Goal: Task Accomplishment & Management: Complete application form

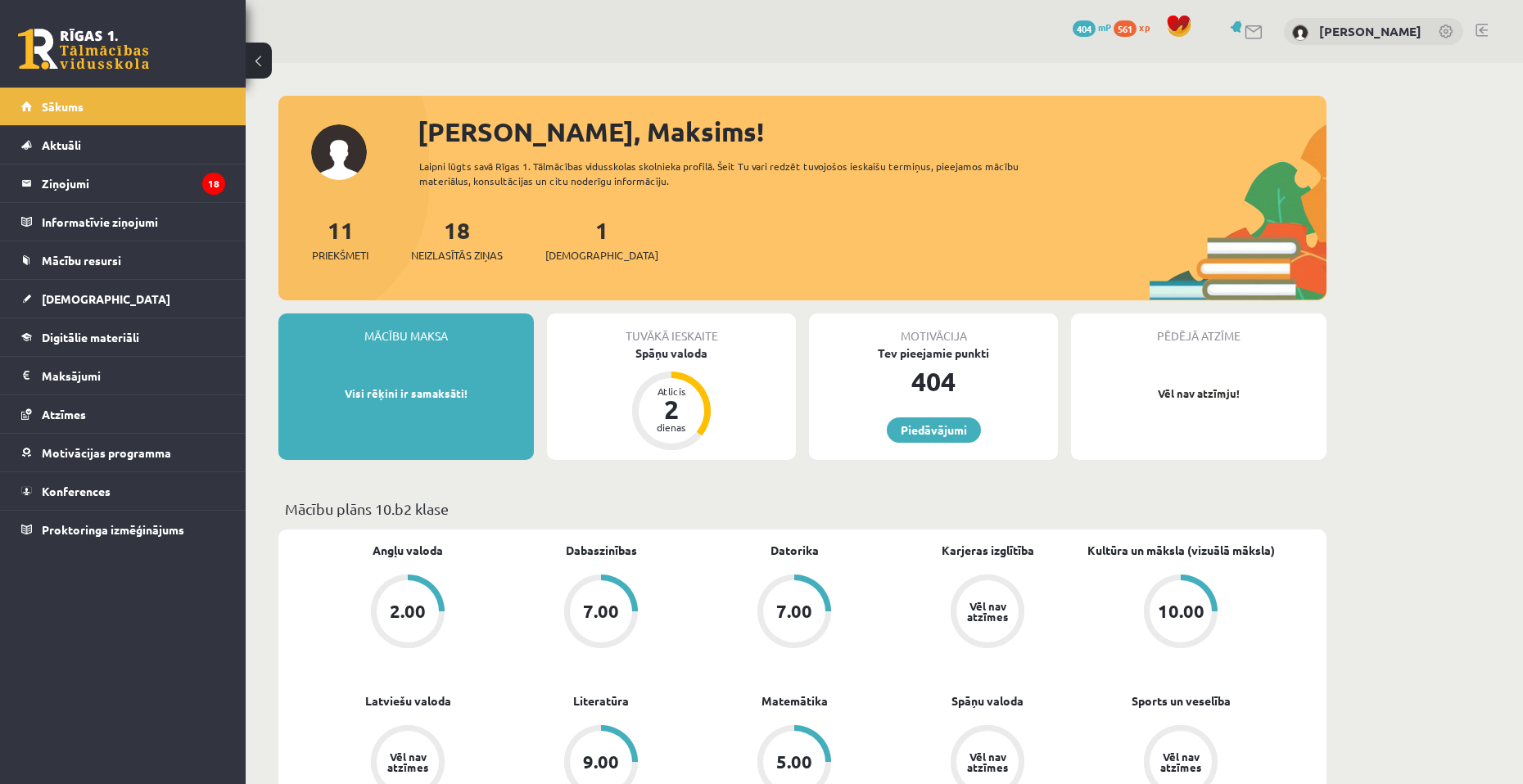
click at [725, 366] on div "Tuvākā ieskaite Spāņu valoda Atlicis 2 dienas" at bounding box center [671, 386] width 249 height 146
click at [680, 355] on div "Spāņu valoda" at bounding box center [671, 353] width 249 height 17
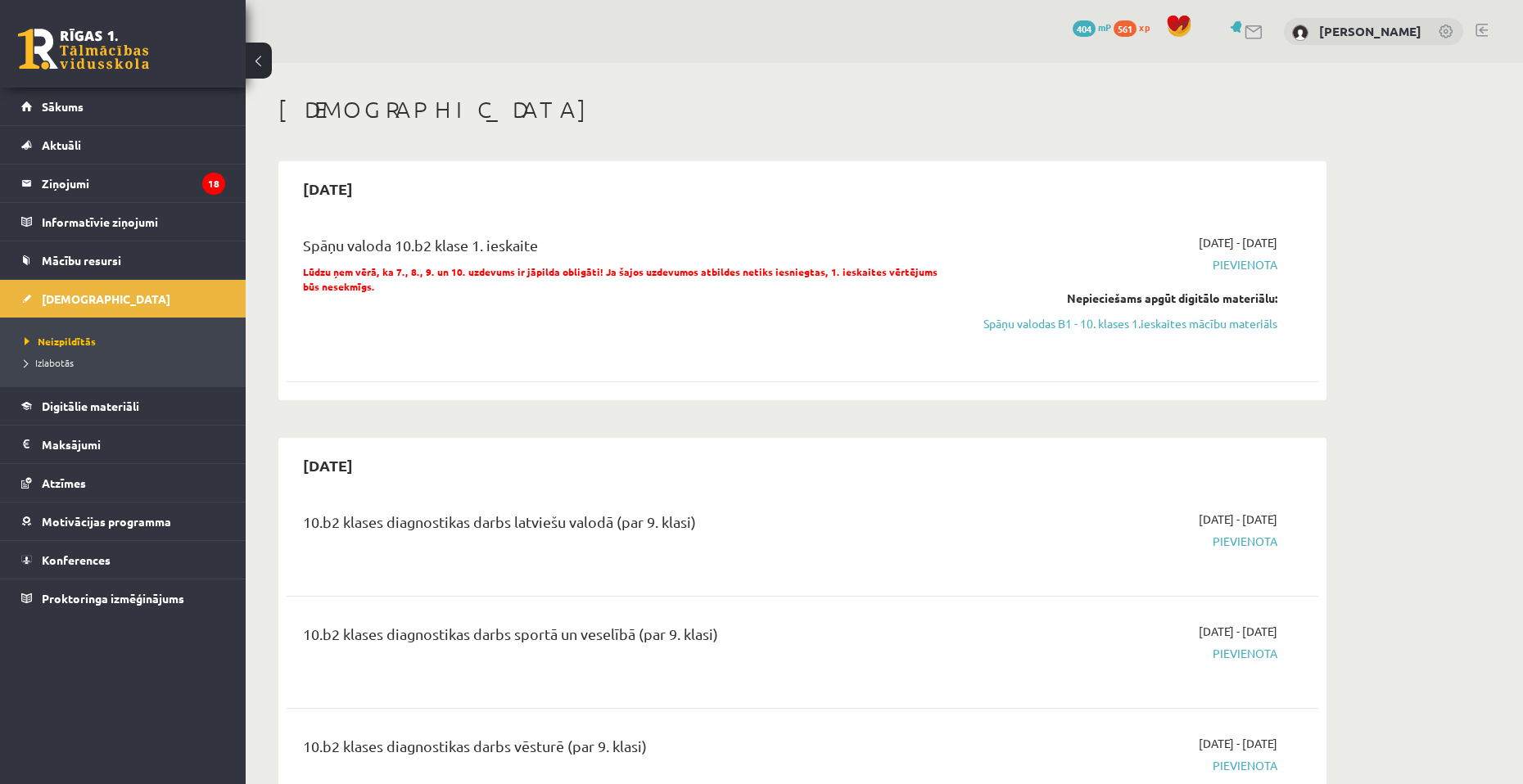
drag, startPoint x: 760, startPoint y: 650, endPoint x: 772, endPoint y: 587, distance: 64.1
click at [993, 330] on link "Spāņu valodas B1 - 10. klases 1.ieskaites mācību materiāls" at bounding box center [1122, 324] width 308 height 17
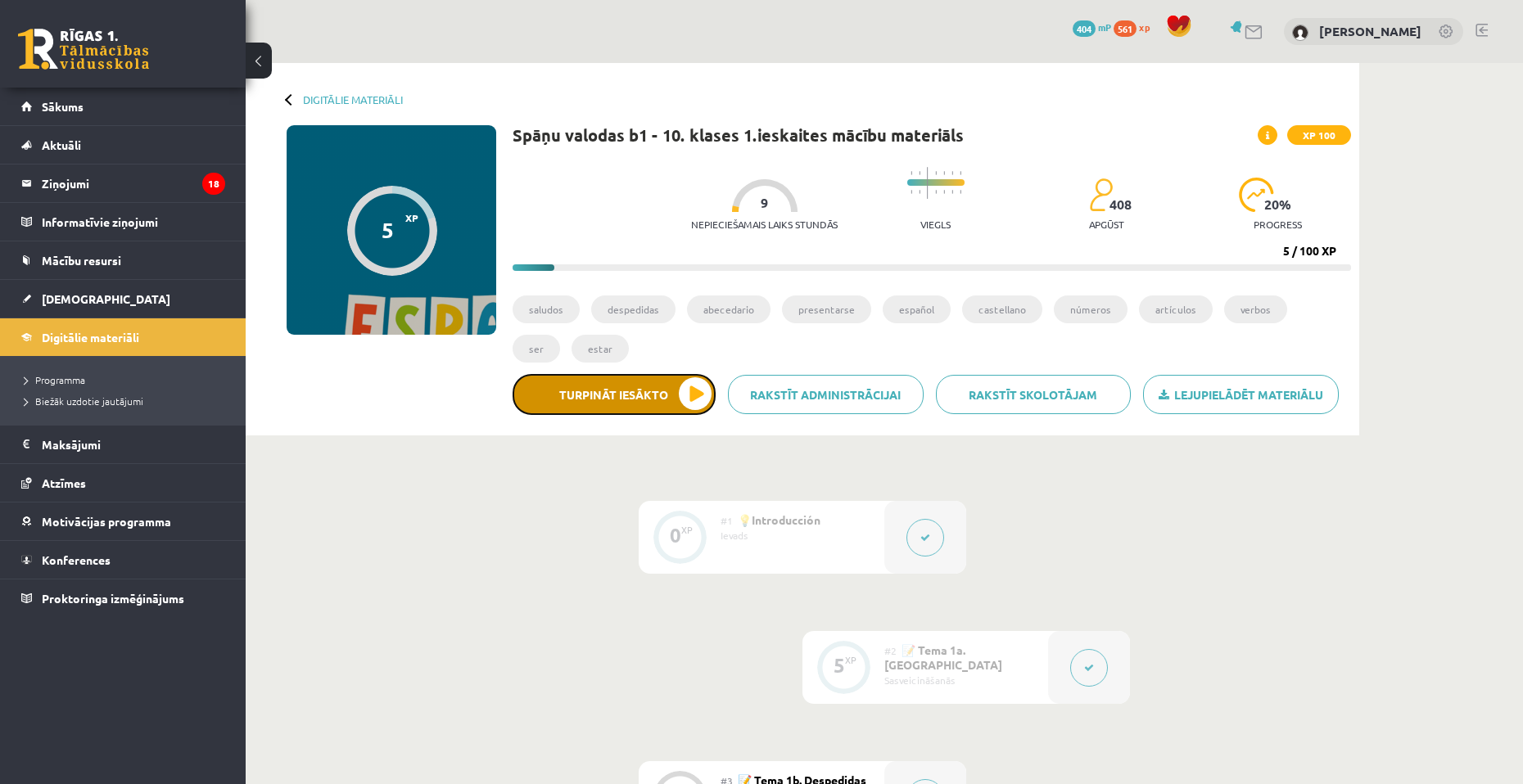
click at [671, 383] on button "Turpināt iesākto" at bounding box center [614, 395] width 203 height 41
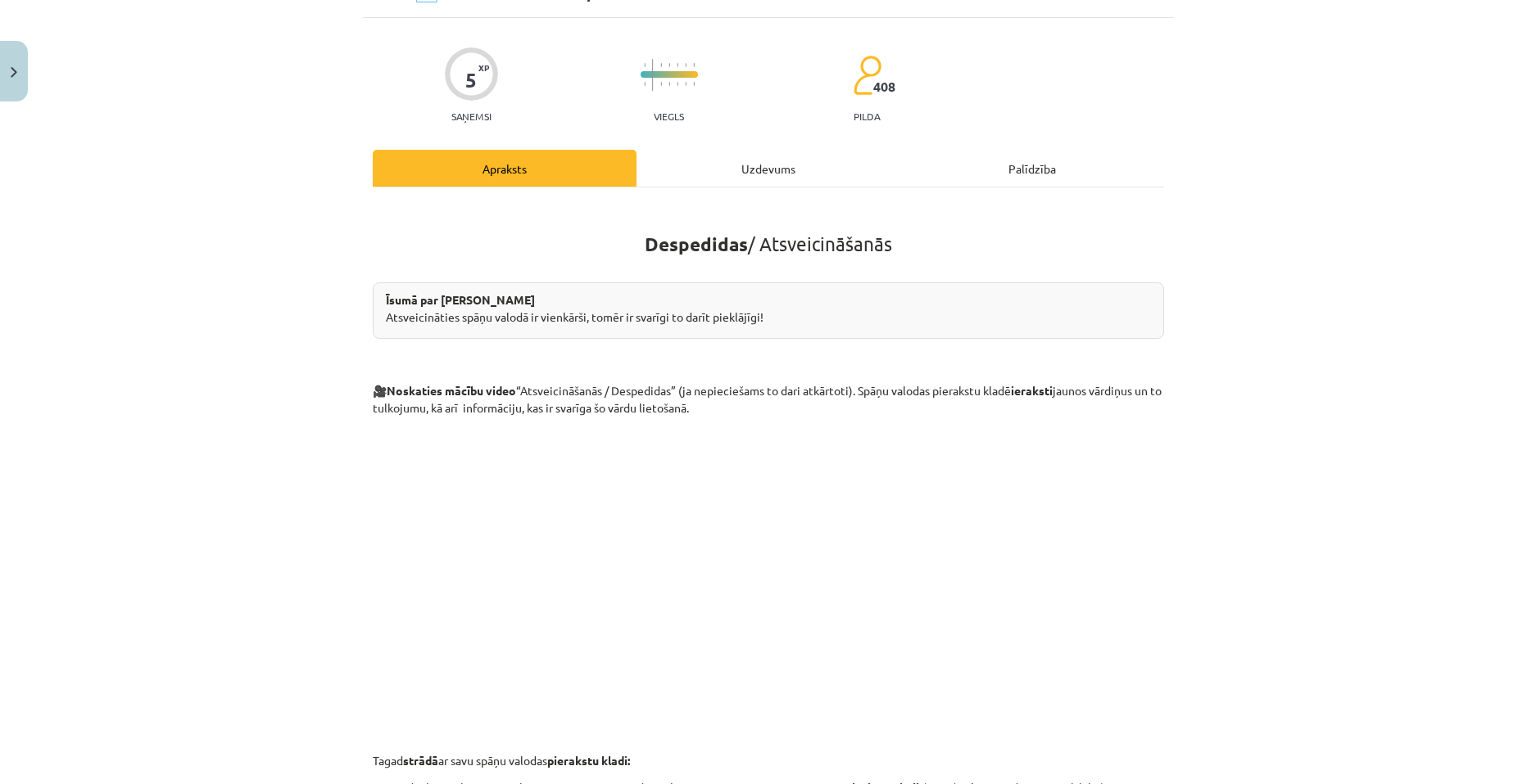
scroll to position [395, 0]
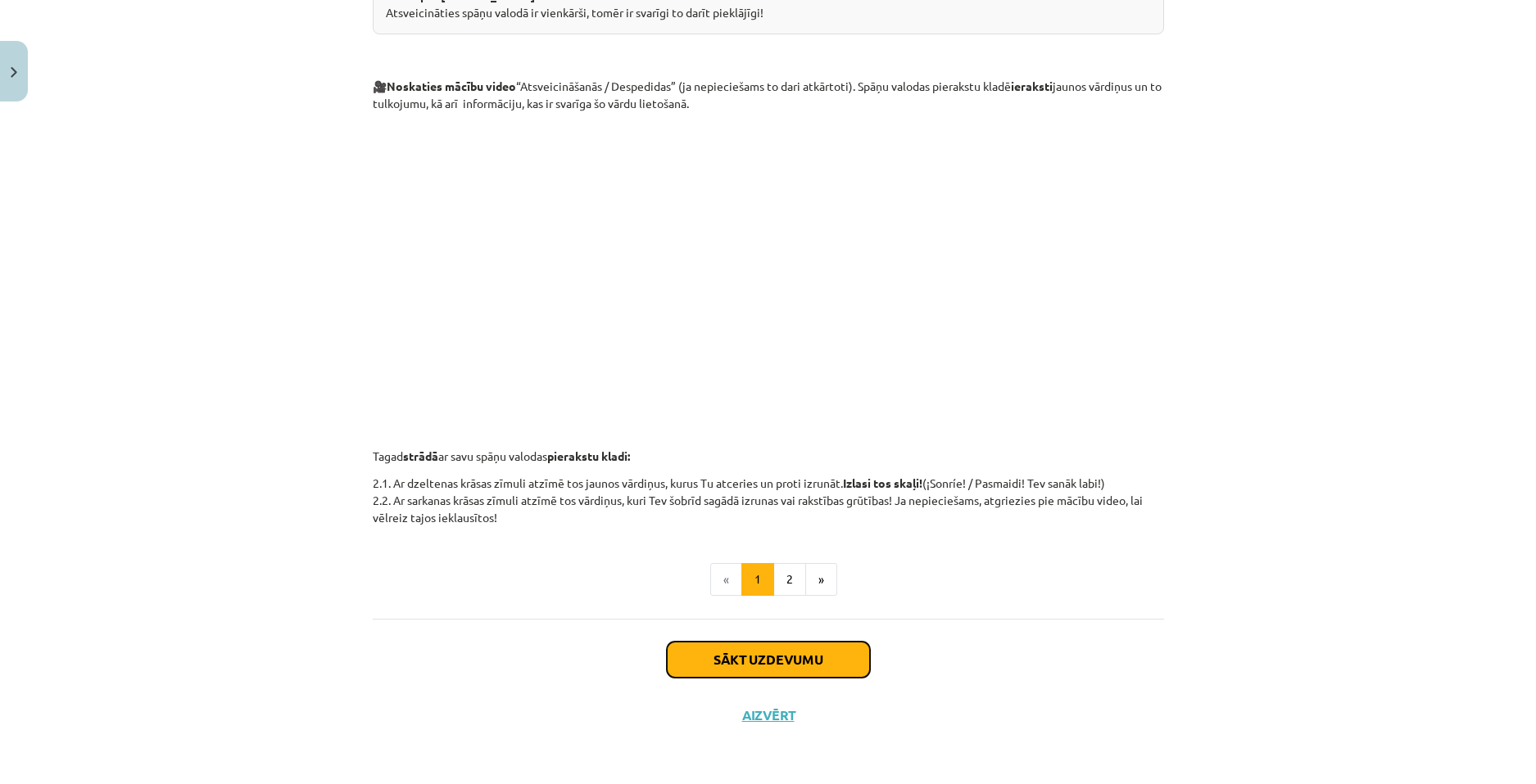
click at [821, 666] on button "Sākt uzdevumu" at bounding box center [768, 660] width 203 height 36
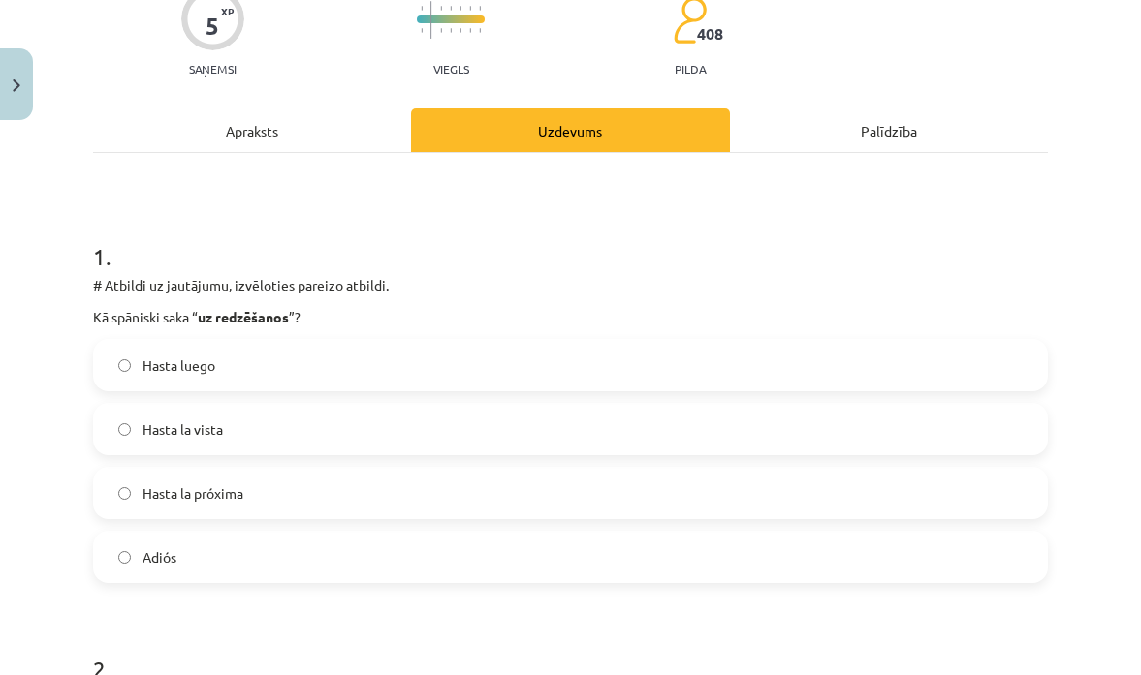
scroll to position [194, 0]
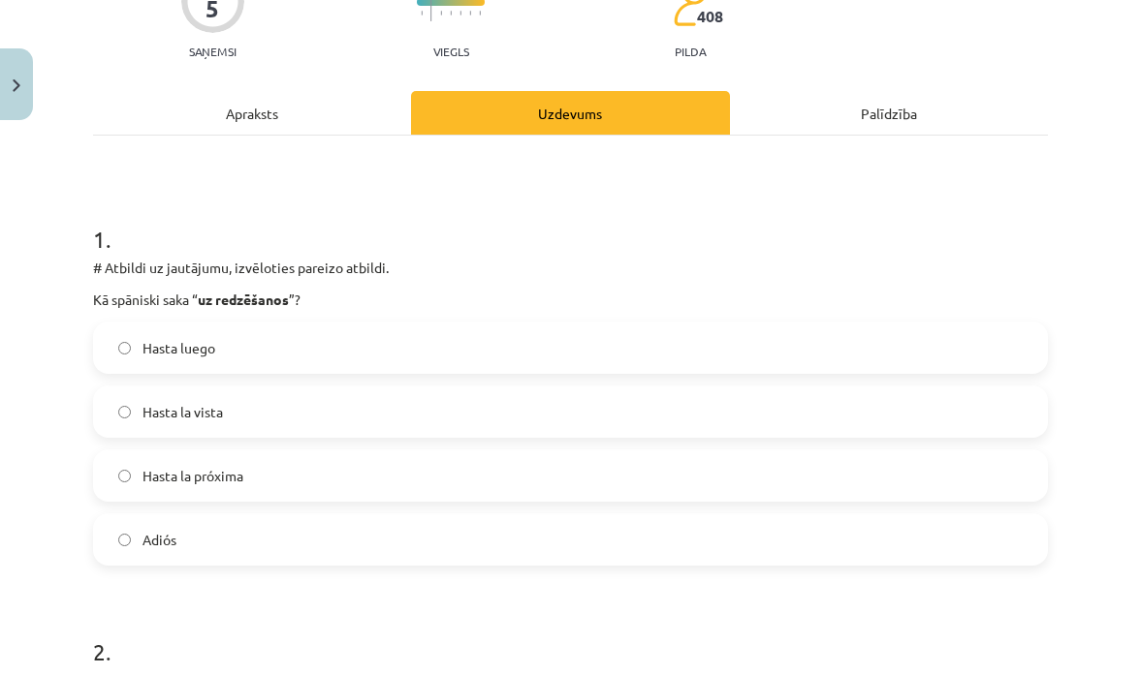
click at [205, 420] on span "Hasta la vista" at bounding box center [182, 412] width 80 height 20
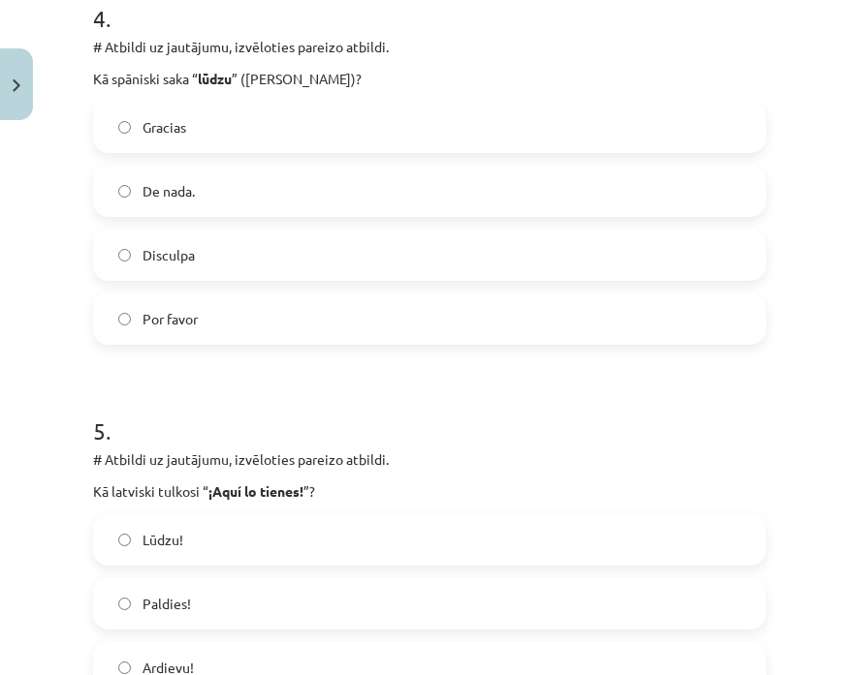
scroll to position [1960, 0]
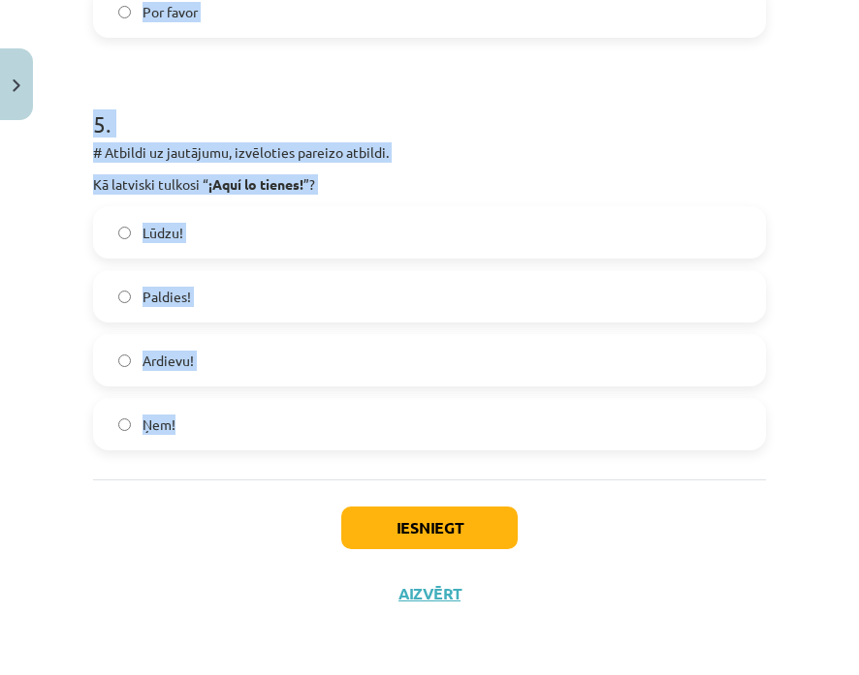
drag, startPoint x: 89, startPoint y: 289, endPoint x: 315, endPoint y: 391, distance: 248.0
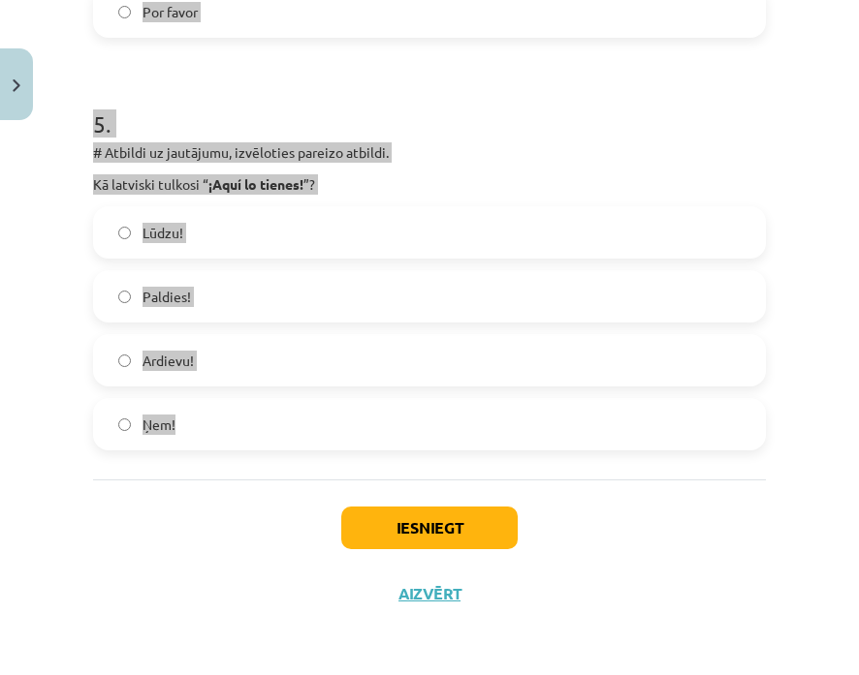
copy form "# Atbildi uz jautājumu, izvēloties pareizo atbildi. Kā spāniski saka “ līdz nāk…"
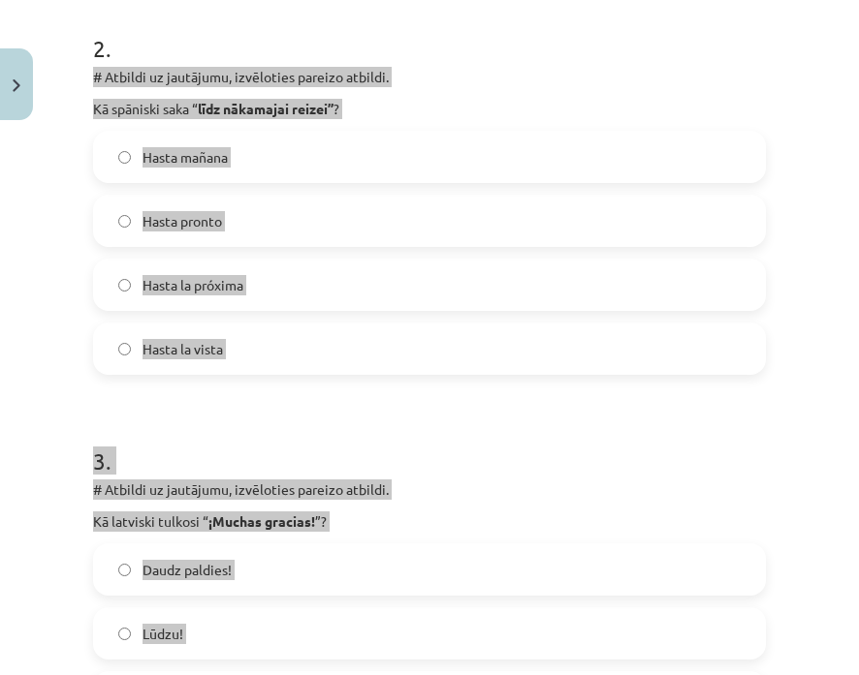
scroll to position [216, 0]
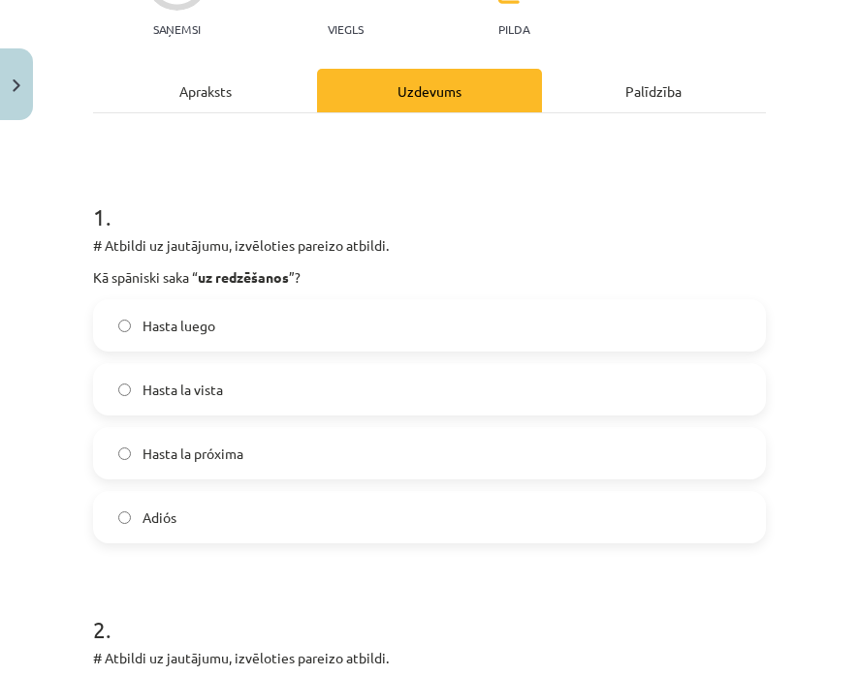
click at [697, 203] on h1 "1 ." at bounding box center [429, 200] width 672 height 60
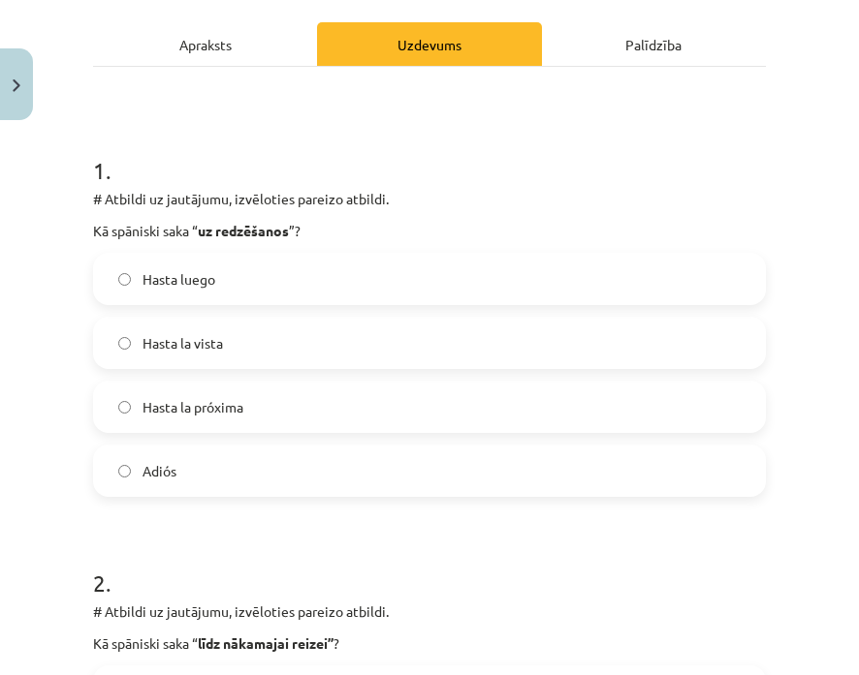
scroll to position [507, 0]
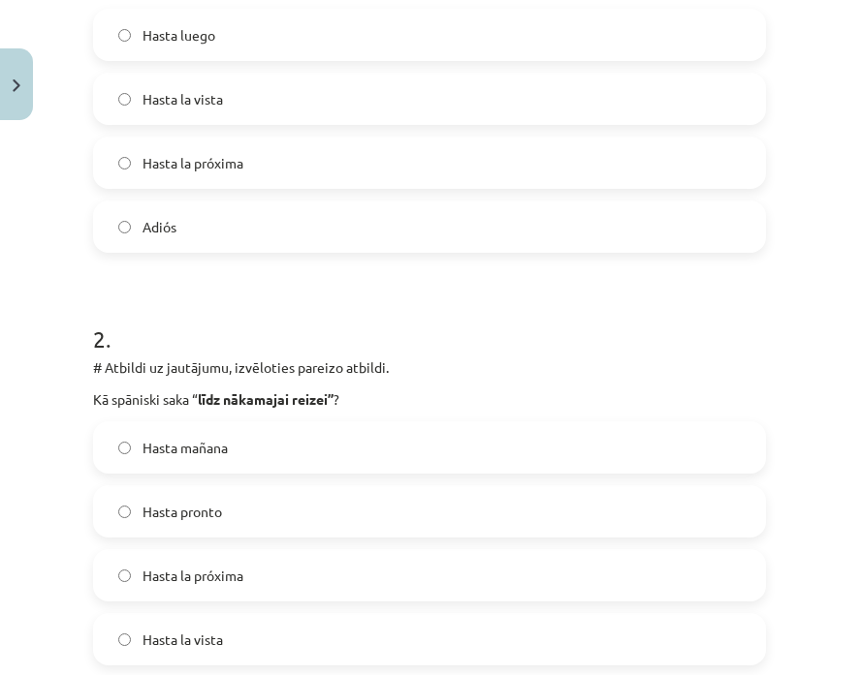
click at [273, 565] on label "Hasta la próxima" at bounding box center [429, 575] width 669 height 48
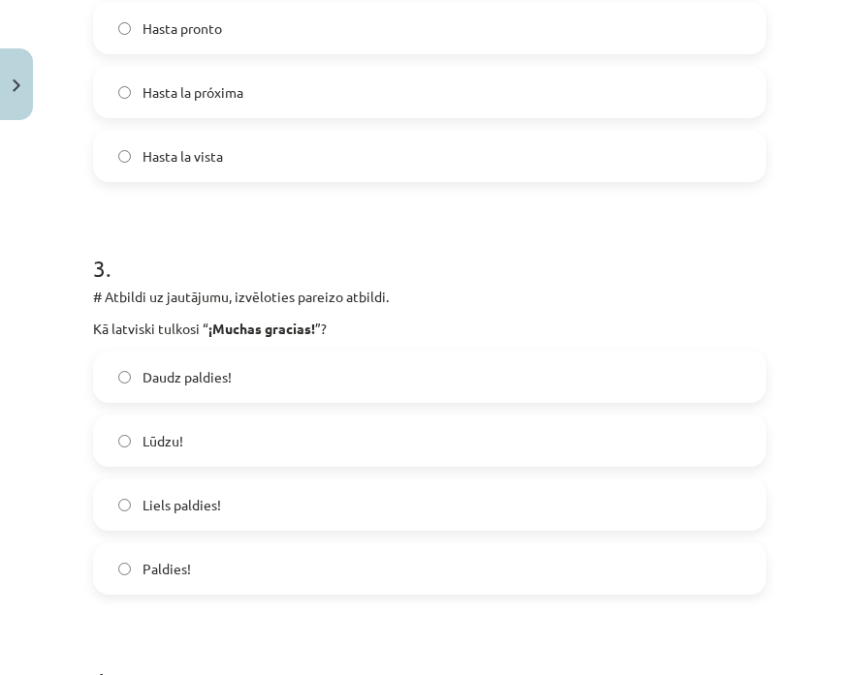
scroll to position [991, 0]
click at [236, 501] on label "Liels paldies!" at bounding box center [429, 504] width 669 height 48
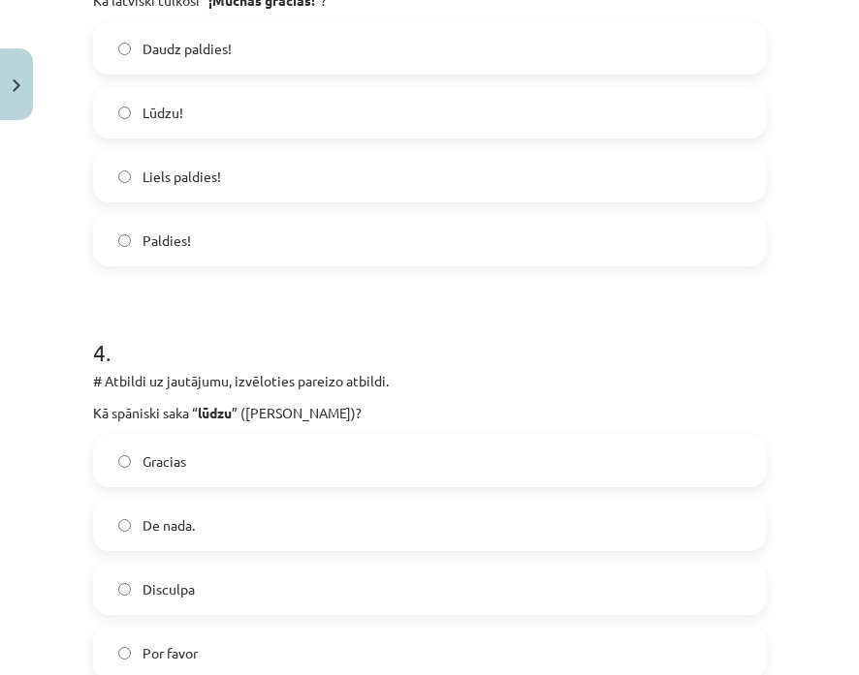
scroll to position [1476, 0]
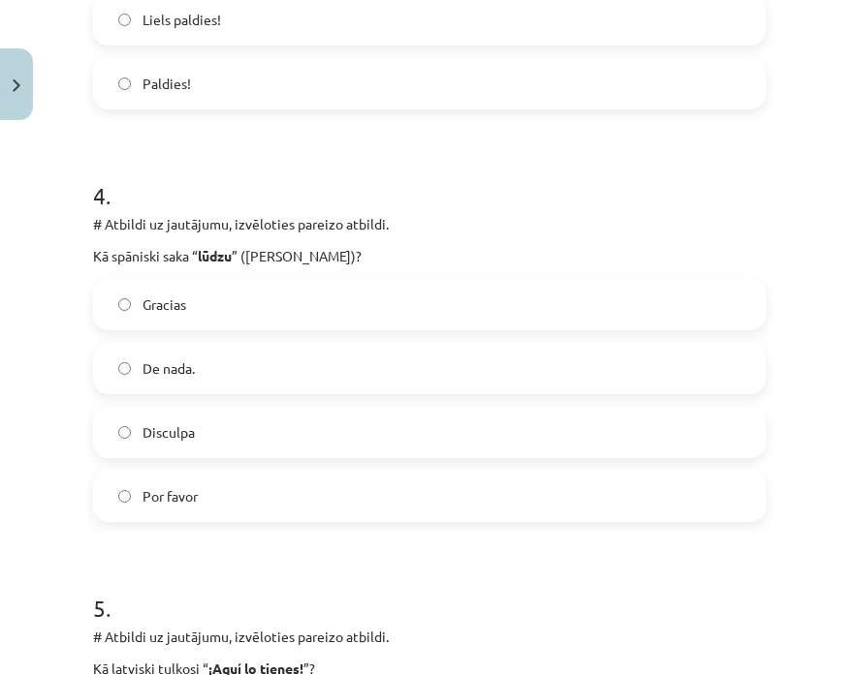
click at [232, 478] on label "Por favor" at bounding box center [429, 496] width 669 height 48
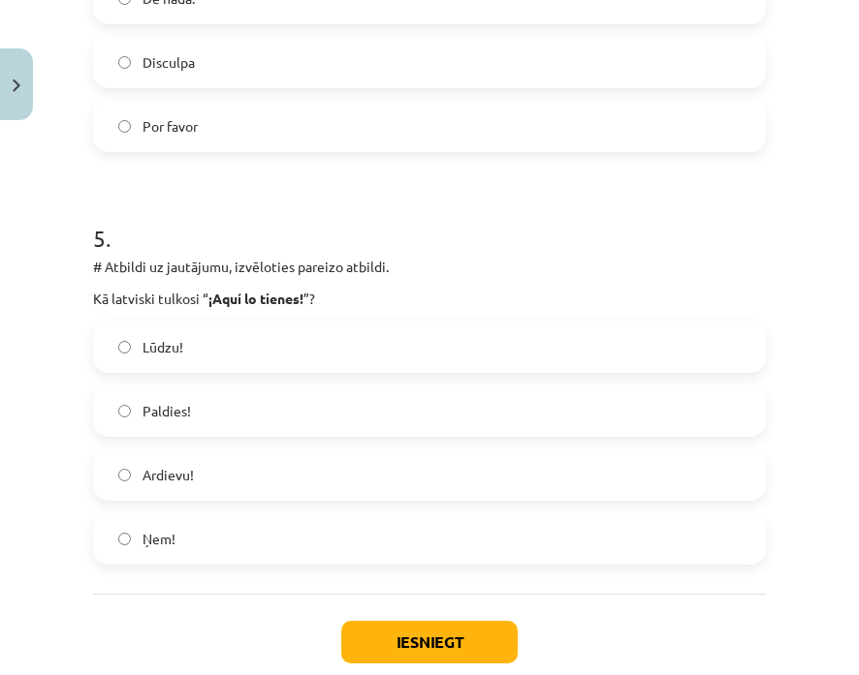
scroll to position [1863, 0]
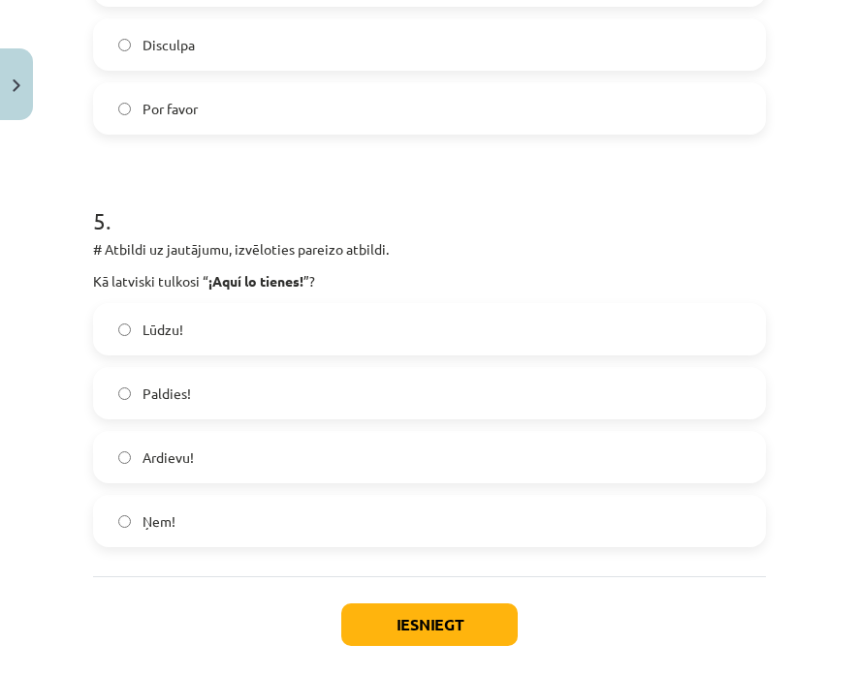
click at [221, 517] on label "Ņem!" at bounding box center [429, 521] width 669 height 48
click at [380, 623] on button "Iesniegt" at bounding box center [429, 625] width 176 height 43
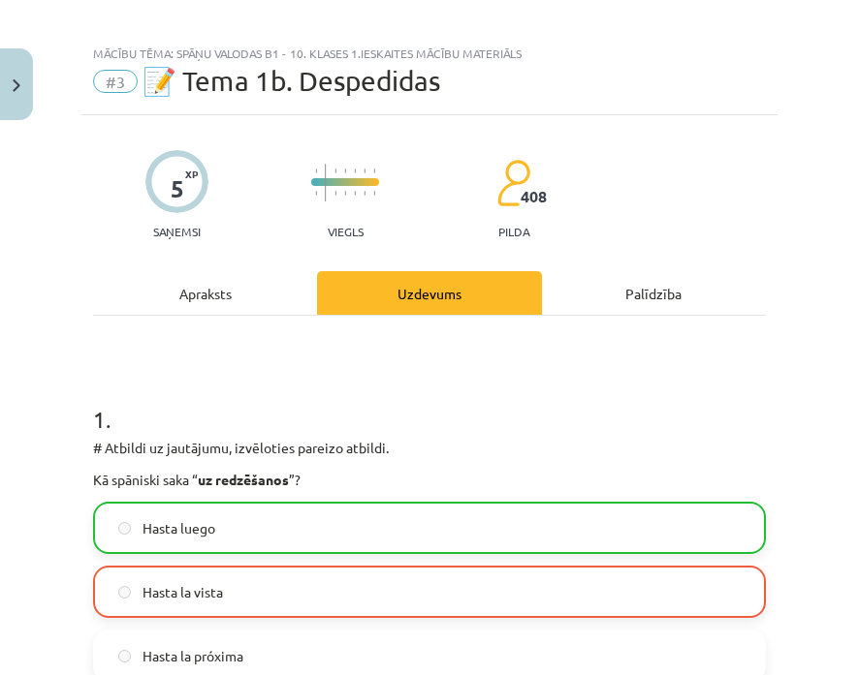
scroll to position [0, 0]
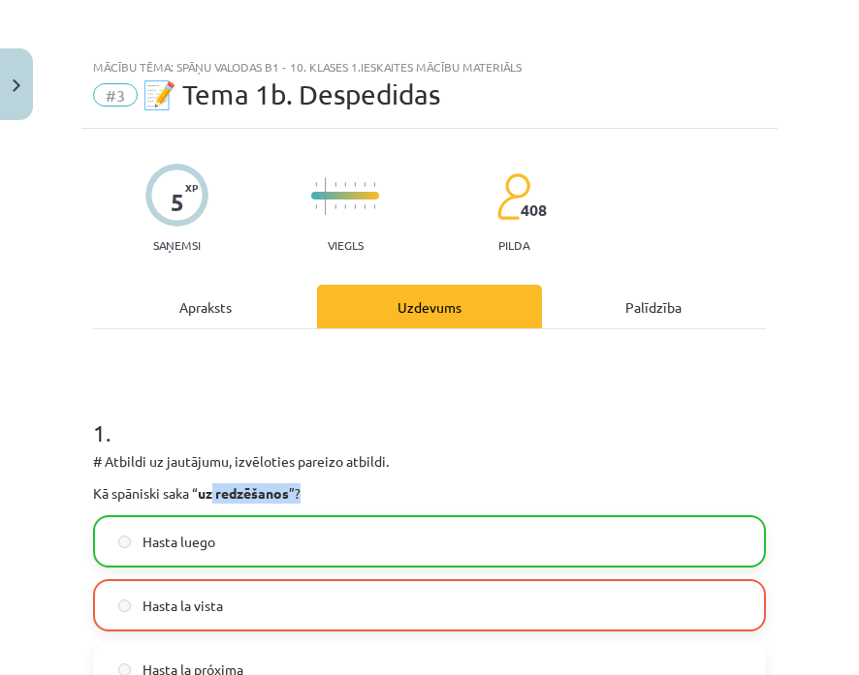
drag, startPoint x: 214, startPoint y: 494, endPoint x: 321, endPoint y: 499, distance: 106.7
click at [321, 499] on p "Kā spāniski saka “ uz redzēšanos ”?" at bounding box center [429, 494] width 672 height 20
click at [391, 493] on p "Kā spāniski saka “ uz redzēšanos ”?" at bounding box center [429, 494] width 672 height 20
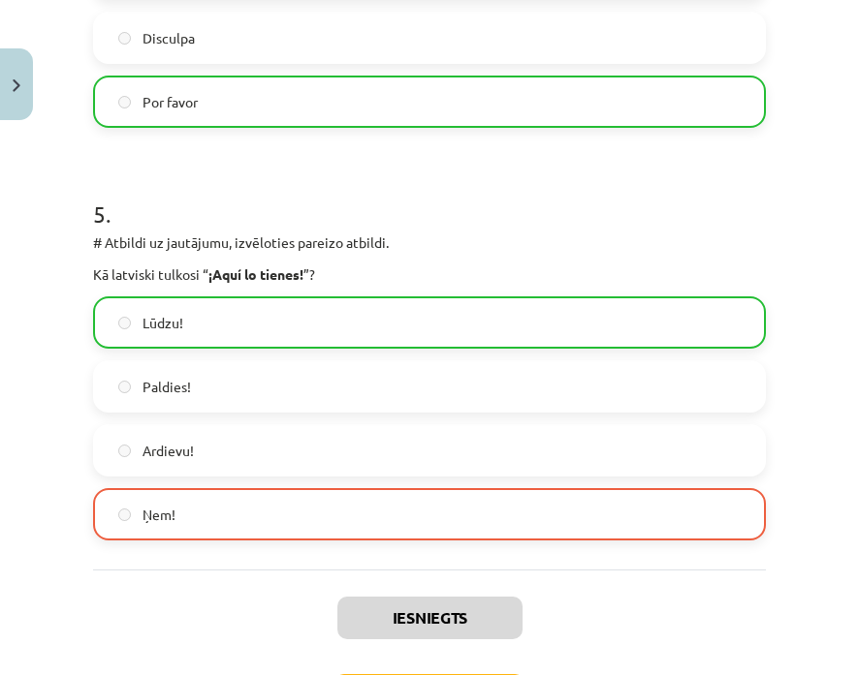
scroll to position [1938, 0]
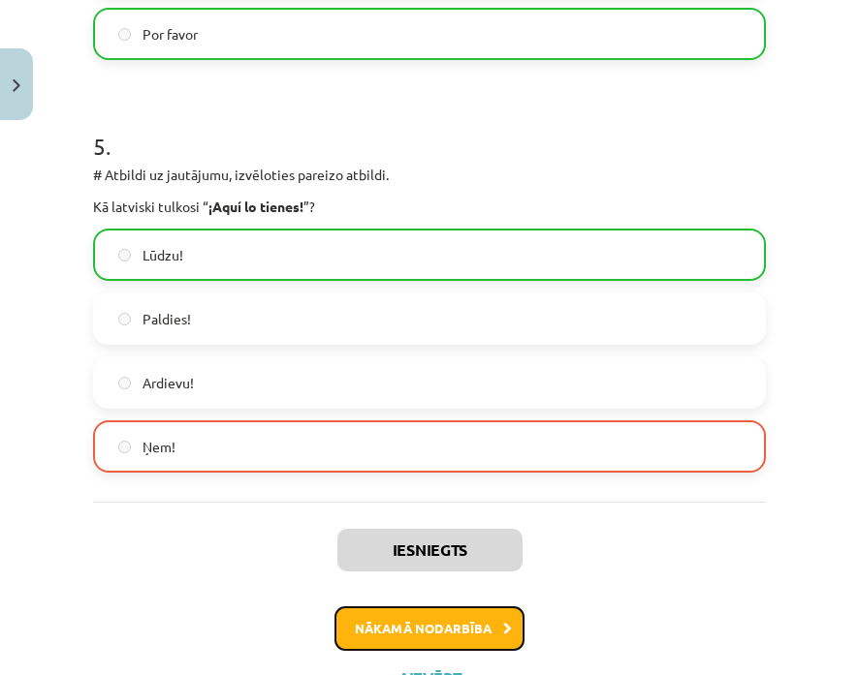
click at [436, 635] on button "Nākamā nodarbība" at bounding box center [429, 629] width 190 height 45
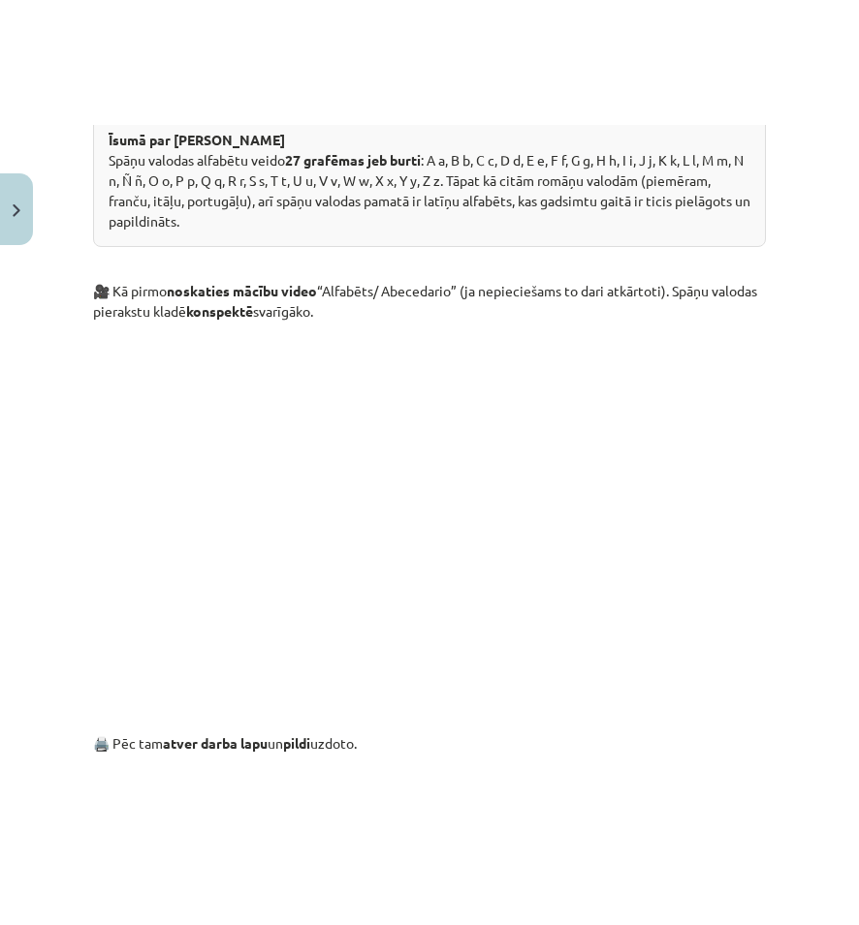
scroll to position [1405, 0]
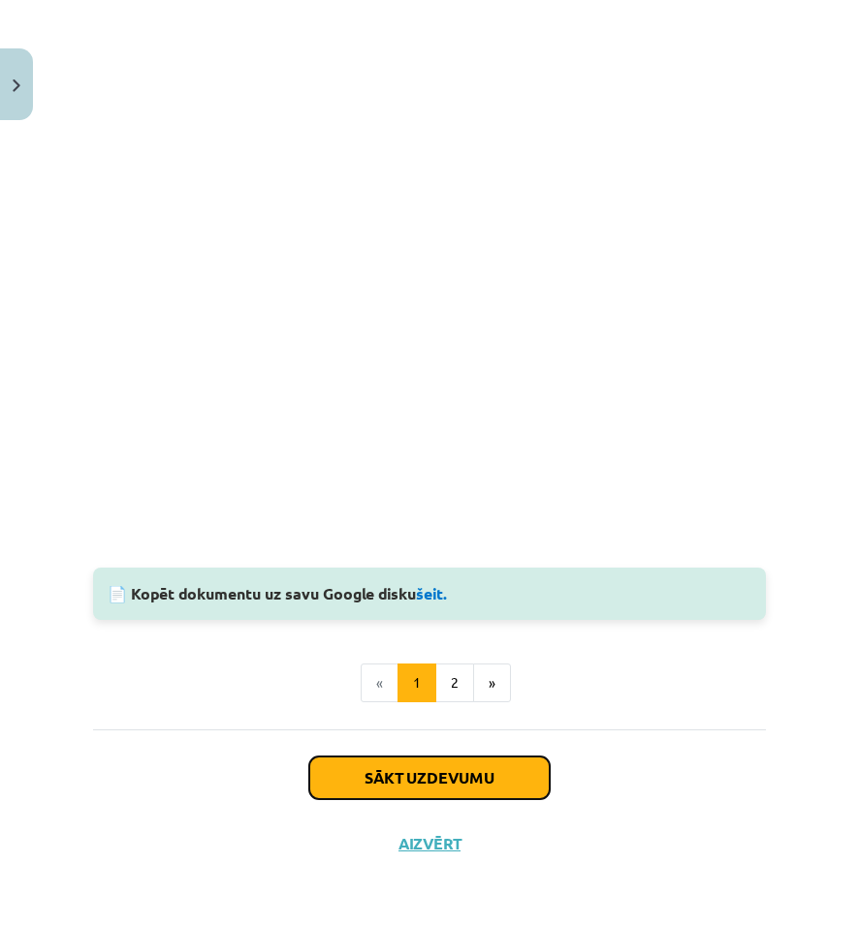
click at [488, 769] on button "Sākt uzdevumu" at bounding box center [429, 778] width 240 height 43
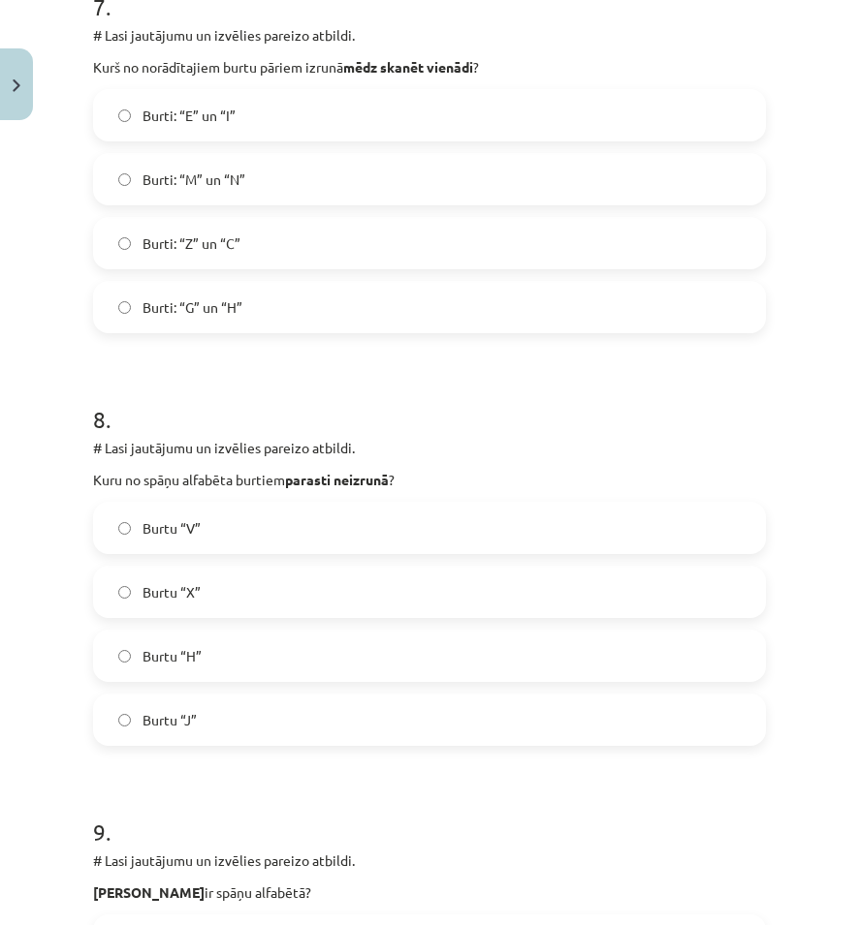
scroll to position [3774, 0]
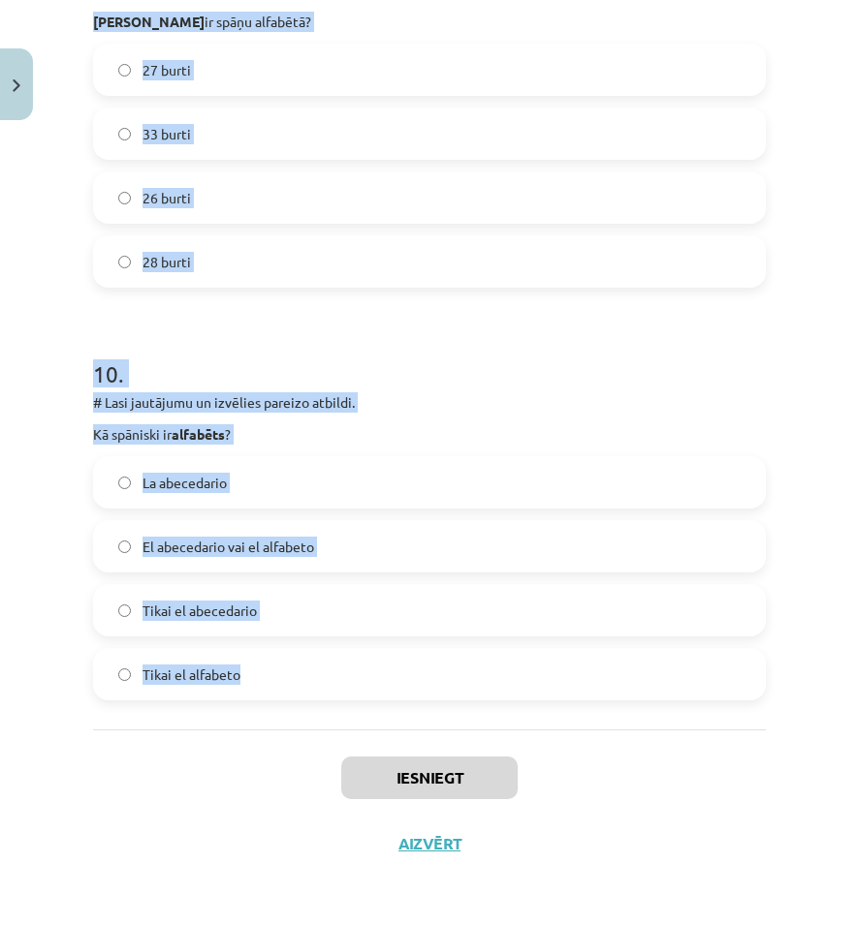
drag, startPoint x: 88, startPoint y: 415, endPoint x: 503, endPoint y: 711, distance: 509.8
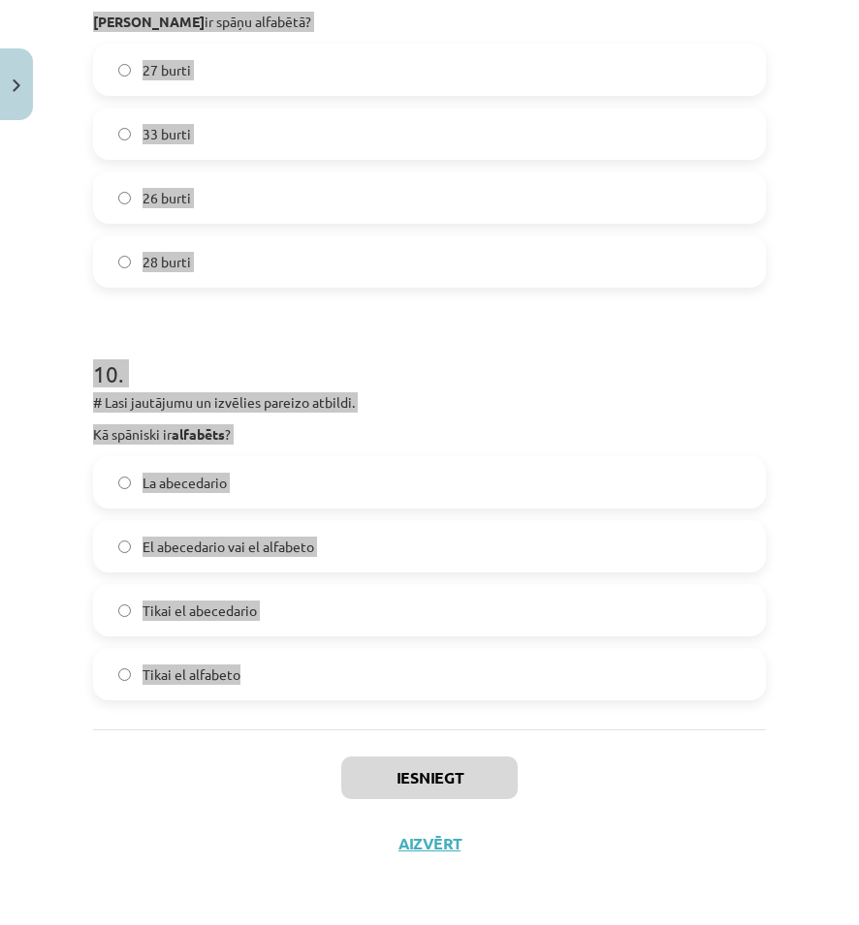
copy form "# Lasi jautājumu un izvēlies pareizo atbildi. Kā spāniski ir “ grāmata ”? el li…"
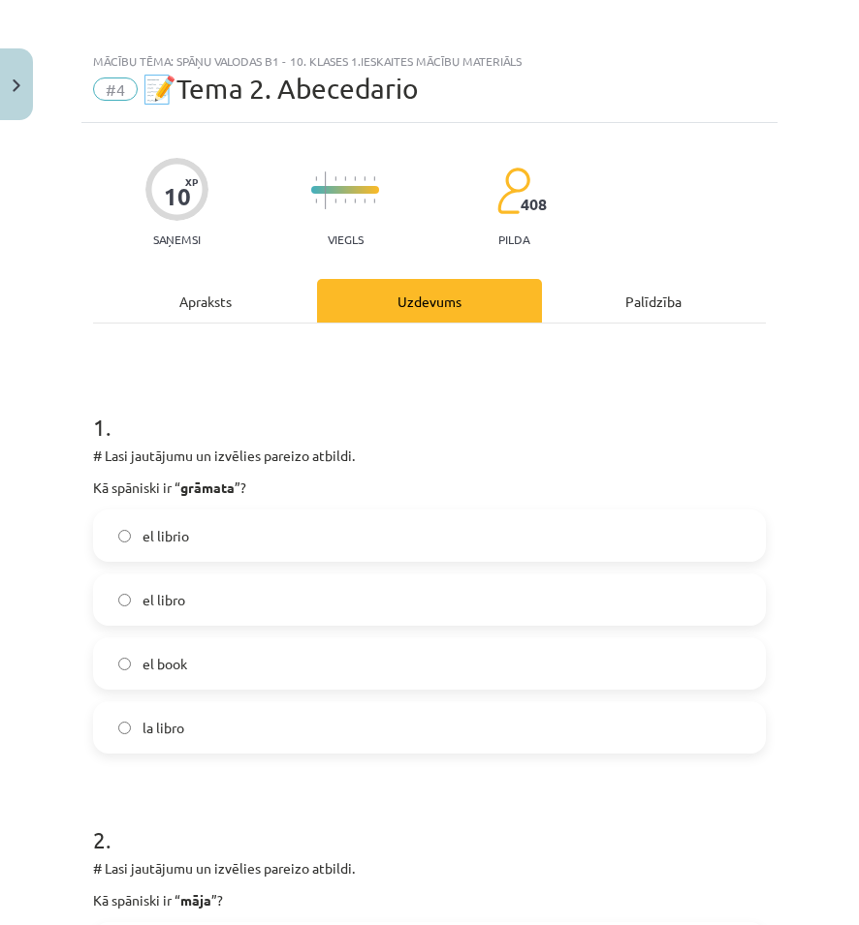
scroll to position [0, 0]
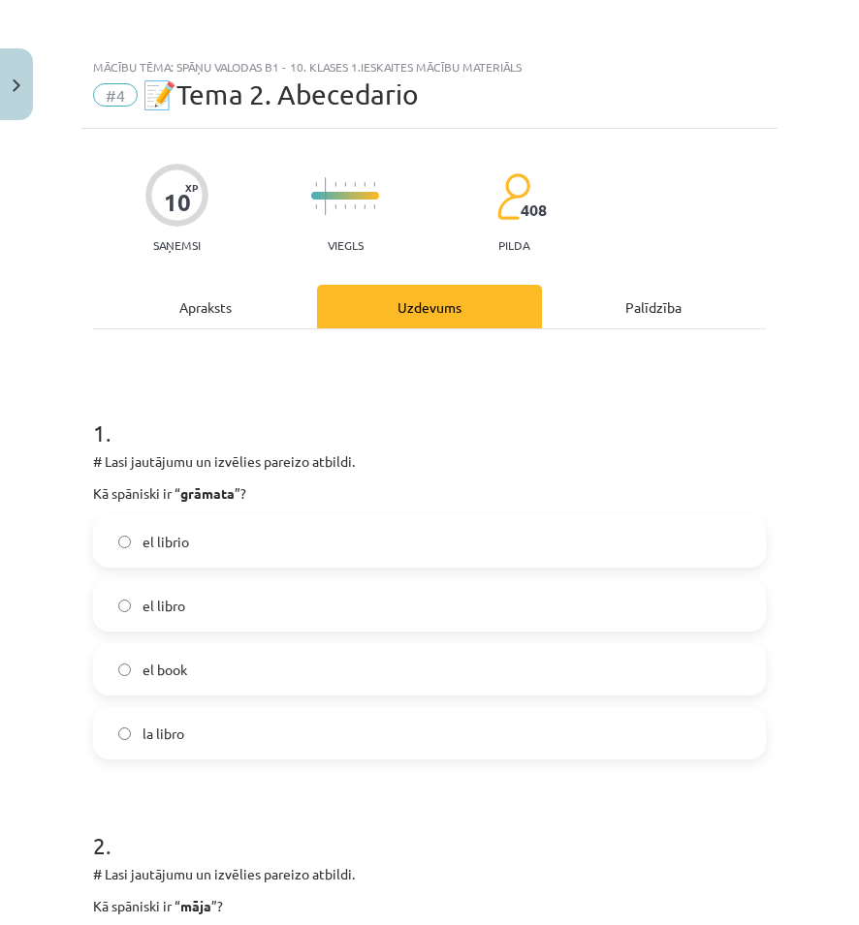
click at [217, 597] on label "el libro" at bounding box center [429, 605] width 669 height 48
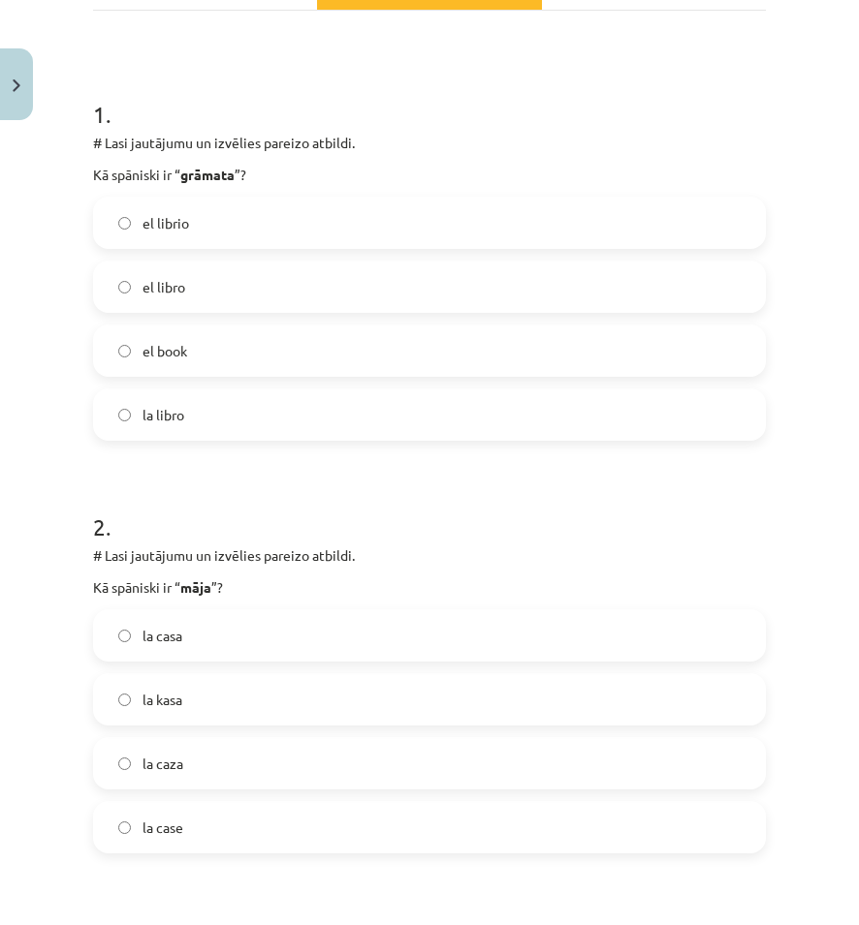
scroll to position [388, 0]
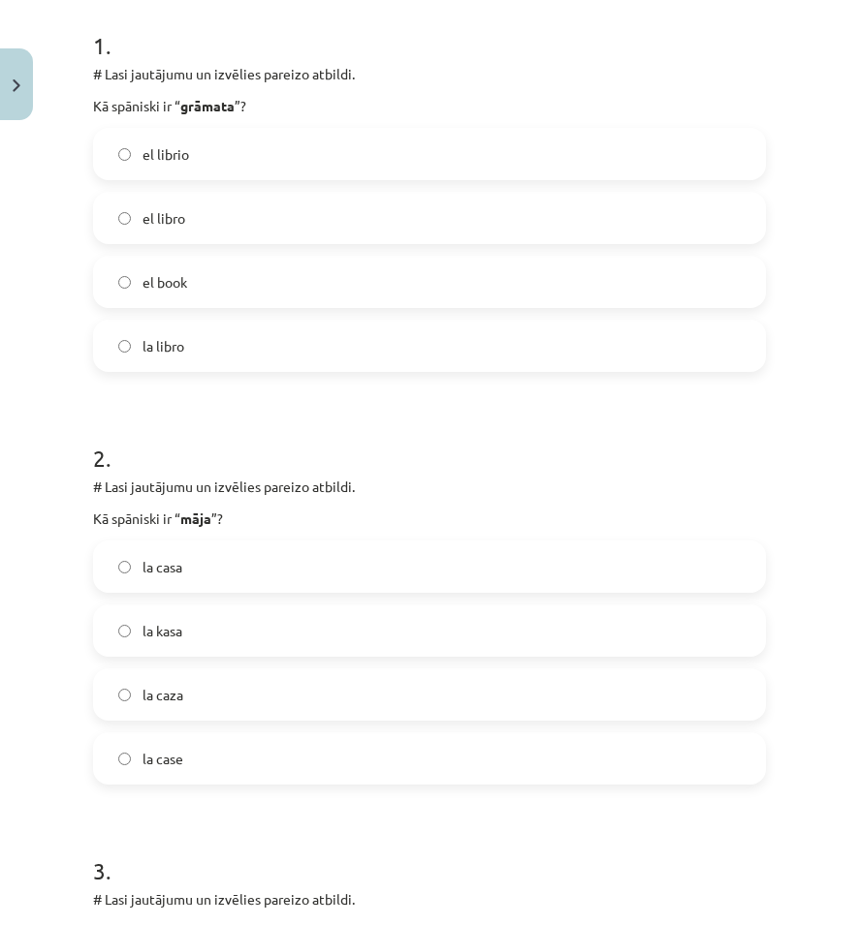
click at [197, 573] on label "la casa" at bounding box center [429, 567] width 669 height 48
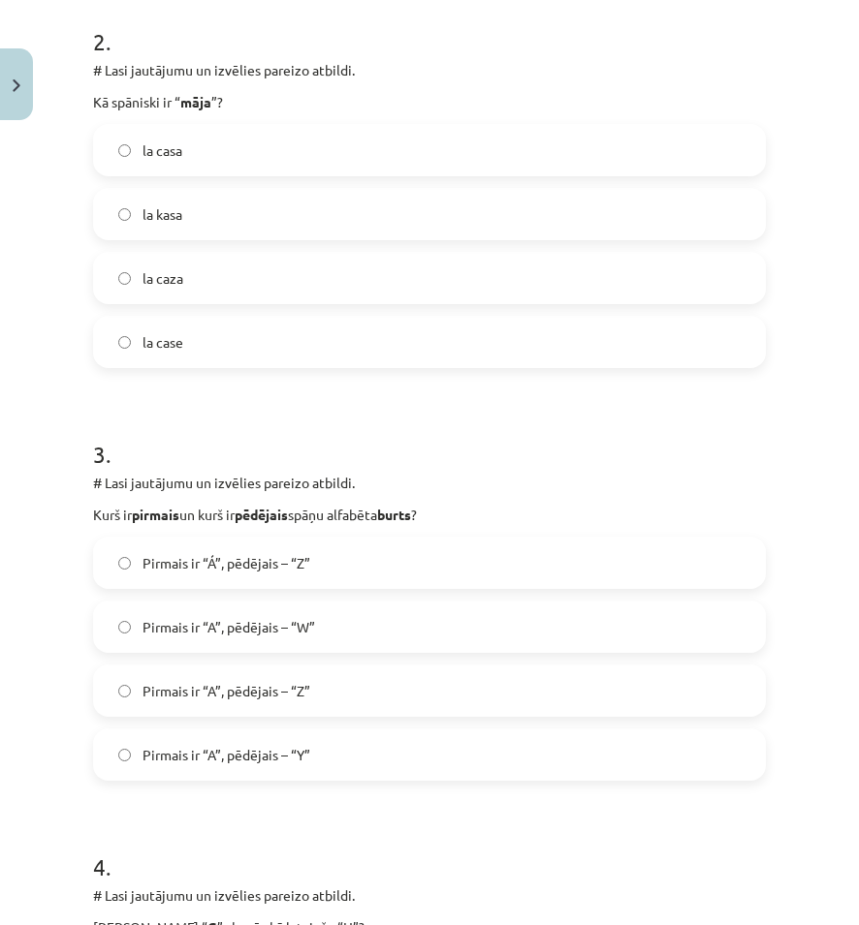
scroll to position [872, 0]
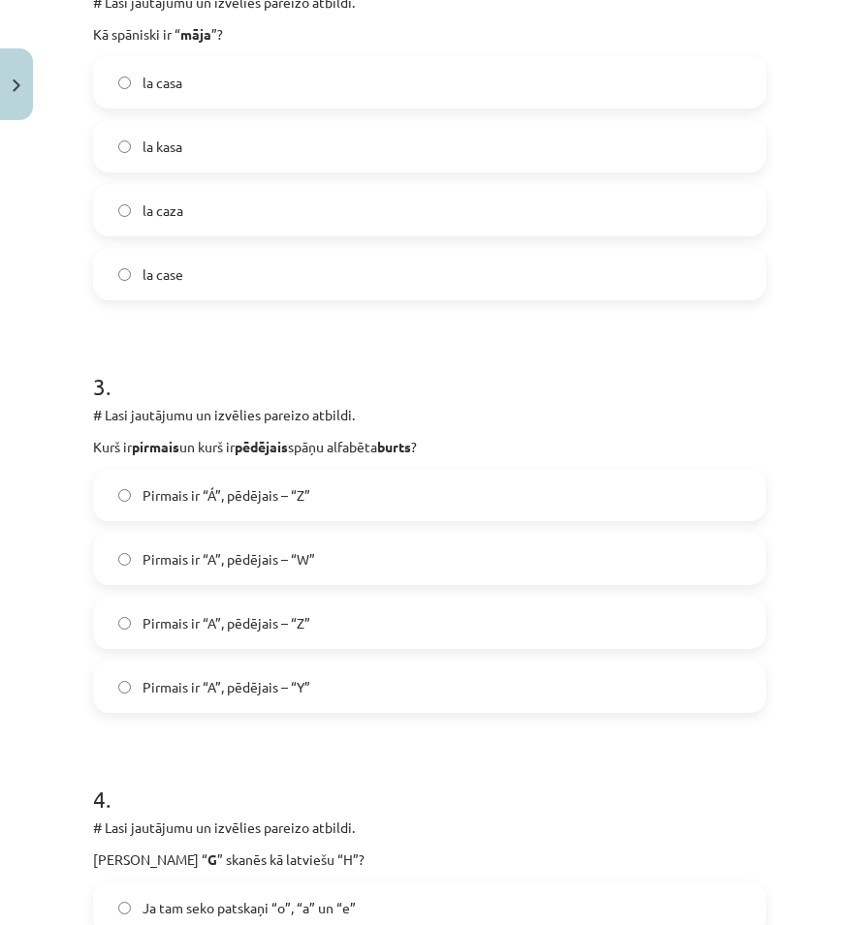
click at [323, 489] on label "Pirmais ir “Á”, pēdējais – “Z”" at bounding box center [429, 495] width 669 height 48
click at [285, 618] on span "Pirmais ir “A”, pēdējais – “Z”" at bounding box center [226, 623] width 168 height 20
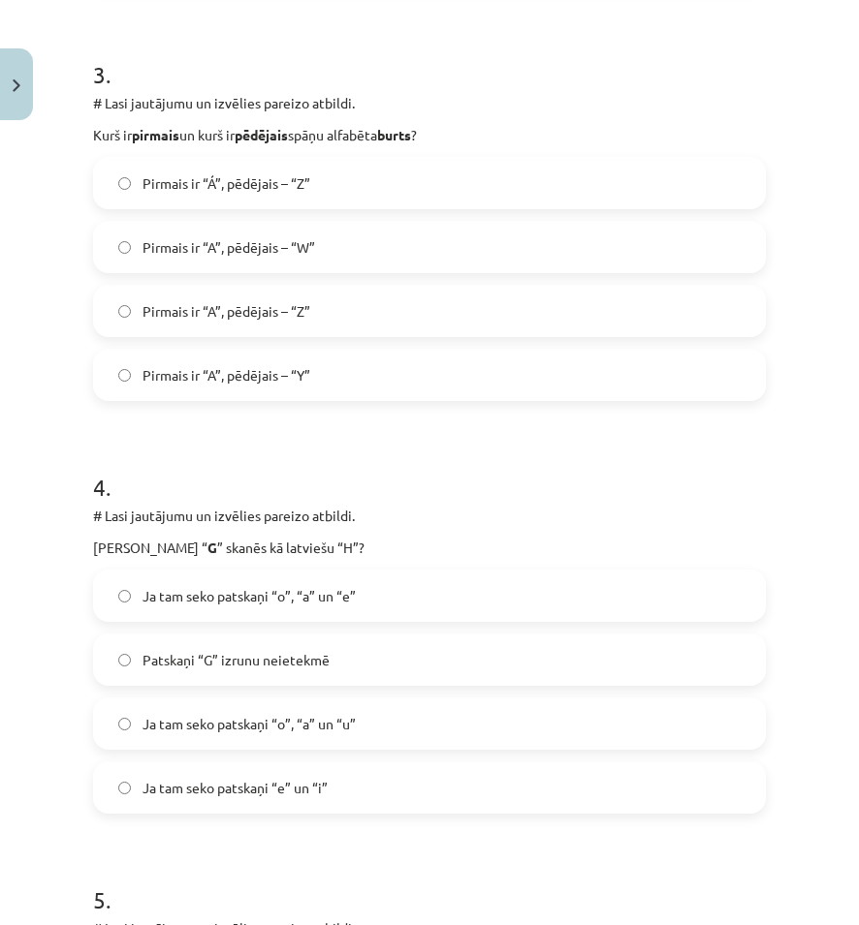
scroll to position [1260, 0]
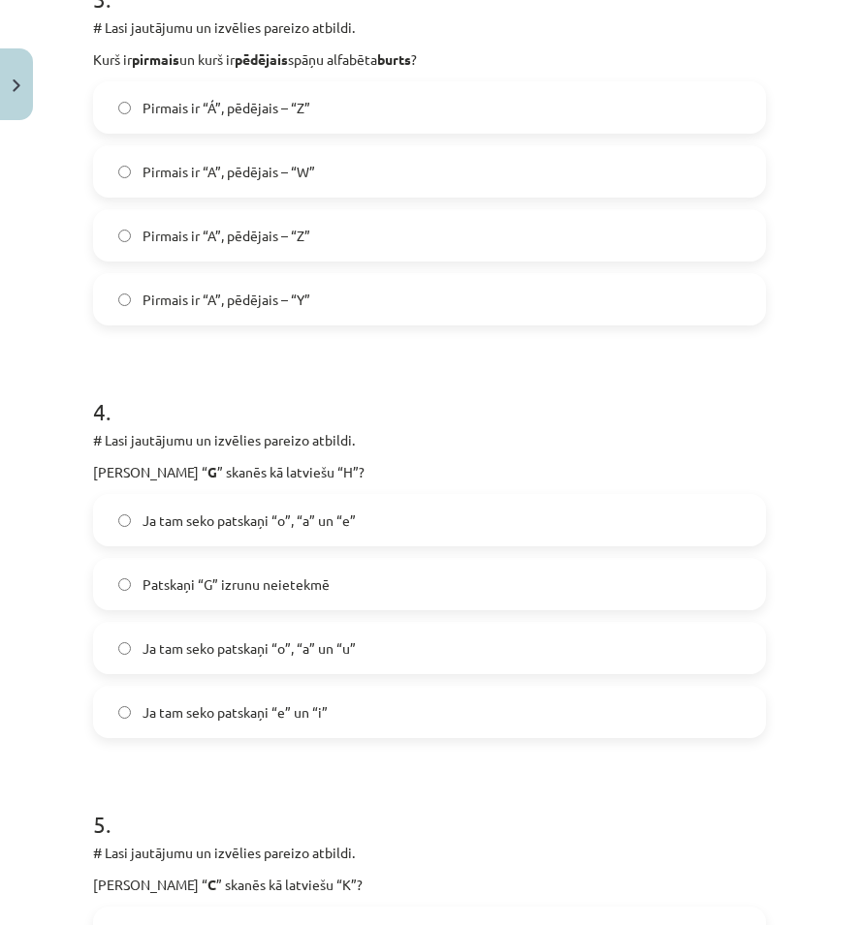
click at [268, 511] on span "Ja tam seko patskaņi “o”, “a” un “e”" at bounding box center [248, 521] width 213 height 20
click at [314, 711] on span "Ja tam seko patskaņi “e” un “i”" at bounding box center [234, 713] width 185 height 20
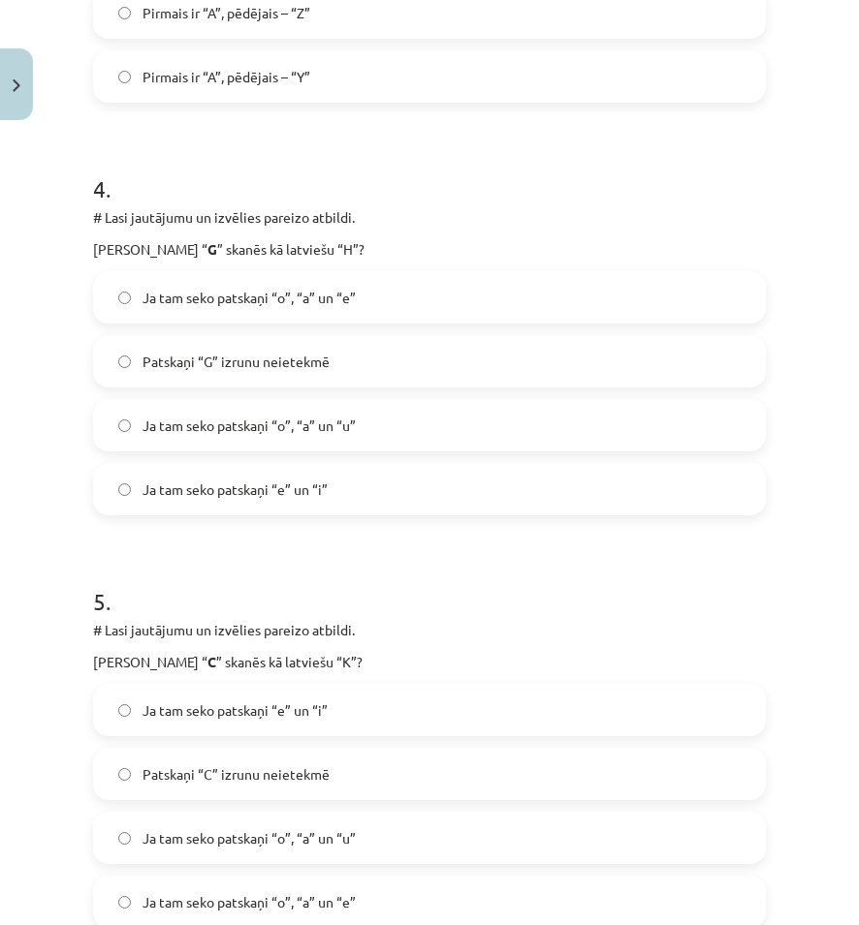
scroll to position [1647, 0]
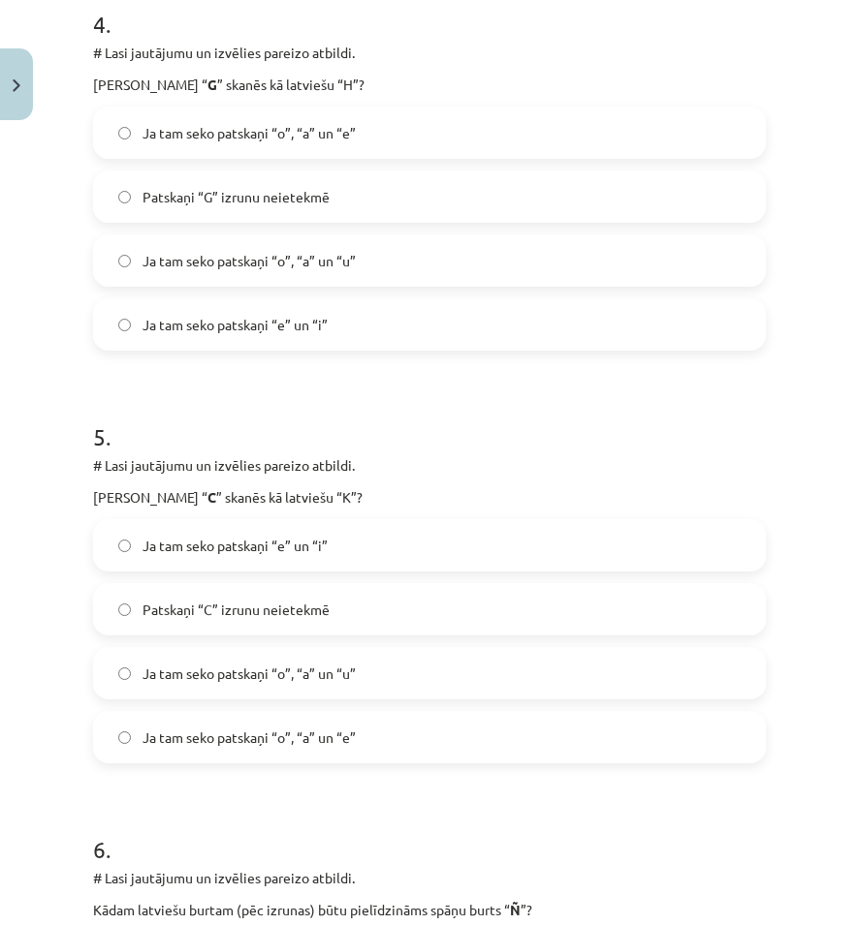
click at [160, 661] on label "Ja tam seko patskaņi “o”, “a” un “u”" at bounding box center [429, 673] width 669 height 48
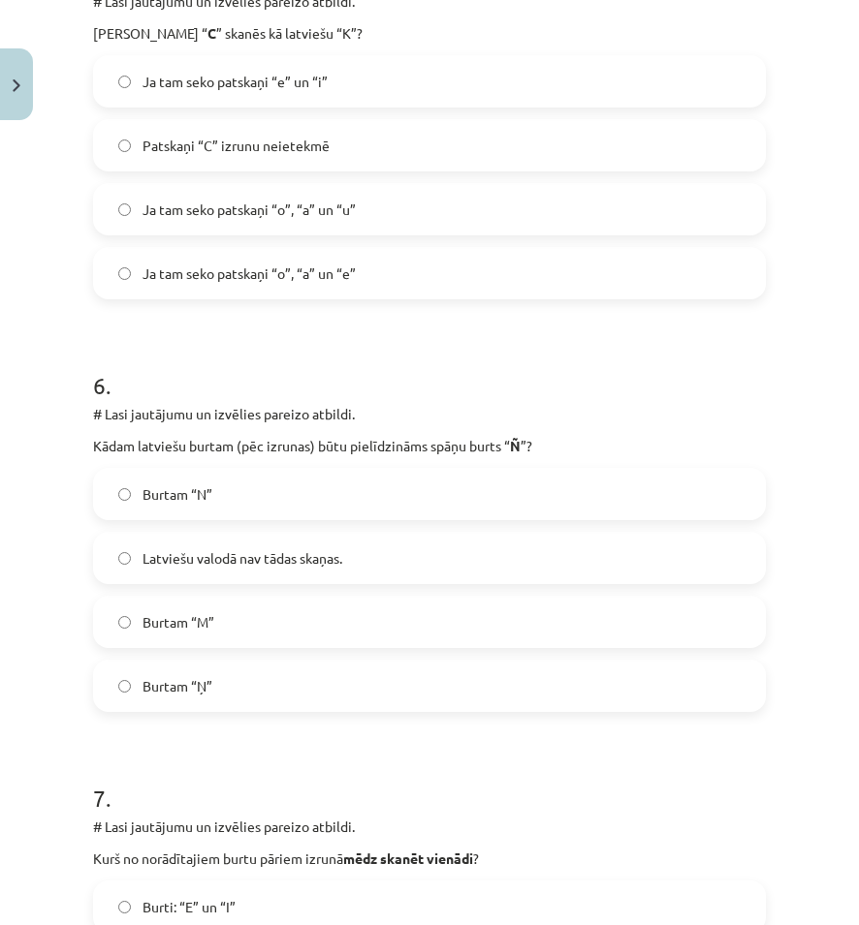
scroll to position [2132, 0]
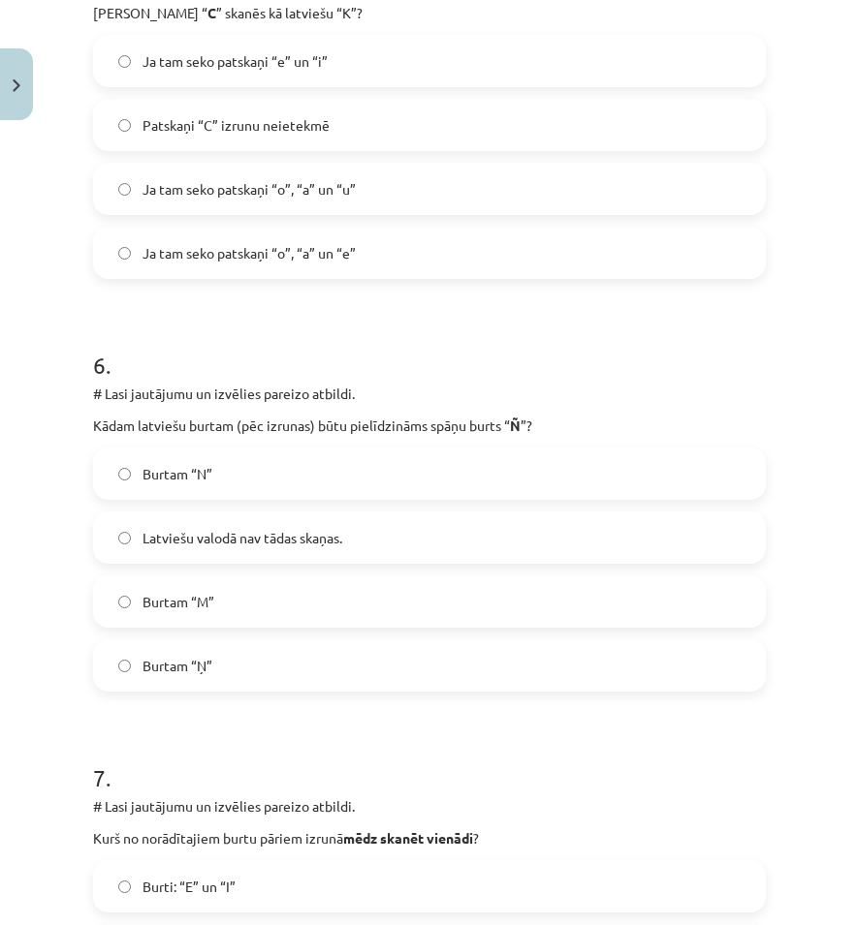
click at [130, 679] on label "Burtam “Ņ”" at bounding box center [429, 665] width 669 height 48
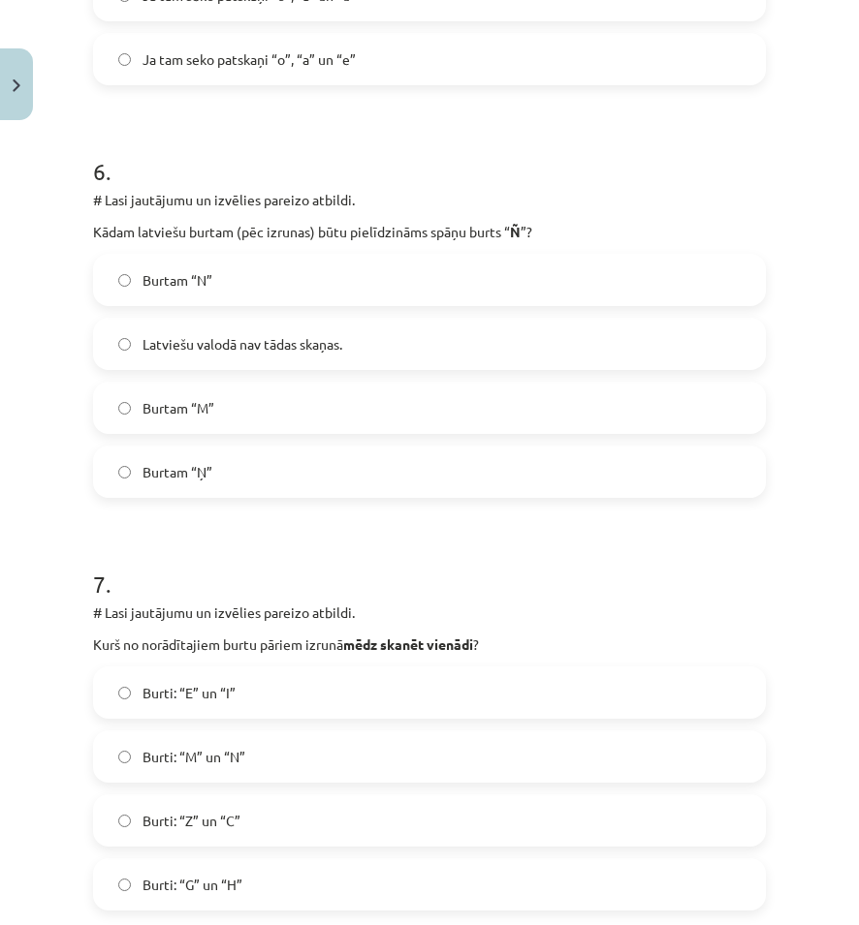
scroll to position [2423, 0]
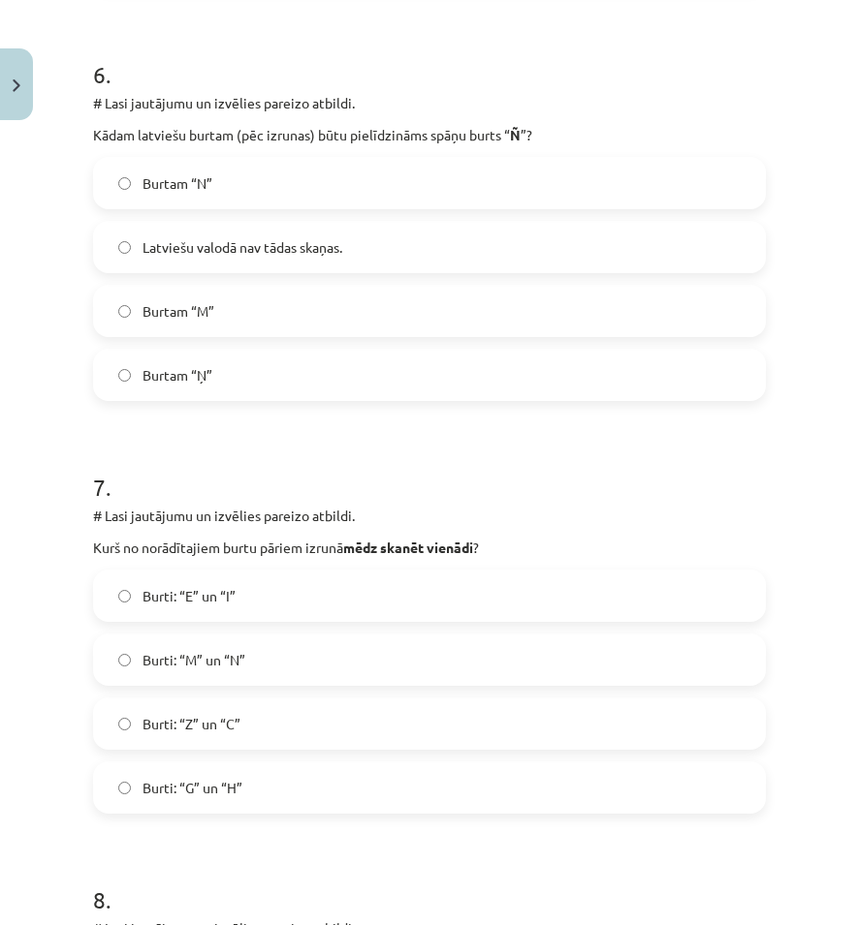
click at [203, 786] on span "Burti: “G” un “H”" at bounding box center [192, 788] width 100 height 20
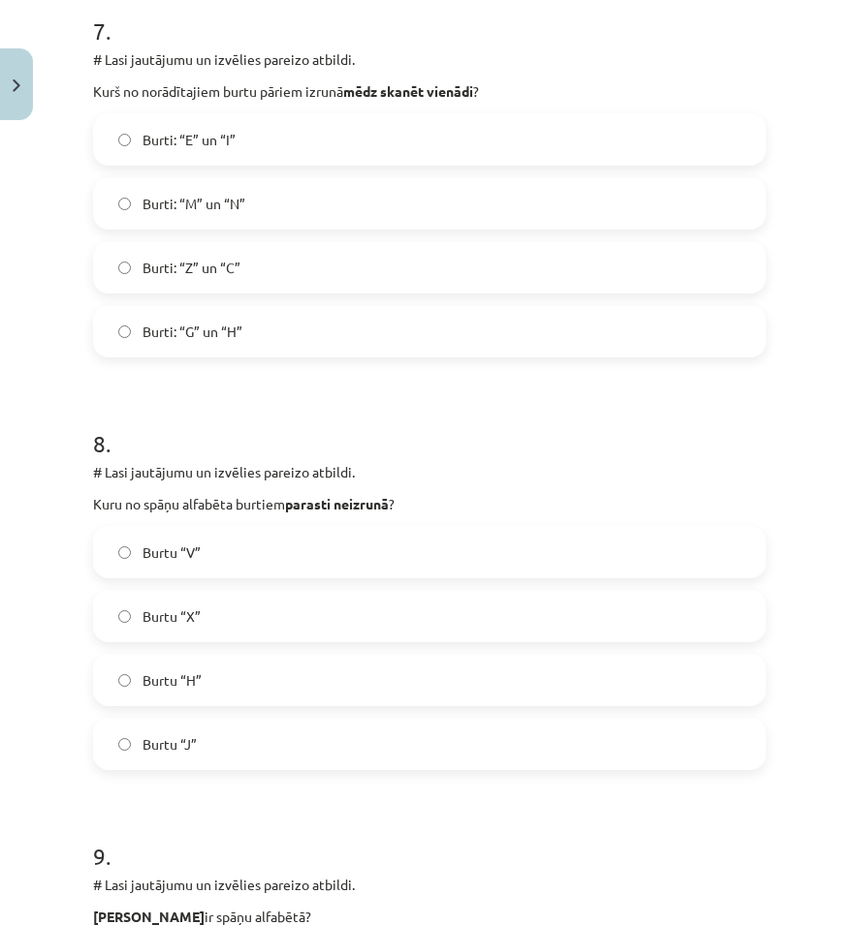
scroll to position [2810, 0]
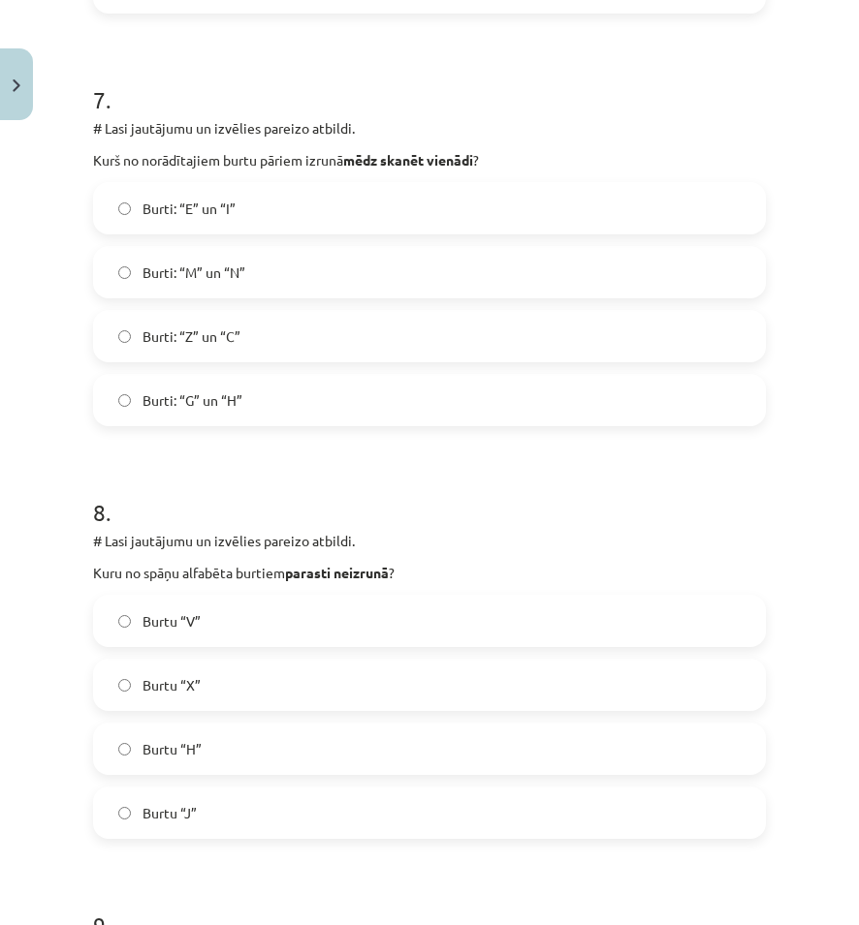
click at [267, 333] on label "Burti: “Z” un “C”" at bounding box center [429, 336] width 669 height 48
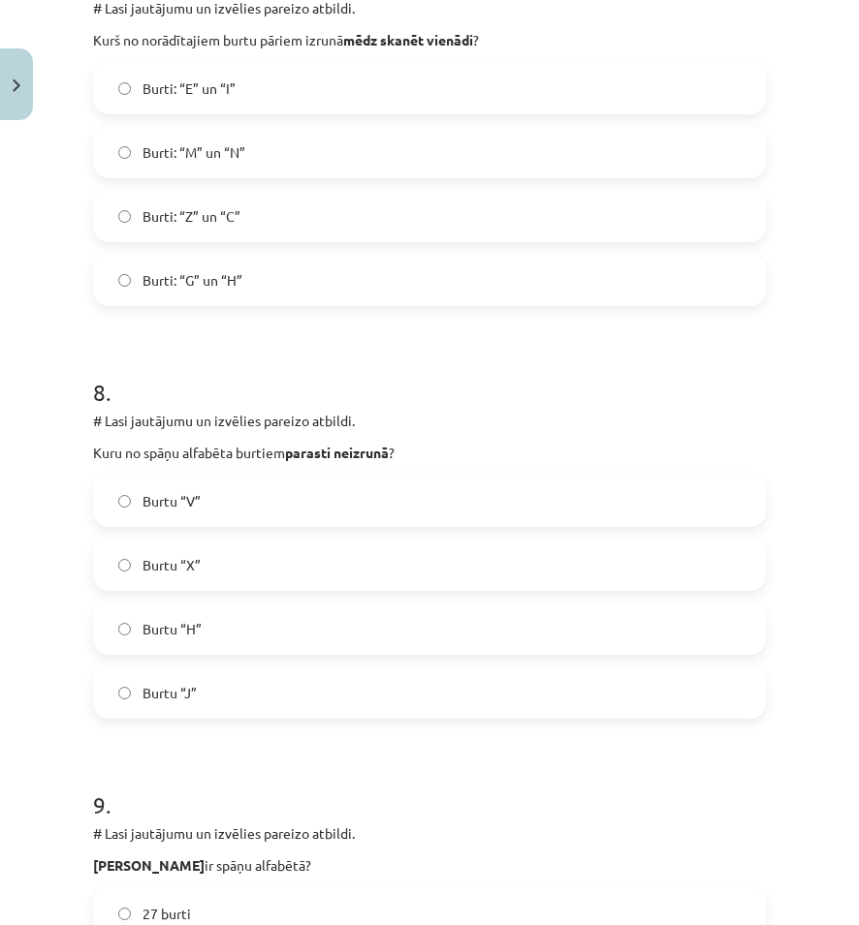
scroll to position [3004, 0]
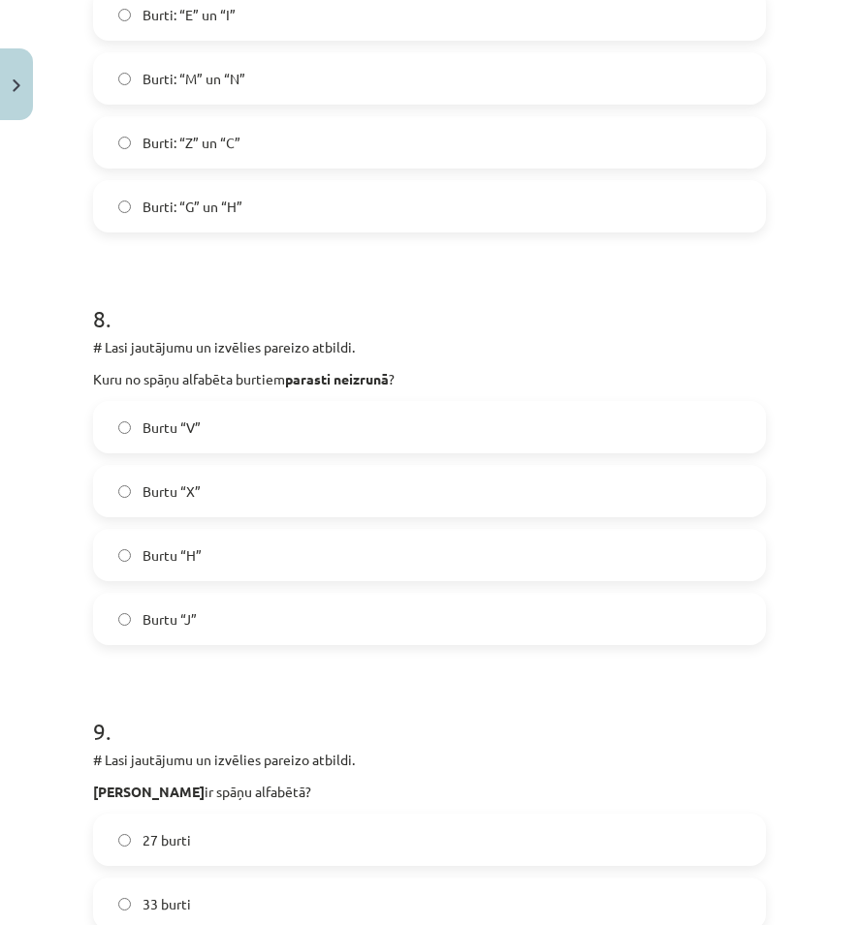
click at [278, 554] on label "Burtu “H”" at bounding box center [429, 555] width 669 height 48
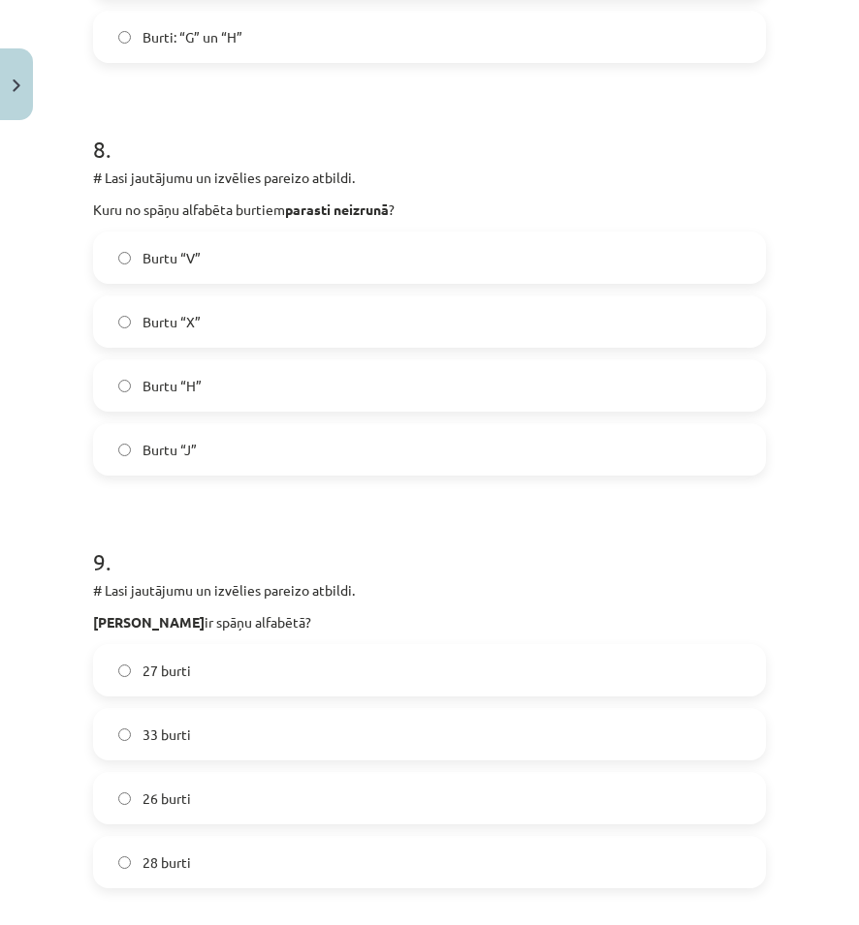
scroll to position [3198, 0]
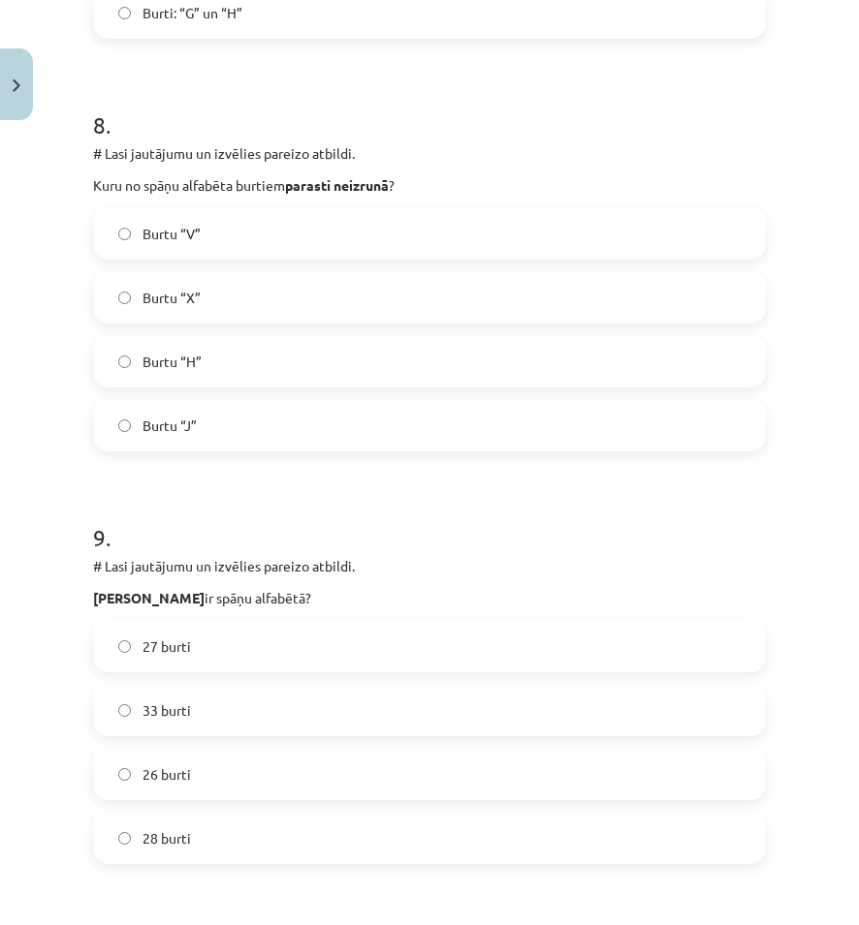
click at [271, 646] on label "27 burti" at bounding box center [429, 646] width 669 height 48
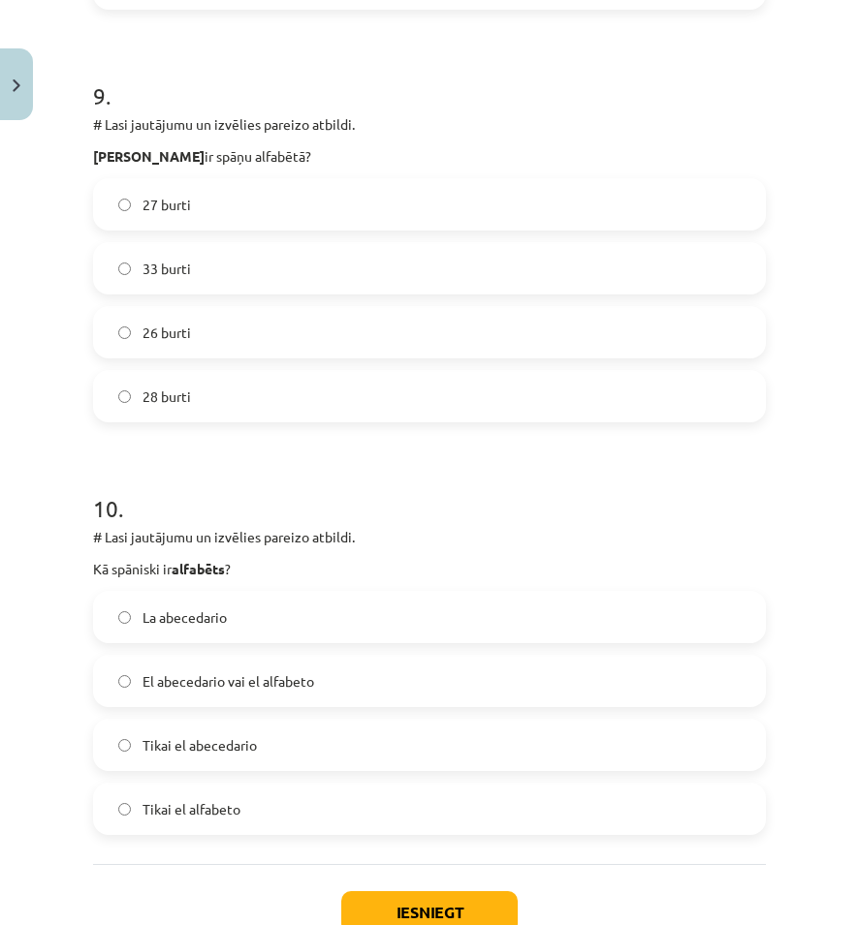
scroll to position [3682, 0]
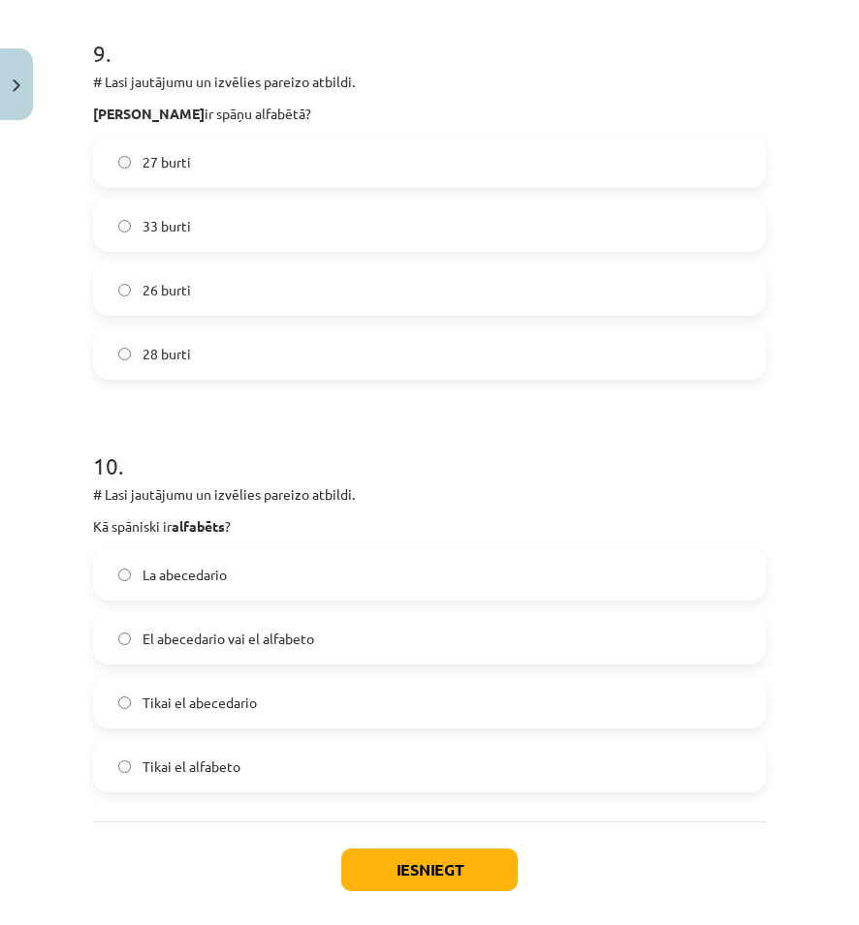
click at [288, 647] on span "El abecedario vai el alfabeto" at bounding box center [228, 639] width 172 height 20
click at [434, 860] on button "Iesniegt" at bounding box center [429, 870] width 176 height 43
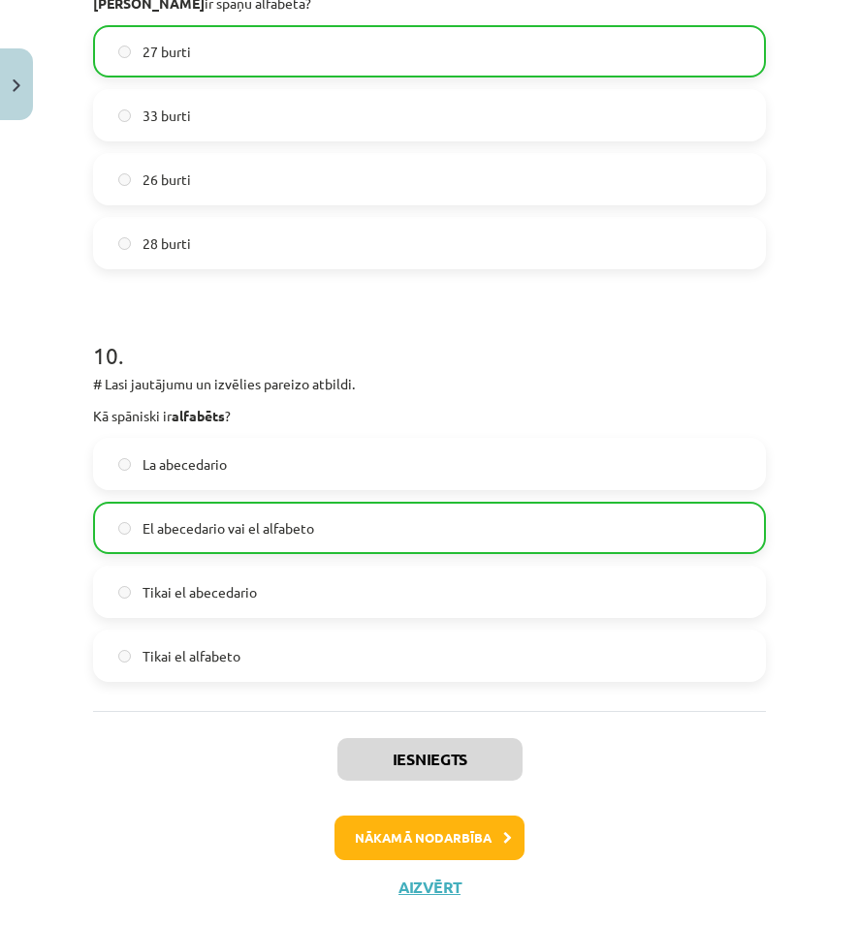
scroll to position [3836, 0]
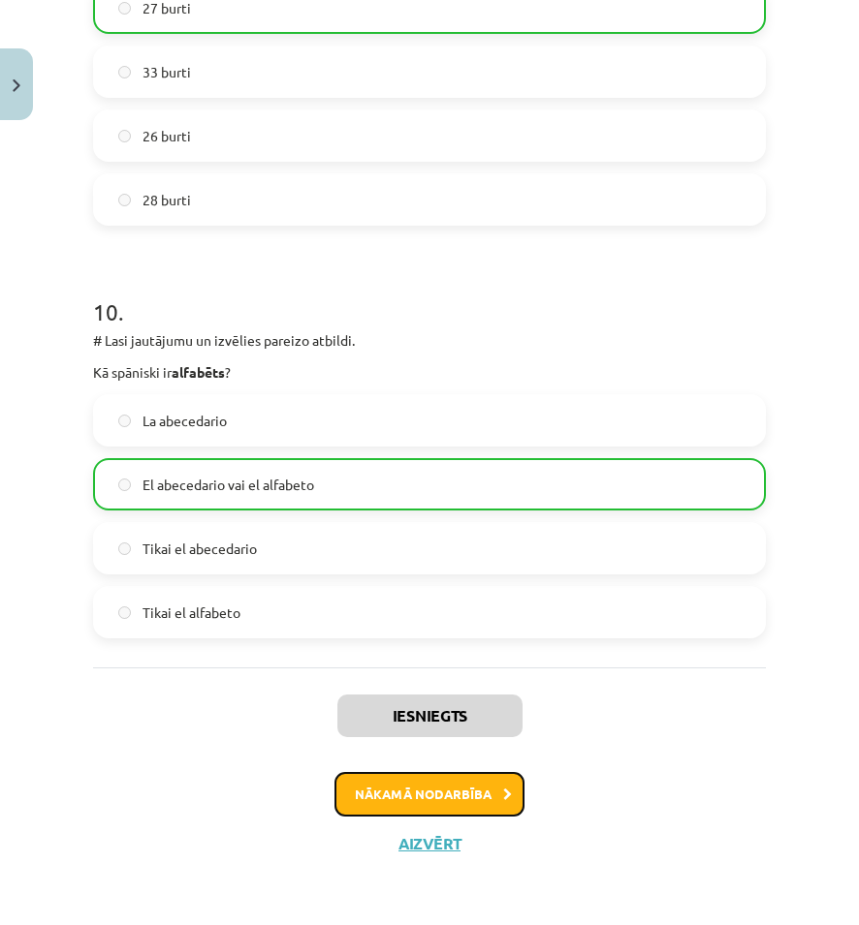
click at [432, 798] on button "Nākamā nodarbība" at bounding box center [429, 794] width 190 height 45
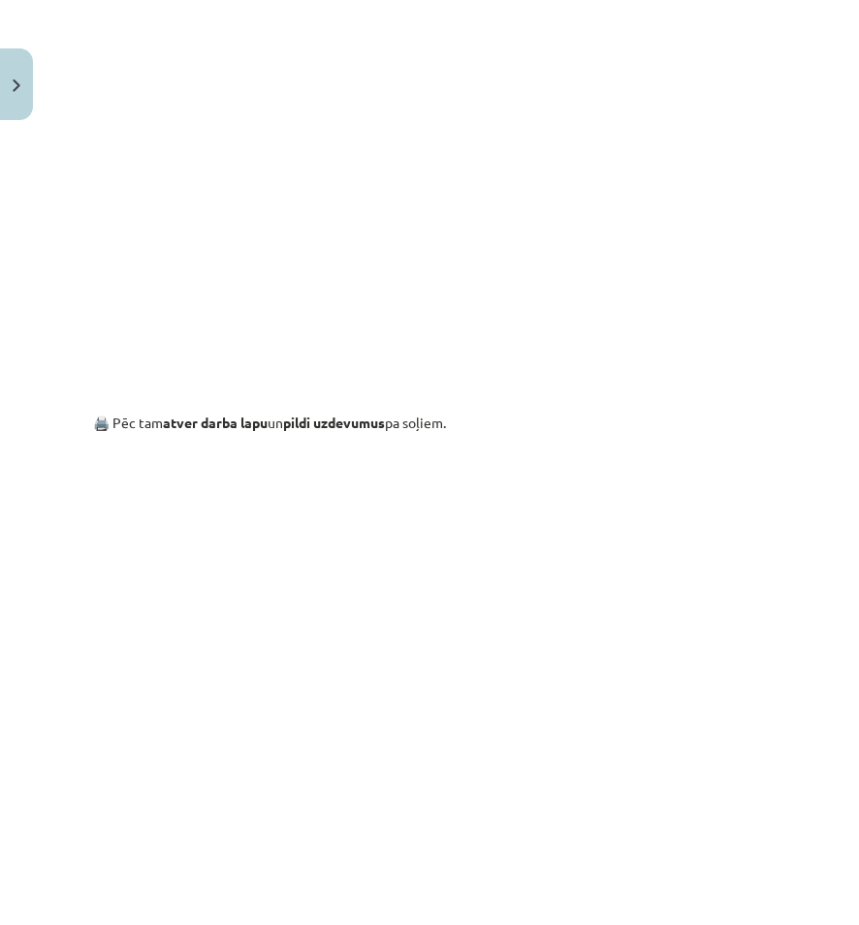
scroll to position [1211, 0]
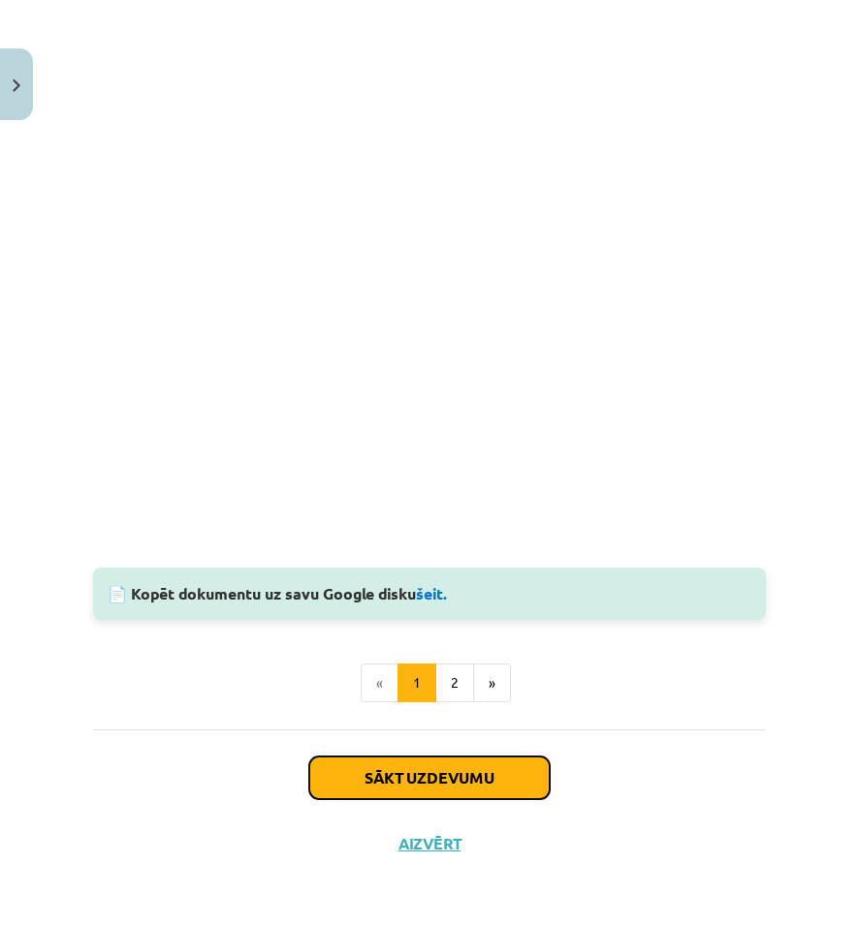
click at [474, 757] on button "Sākt uzdevumu" at bounding box center [429, 778] width 240 height 43
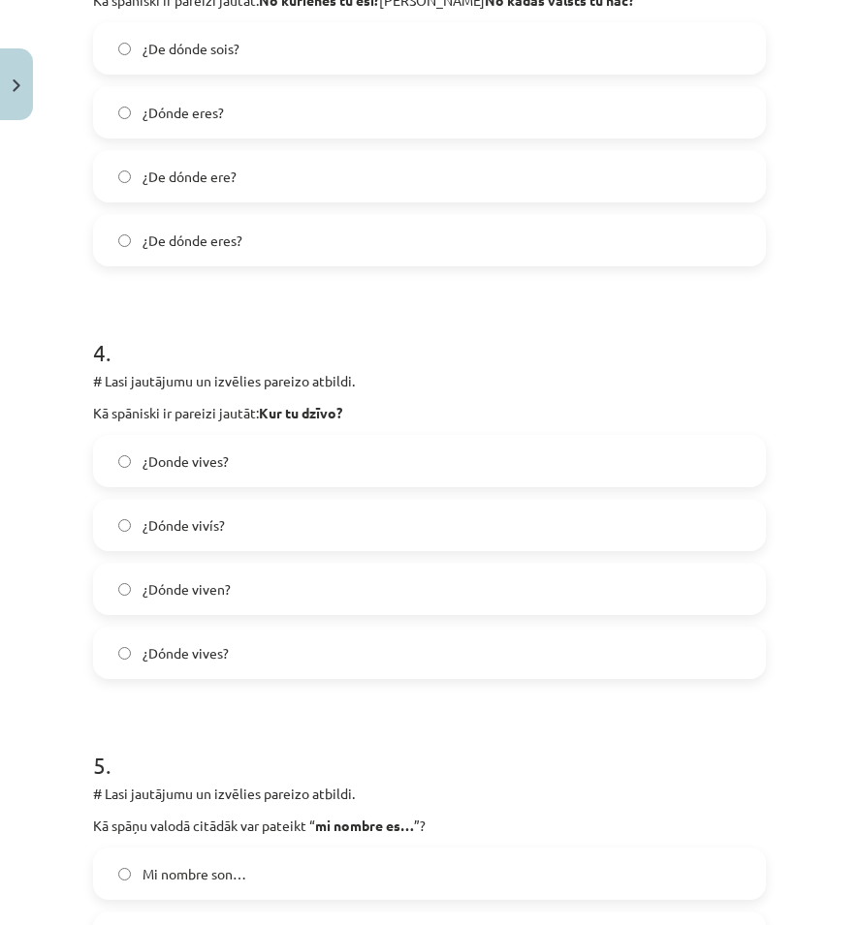
scroll to position [1710, 0]
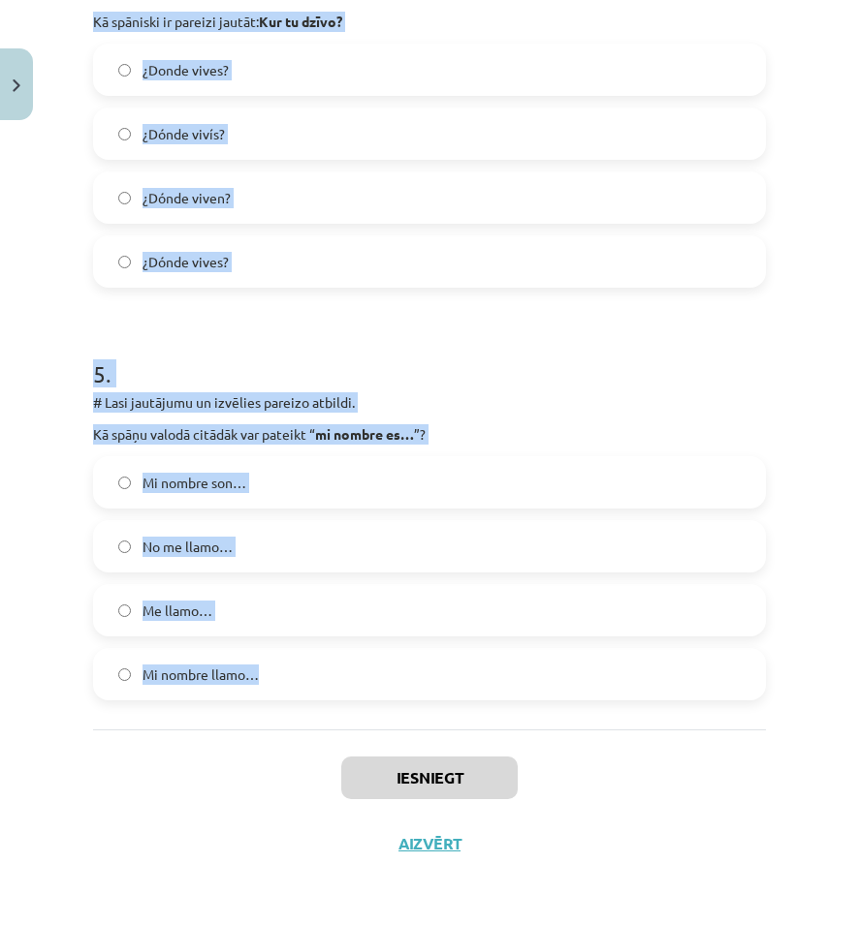
drag, startPoint x: 102, startPoint y: 411, endPoint x: 451, endPoint y: 682, distance: 441.9
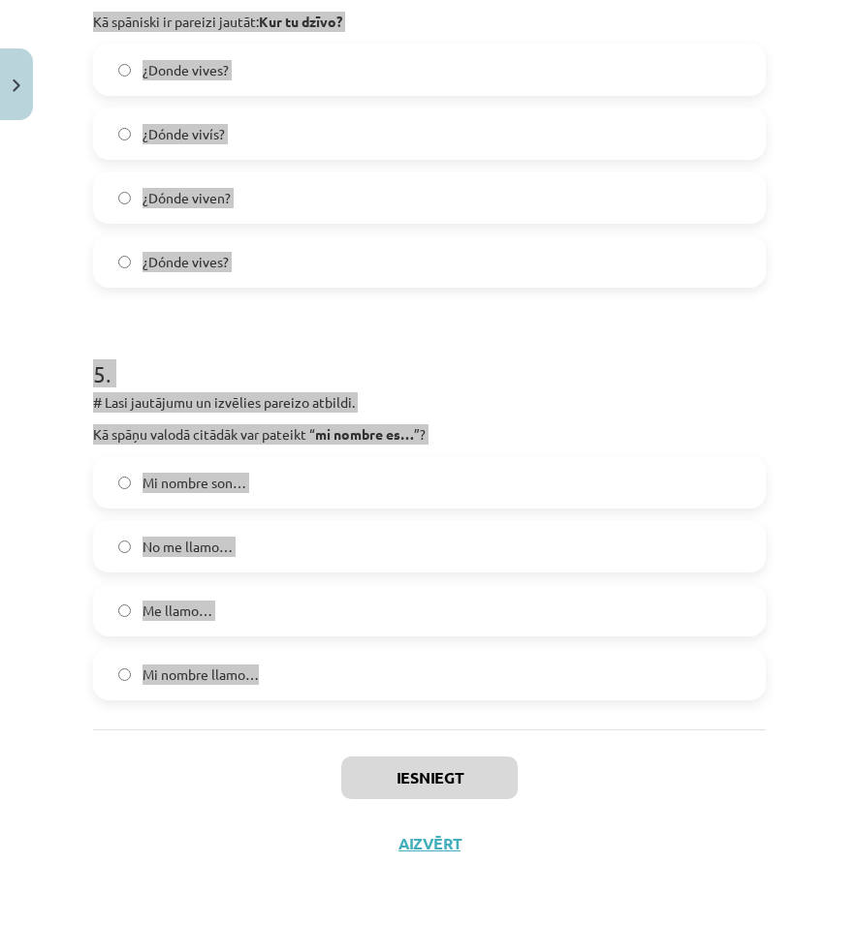
copy form "Lasi jautājumu un izvēlies pareizo atbildi. Kā spāniski ir pareizi jautāt: Ar k…"
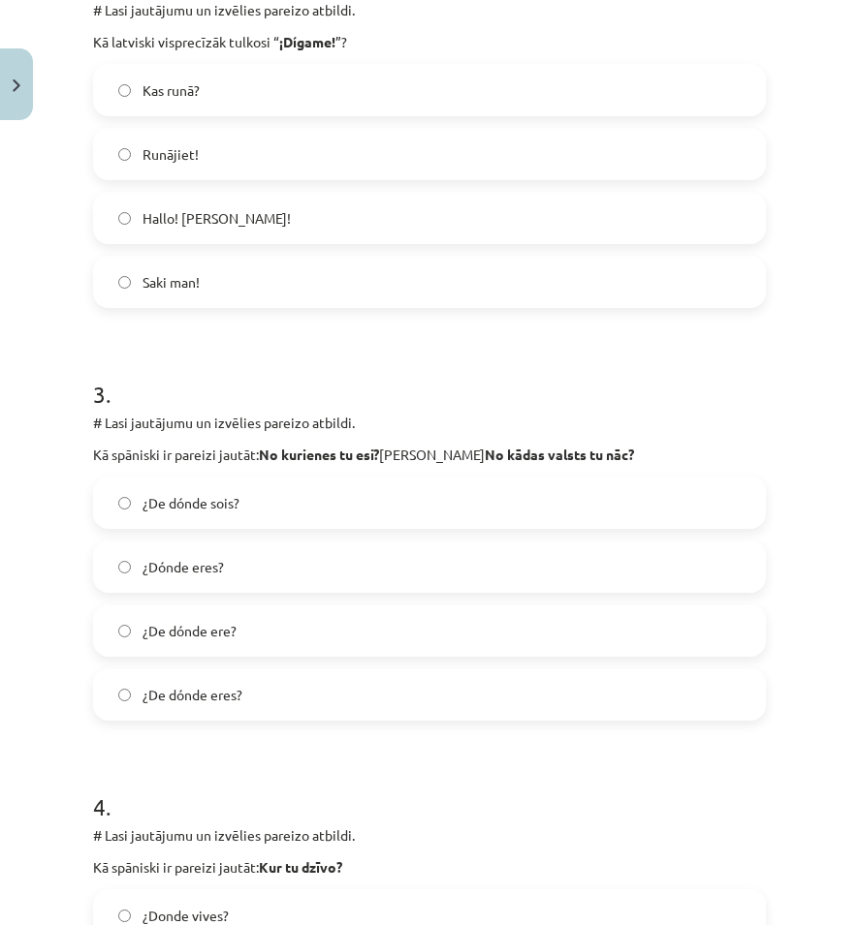
scroll to position [0, 0]
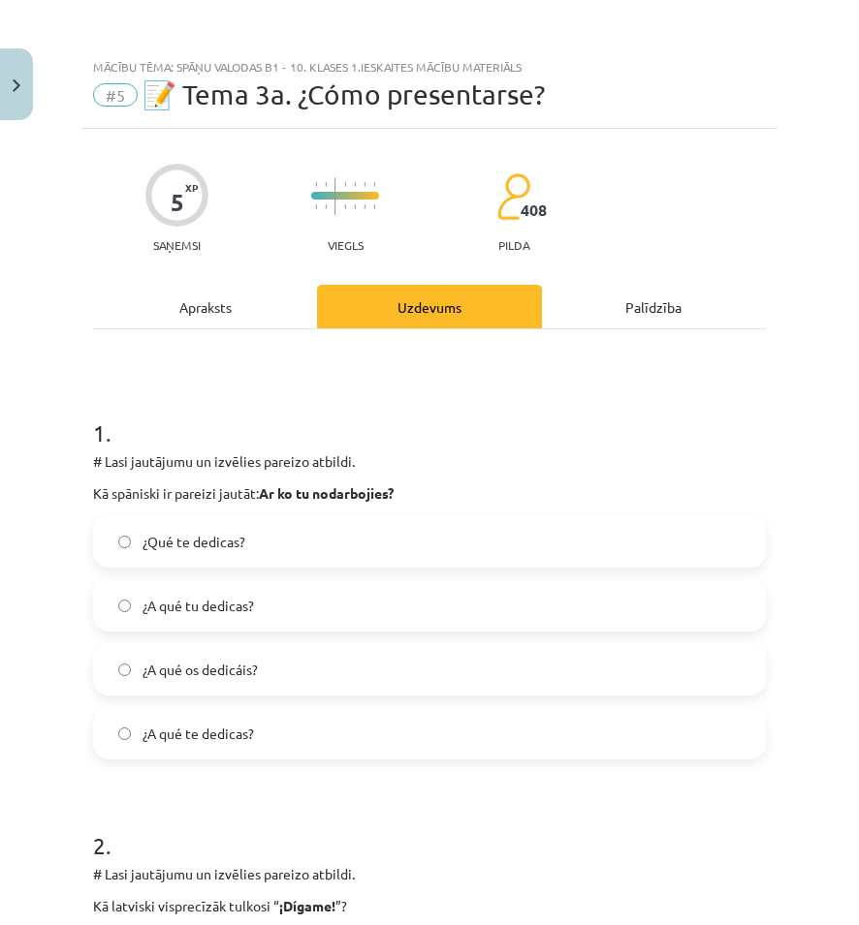
click at [244, 622] on label "¿A qué tu dedicas?" at bounding box center [429, 605] width 669 height 48
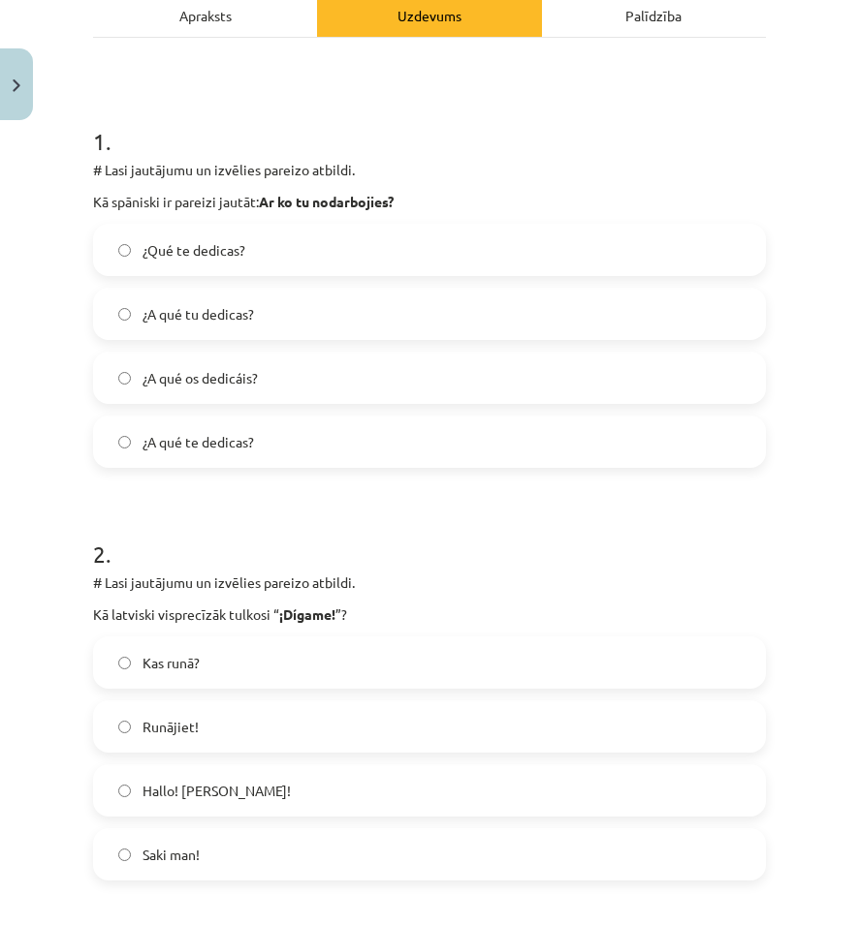
scroll to position [388, 0]
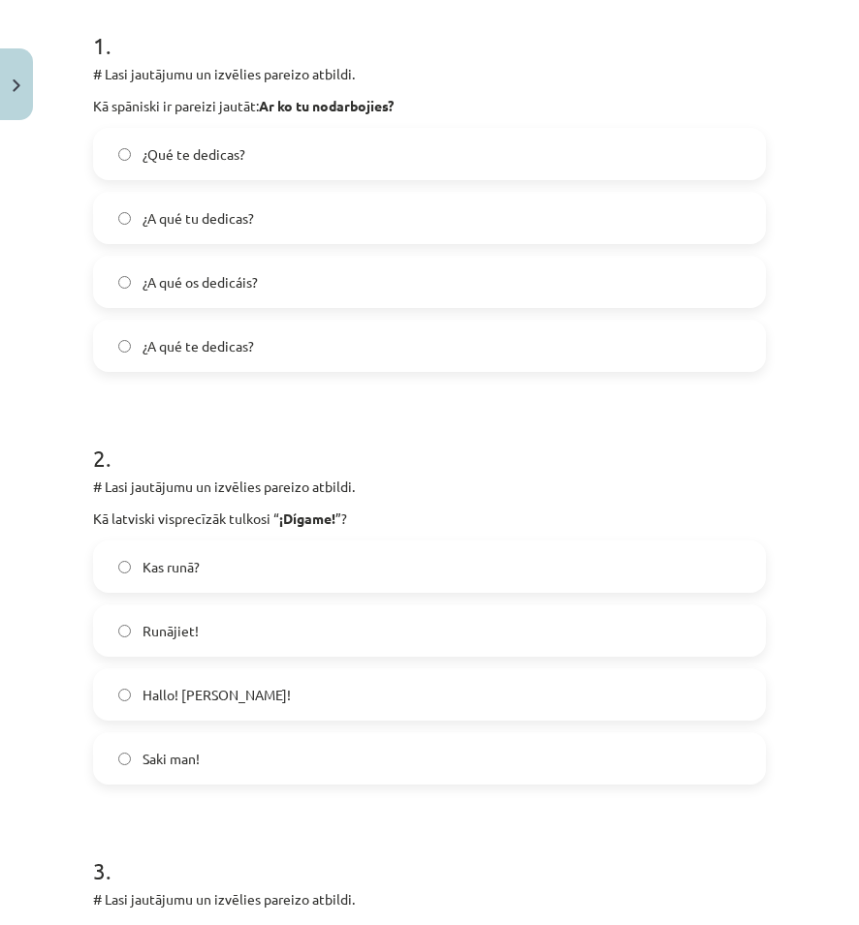
click at [241, 702] on span "Hallo! jeb Klausos!" at bounding box center [216, 695] width 148 height 20
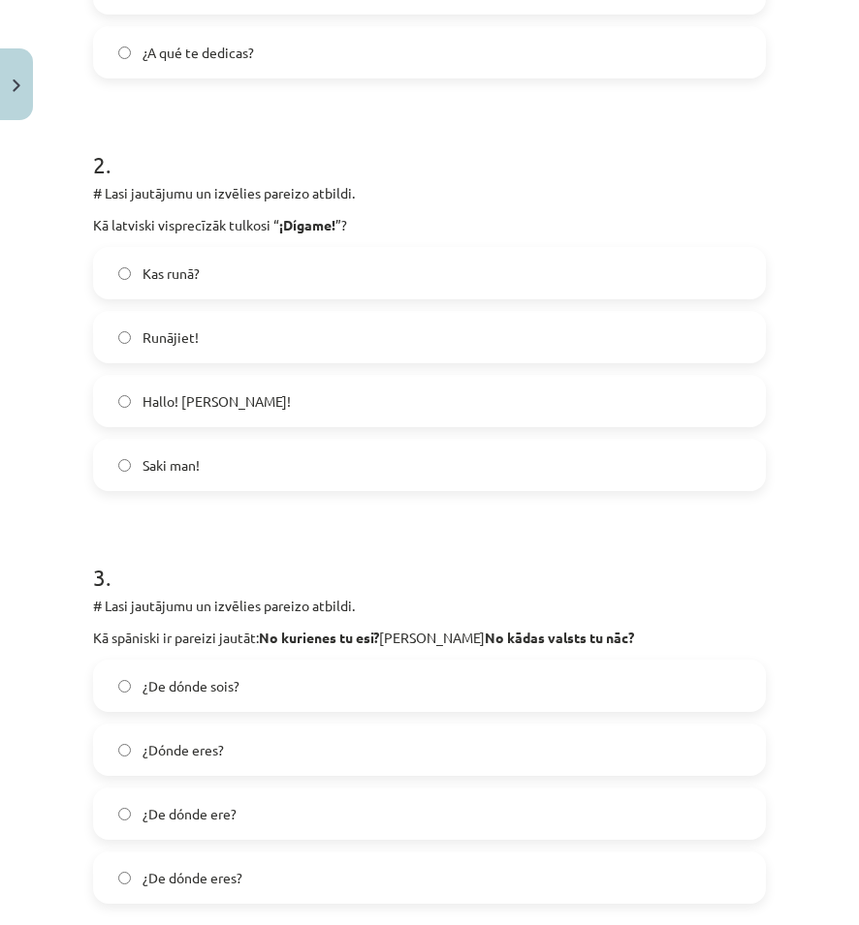
scroll to position [291, 0]
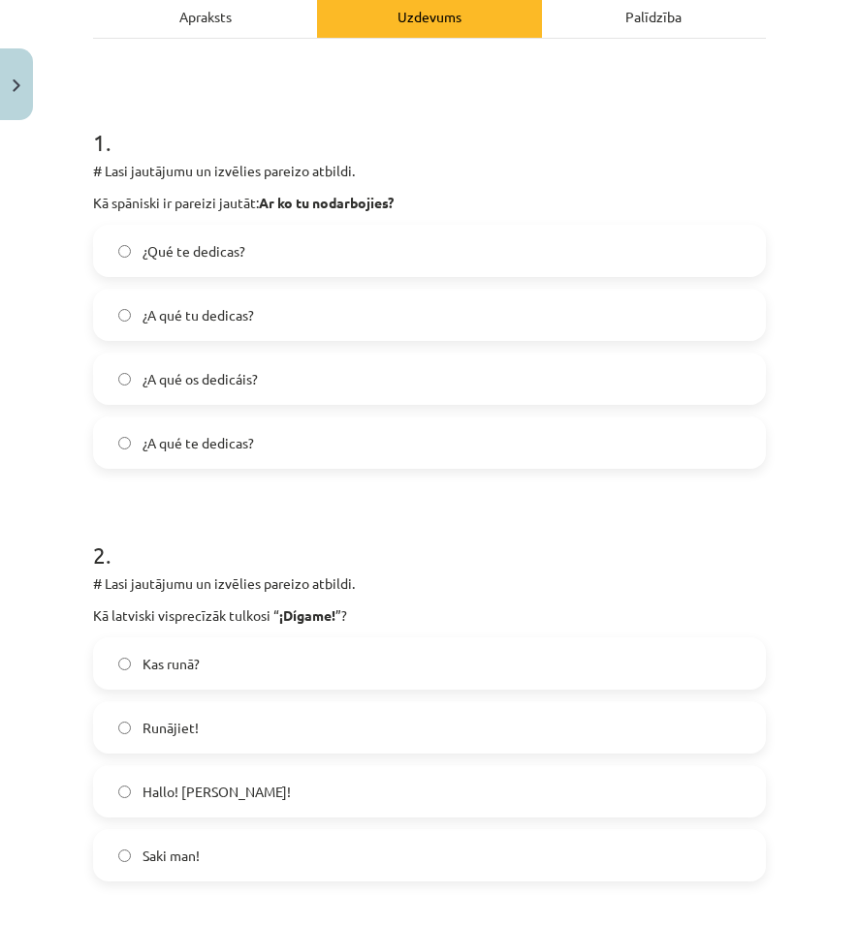
click at [276, 424] on label "¿A qué te dedicas?" at bounding box center [429, 443] width 669 height 48
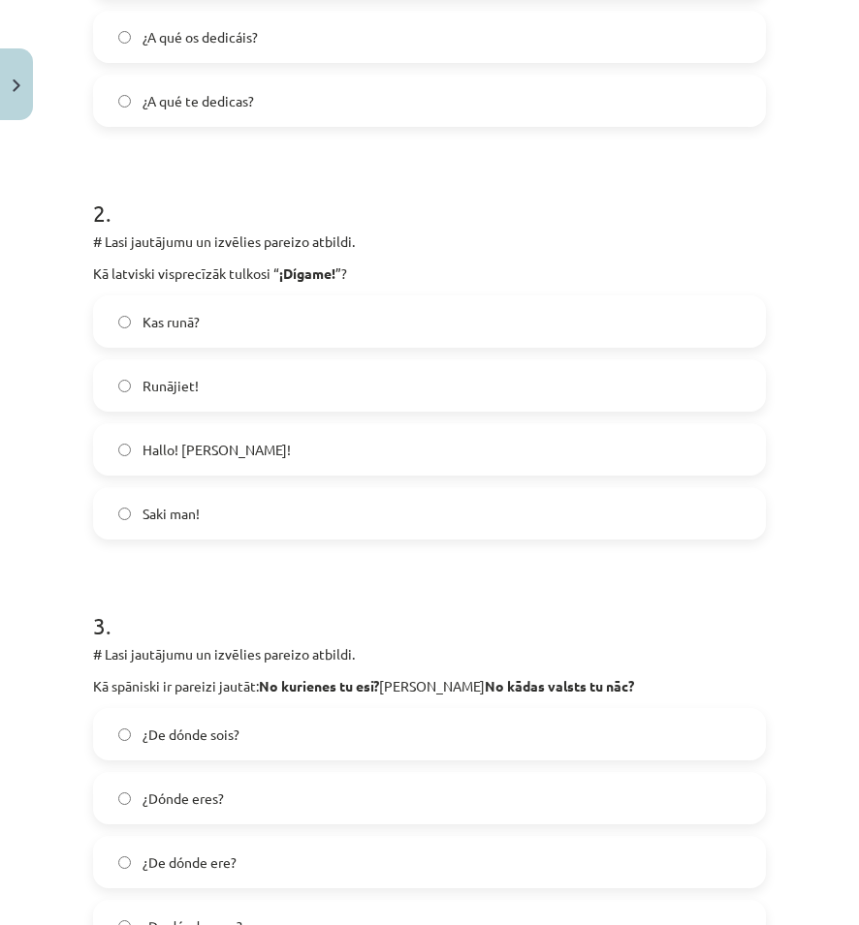
scroll to position [872, 0]
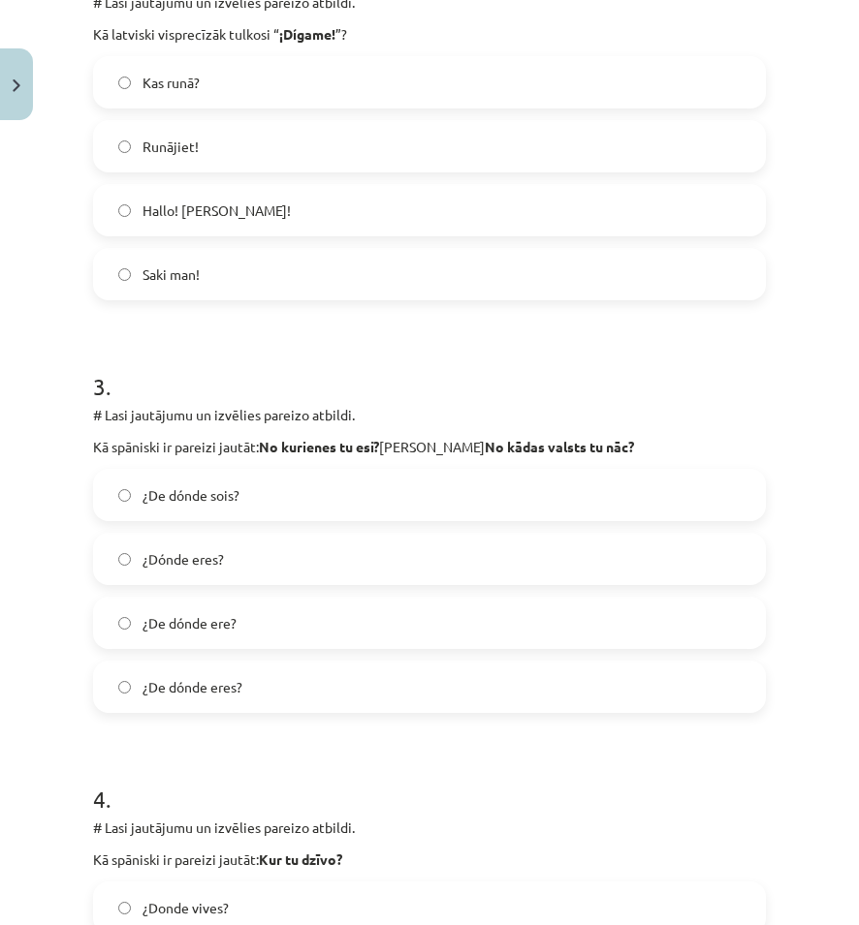
click at [283, 692] on label "¿De dónde eres?" at bounding box center [429, 687] width 669 height 48
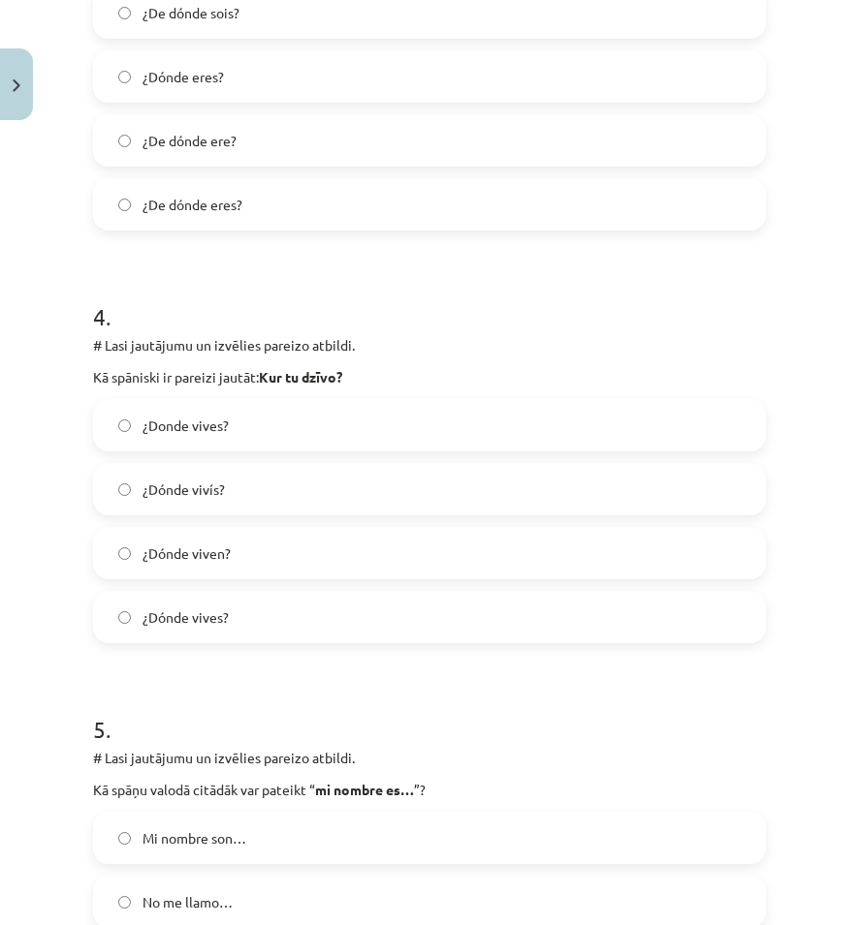
scroll to position [1357, 0]
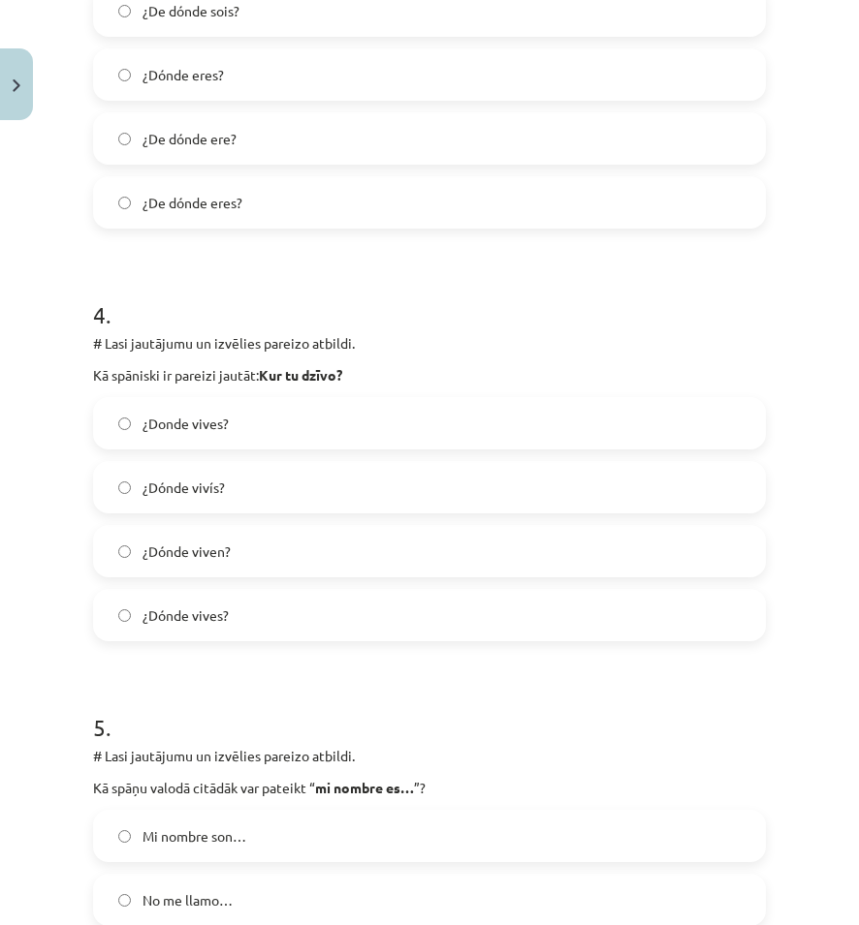
click at [218, 624] on span "¿Dónde vives?" at bounding box center [185, 616] width 86 height 20
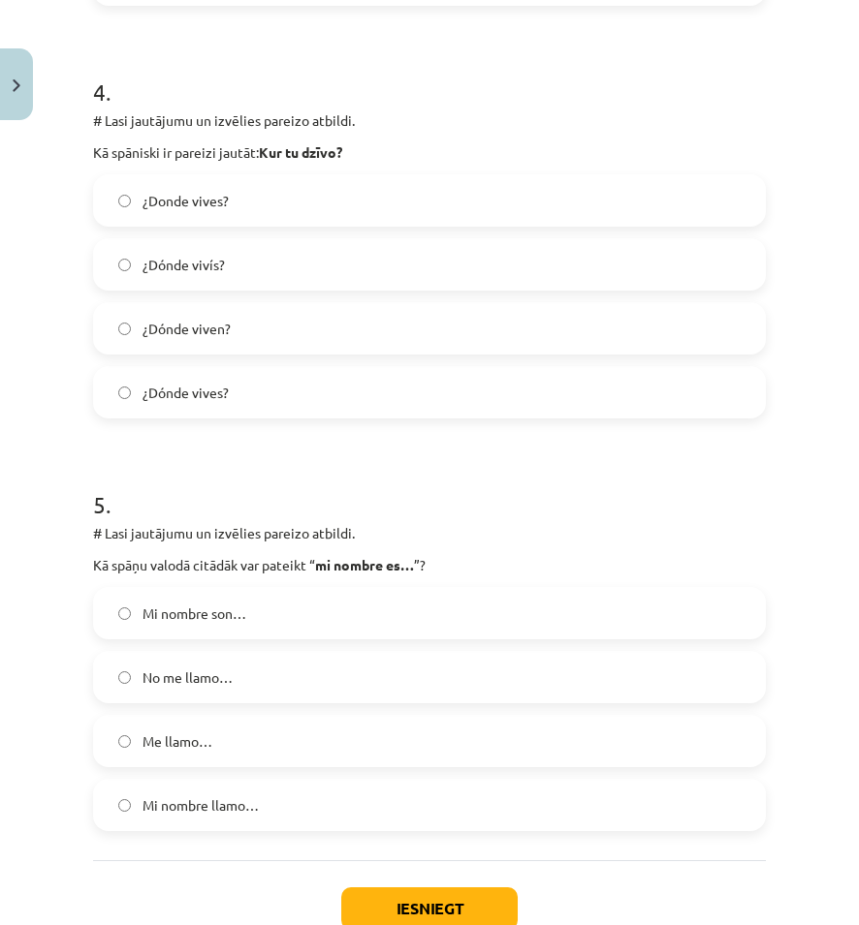
scroll to position [1647, 0]
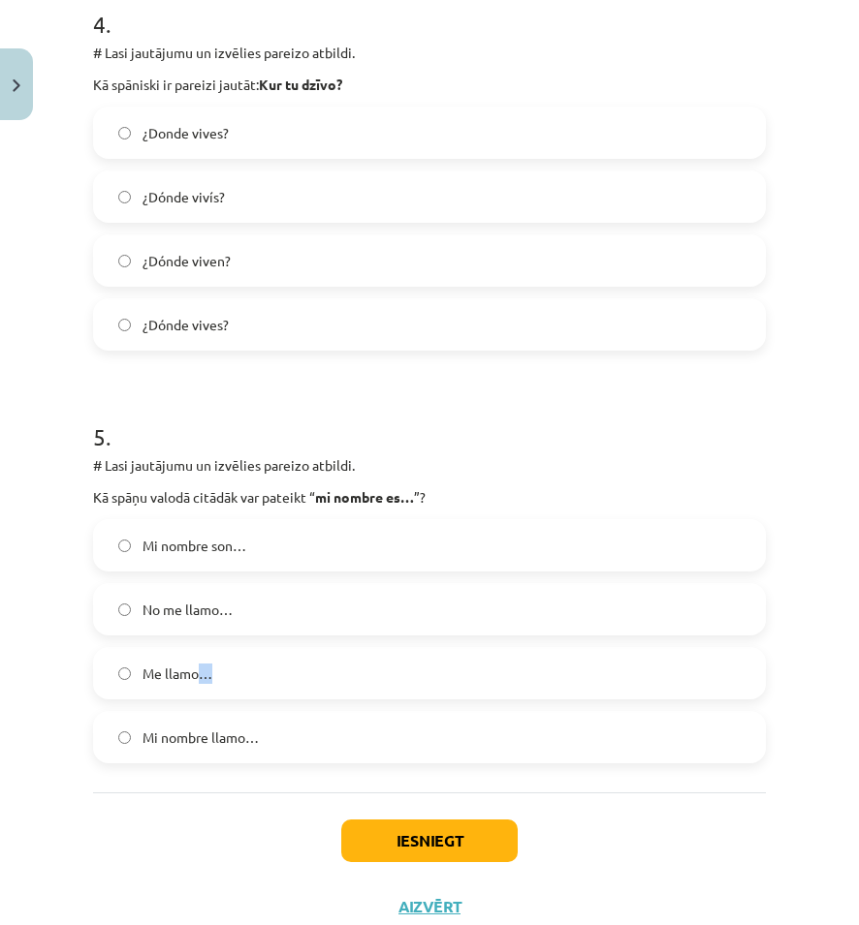
drag, startPoint x: 203, startPoint y: 679, endPoint x: 211, endPoint y: 662, distance: 19.1
click at [208, 664] on span "Me llamo…" at bounding box center [177, 674] width 70 height 20
click at [311, 697] on label "Me llamo…" at bounding box center [429, 673] width 669 height 48
click at [409, 840] on button "Iesniegt" at bounding box center [429, 841] width 176 height 43
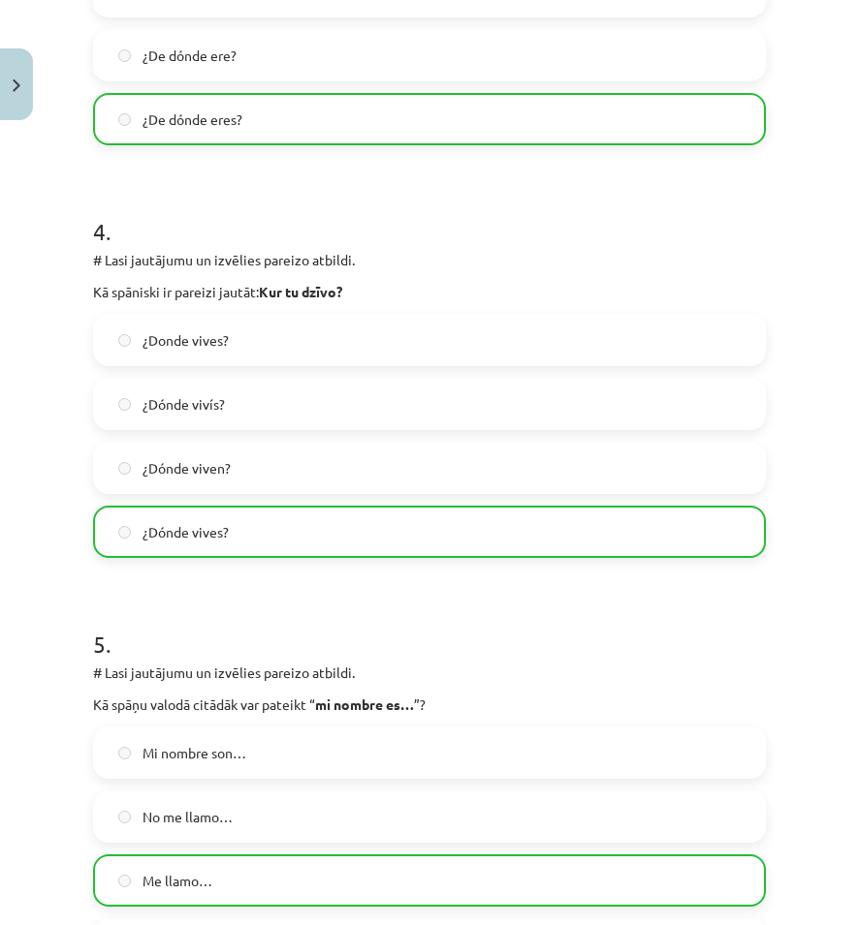
scroll to position [1772, 0]
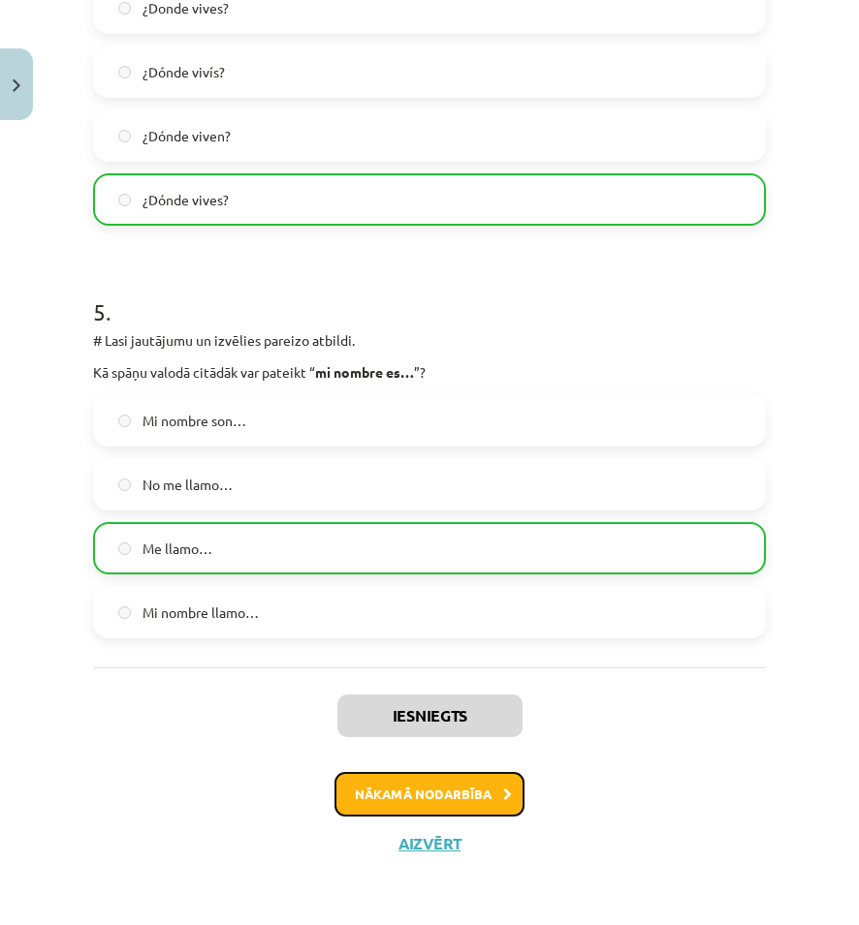
click at [430, 793] on button "Nākamā nodarbība" at bounding box center [429, 794] width 190 height 45
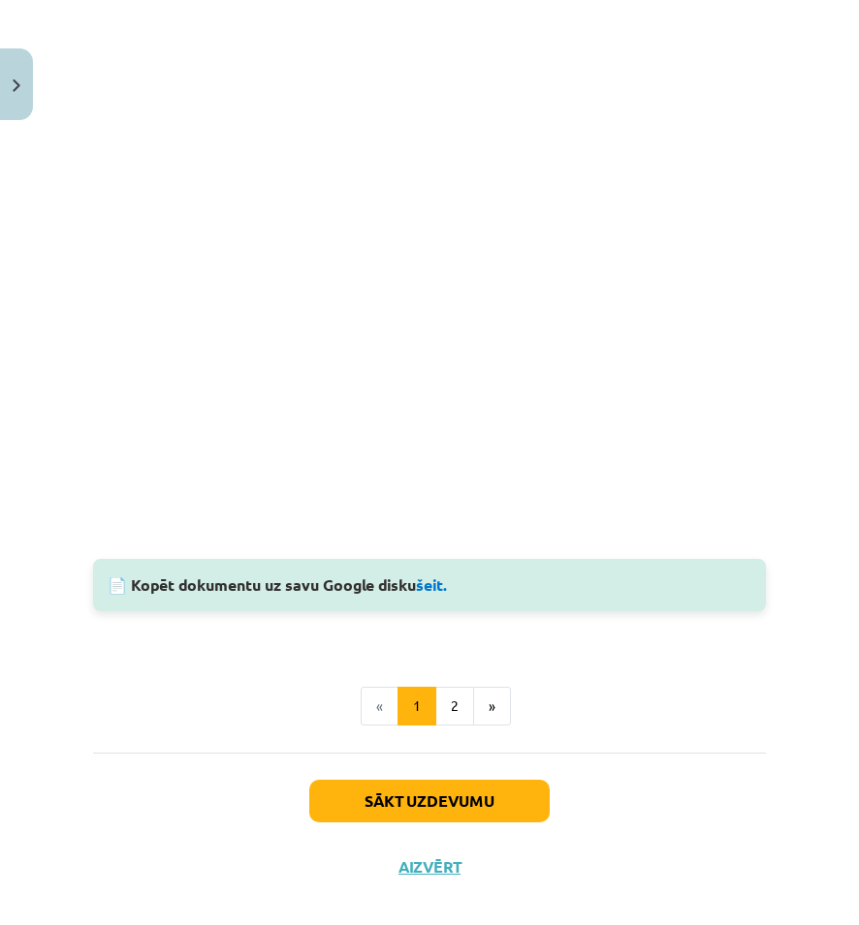
scroll to position [1211, 0]
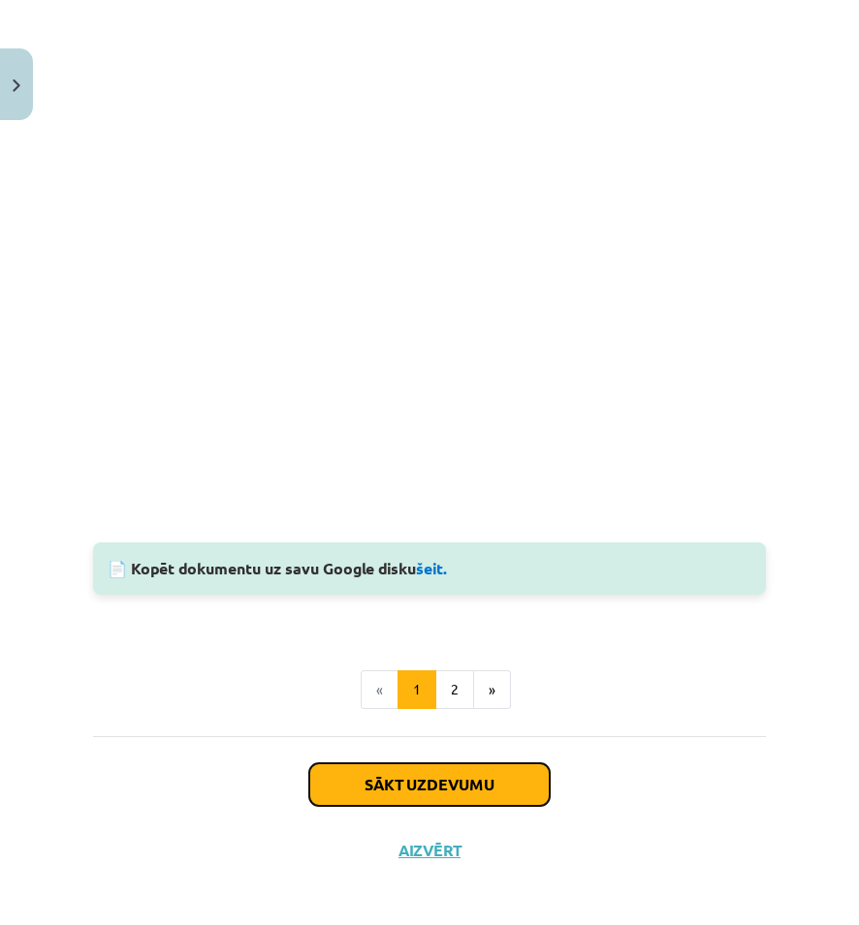
click at [479, 774] on button "Sākt uzdevumu" at bounding box center [429, 785] width 240 height 43
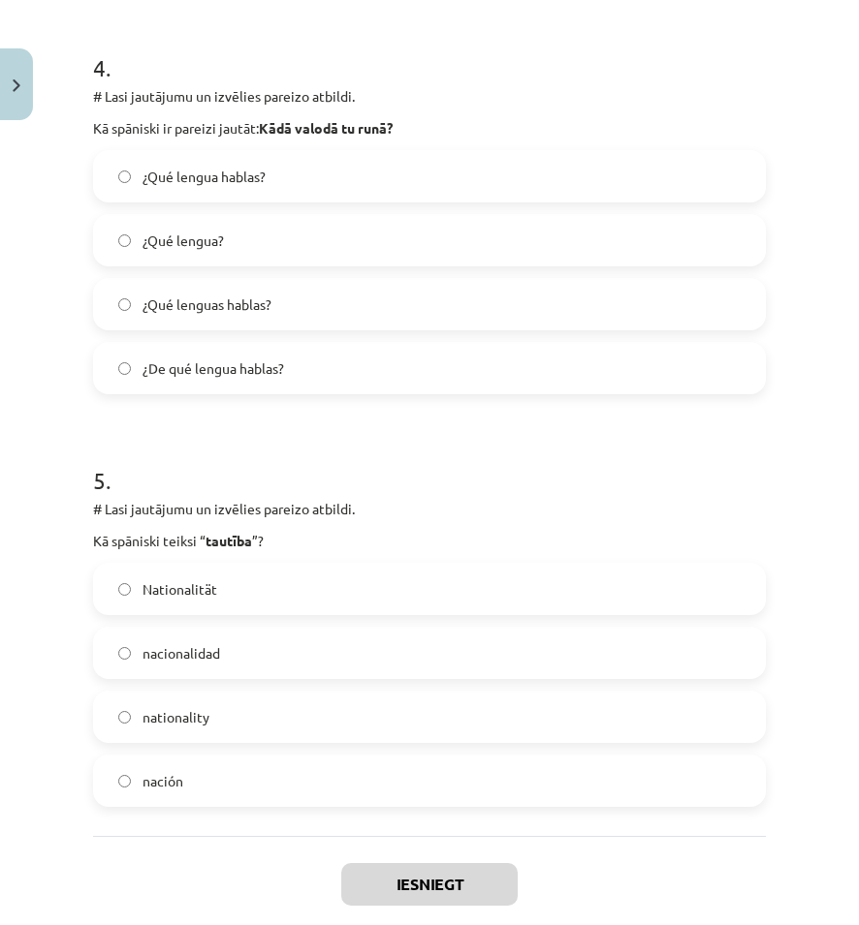
scroll to position [1710, 0]
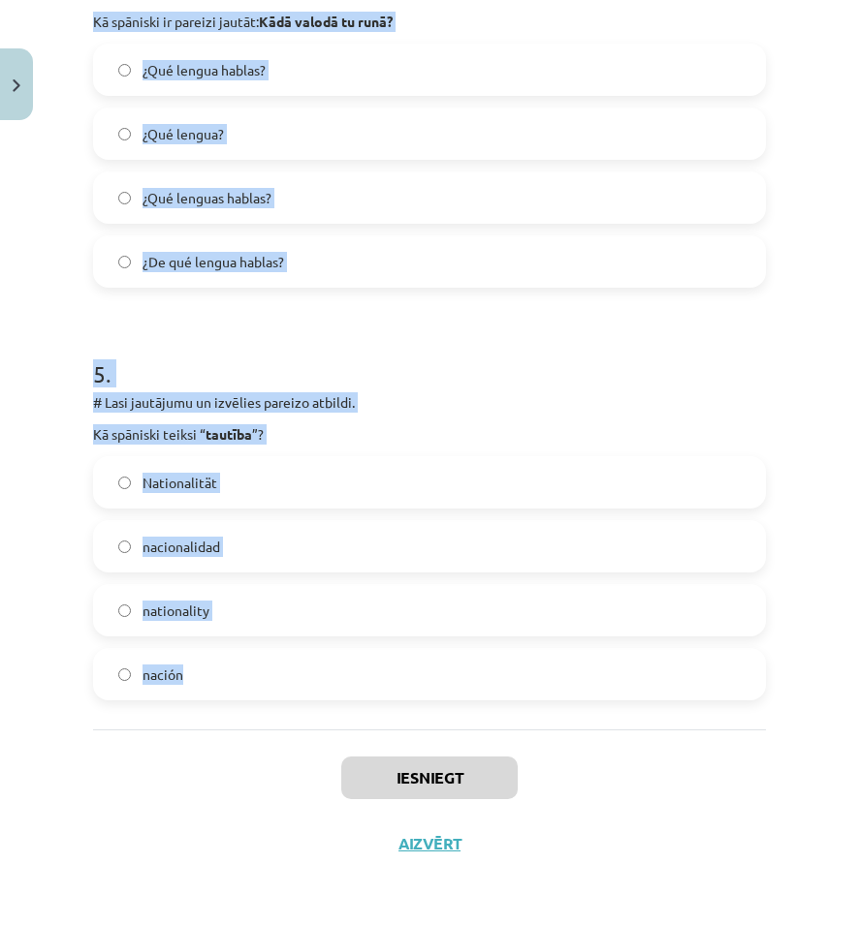
drag, startPoint x: 89, startPoint y: 375, endPoint x: 226, endPoint y: 709, distance: 361.1
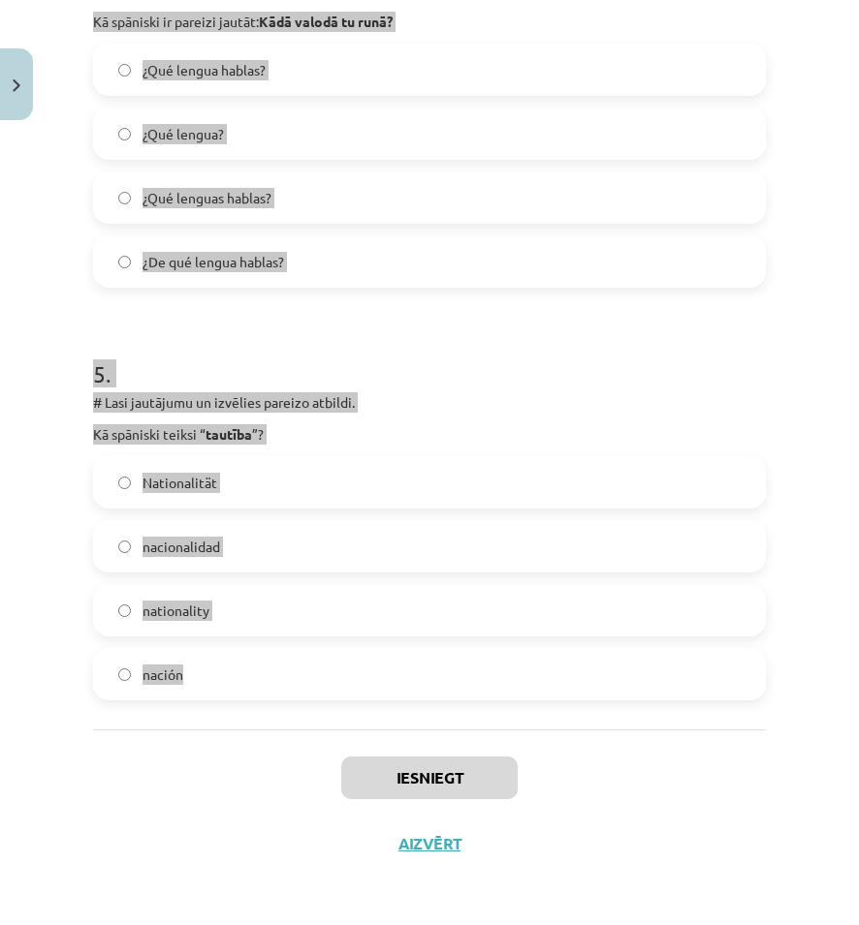
copy form "1 . # Lasi jautājumu un izvēlies pareizo atbildi. Kāds sinonīms spāņu valodā ir…"
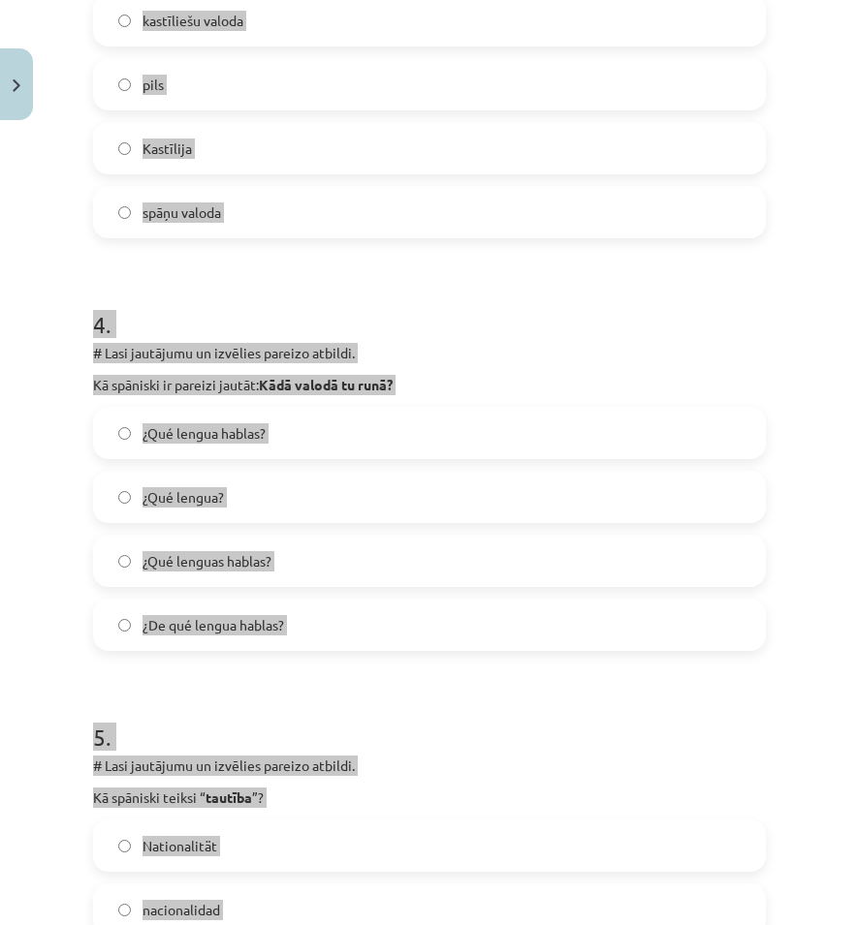
scroll to position [1323, 0]
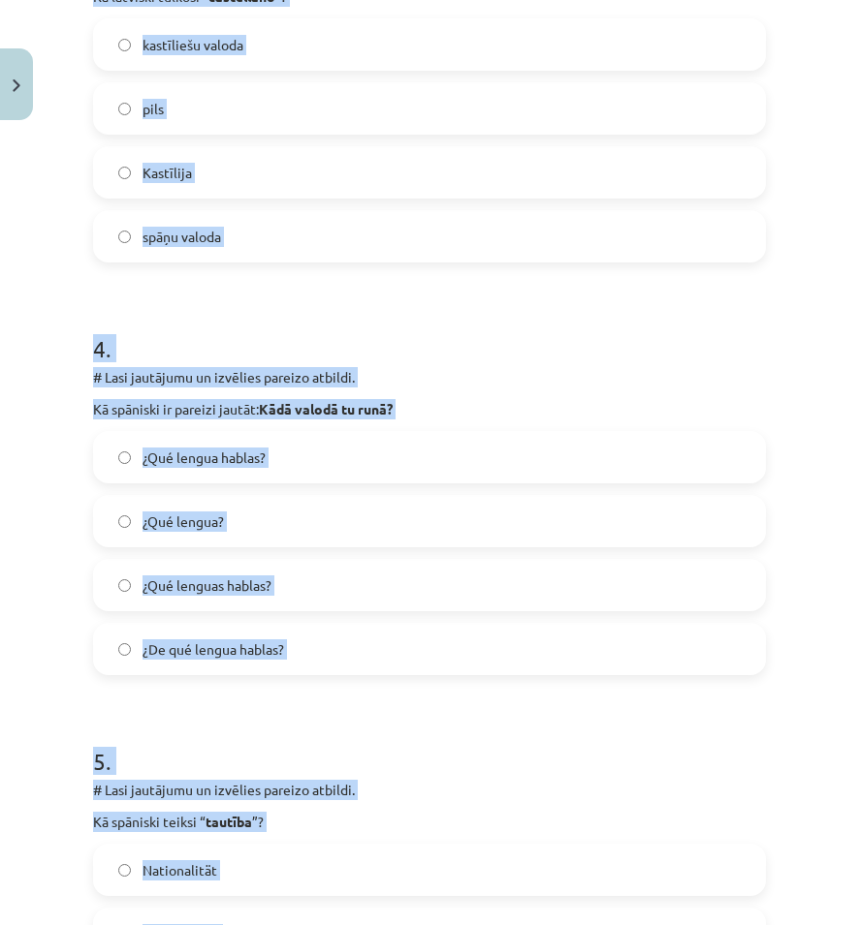
click at [777, 419] on div "Mācību tēma: Spāņu valodas b1 - 10. klases 1.ieskaites mācību materiāls #6 📝 Te…" at bounding box center [429, 462] width 859 height 925
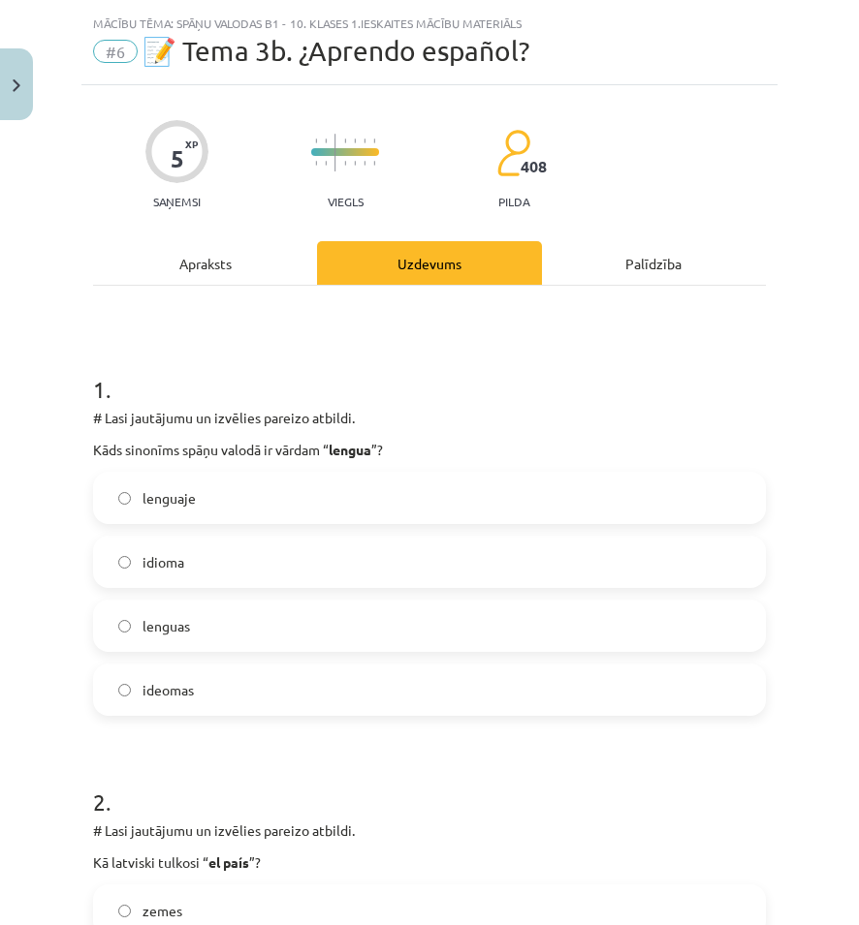
scroll to position [0, 0]
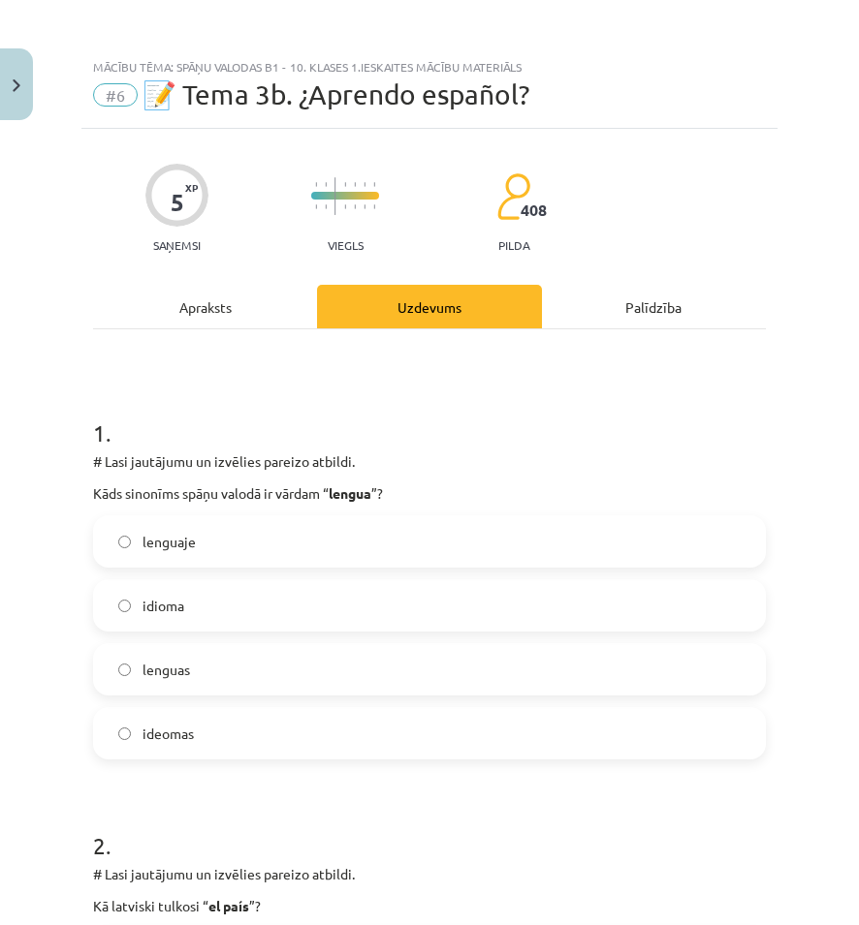
click at [263, 616] on label "idioma" at bounding box center [429, 605] width 669 height 48
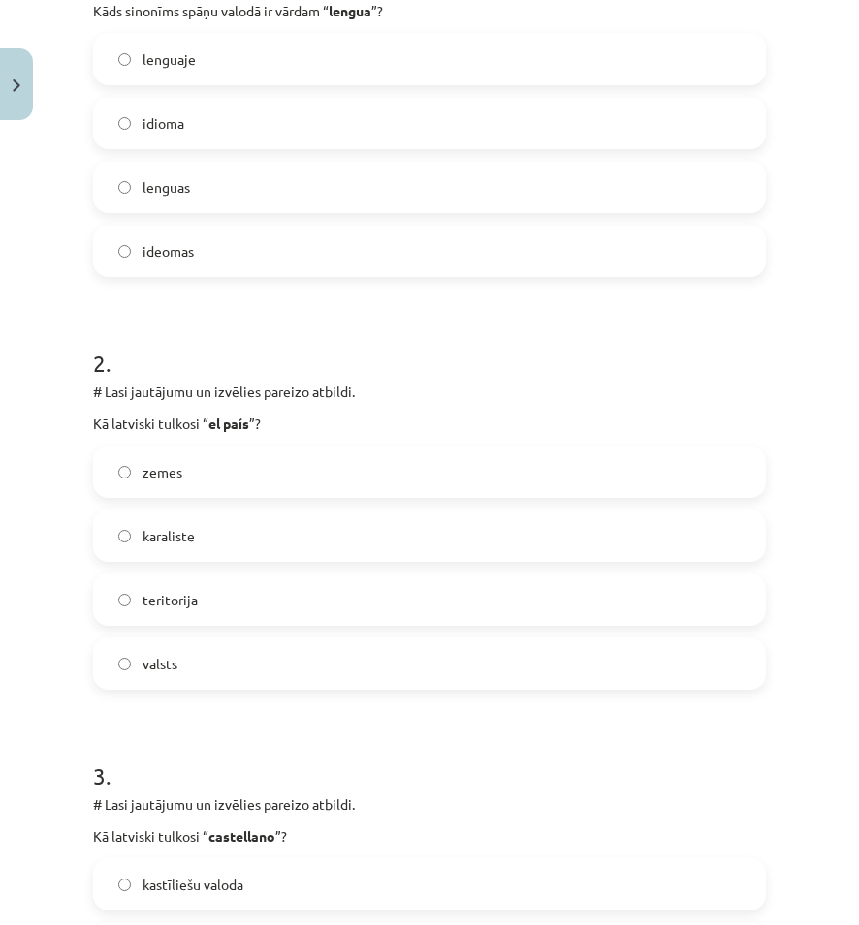
scroll to position [485, 0]
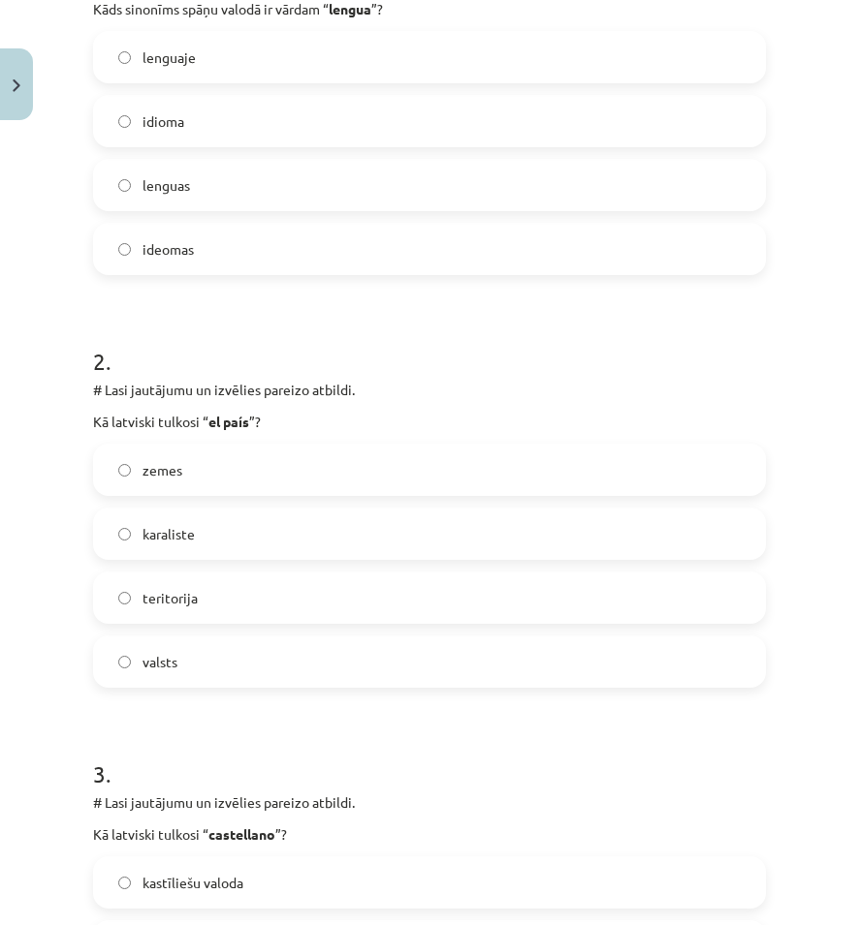
click at [234, 655] on label "valsts" at bounding box center [429, 662] width 669 height 48
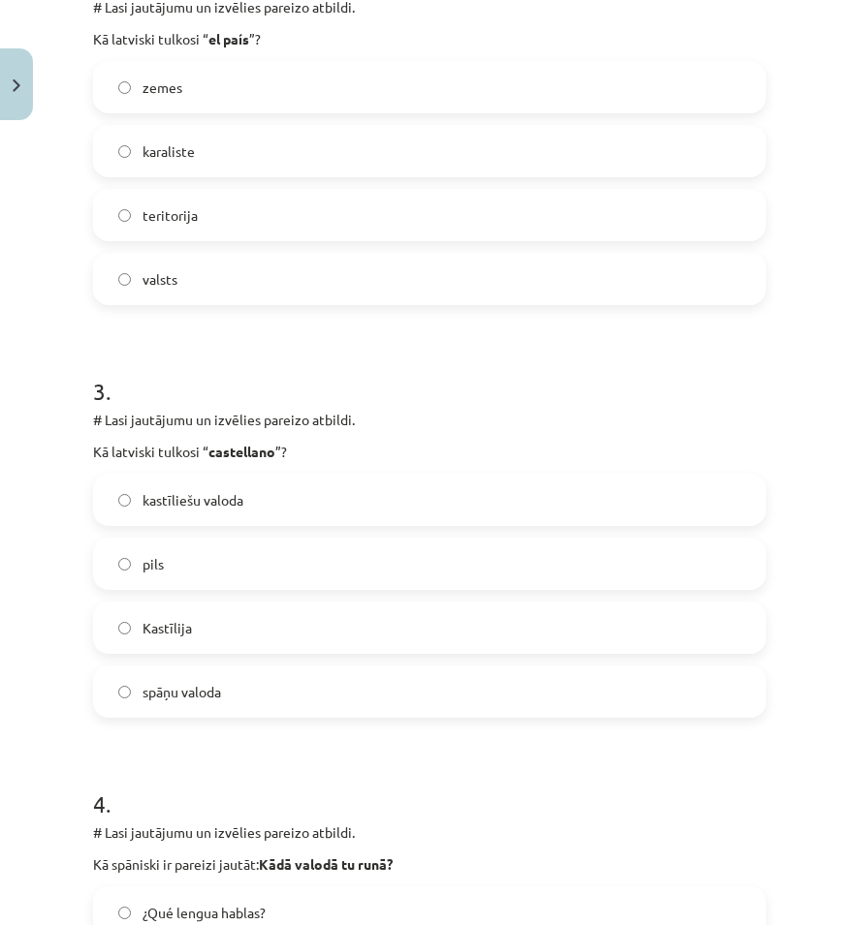
scroll to position [872, 0]
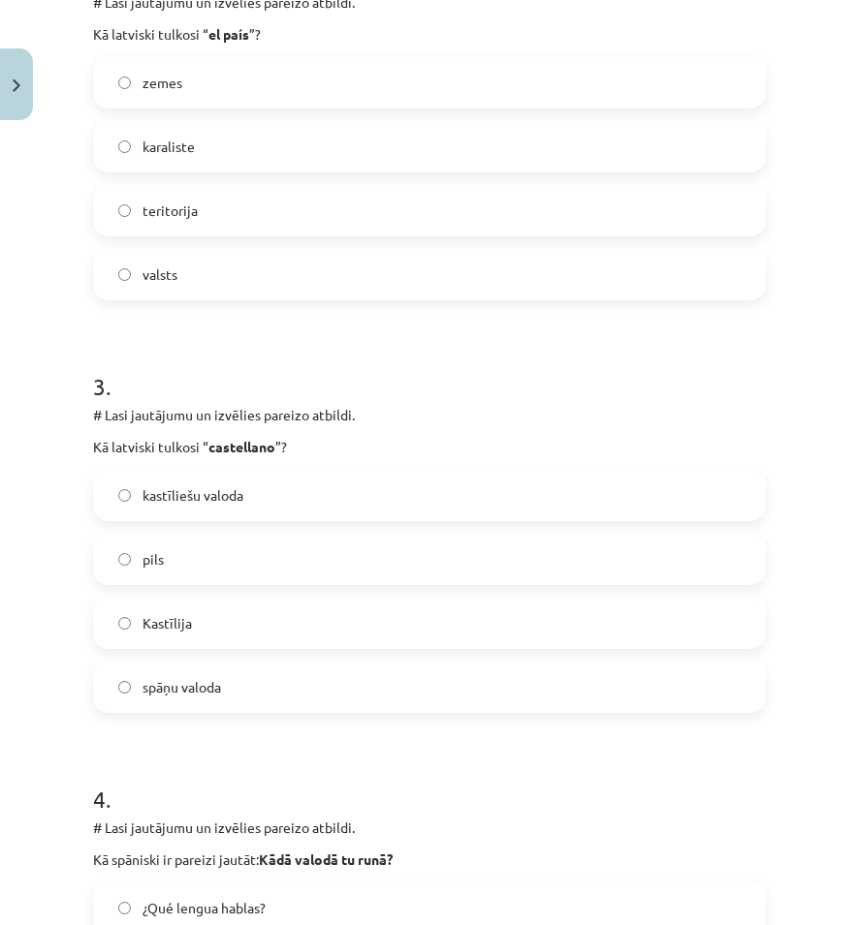
click at [512, 488] on label "kastīliešu valoda" at bounding box center [429, 495] width 669 height 48
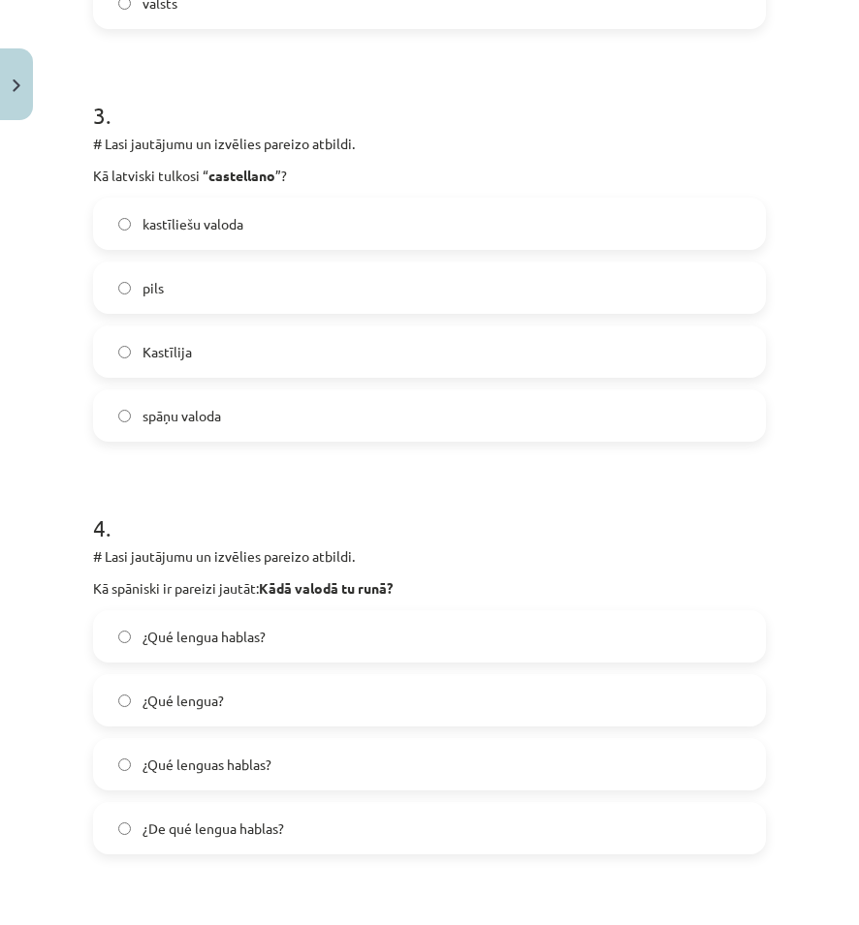
scroll to position [1163, 0]
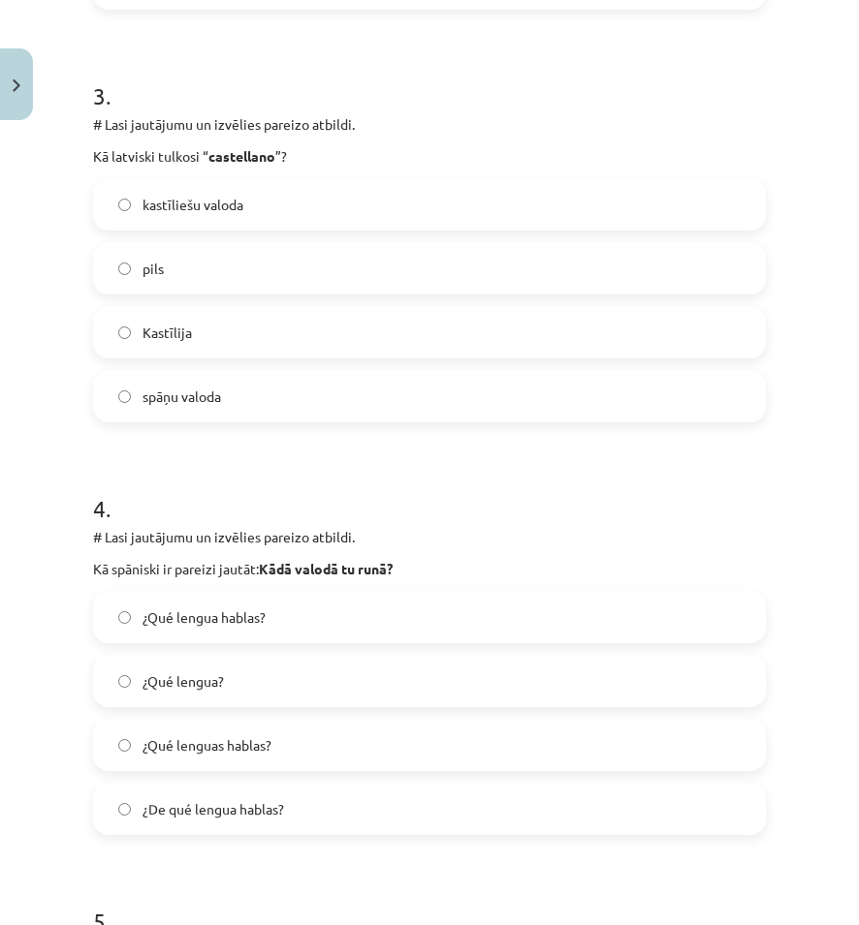
click at [200, 624] on span "¿Qué lengua hablas?" at bounding box center [203, 618] width 123 height 20
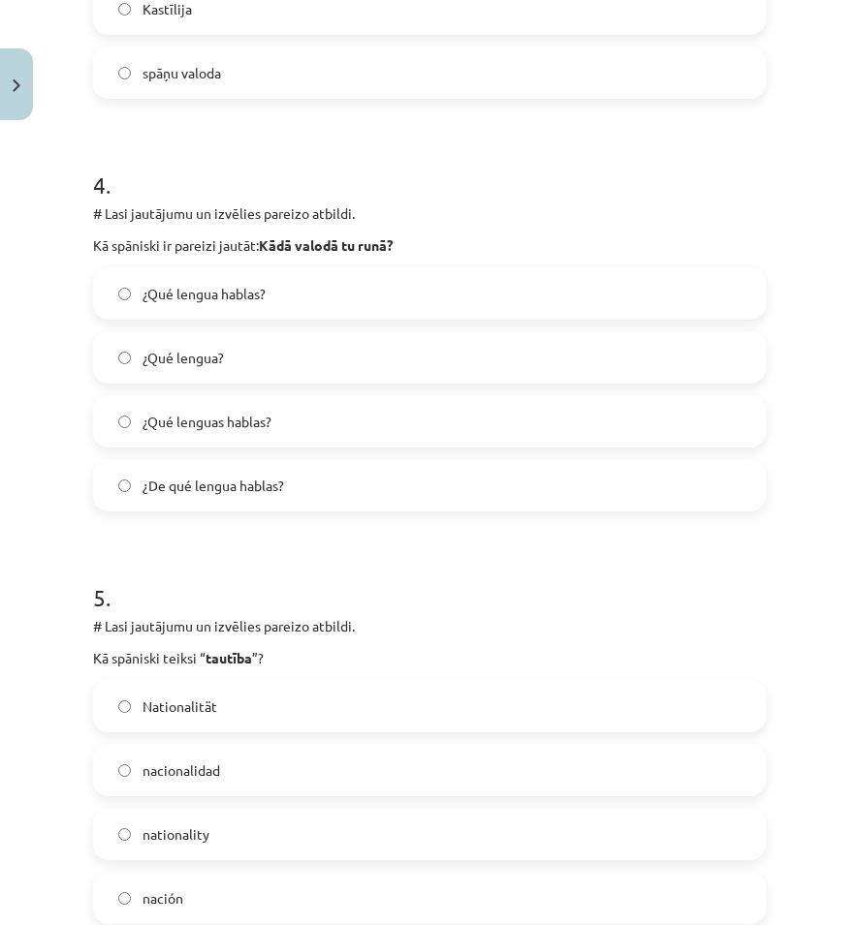
scroll to position [1550, 0]
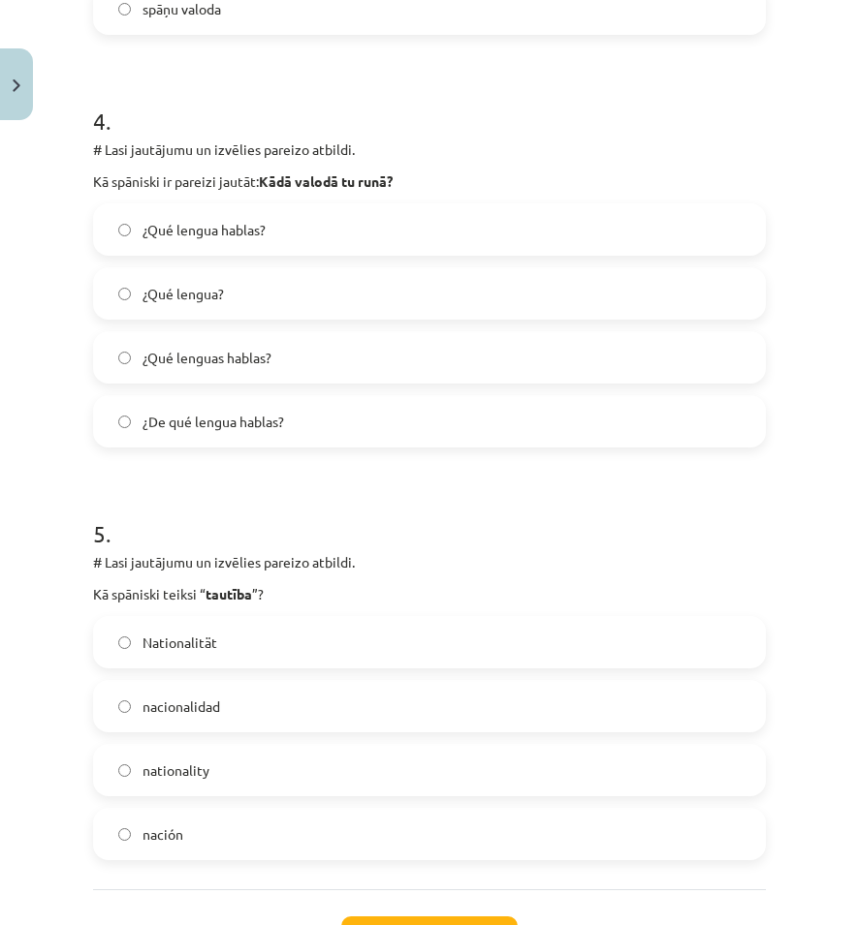
click at [305, 712] on label "nacionalidad" at bounding box center [429, 706] width 669 height 48
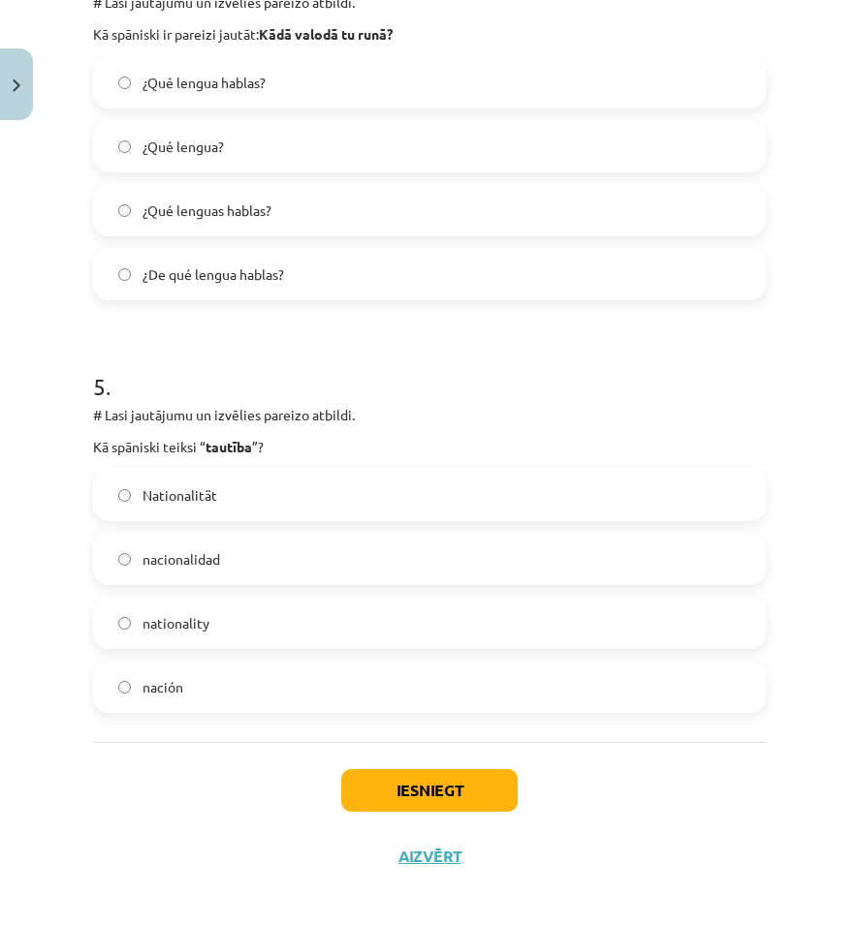
scroll to position [1710, 0]
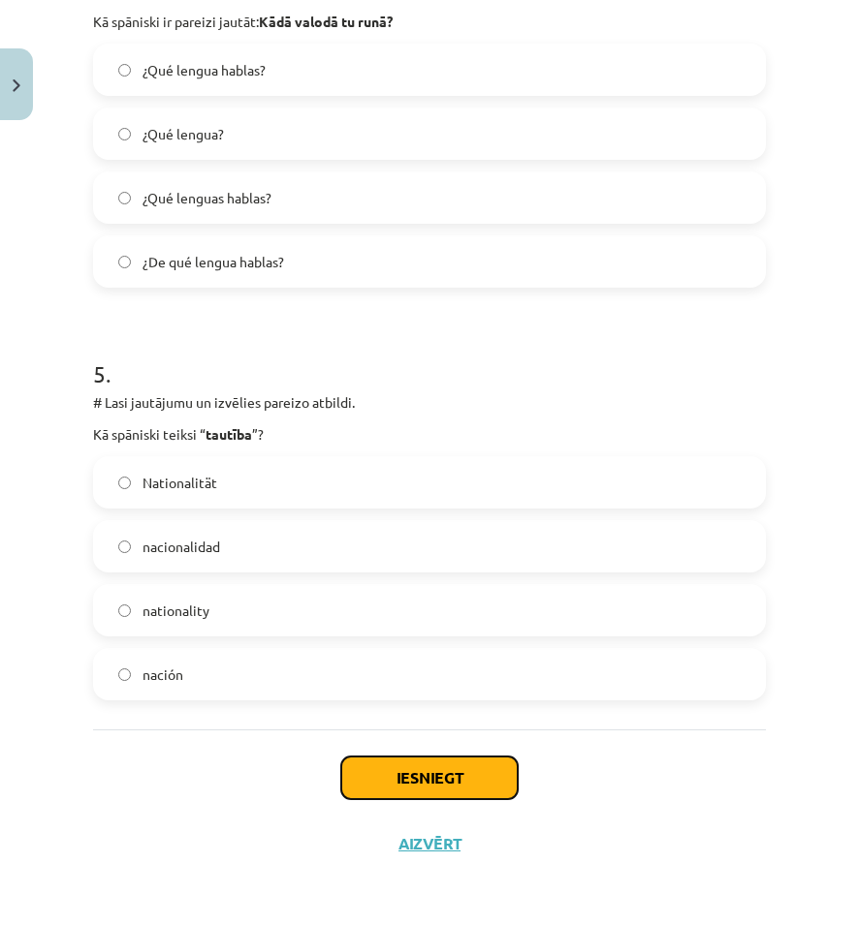
click at [430, 777] on button "Iesniegt" at bounding box center [429, 778] width 176 height 43
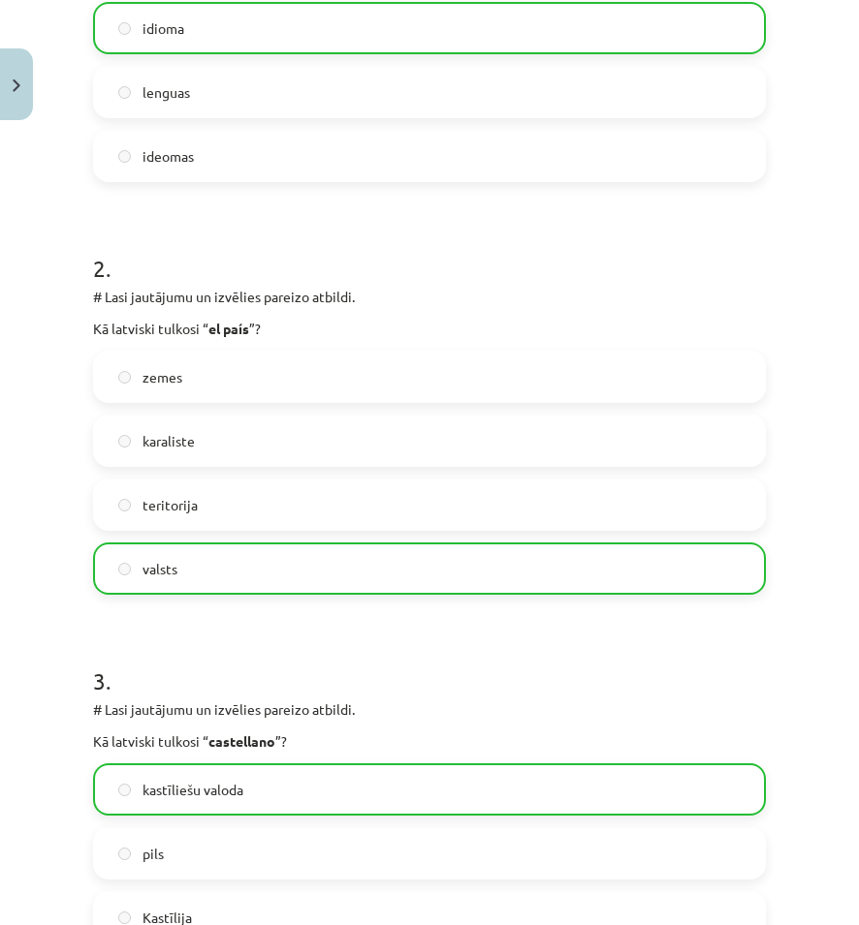
scroll to position [547, 0]
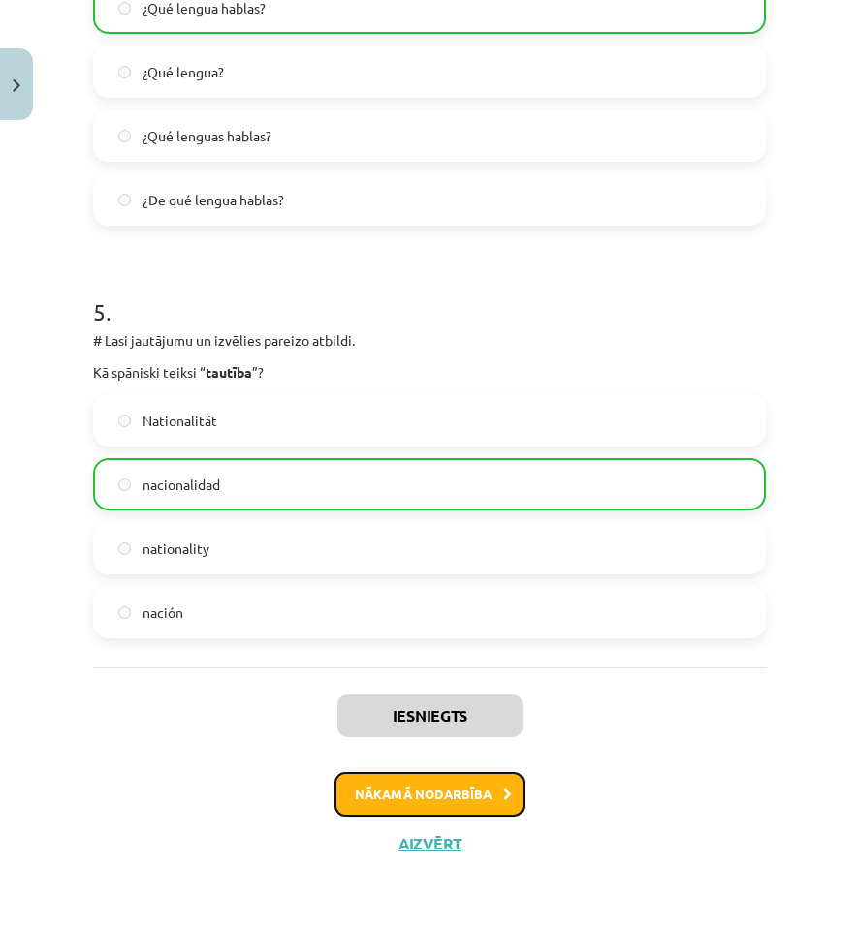
click at [439, 781] on button "Nākamā nodarbība" at bounding box center [429, 794] width 190 height 45
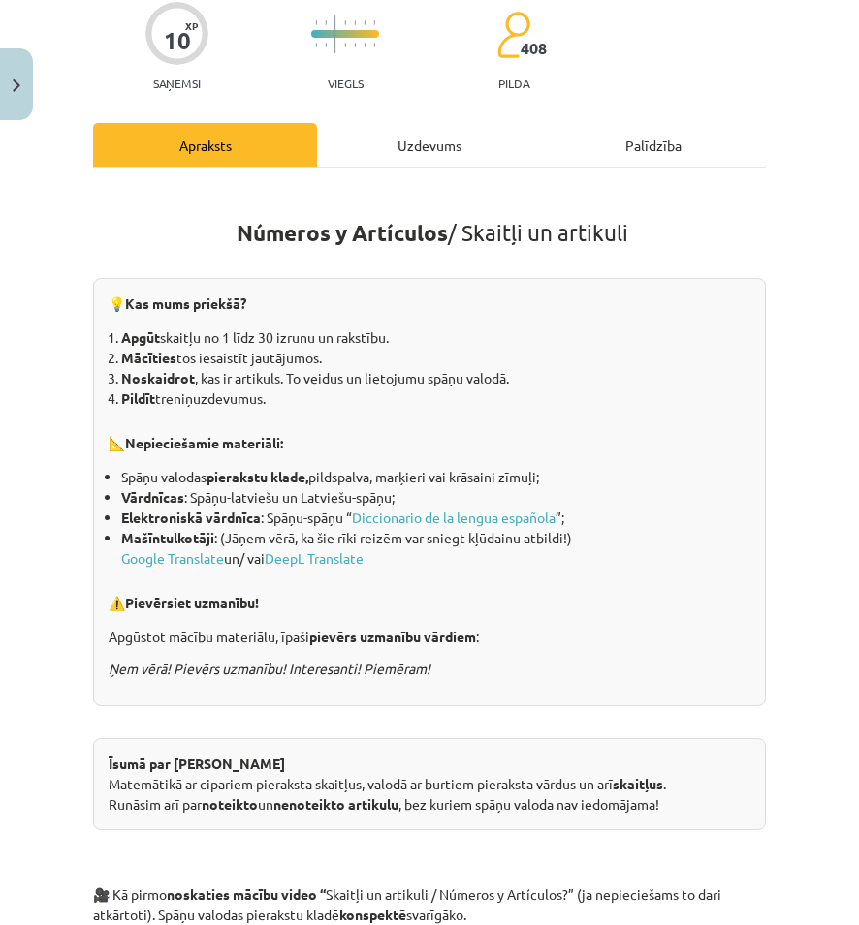
scroll to position [145, 0]
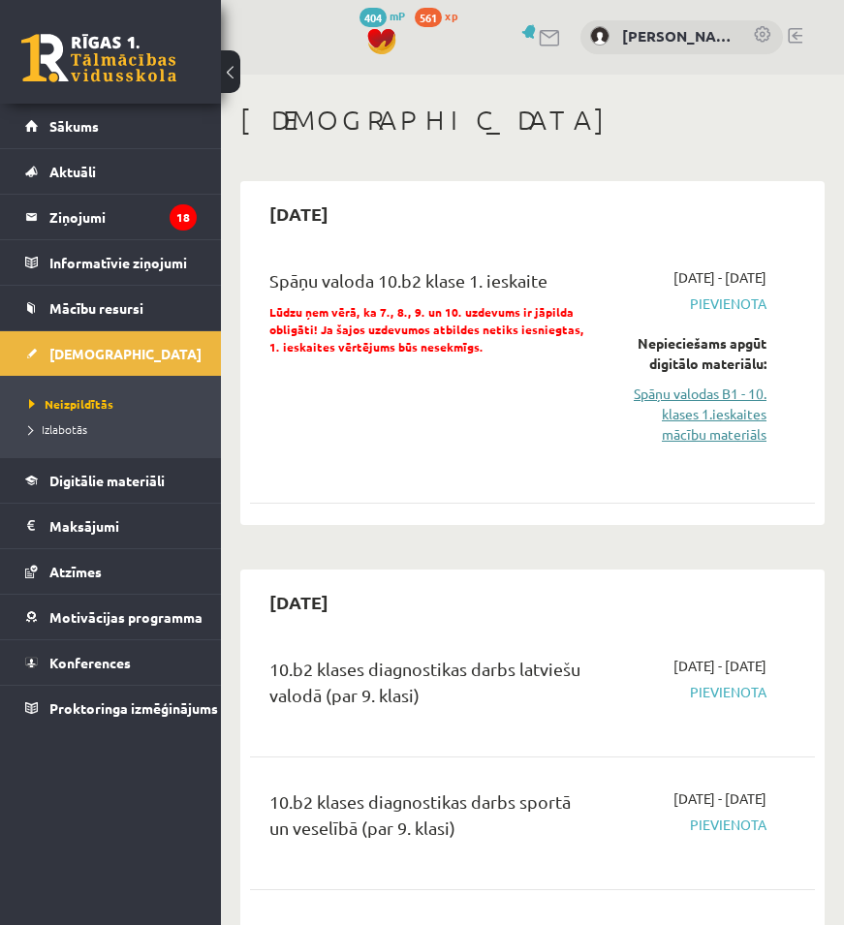
click at [736, 445] on link "Spāņu valodas B1 - 10. klases 1.ieskaites mācību materiāls" at bounding box center [693, 414] width 146 height 61
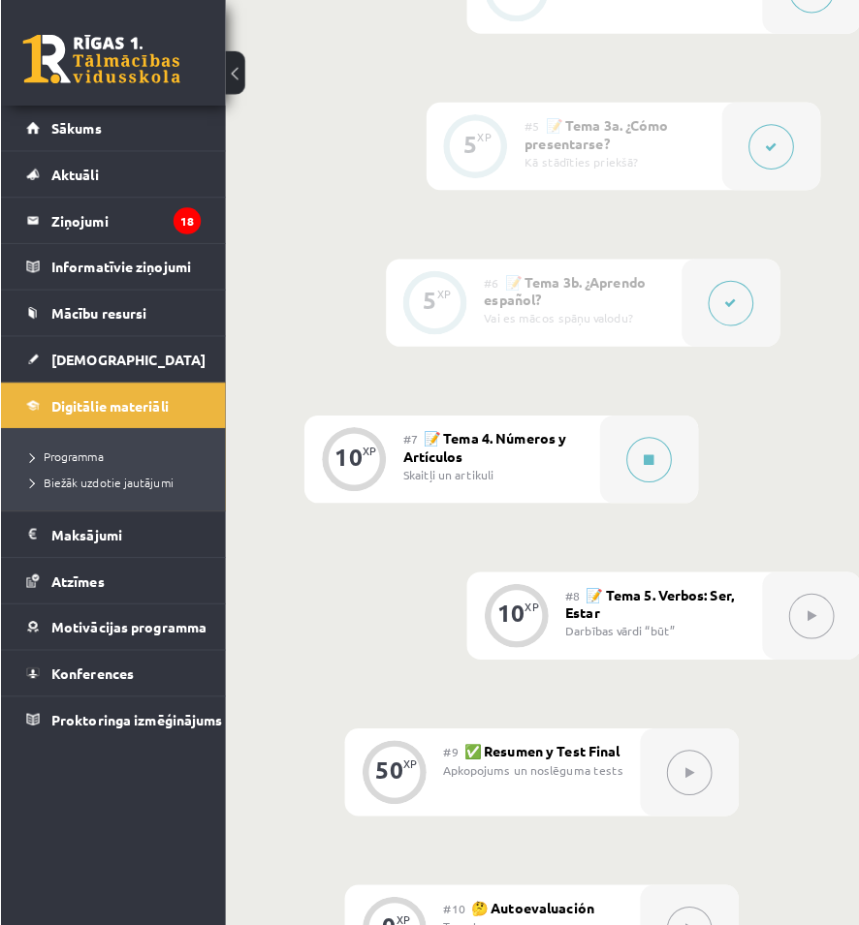
scroll to position [1406, 0]
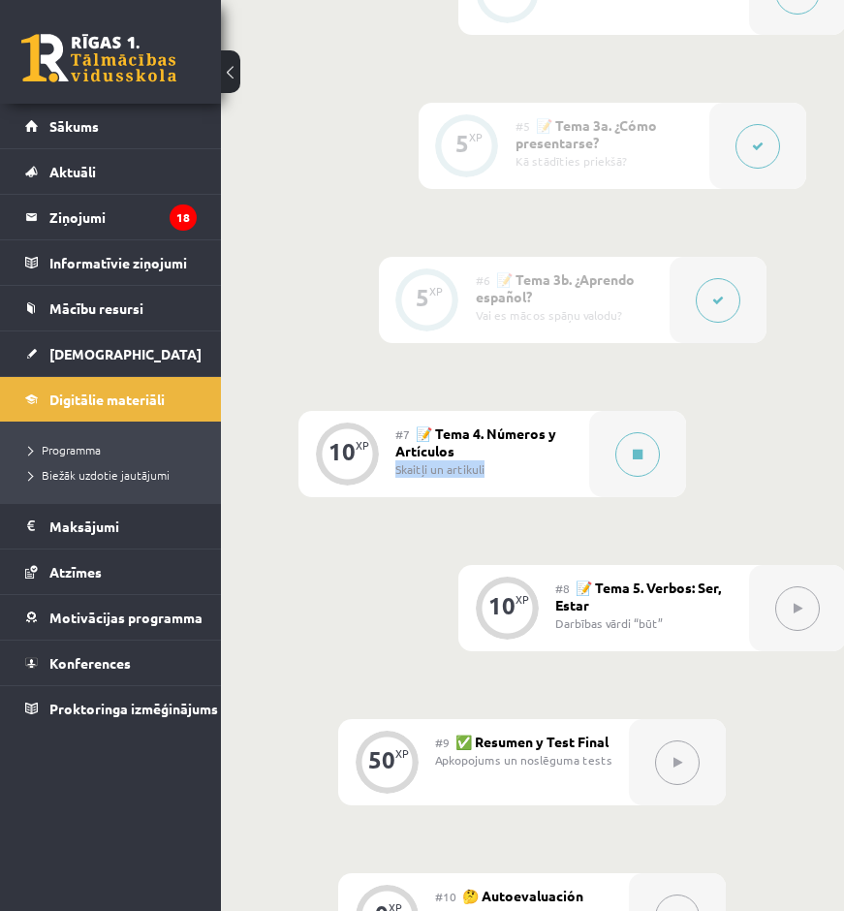
click at [569, 460] on div "#7 📝 Tema 4. Números y Artículos Skaitļi un artikuli" at bounding box center [492, 454] width 194 height 86
click at [569, 460] on div "Skaitļi un artikuli" at bounding box center [484, 468] width 179 height 17
click at [621, 461] on button at bounding box center [637, 454] width 45 height 45
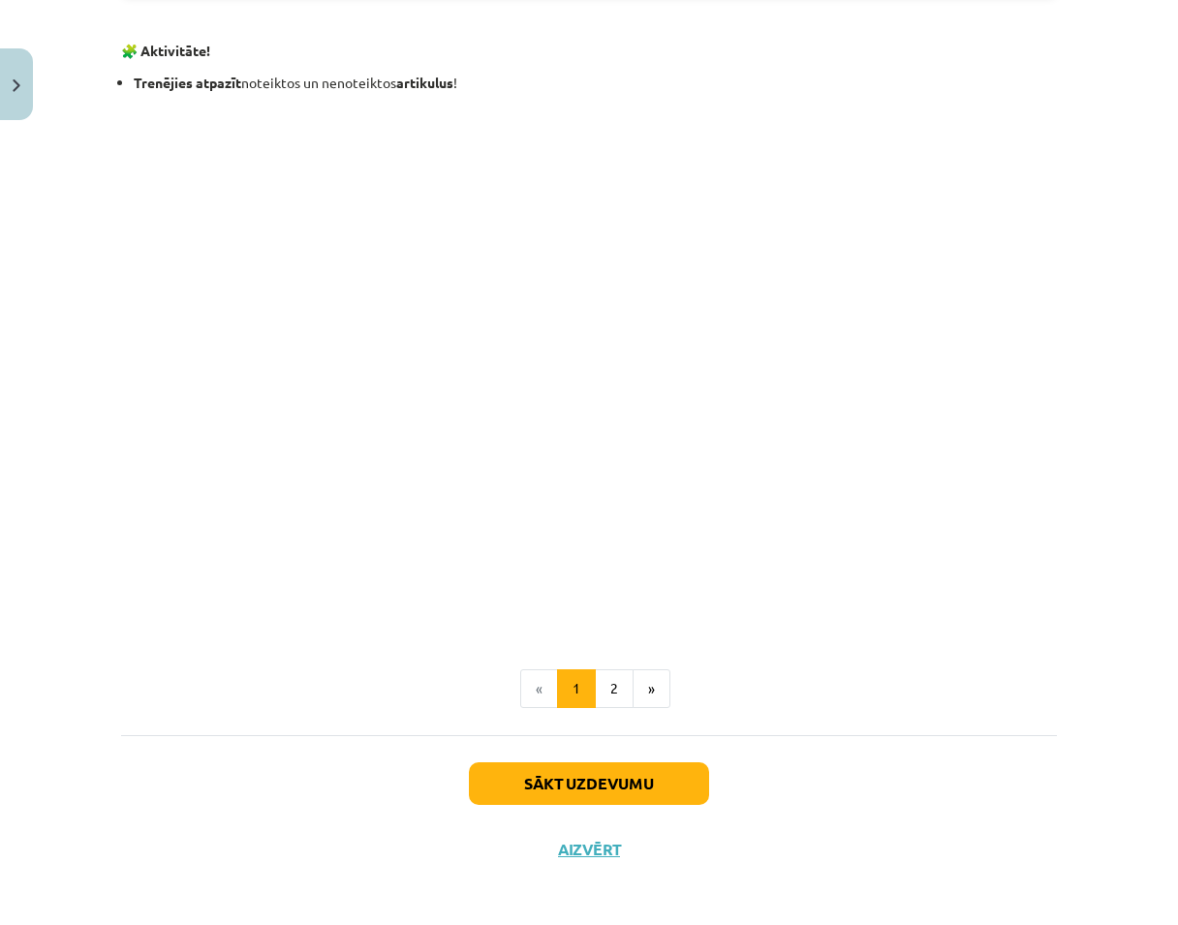
scroll to position [2185, 0]
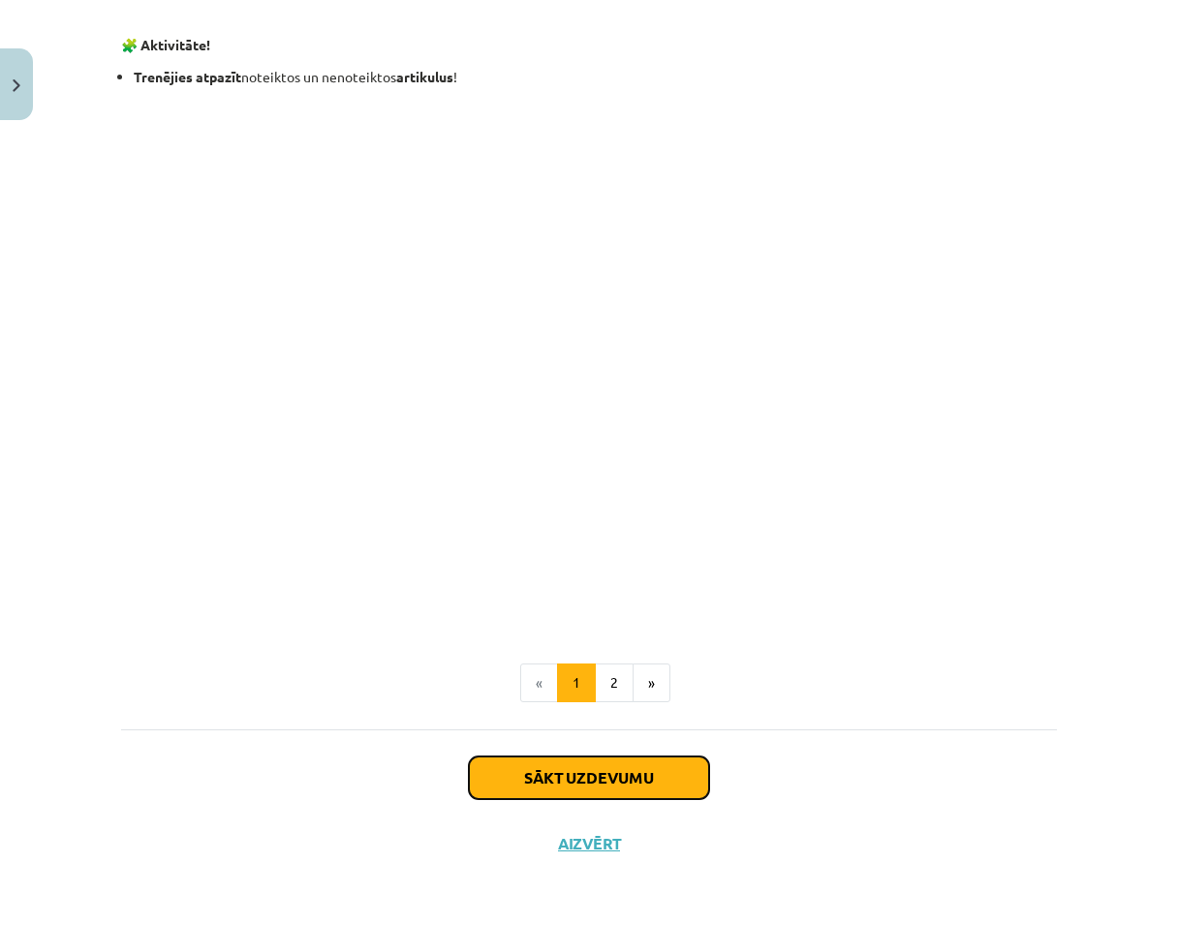
click at [611, 780] on button "Sākt uzdevumu" at bounding box center [589, 778] width 240 height 43
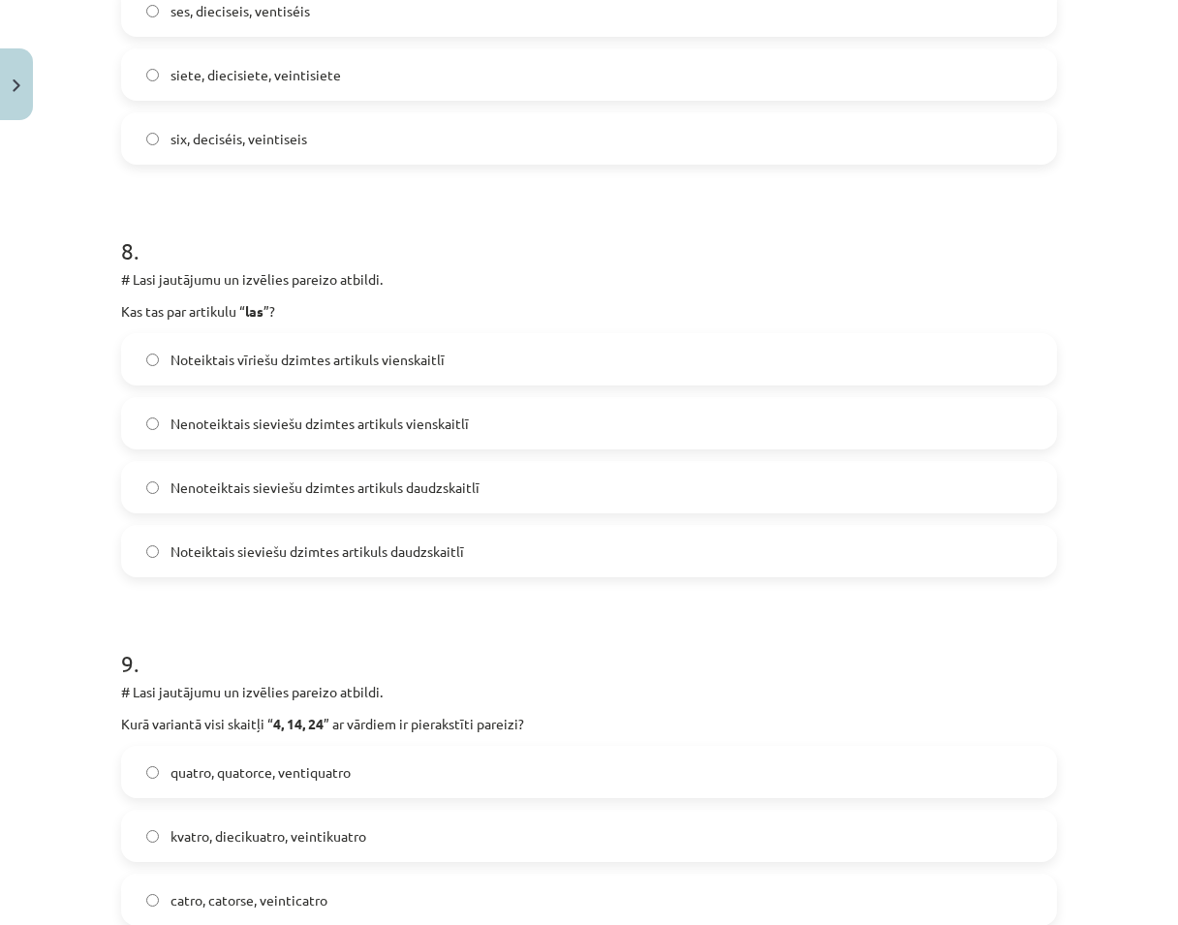
scroll to position [3774, 0]
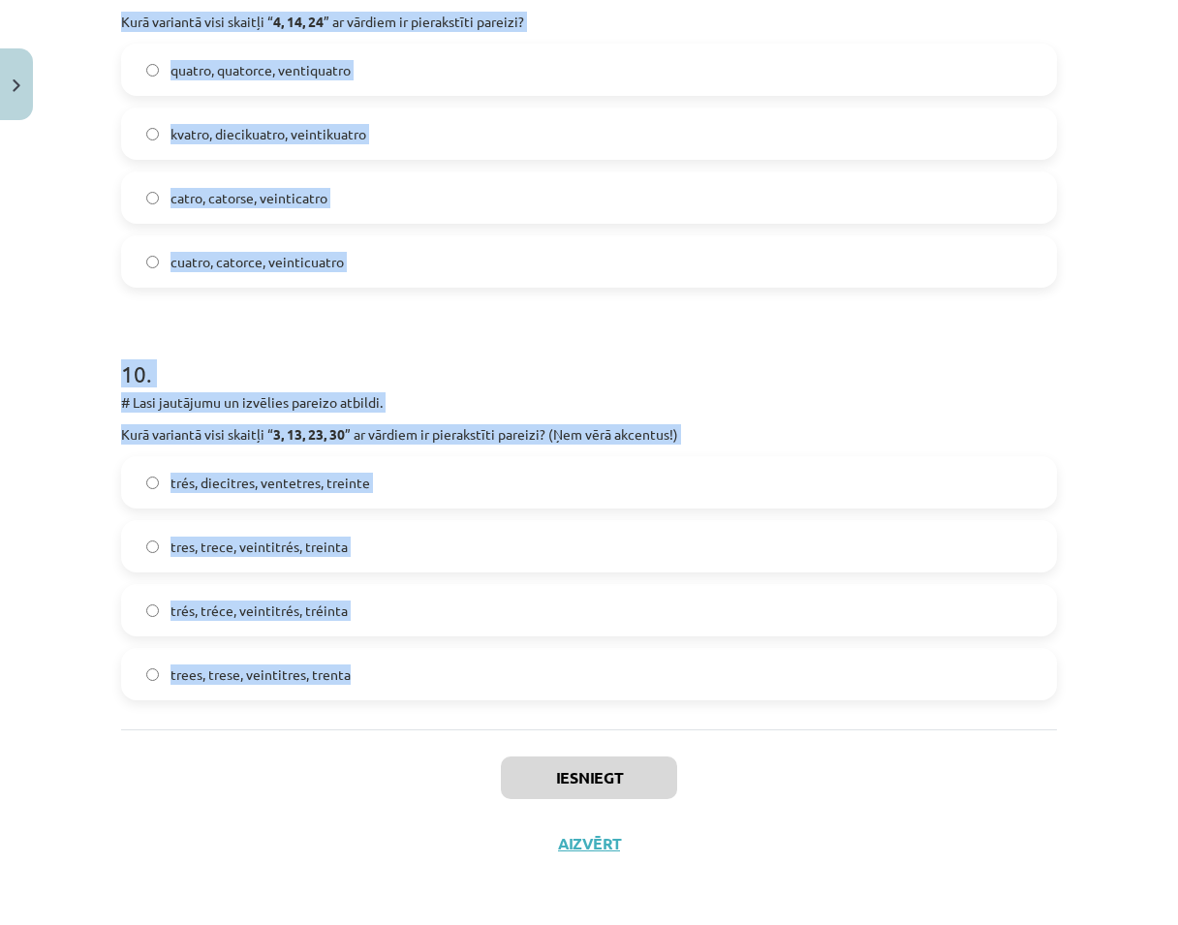
drag, startPoint x: 111, startPoint y: 413, endPoint x: 682, endPoint y: 649, distance: 617.8
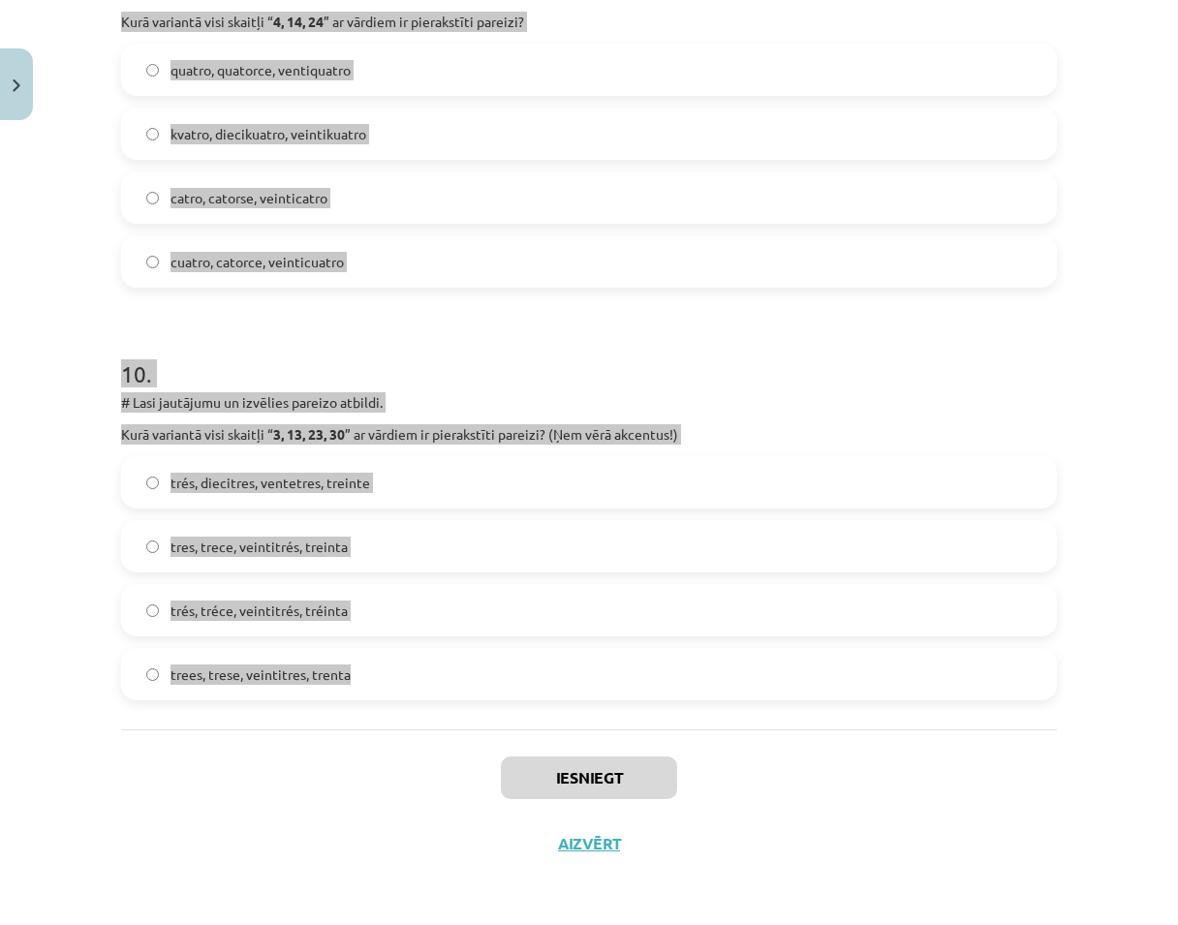
copy form "# Lasi jautājumu un izvēlies pareizo atbildi. Kurā variantā visi skaitļi “ 2, 1…"
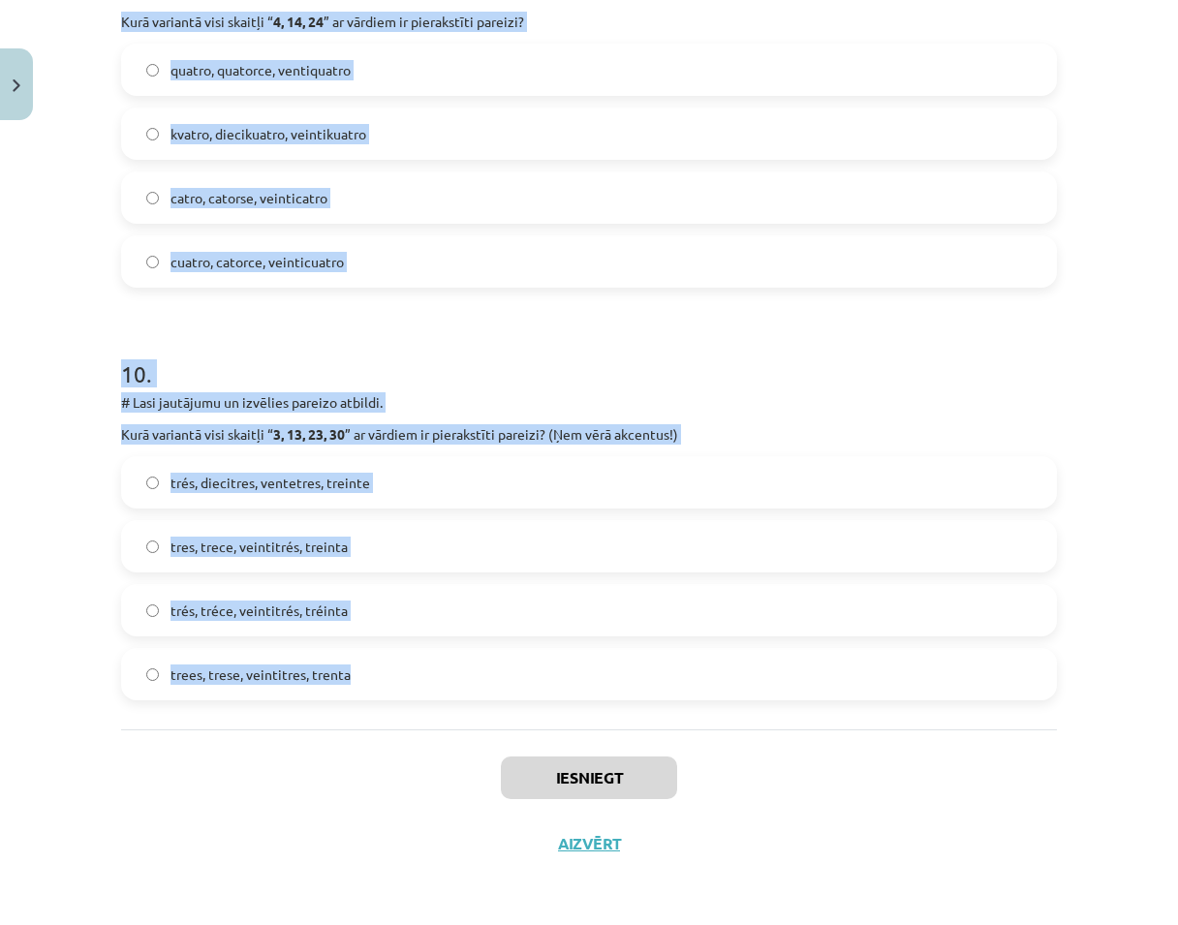
click at [735, 363] on h1 "10 ." at bounding box center [589, 357] width 936 height 60
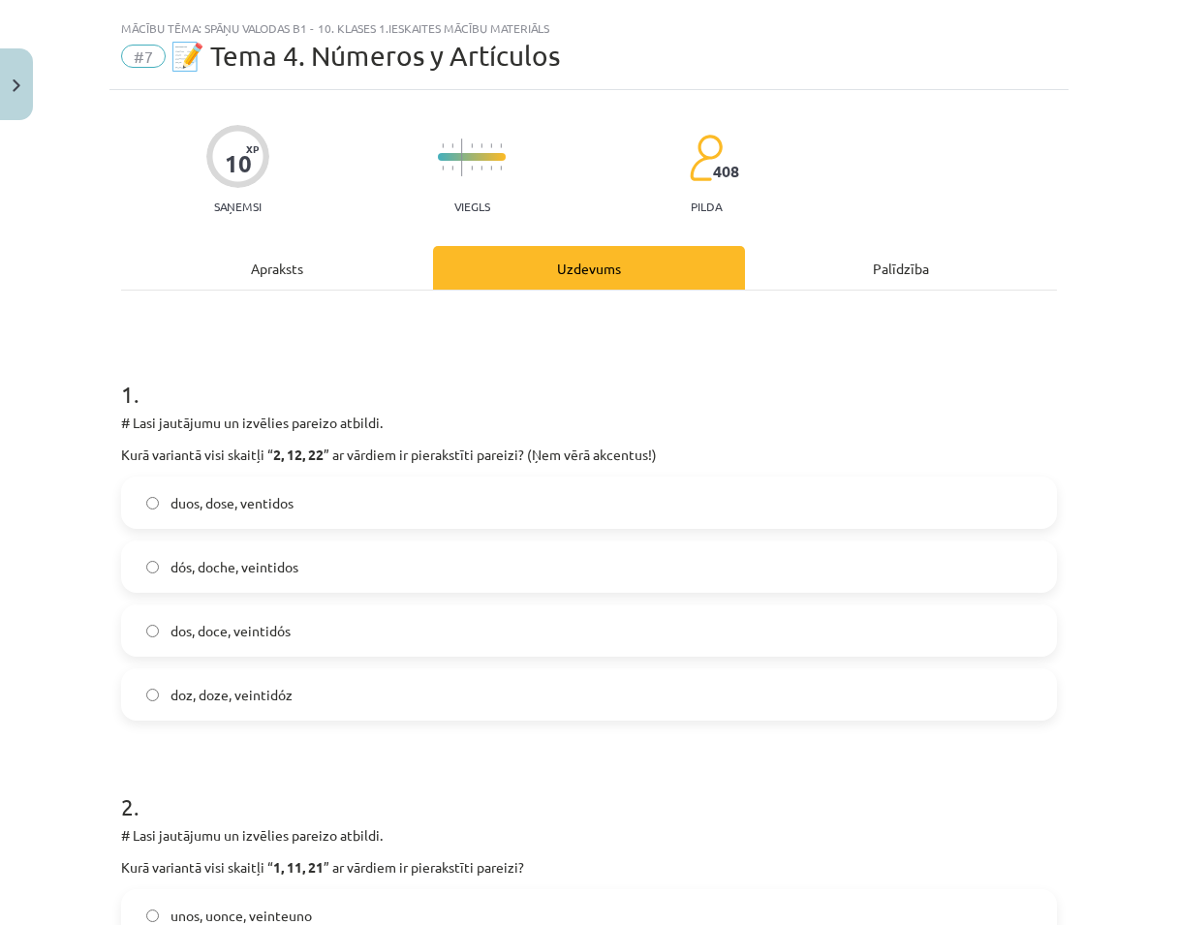
scroll to position [0, 0]
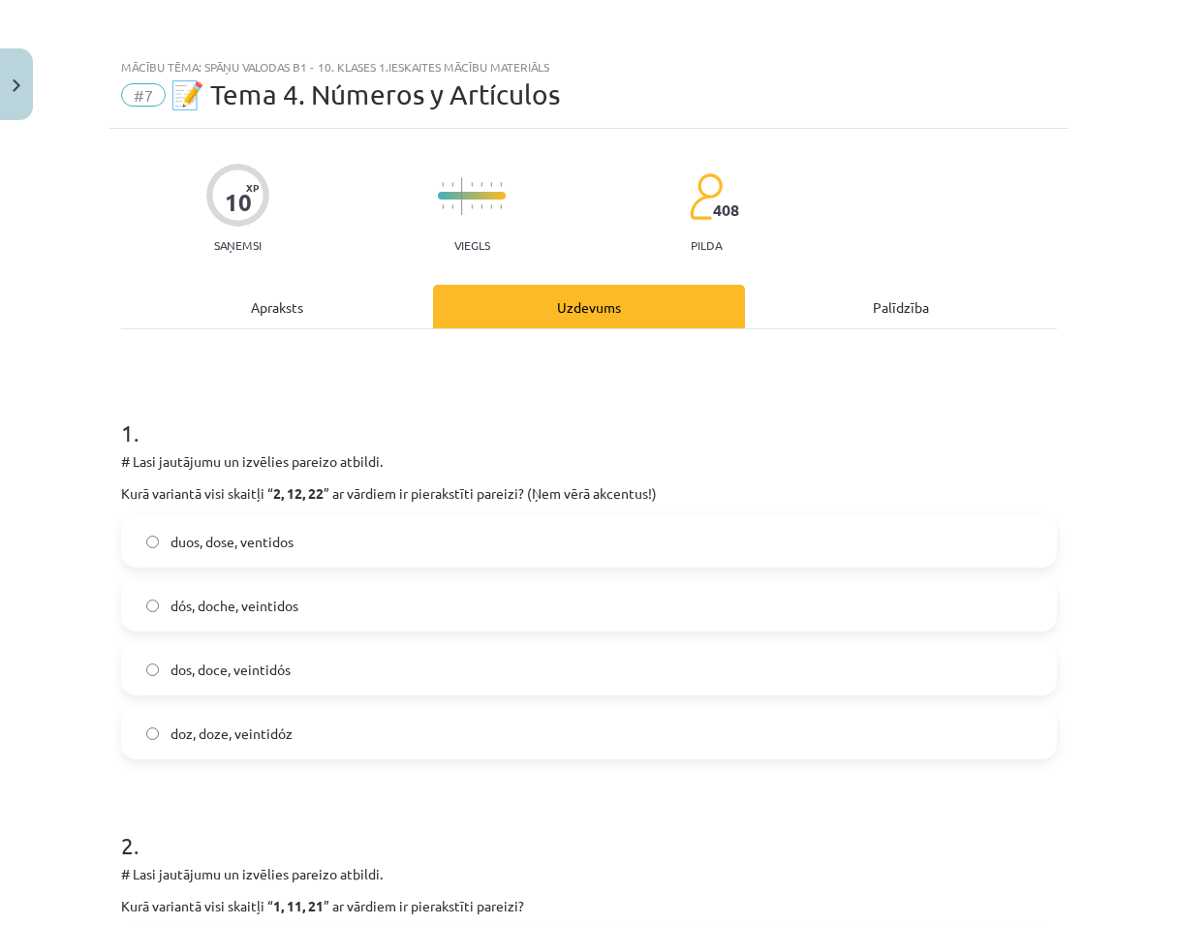
click at [266, 672] on span "dos, doce, veintidós" at bounding box center [231, 670] width 120 height 20
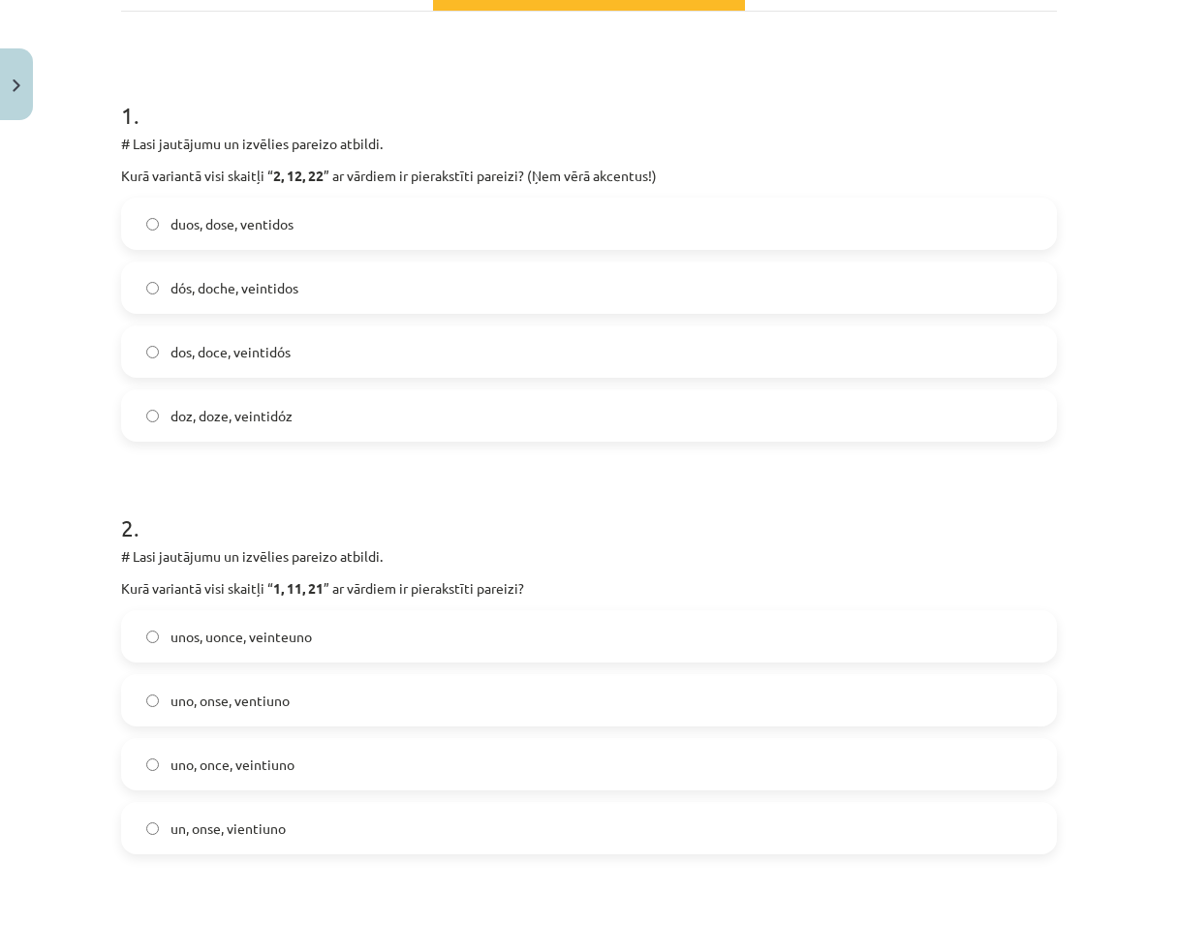
scroll to position [388, 0]
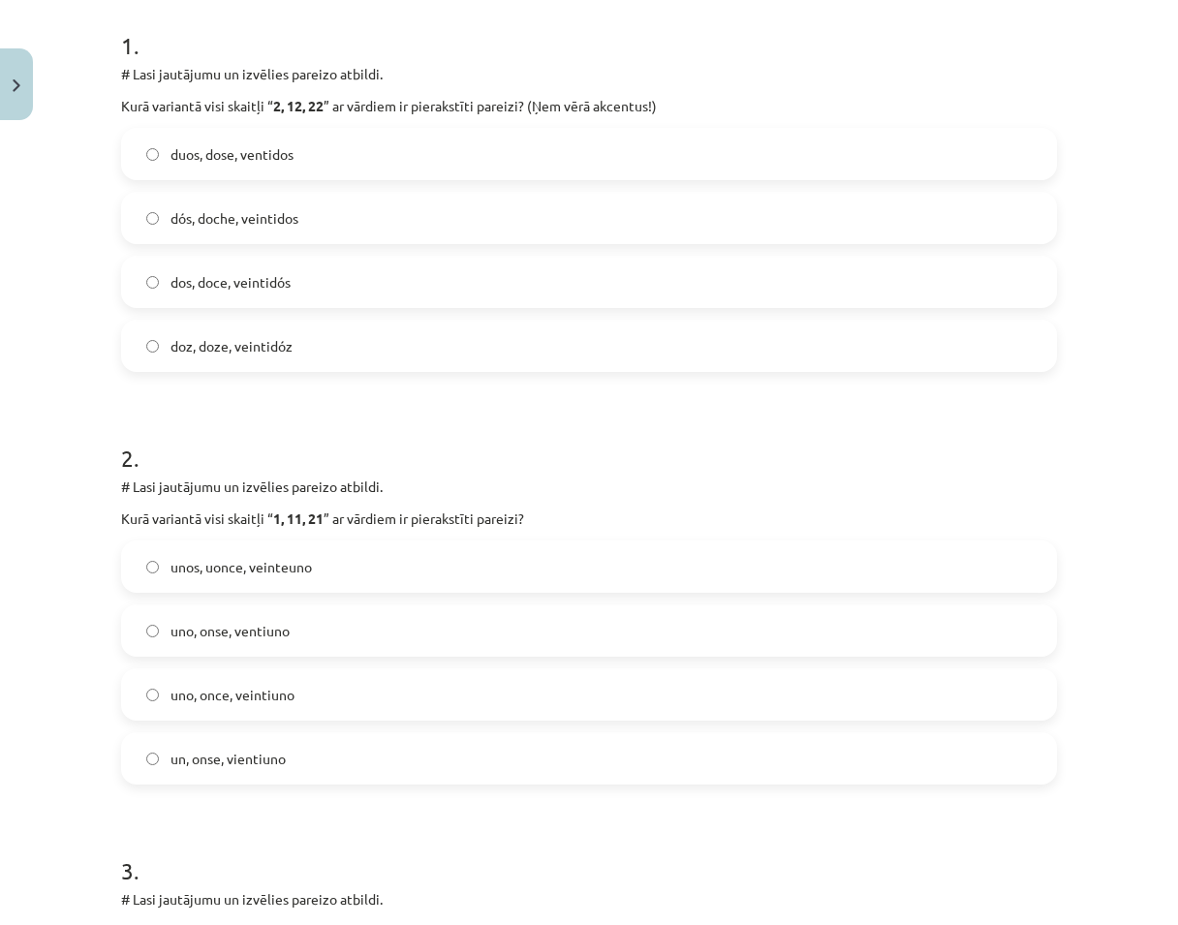
click at [267, 694] on span "uno, once, veintiuno" at bounding box center [233, 695] width 124 height 20
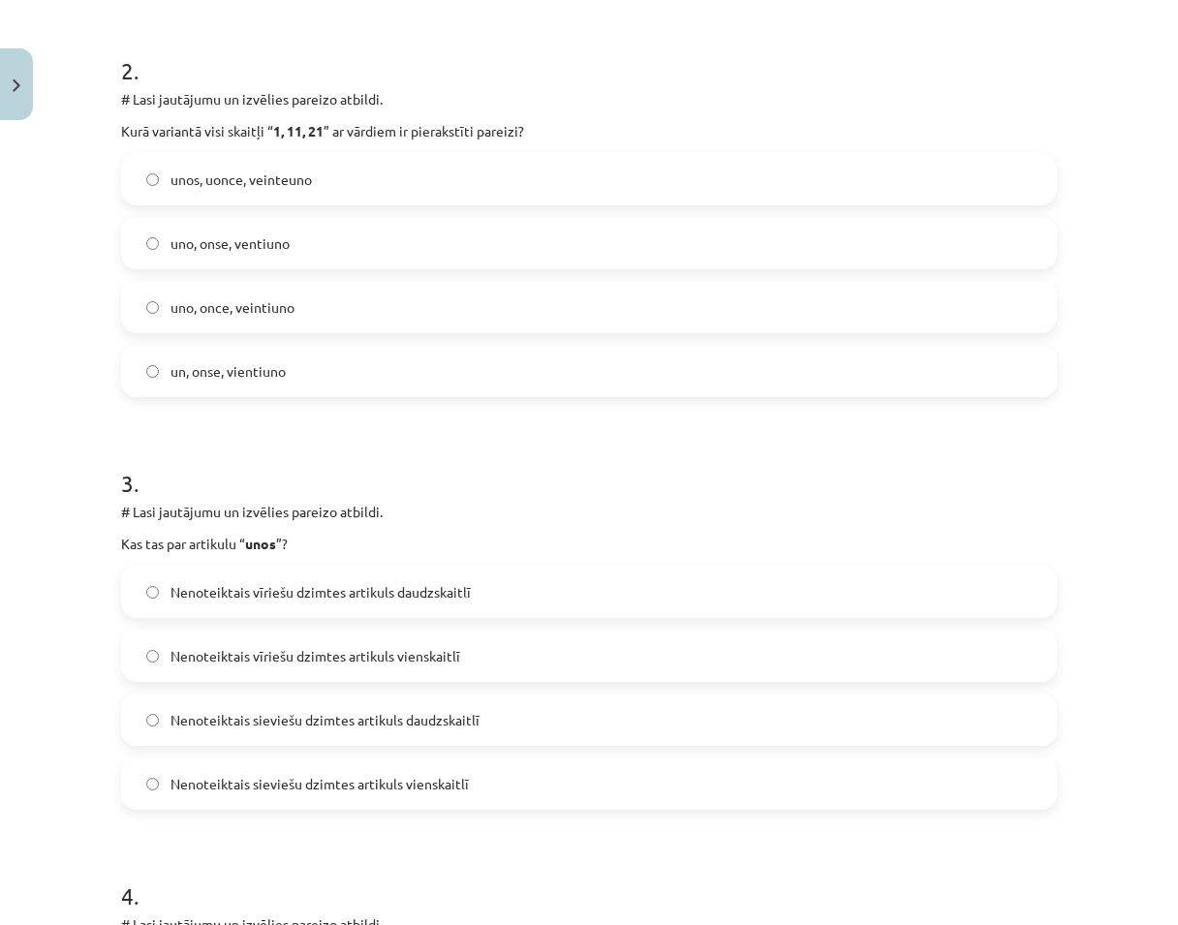
click at [461, 604] on label "Nenoteiktais vīriešu dzimtes artikuls daudzskaitlī" at bounding box center [589, 592] width 932 height 48
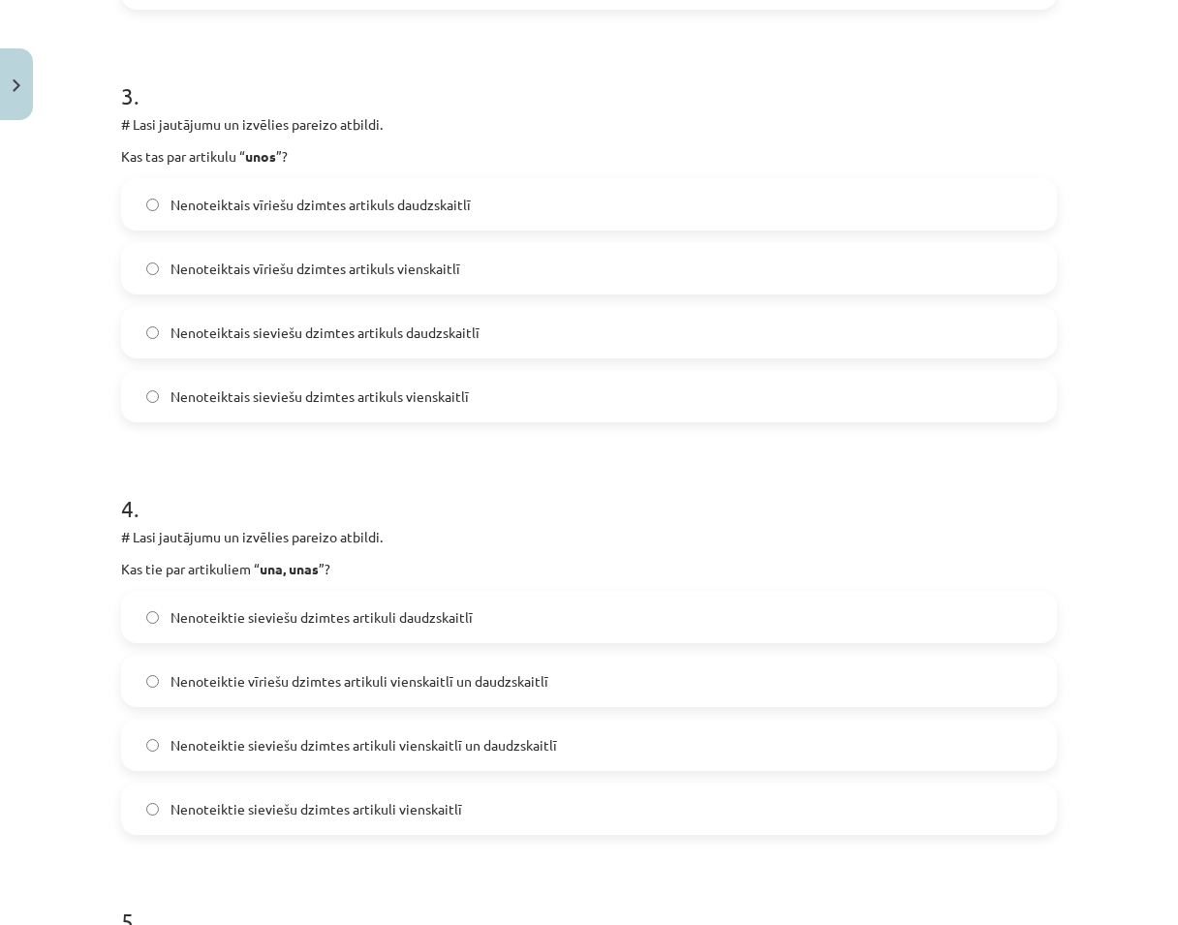
scroll to position [1260, 0]
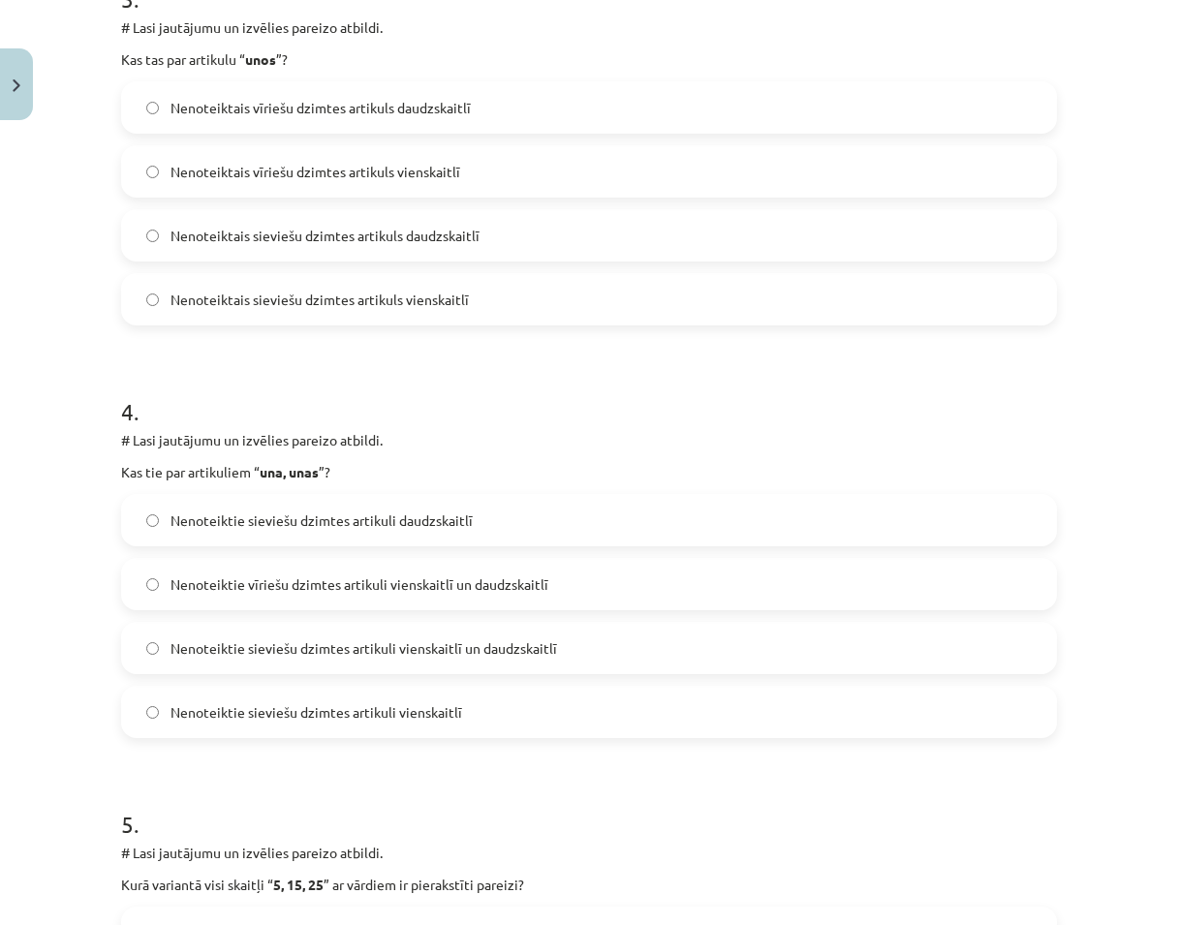
click at [380, 527] on span "Nenoteiktie sieviešu dzimtes artikuli daudzskaitlī" at bounding box center [322, 521] width 302 height 20
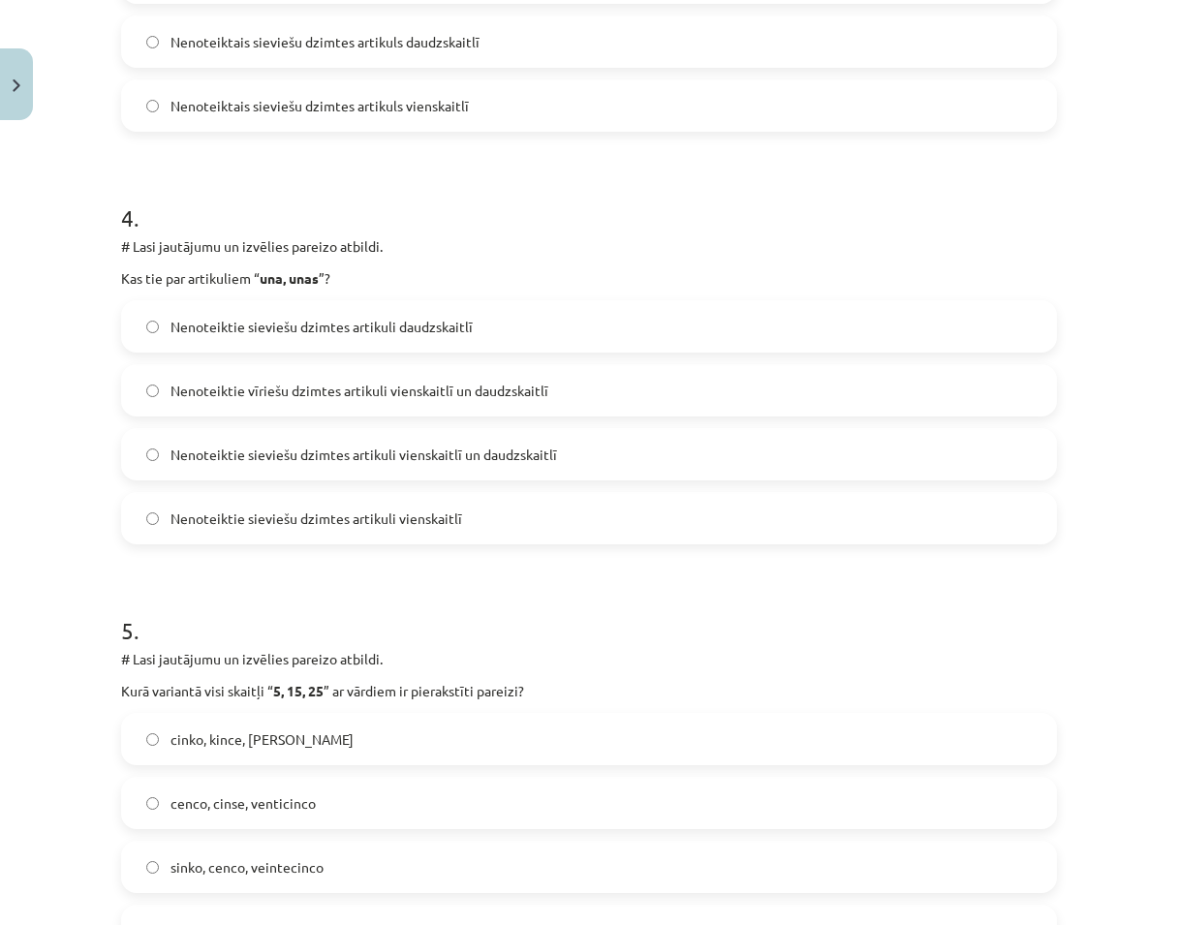
click at [378, 464] on span "Nenoteiktie sieviešu dzimtes artikuli vienskaitlī un daudzskaitlī" at bounding box center [364, 455] width 387 height 20
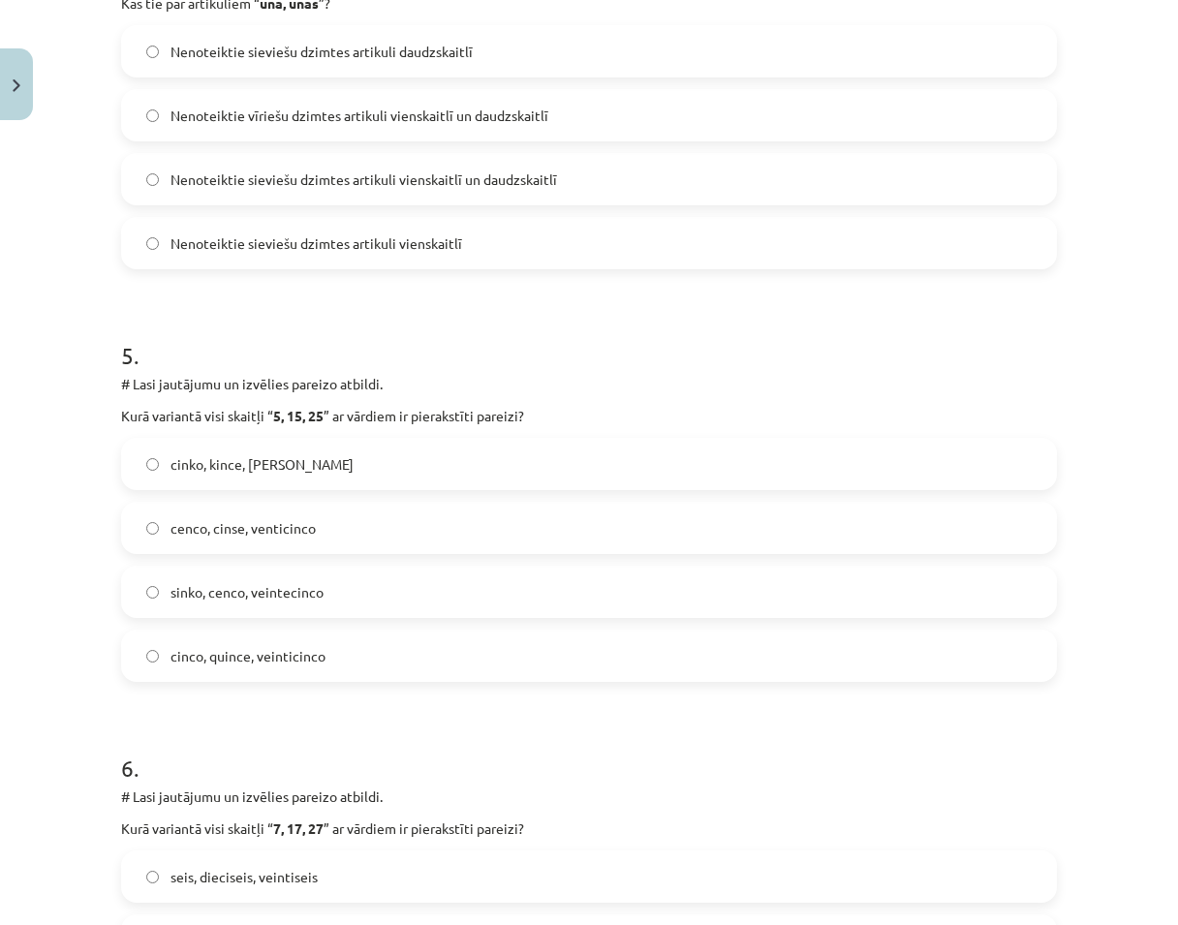
scroll to position [1744, 0]
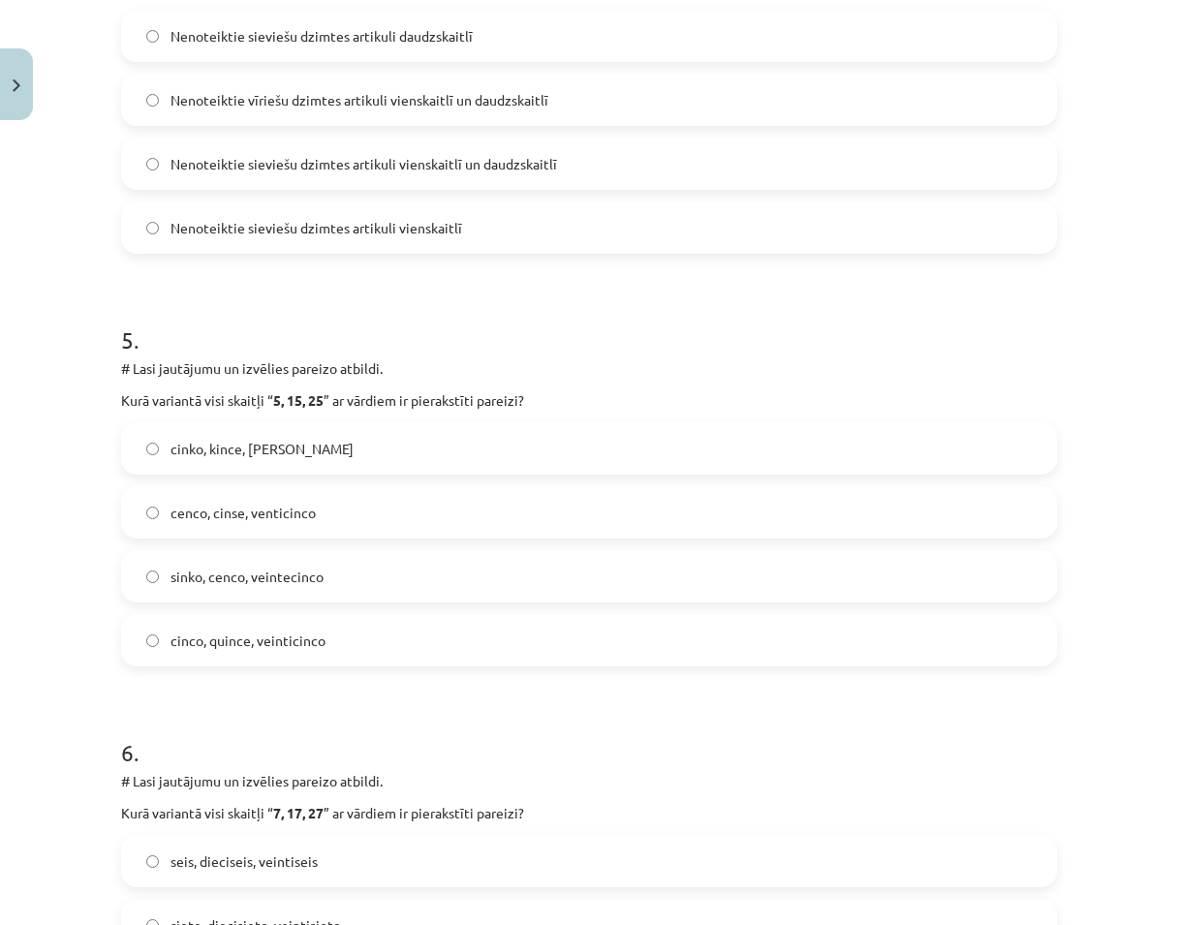
drag, startPoint x: 388, startPoint y: 487, endPoint x: 921, endPoint y: 748, distance: 593.3
click at [858, 752] on h1 "6 ." at bounding box center [589, 735] width 936 height 60
drag, startPoint x: 313, startPoint y: 639, endPoint x: 302, endPoint y: 637, distance: 10.8
click at [312, 639] on span "cinco, quince, veinticinco" at bounding box center [248, 641] width 155 height 20
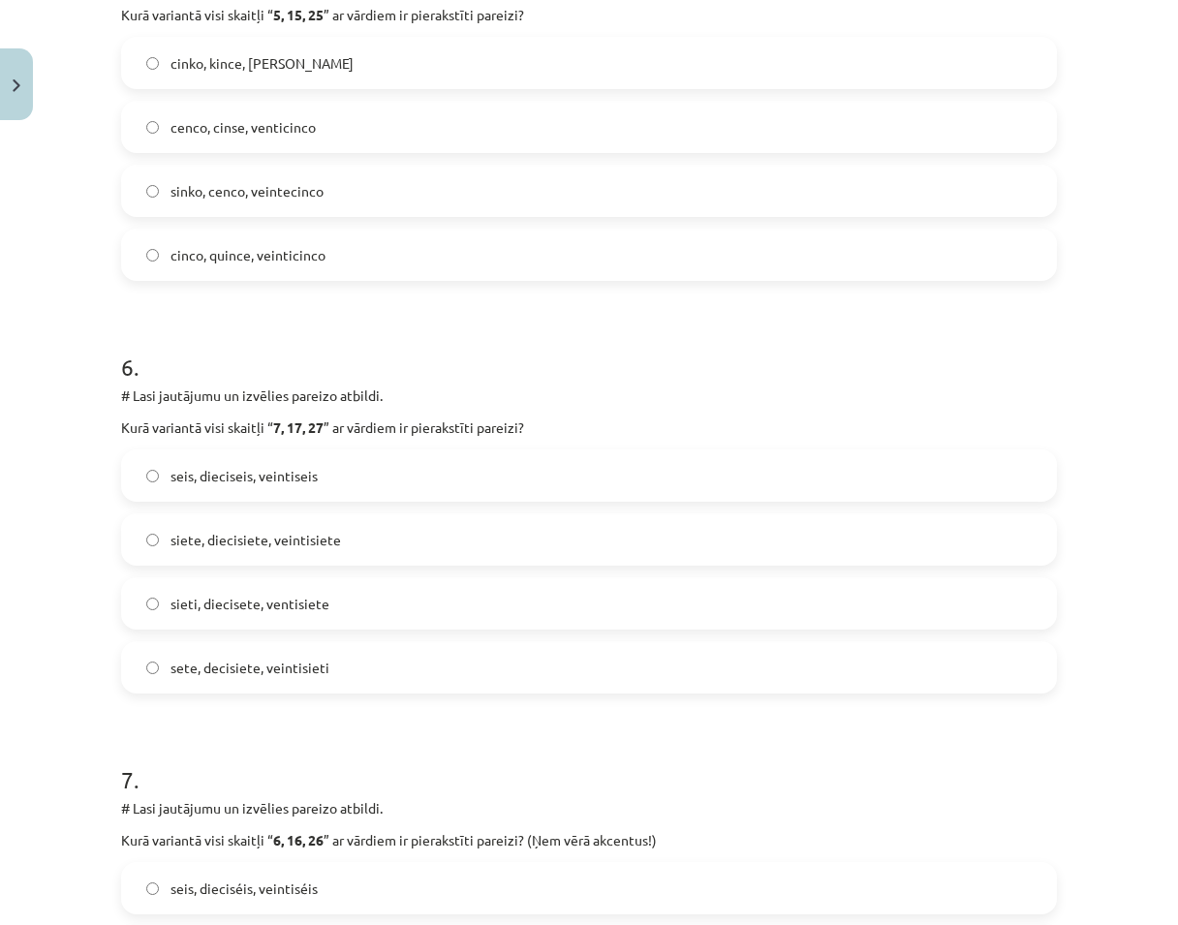
scroll to position [2132, 0]
click at [285, 528] on span "siete, diecisiete, veintisiete" at bounding box center [256, 538] width 171 height 20
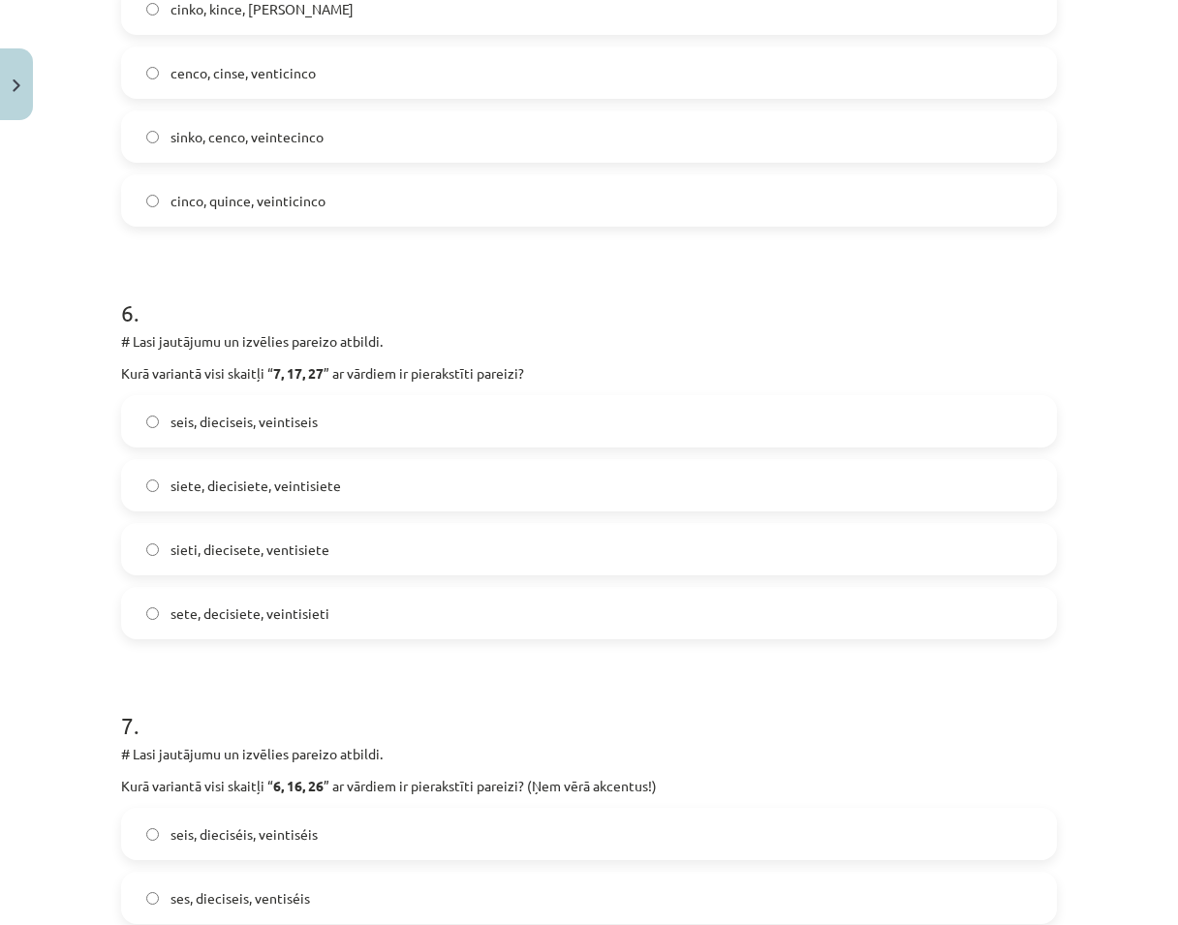
scroll to position [2423, 0]
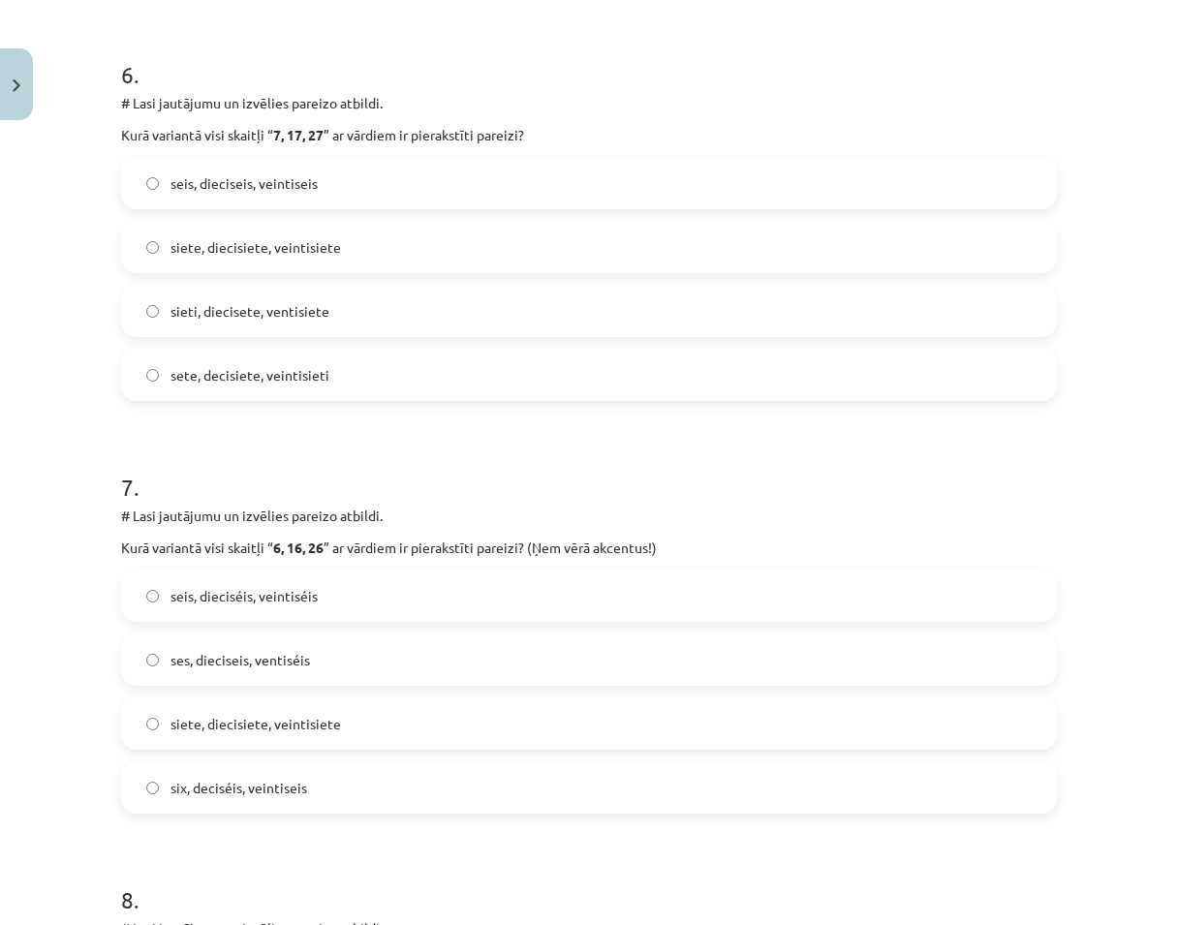
click at [326, 657] on label "ses, dieciseis, ventiséis" at bounding box center [589, 660] width 932 height 48
click at [328, 600] on label "seis, dieciséis, veintiséis" at bounding box center [589, 596] width 932 height 48
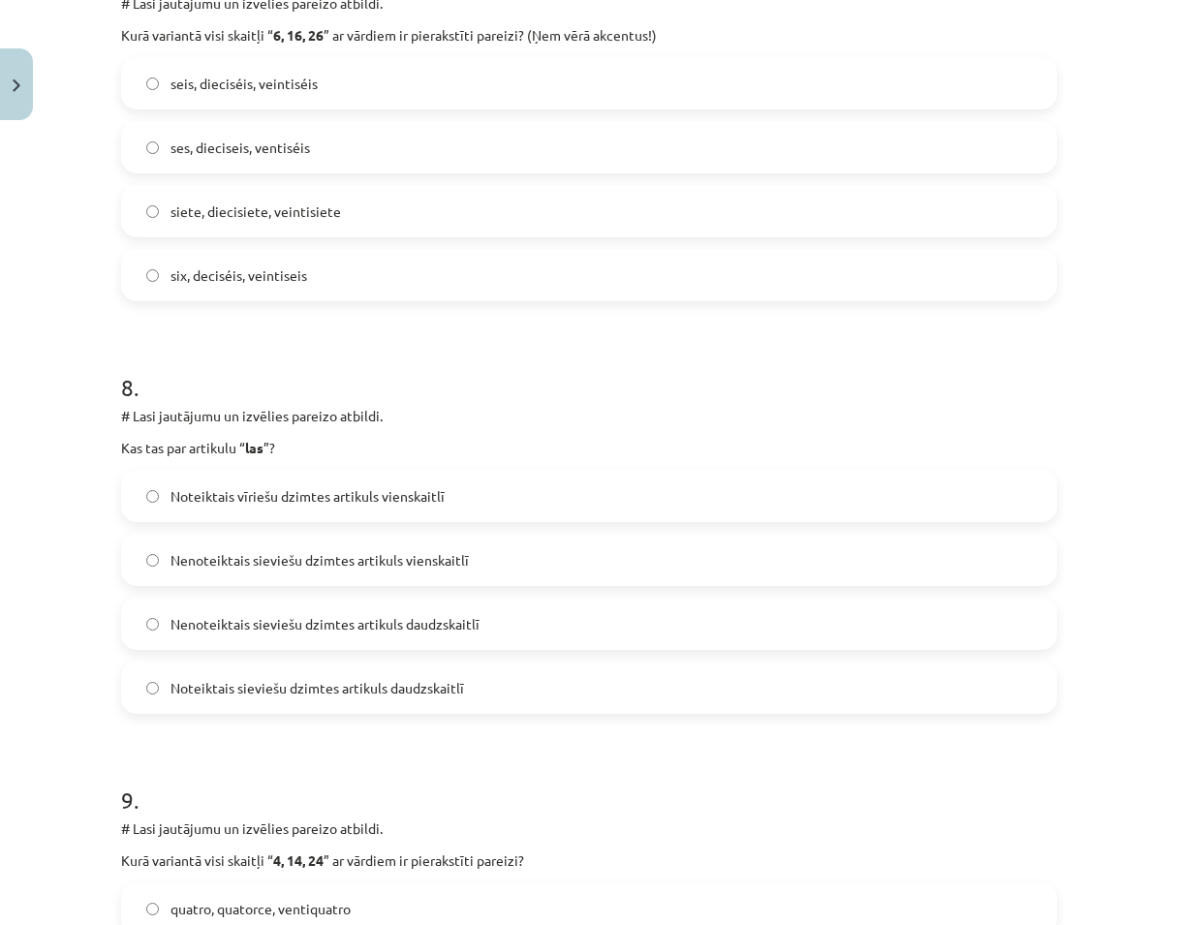
scroll to position [3004, 0]
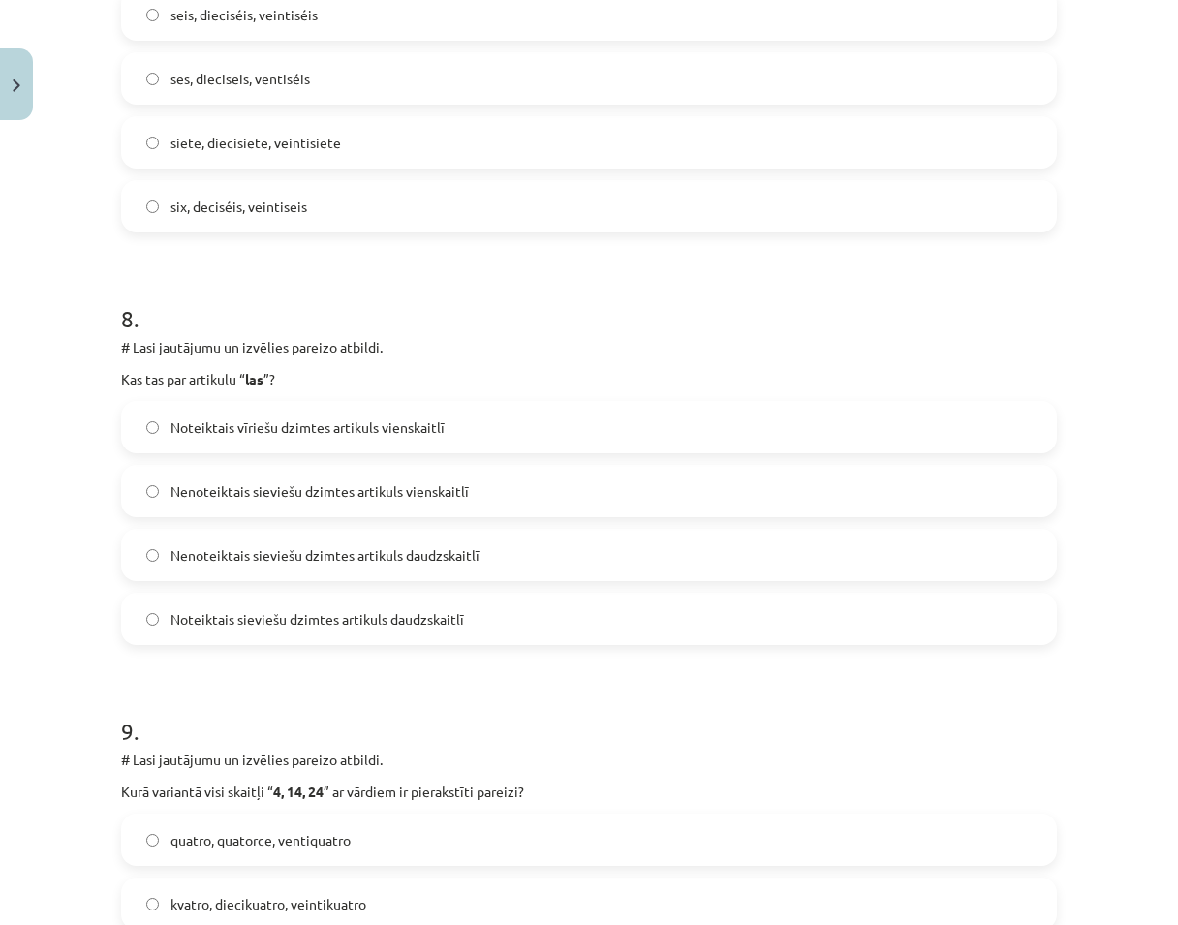
click at [301, 547] on span "Nenoteiktais sieviešu dzimtes artikuls daudzskaitlī" at bounding box center [325, 556] width 309 height 20
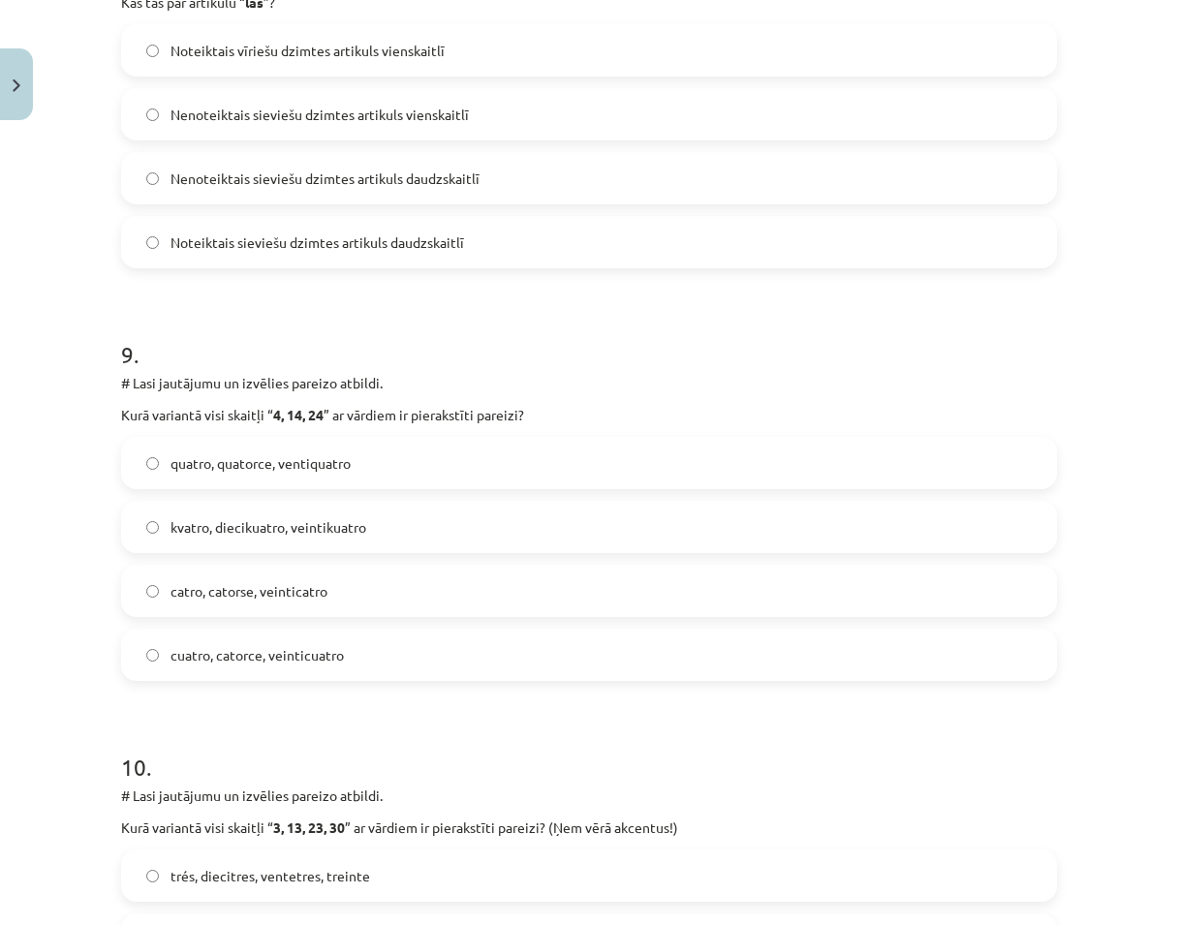
scroll to position [3392, 0]
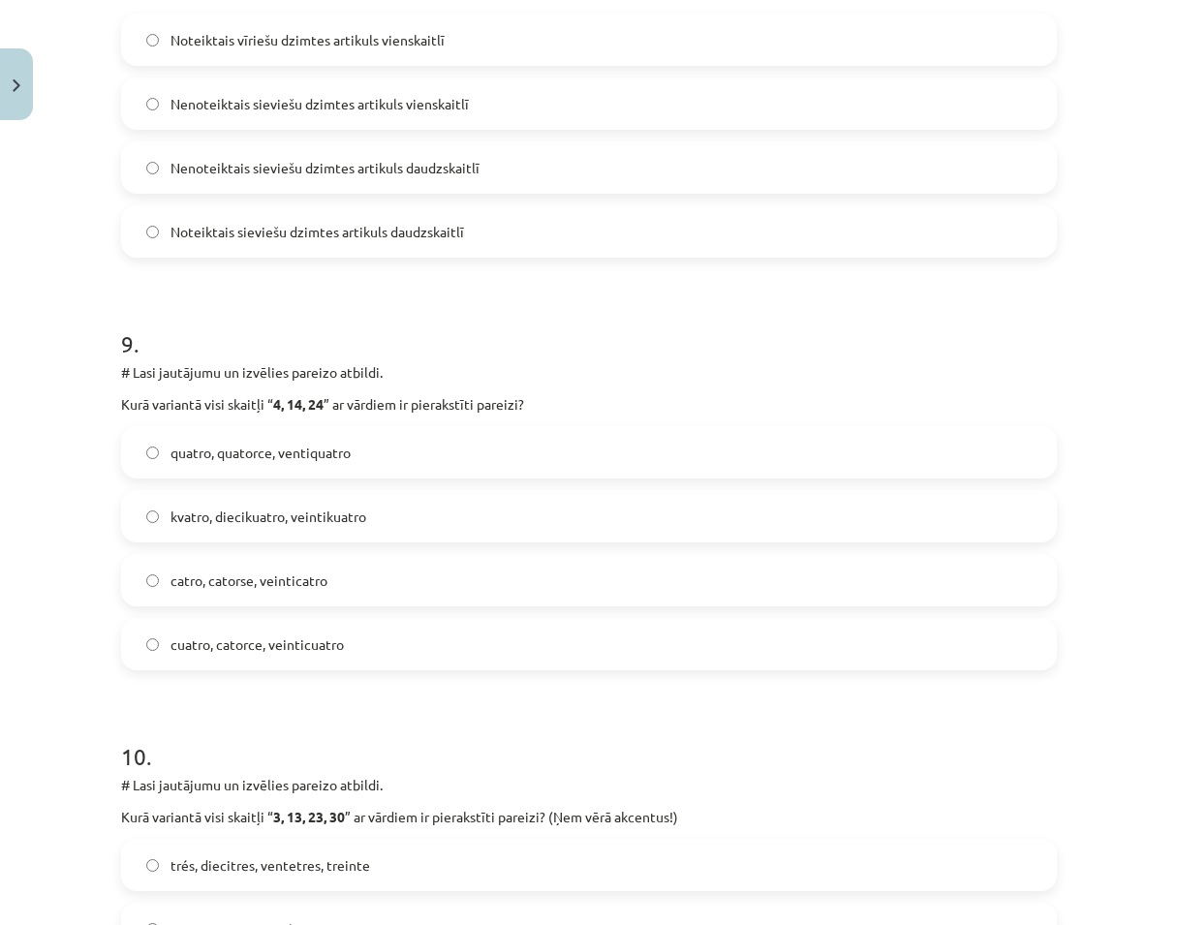
click at [251, 648] on span "cuatro, catorce, veinticuatro" at bounding box center [257, 645] width 173 height 20
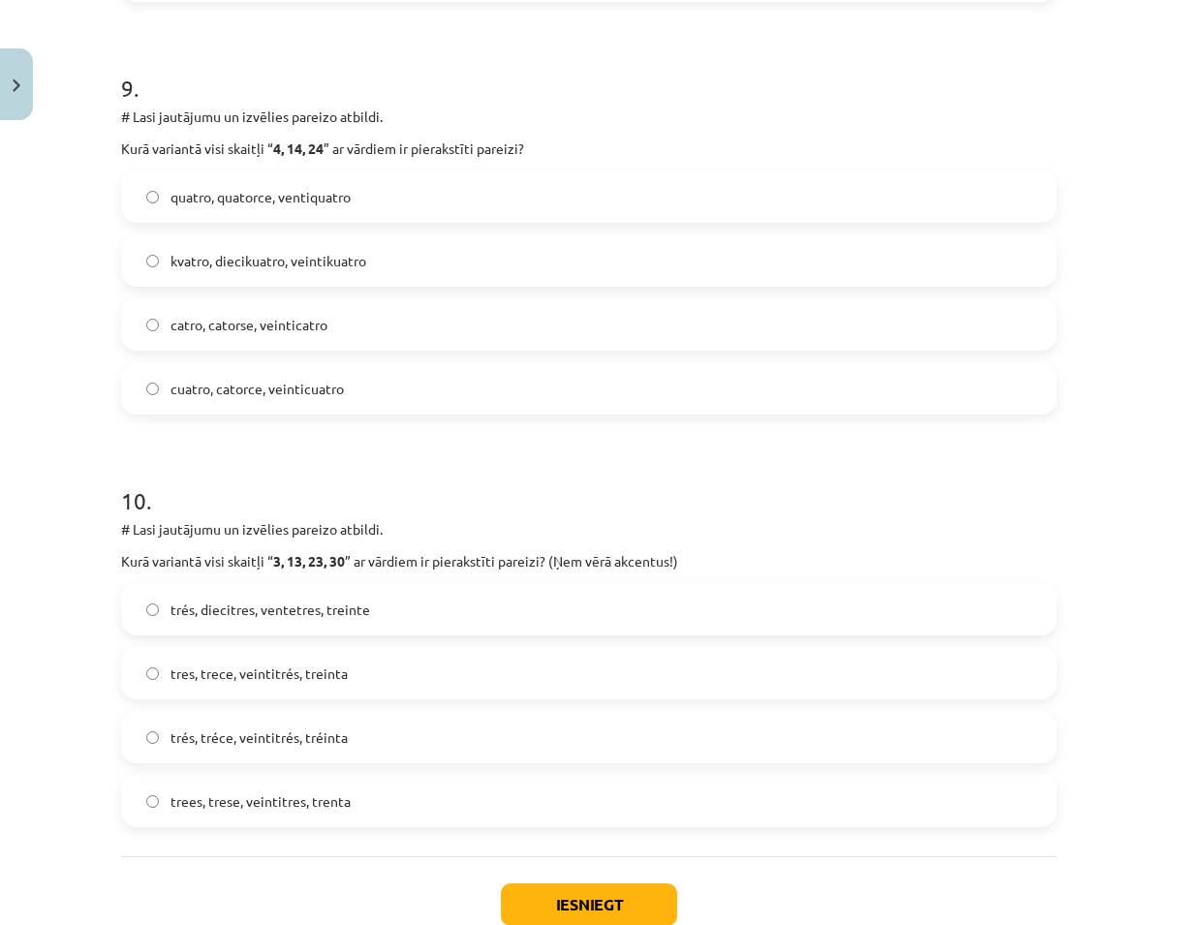
scroll to position [3774, 0]
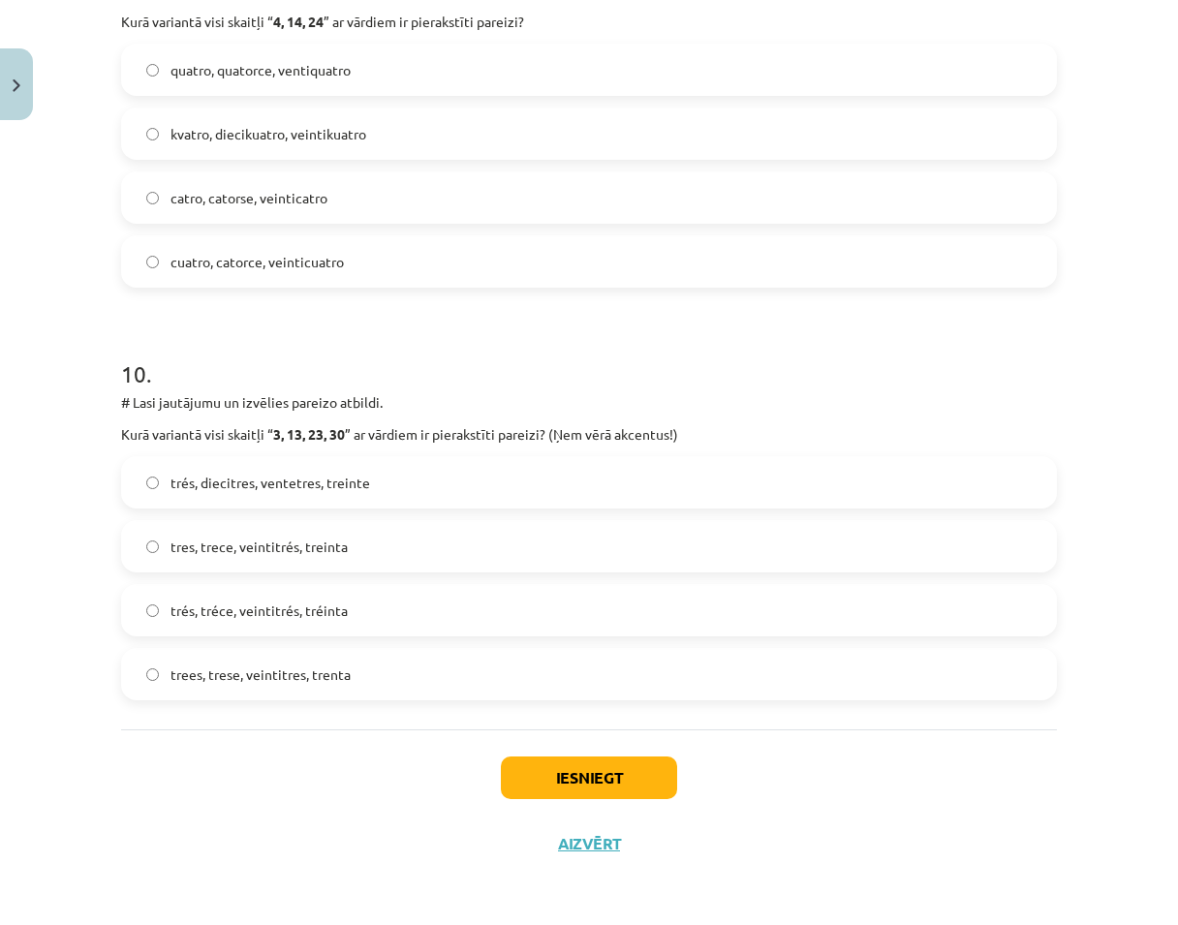
drag, startPoint x: 407, startPoint y: 561, endPoint x: 419, endPoint y: 591, distance: 32.2
click at [409, 562] on label "tres, trece, veintitrés, treinta" at bounding box center [589, 546] width 932 height 48
click at [555, 789] on button "Iesniegt" at bounding box center [589, 778] width 176 height 43
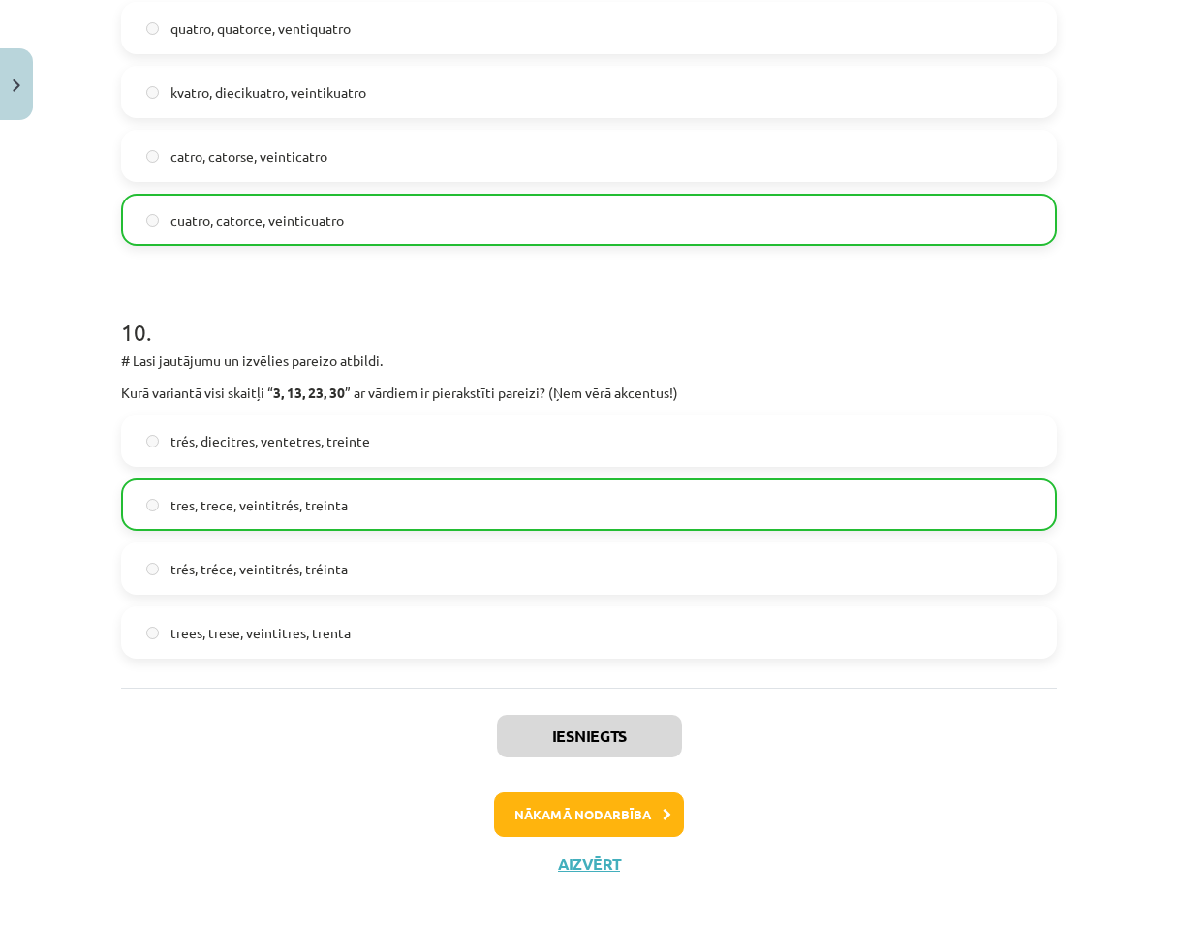
scroll to position [3836, 0]
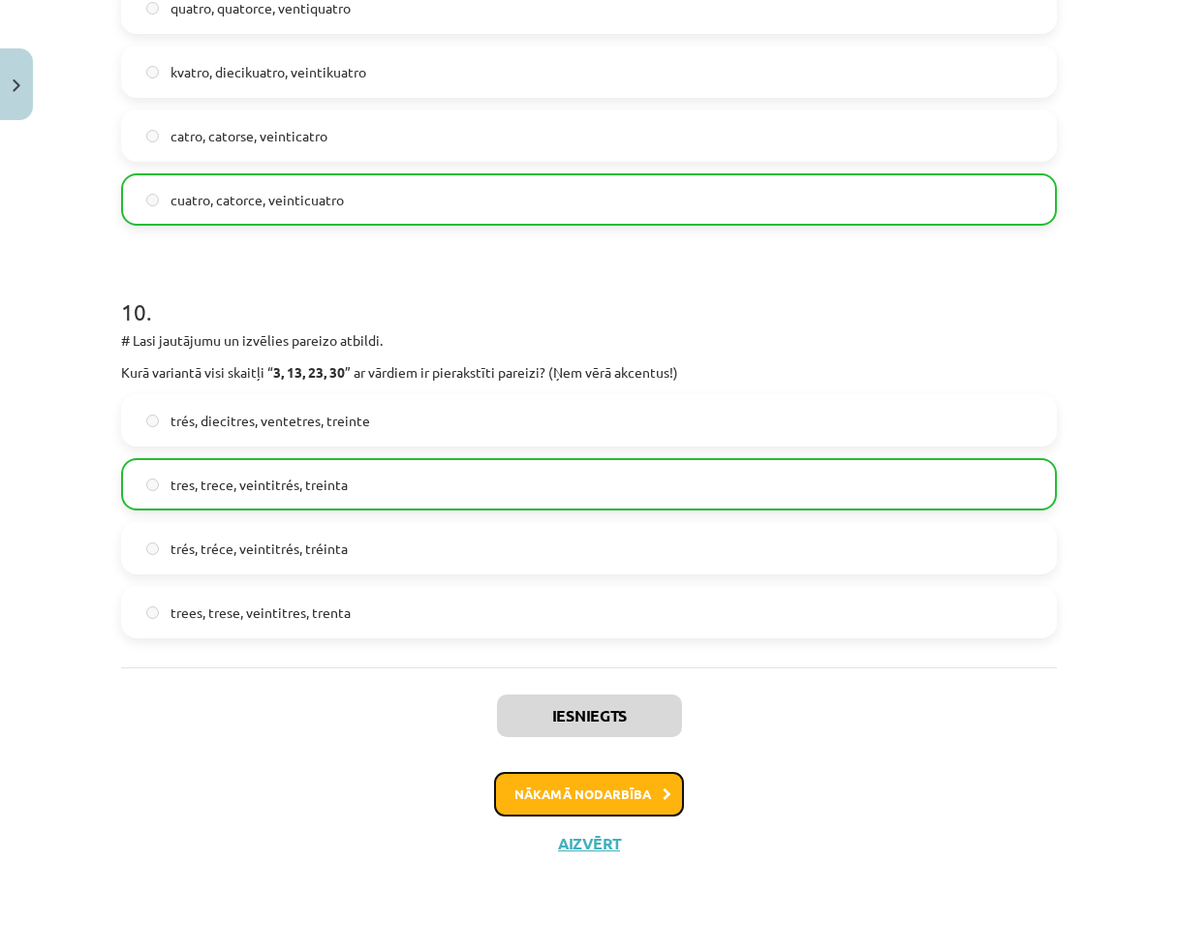
click at [633, 789] on button "Nākamā nodarbība" at bounding box center [589, 794] width 190 height 45
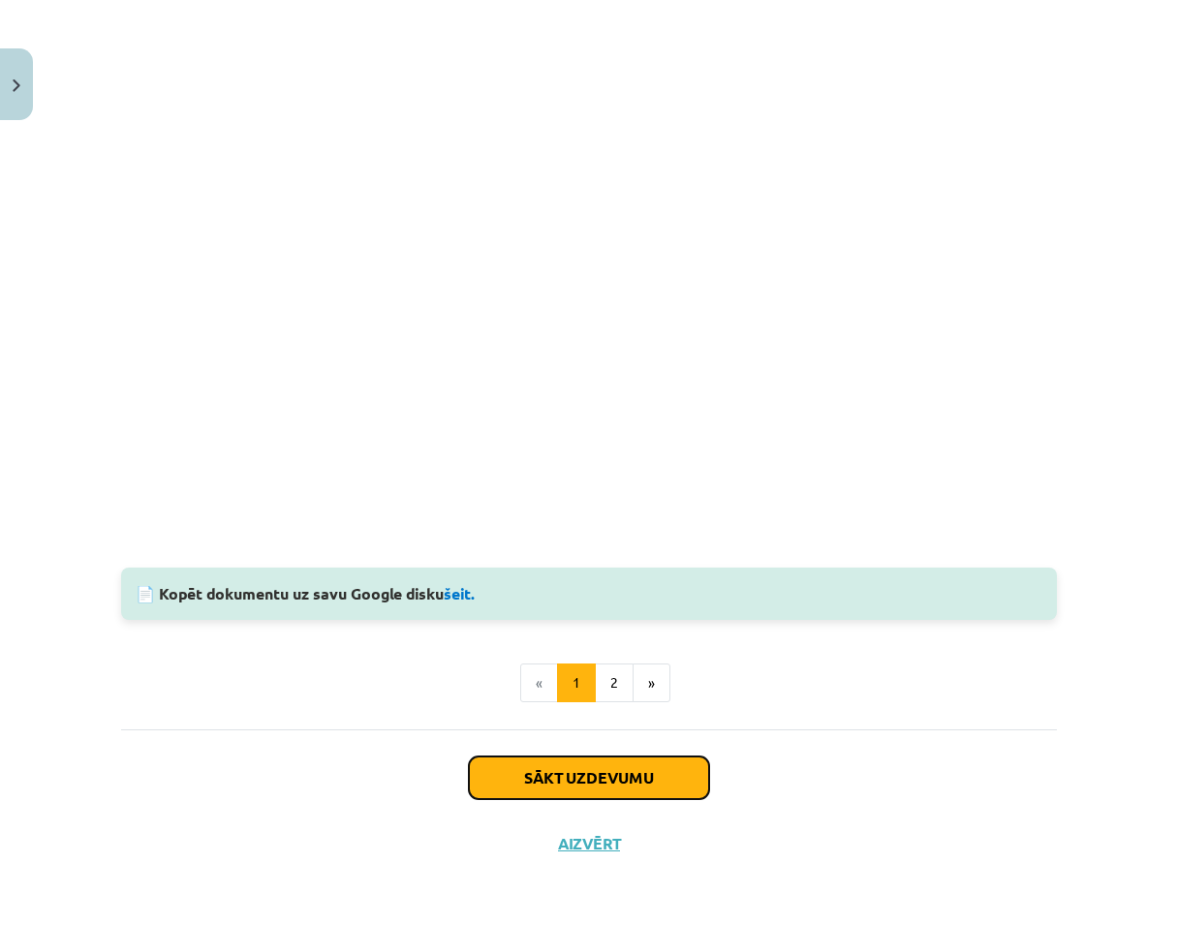
click at [577, 779] on button "Sākt uzdevumu" at bounding box center [589, 778] width 240 height 43
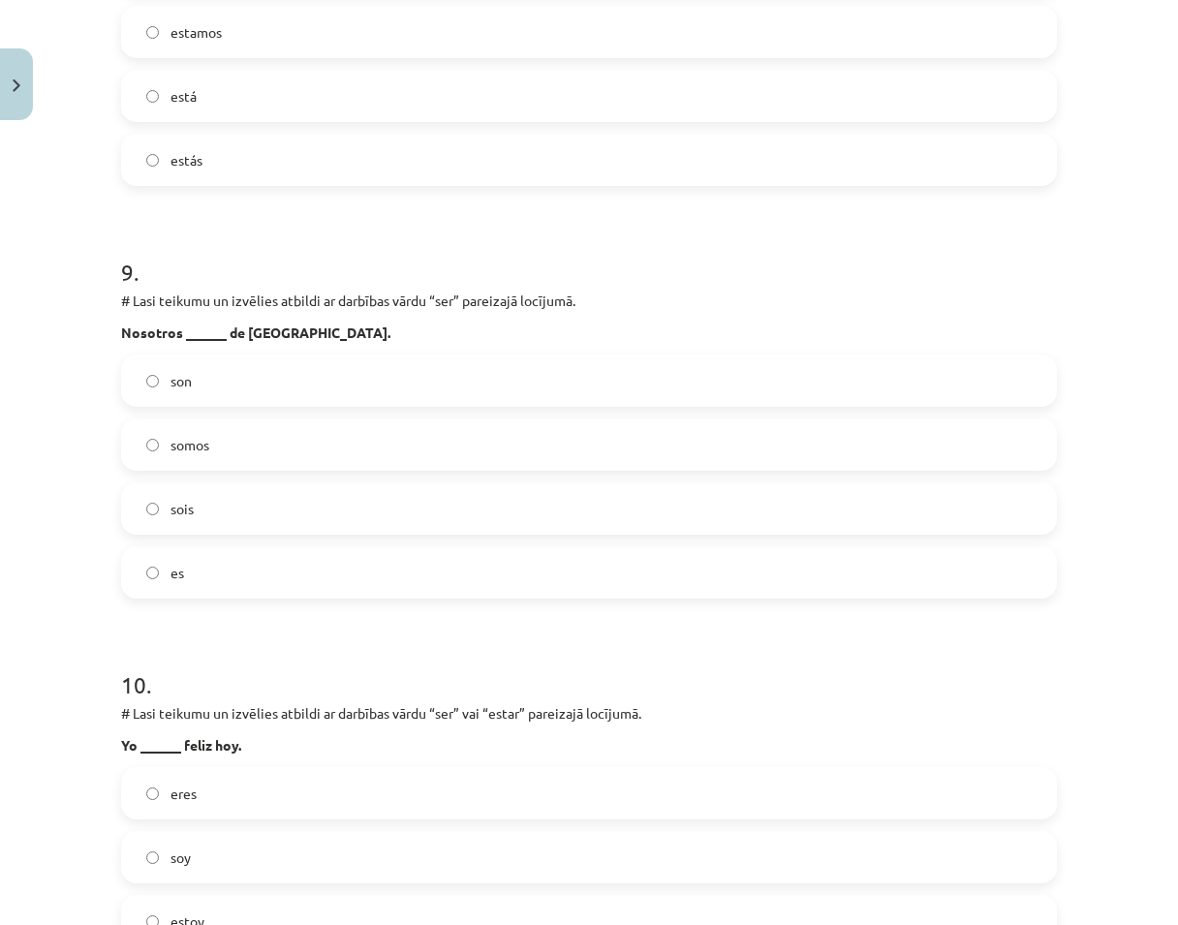
scroll to position [3774, 0]
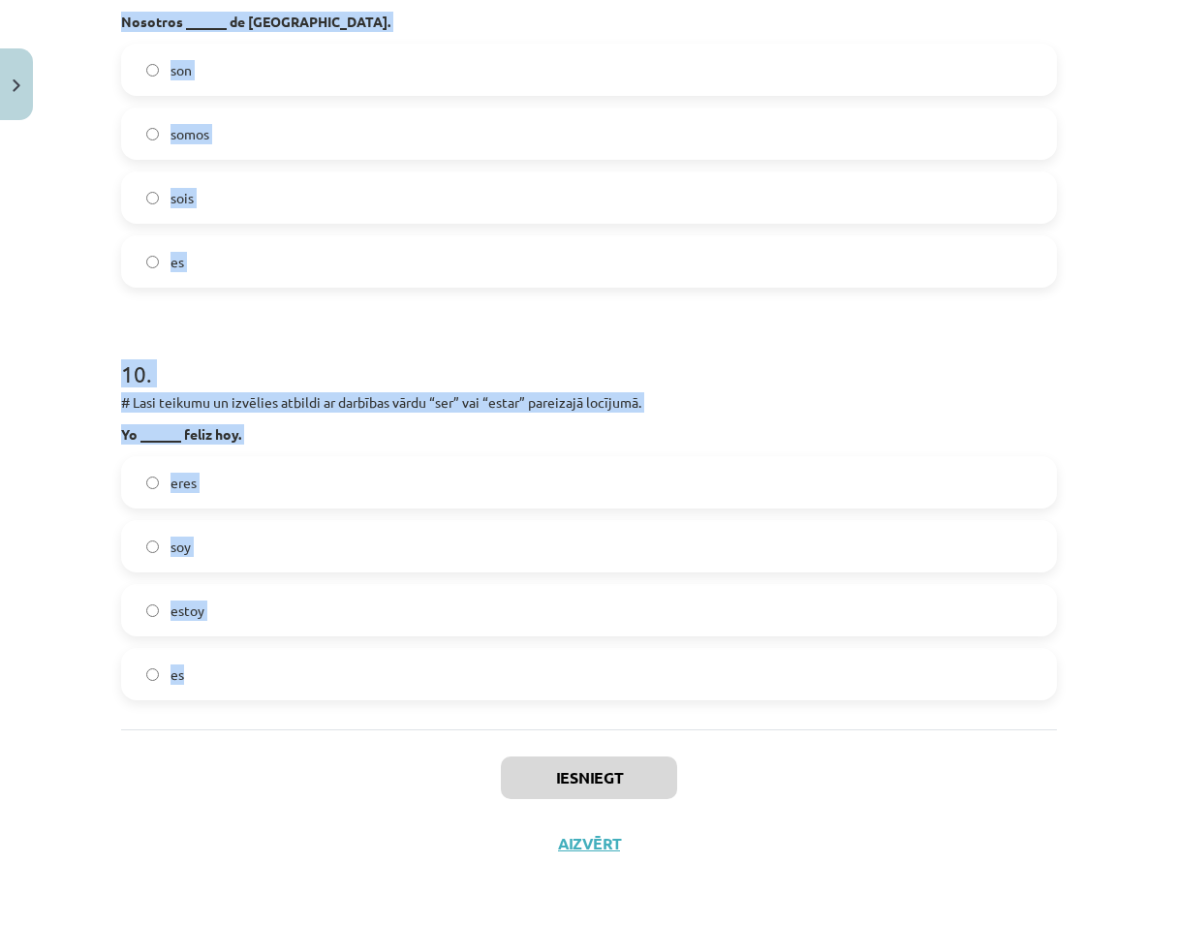
drag, startPoint x: 120, startPoint y: 411, endPoint x: 595, endPoint y: 726, distance: 569.8
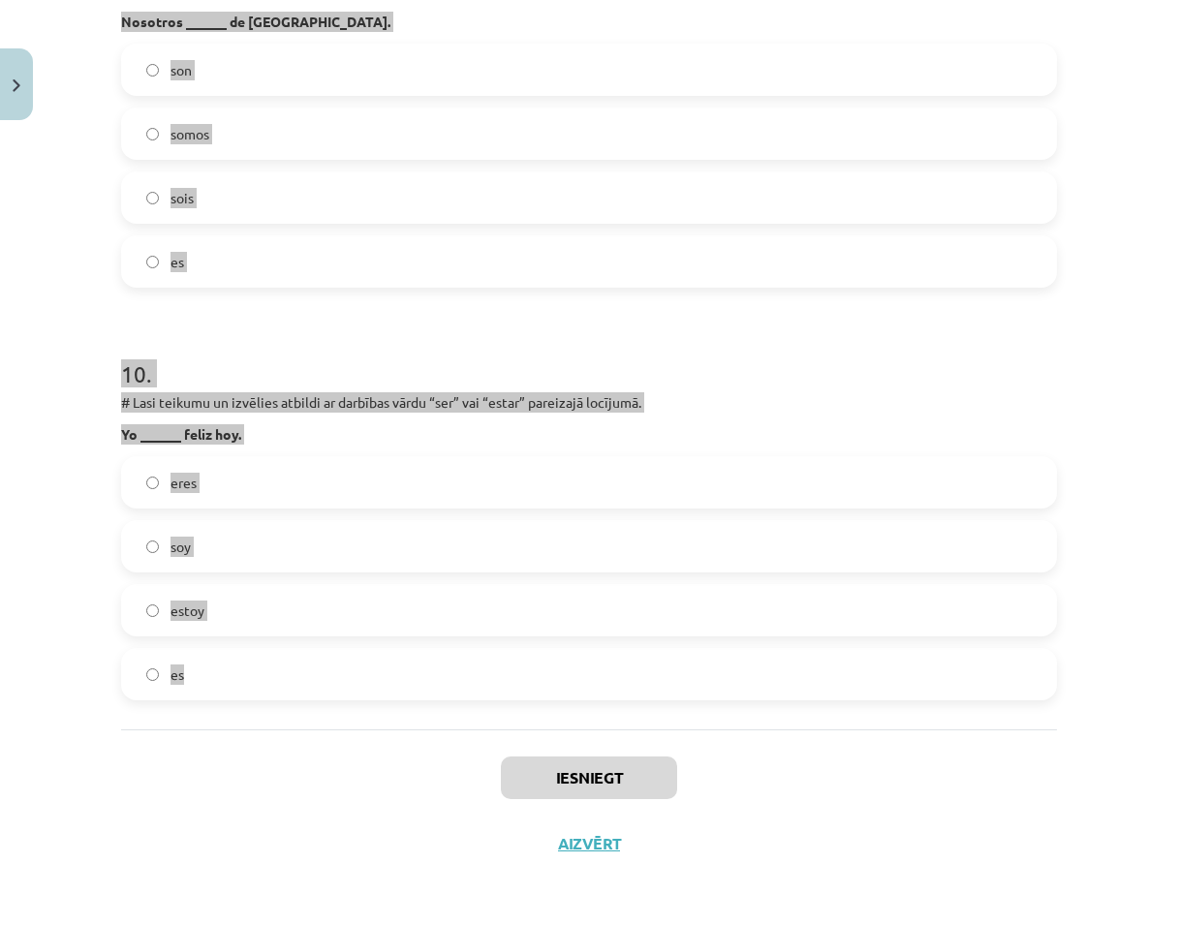
copy form "Lasi teikumu un izvēlies atbildi ar darbības vārdu “estar” pareizajā locījumā. …"
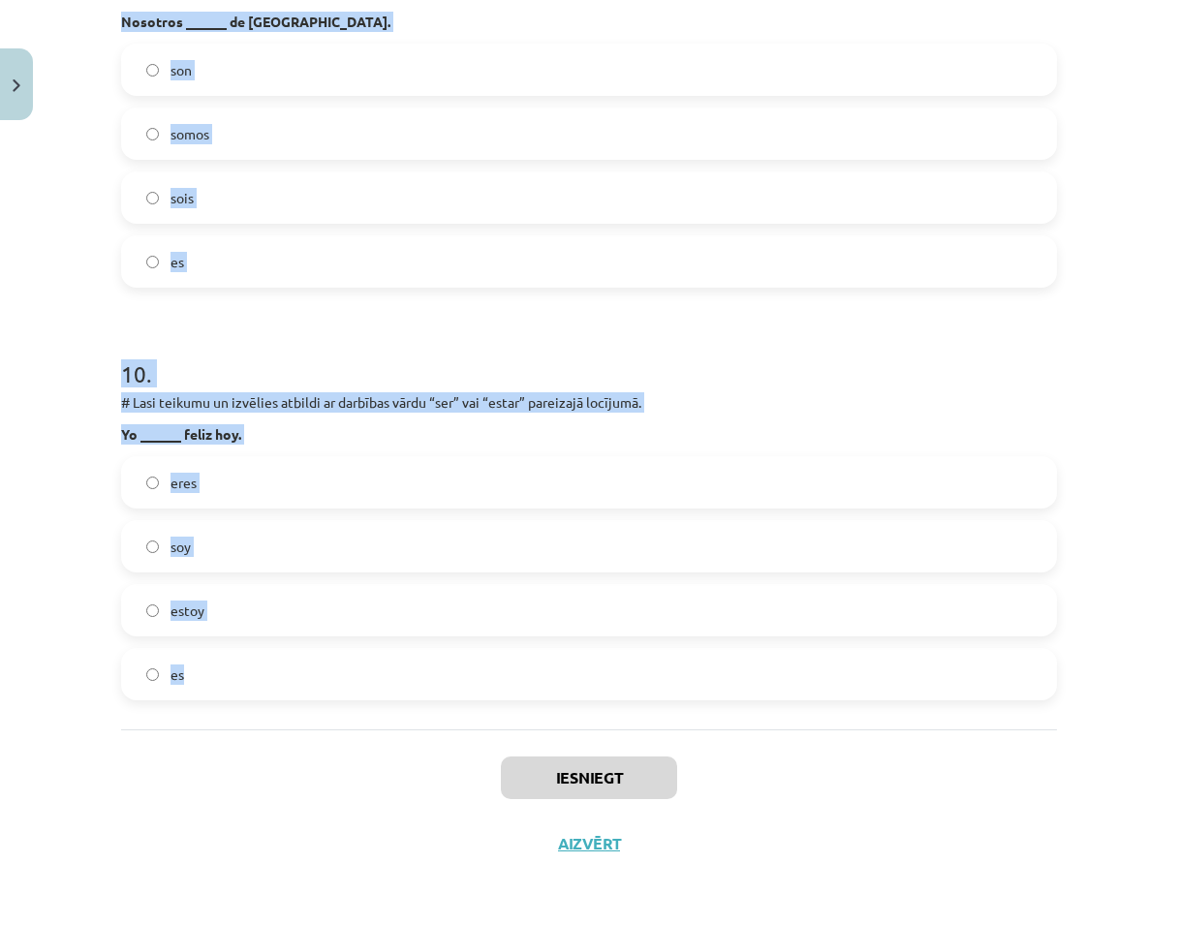
click at [698, 341] on h1 "10 ." at bounding box center [589, 357] width 936 height 60
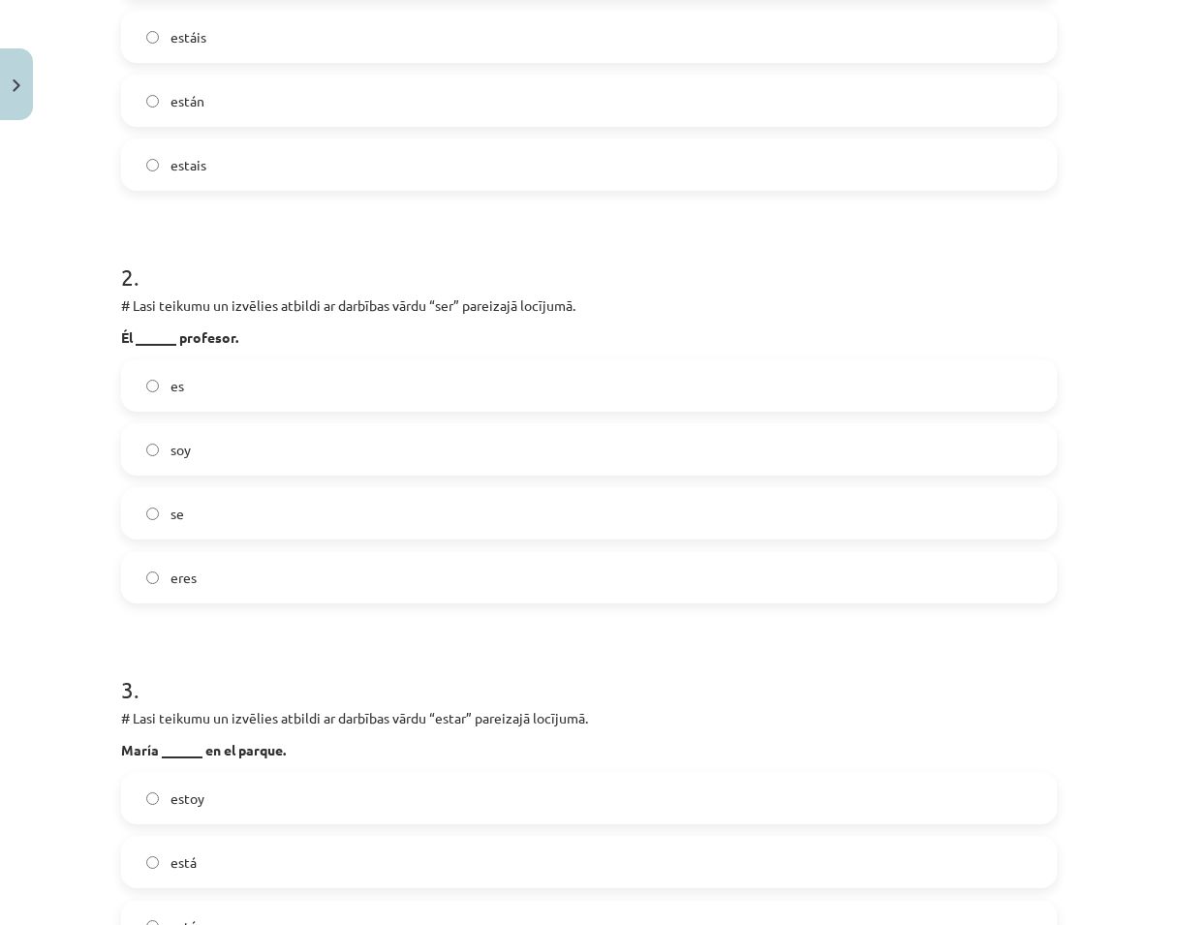
scroll to position [0, 0]
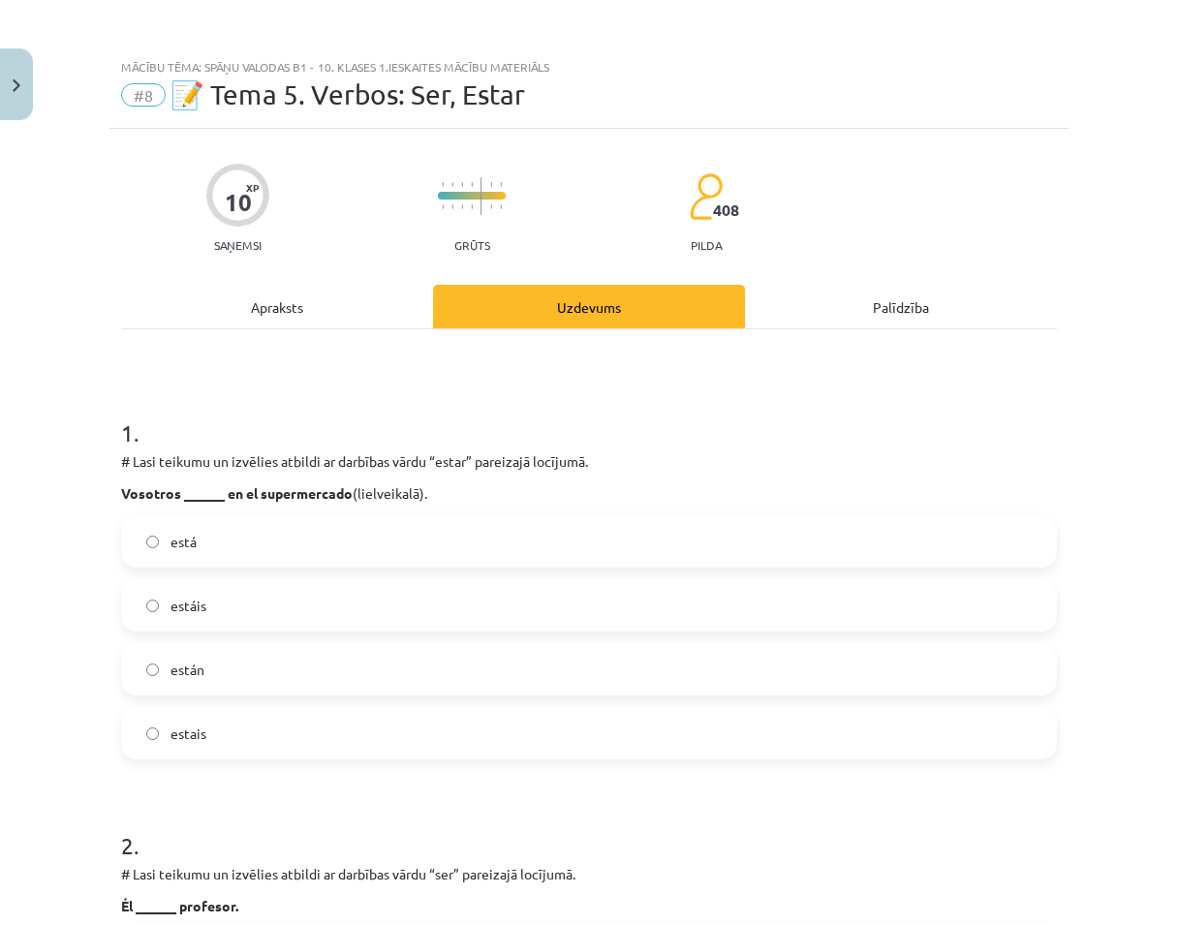
click at [327, 616] on label "estáis" at bounding box center [589, 605] width 932 height 48
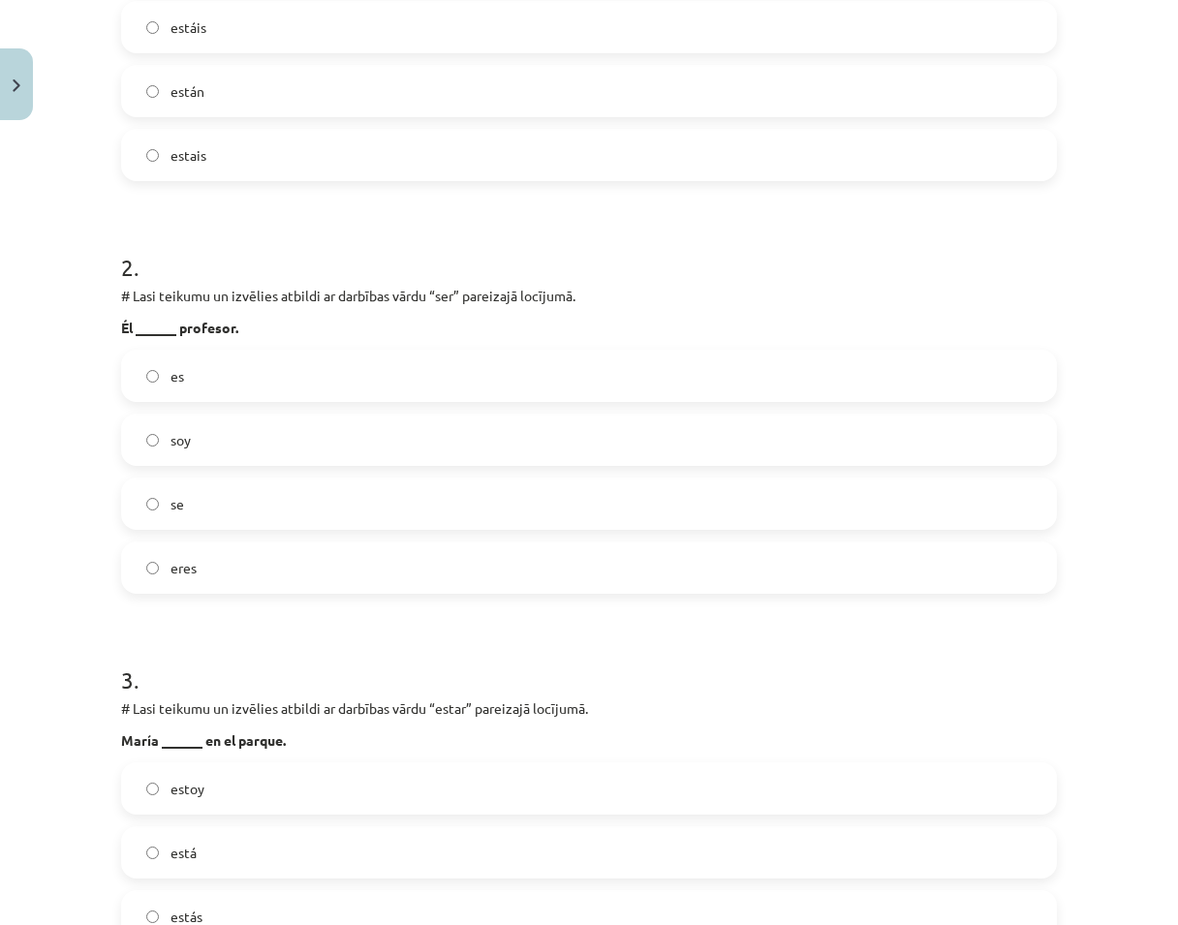
scroll to position [581, 0]
click at [238, 366] on label "es" at bounding box center [589, 373] width 932 height 48
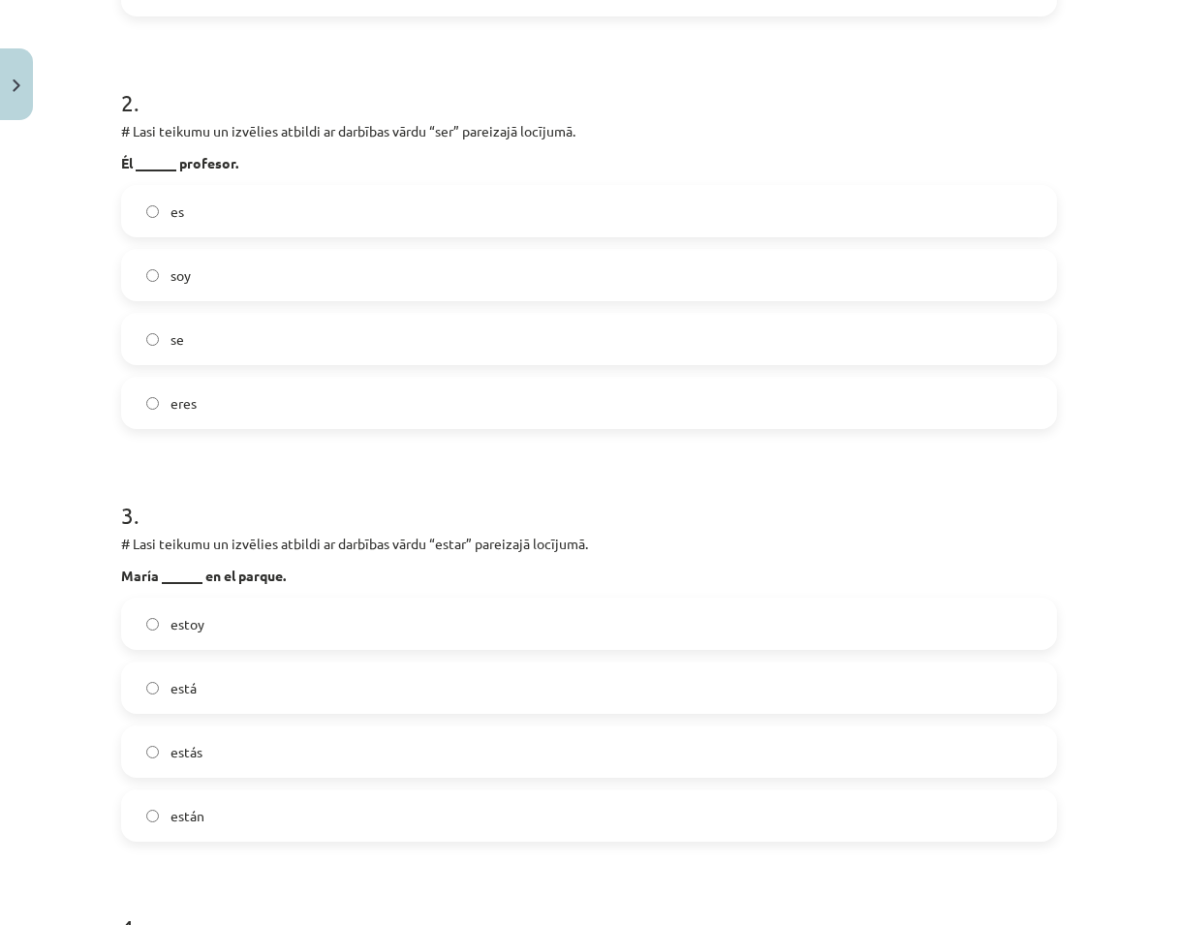
scroll to position [775, 0]
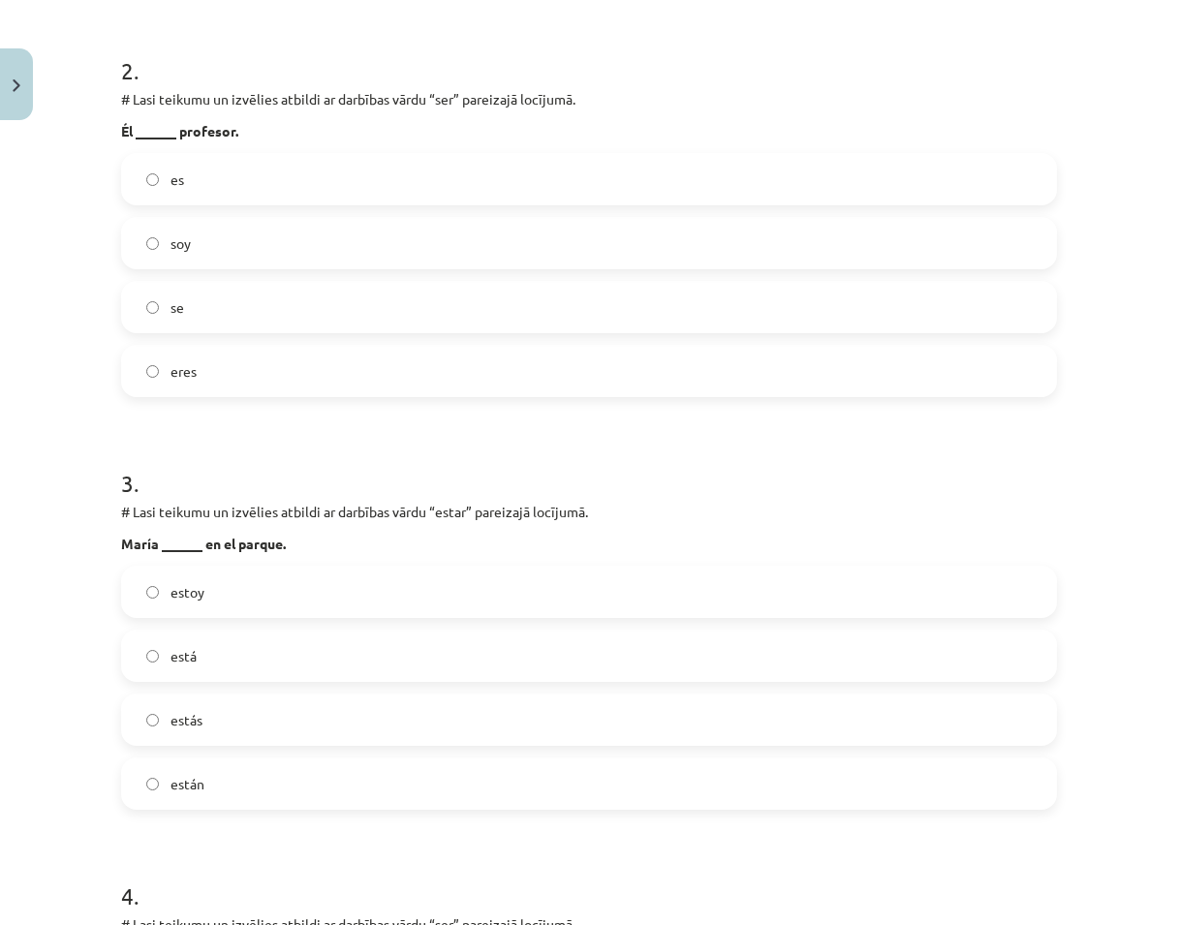
click at [249, 659] on label "está" at bounding box center [589, 656] width 932 height 48
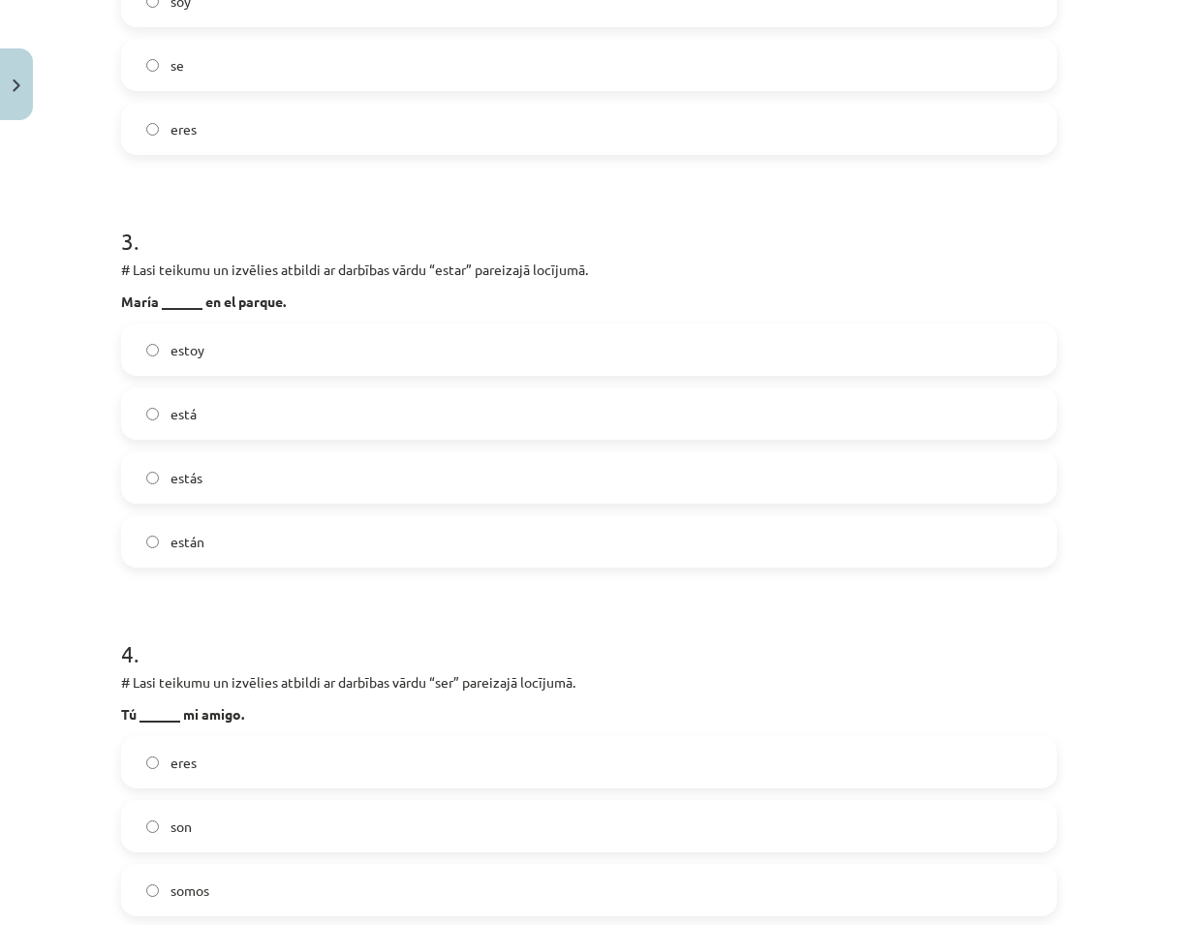
scroll to position [1163, 0]
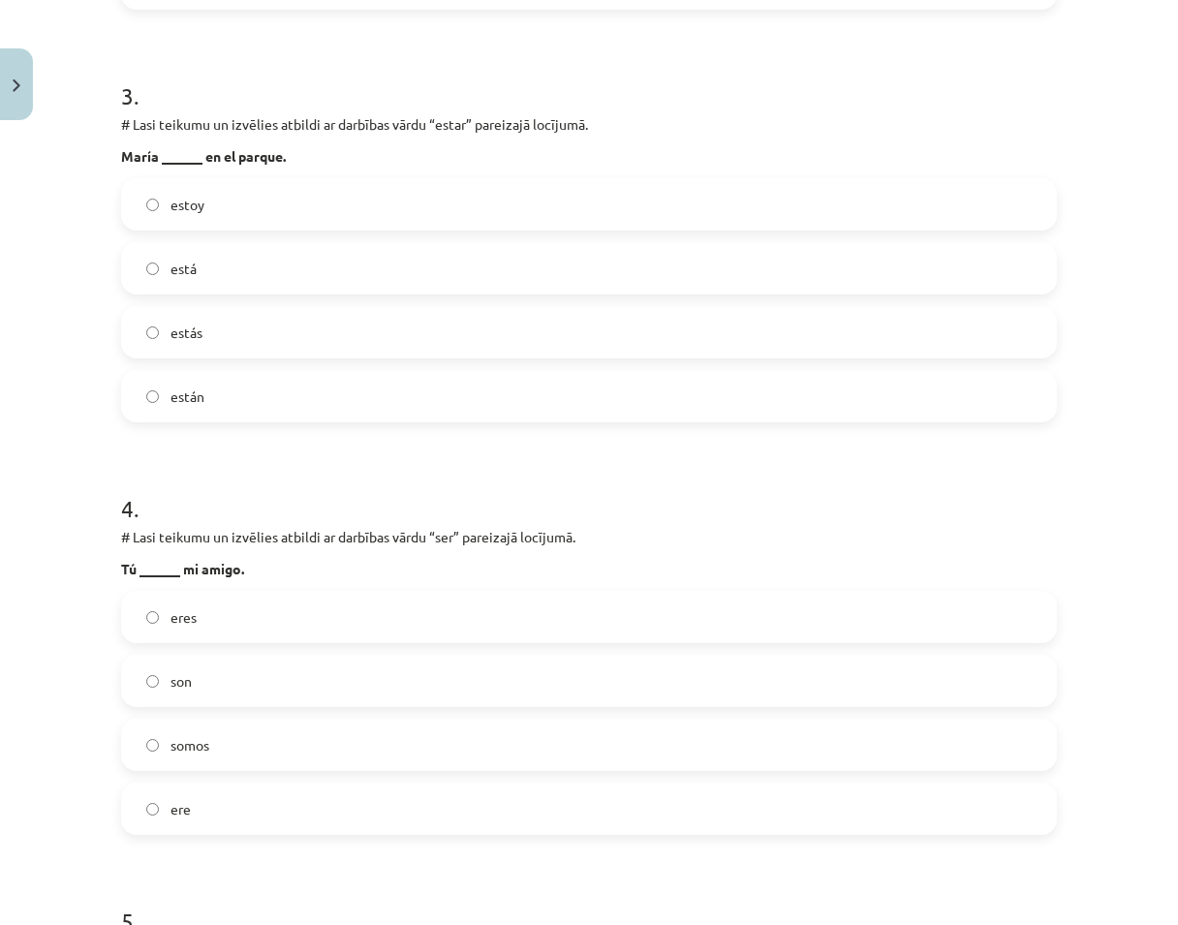
drag, startPoint x: 265, startPoint y: 611, endPoint x: 246, endPoint y: 667, distance: 58.2
click at [265, 612] on label "eres" at bounding box center [589, 617] width 932 height 48
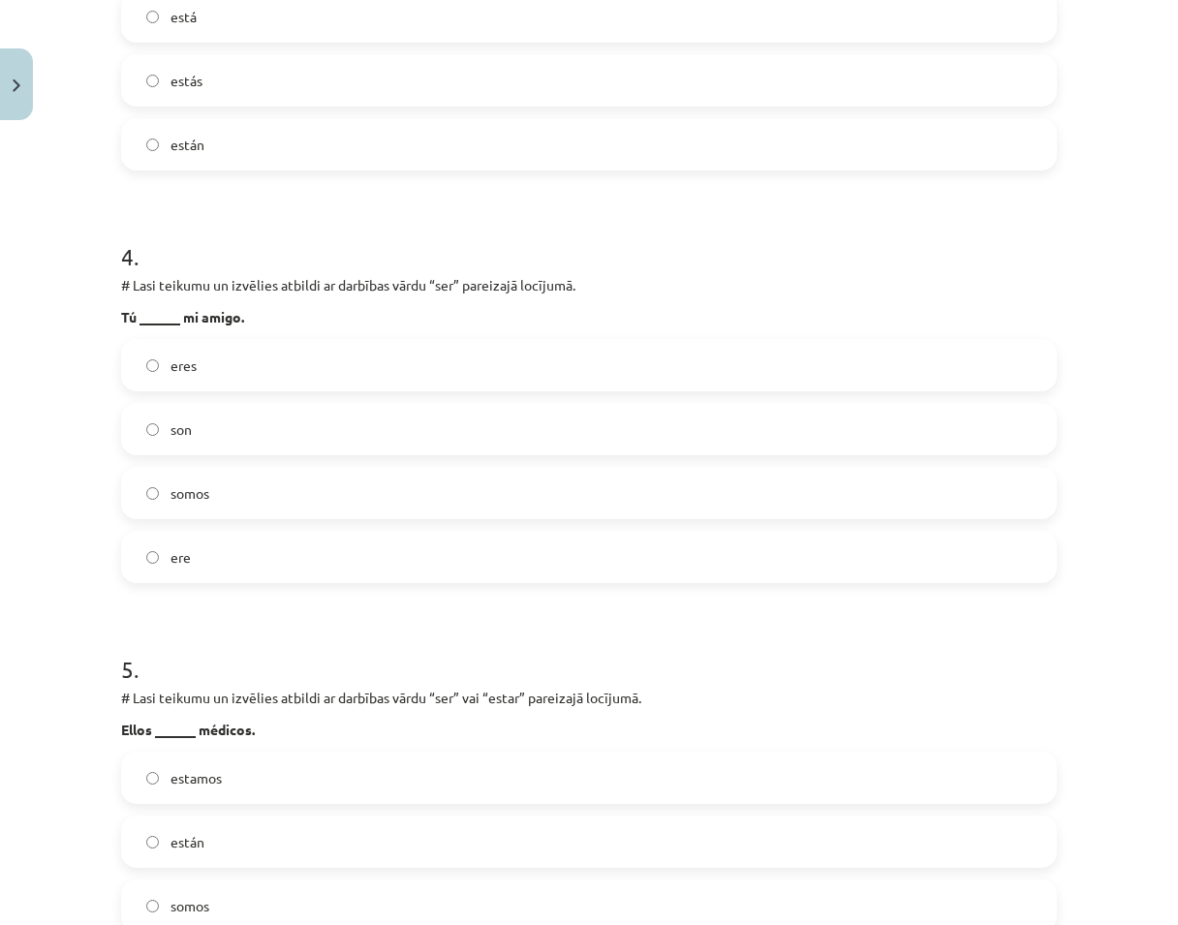
scroll to position [1550, 0]
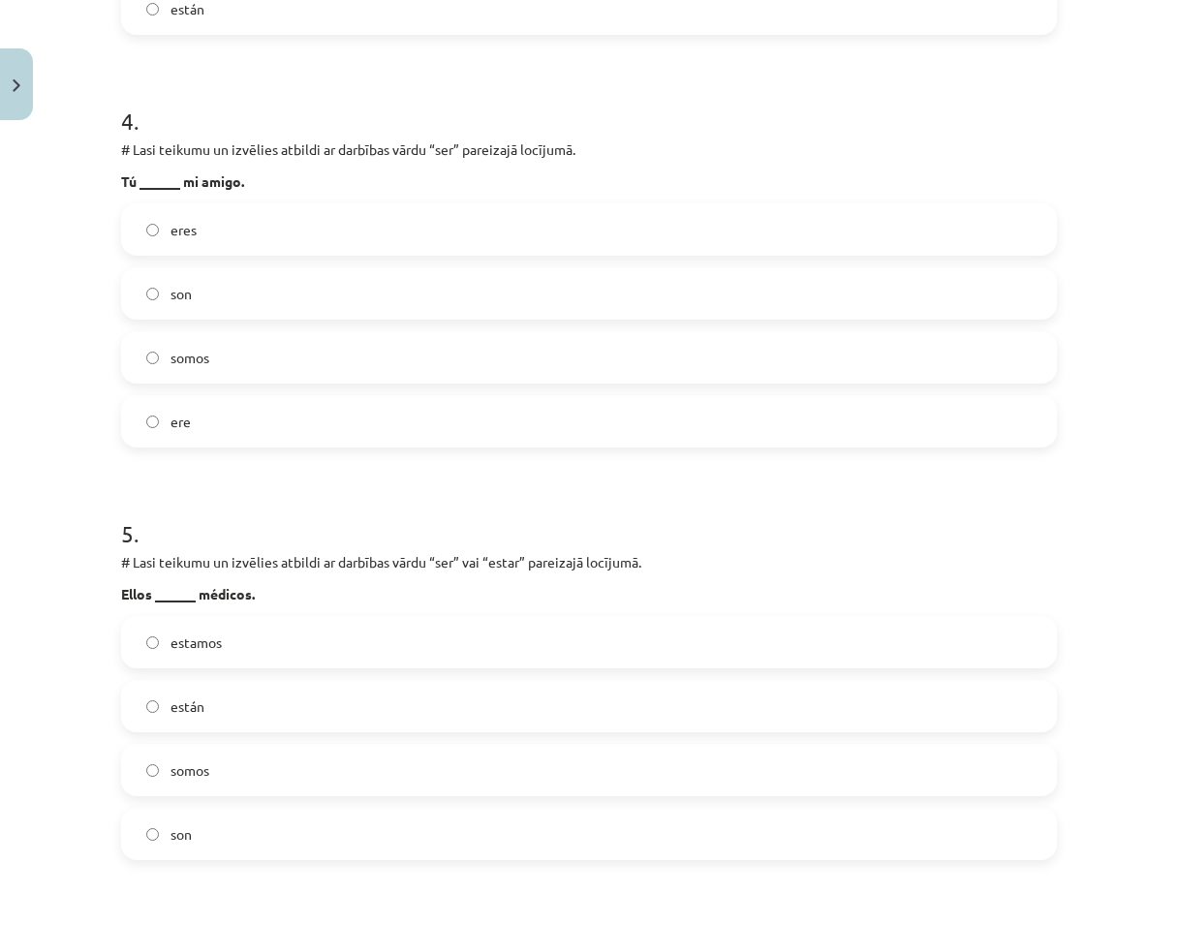
click at [221, 839] on label "son" at bounding box center [589, 834] width 932 height 48
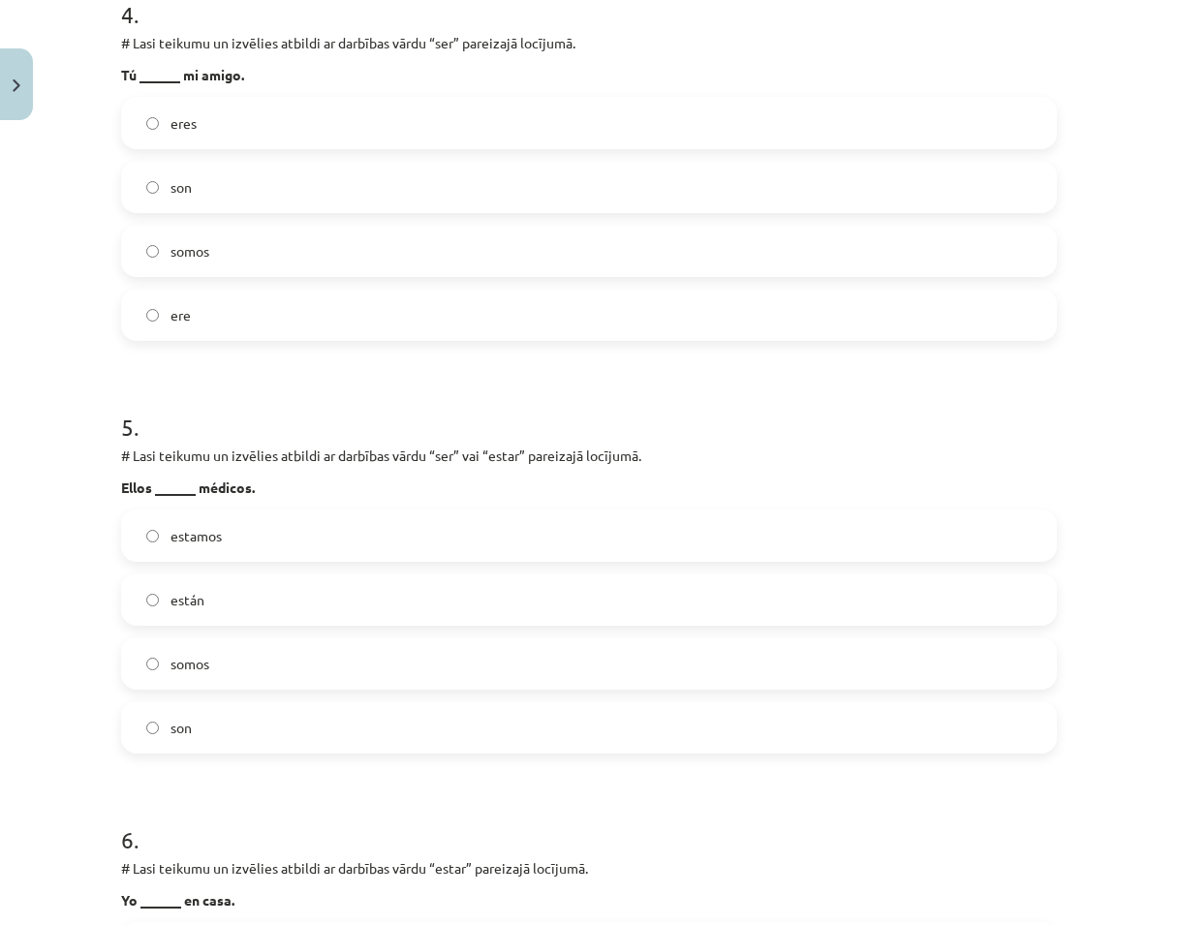
scroll to position [2132, 0]
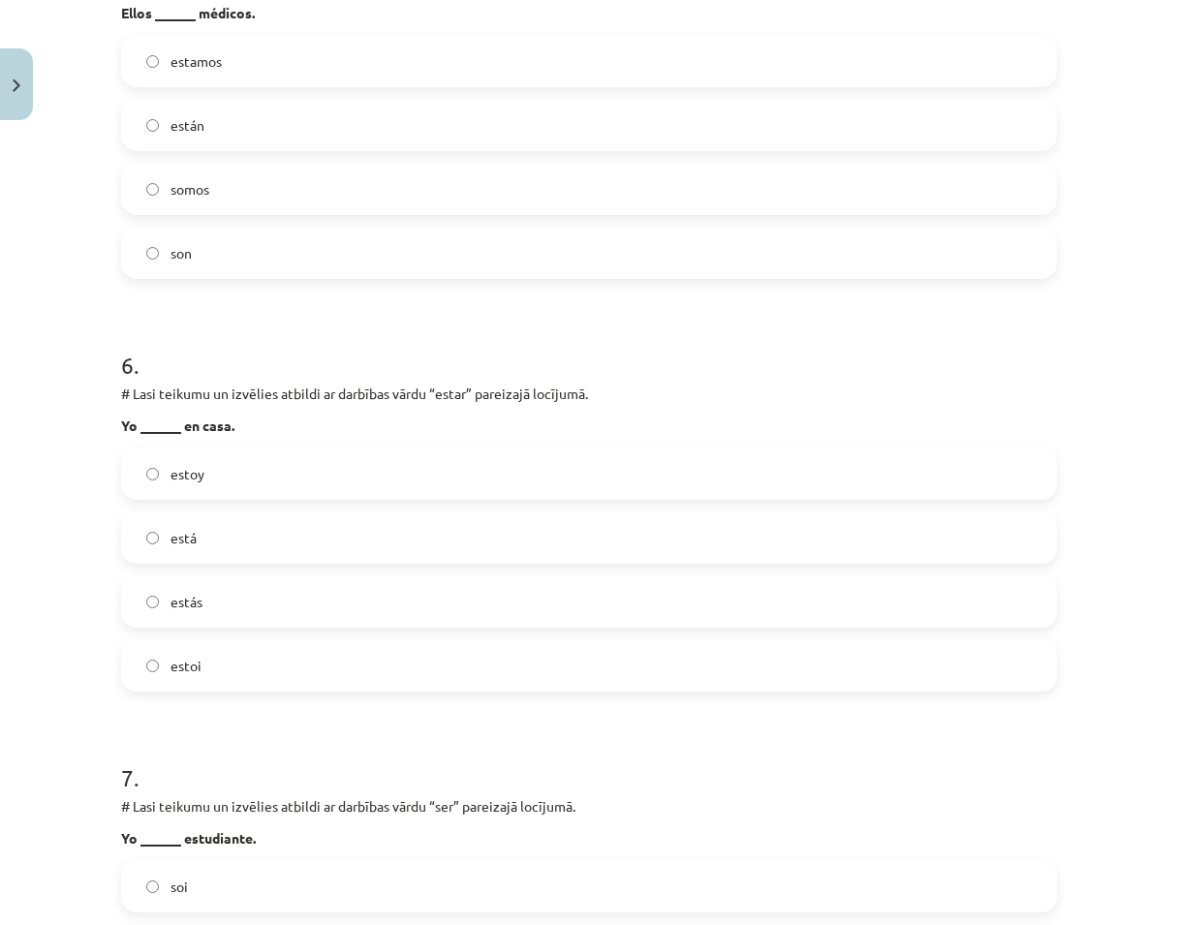
click at [234, 463] on label "estoy" at bounding box center [589, 474] width 932 height 48
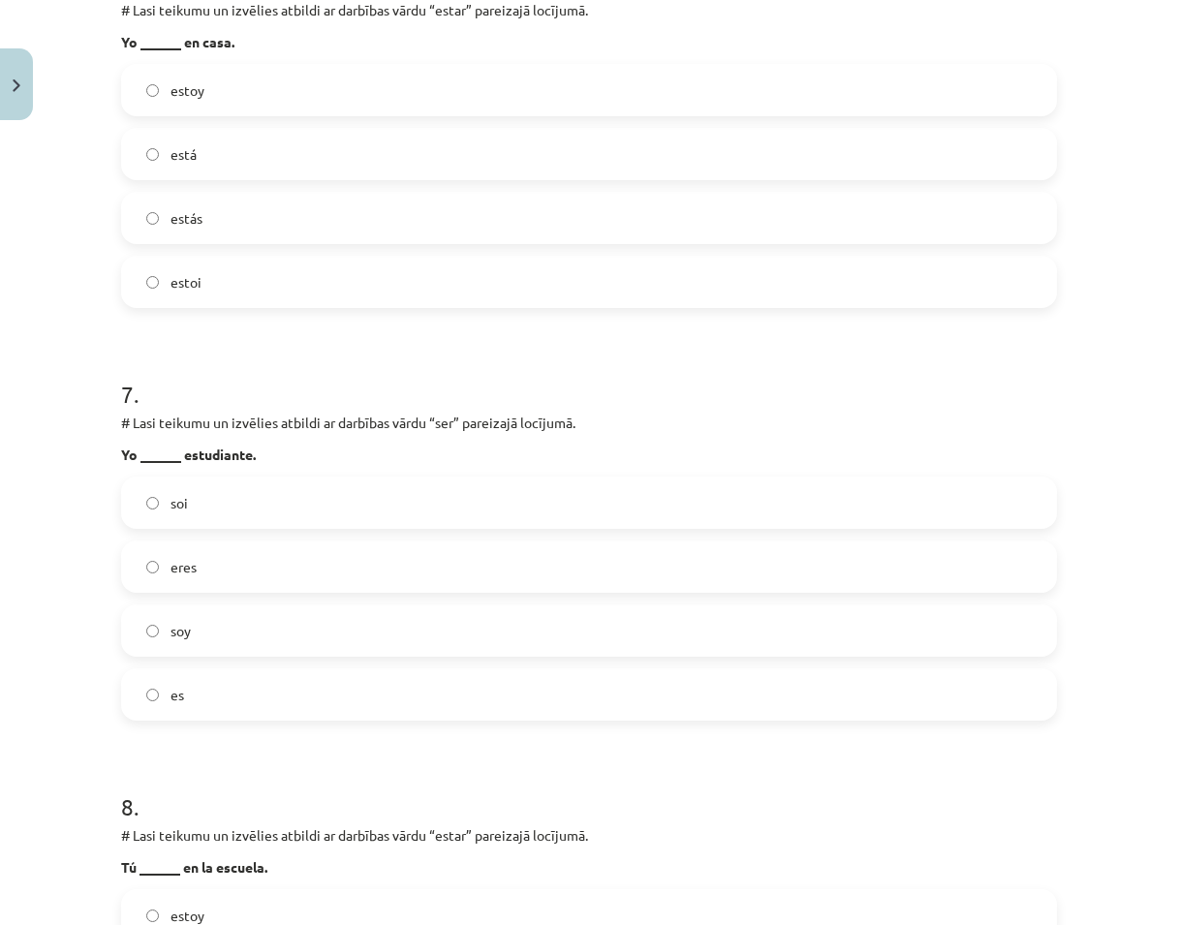
scroll to position [2519, 0]
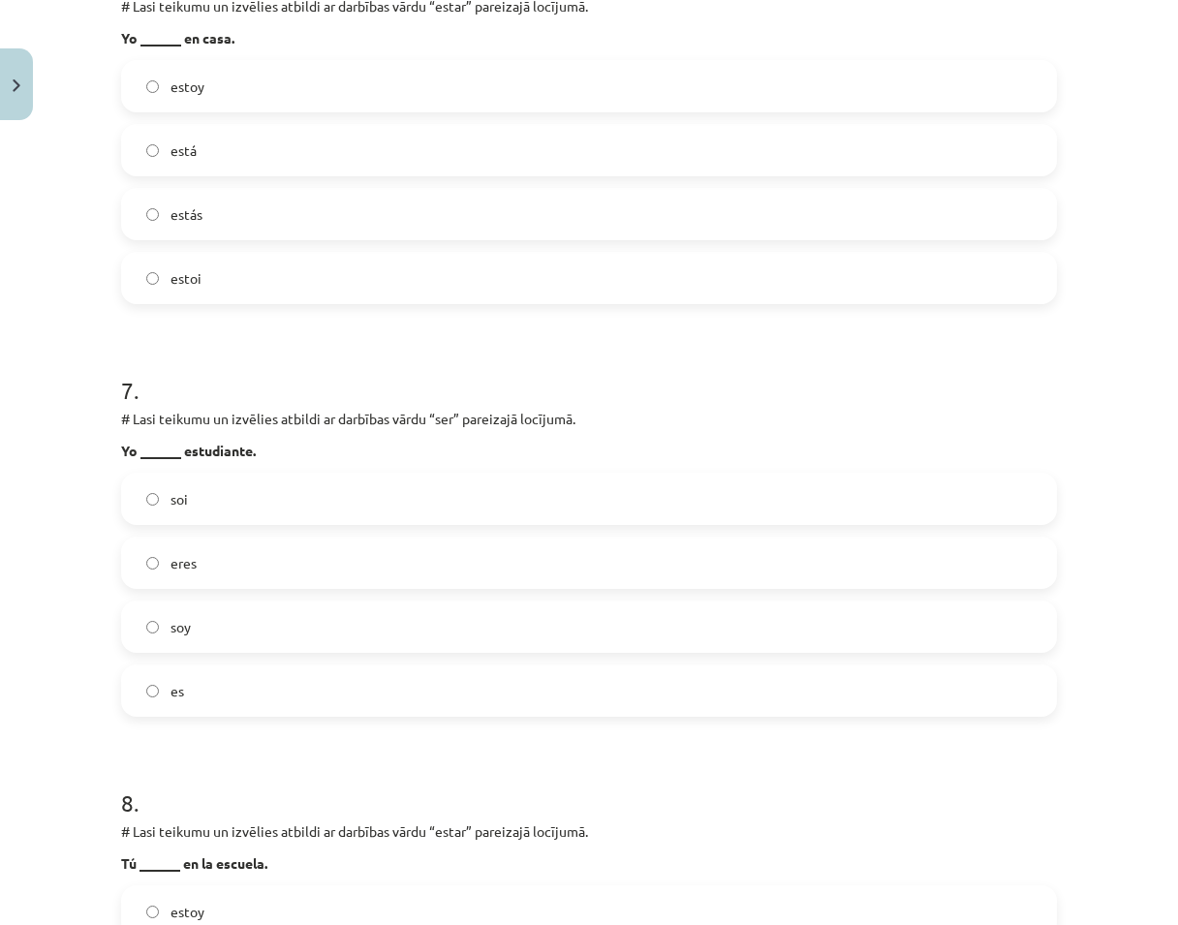
click at [228, 623] on label "soy" at bounding box center [589, 627] width 932 height 48
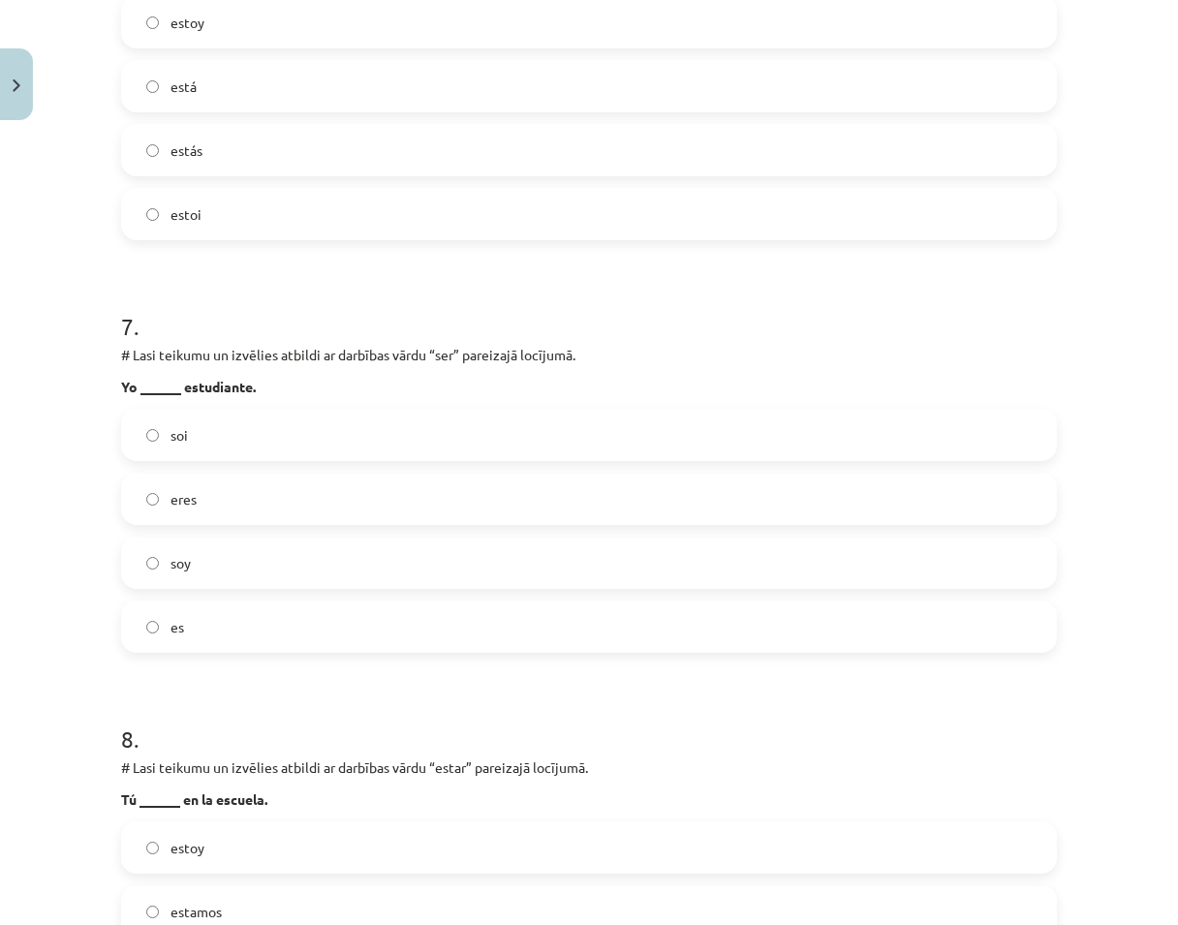
scroll to position [2907, 0]
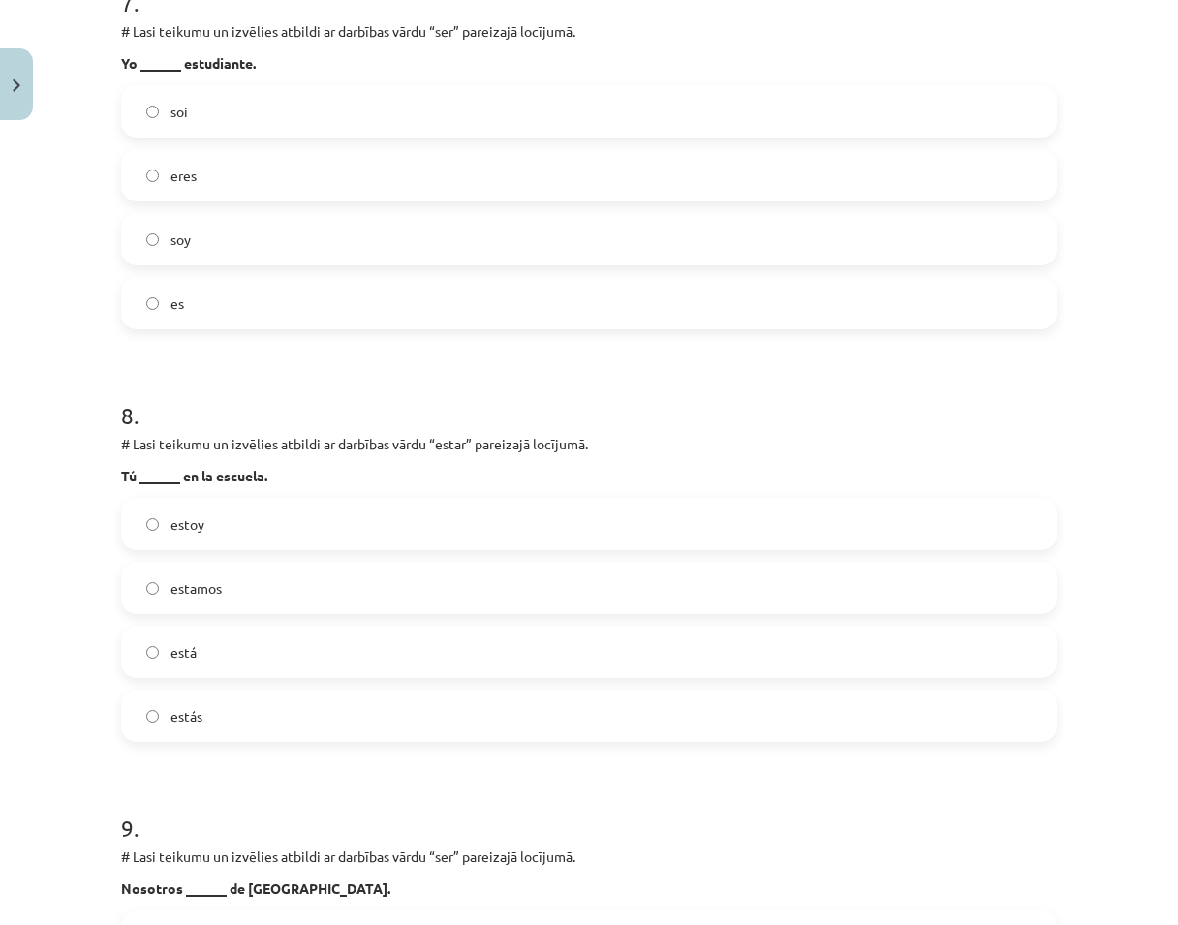
click at [235, 720] on label "estás" at bounding box center [589, 716] width 932 height 48
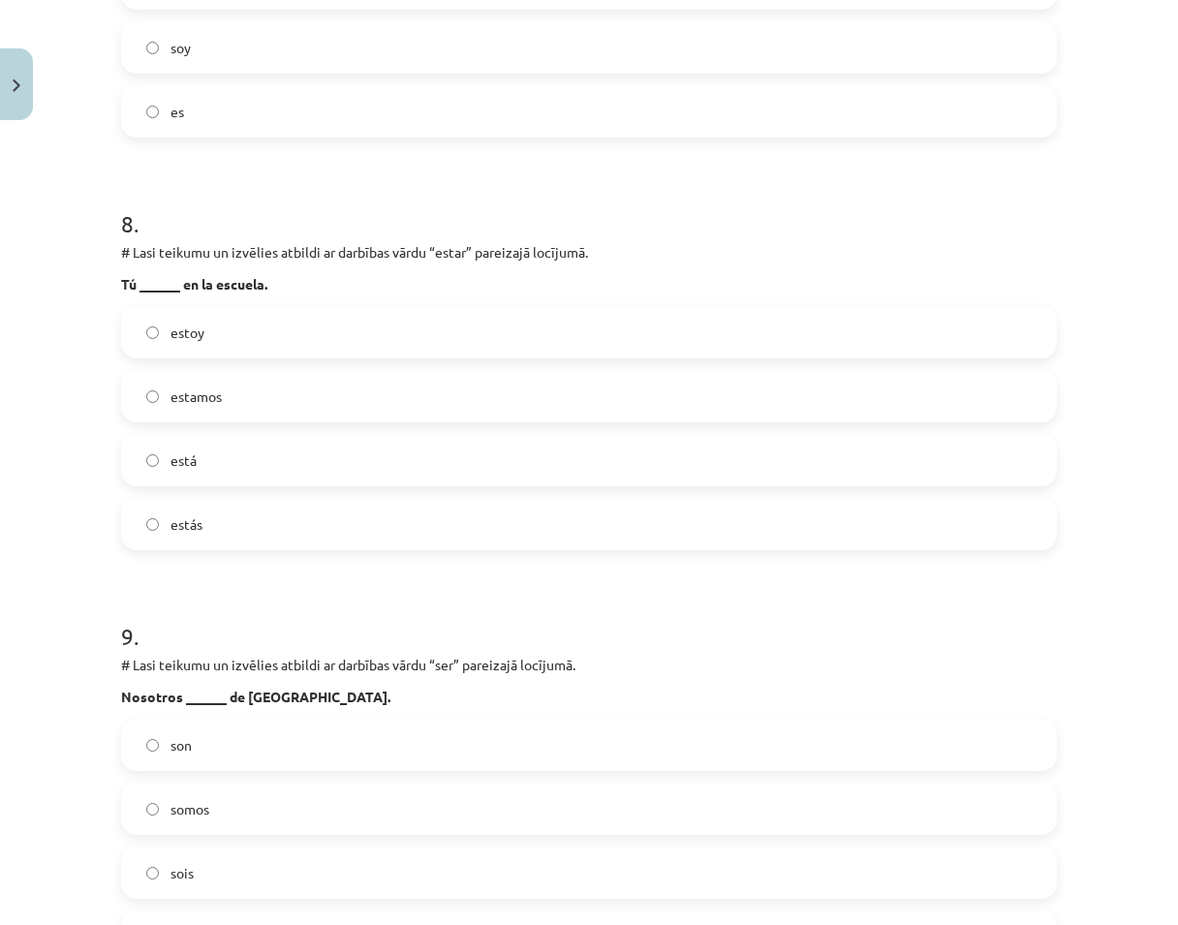
scroll to position [3101, 0]
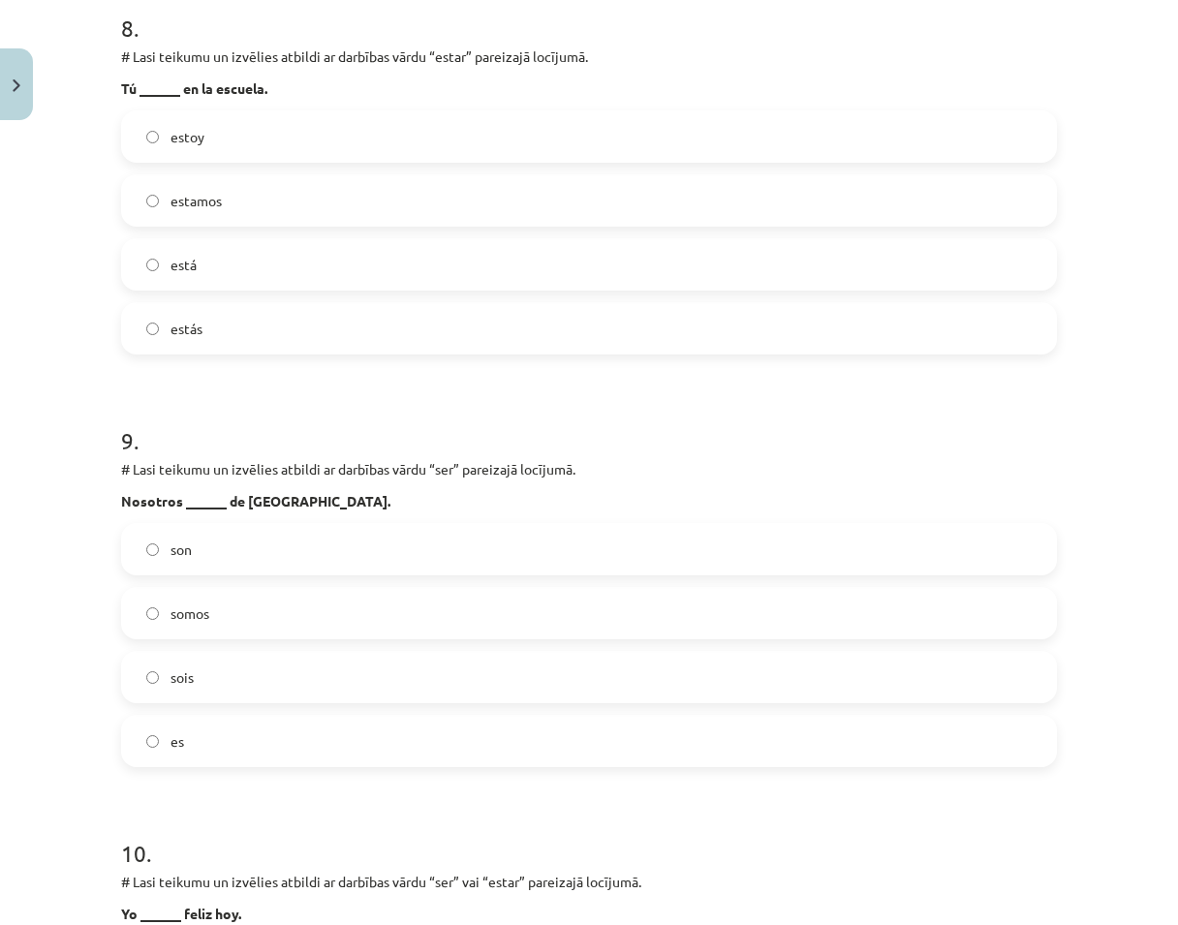
click at [190, 609] on span "somos" at bounding box center [190, 614] width 39 height 20
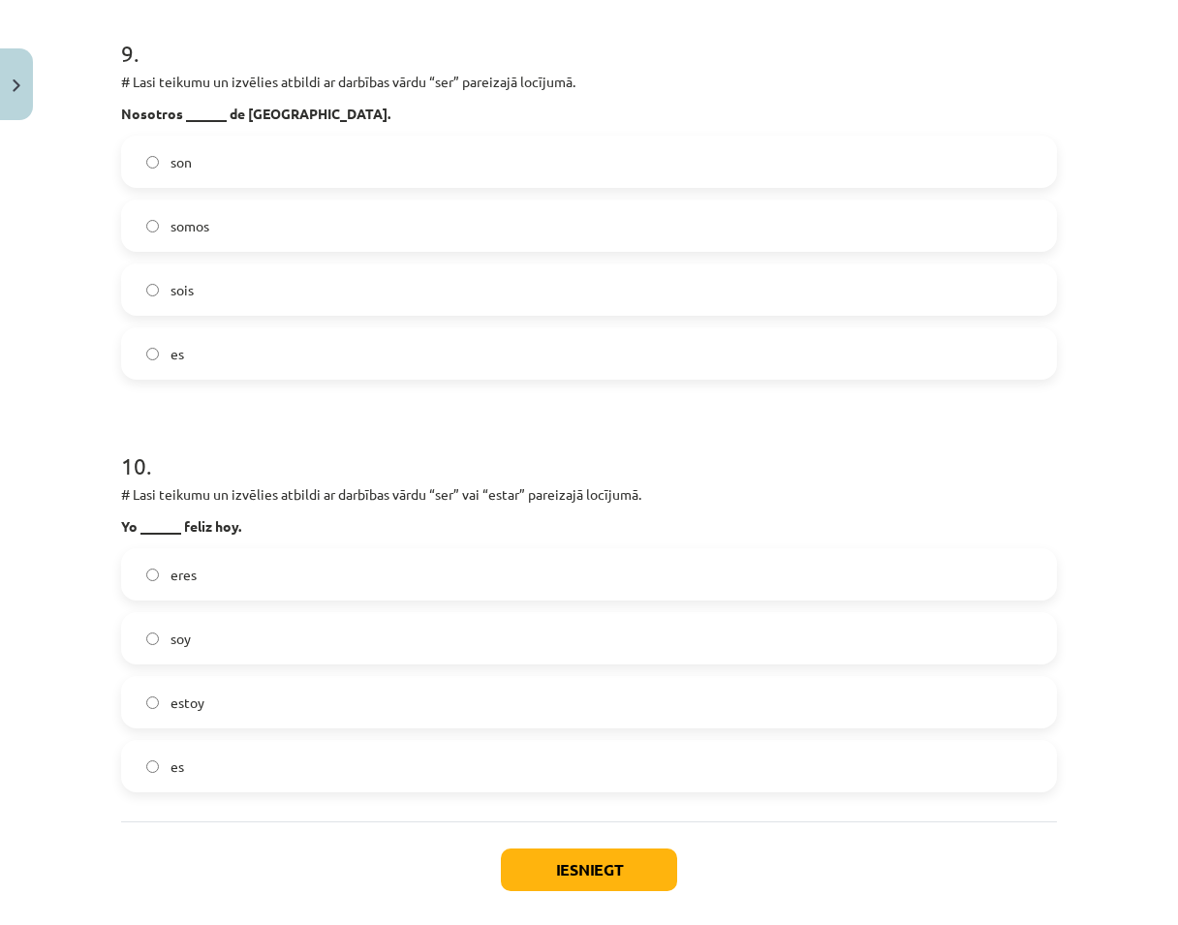
click at [266, 713] on label "estoy" at bounding box center [589, 702] width 932 height 48
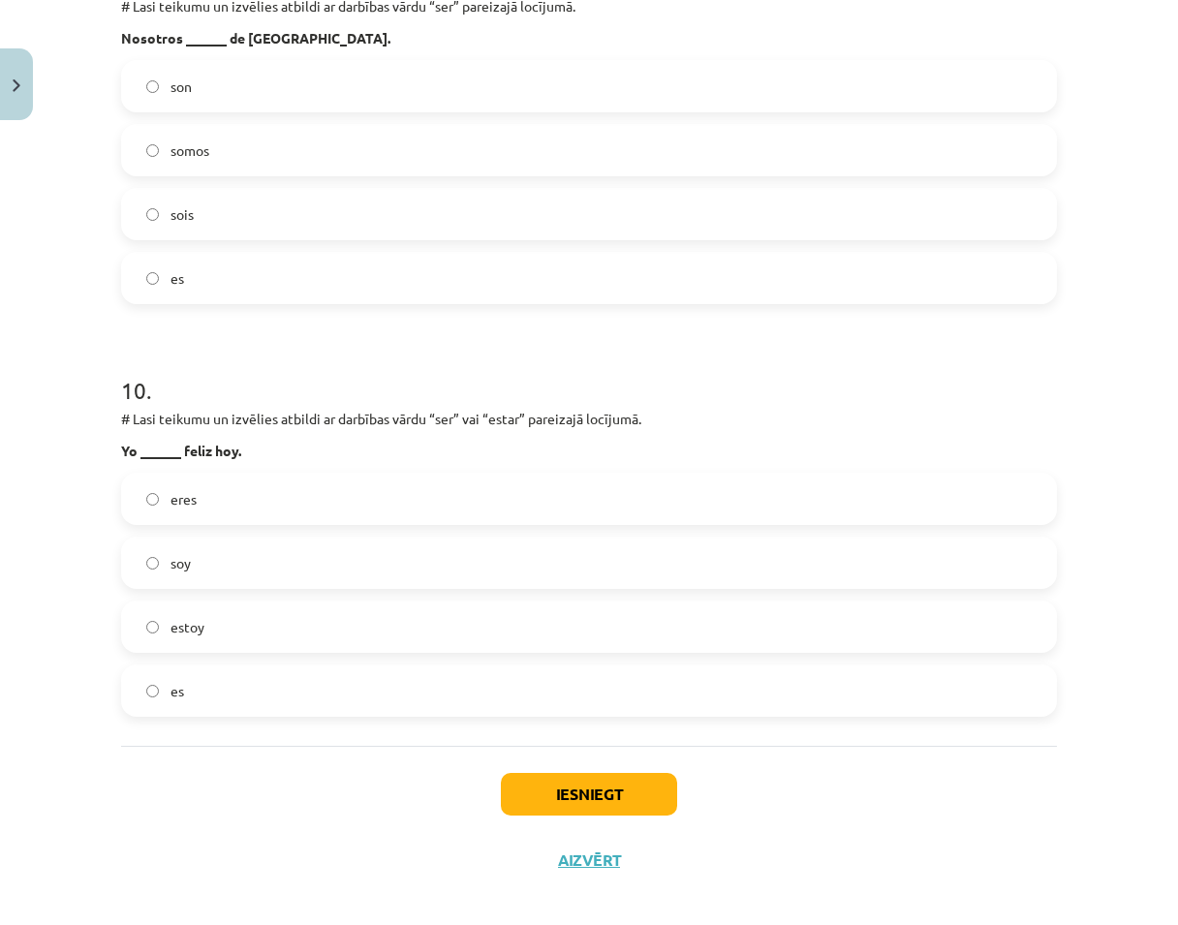
scroll to position [3774, 0]
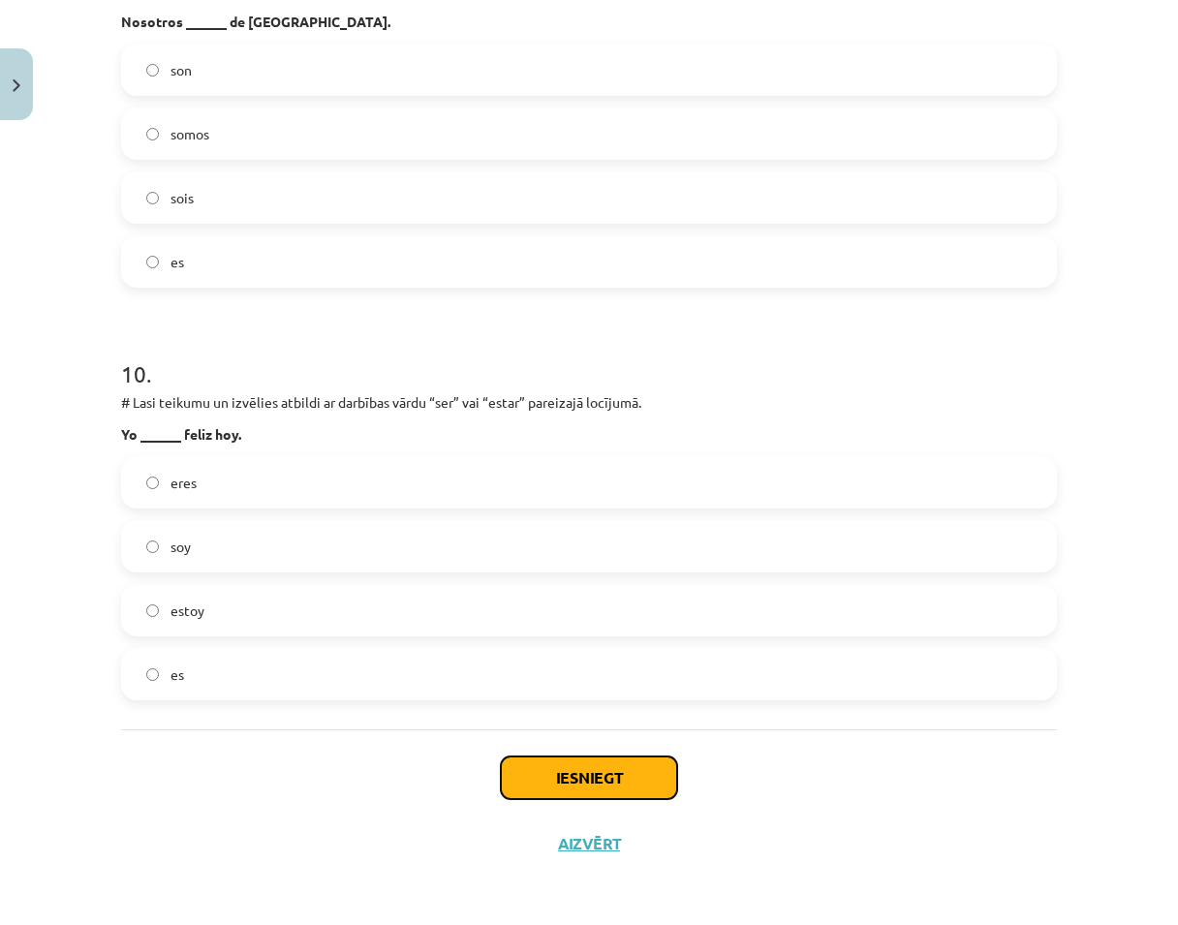
click at [607, 766] on button "Iesniegt" at bounding box center [589, 778] width 176 height 43
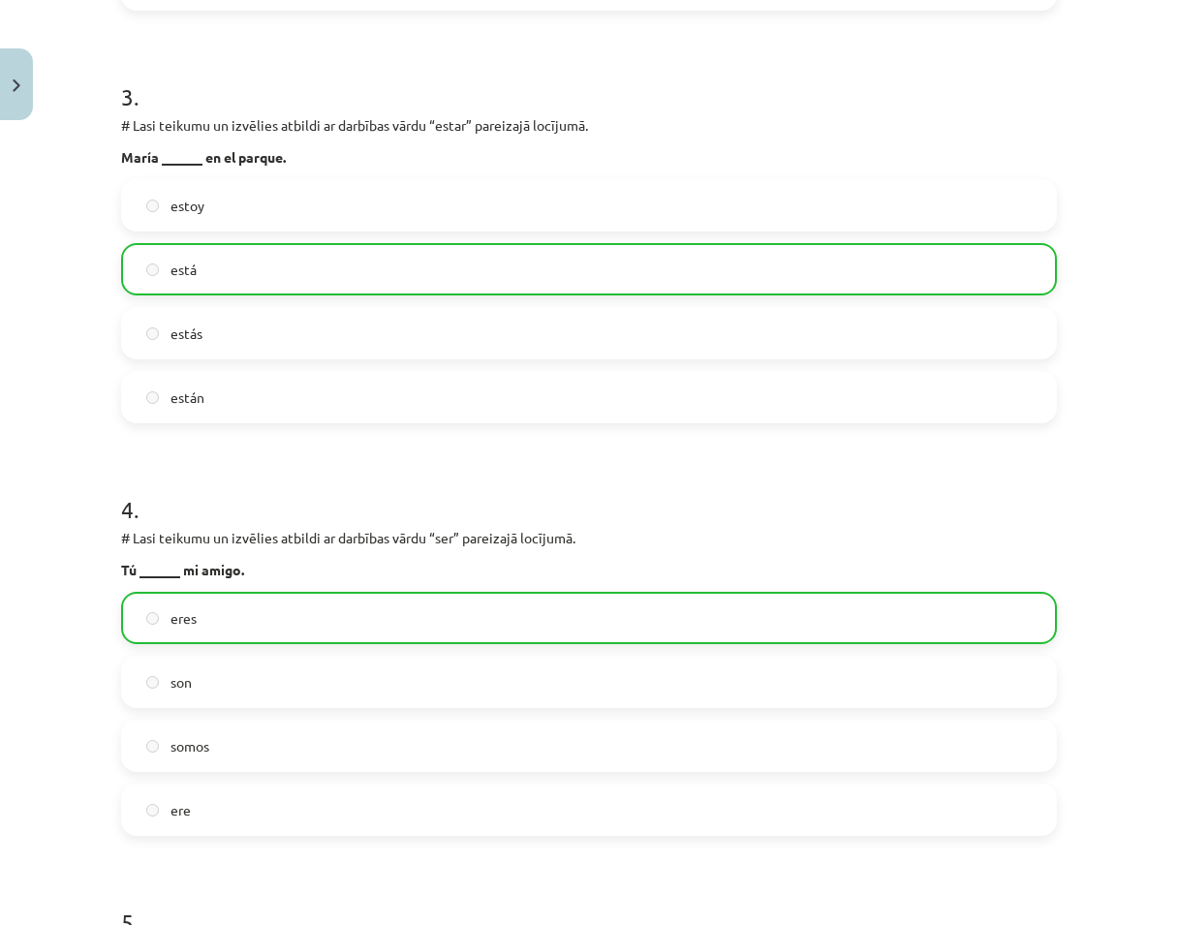
scroll to position [1158, 0]
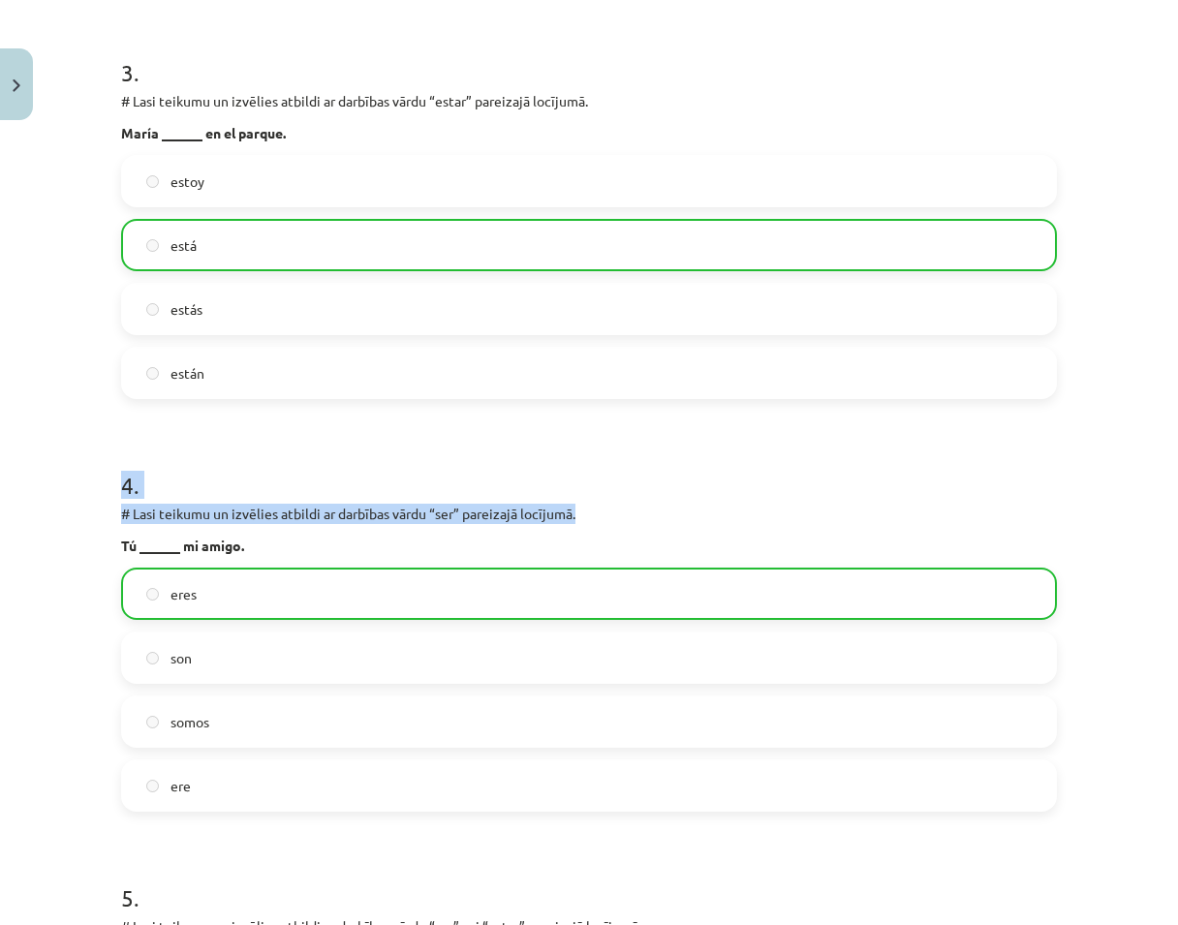
drag, startPoint x: 227, startPoint y: 626, endPoint x: 65, endPoint y: 532, distance: 187.1
click at [65, 532] on div "Mācību tēma: Spāņu valodas b1 - 10. klases 1.ieskaites mācību materiāls #8 📝 Te…" at bounding box center [589, 462] width 1178 height 925
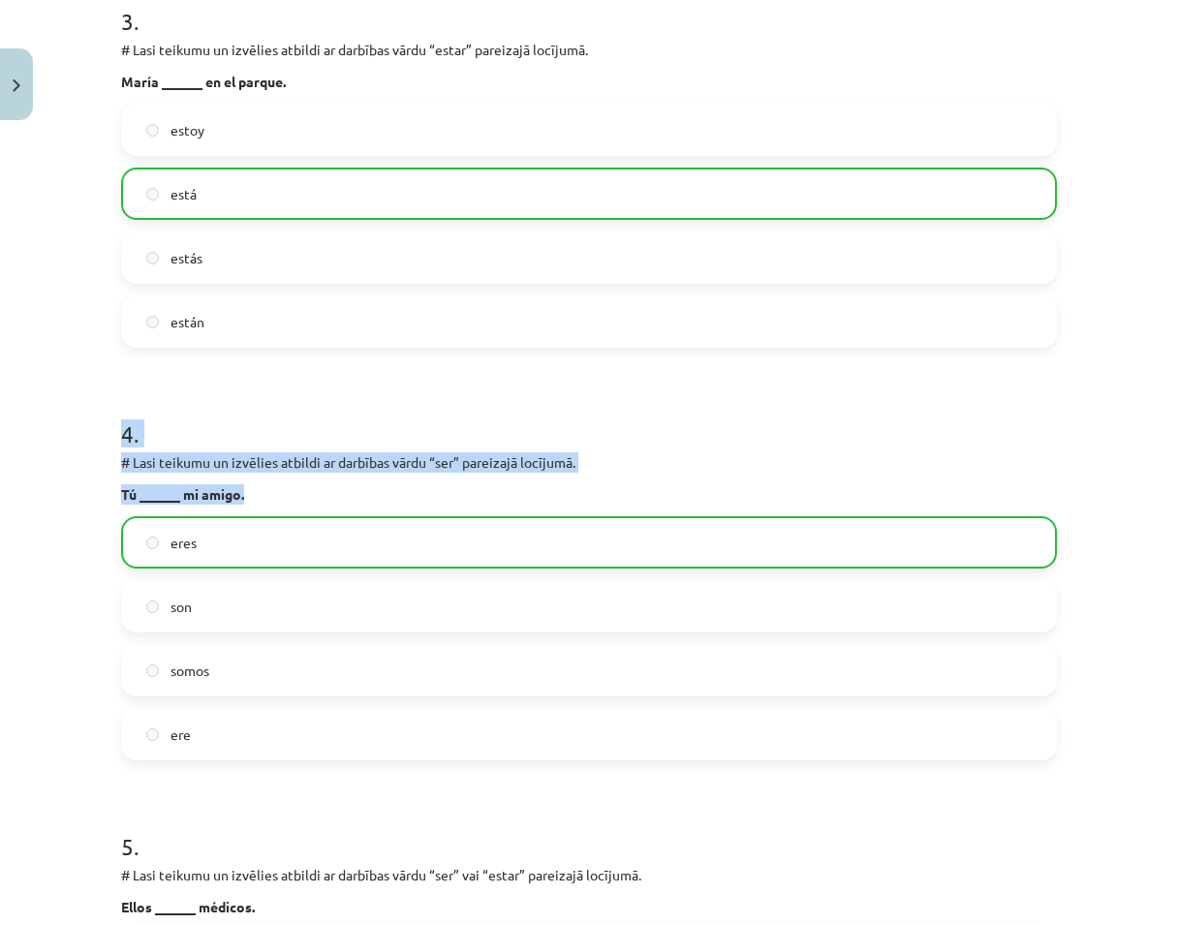
scroll to position [1255, 0]
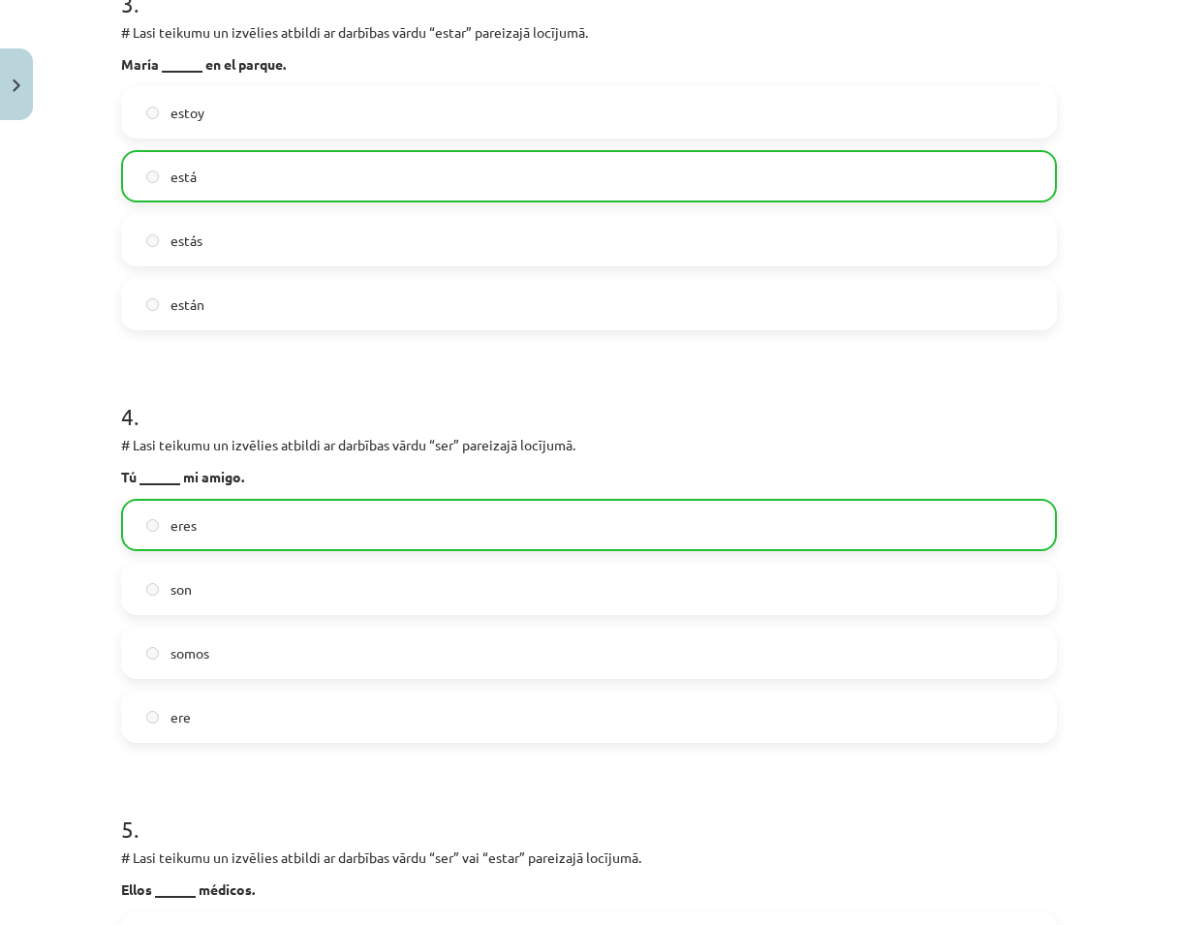
click at [72, 536] on div "Mācību tēma: Spāņu valodas b1 - 10. klases 1.ieskaites mācību materiāls #8 📝 Te…" at bounding box center [589, 462] width 1178 height 925
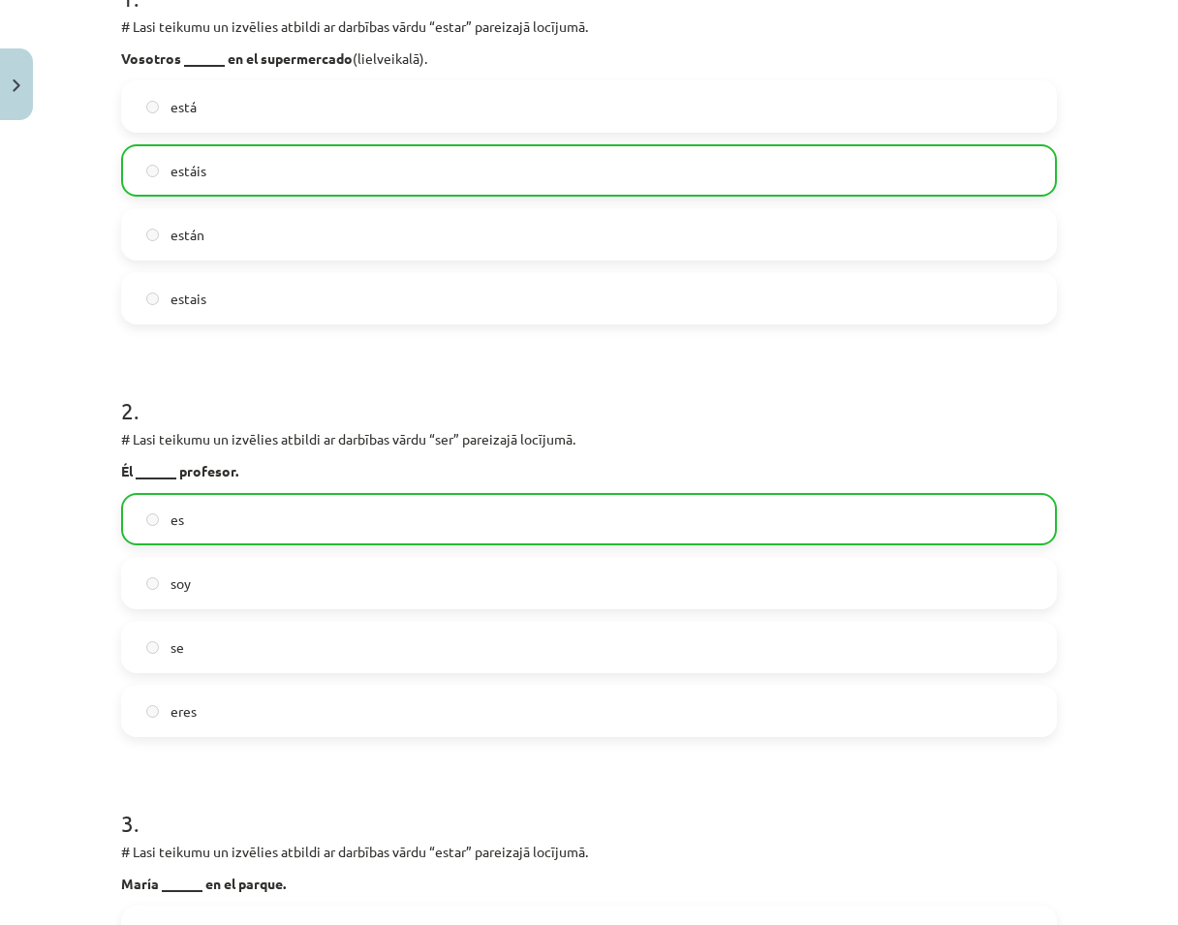
scroll to position [0, 0]
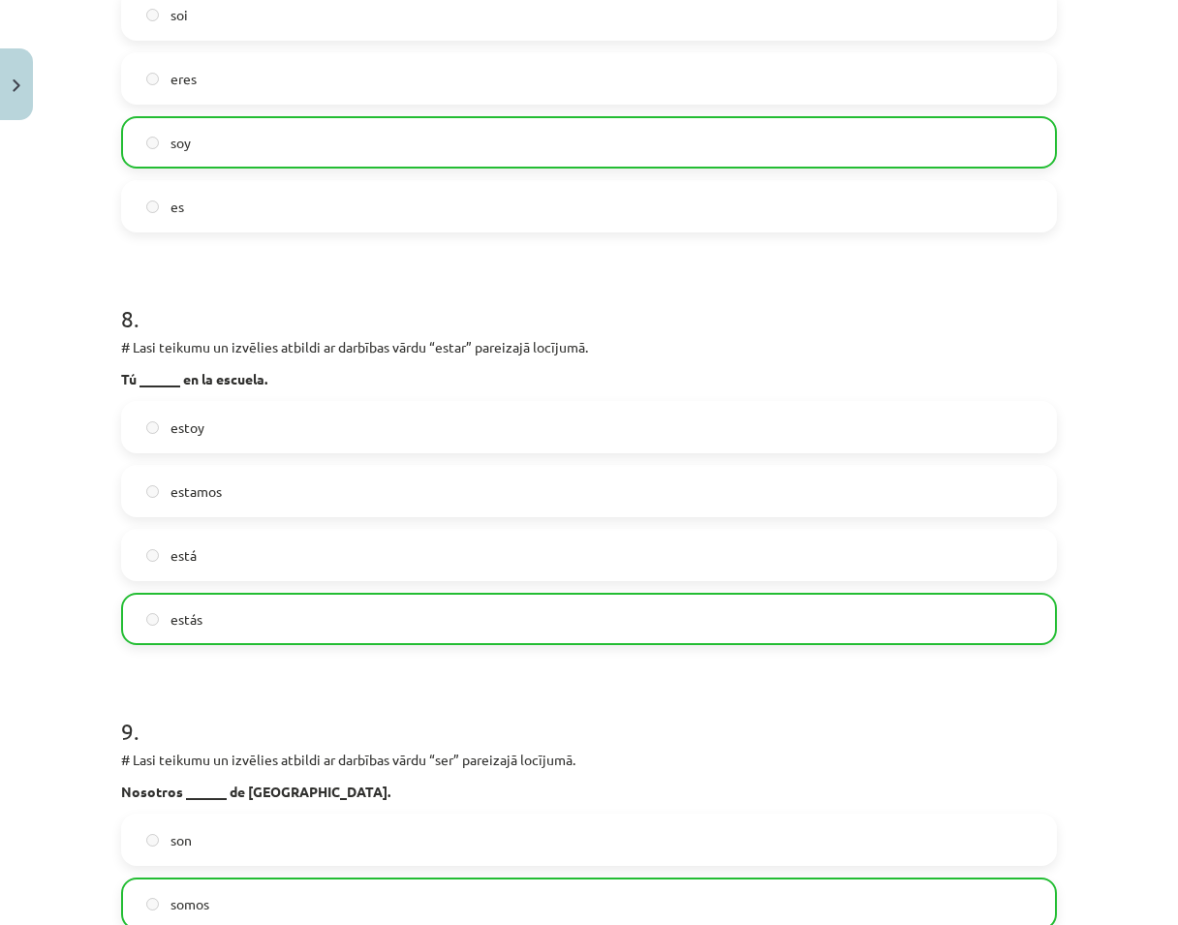
drag, startPoint x: 114, startPoint y: 481, endPoint x: 77, endPoint y: 487, distance: 38.4
click at [121, 481] on div "estamos" at bounding box center [589, 491] width 936 height 52
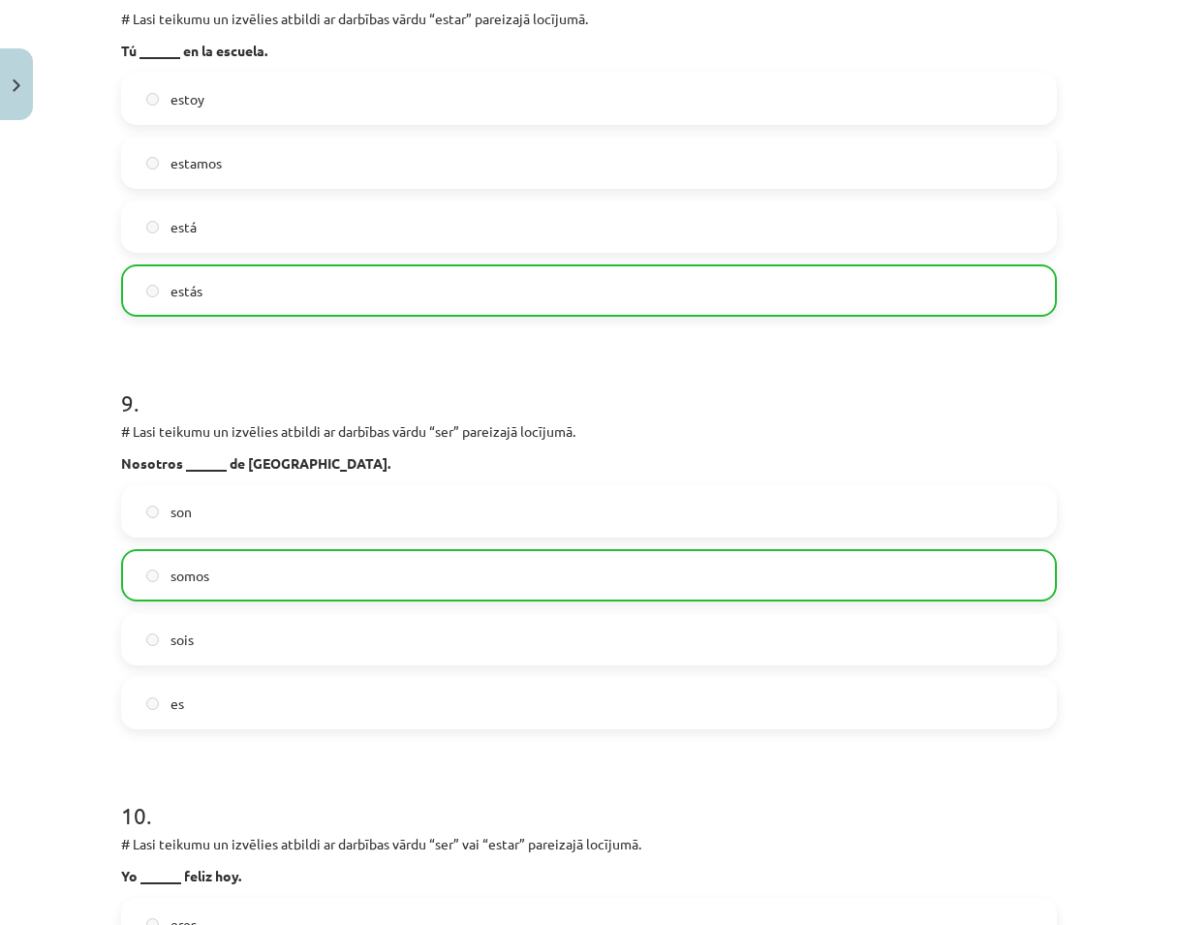
scroll to position [3836, 0]
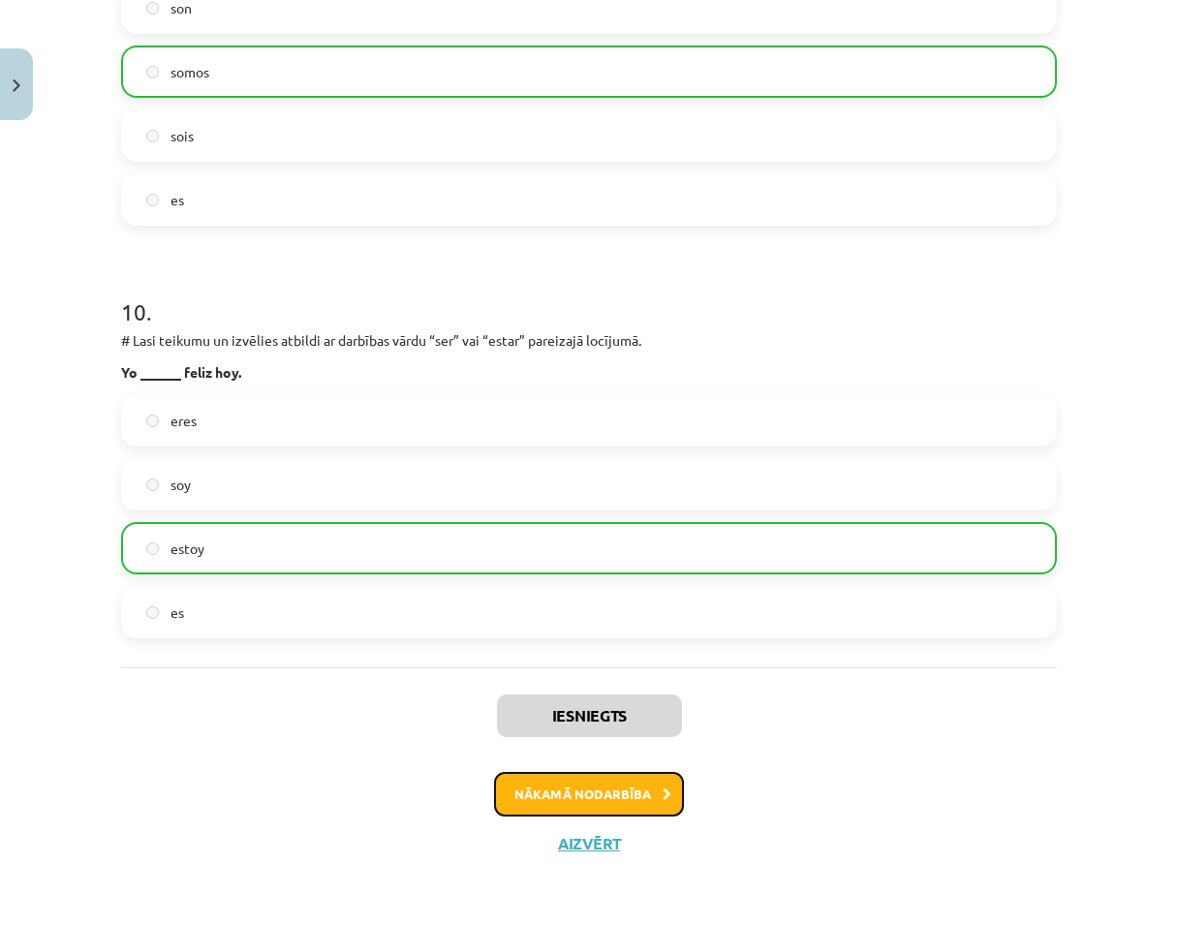
click at [514, 800] on button "Nākamā nodarbība" at bounding box center [589, 794] width 190 height 45
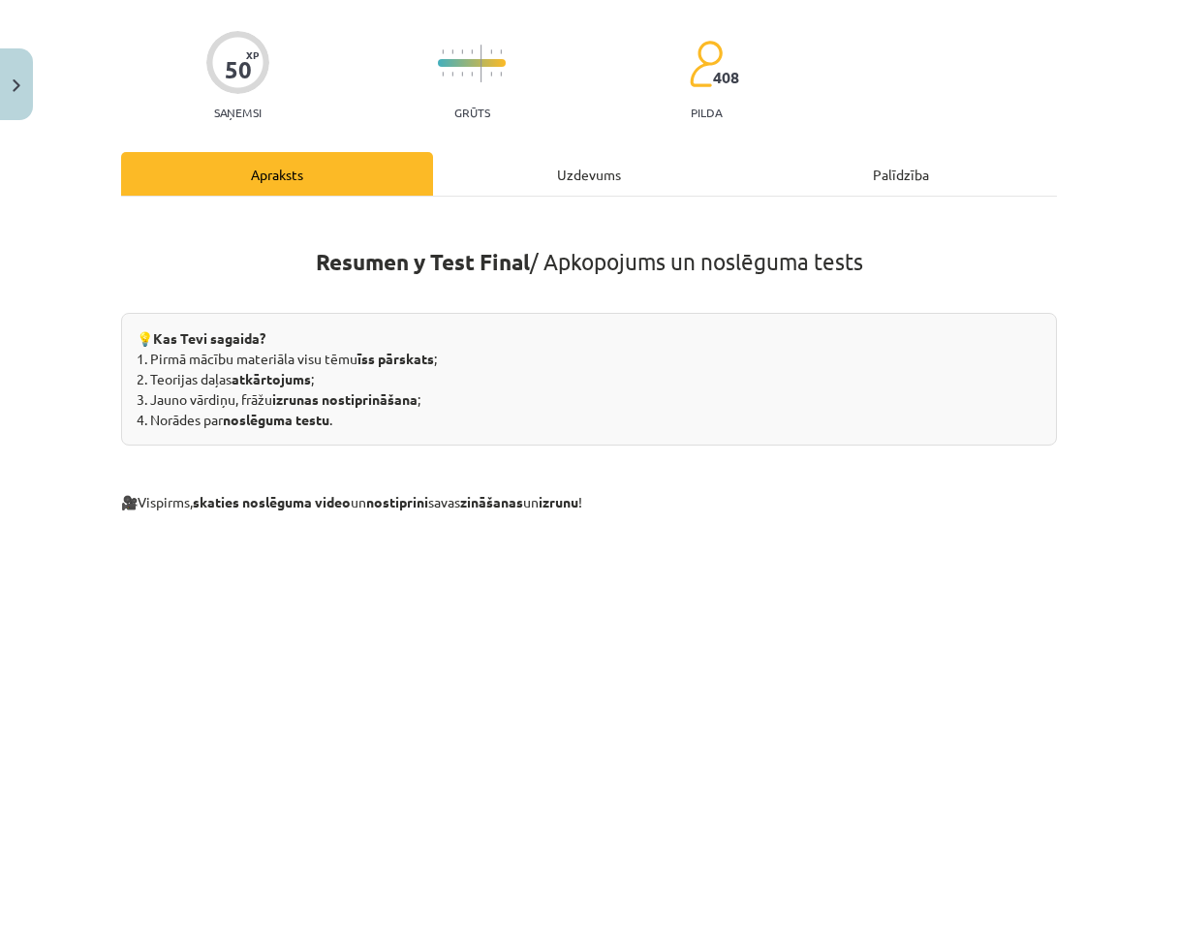
scroll to position [418, 0]
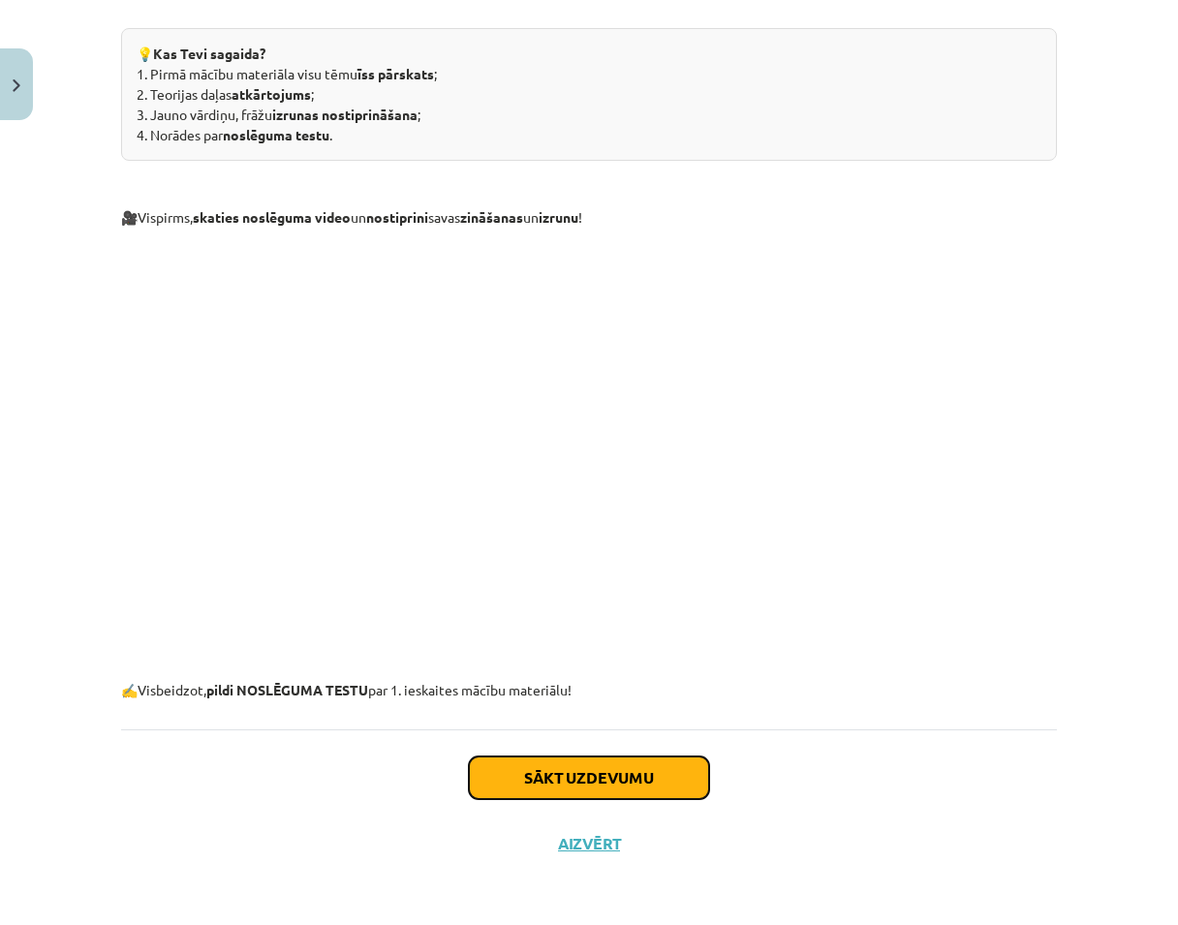
click at [587, 779] on button "Sākt uzdevumu" at bounding box center [589, 778] width 240 height 43
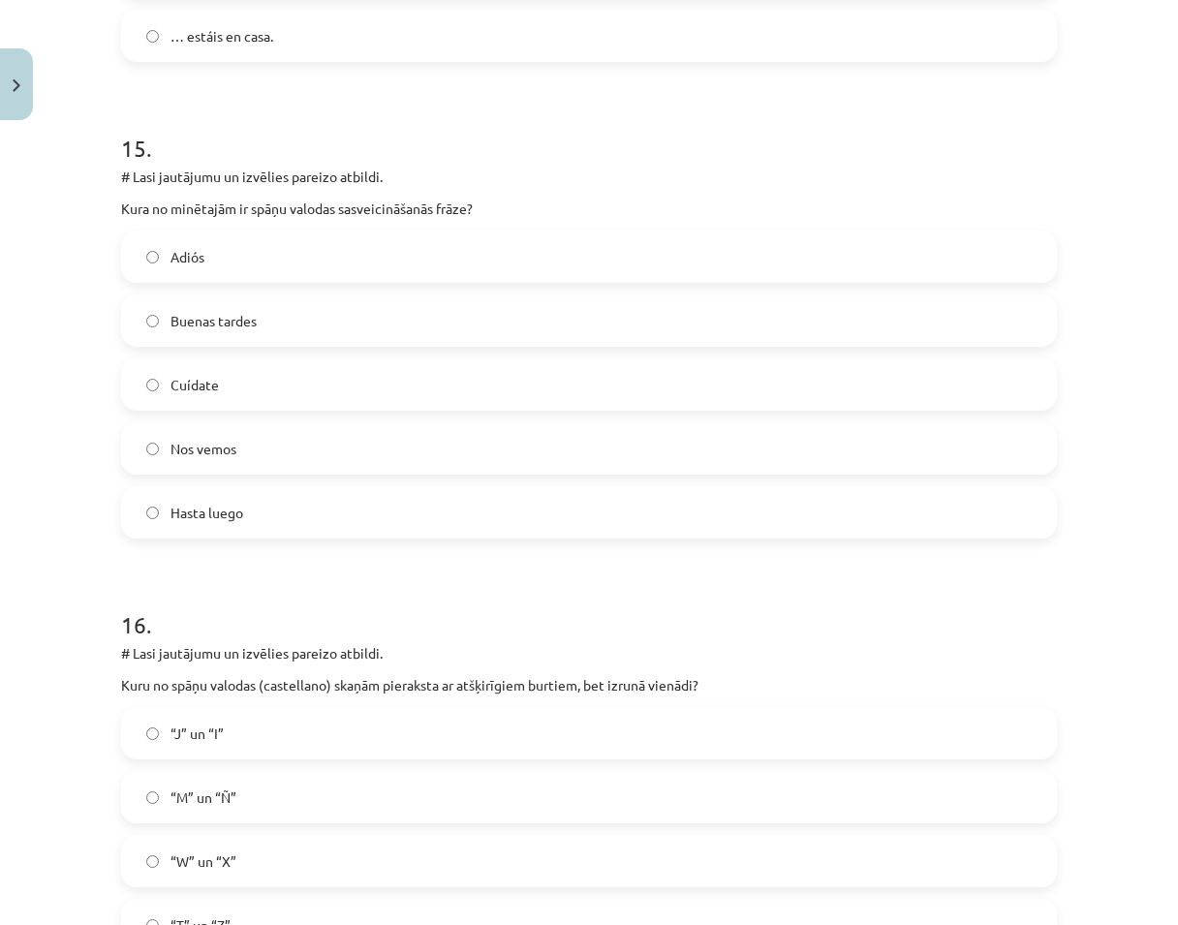
scroll to position [7423, 0]
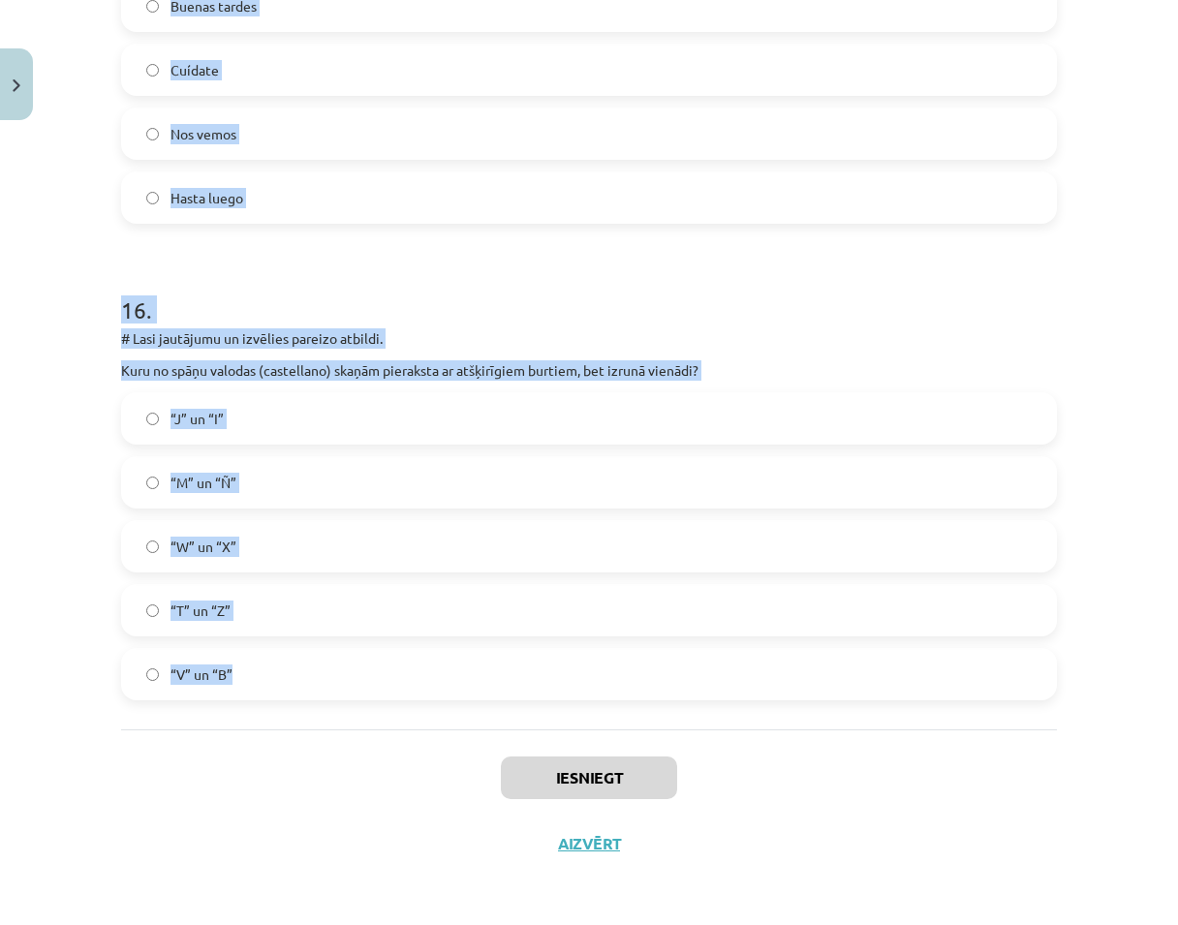
drag, startPoint x: 119, startPoint y: 407, endPoint x: 573, endPoint y: 676, distance: 527.5
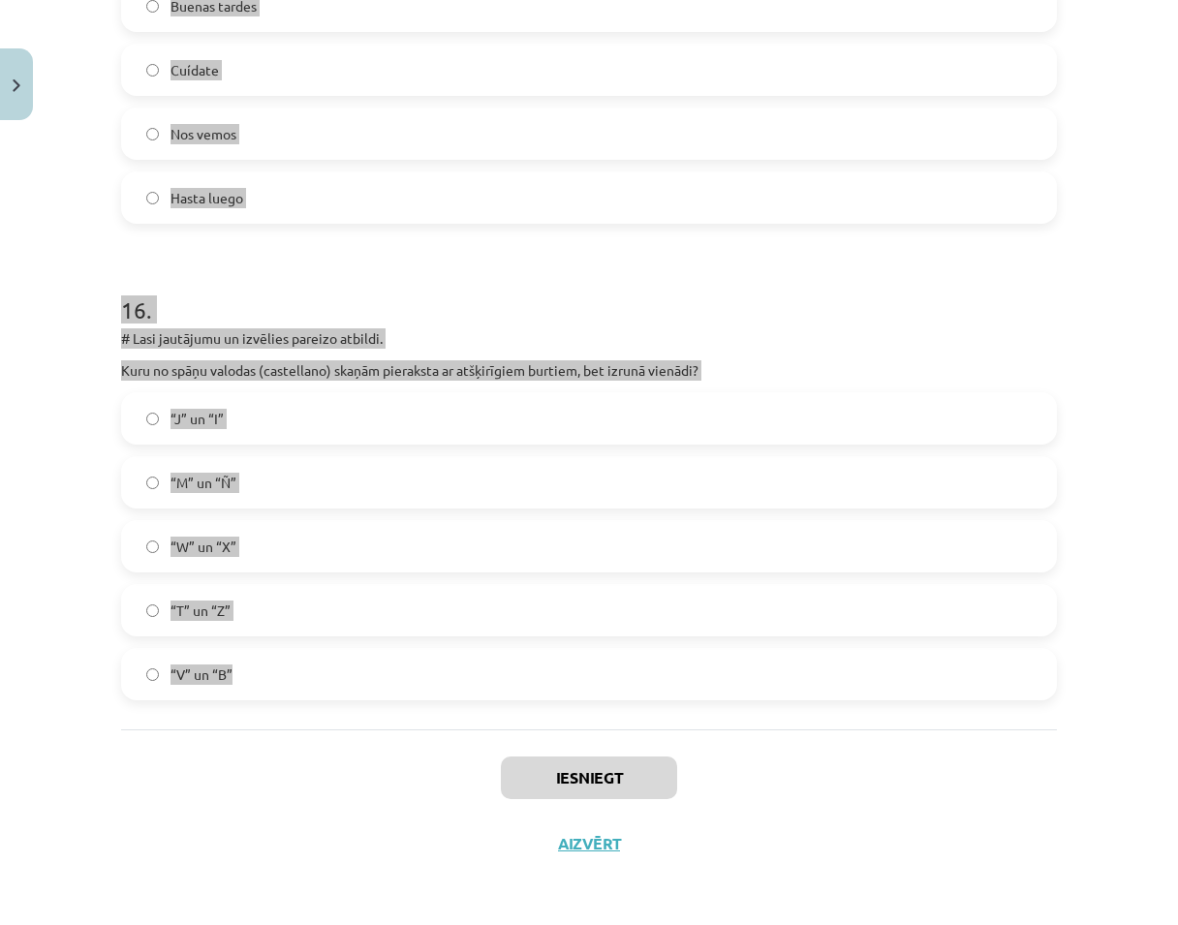
copy form "# Lasi jautājumu un izvēlies pareizo atbildi. Kādi burti spāņu valodā maina sav…"
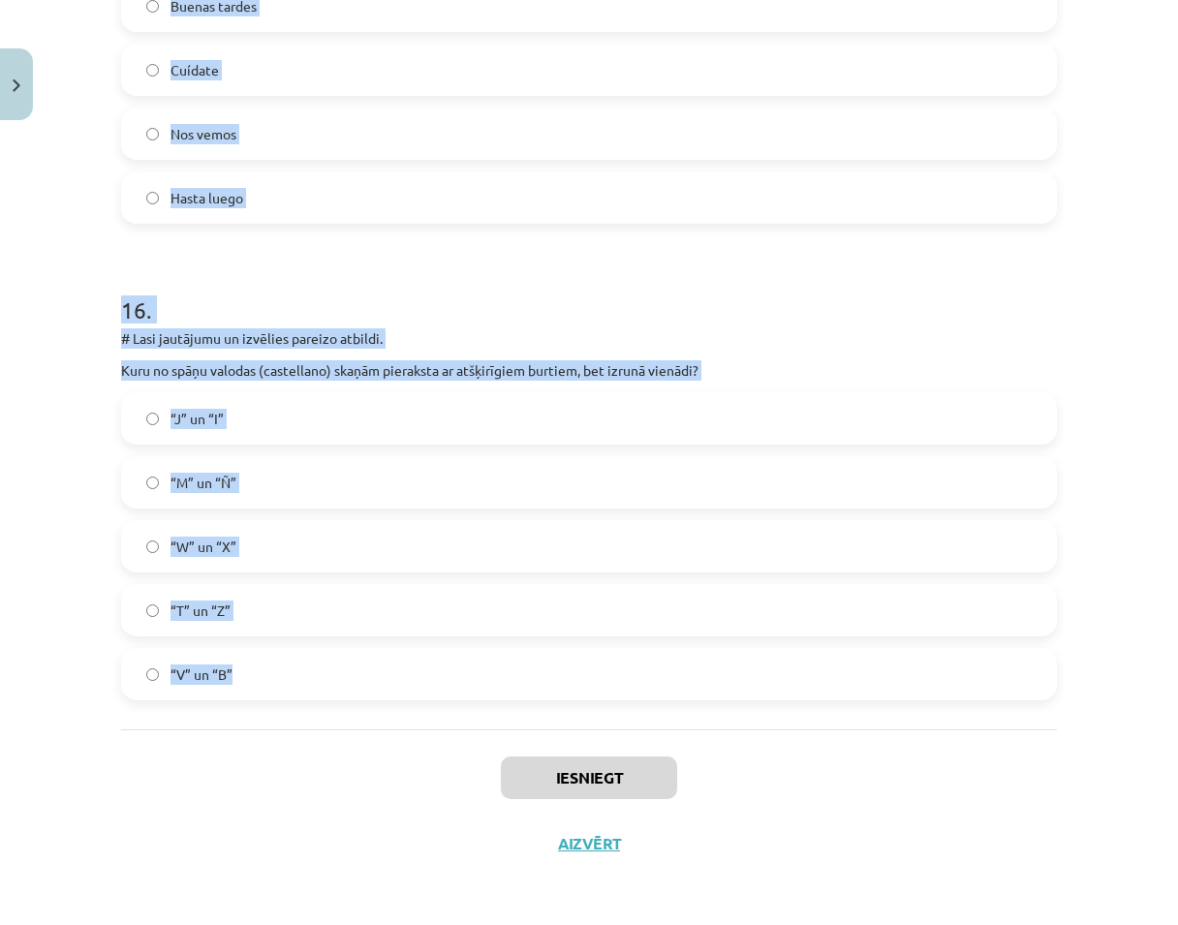
click at [708, 294] on h1 "16 ." at bounding box center [589, 293] width 936 height 60
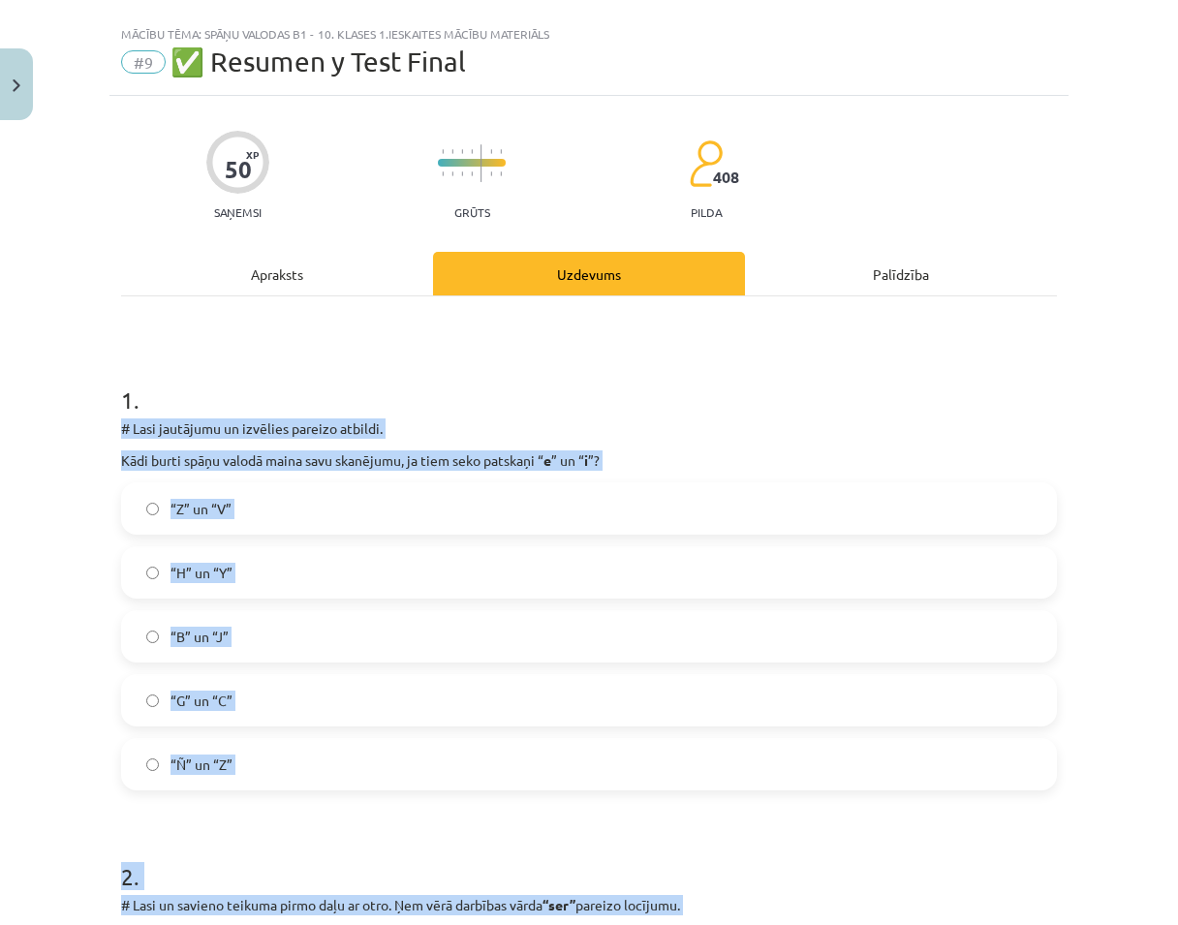
scroll to position [0, 0]
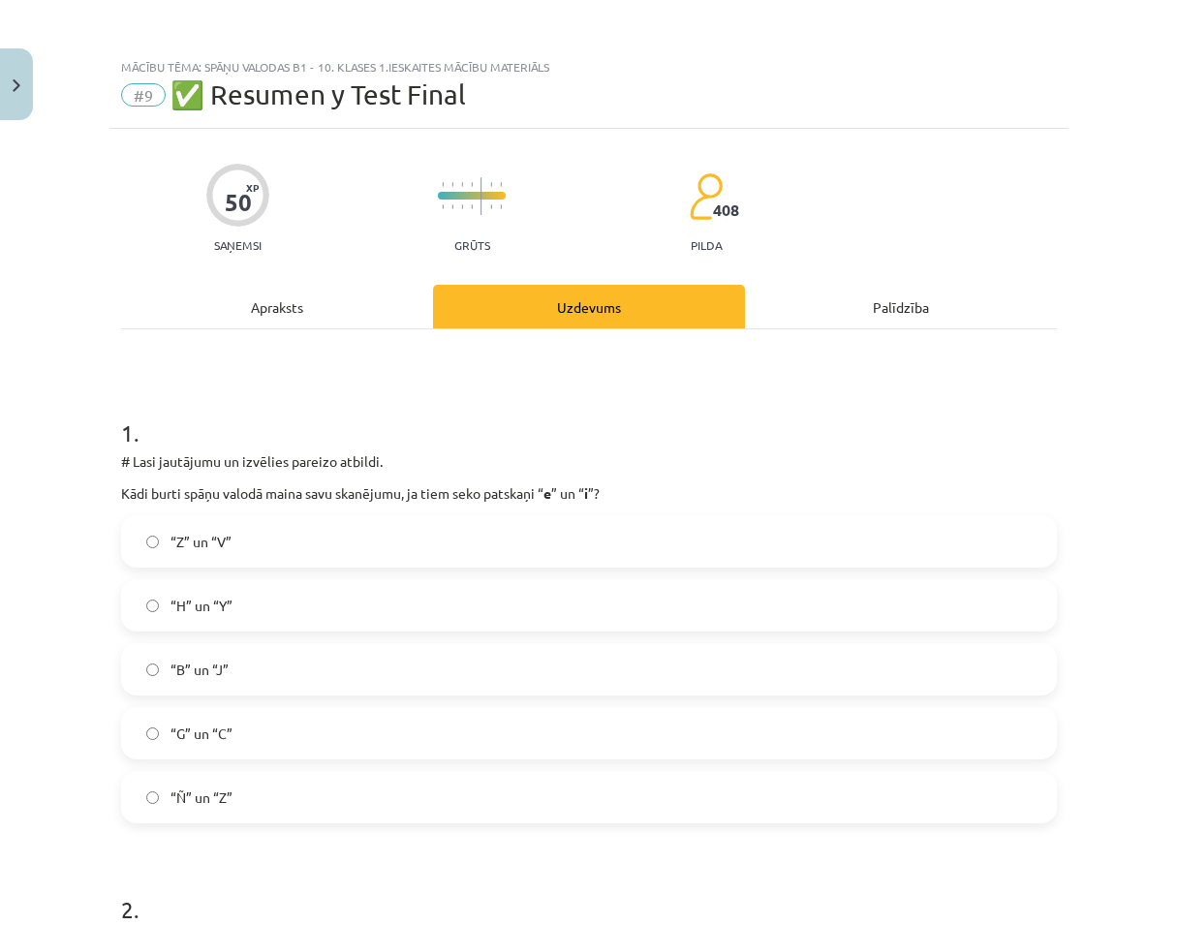
click at [659, 423] on h1 "1 ." at bounding box center [589, 416] width 936 height 60
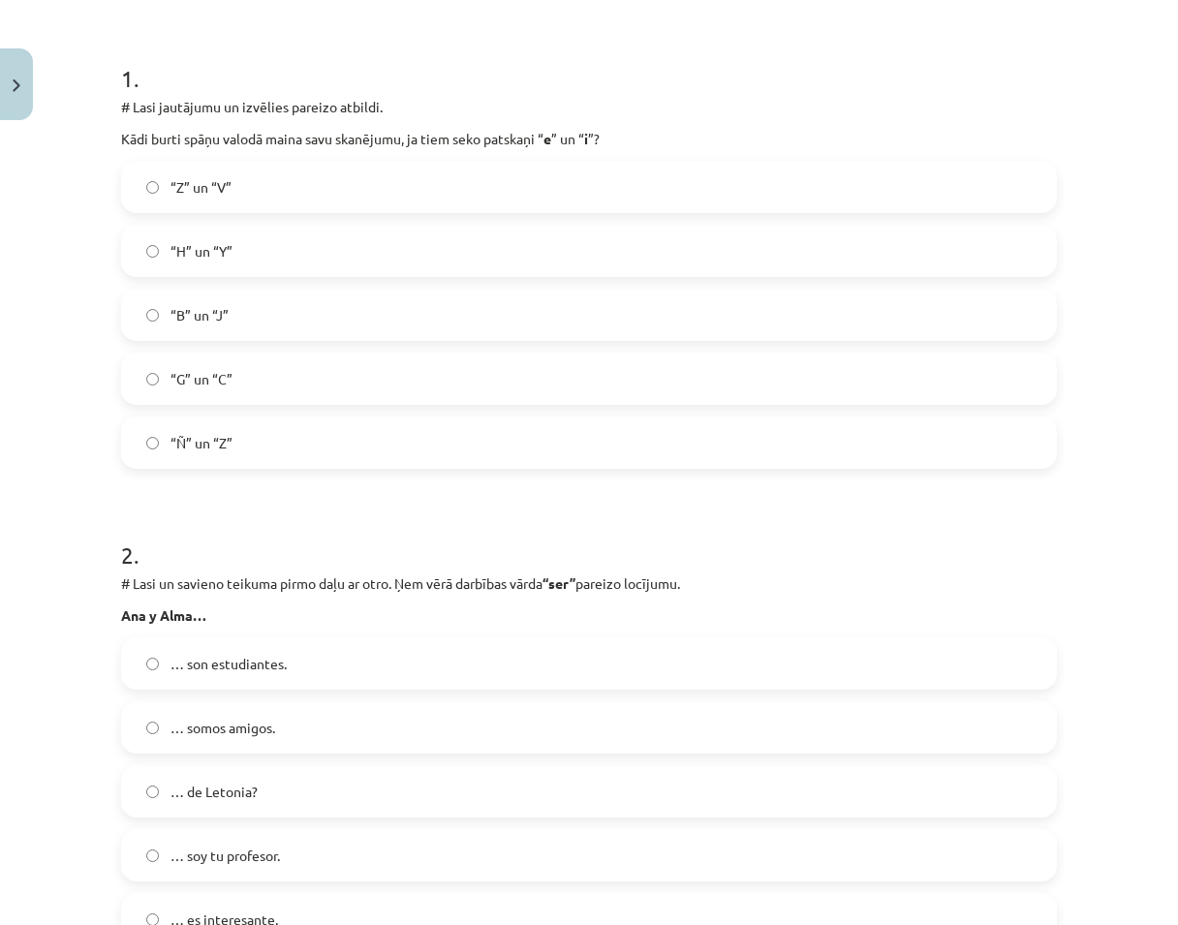
scroll to position [388, 0]
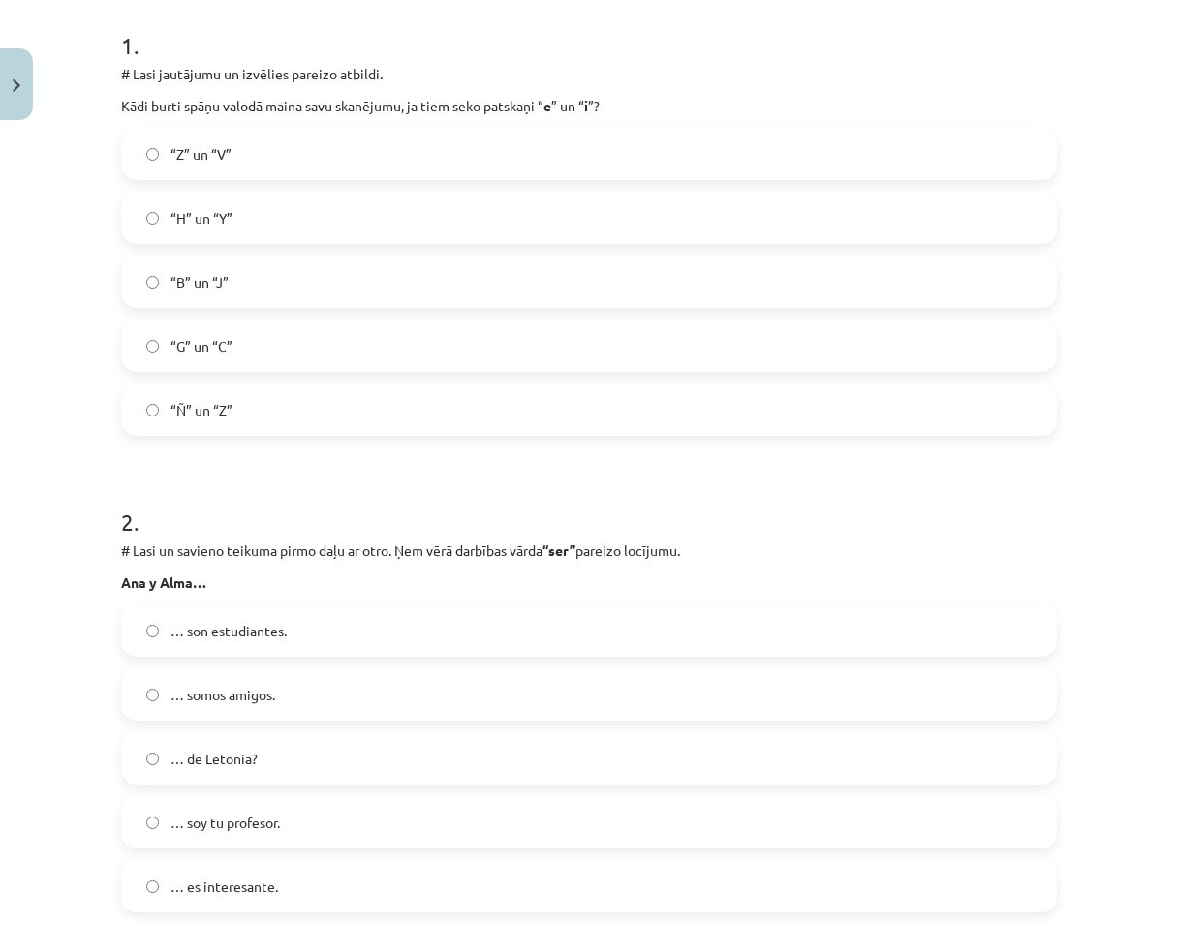
click at [242, 326] on label "“G” un “C”" at bounding box center [589, 346] width 932 height 48
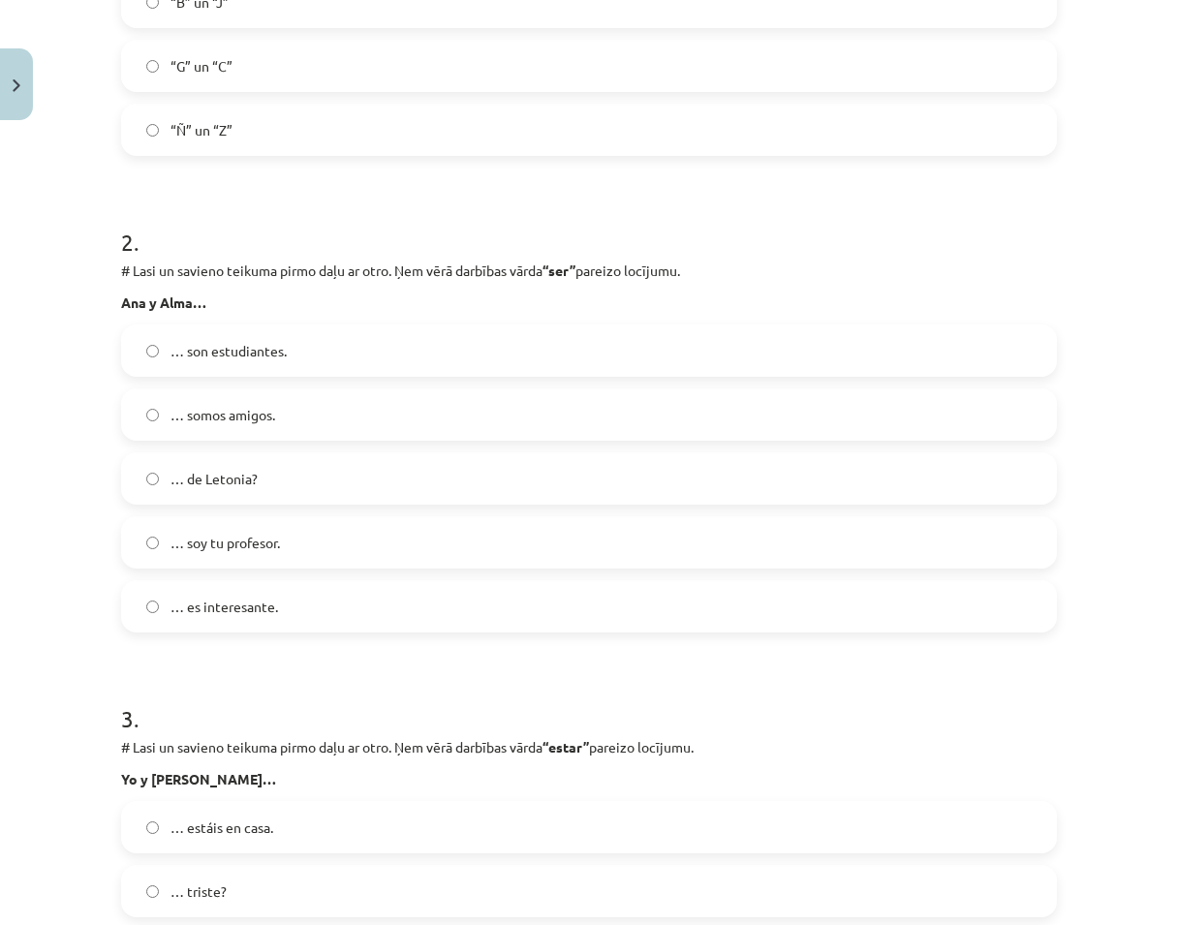
scroll to position [678, 0]
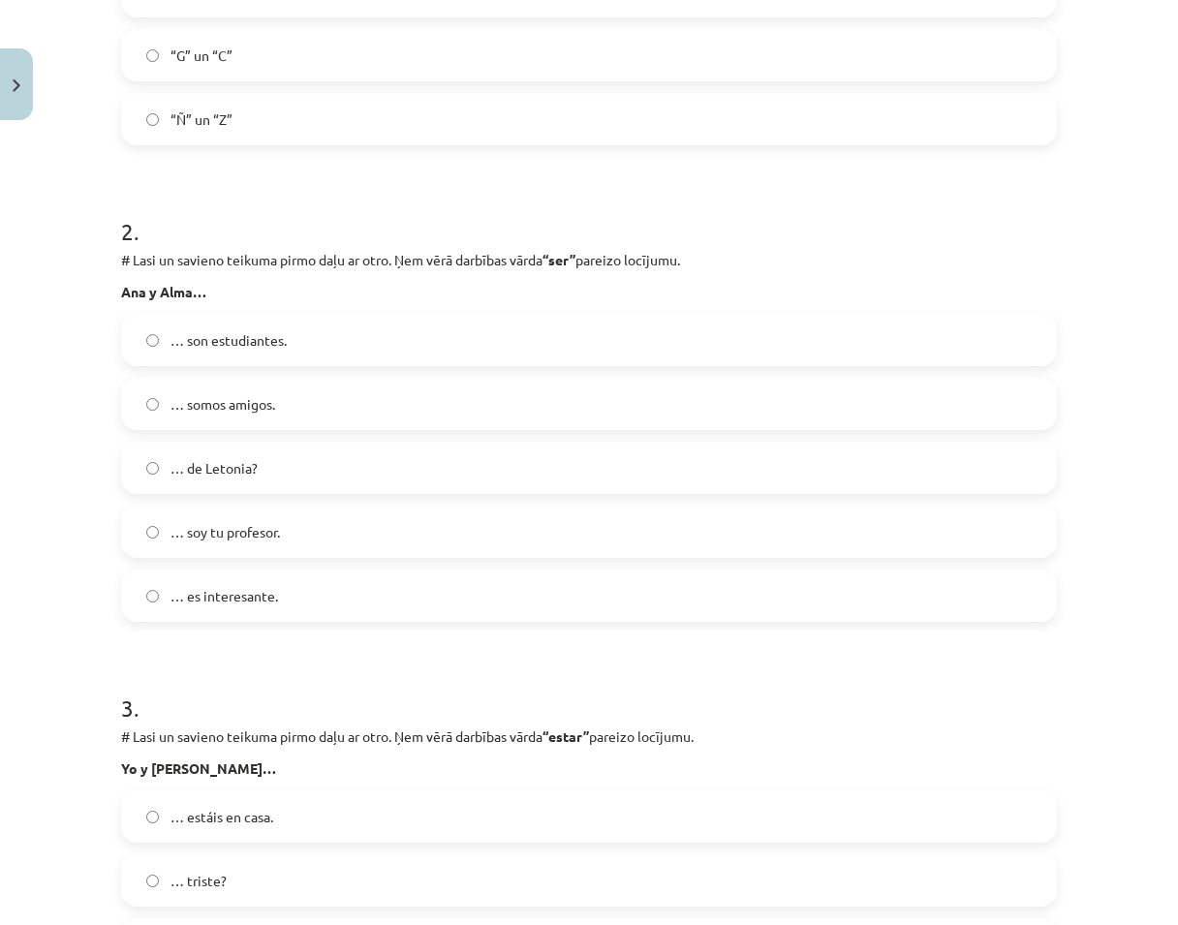
click at [381, 341] on label "… son estudiantes." at bounding box center [589, 340] width 932 height 48
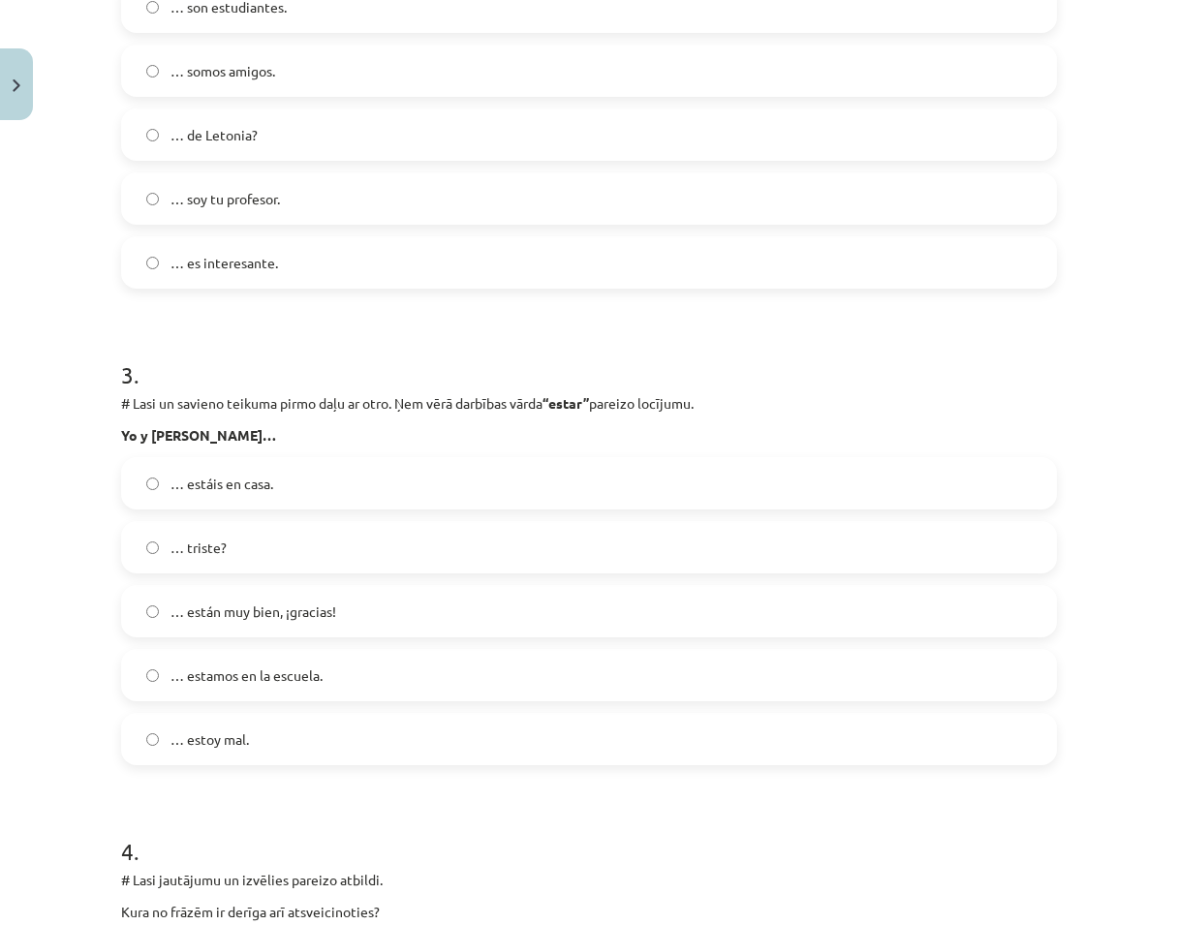
scroll to position [1260, 0]
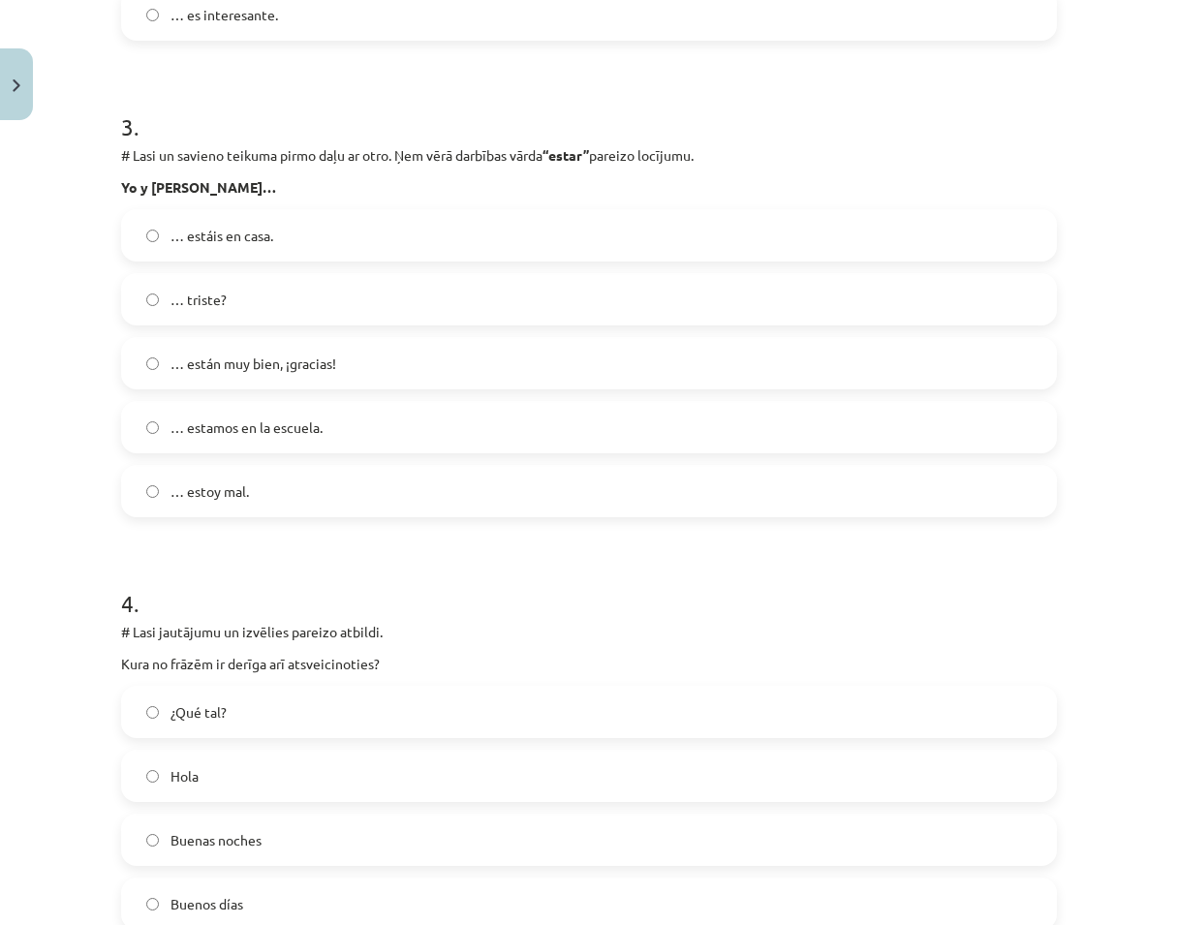
drag, startPoint x: 330, startPoint y: 426, endPoint x: 325, endPoint y: 415, distance: 13.0
click at [328, 426] on label "… estamos en la escuela." at bounding box center [589, 427] width 932 height 48
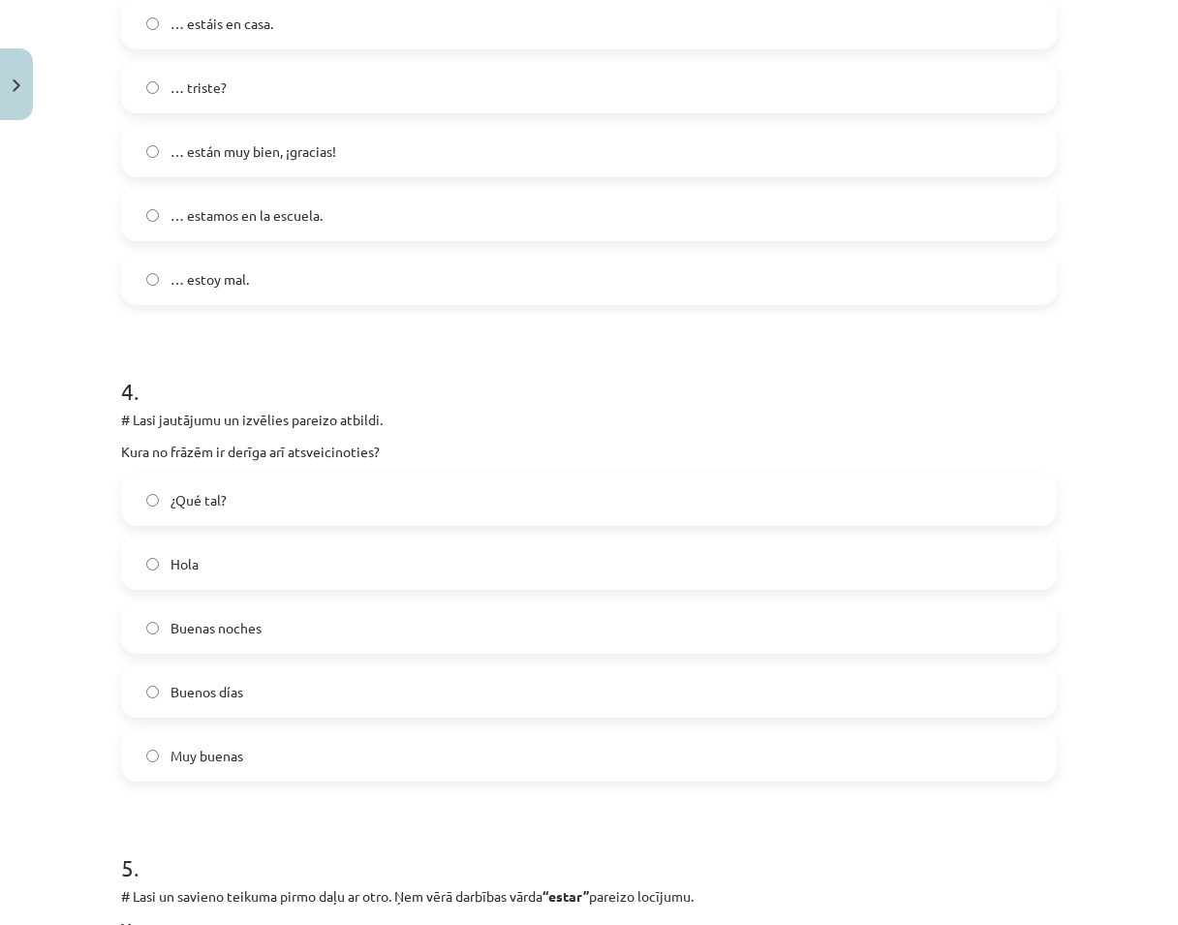
scroll to position [1550, 0]
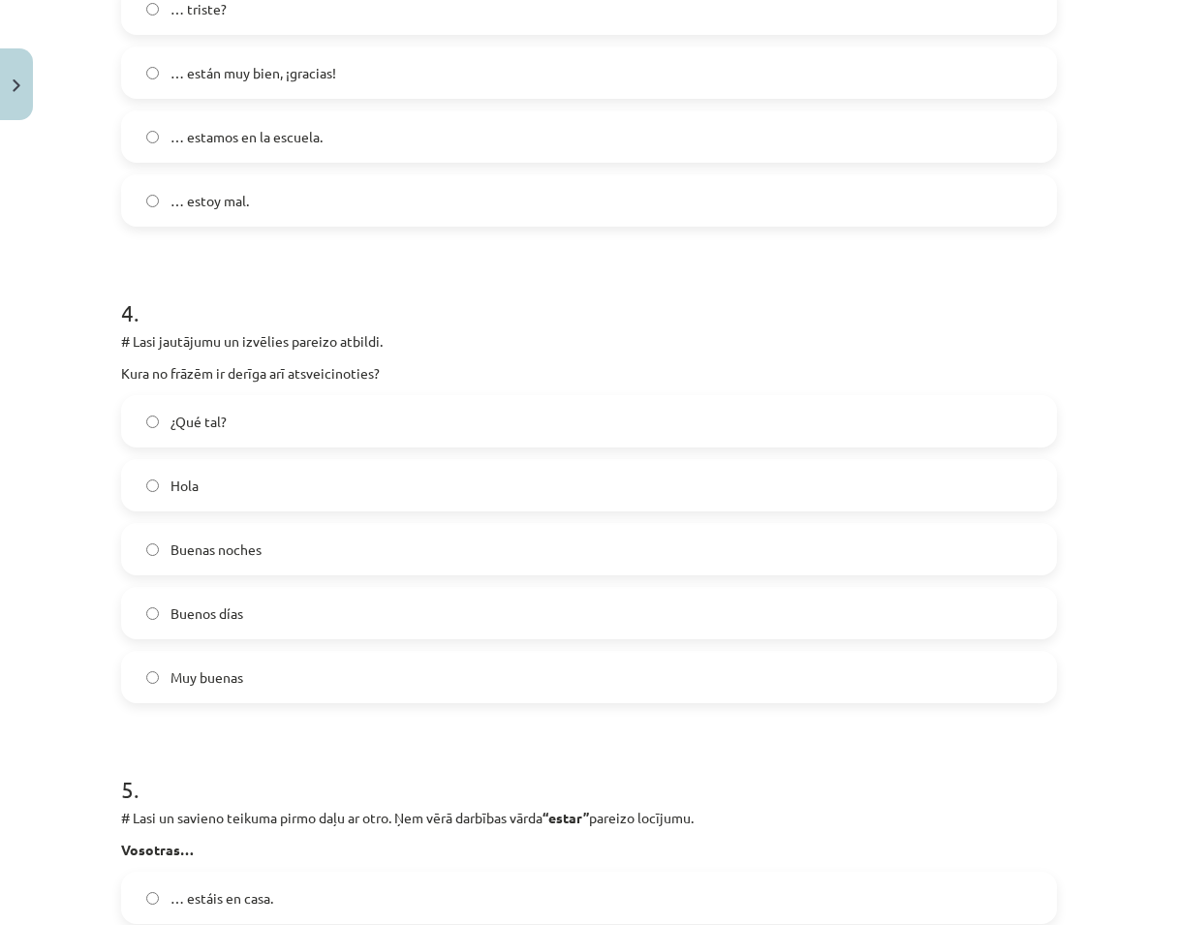
click at [295, 548] on label "Buenas noches" at bounding box center [589, 549] width 932 height 48
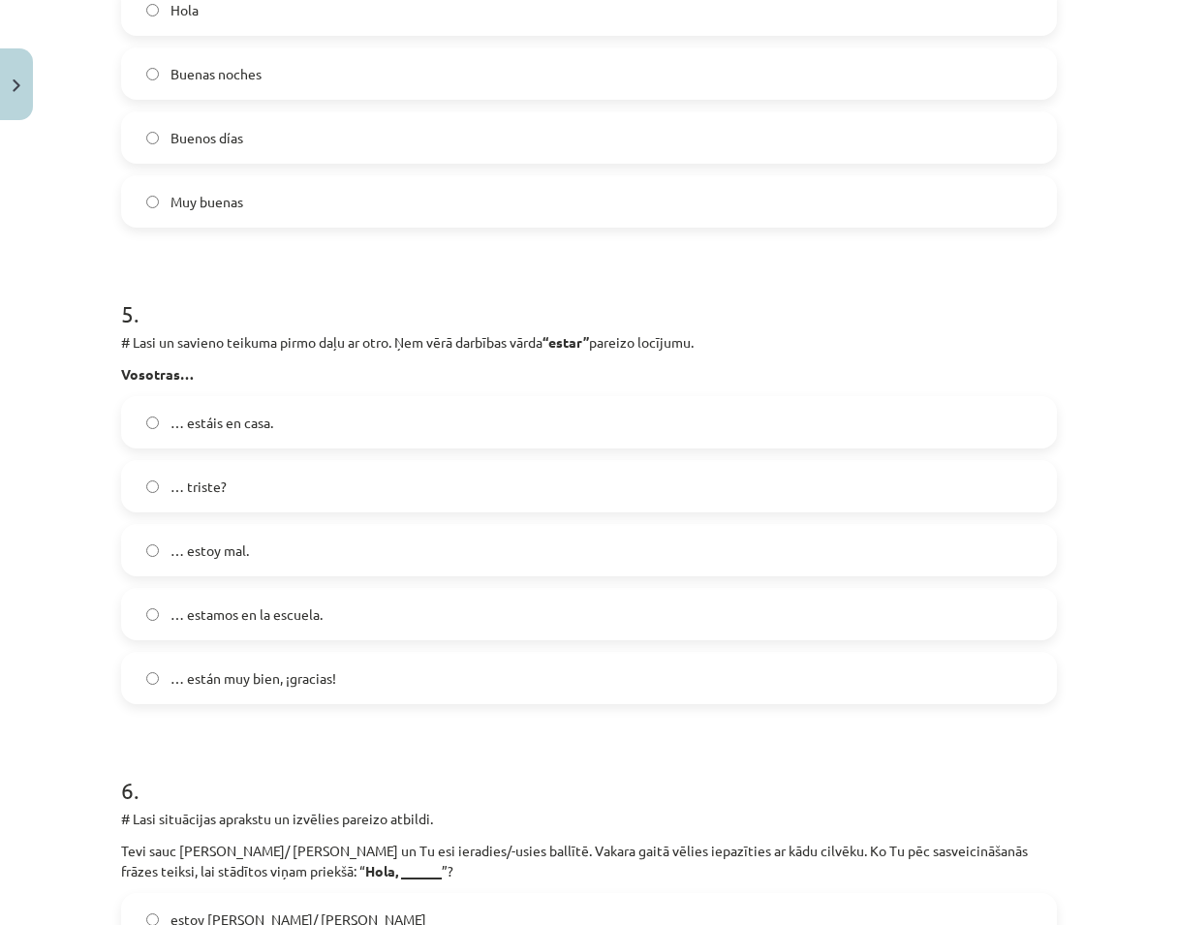
scroll to position [2035, 0]
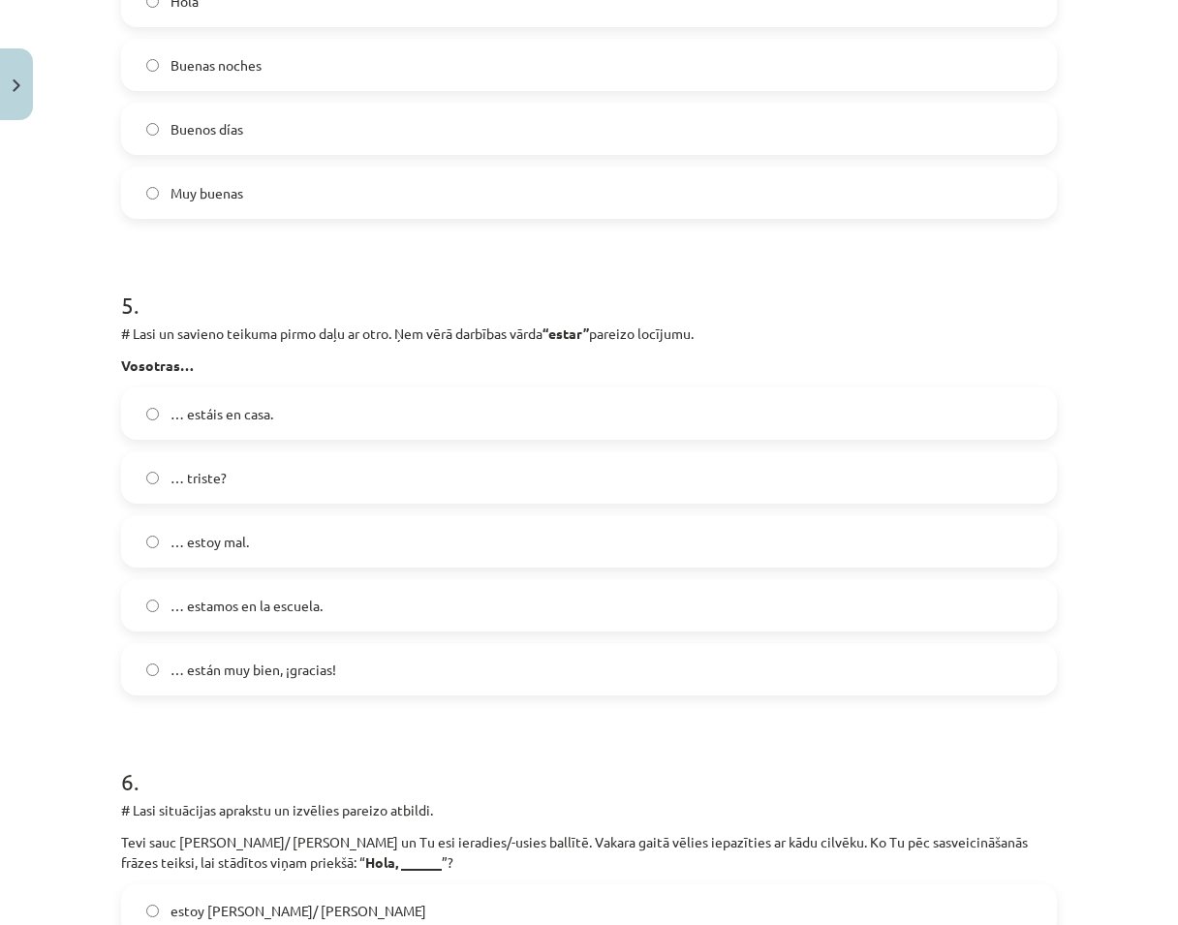
click at [314, 424] on label "… estáis en casa." at bounding box center [589, 414] width 932 height 48
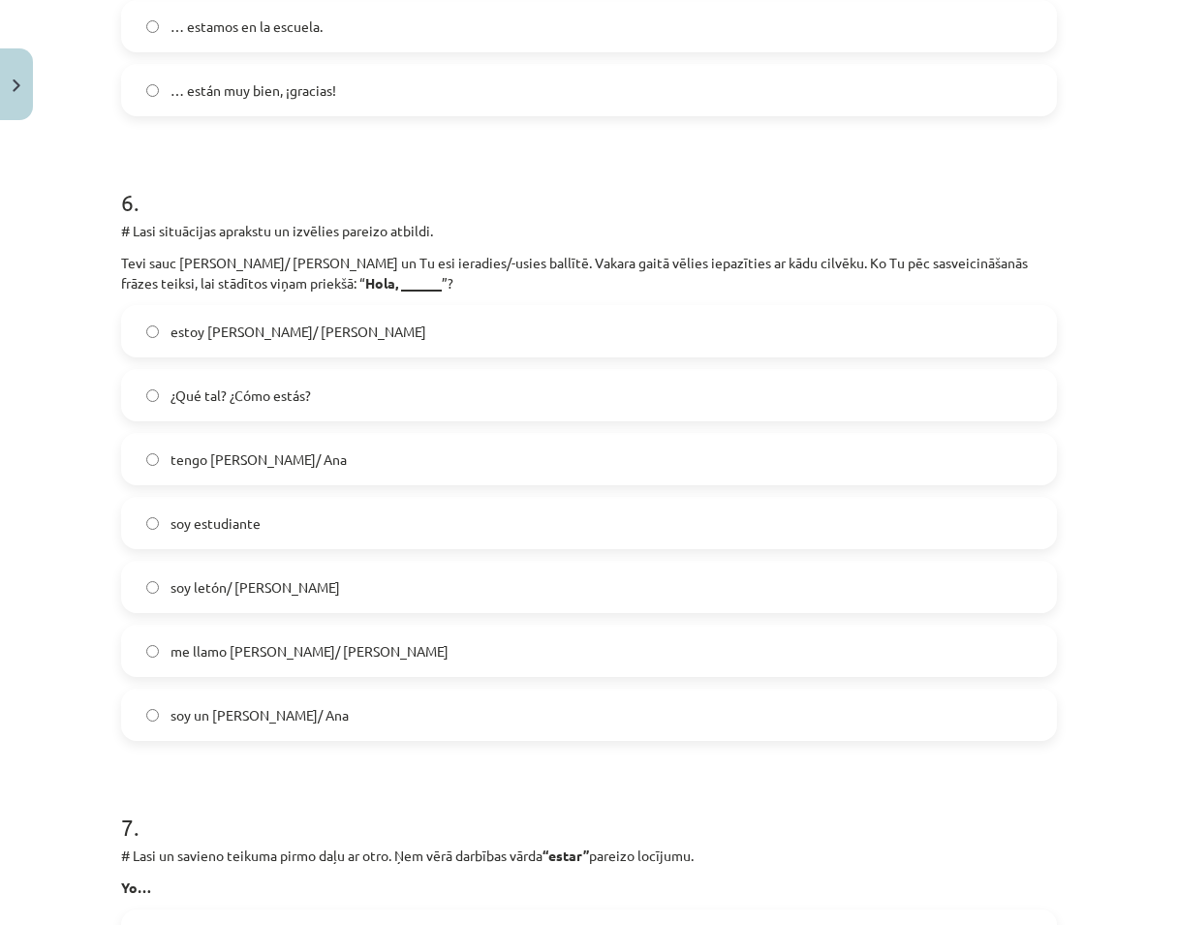
scroll to position [2616, 0]
click at [284, 670] on label "me llamo Pedro/ Ana" at bounding box center [589, 649] width 932 height 48
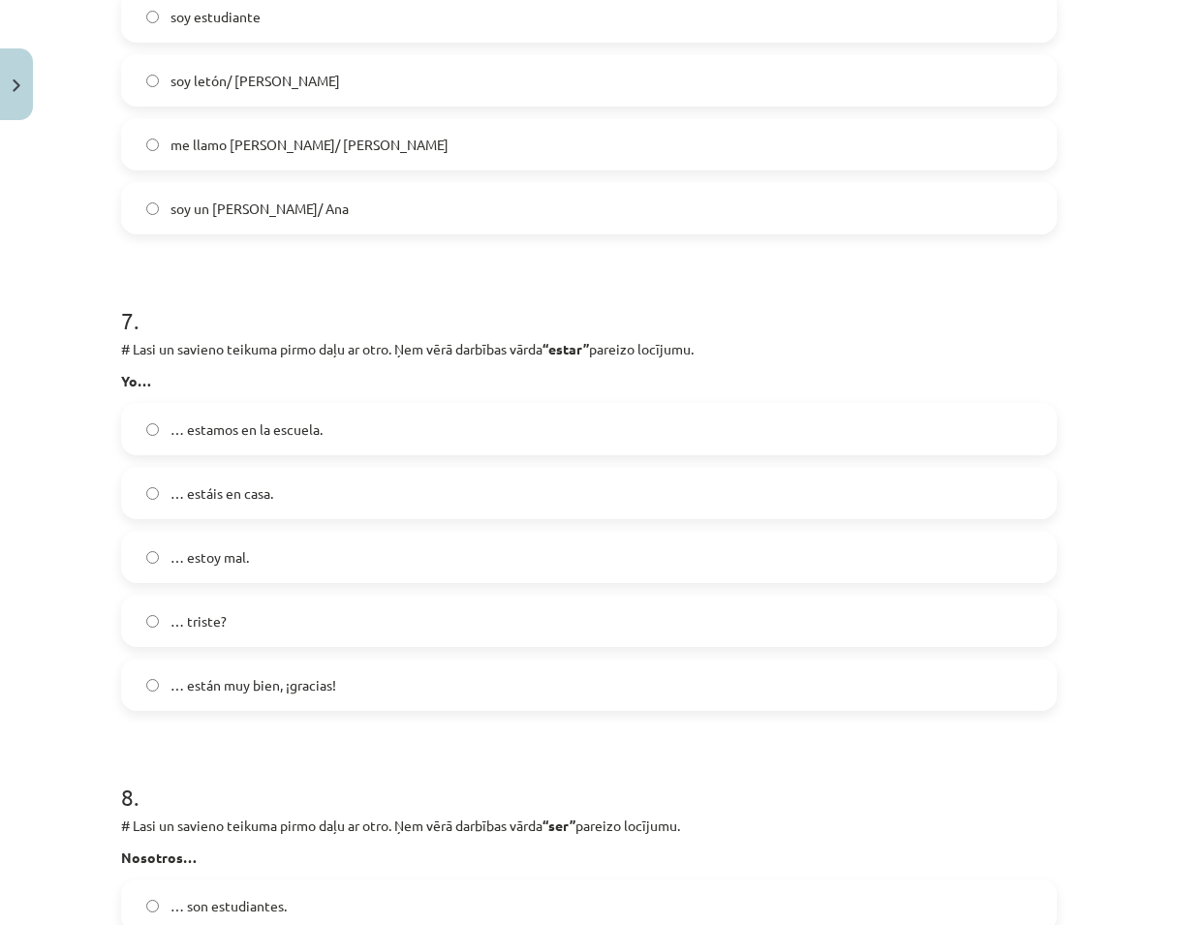
scroll to position [3198, 0]
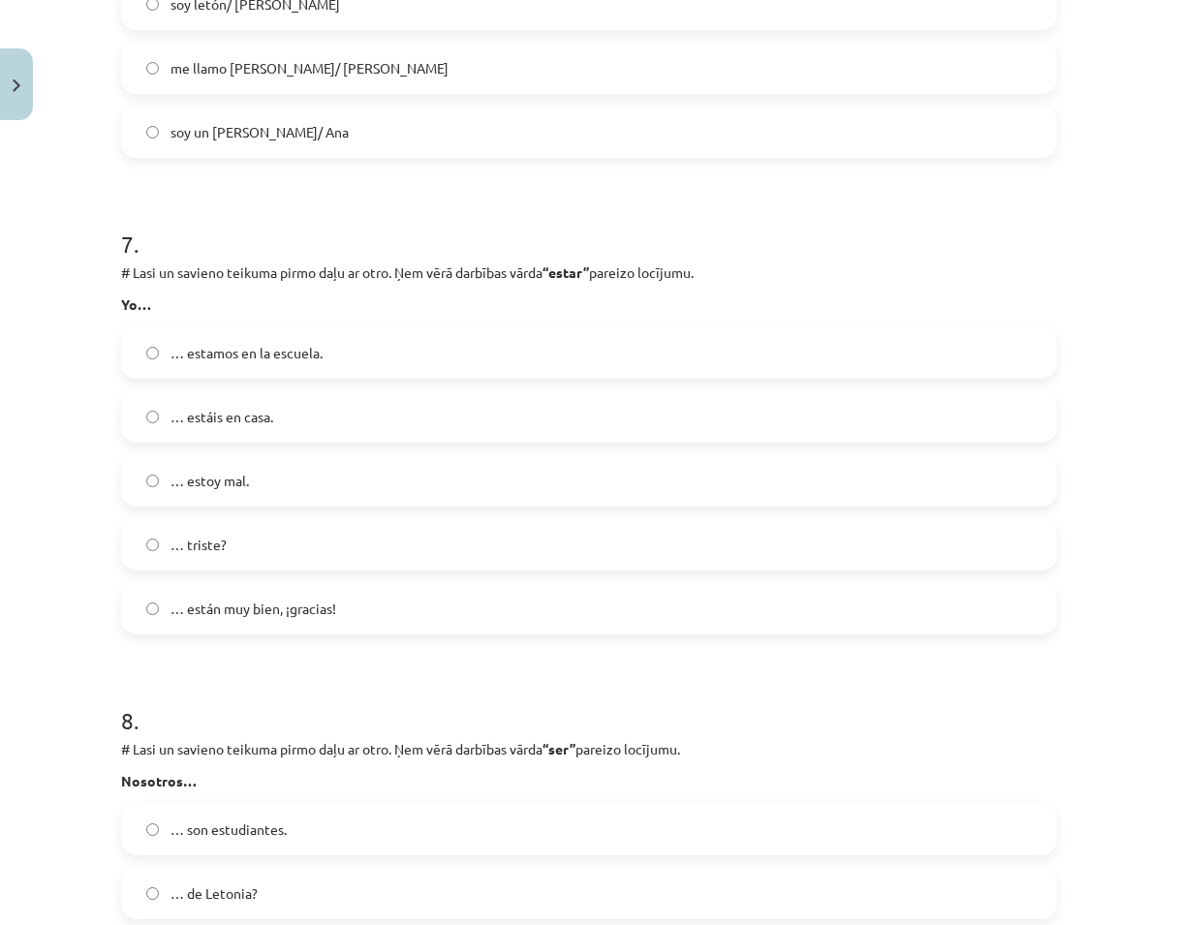
drag, startPoint x: 269, startPoint y: 474, endPoint x: 262, endPoint y: 483, distance: 11.7
click at [262, 483] on label "… estoy mal." at bounding box center [589, 480] width 932 height 48
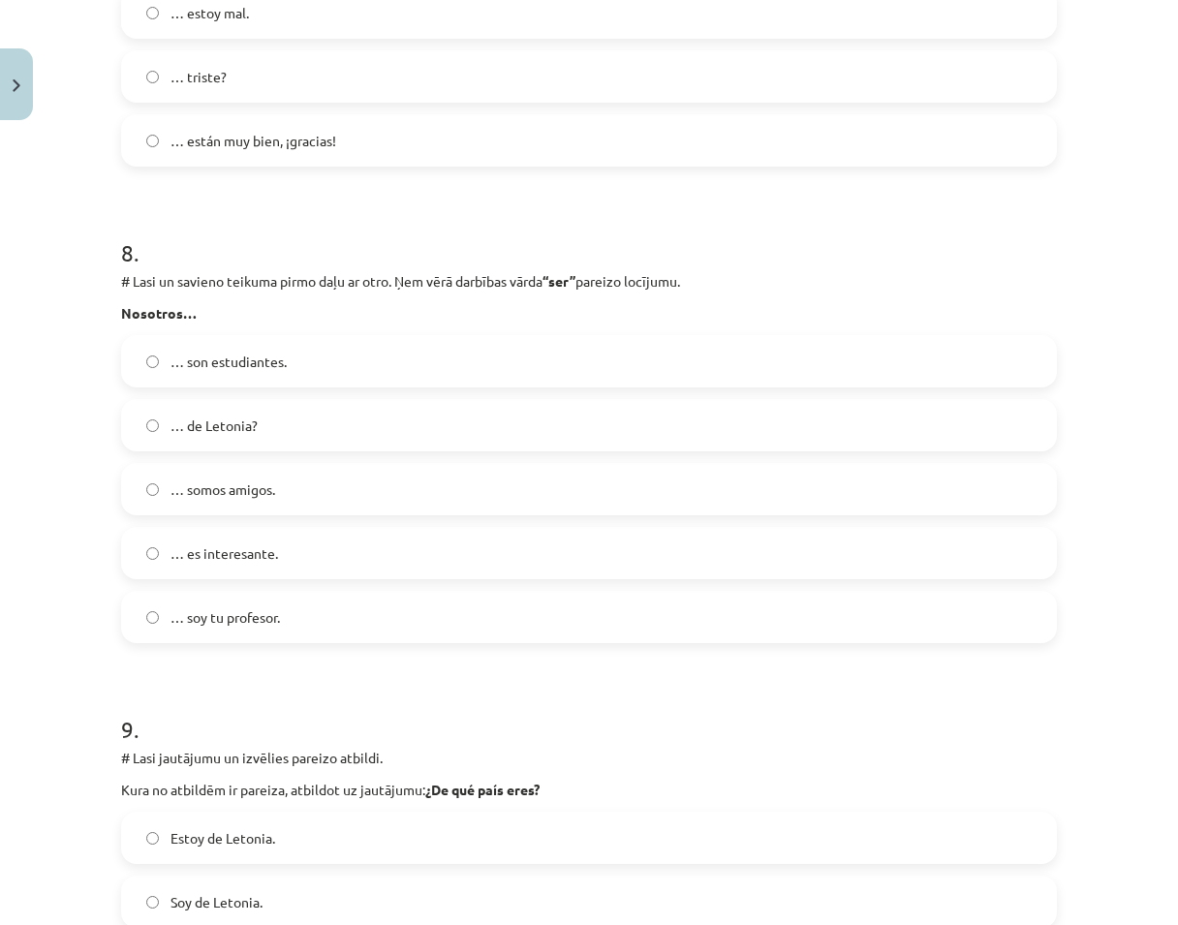
scroll to position [3682, 0]
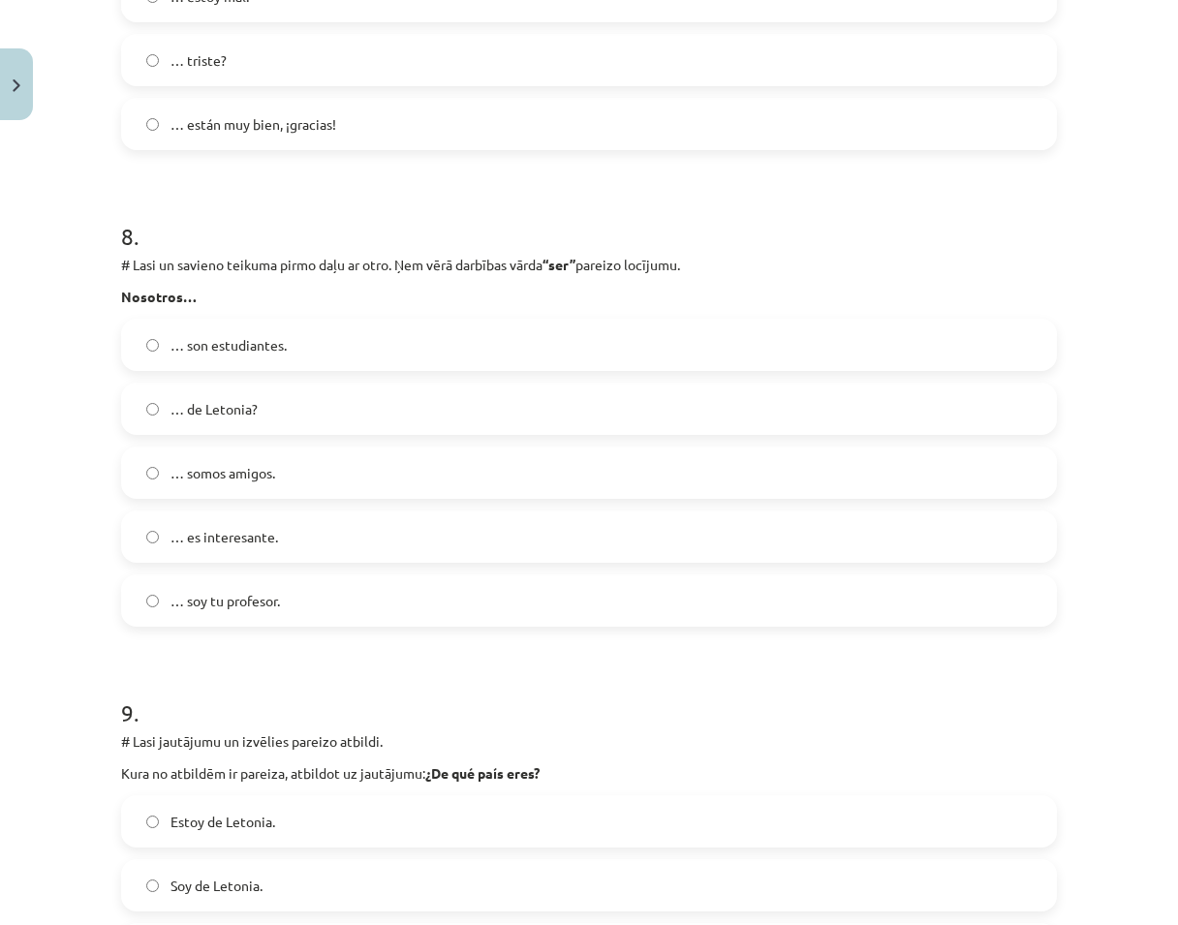
drag, startPoint x: 171, startPoint y: 468, endPoint x: 175, endPoint y: 452, distance: 17.2
click at [172, 467] on span "… somos amigos." at bounding box center [223, 473] width 105 height 20
click at [301, 474] on label "… somos amigos." at bounding box center [589, 473] width 932 height 48
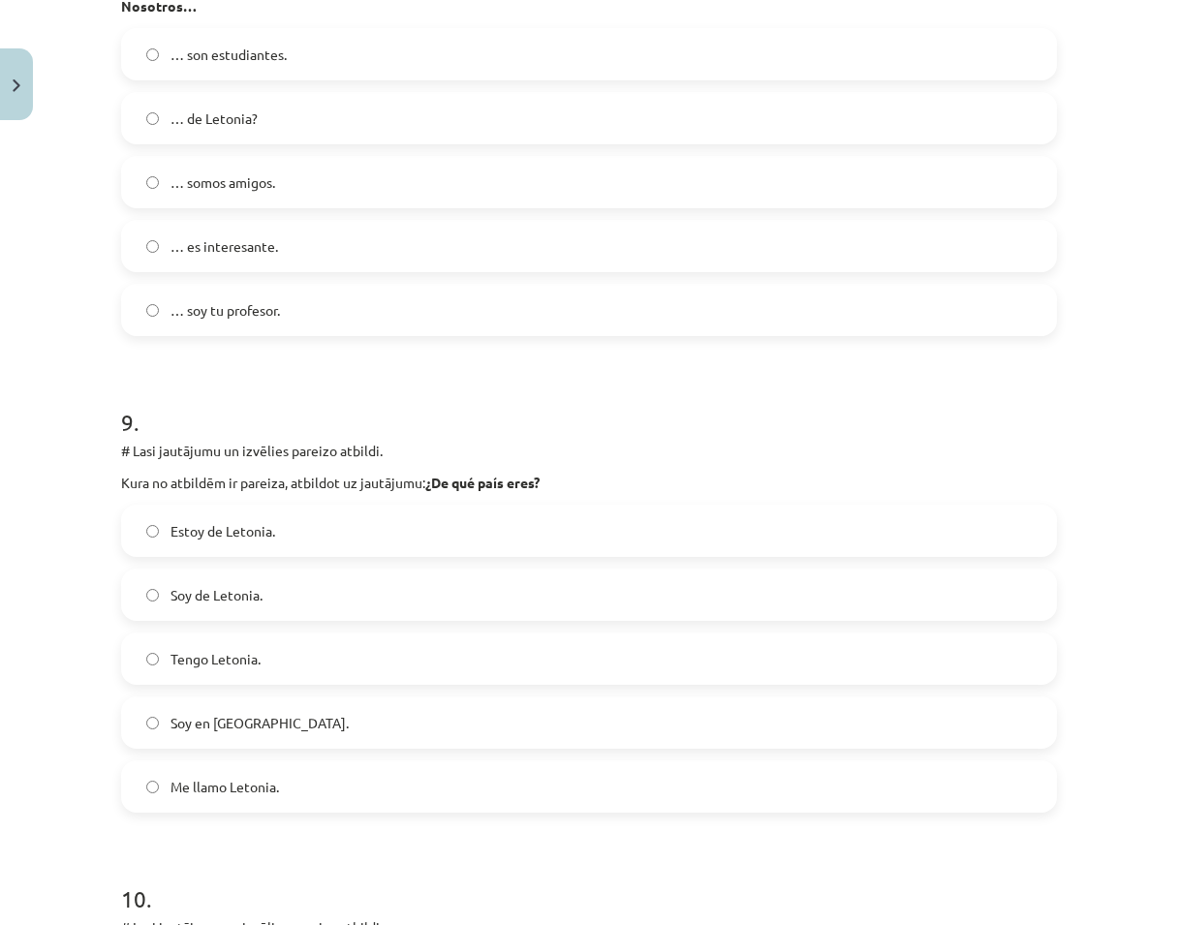
scroll to position [4070, 0]
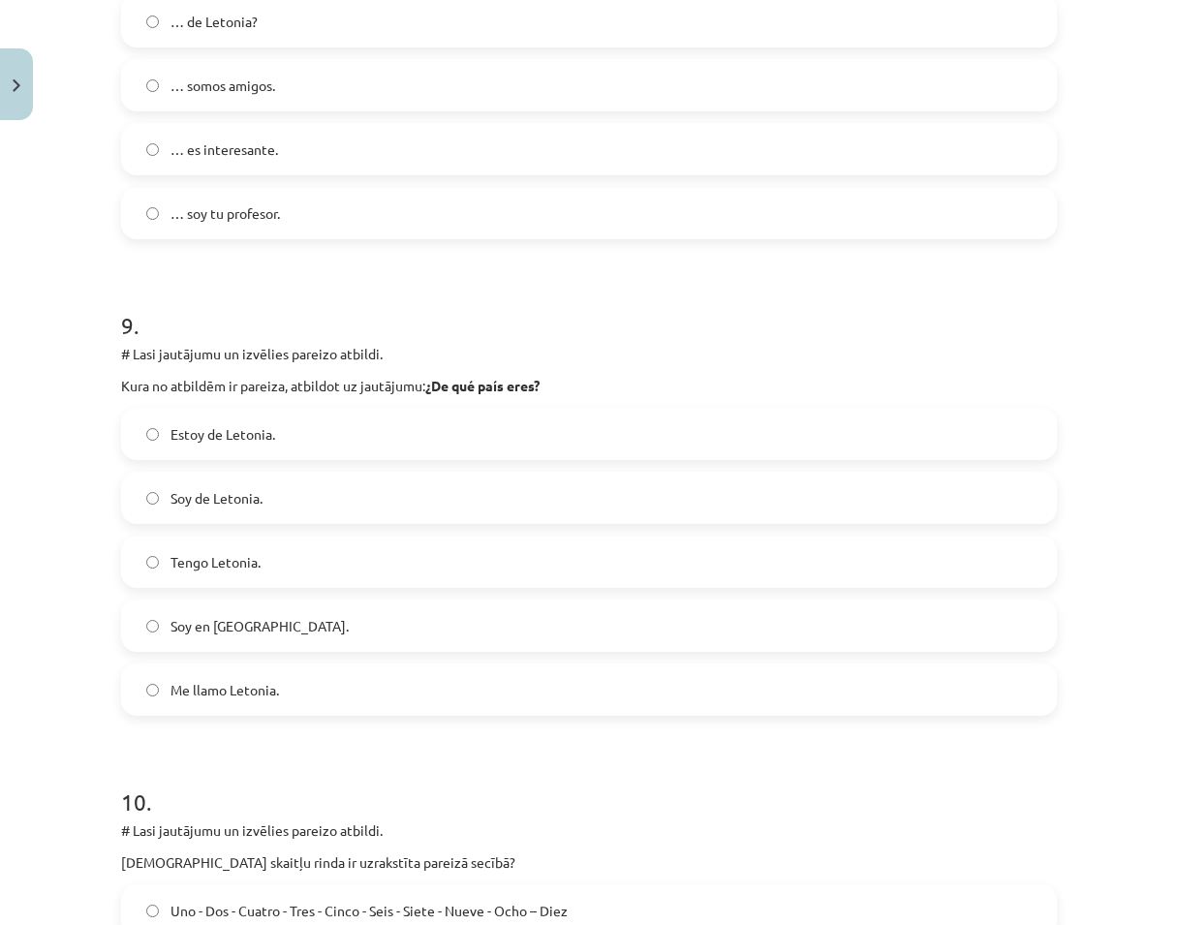
click at [232, 512] on label "Soy de Letonia." at bounding box center [589, 498] width 932 height 48
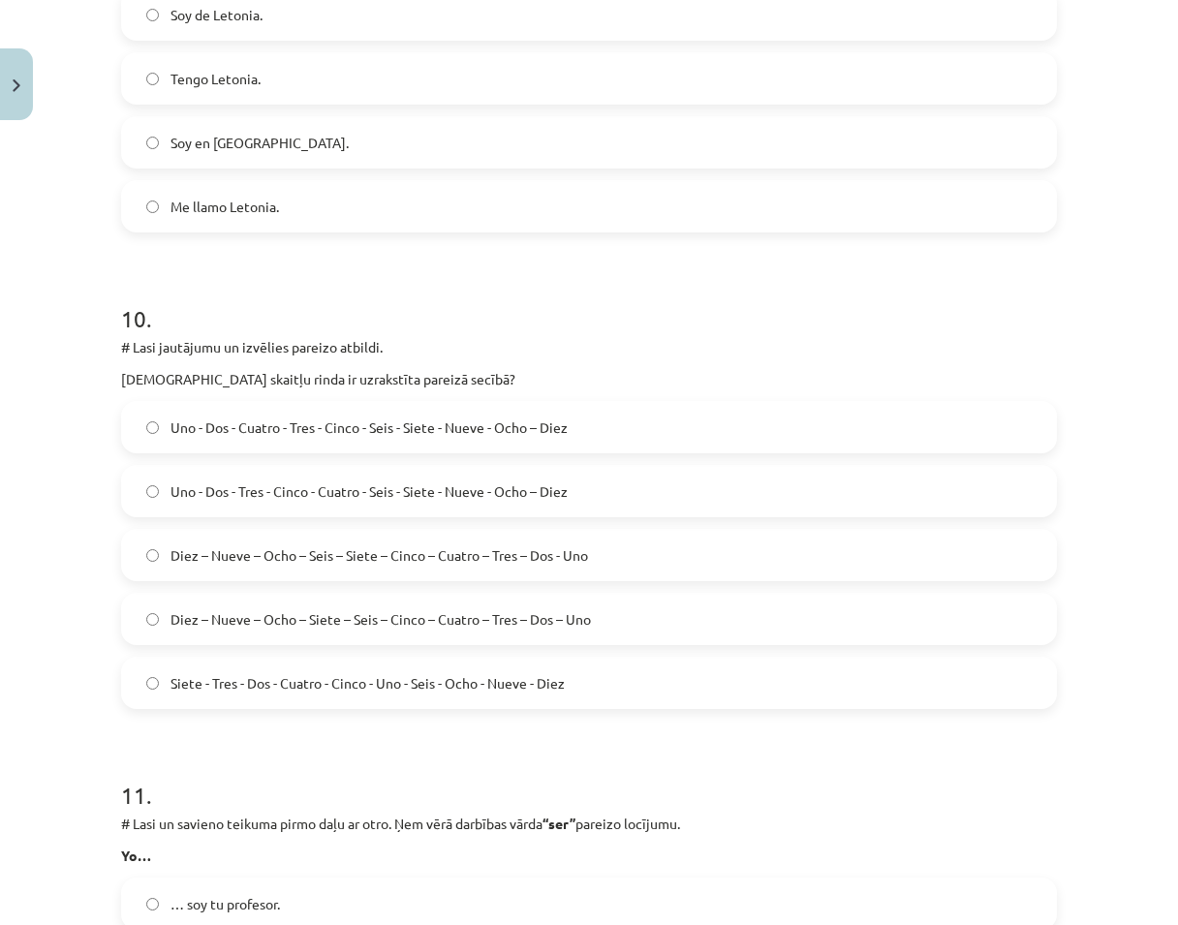
scroll to position [4554, 0]
click at [358, 690] on span "Siete - Tres - Dos - Cuatro - Cinco - Uno - Seis - Ocho - Nueve - Diez" at bounding box center [368, 682] width 394 height 20
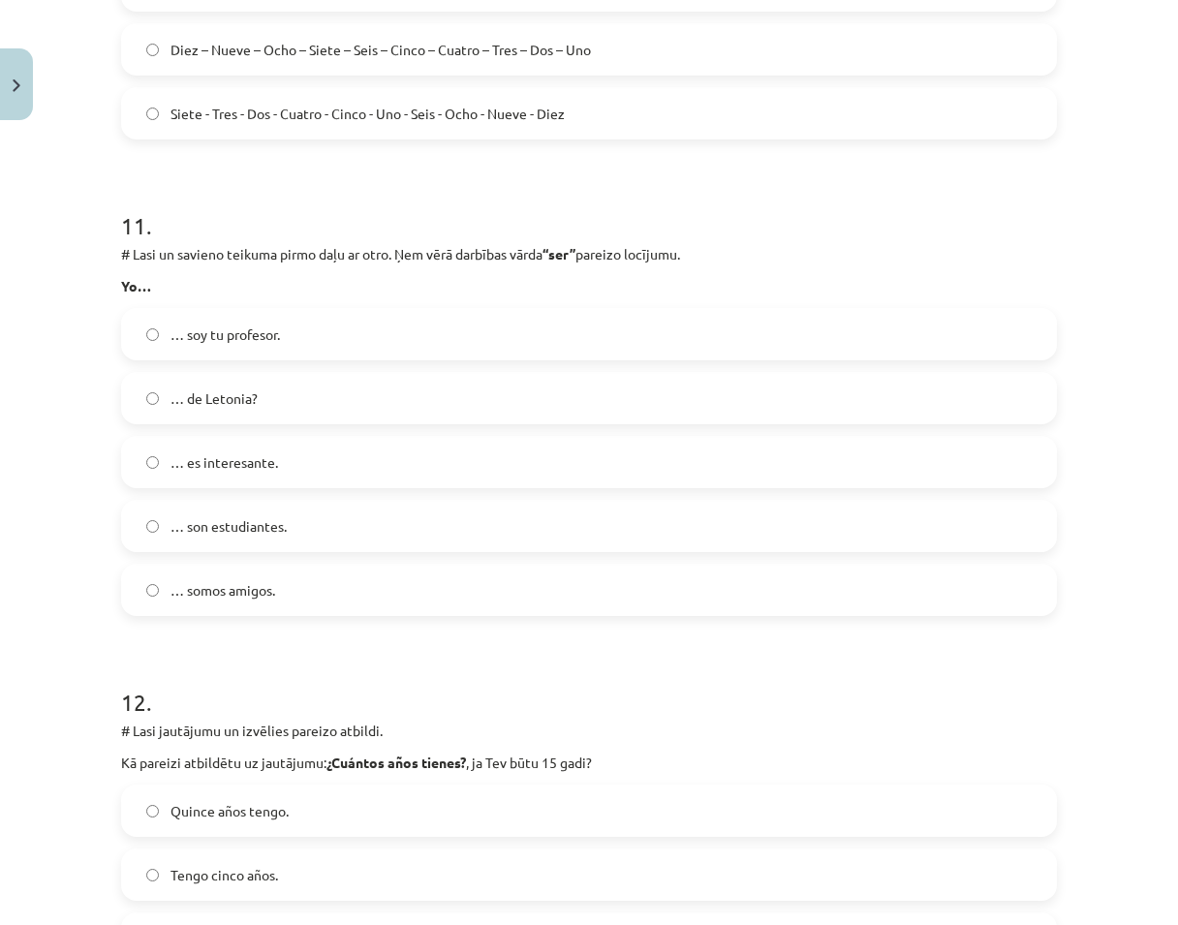
scroll to position [5136, 0]
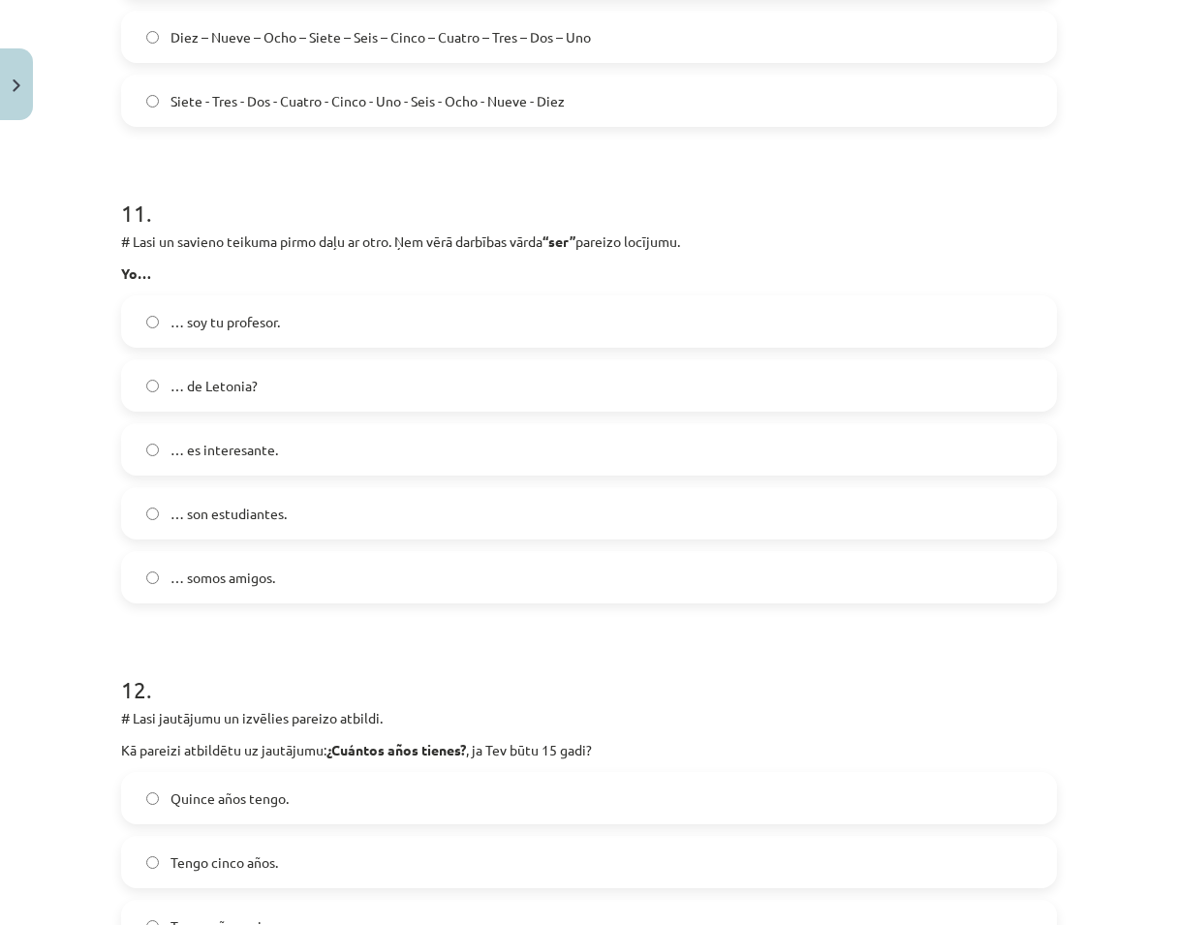
click at [266, 318] on span "… soy tu profesor." at bounding box center [225, 322] width 109 height 20
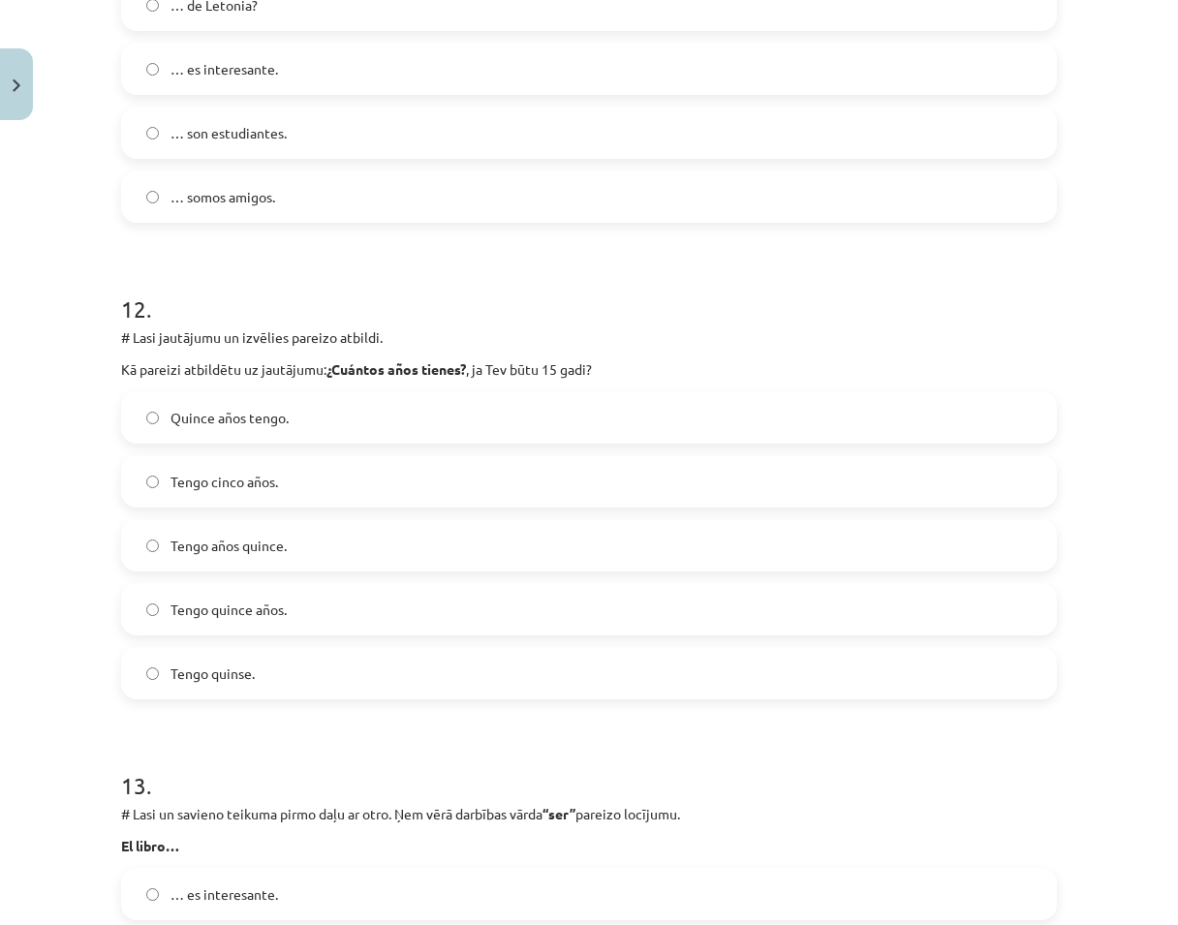
scroll to position [5523, 0]
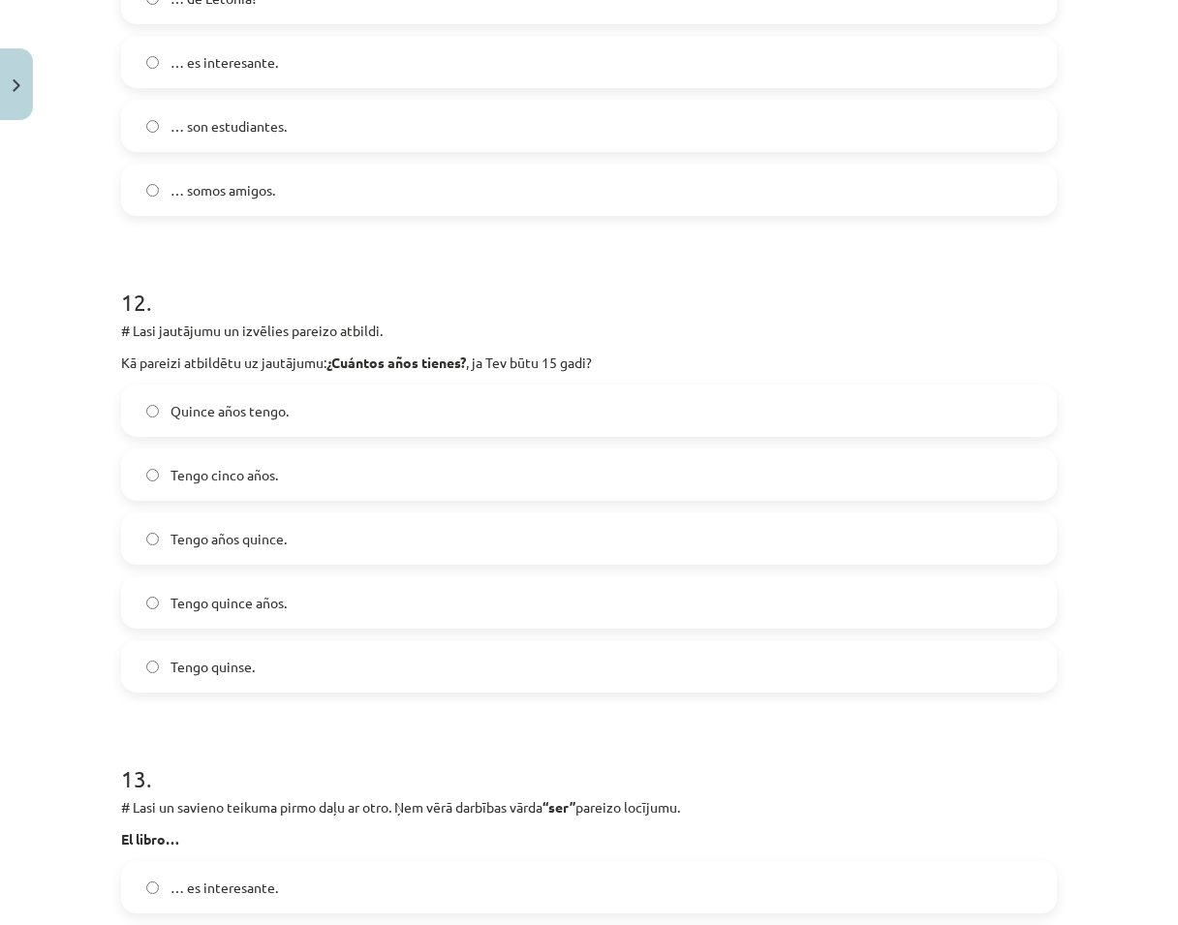
click at [222, 482] on span "Tengo cinco años." at bounding box center [225, 475] width 108 height 20
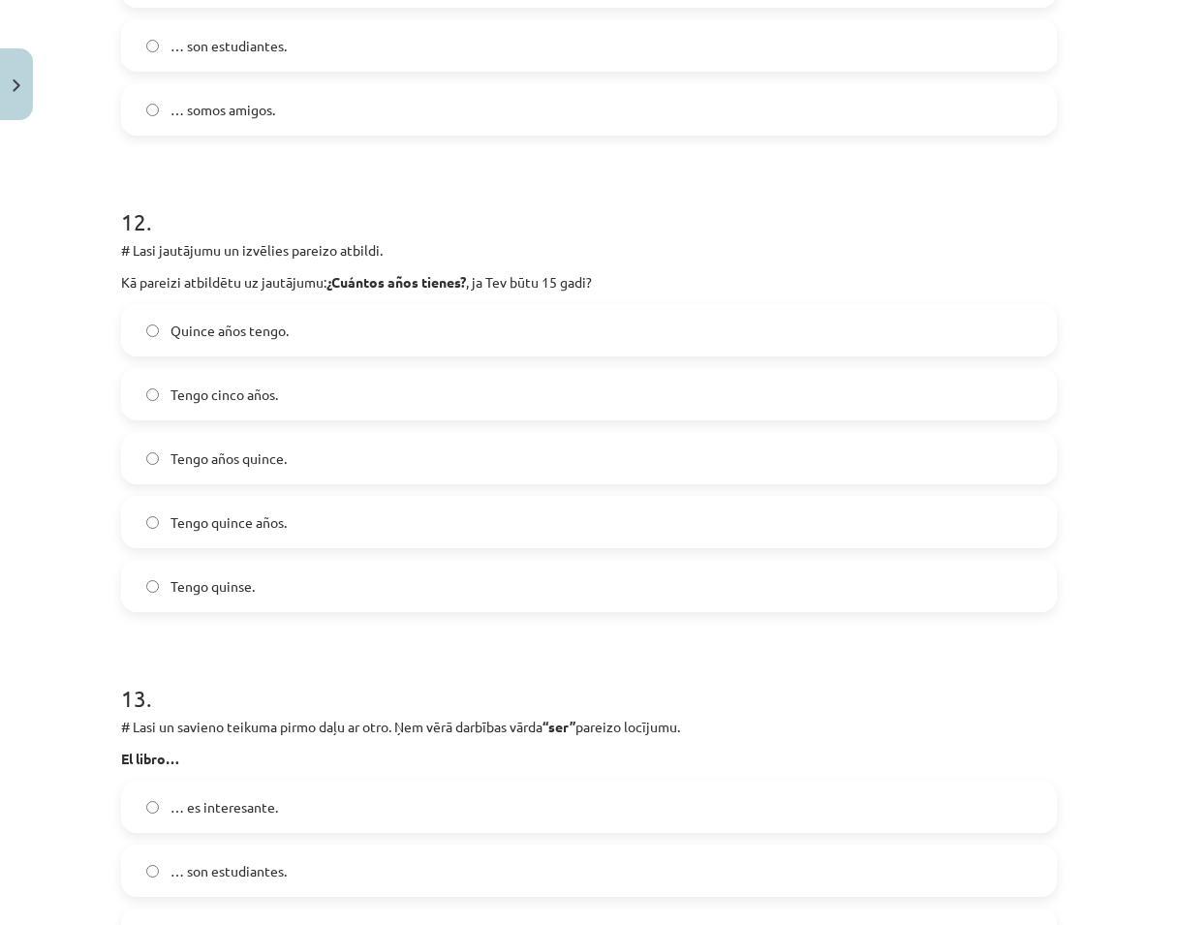
scroll to position [5620, 0]
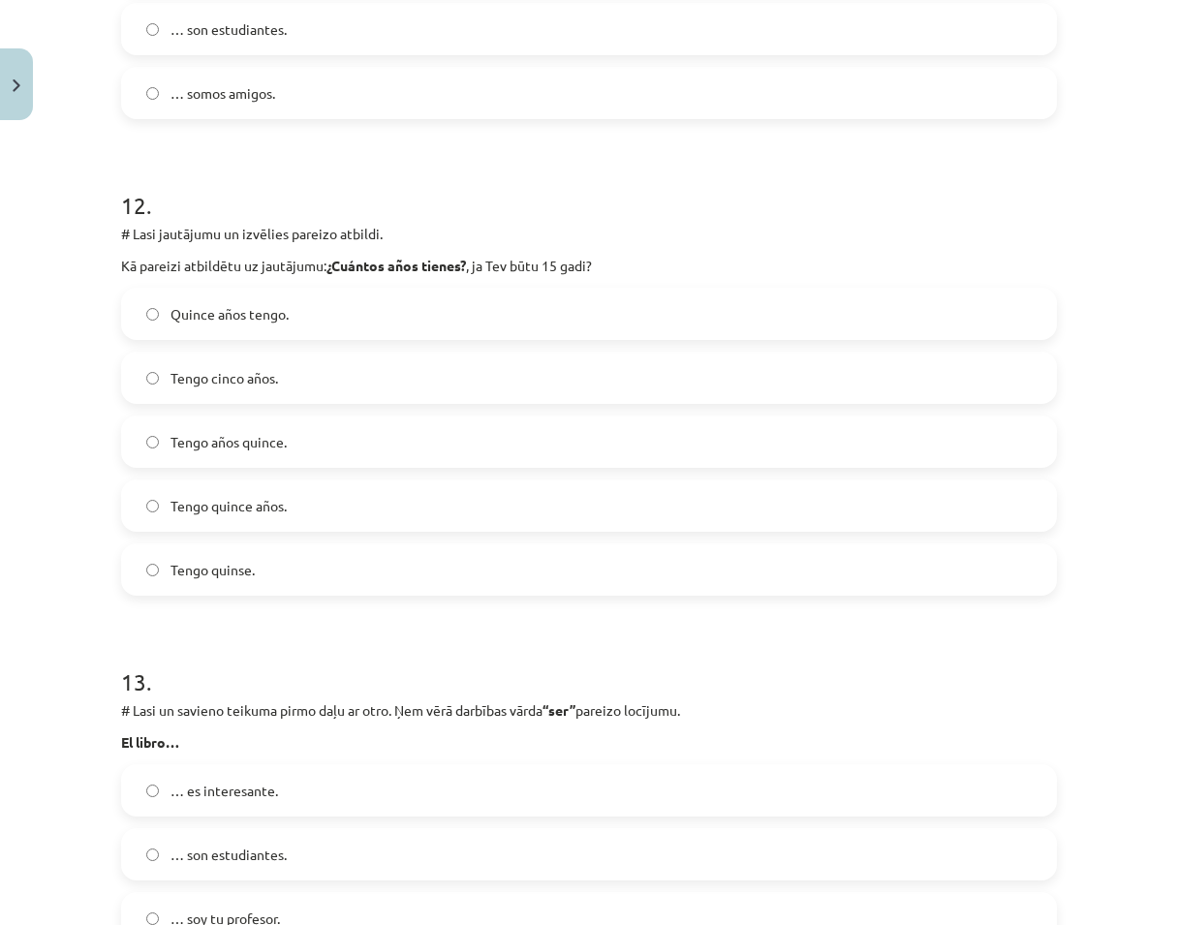
click at [223, 503] on span "Tengo quince años." at bounding box center [229, 506] width 116 height 20
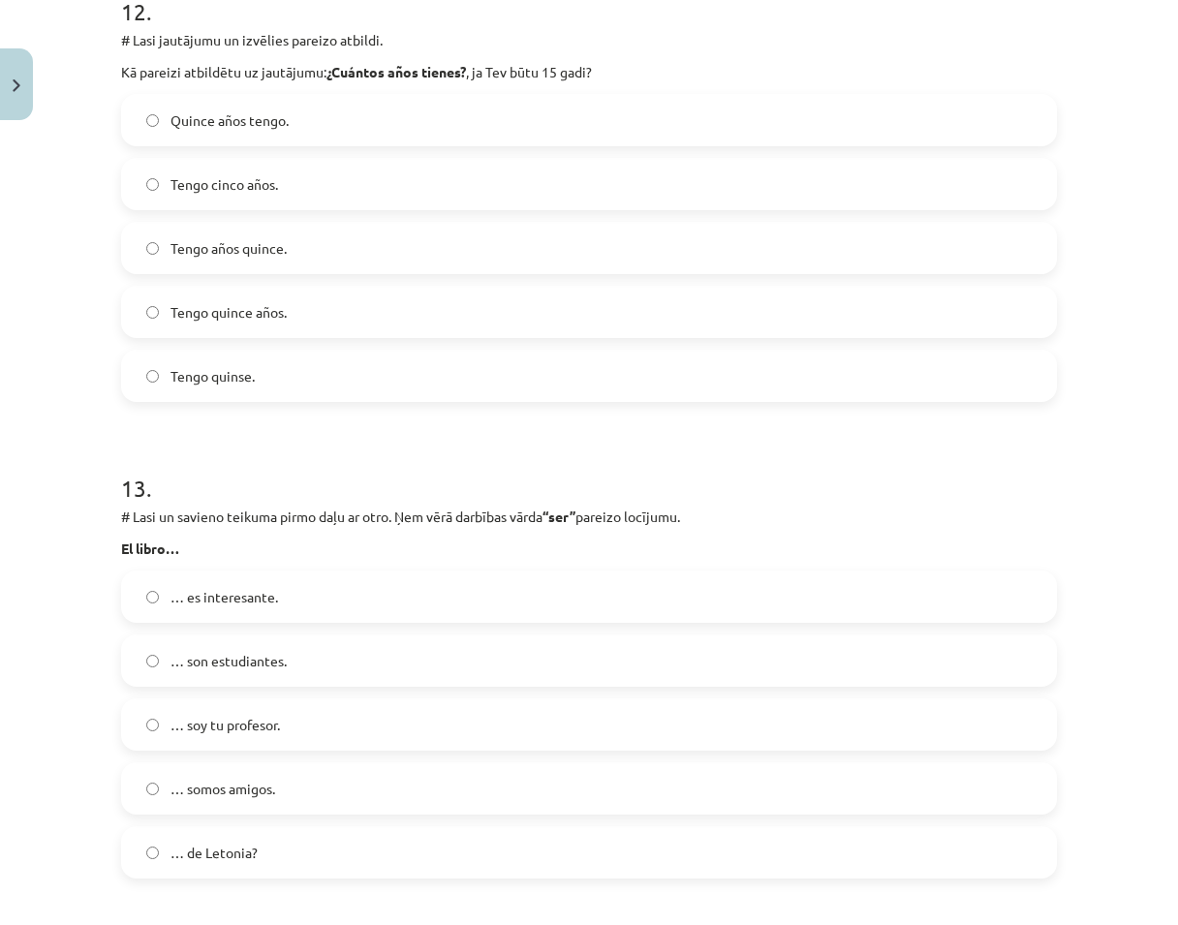
scroll to position [5911, 0]
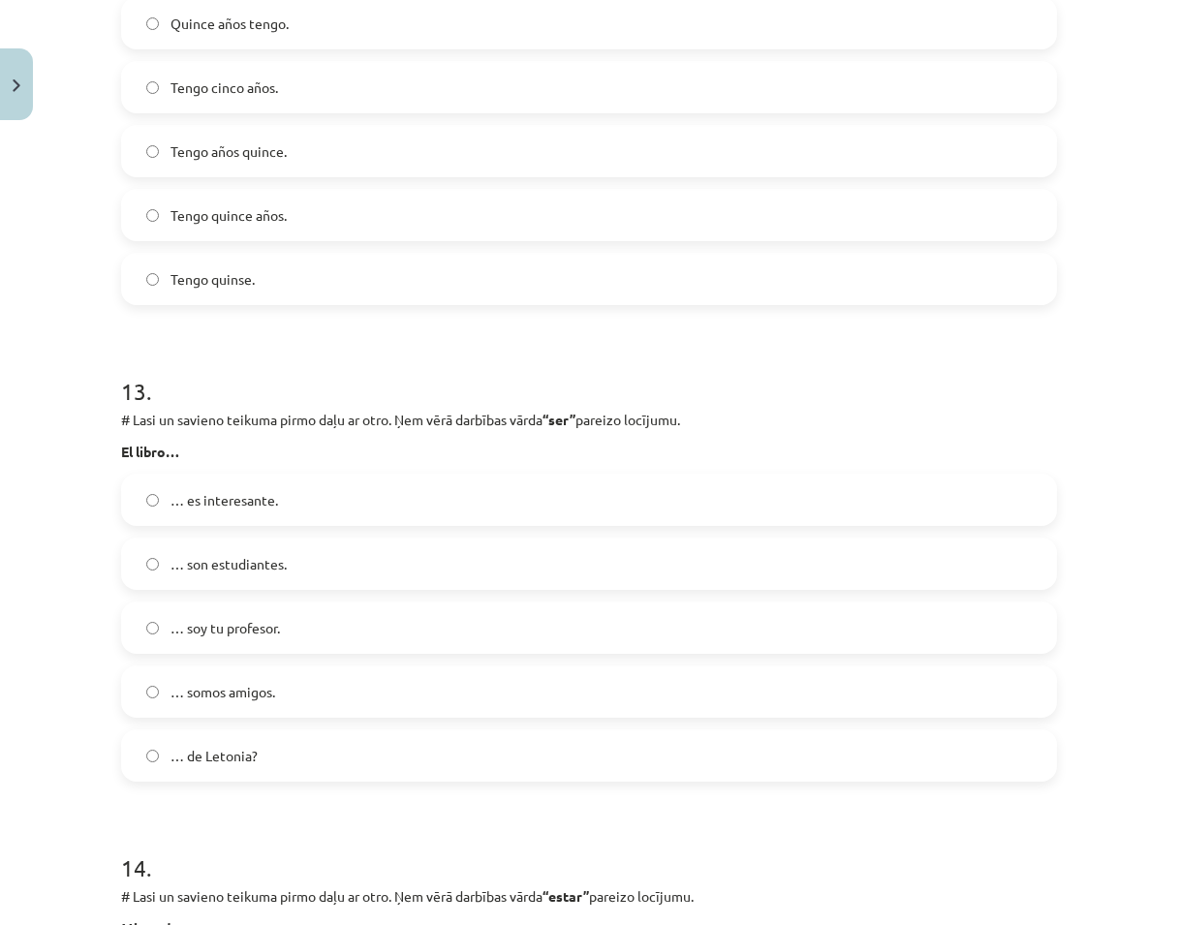
click at [206, 505] on span "… es interesante." at bounding box center [225, 500] width 108 height 20
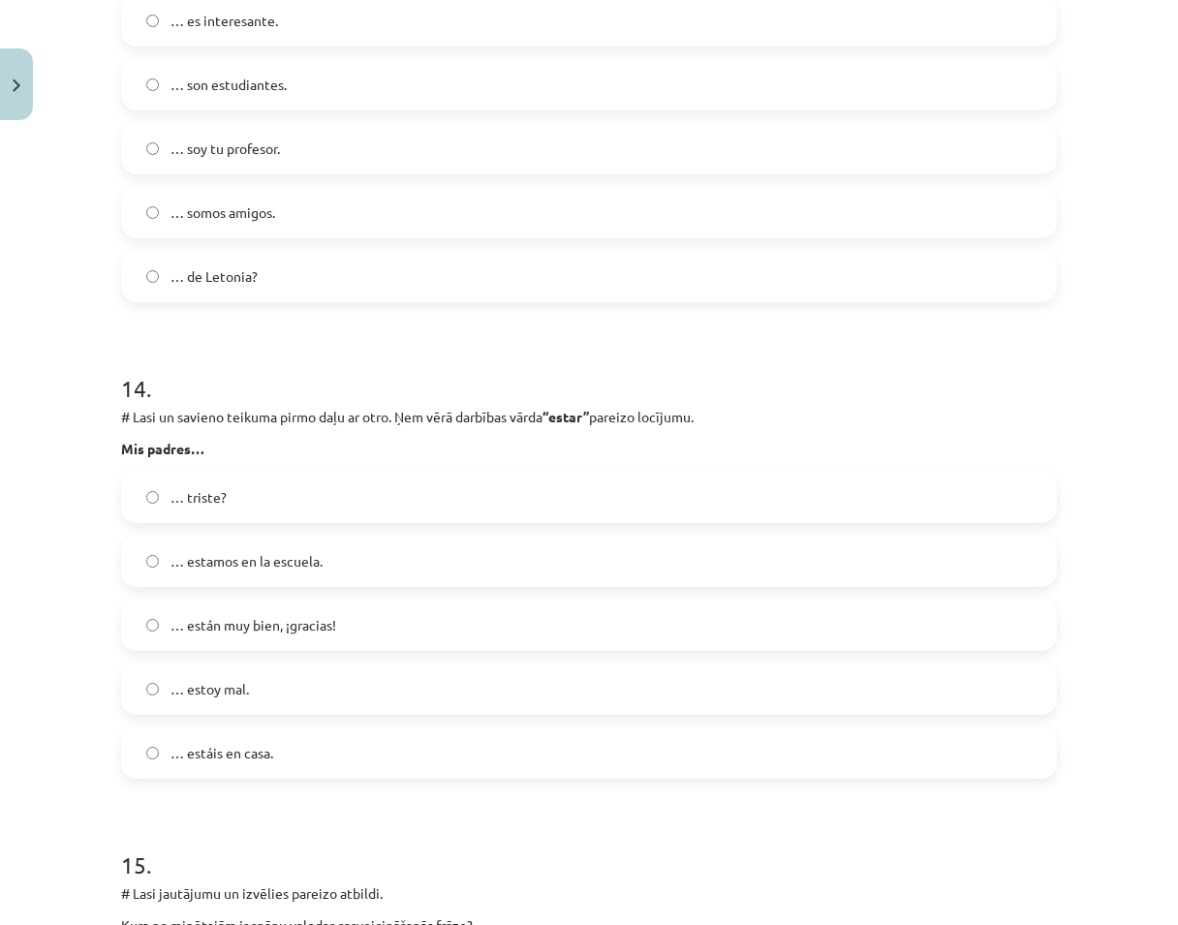
scroll to position [6395, 0]
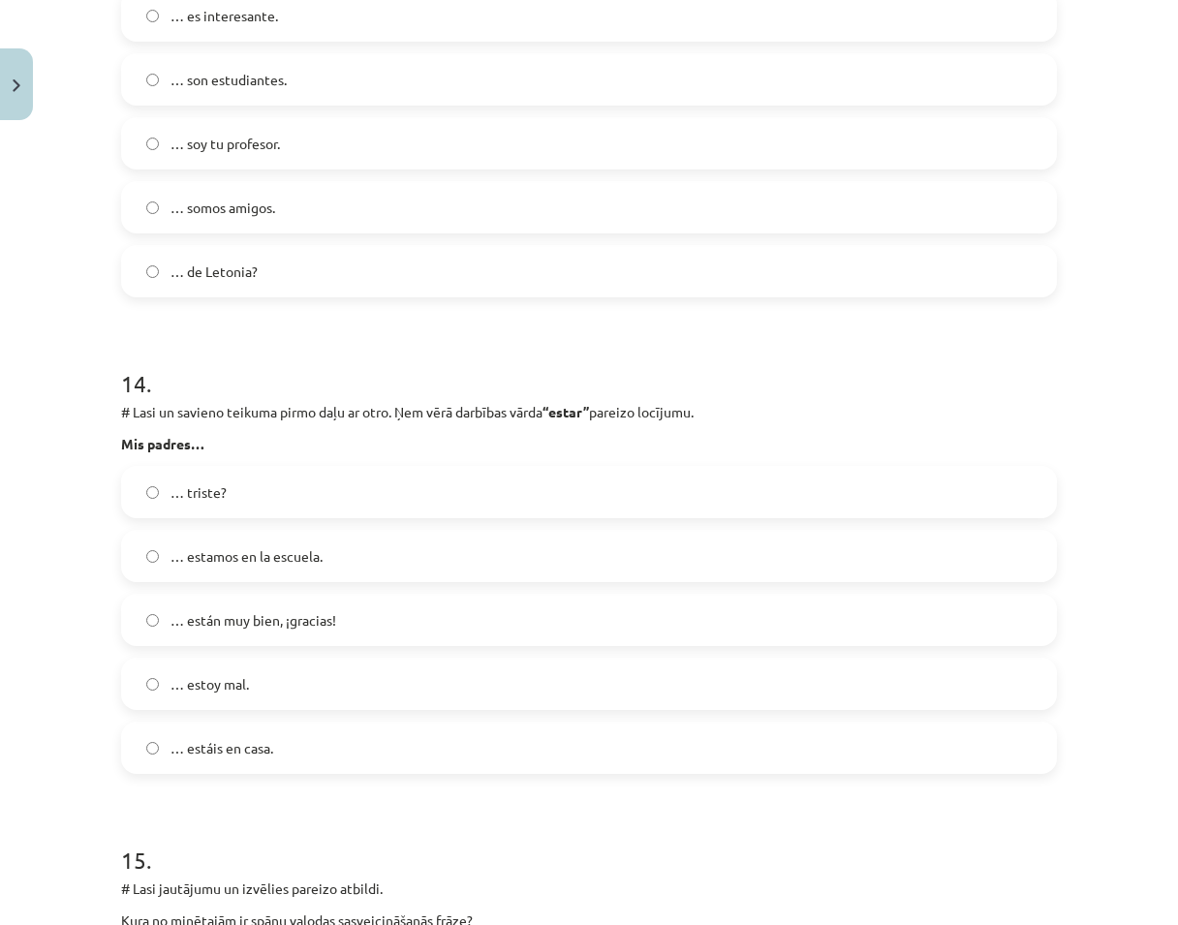
click at [264, 641] on label "… están muy bien, ¡gracias!" at bounding box center [589, 620] width 932 height 48
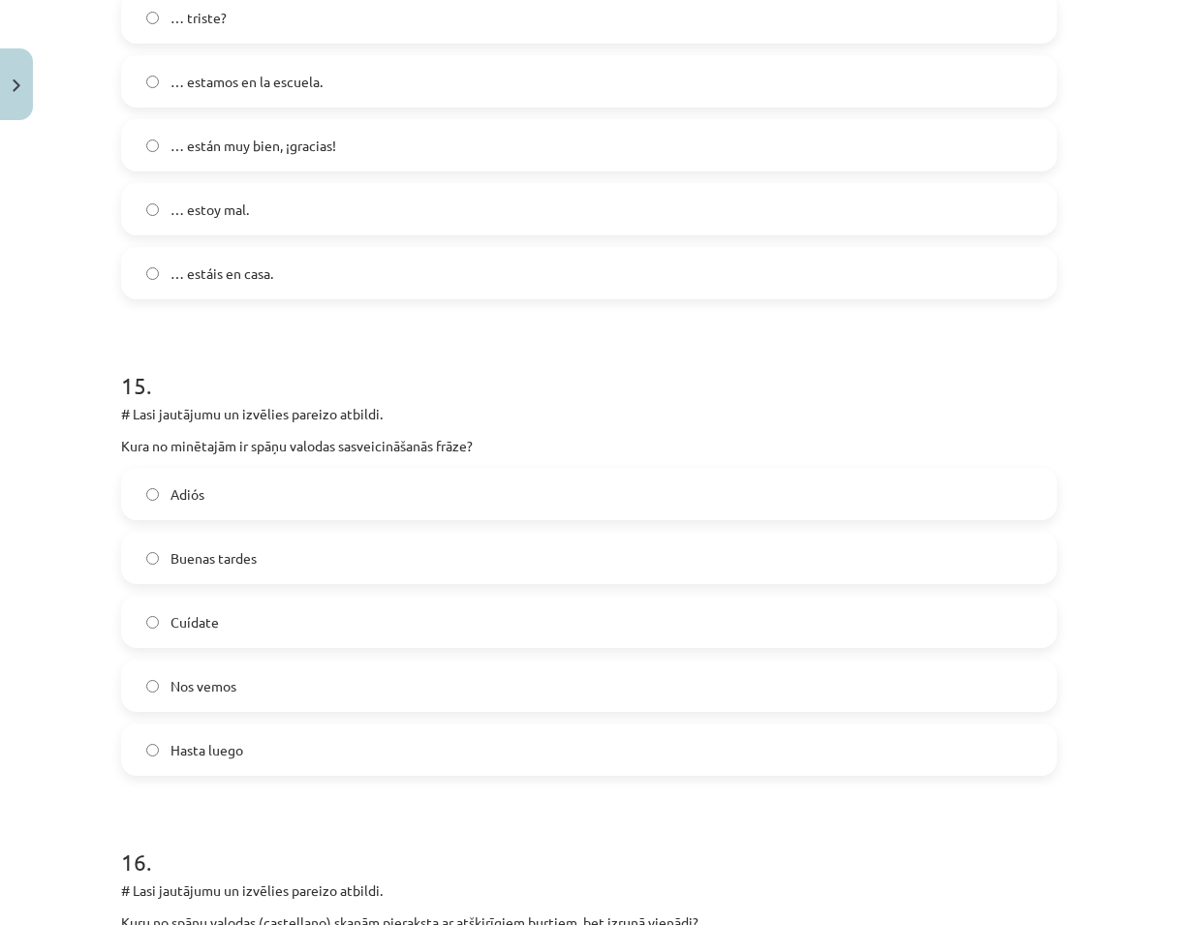
scroll to position [6880, 0]
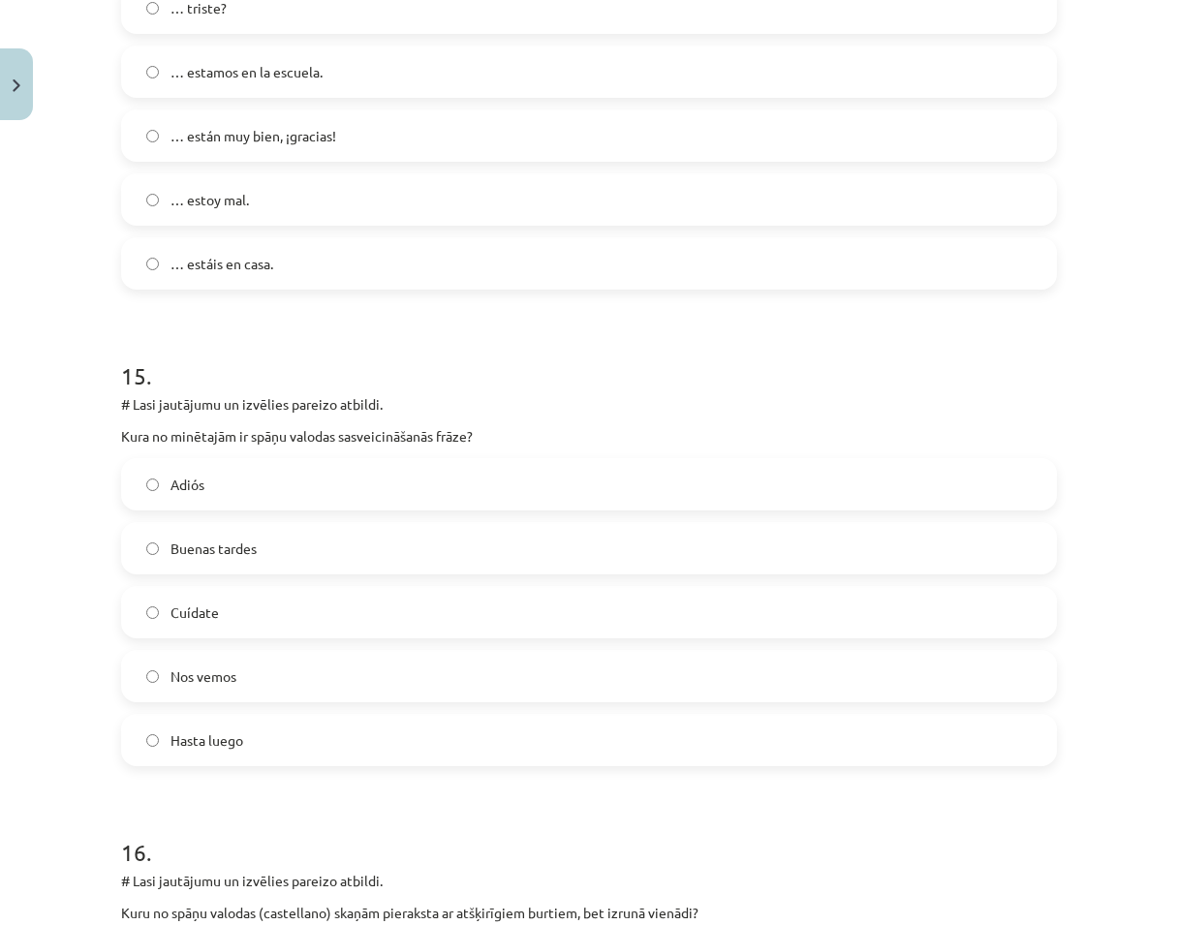
click at [272, 559] on label "Buenas tardes" at bounding box center [589, 548] width 932 height 48
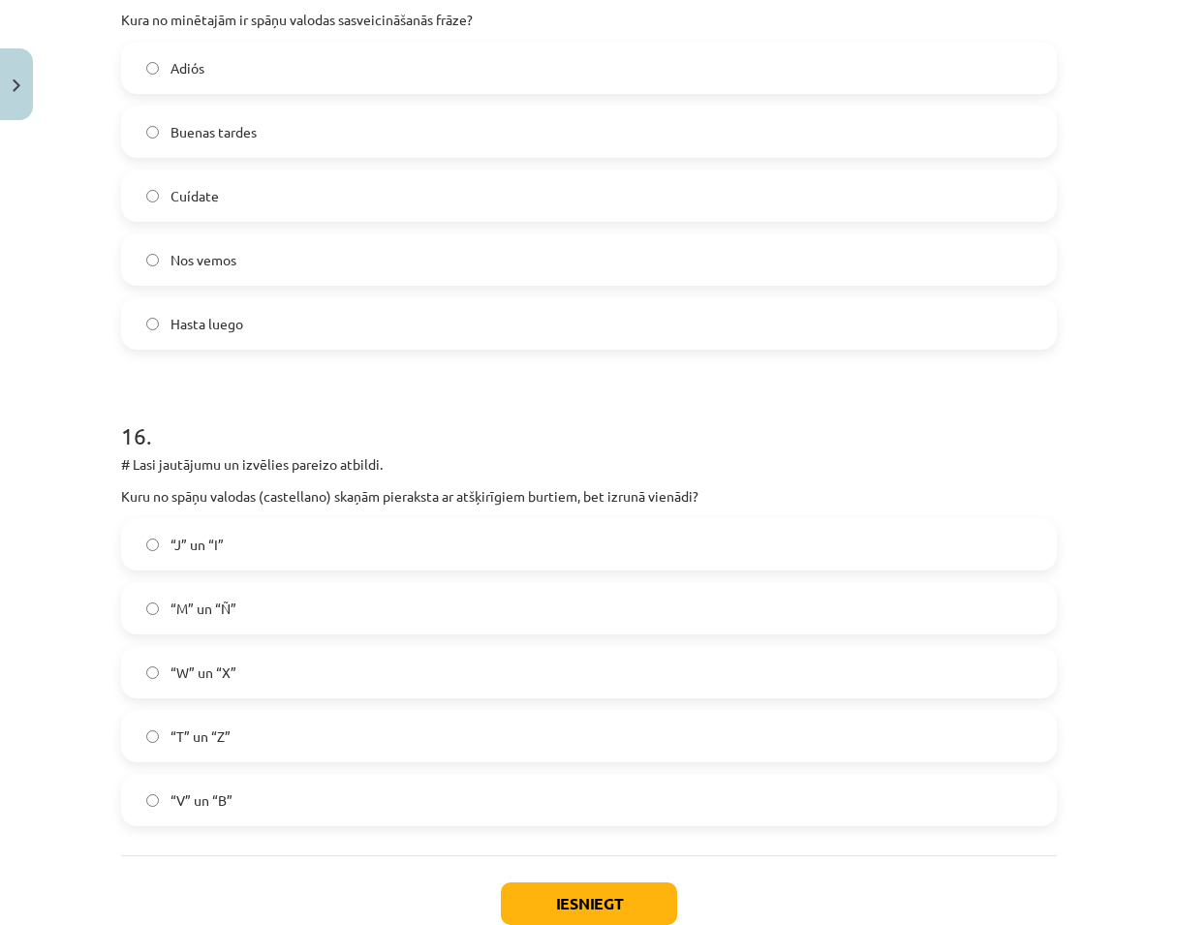
scroll to position [7364, 0]
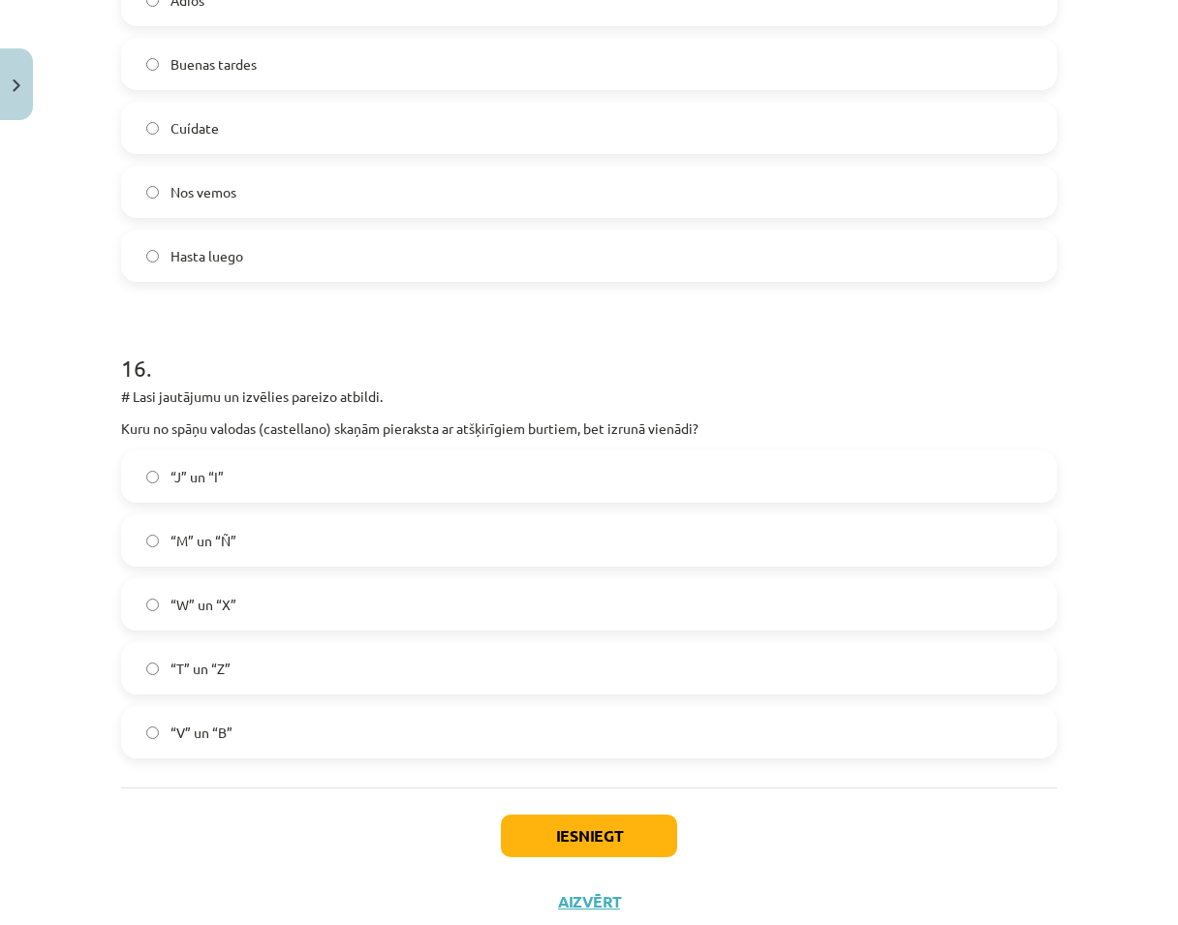
click at [241, 735] on label "“V” un “B”" at bounding box center [589, 732] width 932 height 48
click at [620, 829] on button "Iesniegt" at bounding box center [589, 836] width 176 height 43
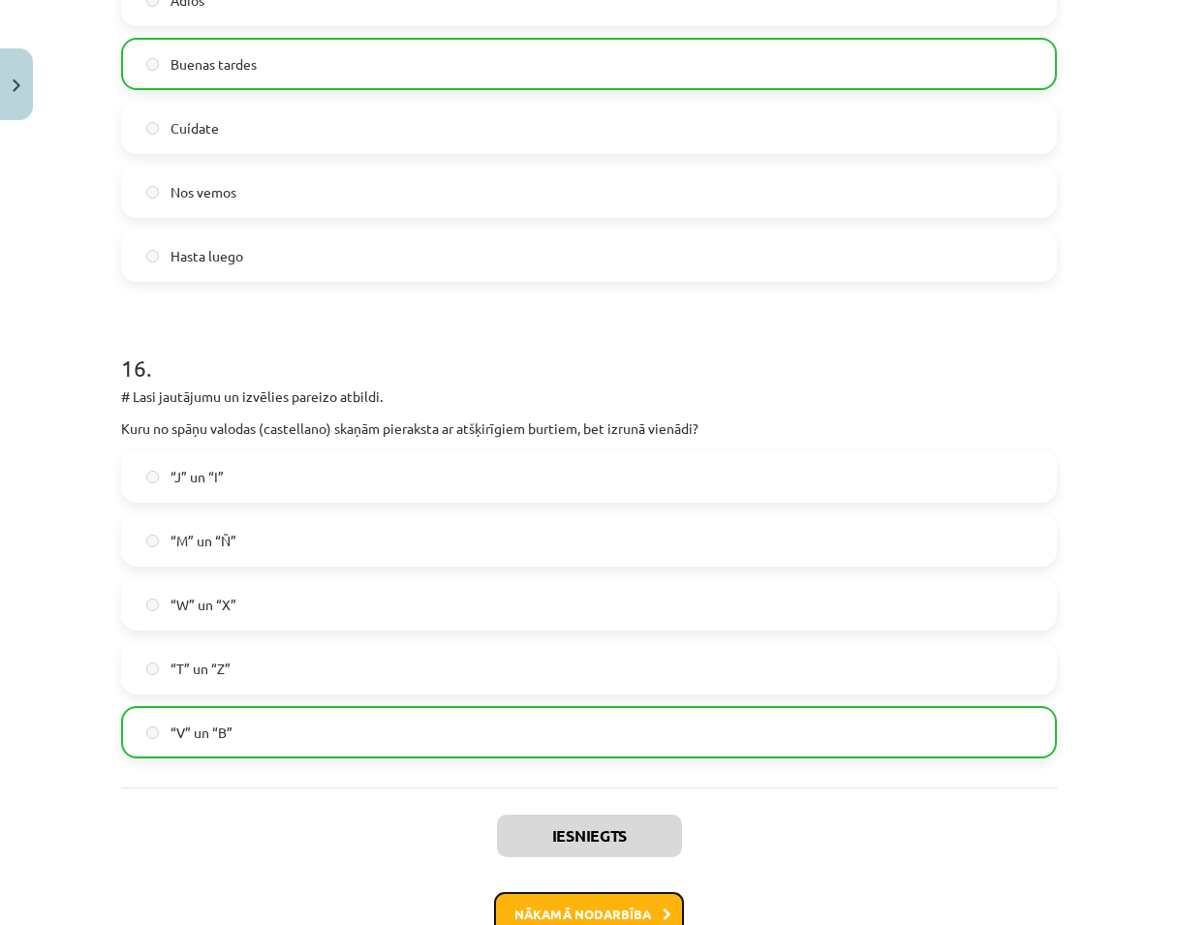
click at [629, 910] on button "Nākamā nodarbība" at bounding box center [589, 914] width 190 height 45
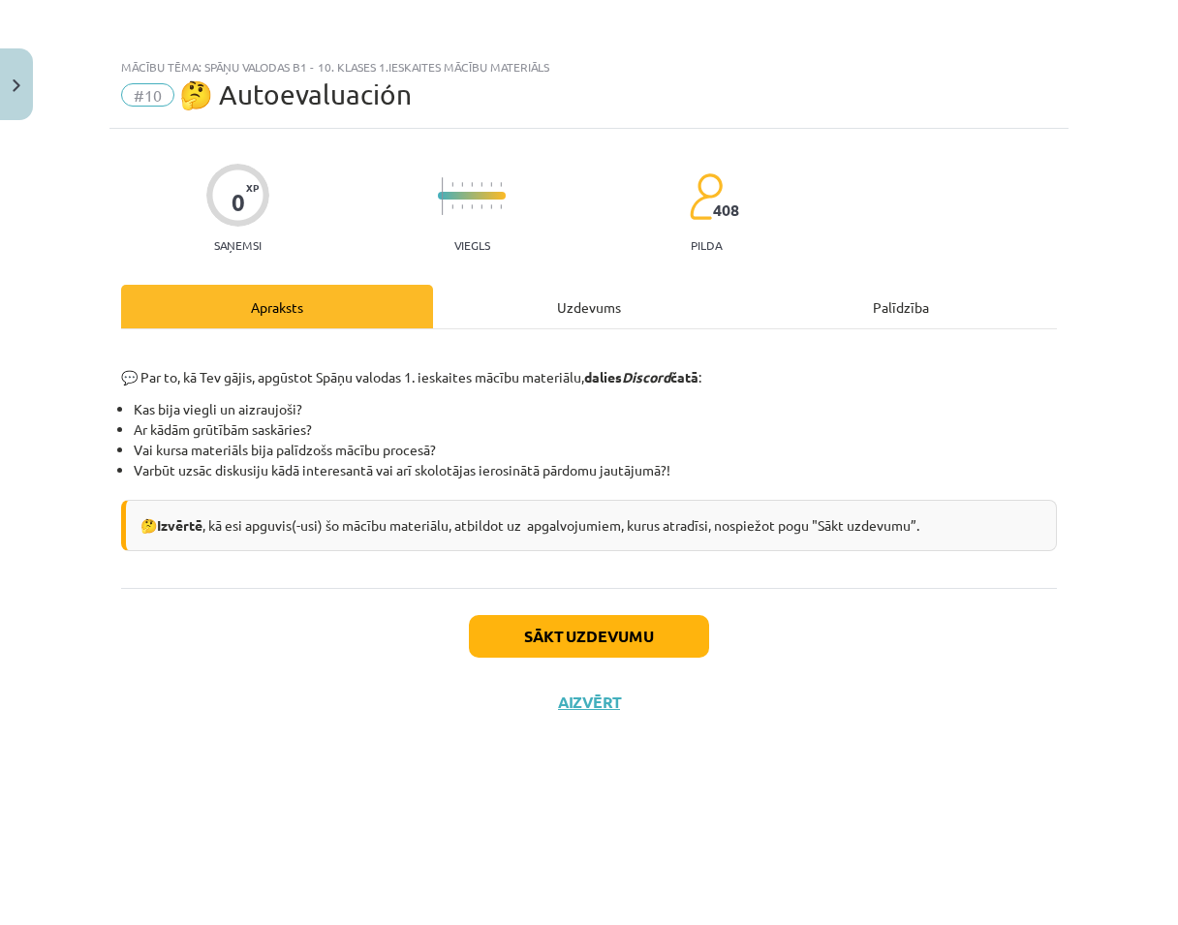
scroll to position [0, 0]
click at [616, 627] on button "Sākt uzdevumu" at bounding box center [589, 636] width 240 height 43
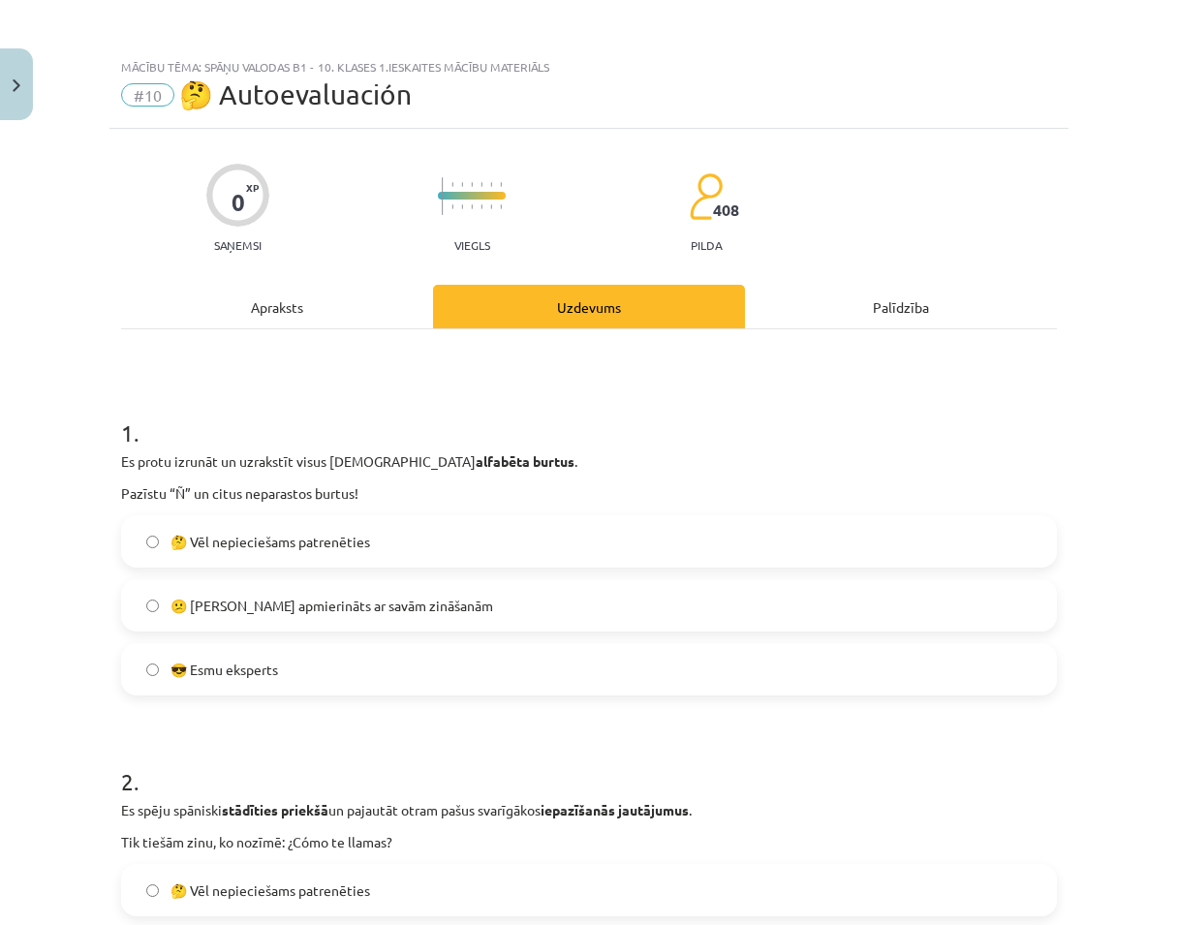
click at [248, 536] on span "🤔 Vēl nepieciešams patrenēties" at bounding box center [271, 542] width 200 height 20
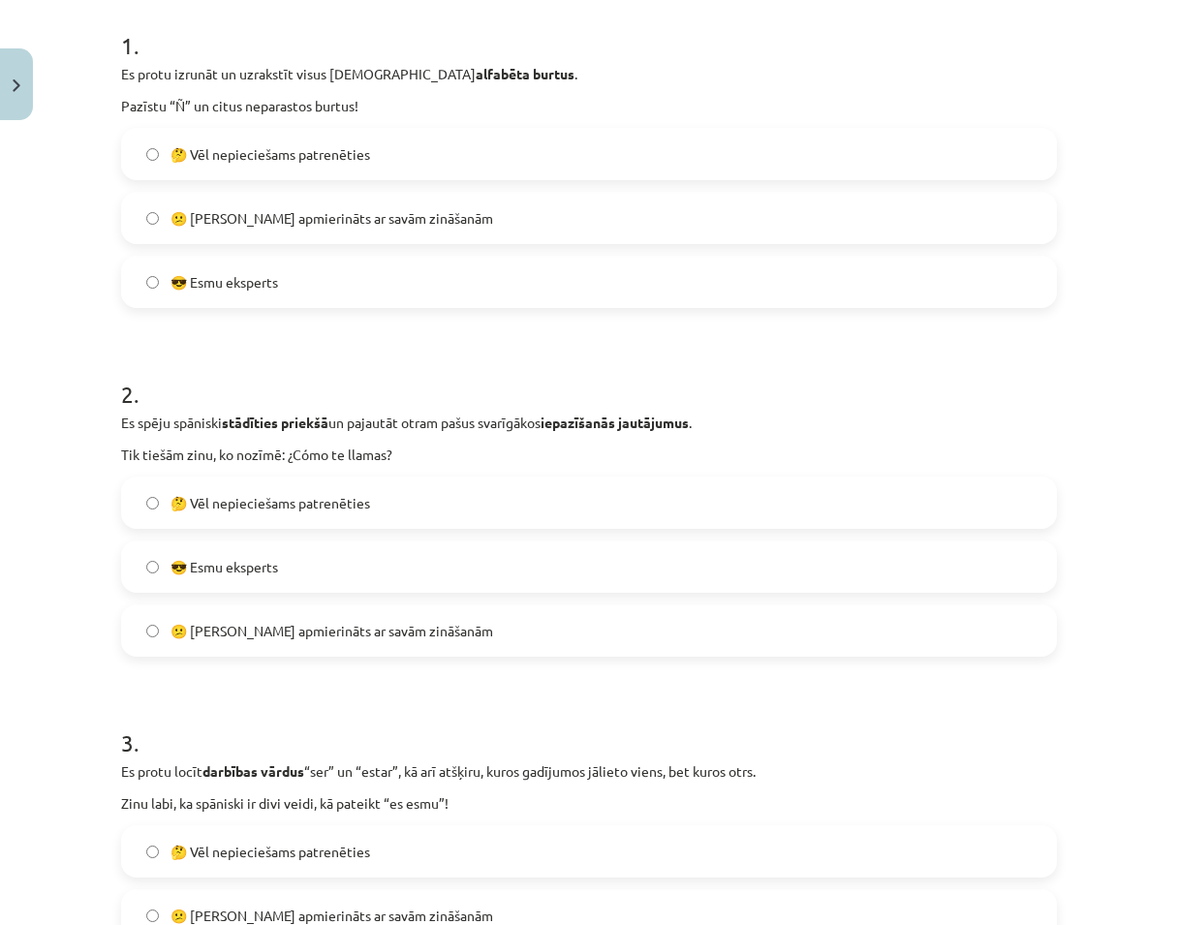
click at [241, 488] on label "🤔 Vēl nepieciešams patrenēties" at bounding box center [589, 503] width 932 height 48
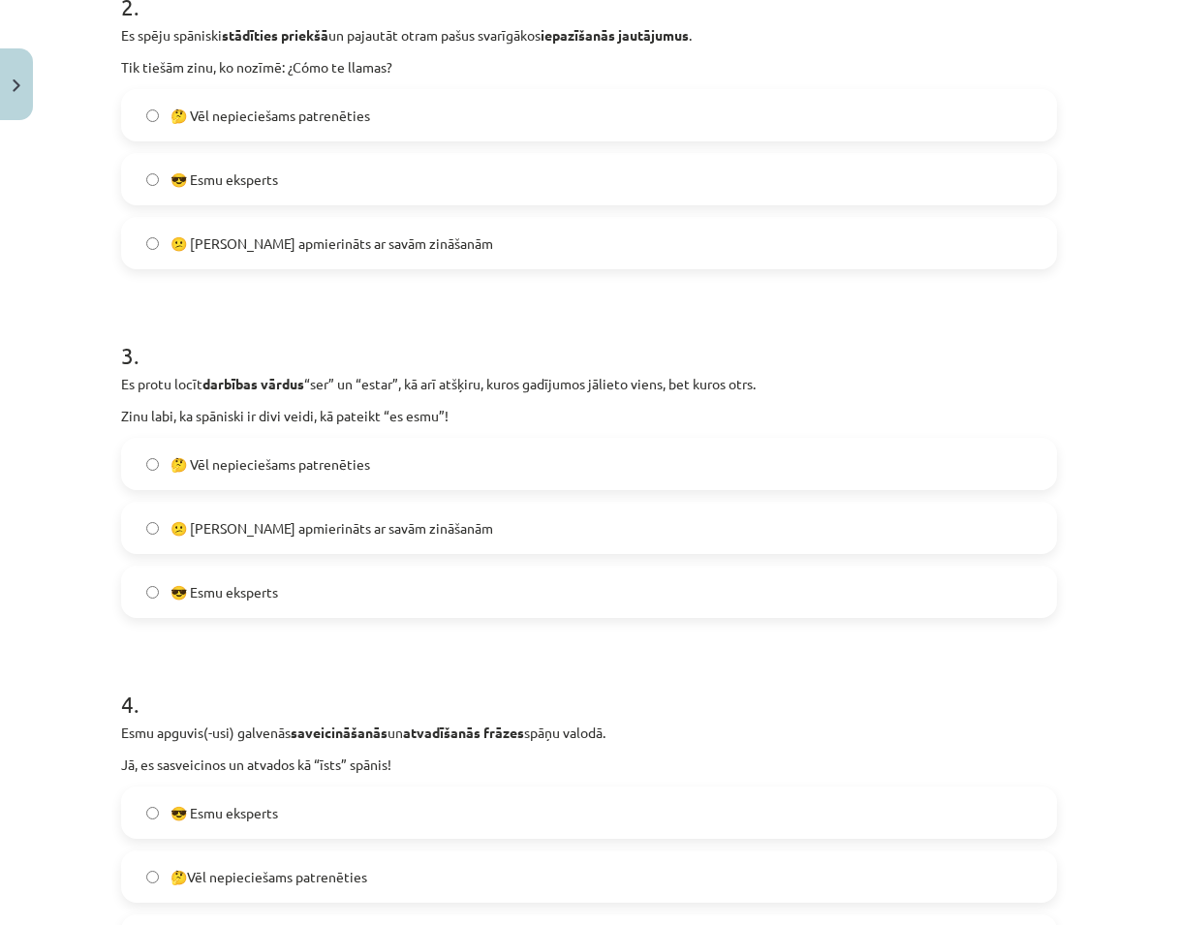
click at [229, 463] on span "🤔 Vēl nepieciešams patrenēties" at bounding box center [271, 464] width 200 height 20
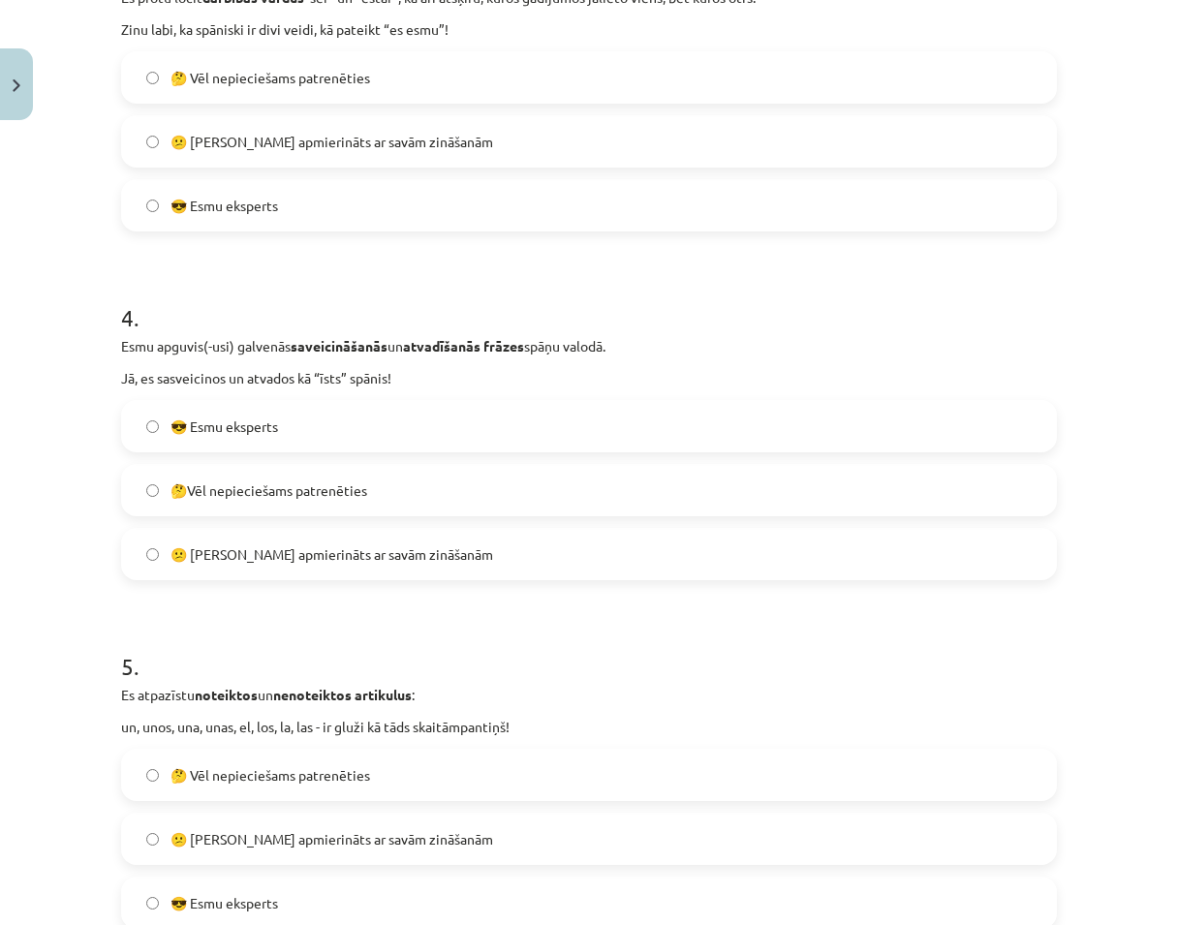
scroll to position [1163, 0]
click at [270, 549] on span "😕 Neesmu apmierināts ar savām zināšanām" at bounding box center [332, 554] width 323 height 20
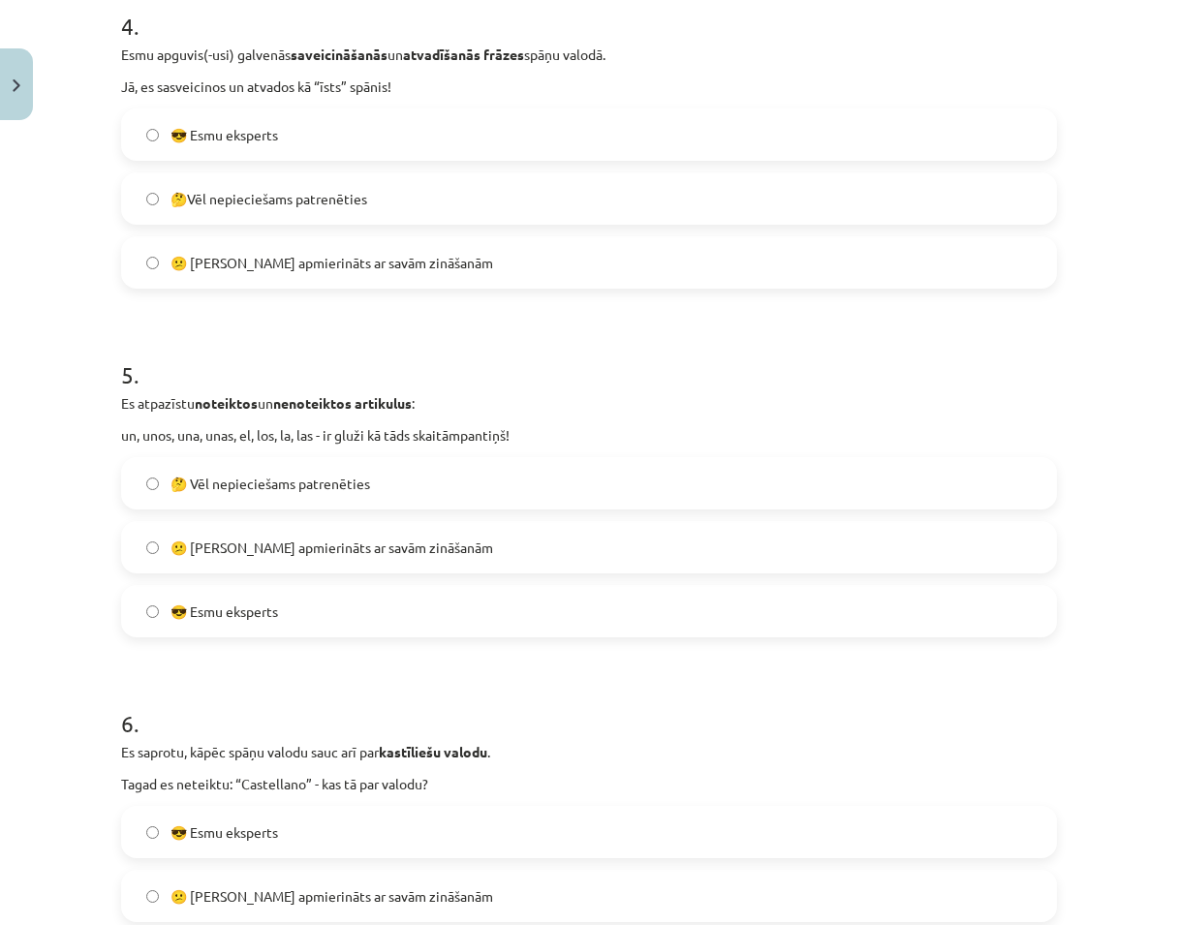
click at [219, 542] on span "😕 Neesmu apmierināts ar savām zināšanām" at bounding box center [332, 548] width 323 height 20
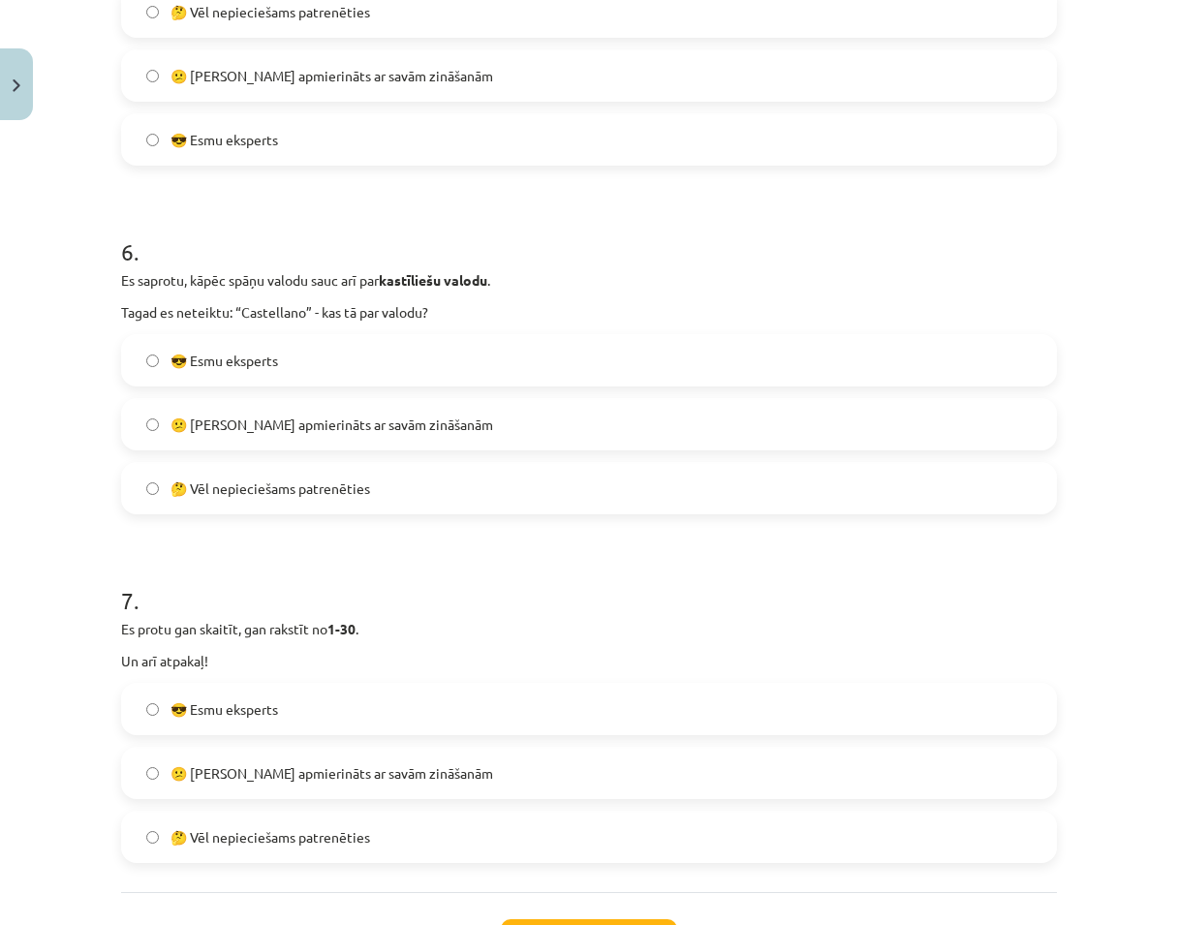
scroll to position [2035, 0]
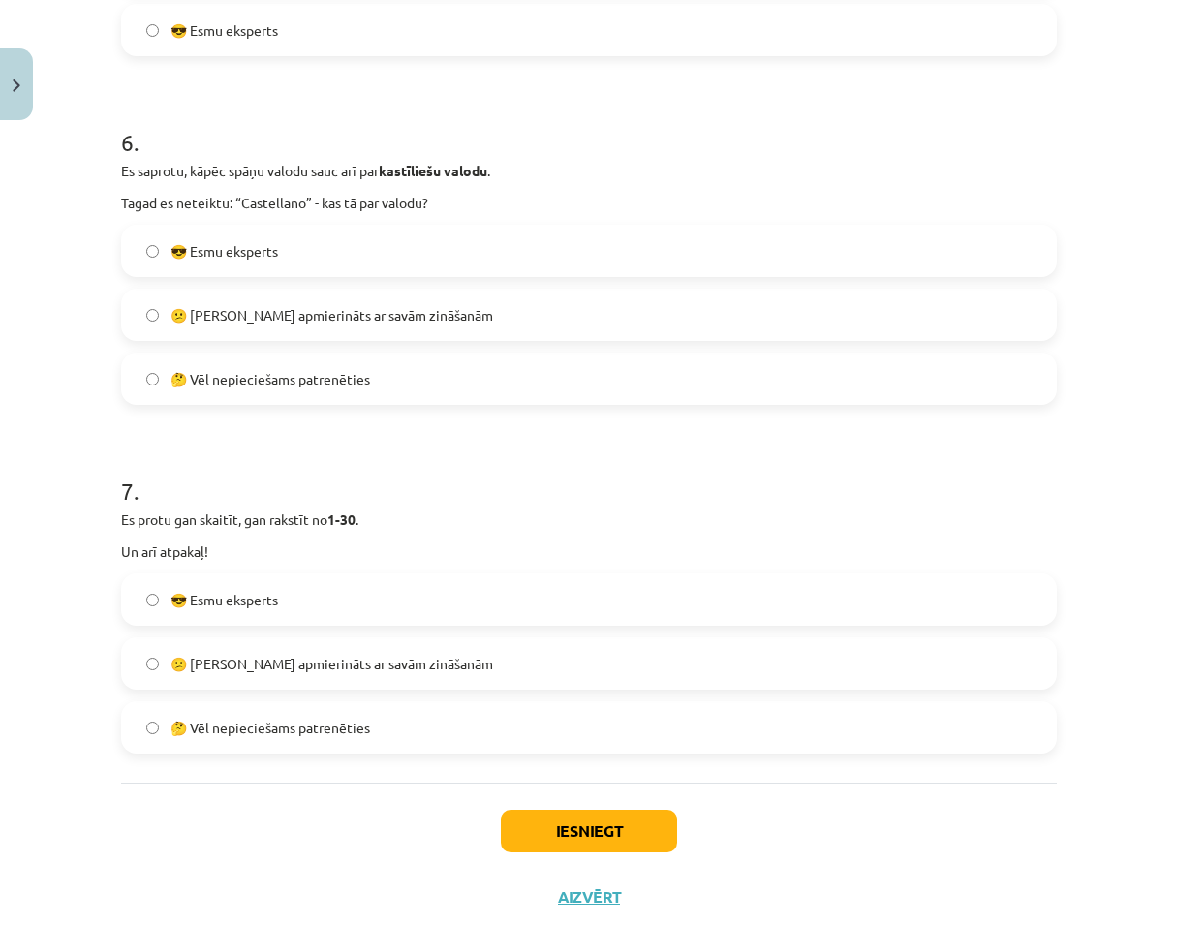
click at [329, 264] on label "😎 Esmu eksperts" at bounding box center [589, 251] width 932 height 48
click at [323, 327] on label "😕 Neesmu apmierināts ar savām zināšanām" at bounding box center [589, 315] width 932 height 48
drag, startPoint x: 259, startPoint y: 720, endPoint x: 373, endPoint y: 768, distance: 124.2
click at [262, 720] on span "🤔 Vēl nepieciešams patrenēties" at bounding box center [271, 728] width 200 height 20
click at [585, 824] on button "Iesniegt" at bounding box center [589, 831] width 176 height 43
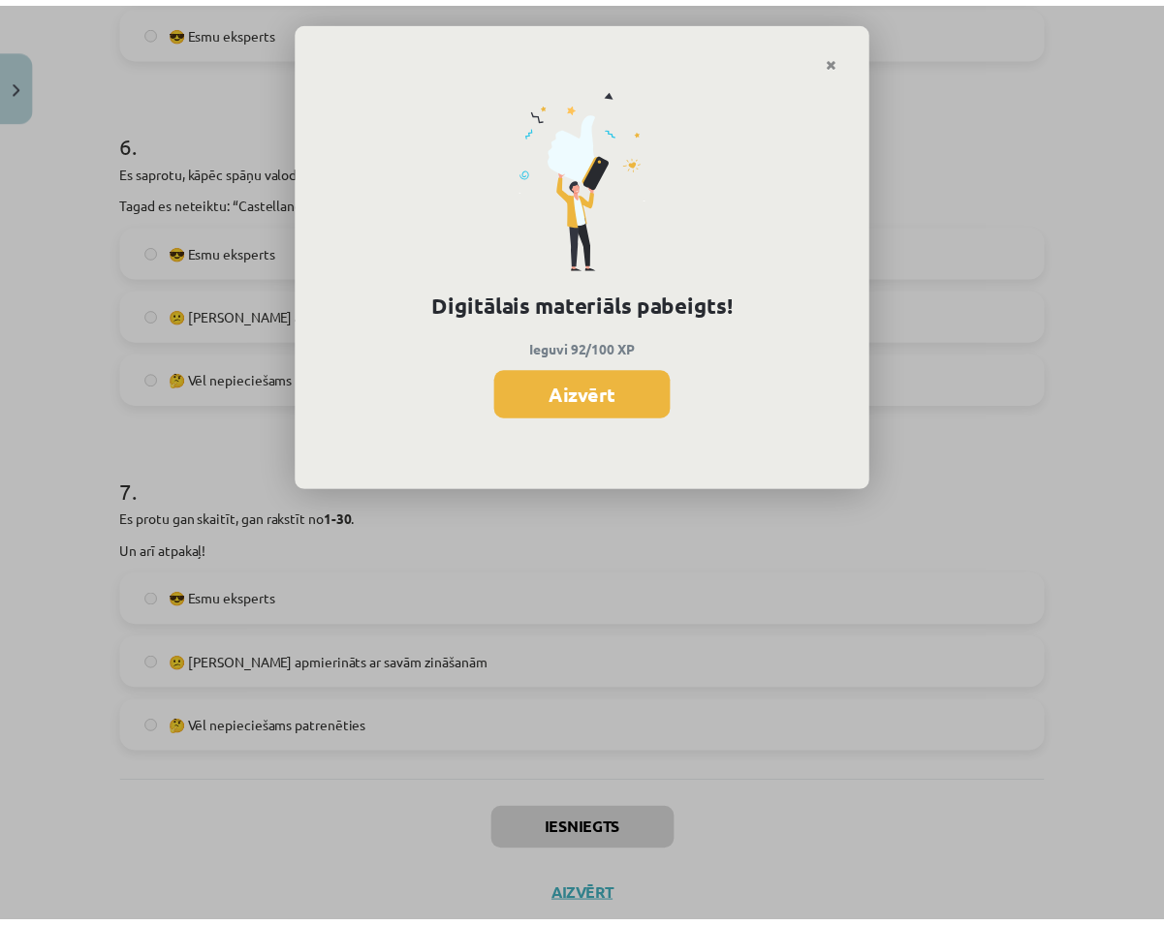
scroll to position [1404, 0]
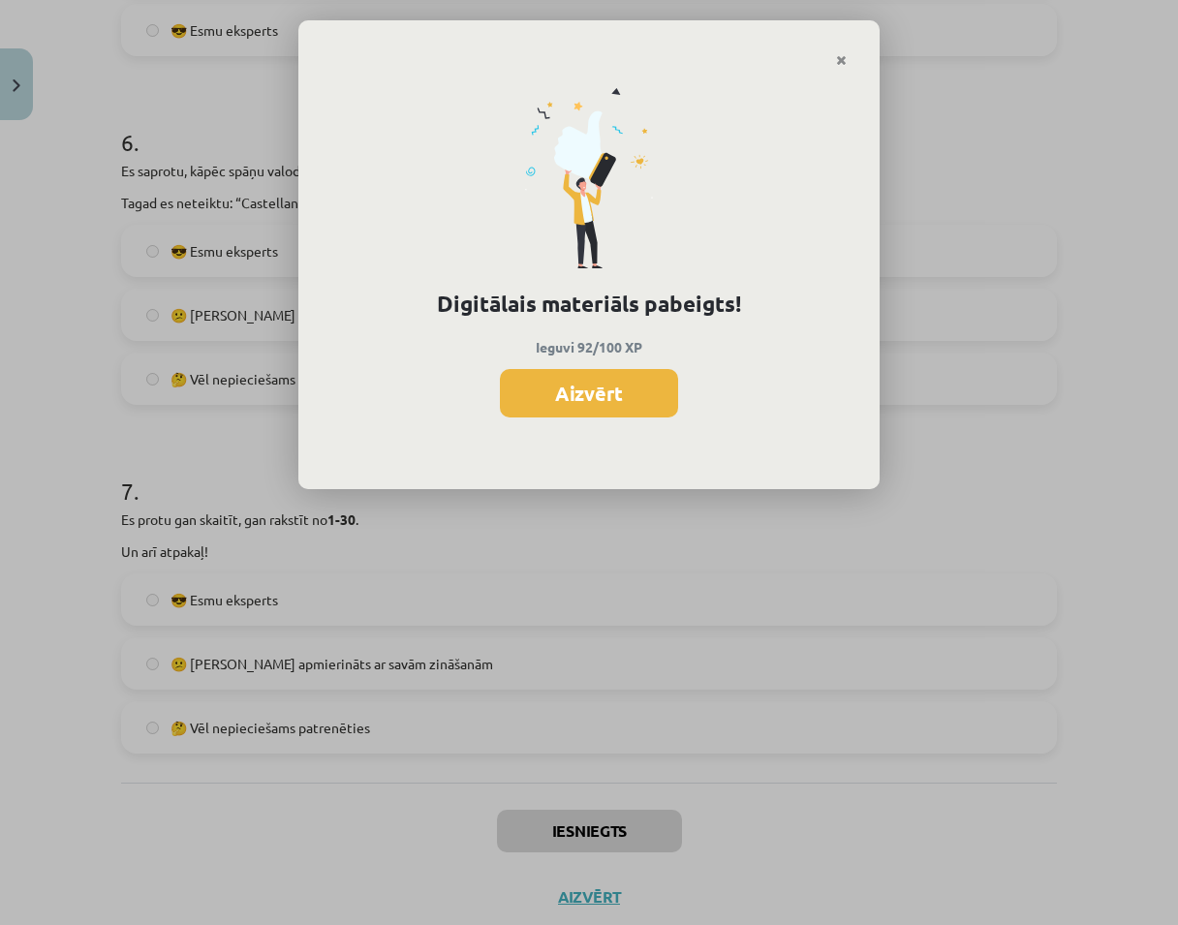
click at [630, 392] on button "Aizvērt" at bounding box center [589, 393] width 178 height 48
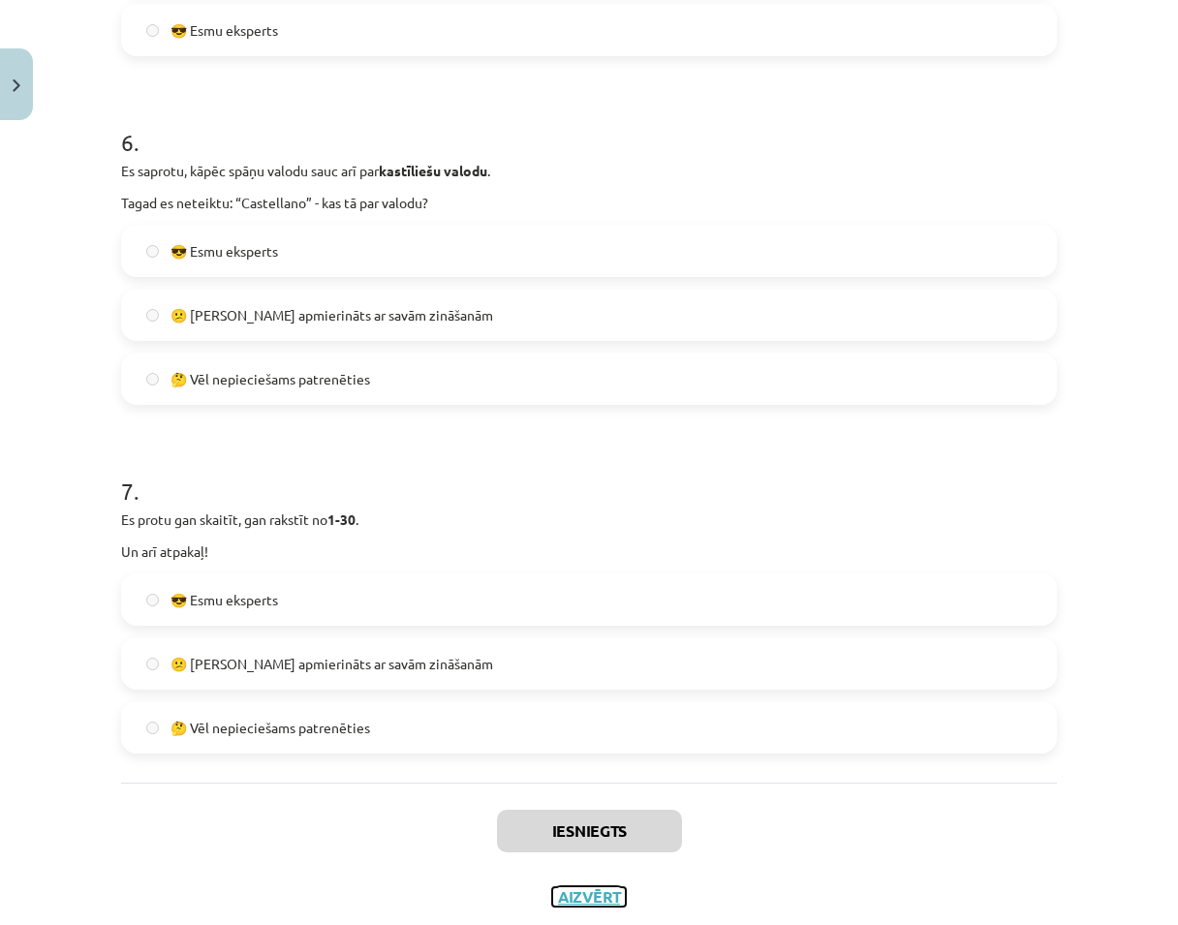
click at [577, 895] on button "Aizvērt" at bounding box center [589, 897] width 74 height 19
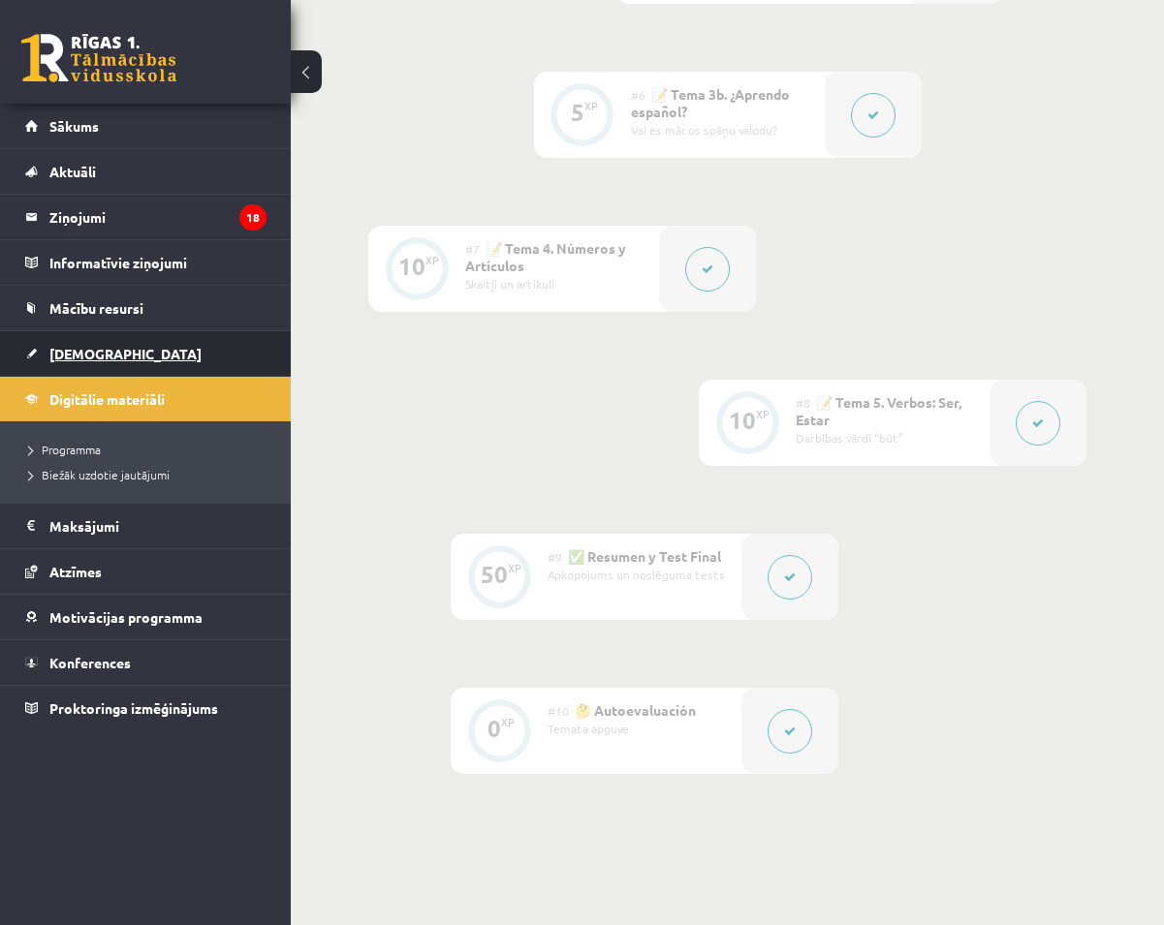
click at [86, 360] on span "[DEMOGRAPHIC_DATA]" at bounding box center [125, 353] width 152 height 17
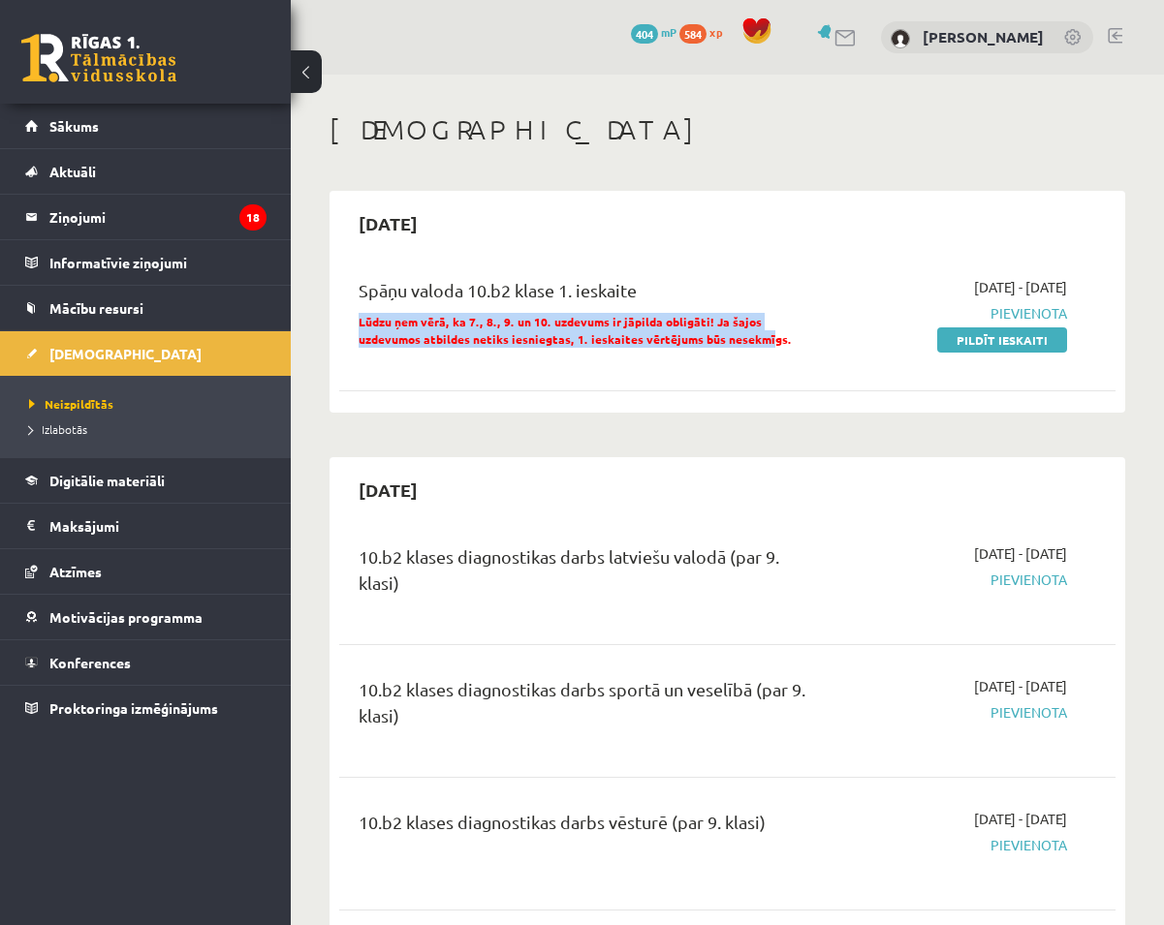
drag, startPoint x: 346, startPoint y: 324, endPoint x: 699, endPoint y: 359, distance: 354.5
click at [699, 359] on div "Spāņu valoda 10.b2 klase 1. ieskaite Lūdzu ņem vērā, ka 7., 8., 9. un 10. uzdev…" at bounding box center [727, 318] width 776 height 121
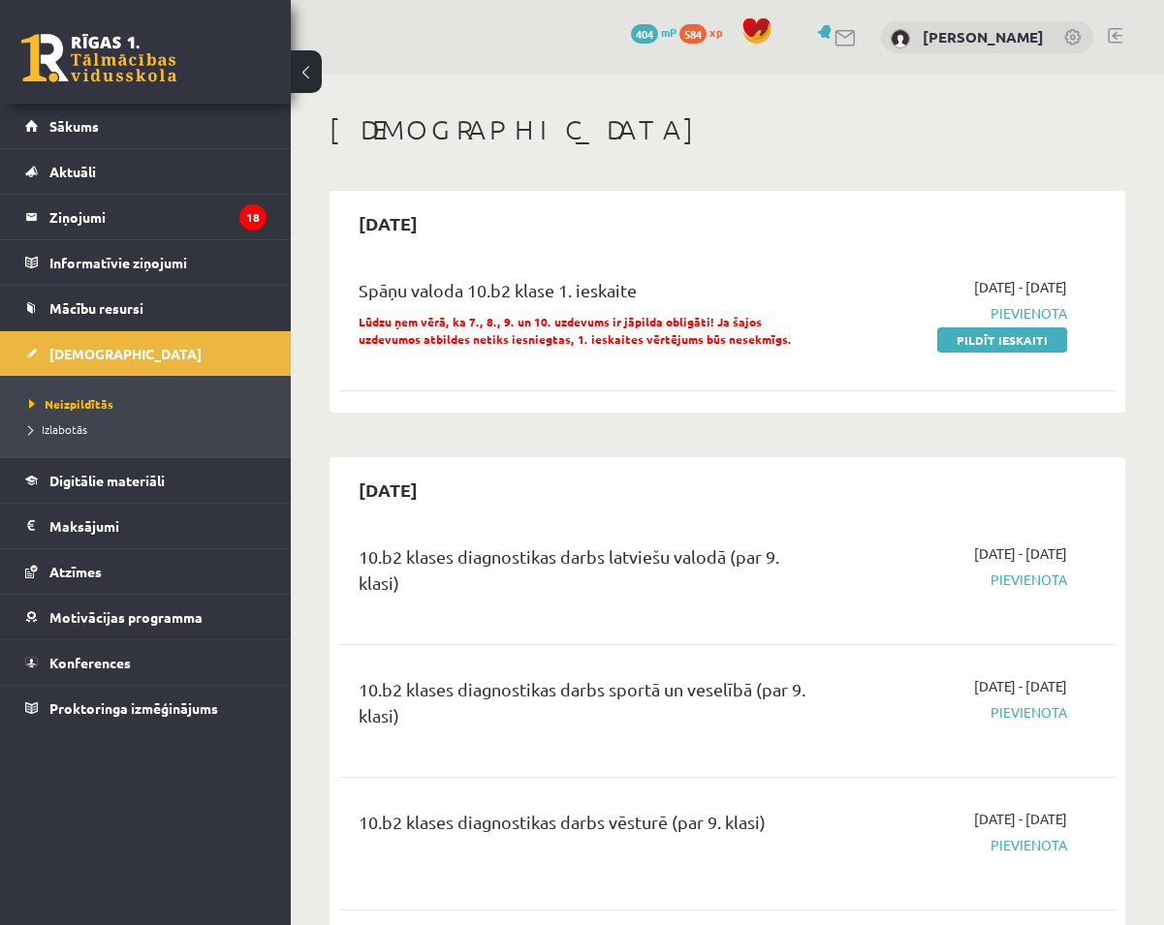
click at [727, 382] on div "Spāņu valoda 10.b2 klase 1. ieskaite Lūdzu ņem vērā, ka 7., 8., 9. un 10. uzdev…" at bounding box center [727, 330] width 776 height 145
click at [858, 342] on link "Pildīt ieskaiti" at bounding box center [1002, 340] width 130 height 25
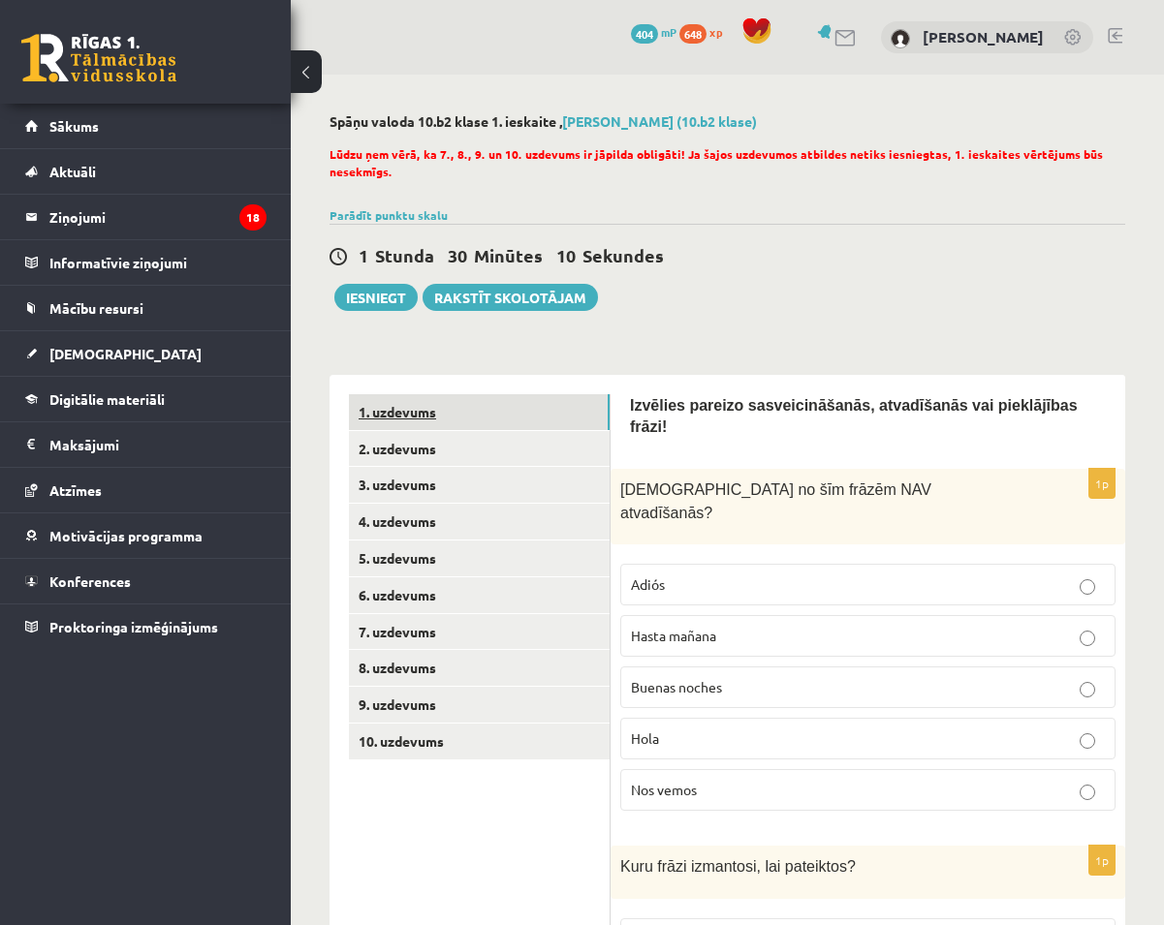
click at [409, 410] on link "1. uzdevums" at bounding box center [479, 412] width 261 height 36
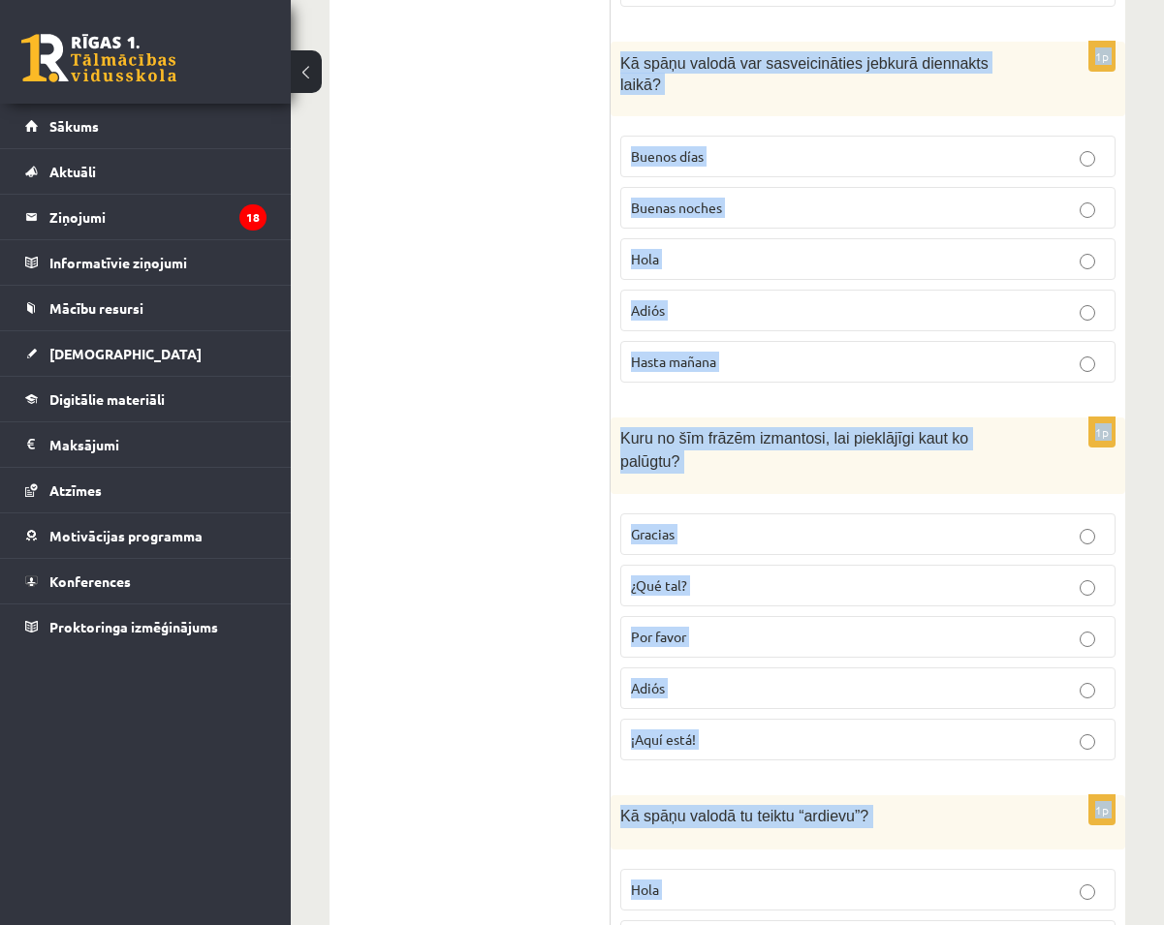
scroll to position [1334, 0]
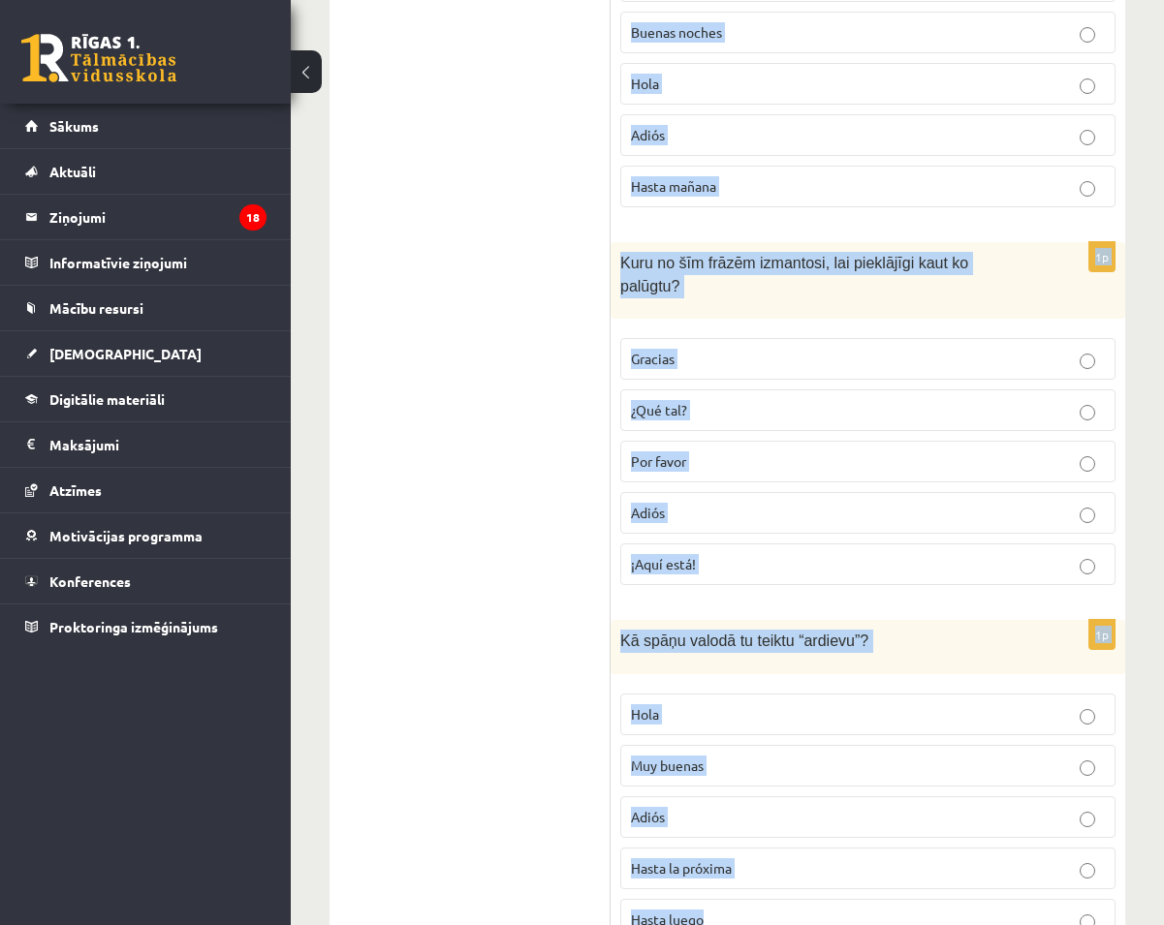
drag, startPoint x: 626, startPoint y: 468, endPoint x: 980, endPoint y: 904, distance: 561.5
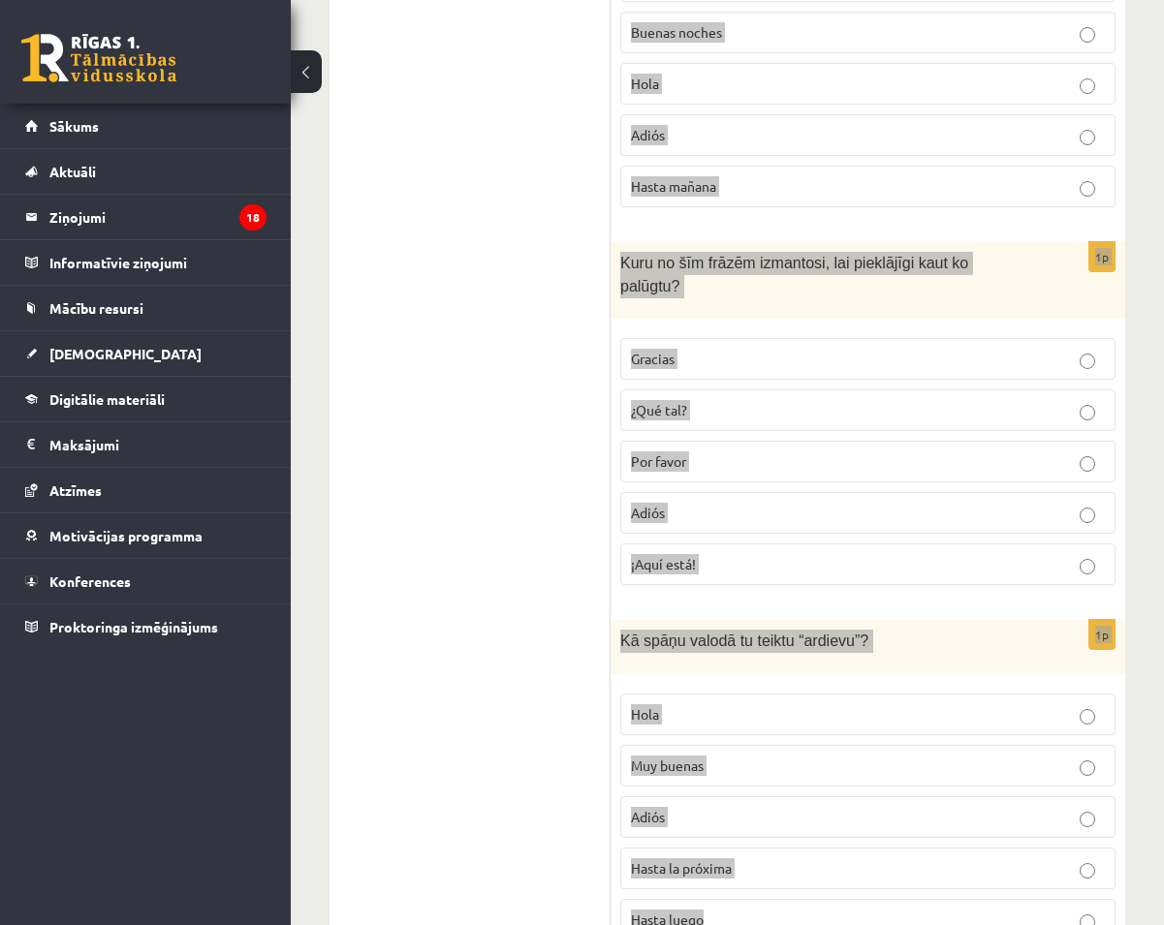
copy form "ura no šīm frāzēm NAV atvadīšanās? Adiós Hasta [DATE] Buenas noches Hola Nos ve…"
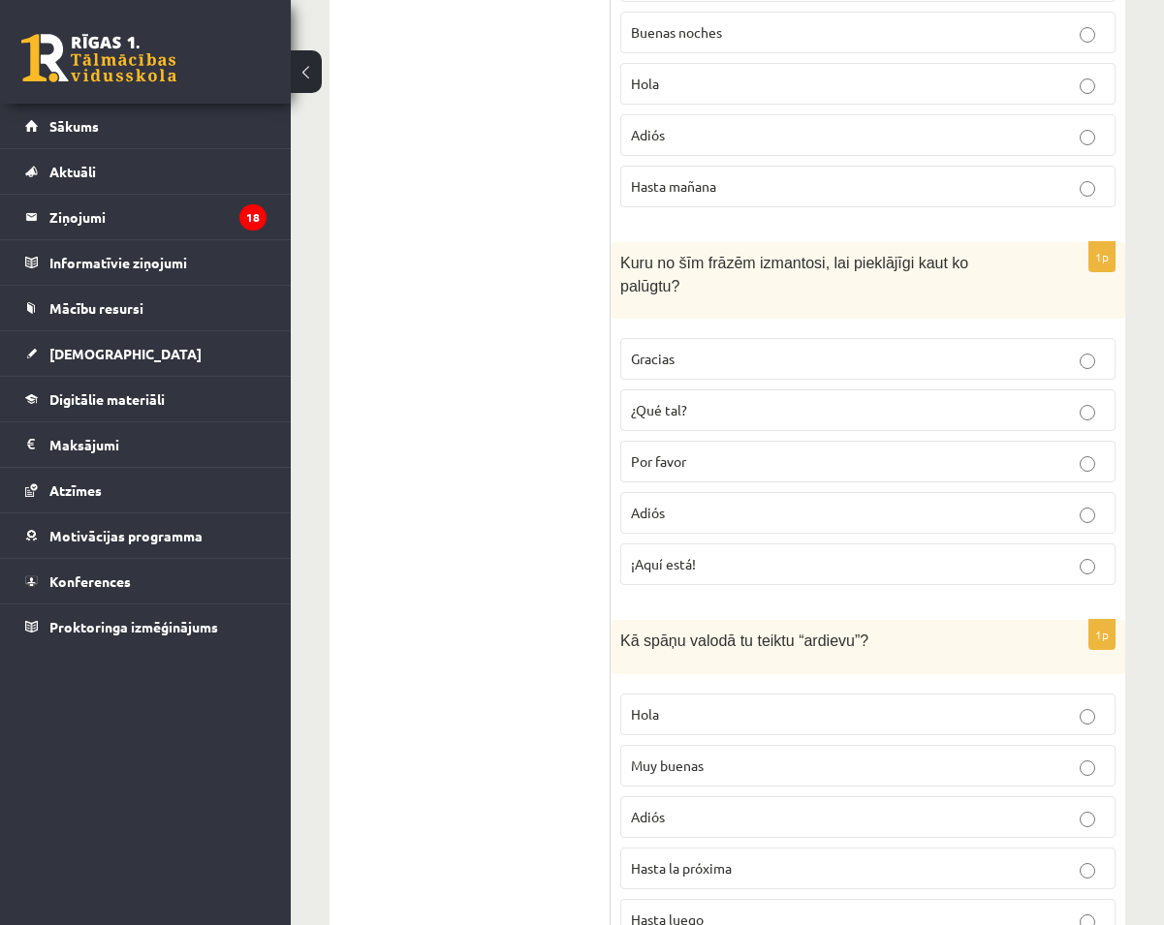
click at [578, 514] on ul "1. uzdevums 2. uzdevums 3. uzdevums 4. uzdevums 5. uzdevums 6. uzdevums 7. uzde…" at bounding box center [480, 8] width 262 height 1896
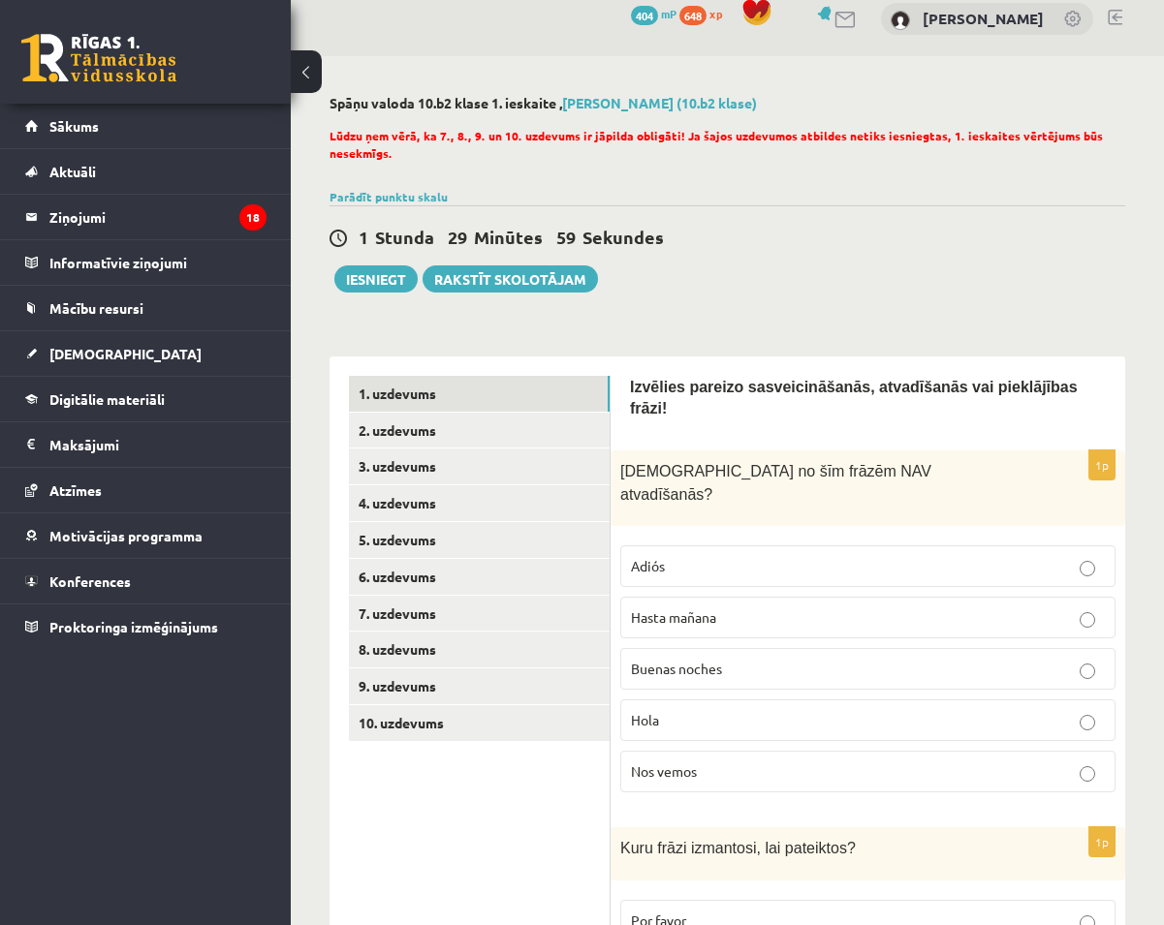
scroll to position [0, 0]
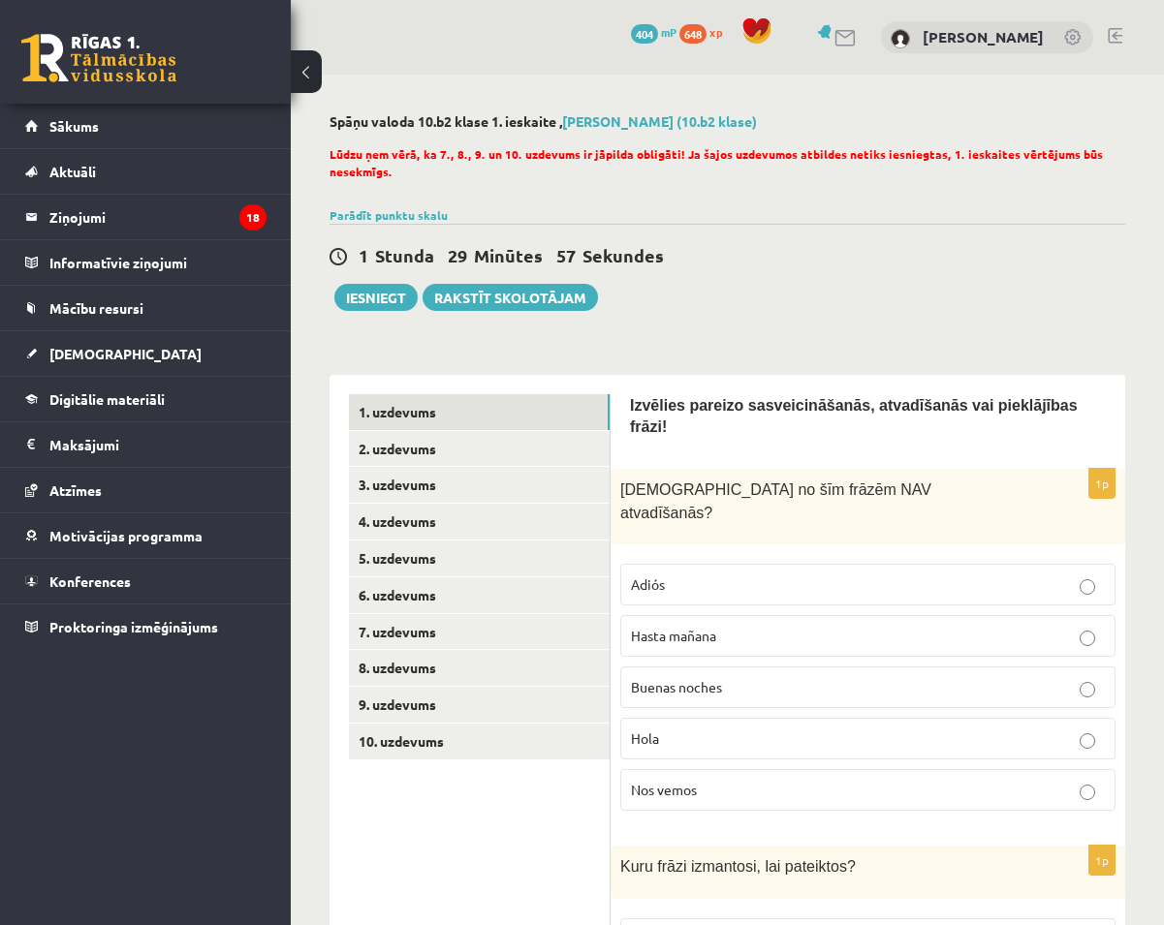
click at [736, 729] on p "Hola" at bounding box center [868, 739] width 474 height 20
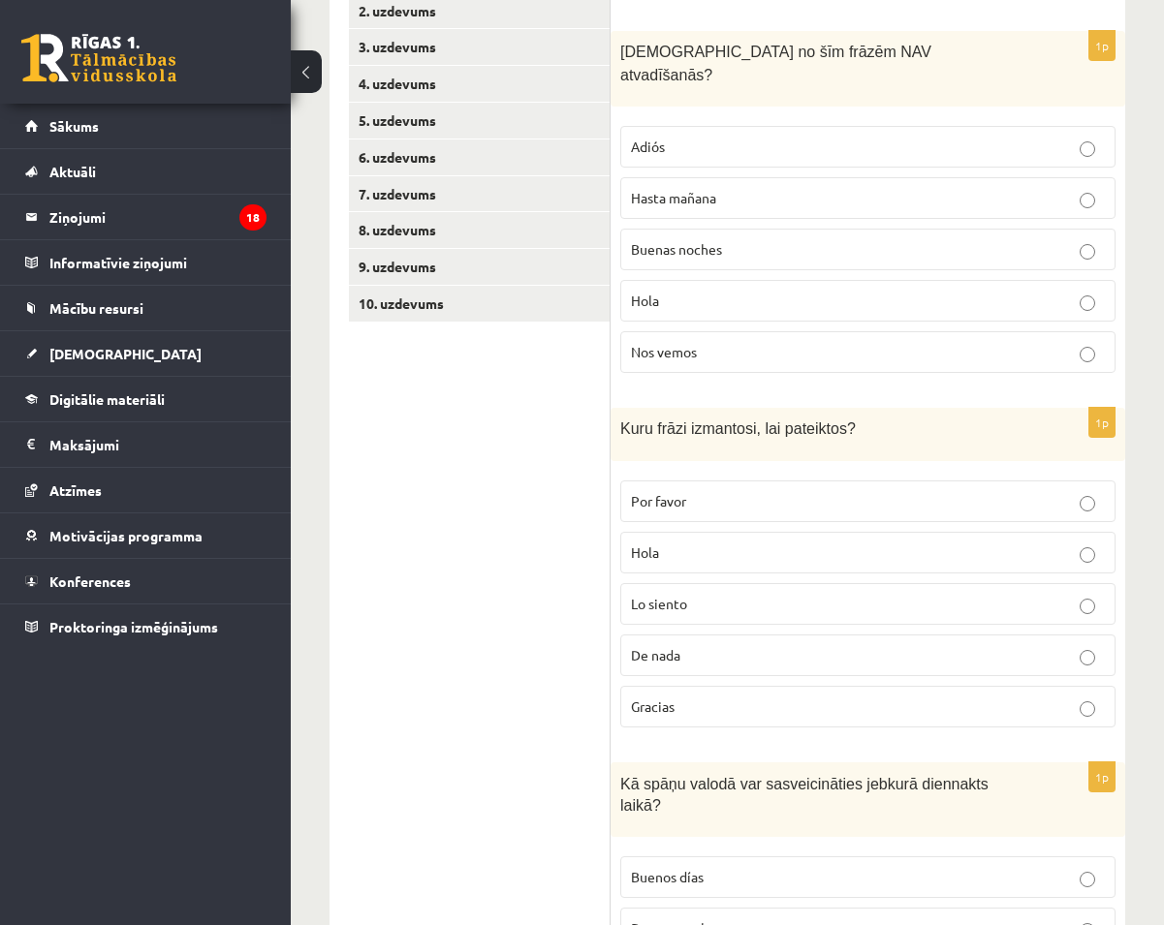
scroll to position [485, 0]
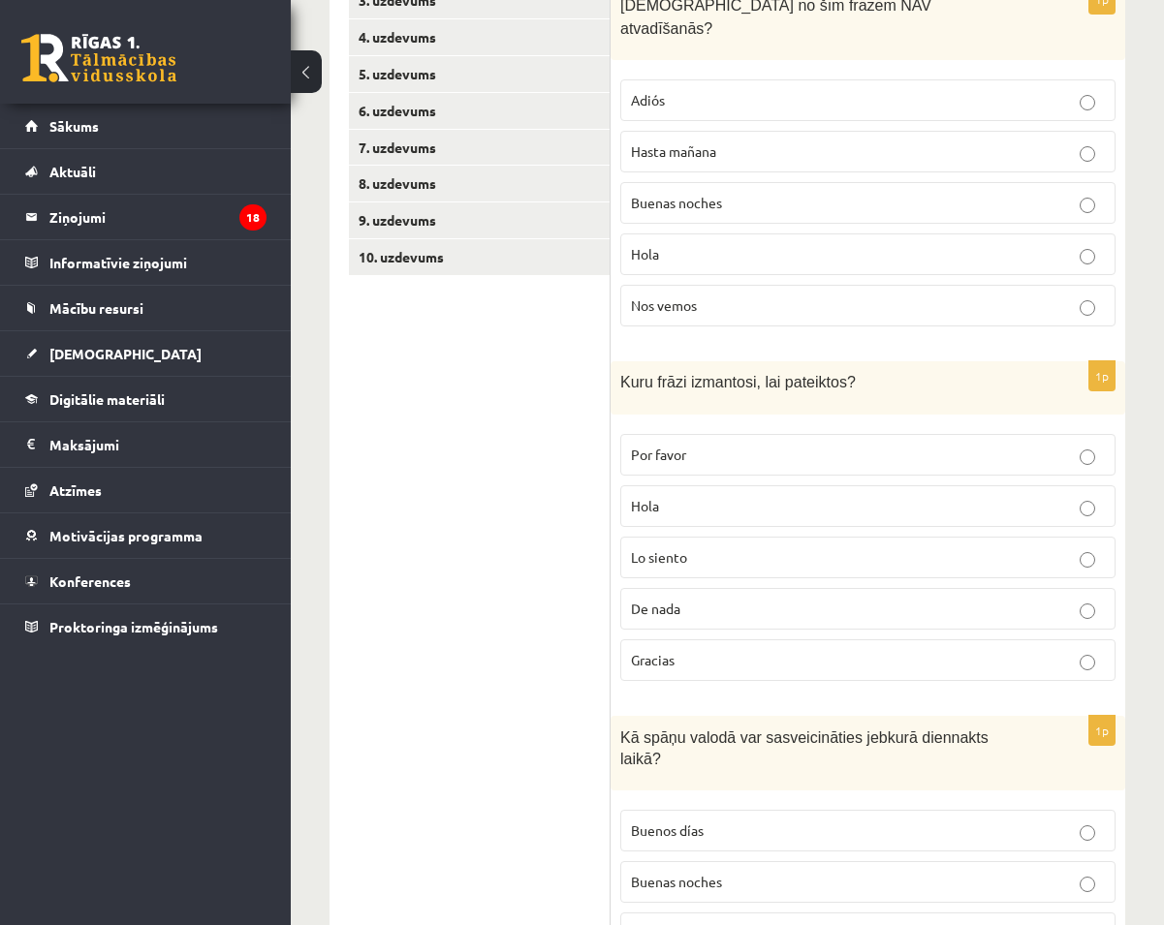
click at [743, 650] on p "Gracias" at bounding box center [868, 660] width 474 height 20
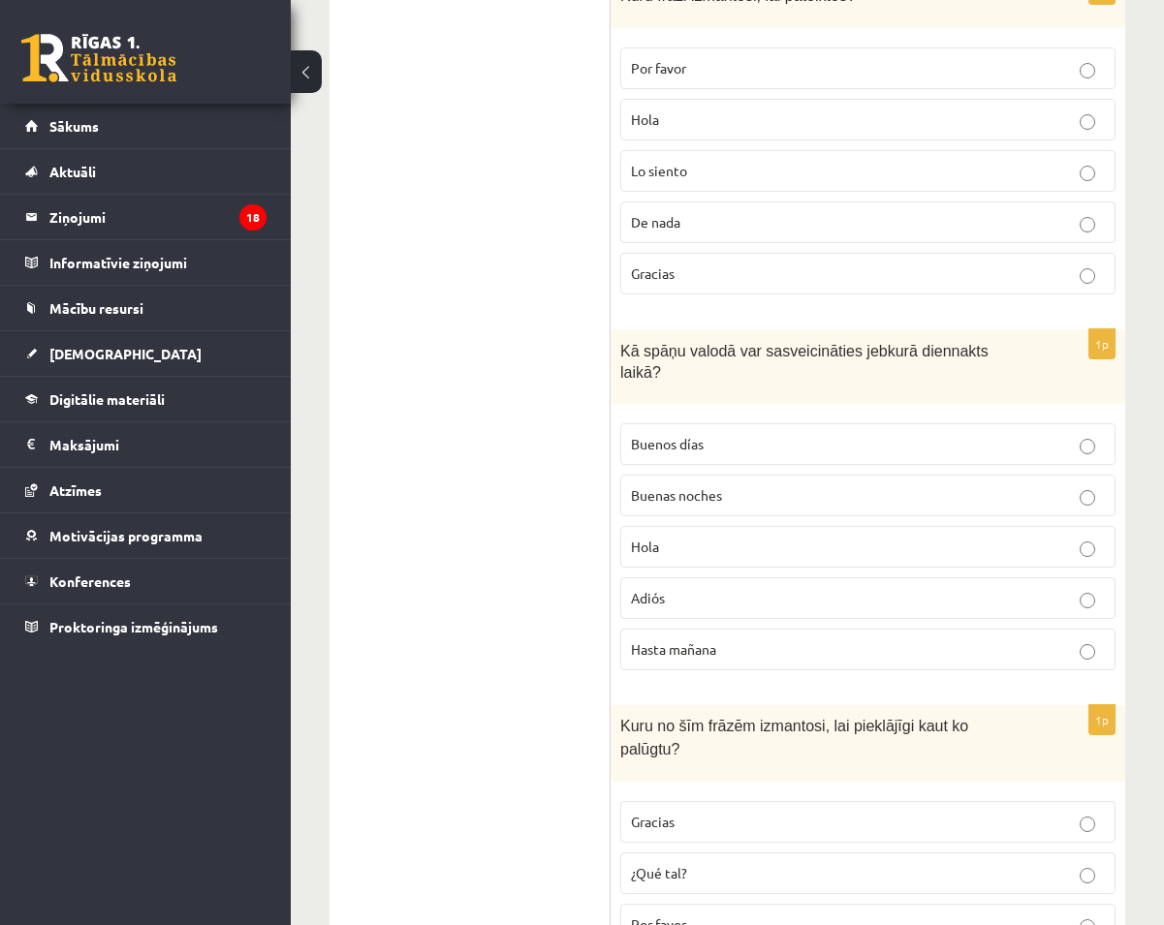
scroll to position [872, 0]
click at [734, 536] on p "Hola" at bounding box center [868, 546] width 474 height 20
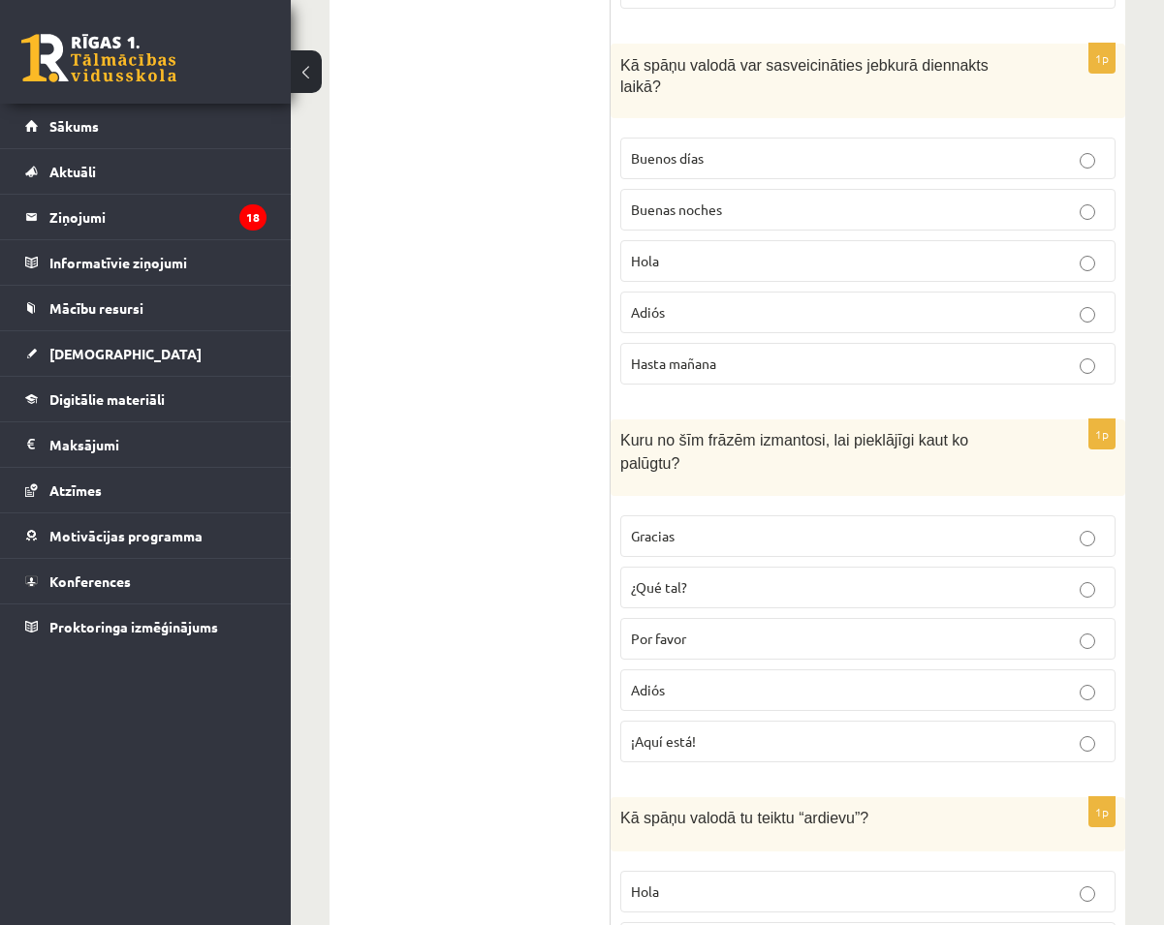
scroll to position [1163, 0]
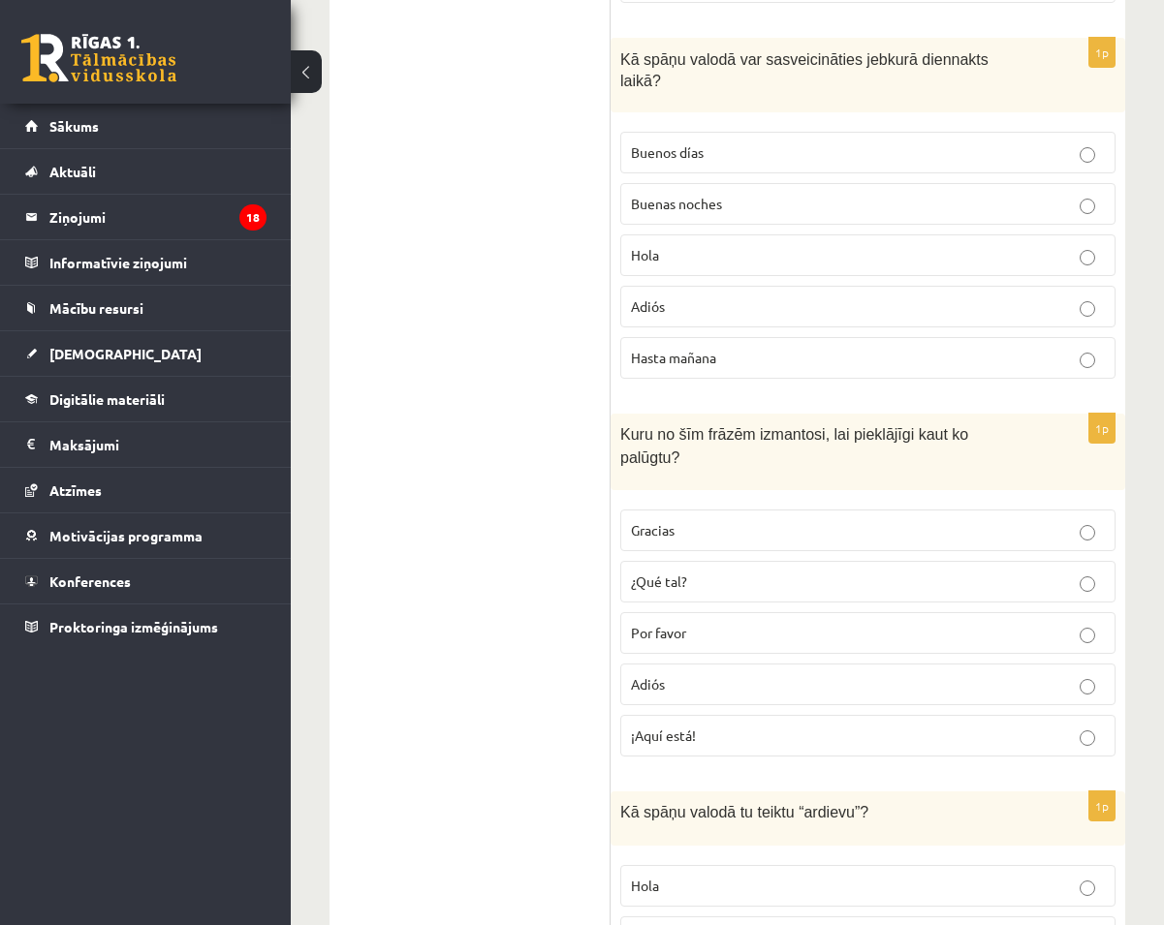
click at [694, 623] on p "Por favor" at bounding box center [868, 633] width 474 height 20
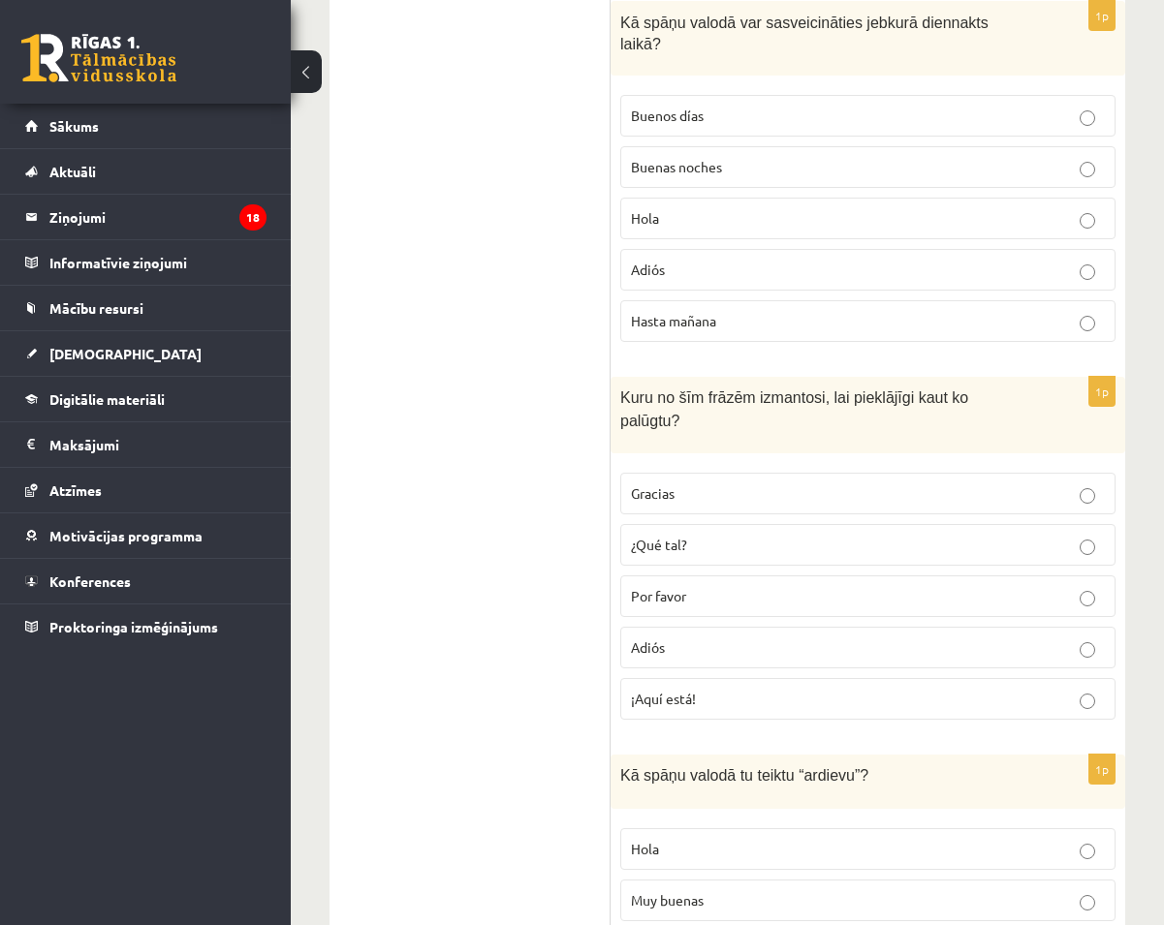
scroll to position [1334, 0]
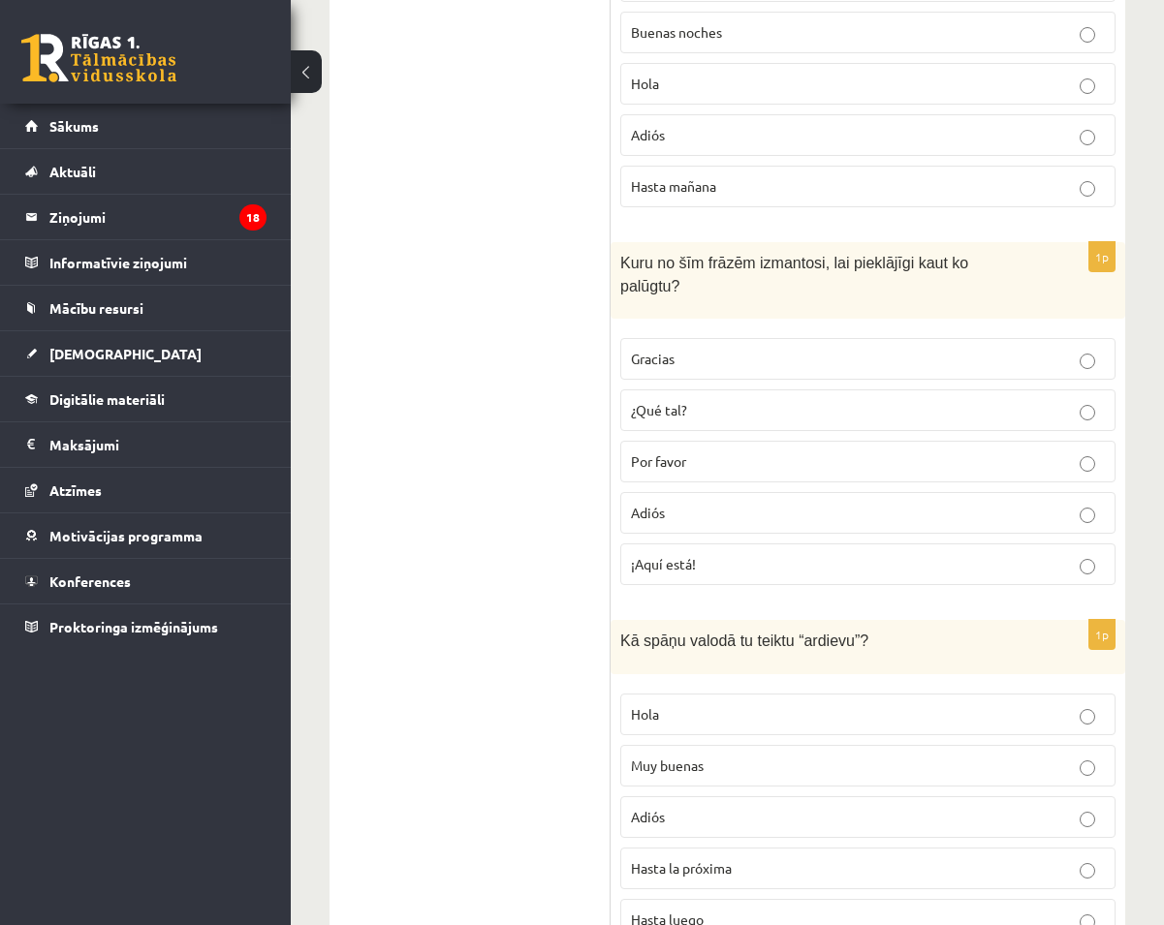
click at [677, 807] on p "Adiós" at bounding box center [868, 817] width 474 height 20
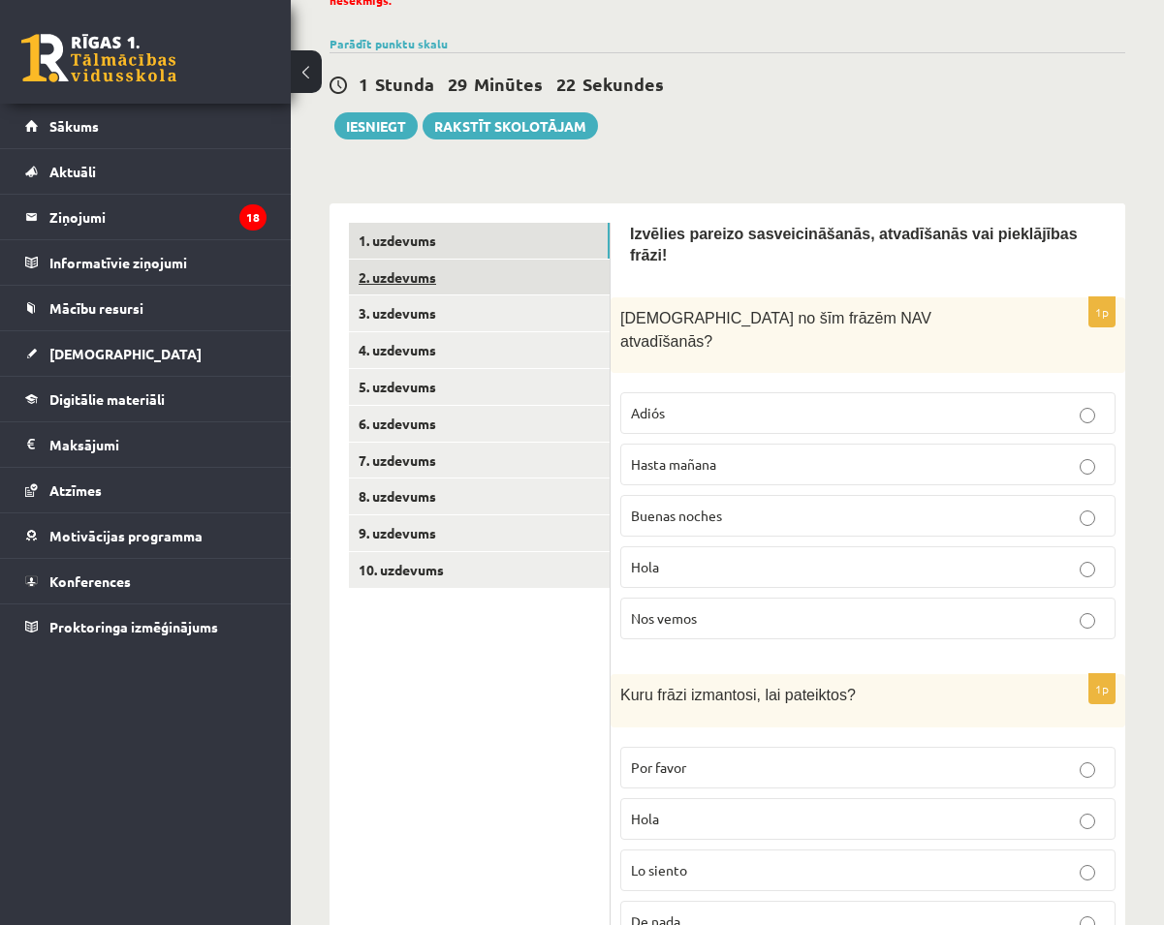
click at [440, 279] on link "2. uzdevums" at bounding box center [479, 278] width 261 height 36
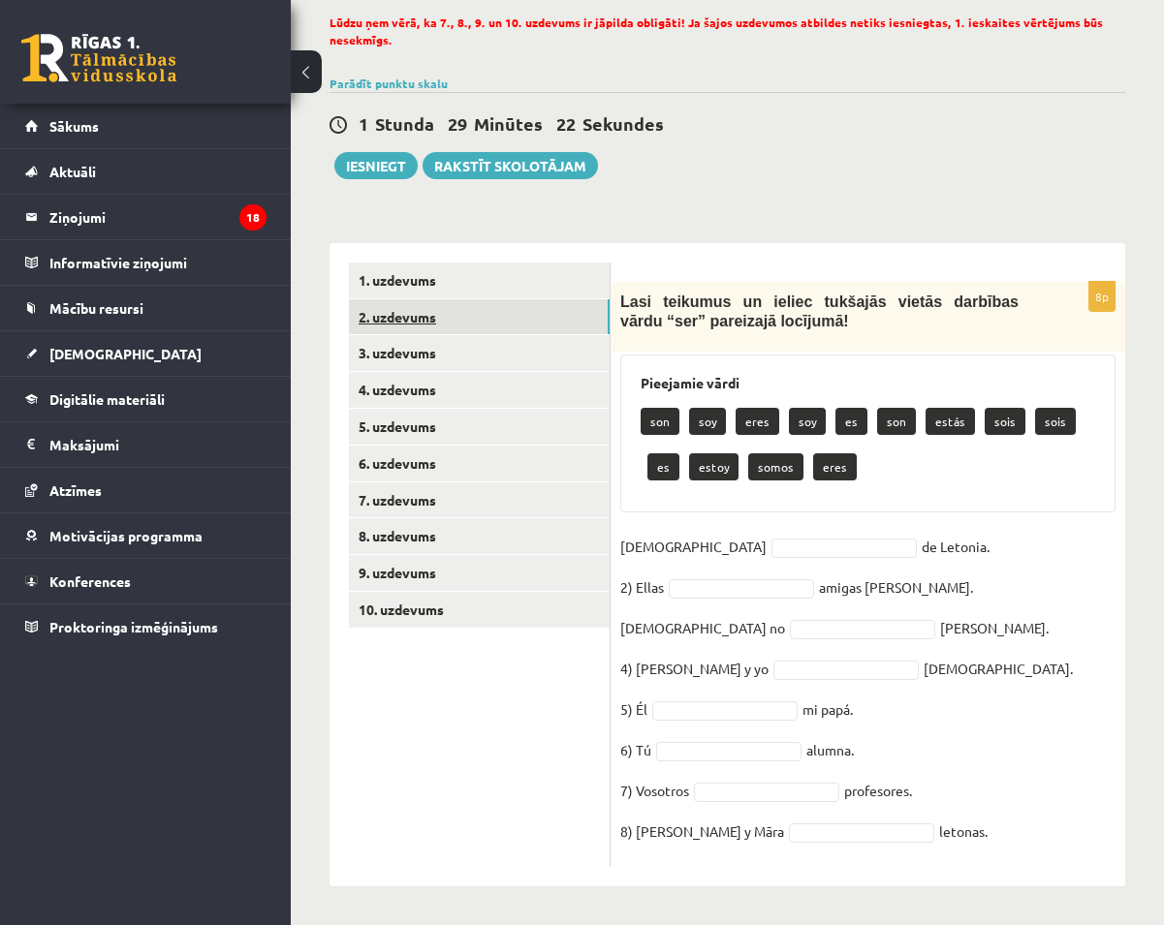
scroll to position [133, 0]
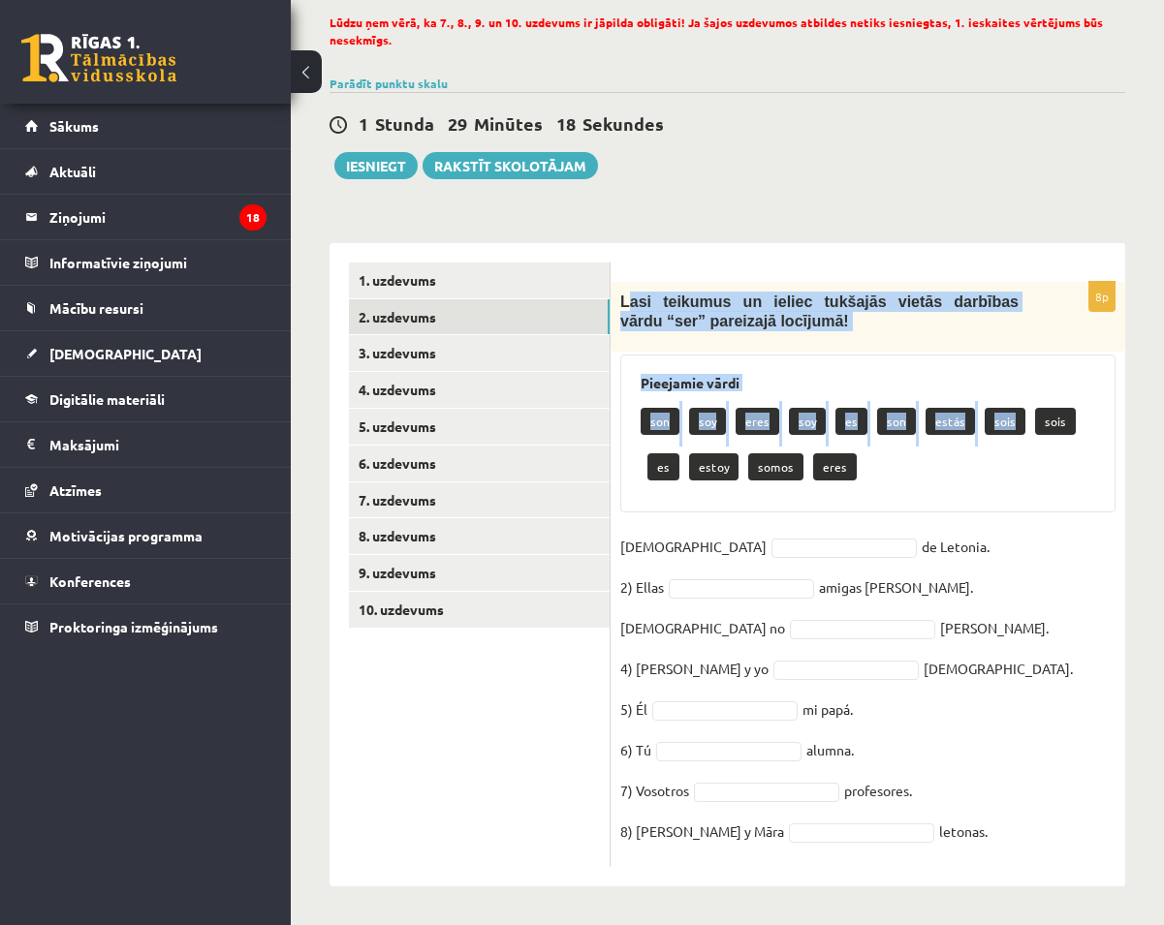
drag, startPoint x: 624, startPoint y: 297, endPoint x: 986, endPoint y: 442, distance: 390.5
click at [986, 442] on div "8p Lasi teikumus un ieliec tukšajās vietās darbības vārdu “ser” pareizajā locīj…" at bounding box center [867, 574] width 515 height 585
click at [979, 355] on div "Pieejamie vārdi son soy eres soy es son estás sois sois es estoy somos eres" at bounding box center [867, 434] width 495 height 158
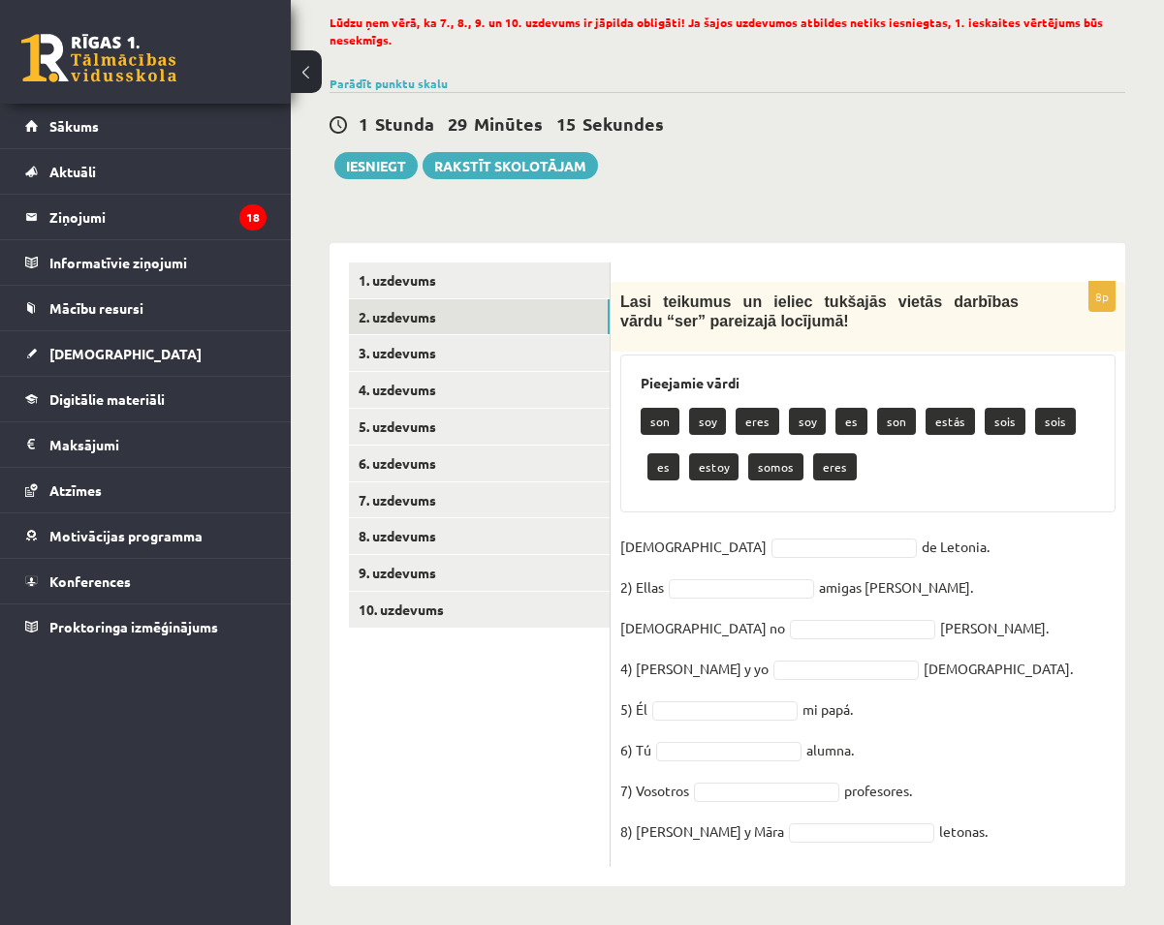
drag, startPoint x: 619, startPoint y: 297, endPoint x: 1044, endPoint y: 886, distance: 725.3
click at [1050, 908] on div "**********" at bounding box center [727, 434] width 873 height 983
copy div "Lasi teikumus un ieliec tukšajās vietās darbības vārdu “ser” pareizajā locījumā…"
click at [456, 718] on ul "1. uzdevums 2. uzdevums 3. uzdevums 4. uzdevums 5. uzdevums 6. uzdevums 7. uzde…" at bounding box center [480, 565] width 262 height 605
drag, startPoint x: 797, startPoint y: 417, endPoint x: 802, endPoint y: 434, distance: 18.1
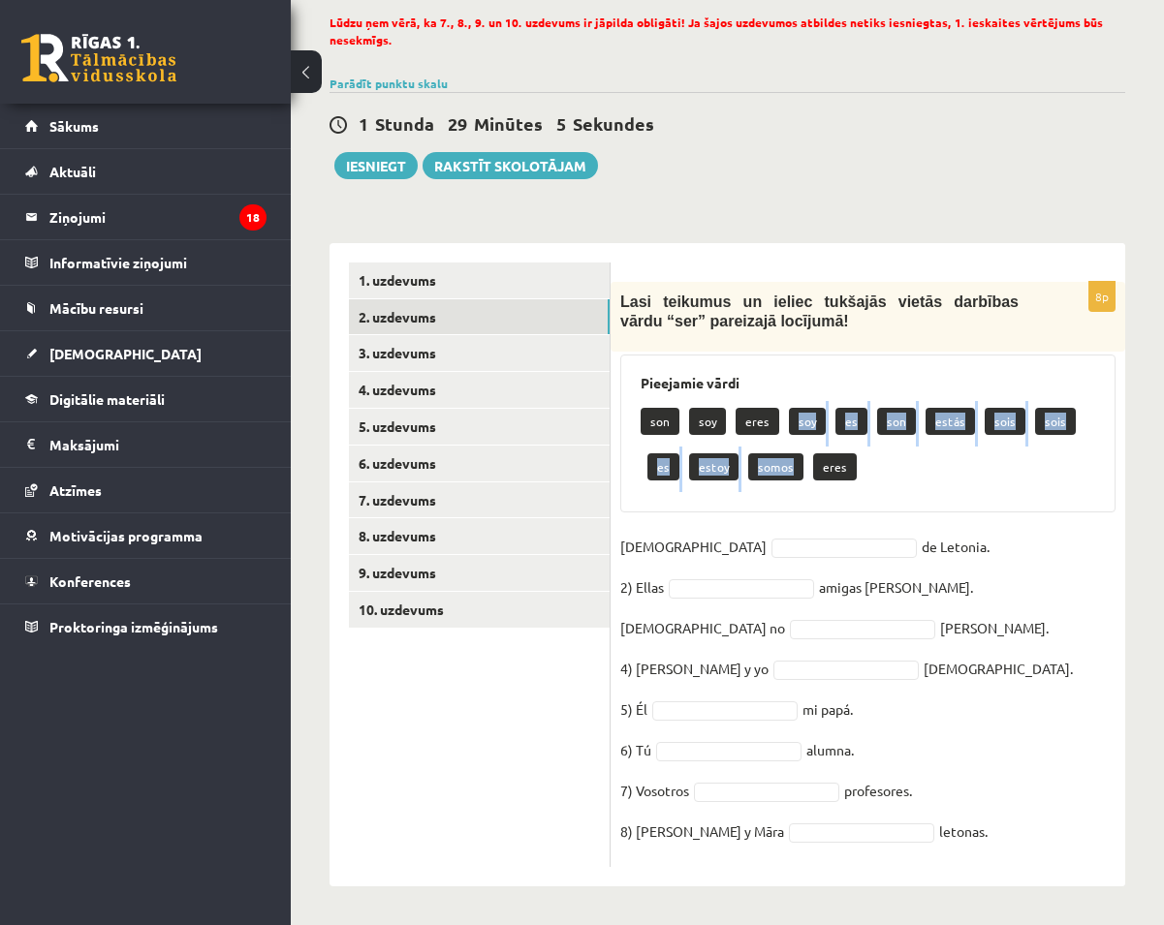
click at [795, 453] on div "son soy eres soy es son estás sois sois es estoy somos eres" at bounding box center [868, 446] width 454 height 91
click at [875, 463] on div "son soy eres soy es son estás sois sois es estoy somos eres" at bounding box center [868, 446] width 454 height 91
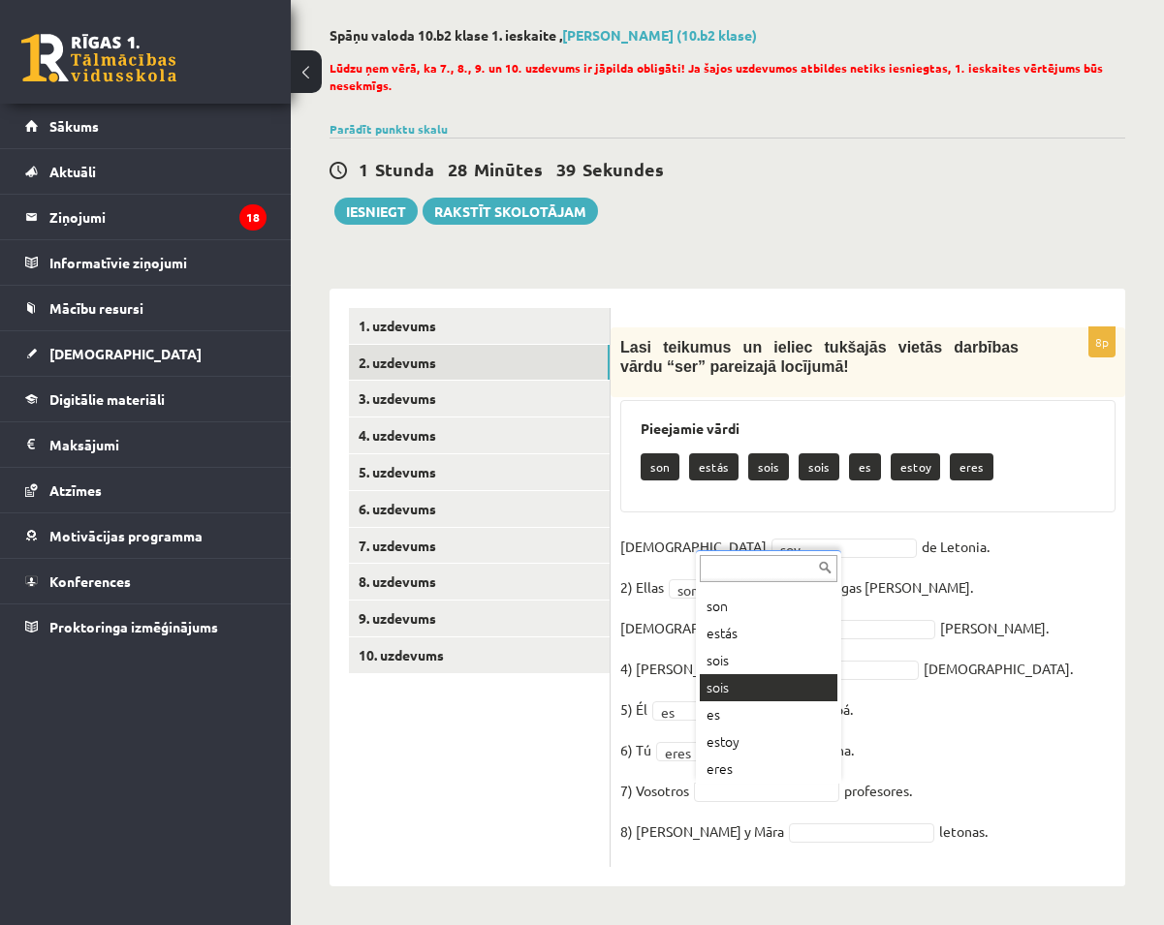
scroll to position [23, 0]
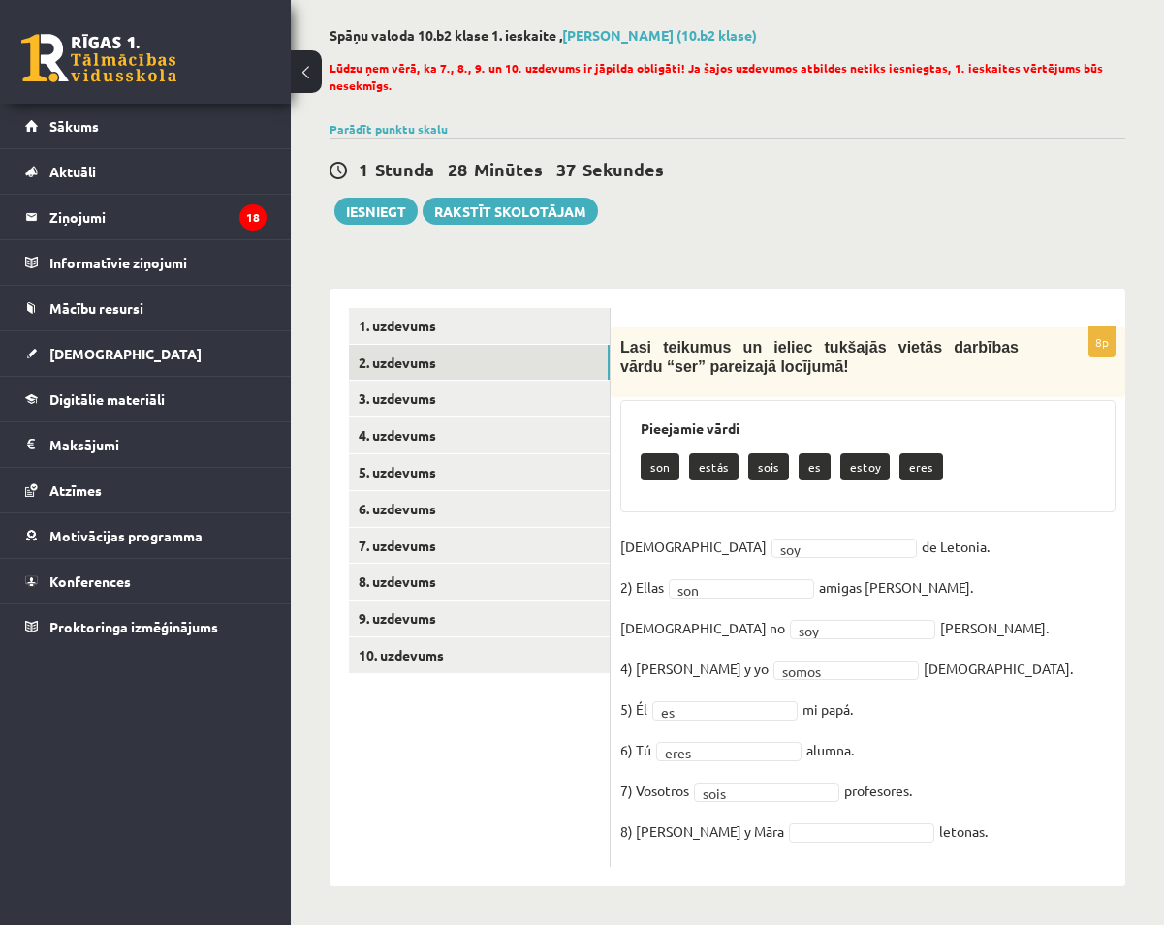
click at [754, 821] on fieldset "1) Yo soy *** de Letonia. 2) Ellas son *** amigas de Antonio. 3) Yo no soy *** …" at bounding box center [867, 695] width 495 height 326
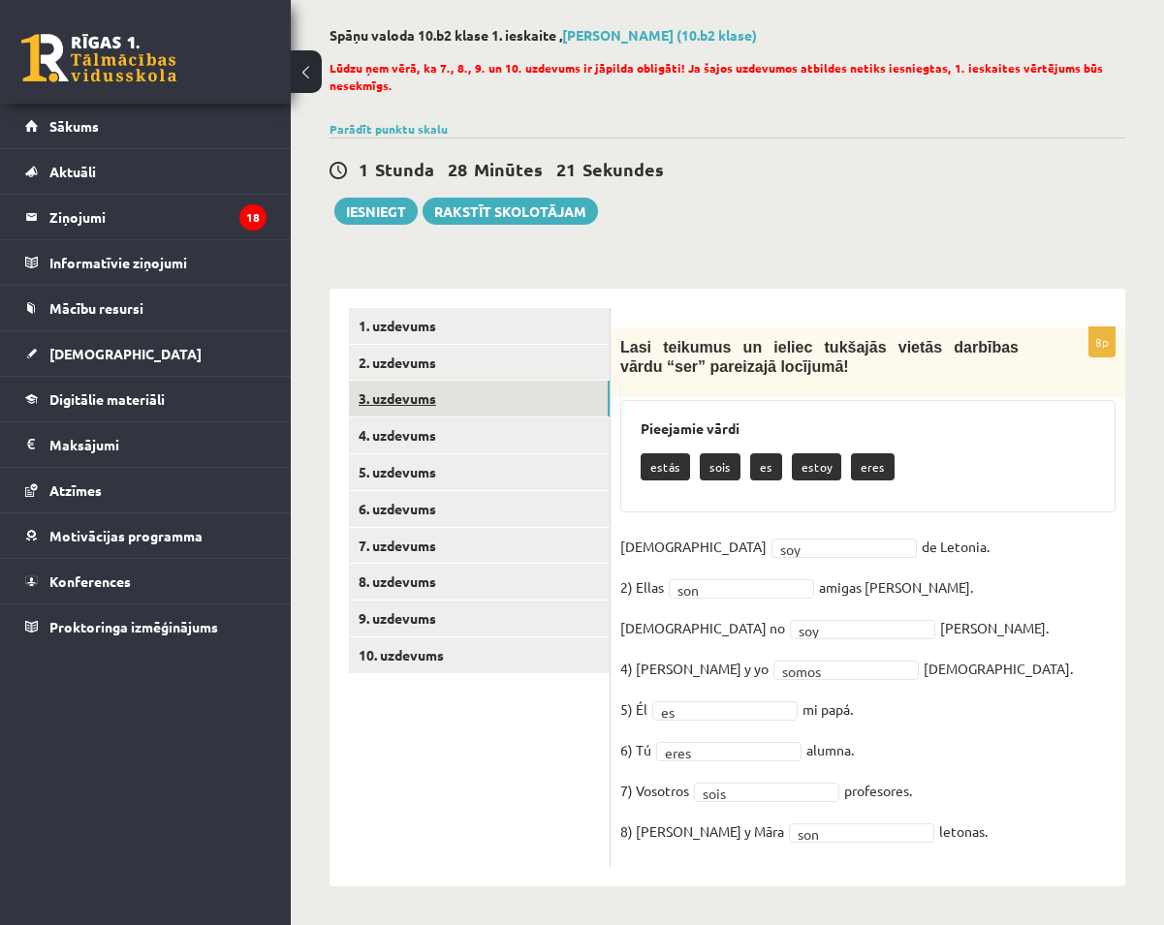
click at [430, 397] on link "3. uzdevums" at bounding box center [479, 399] width 261 height 36
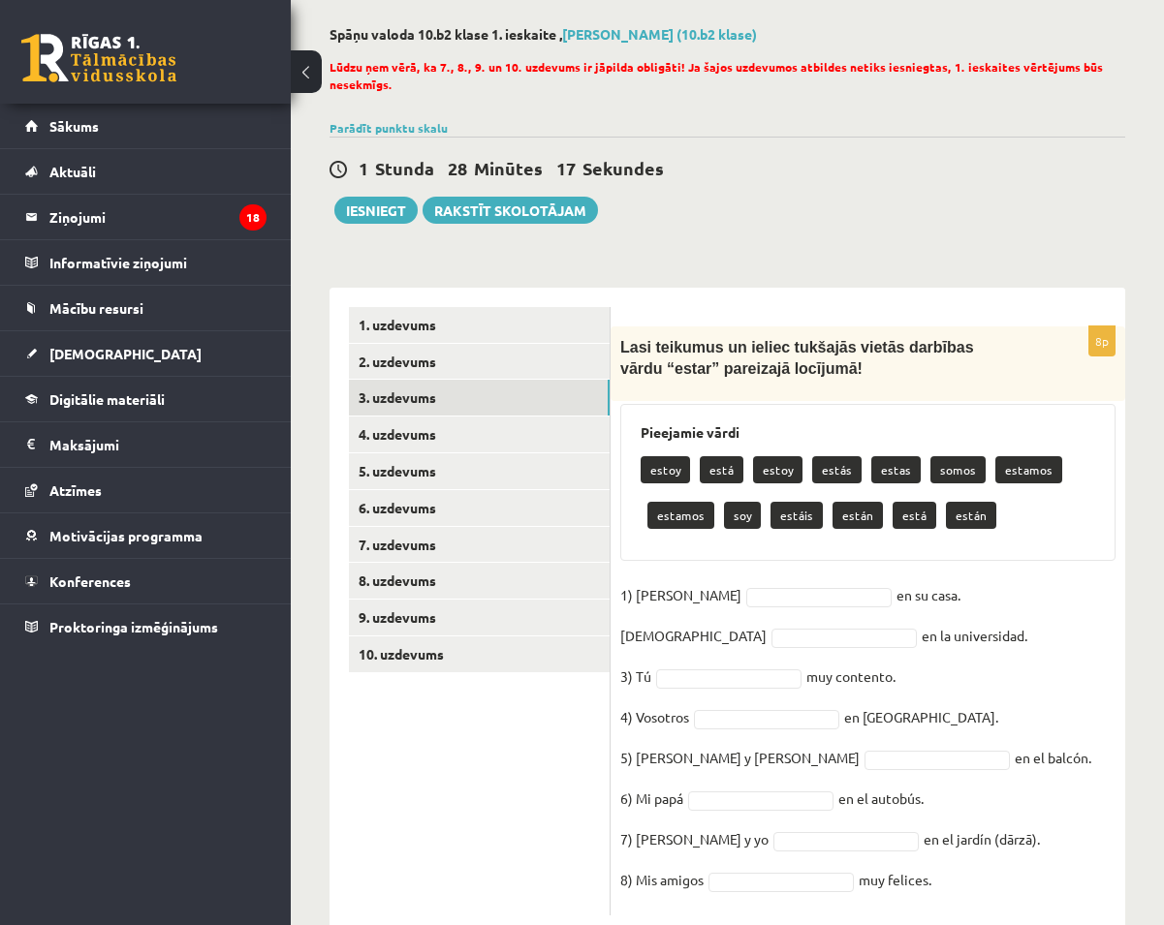
scroll to position [138, 0]
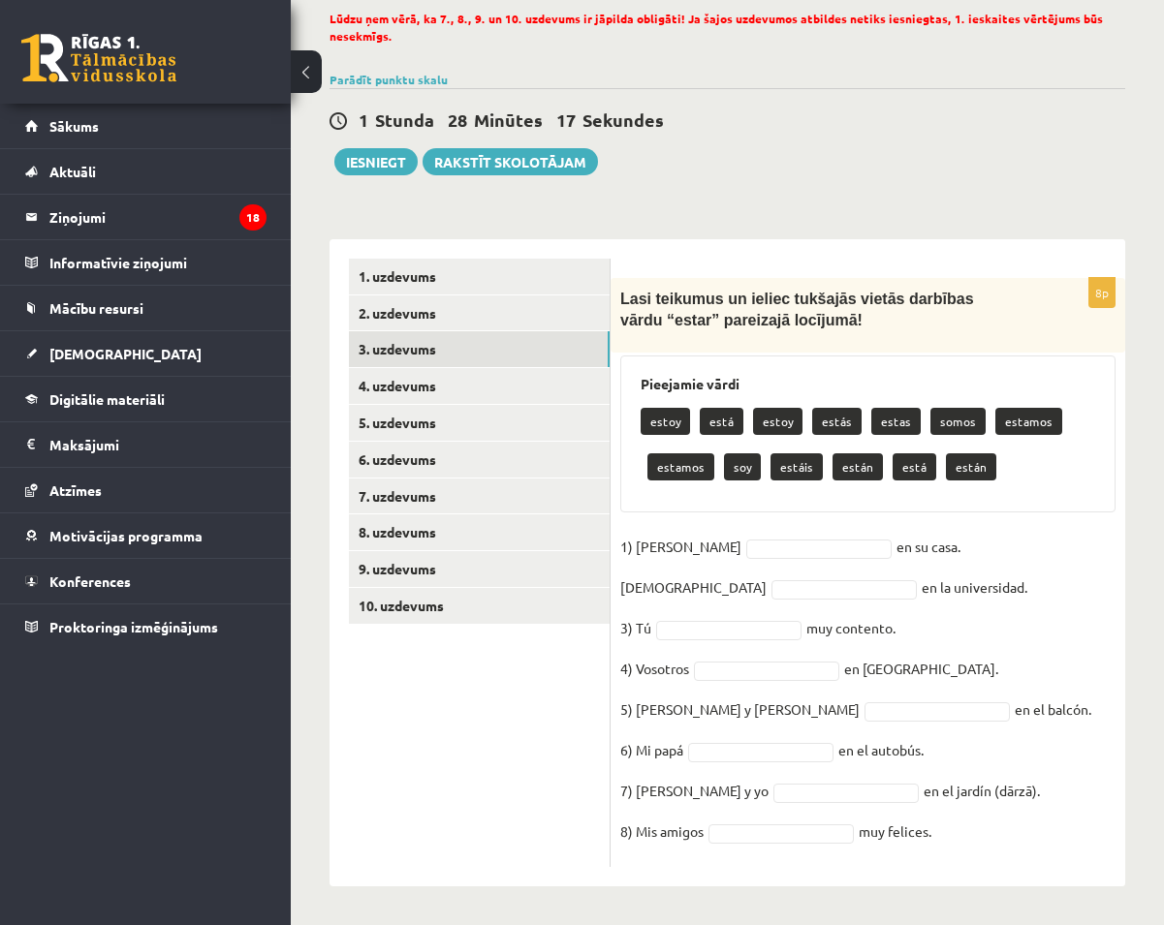
drag, startPoint x: 621, startPoint y: 344, endPoint x: 1035, endPoint y: 934, distance: 720.7
click at [1035, 790] on html "0 Dāvanas 404 mP 648 xp Maksims Vasiļjevs Sākums Aktuāli Kā mācīties eSKOLĀ Kon…" at bounding box center [582, 326] width 1164 height 925
copy div "Lasi teikumus un ieliec tukšajās vietās darbības vārdu “estar” pareizajā locīju…"
click at [462, 711] on ul "1. uzdevums 2. uzdevums 3. uzdevums 4. uzdevums 5. uzdevums 6. uzdevums 7. uzde…" at bounding box center [480, 564] width 262 height 610
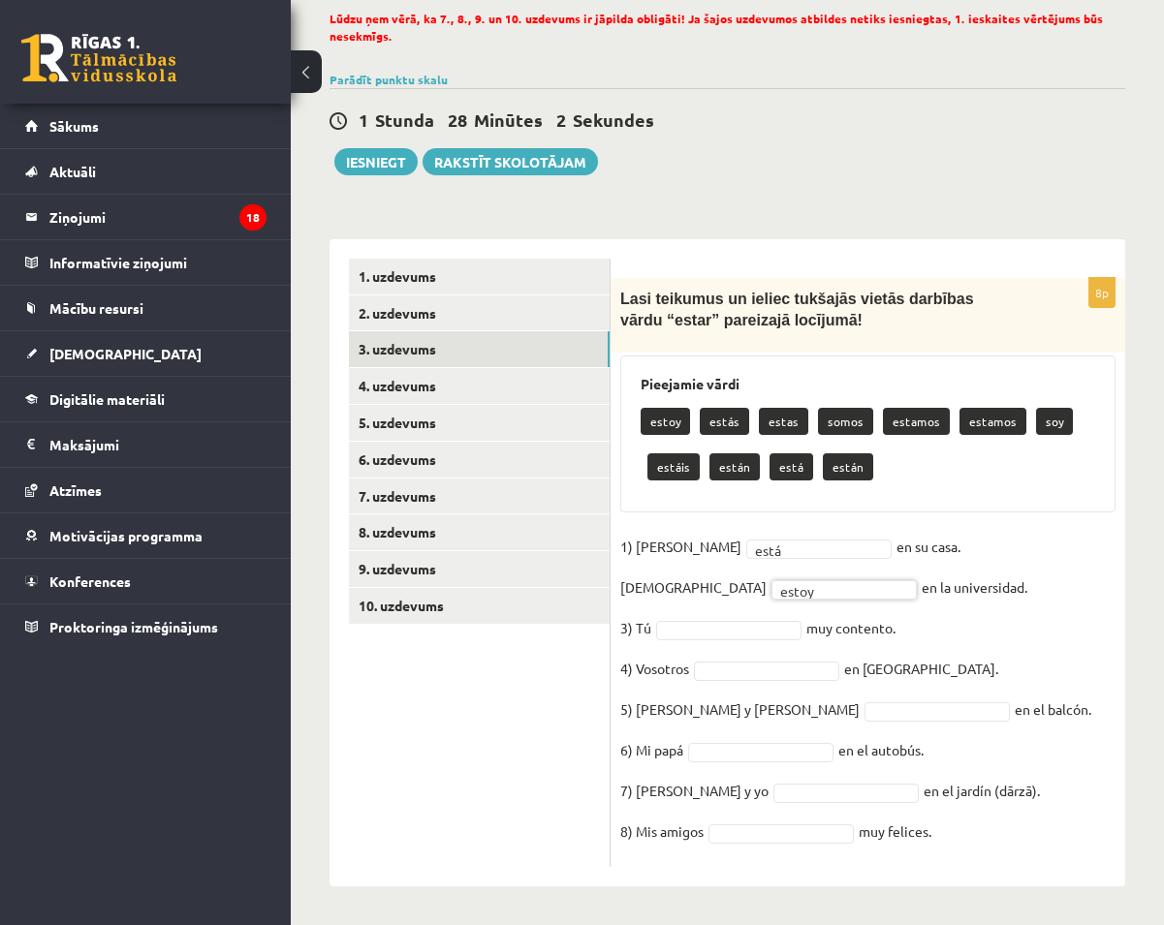
click at [730, 614] on fieldset "1) Ella está **** en su casa. 2) Yo estoy ***** en la universidad. 3) Tú muy co…" at bounding box center [867, 695] width 495 height 326
click at [718, 617] on fieldset "1) Ella está **** en su casa. 2) Yo estoy ***** en la universidad. 3) Tú muy co…" at bounding box center [867, 695] width 495 height 326
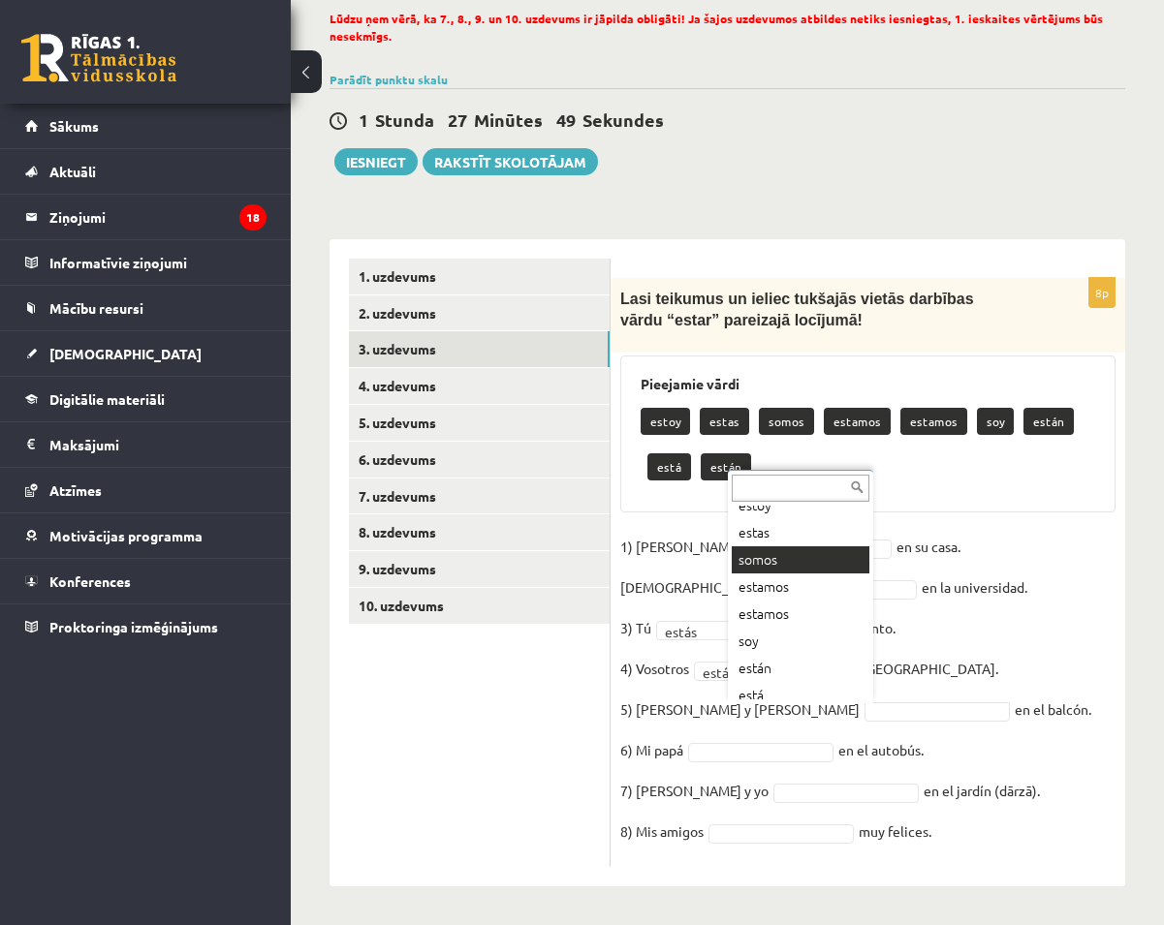
scroll to position [78, 0]
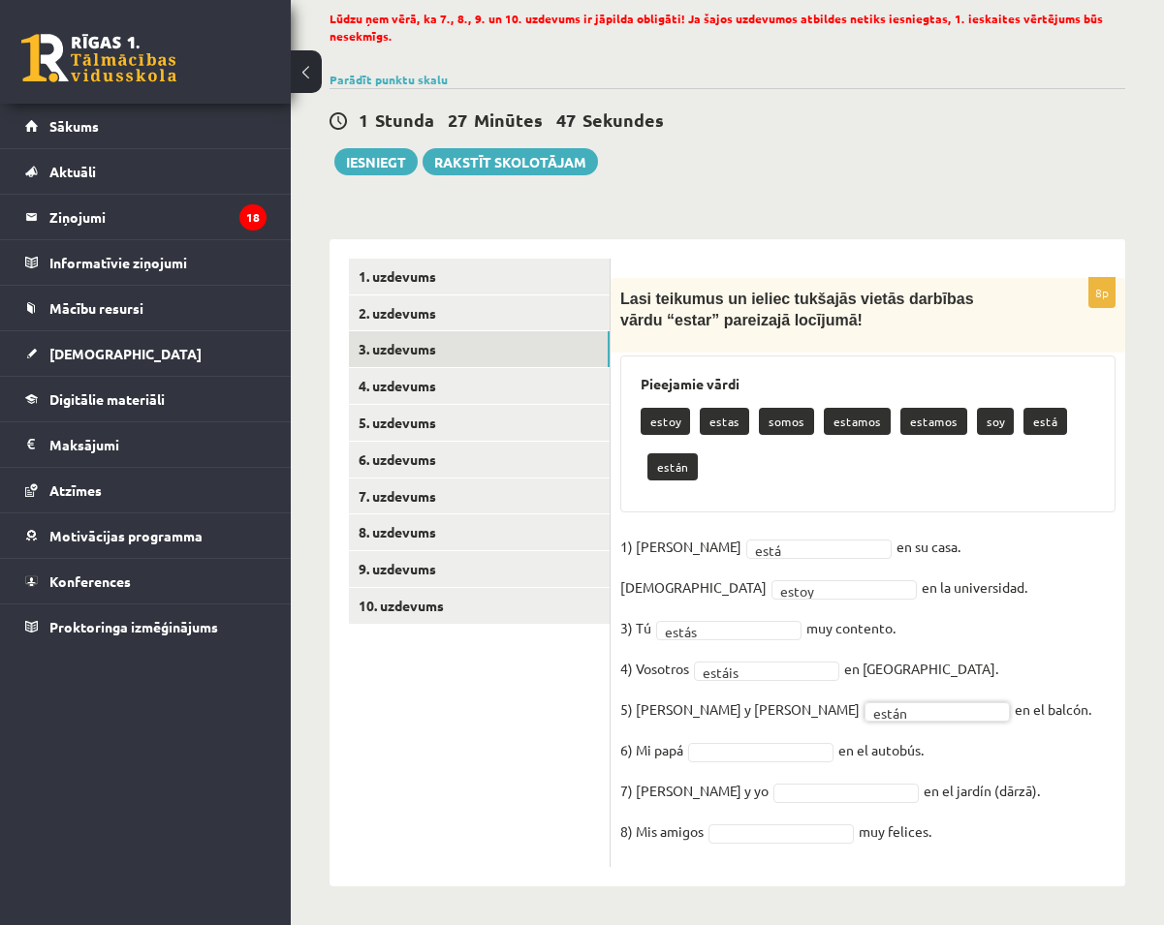
drag, startPoint x: 774, startPoint y: 754, endPoint x: 778, endPoint y: 765, distance: 11.3
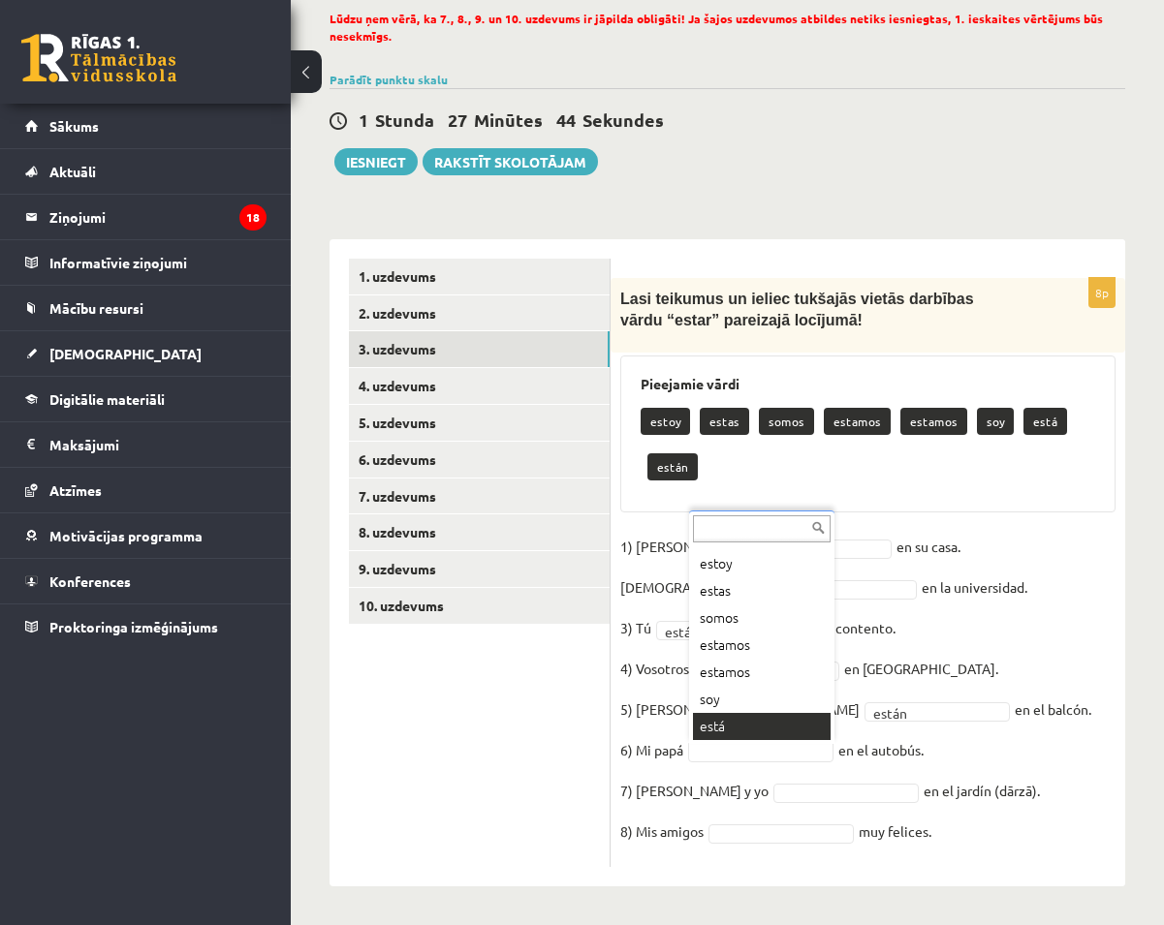
scroll to position [92, 0]
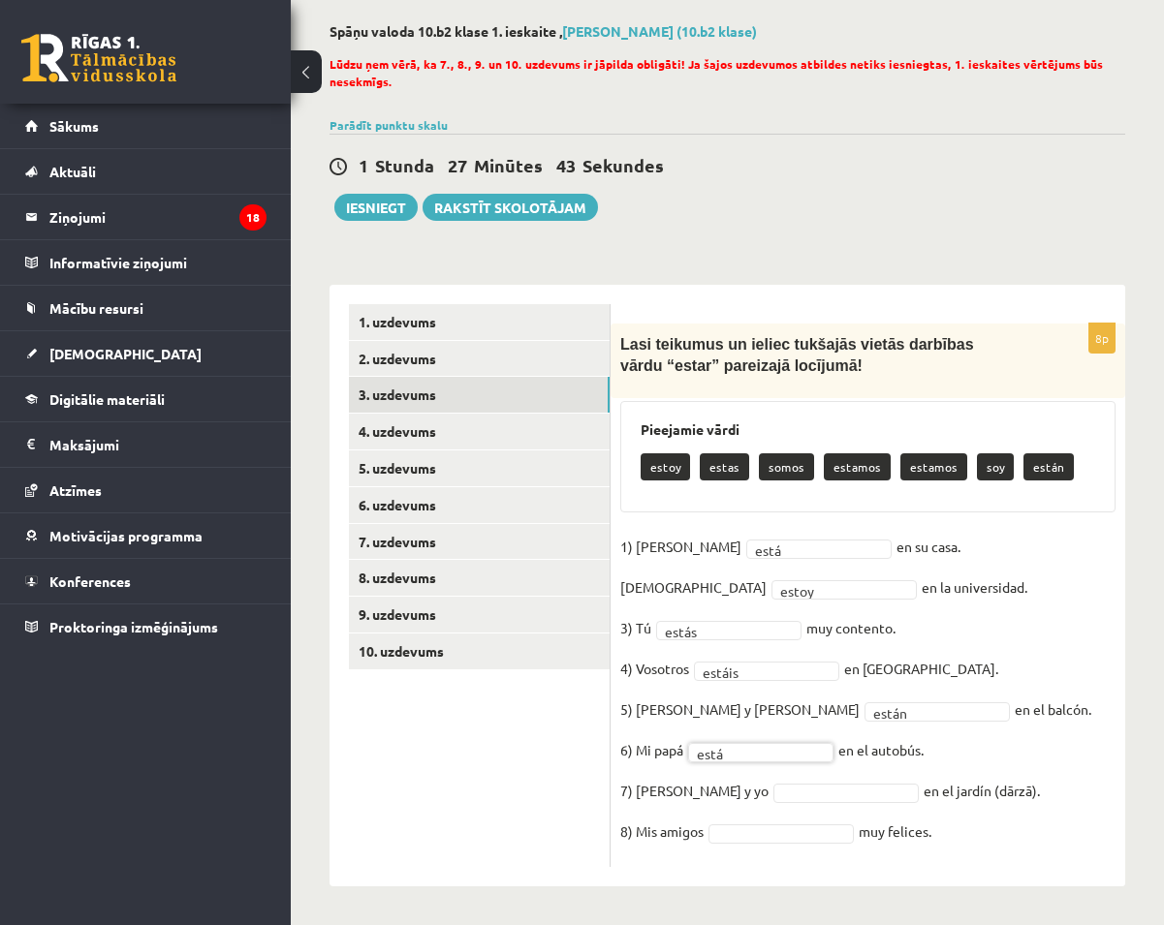
drag, startPoint x: 752, startPoint y: 794, endPoint x: 748, endPoint y: 784, distance: 10.4
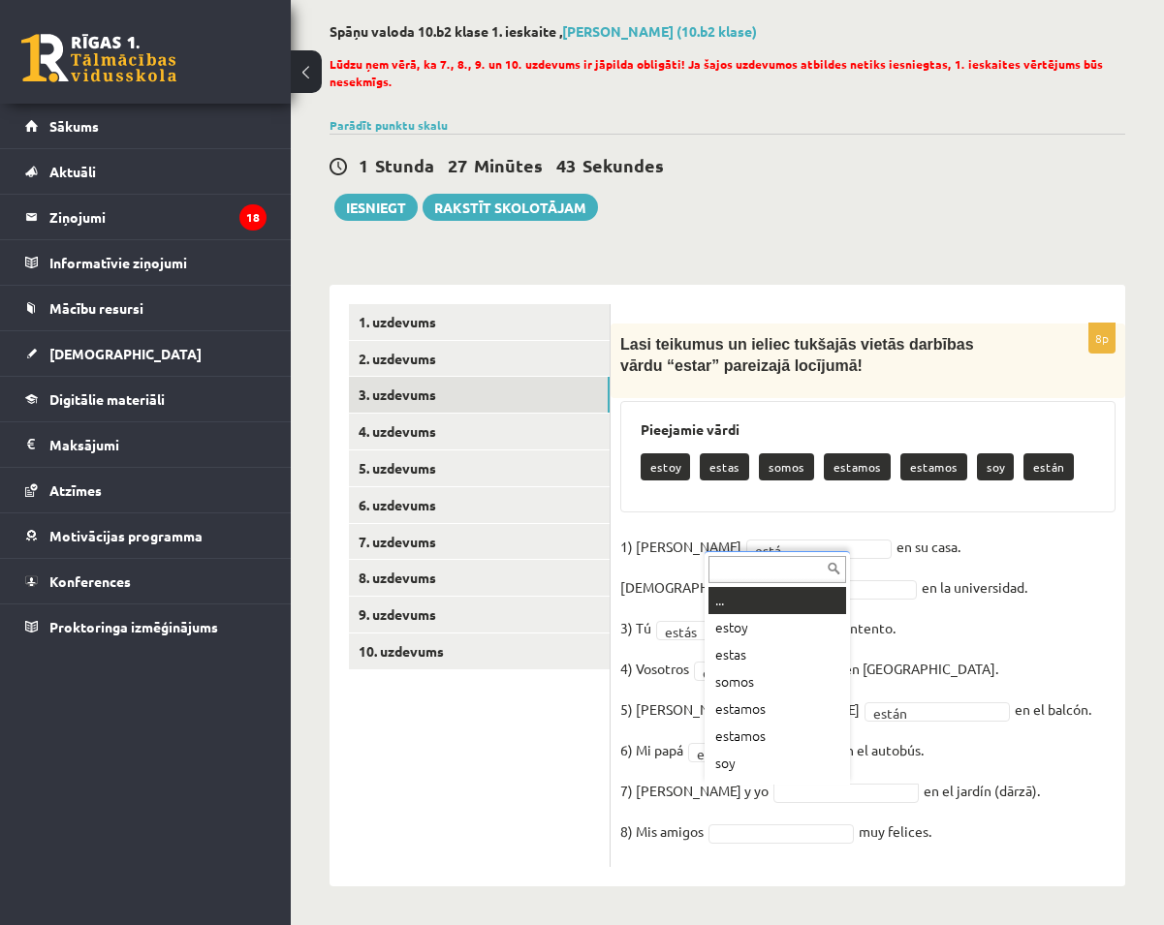
scroll to position [23, 0]
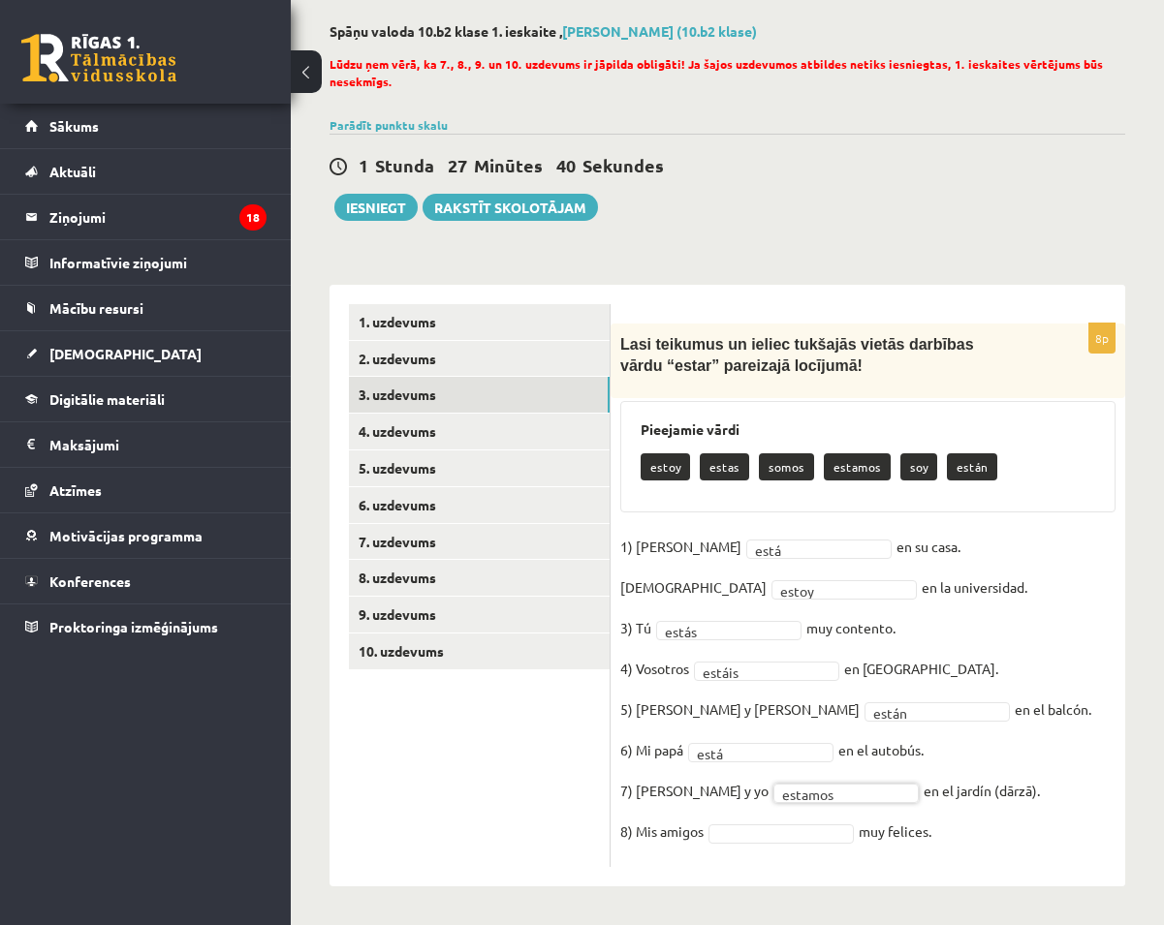
click at [772, 841] on fieldset "1) Ella está **** en su casa. 2) Yo estoy ***** en la universidad. 3) Tú estás …" at bounding box center [867, 695] width 495 height 326
click at [409, 426] on link "4. uzdevums" at bounding box center [479, 432] width 261 height 36
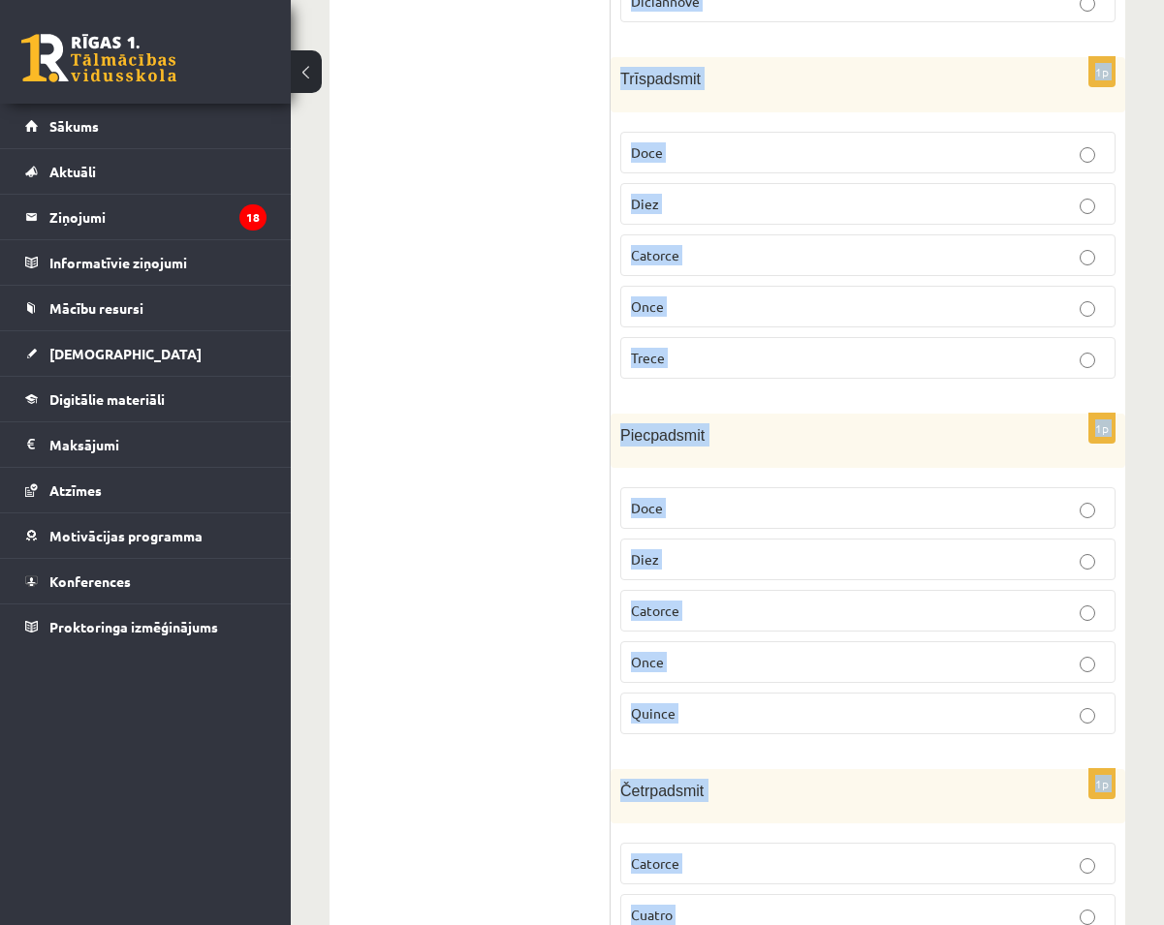
scroll to position [1383, 0]
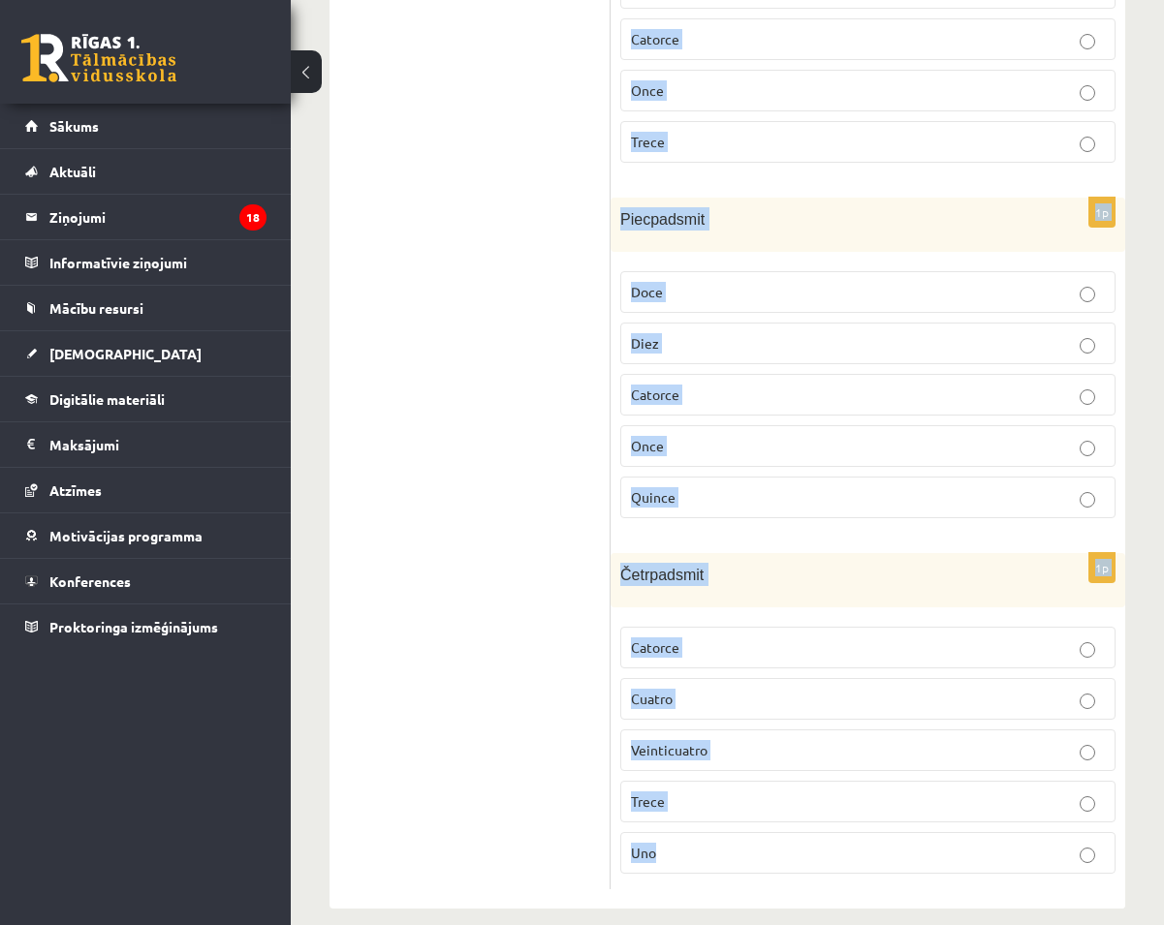
drag, startPoint x: 630, startPoint y: 311, endPoint x: 989, endPoint y: 948, distance: 731.1
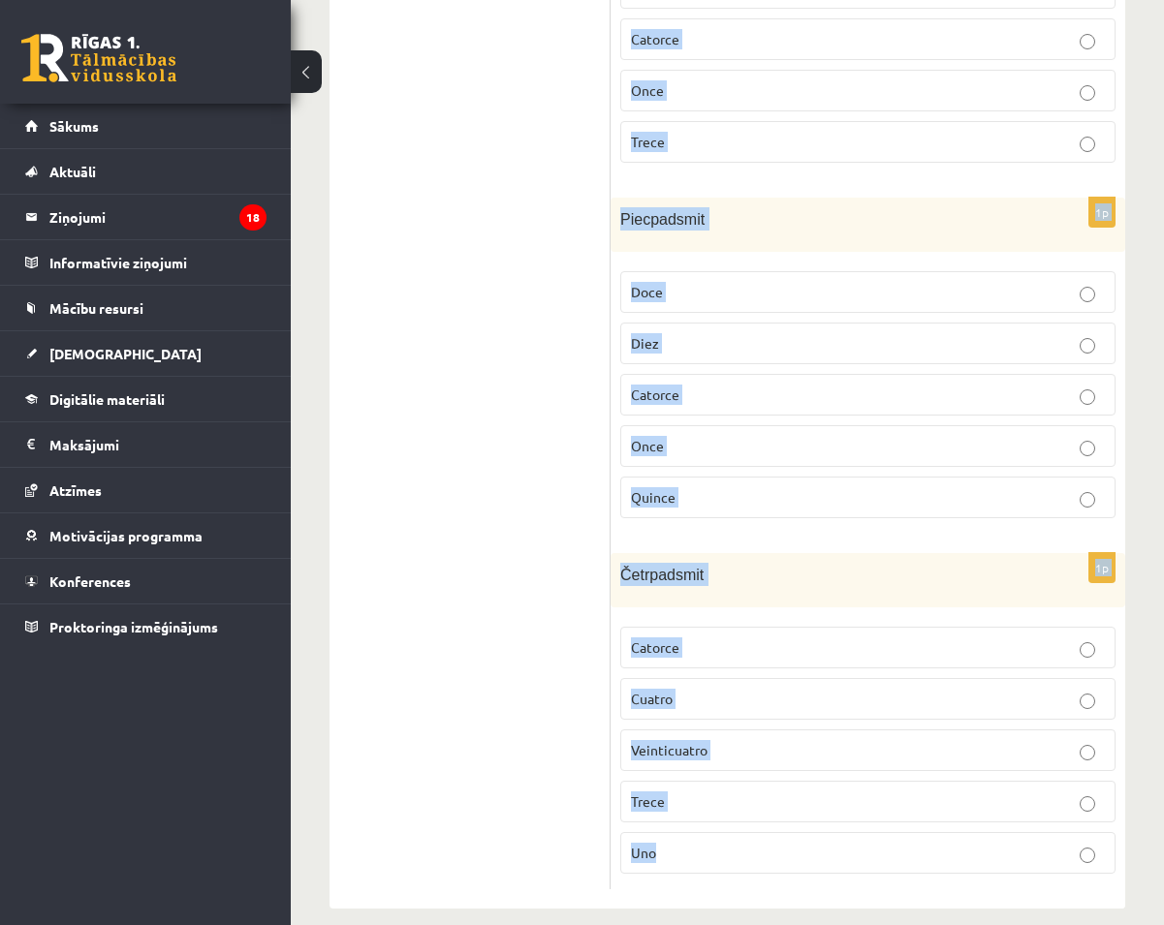
drag, startPoint x: 633, startPoint y: 406, endPoint x: 1030, endPoint y: 974, distance: 693.0
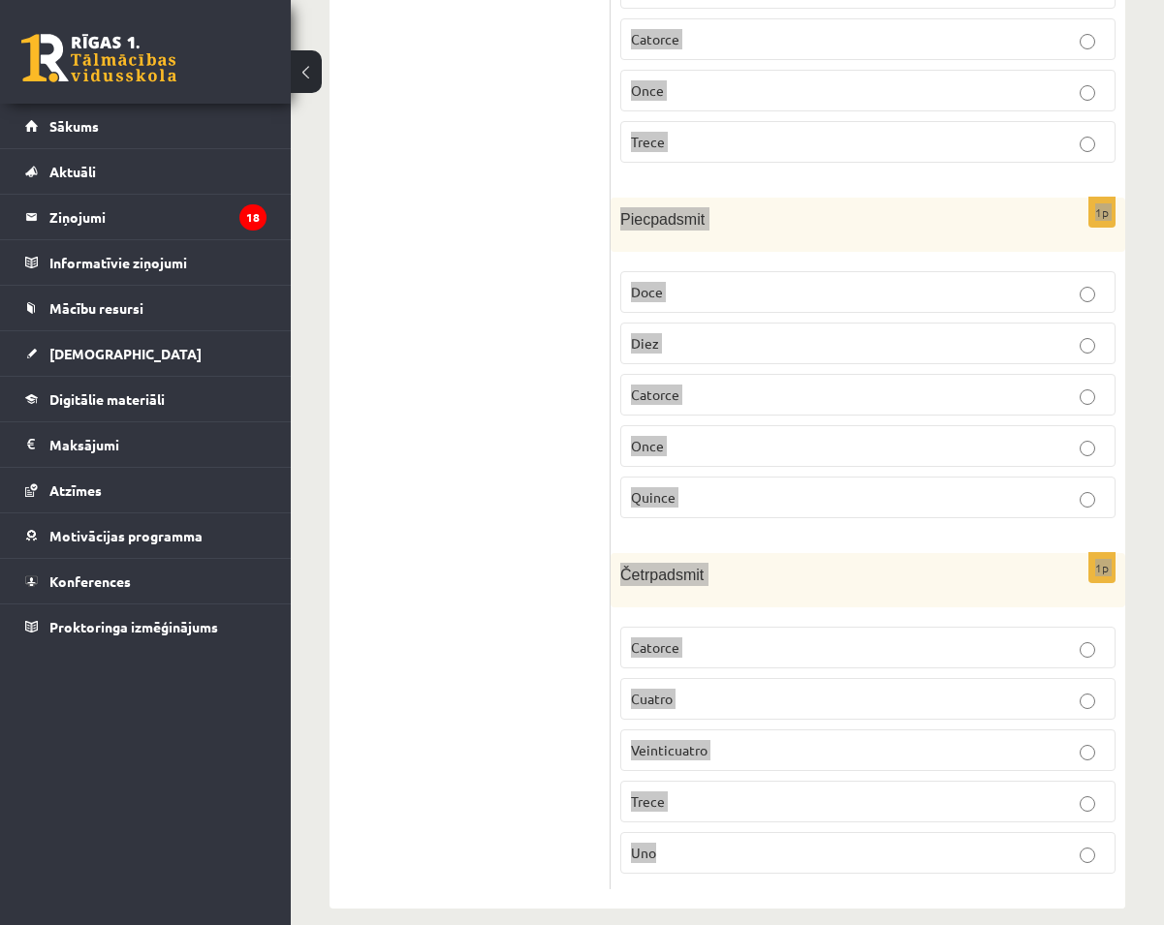
copy form "zlasi situācijas aprakstu un izvēlies pareizo skaitļu rakstības veidu! Iedomāji…"
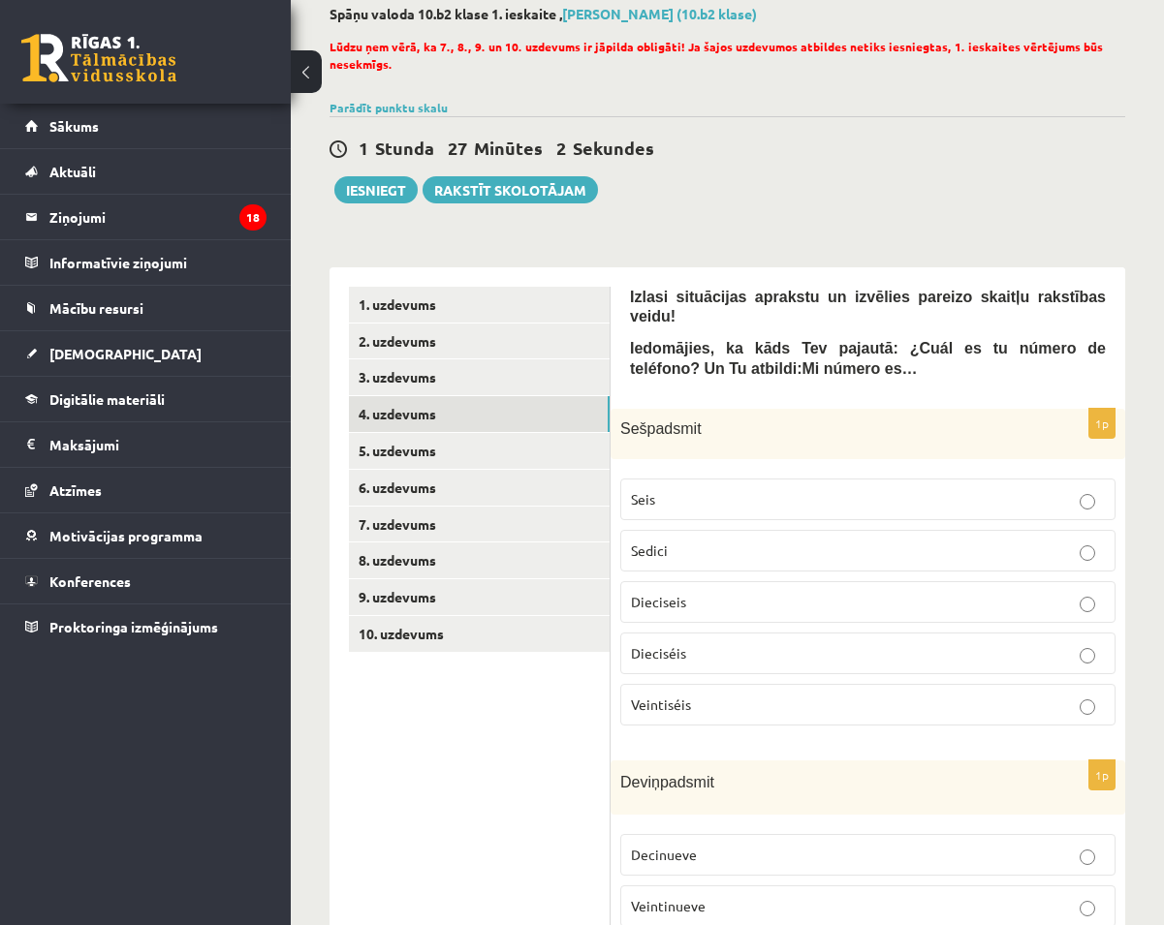
scroll to position [123, 0]
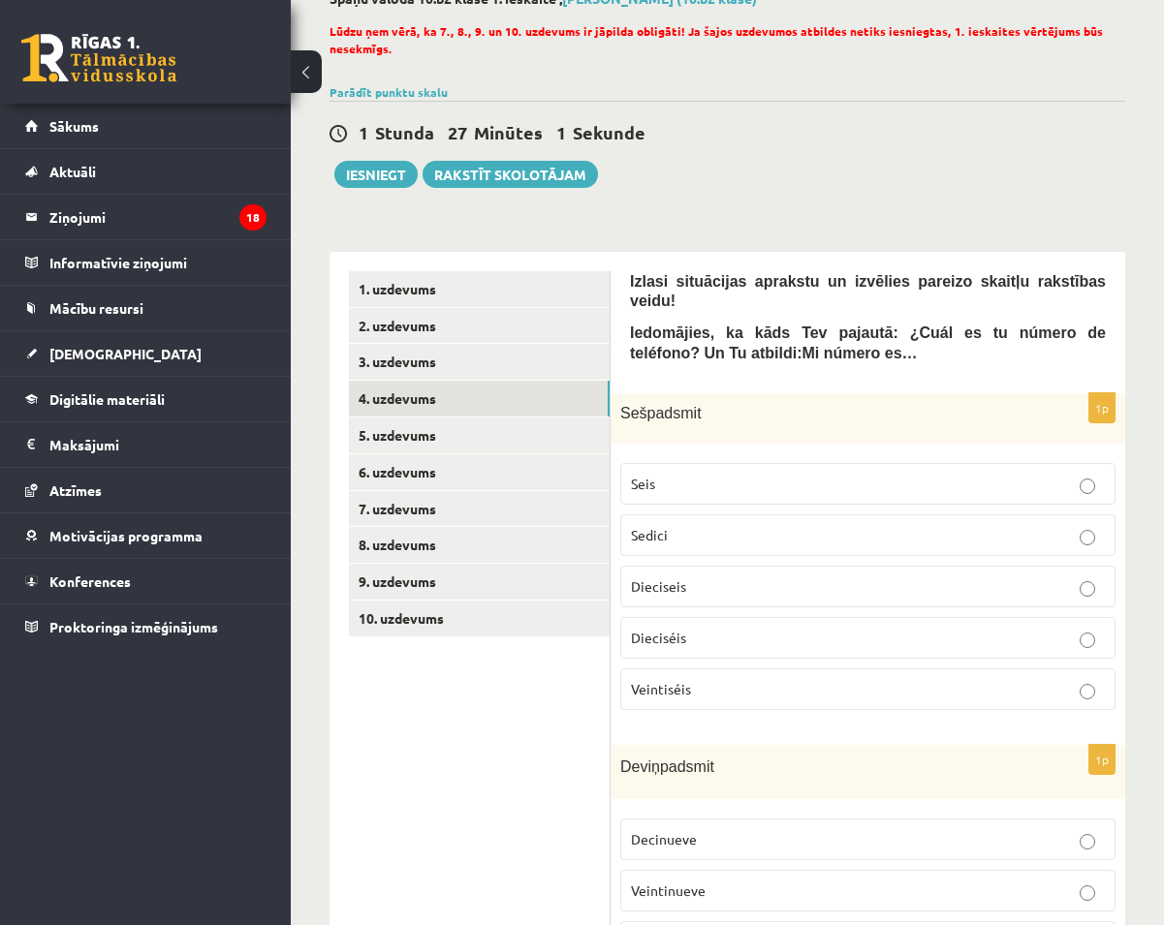
click at [725, 628] on p "Dieciséis" at bounding box center [868, 638] width 474 height 20
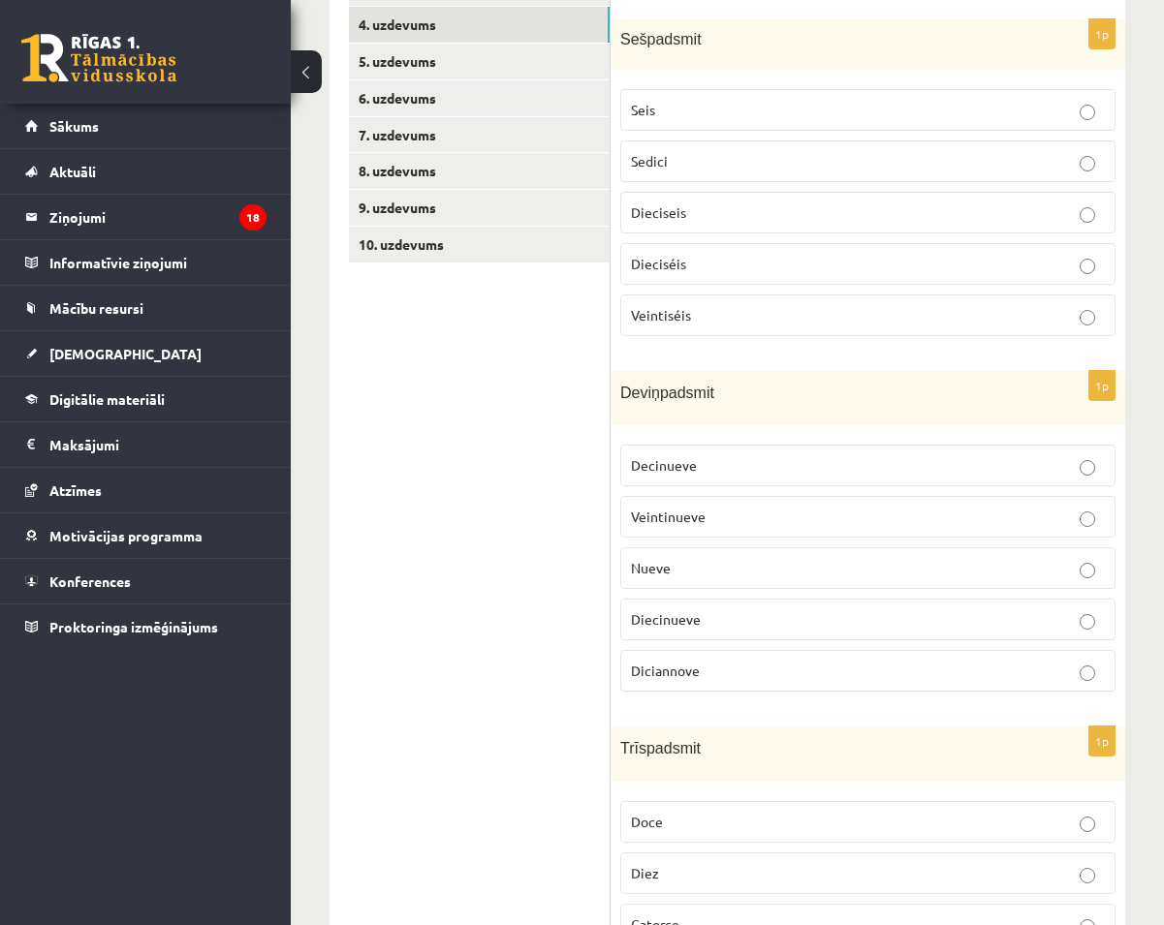
scroll to position [511, 0]
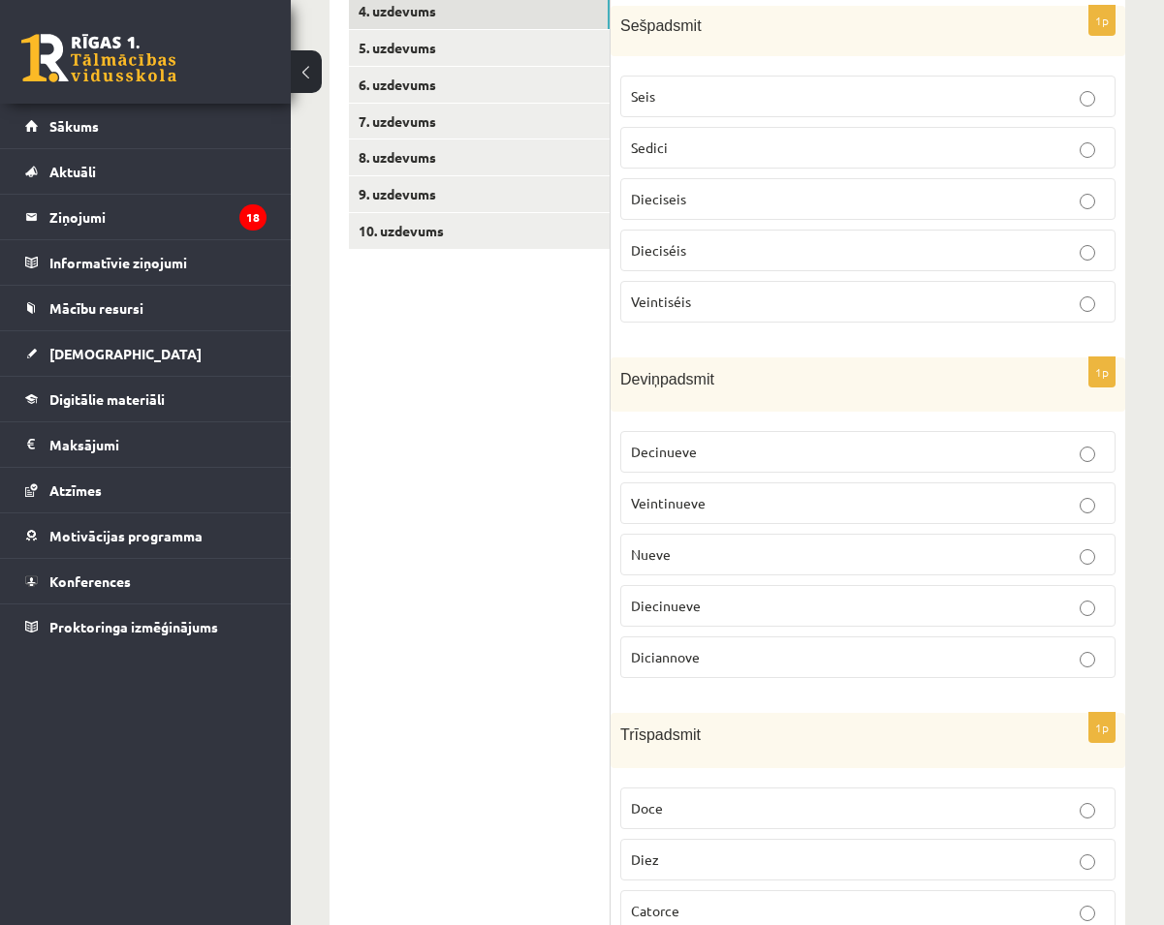
click at [751, 442] on p "Decinueve" at bounding box center [868, 452] width 474 height 20
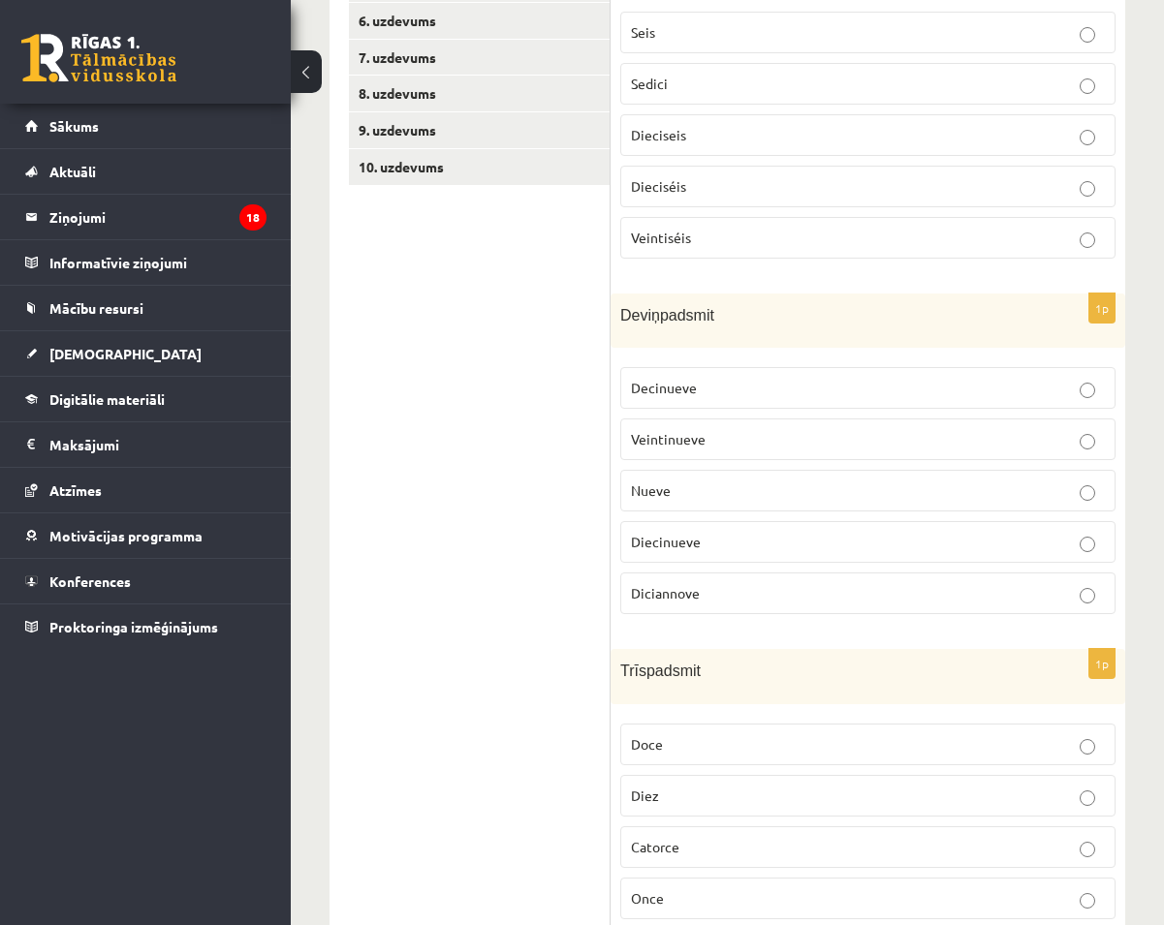
scroll to position [898, 0]
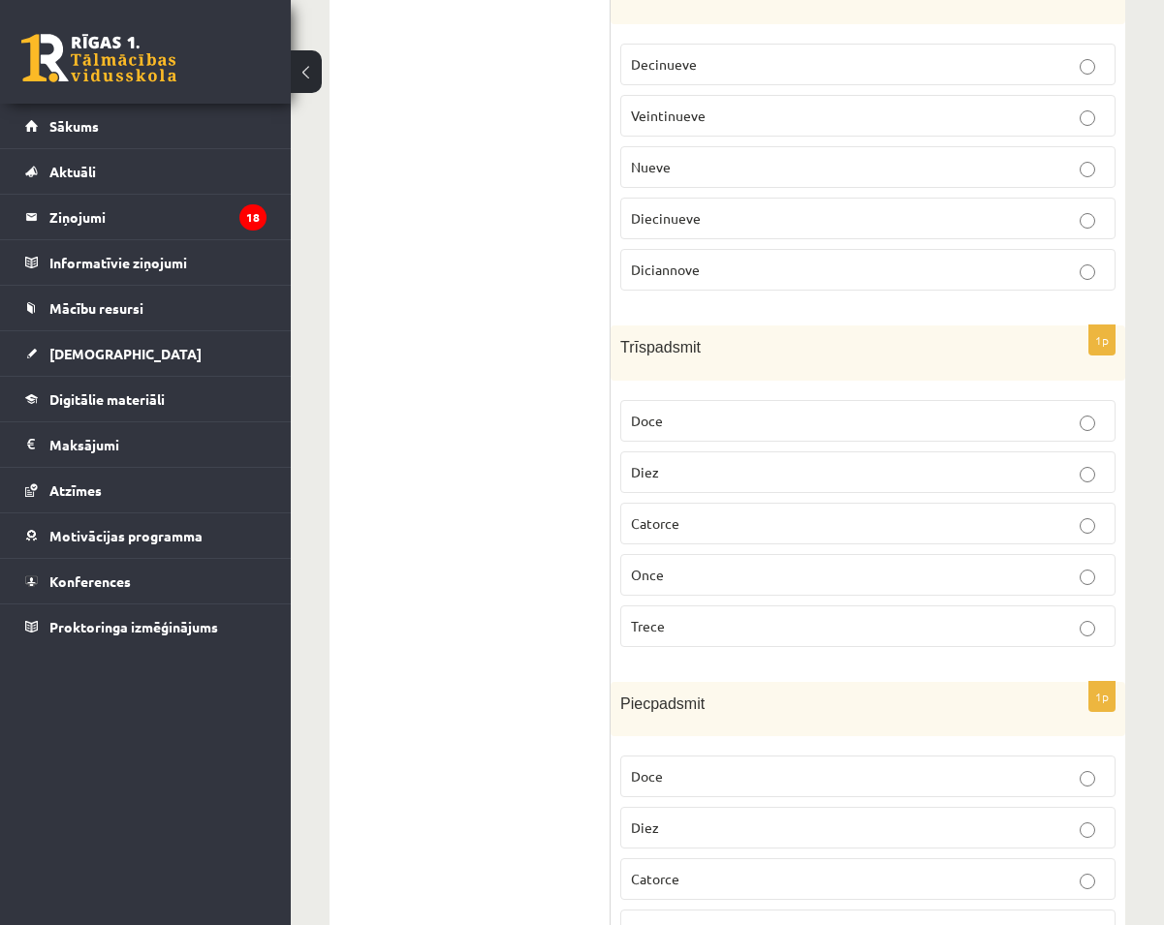
click at [717, 616] on p "Trece" at bounding box center [868, 626] width 474 height 20
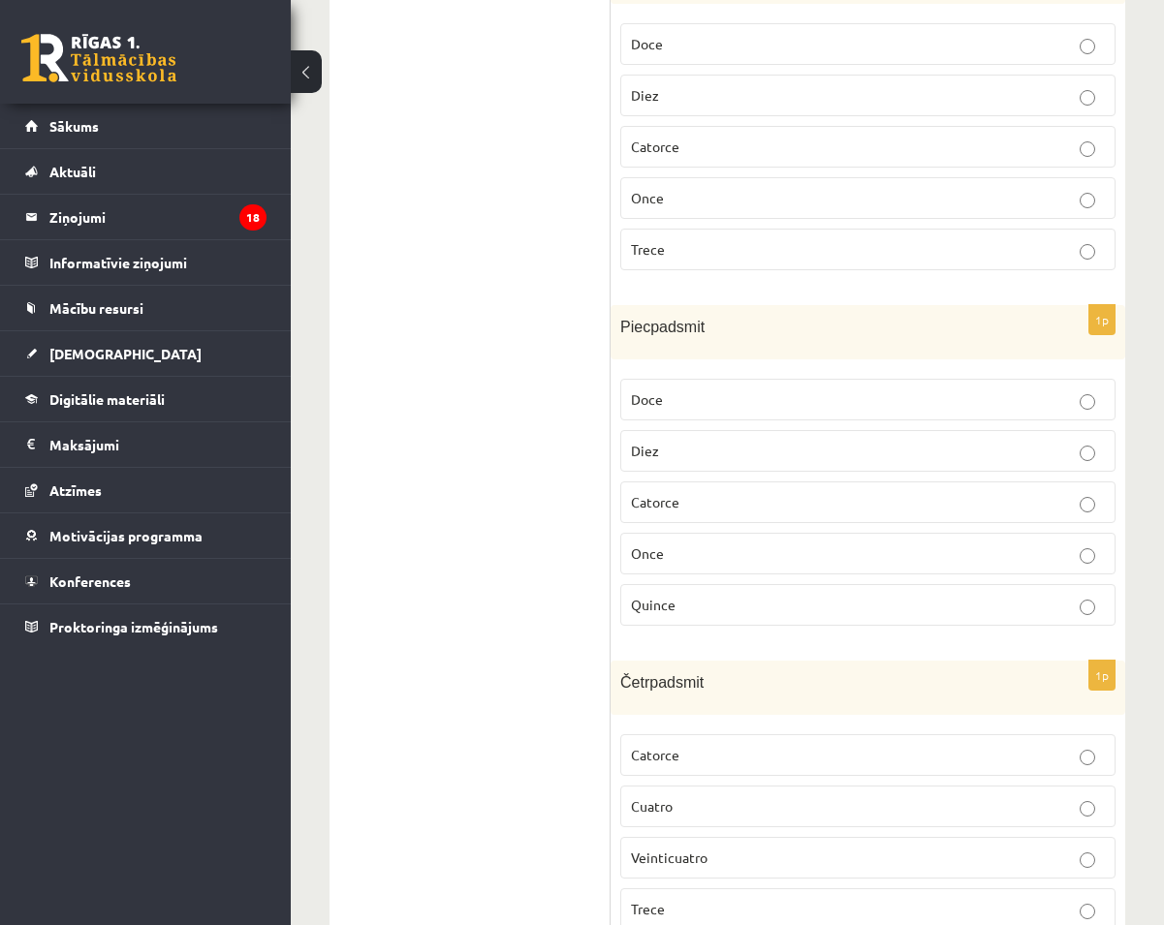
scroll to position [1286, 0]
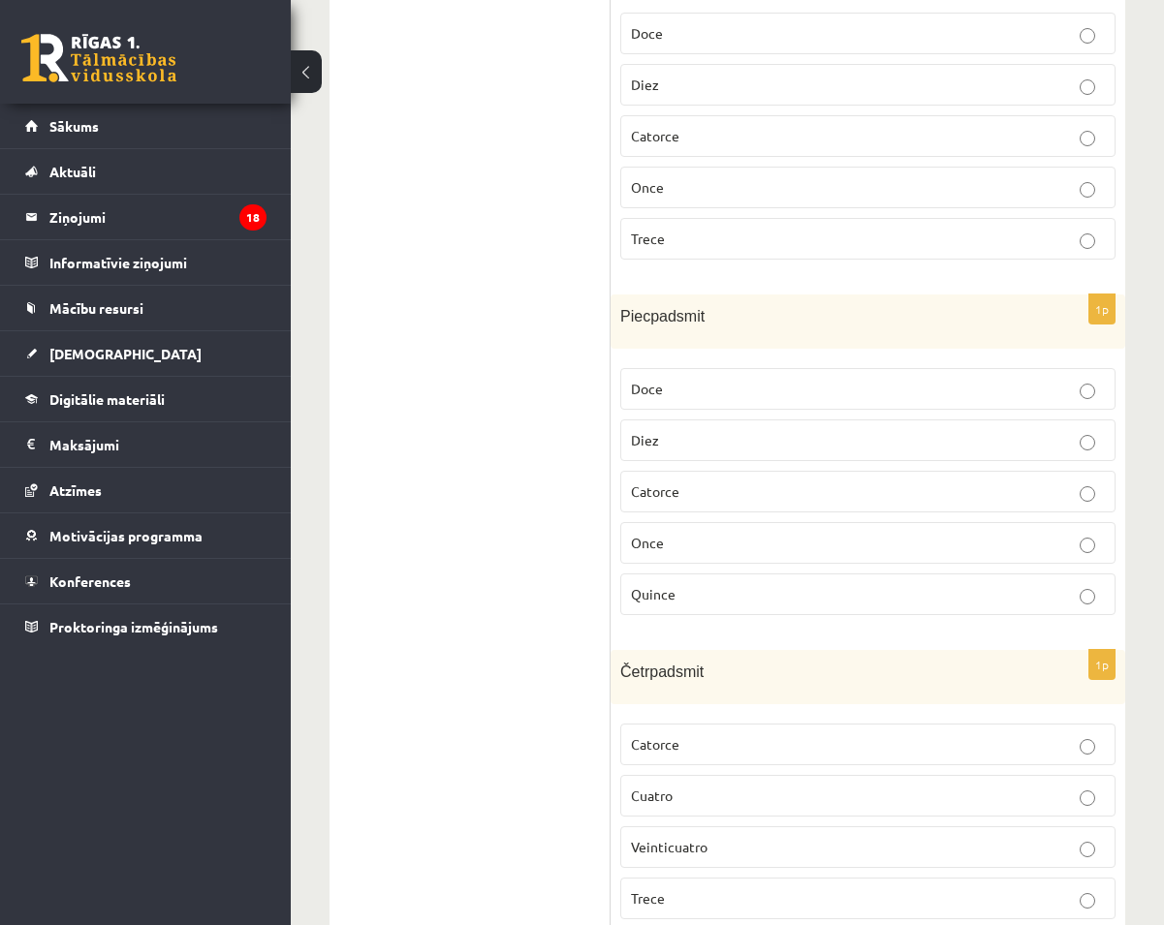
click at [711, 584] on p "Quince" at bounding box center [868, 594] width 474 height 20
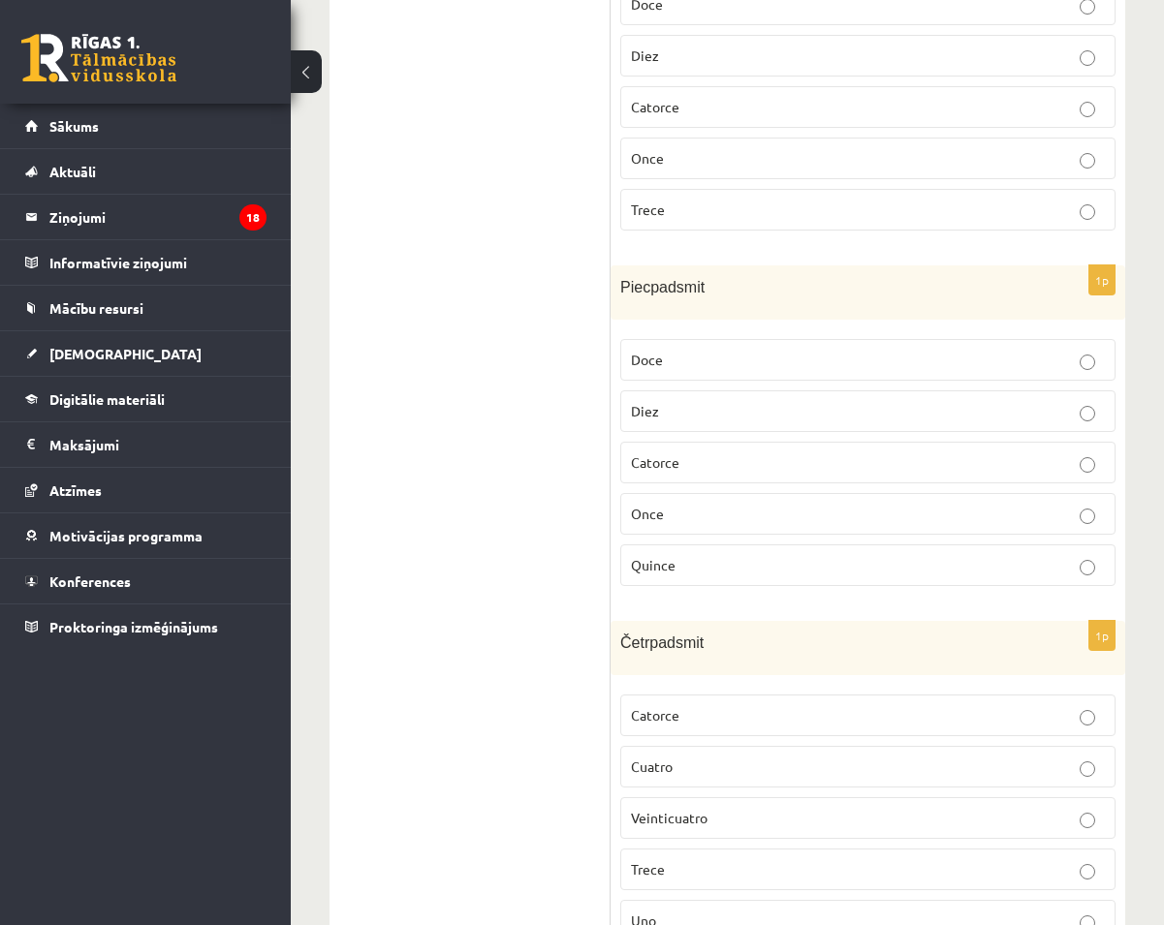
scroll to position [1383, 0]
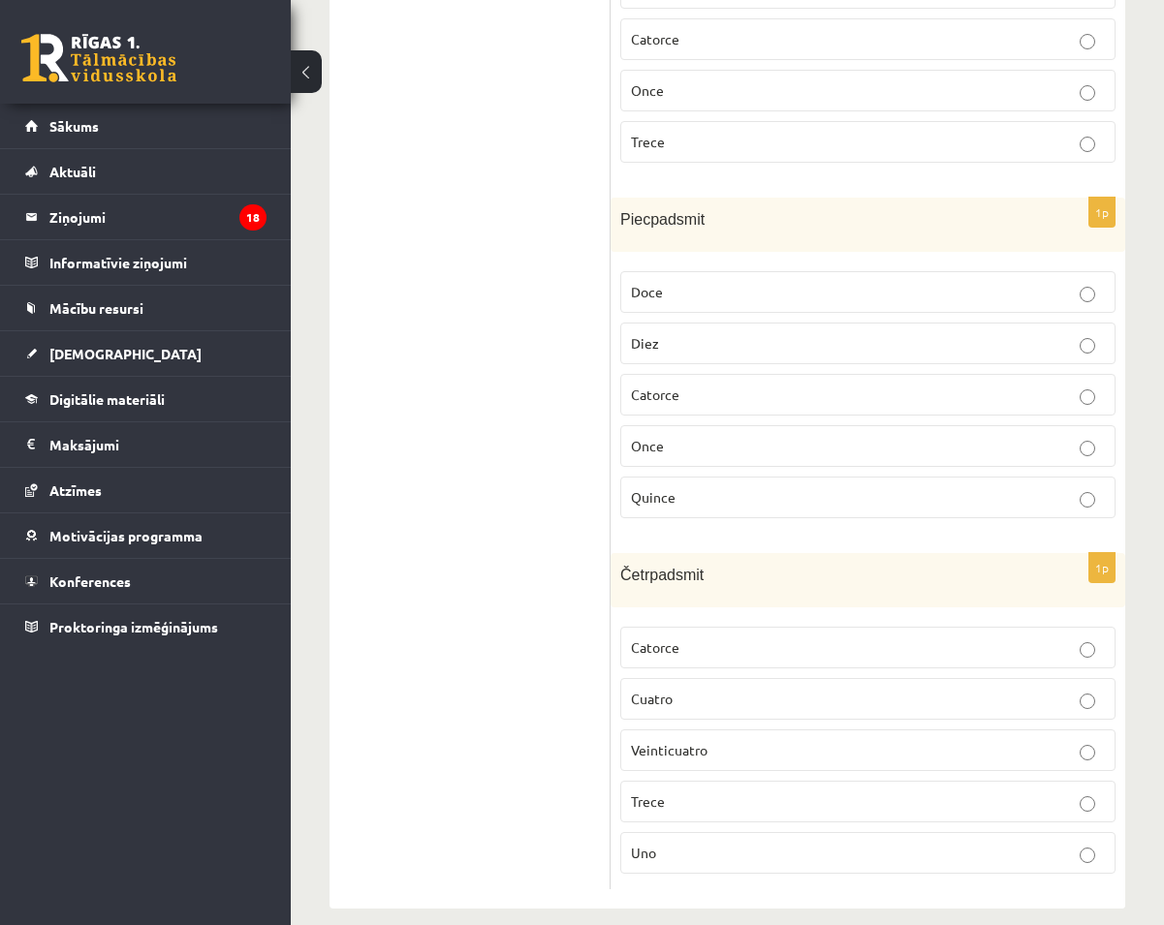
click at [732, 638] on p "Catorce" at bounding box center [868, 648] width 474 height 20
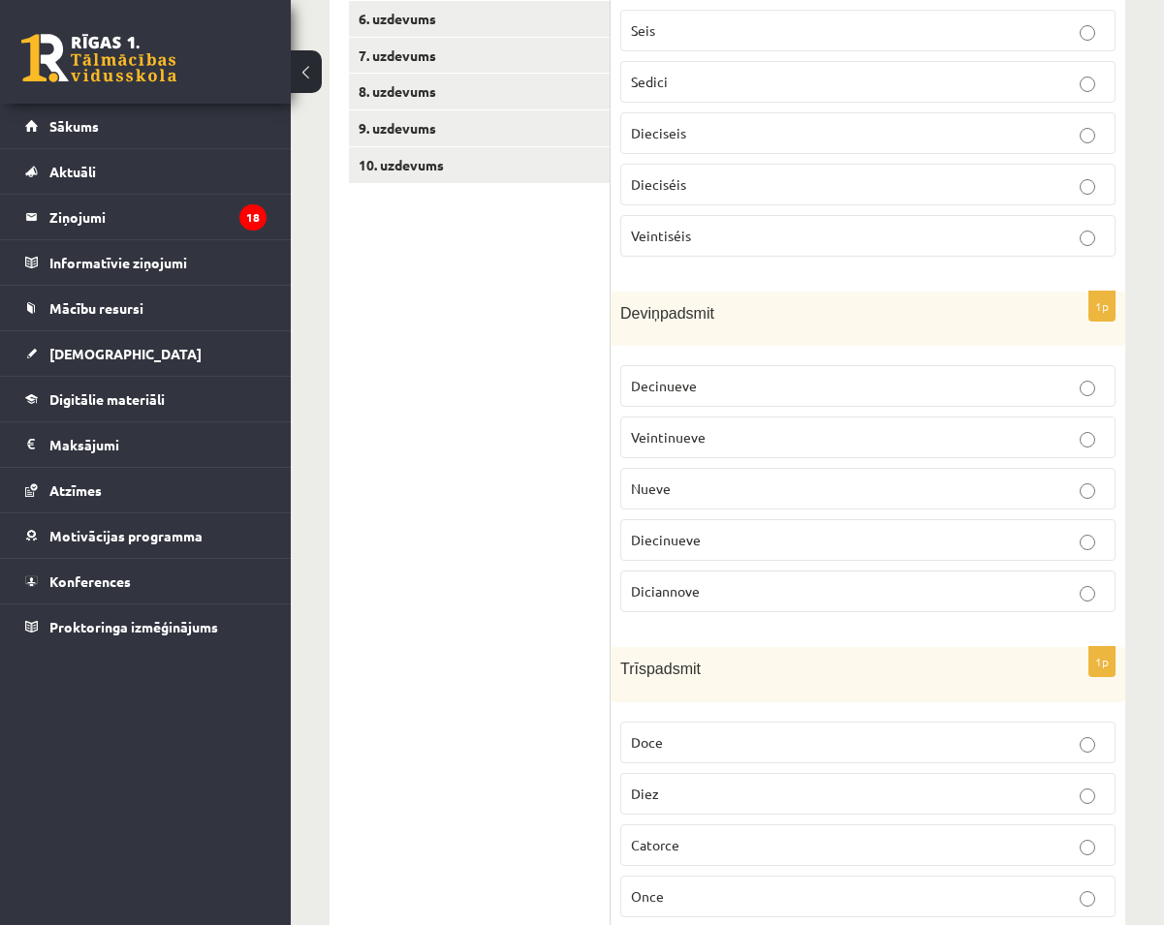
scroll to position [123, 0]
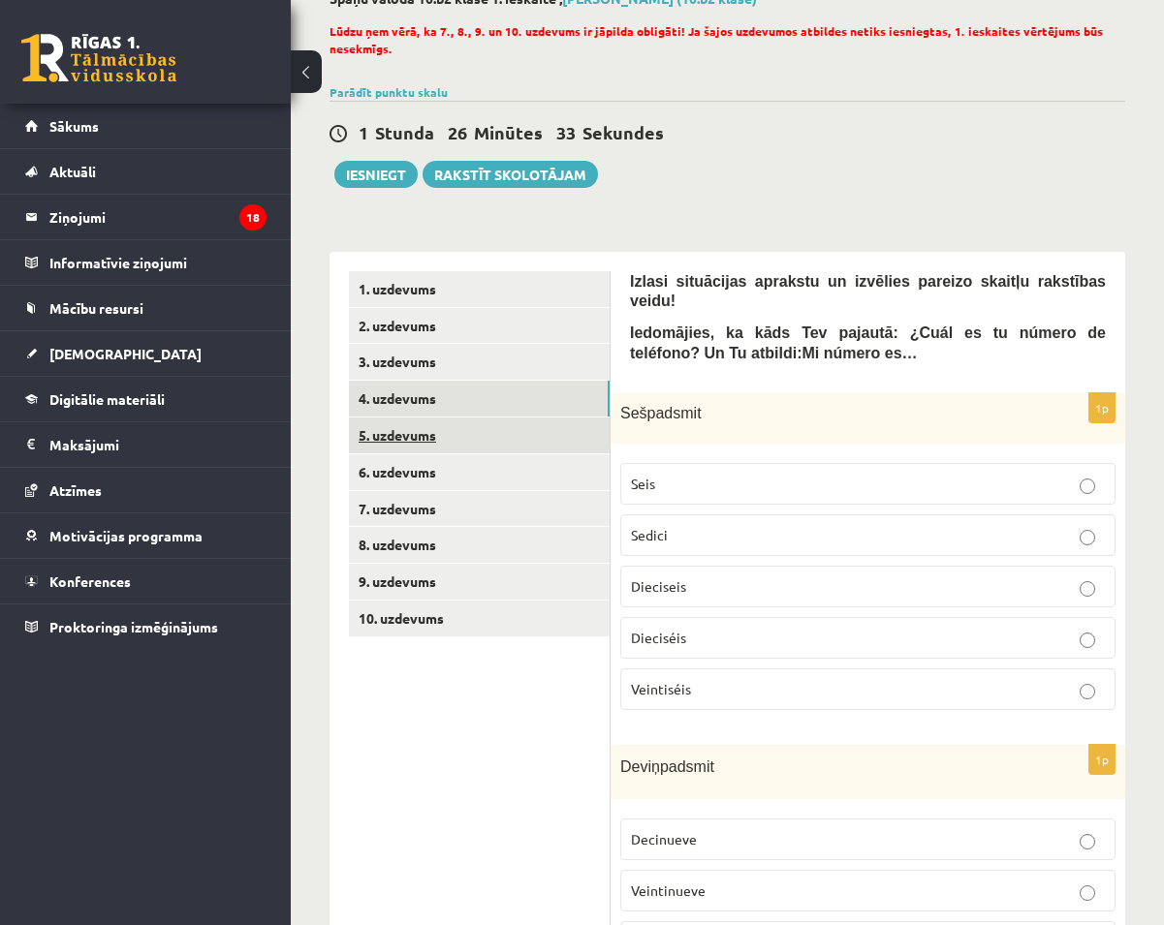
click at [407, 438] on link "5. uzdevums" at bounding box center [479, 436] width 261 height 36
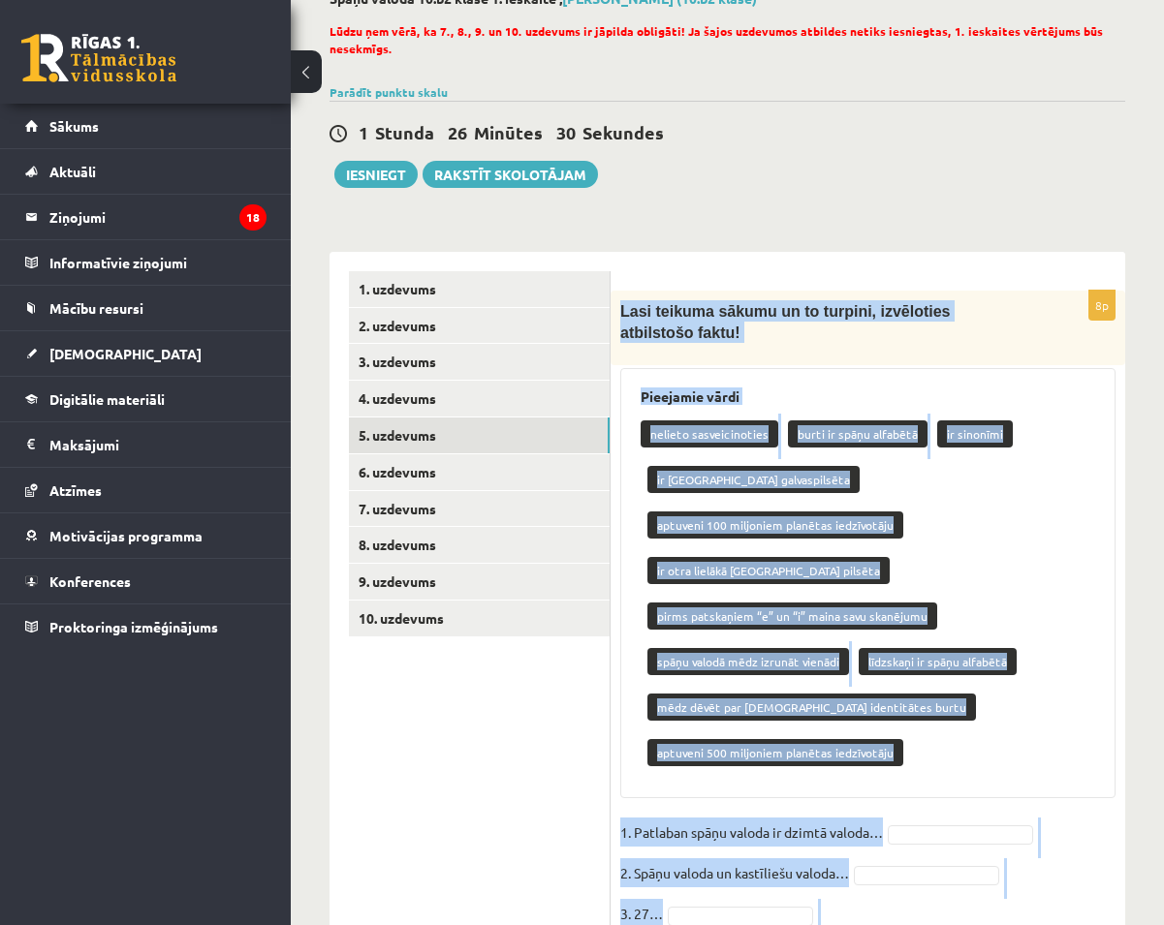
scroll to position [343, 0]
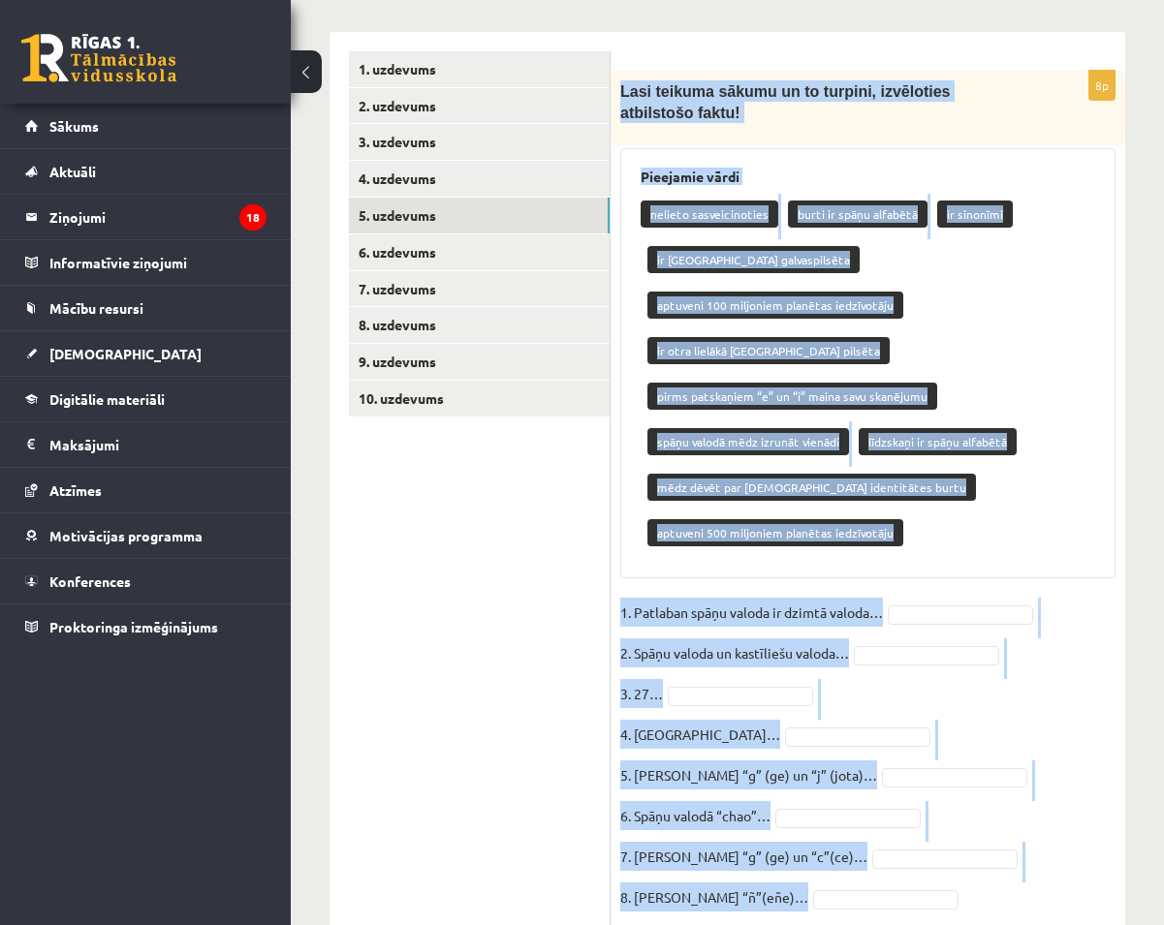
drag, startPoint x: 618, startPoint y: 309, endPoint x: 1019, endPoint y: 929, distance: 738.6
click at [1019, 582] on html "0 Dāvanas 404 mP 648 xp Maksims Vasiļjevs Sākums Aktuāli Kā mācīties eSKOLĀ Kon…" at bounding box center [582, 119] width 1164 height 925
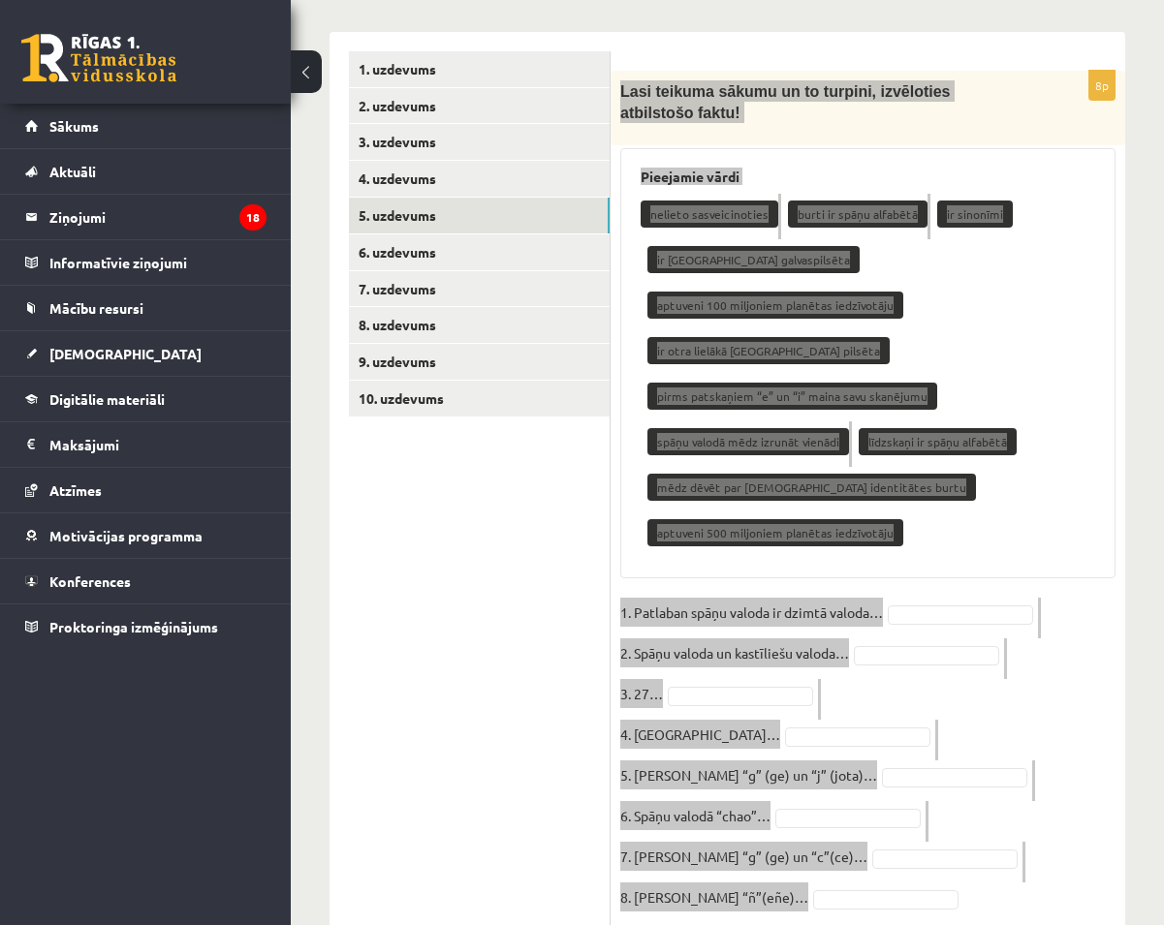
copy div "Lasi teikuma sākumu un to turpini, izvēloties atbilstošo faktu! Pieejamie vārdi…"
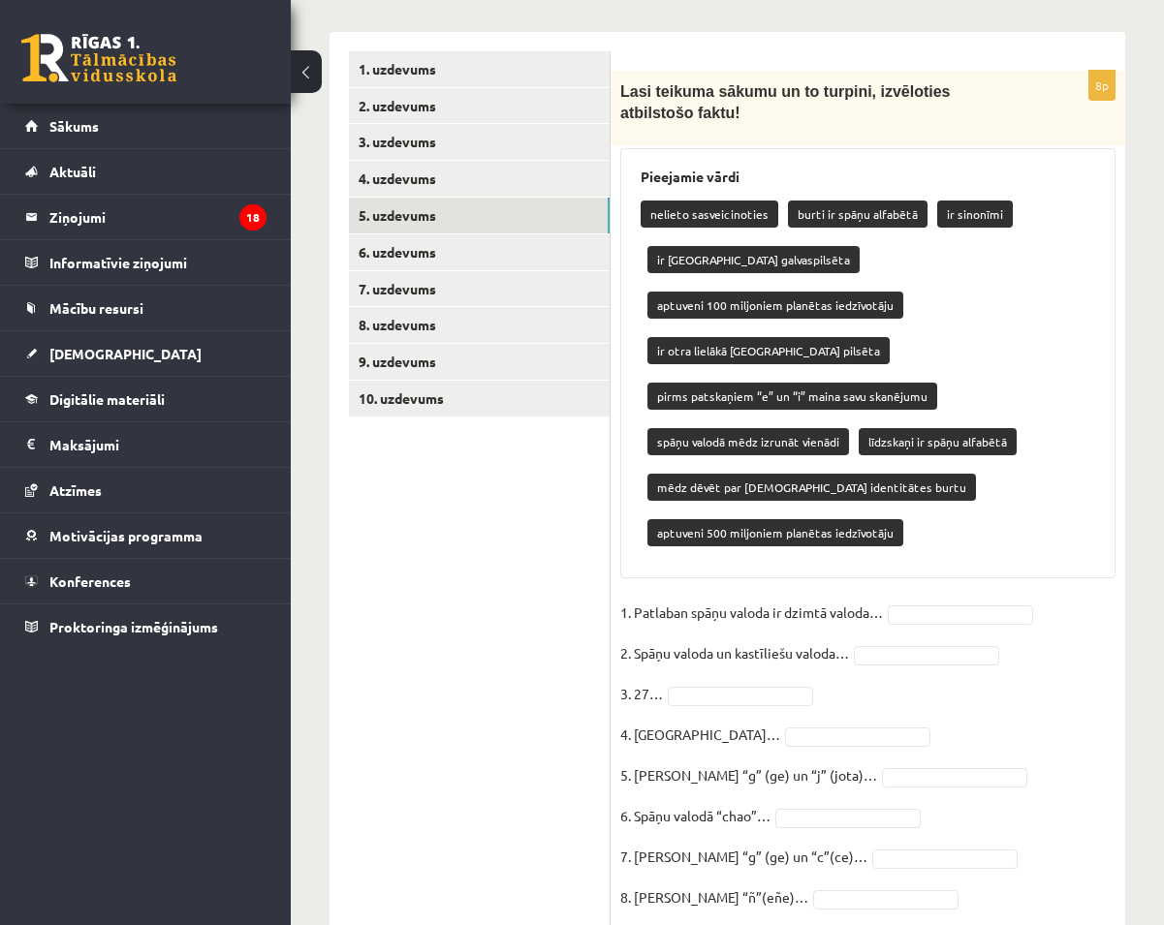
click at [538, 524] on ul "1. uzdevums 2. uzdevums 3. uzdevums 4. uzdevums 5. uzdevums 6. uzdevums 7. uzde…" at bounding box center [480, 492] width 262 height 883
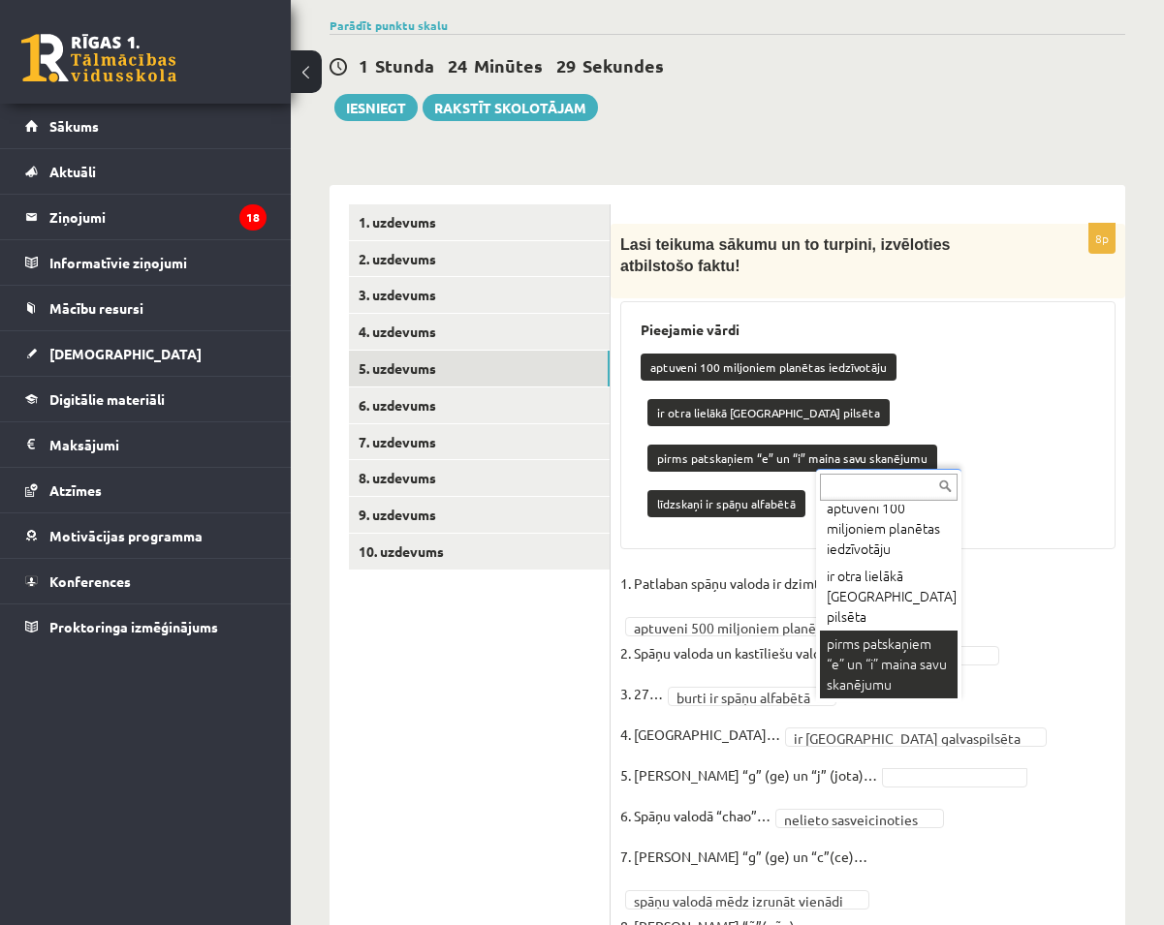
scroll to position [173, 0]
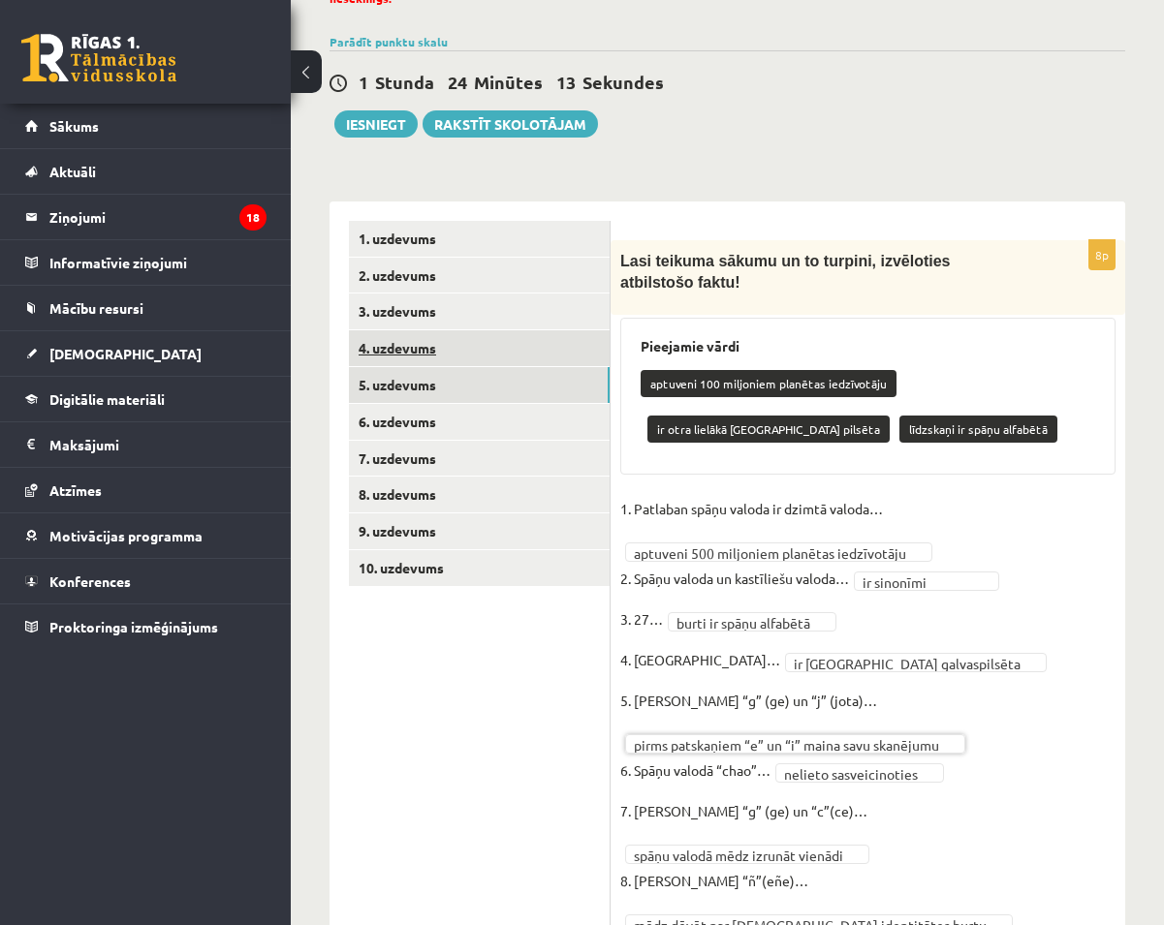
click at [437, 358] on link "4. uzdevums" at bounding box center [479, 348] width 261 height 36
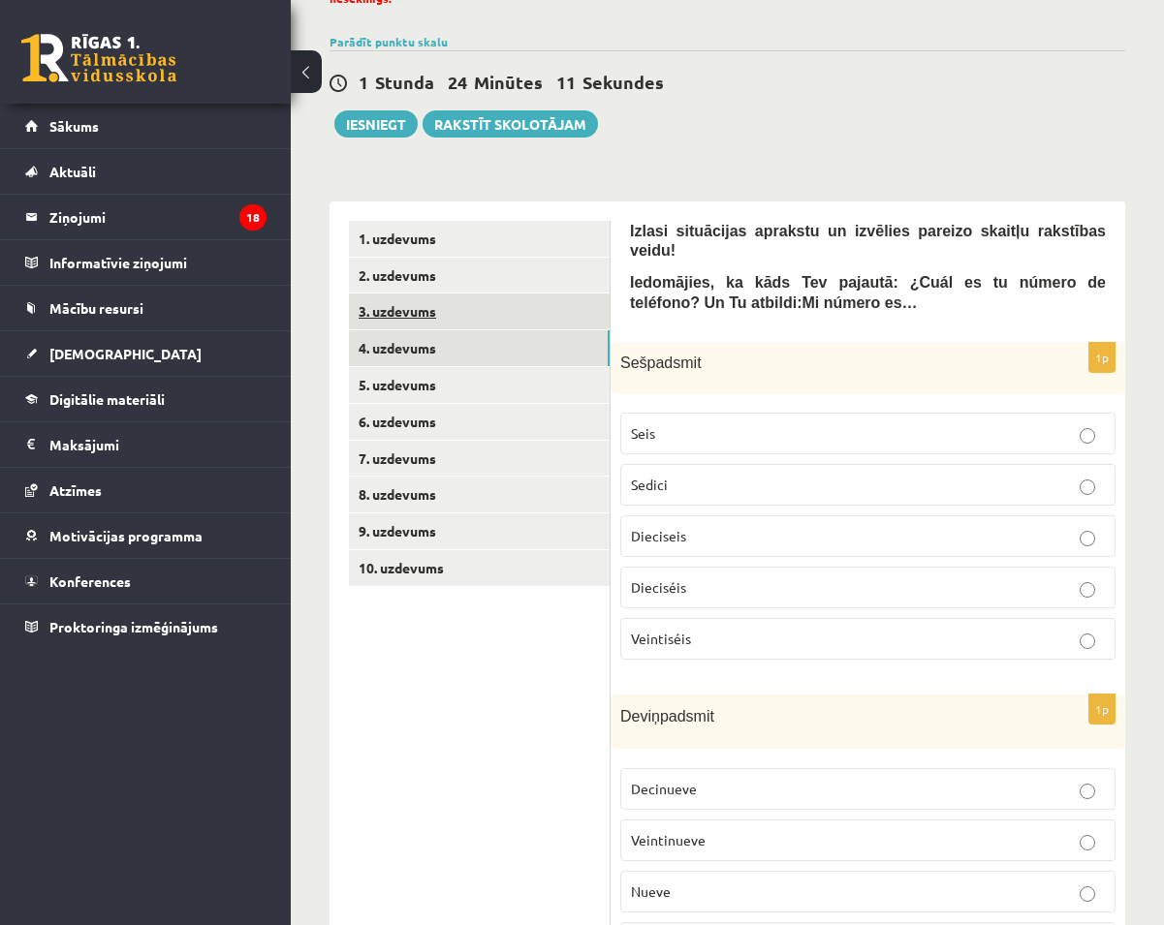
click at [426, 314] on link "3. uzdevums" at bounding box center [479, 312] width 261 height 36
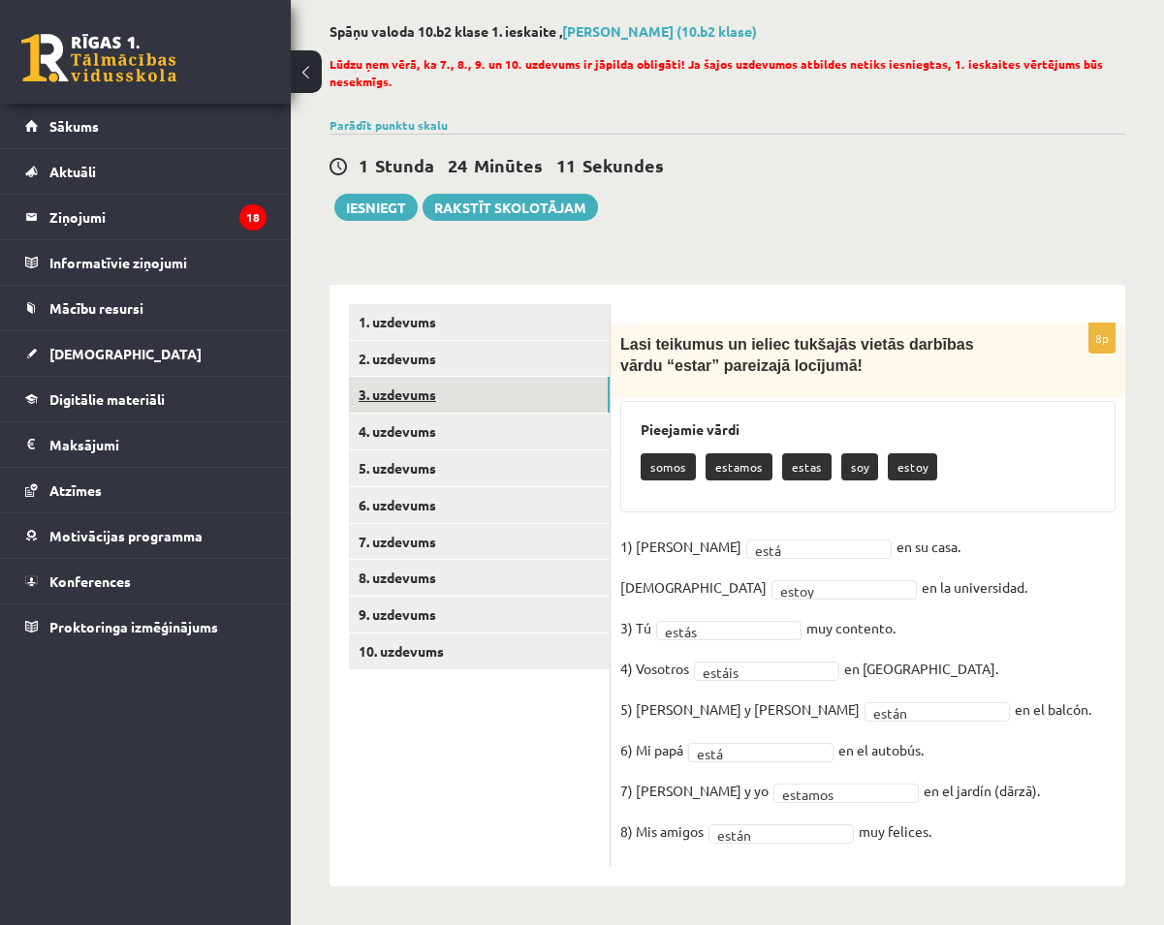
scroll to position [92, 0]
click at [428, 419] on link "4. uzdevums" at bounding box center [479, 432] width 261 height 36
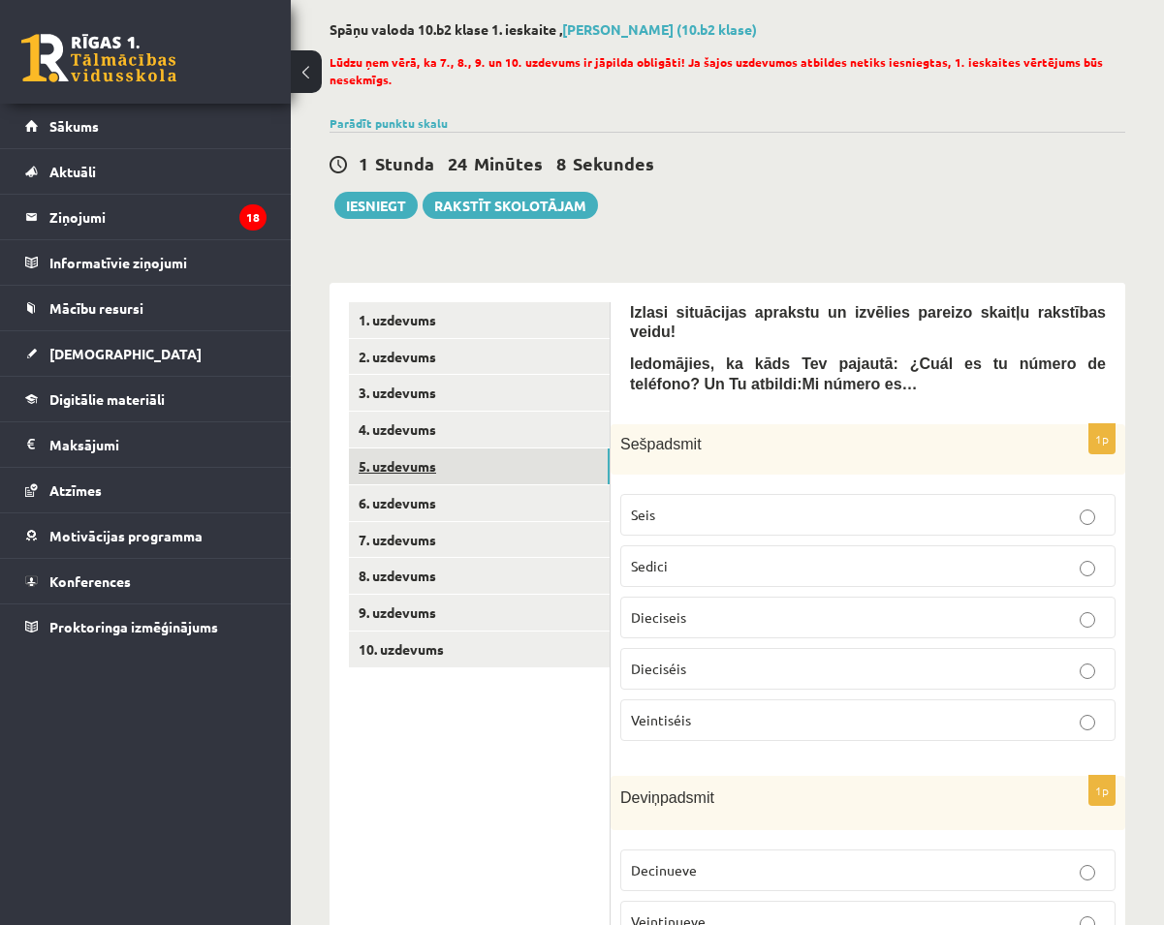
click at [426, 463] on link "5. uzdevums" at bounding box center [479, 467] width 261 height 36
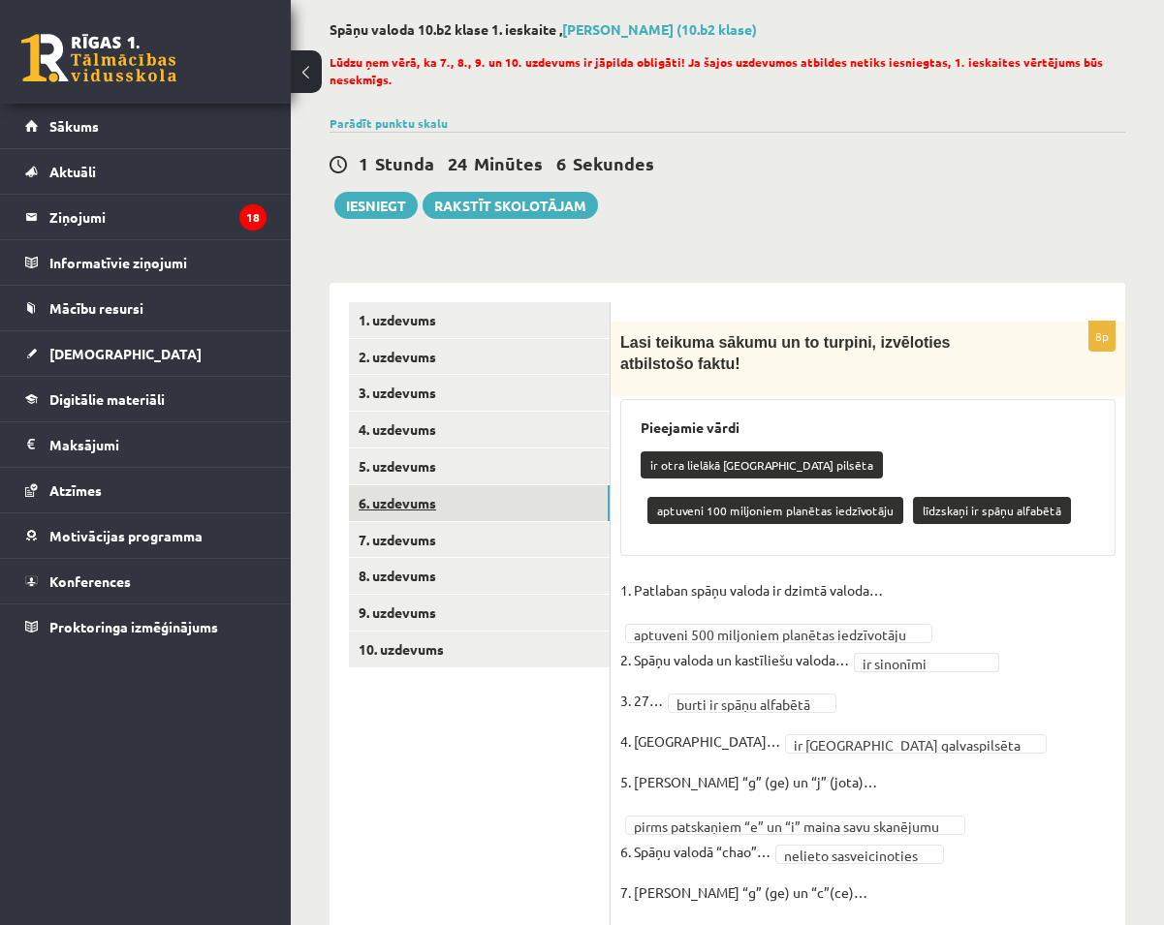
click at [426, 502] on link "6. uzdevums" at bounding box center [479, 503] width 261 height 36
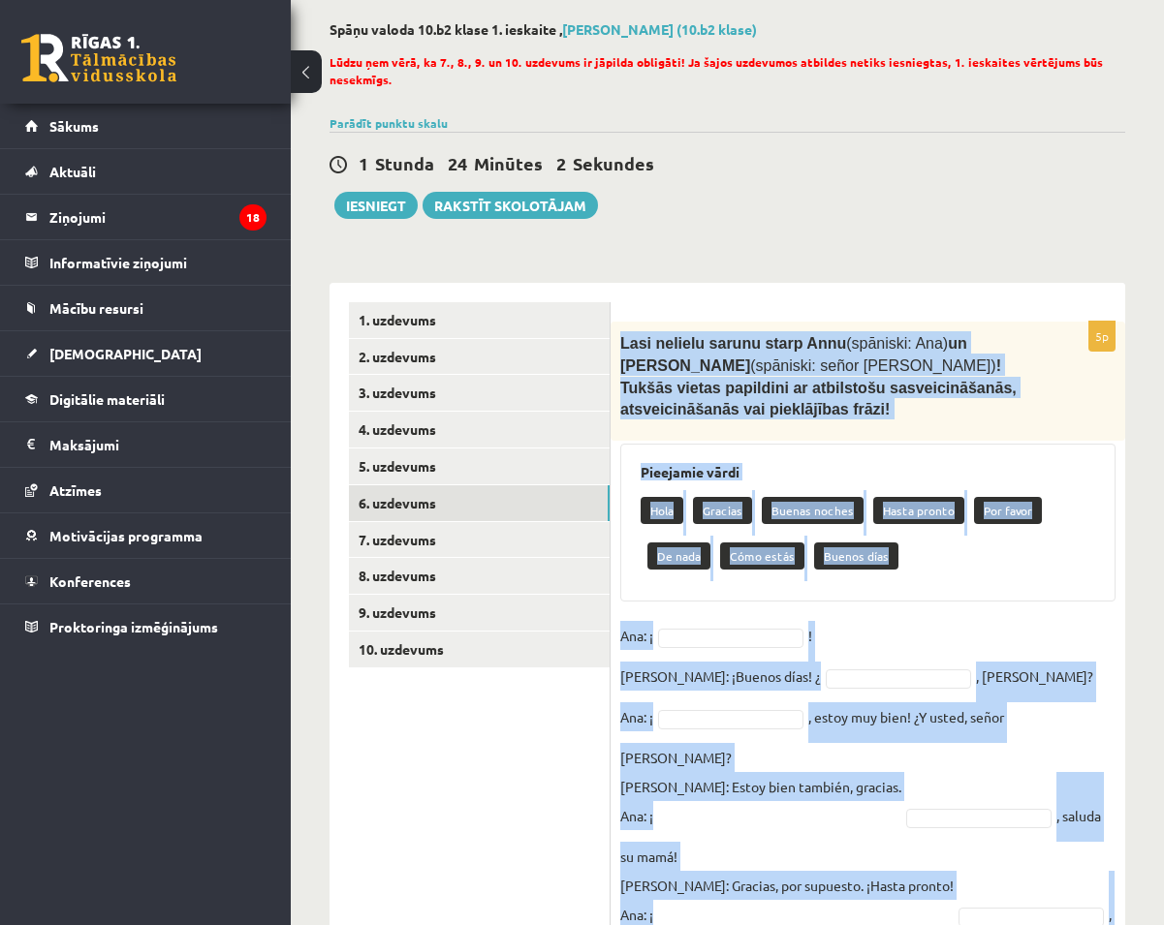
drag, startPoint x: 622, startPoint y: 342, endPoint x: 1133, endPoint y: 861, distance: 728.4
click at [1133, 861] on div "**********" at bounding box center [727, 510] width 873 height 1055
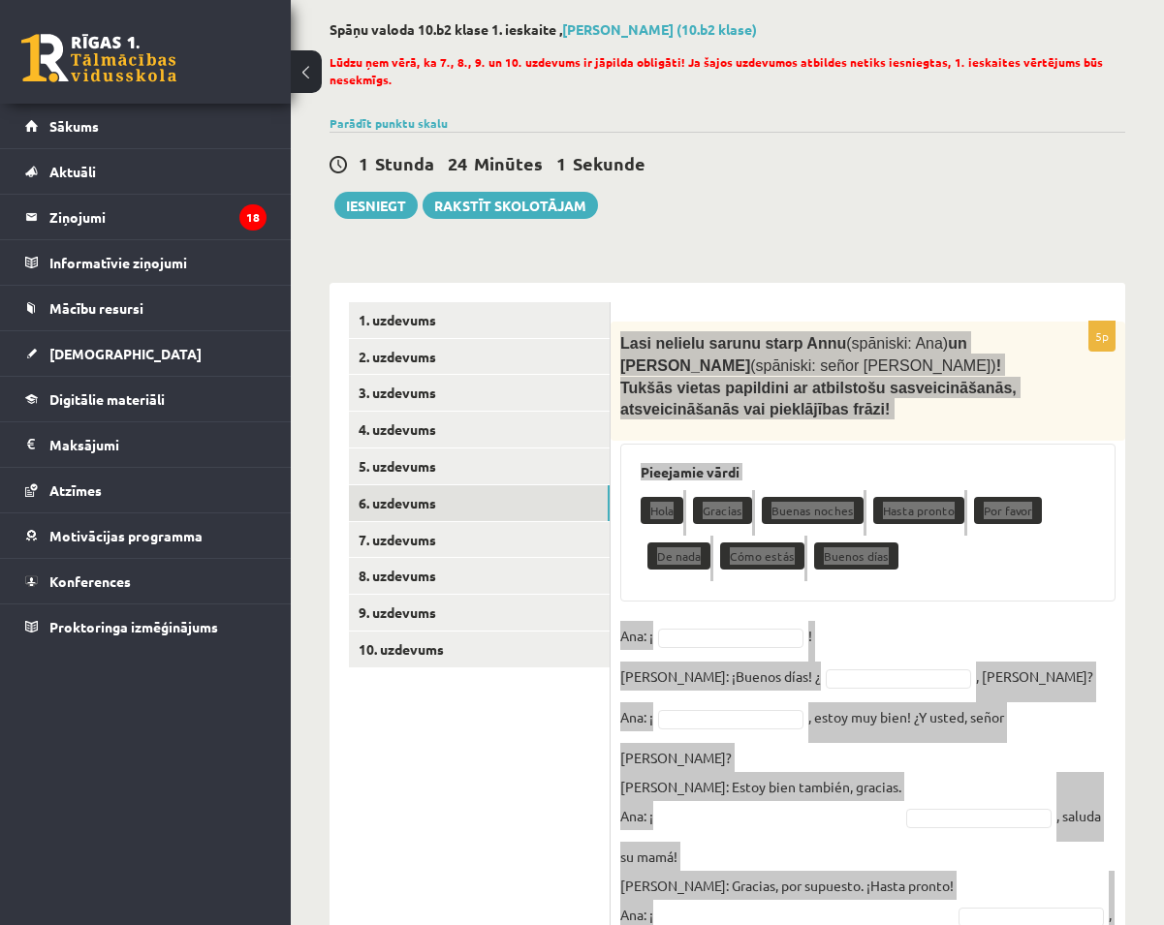
copy div "Lasi nelielu sarunu starp Annu (spāniski: Ana) un Luisa kungu (spāniski: señor …"
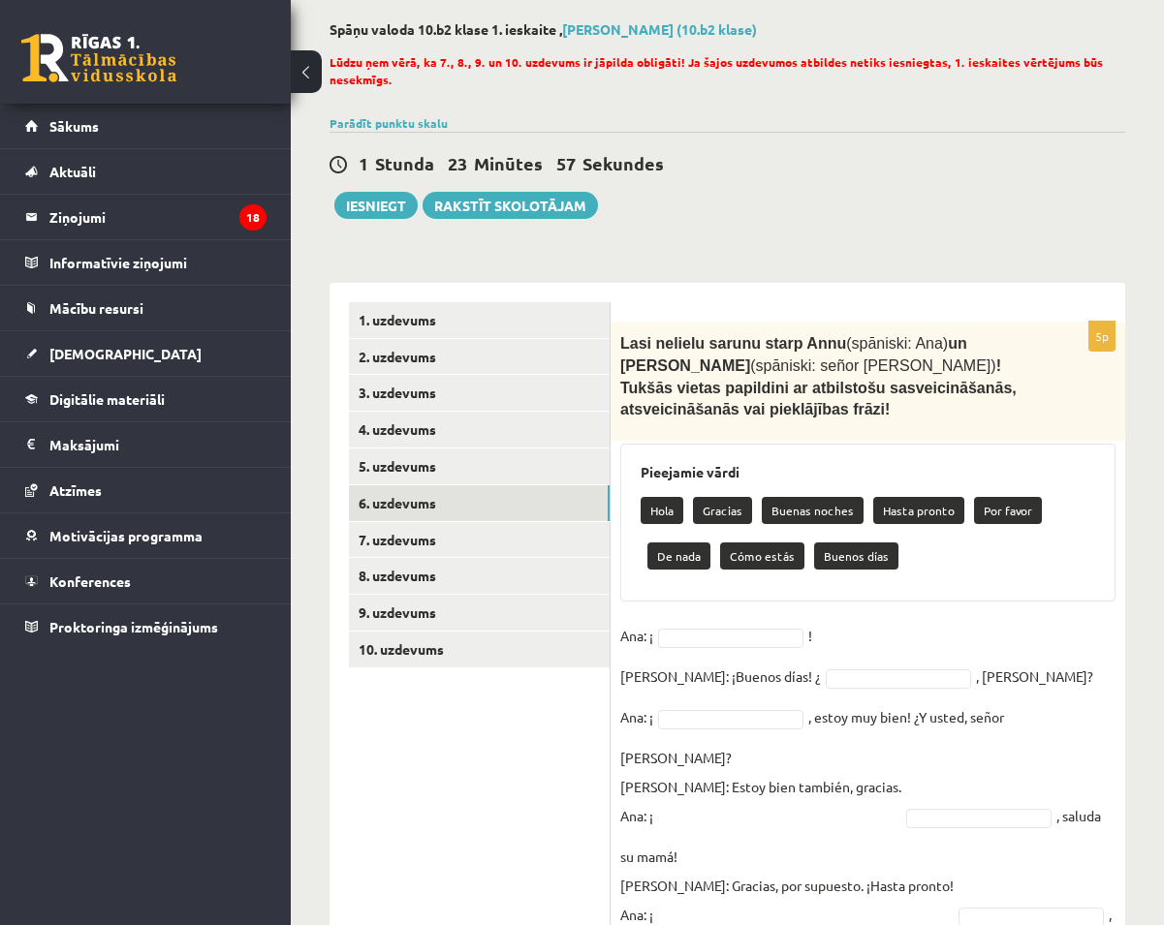
click at [505, 748] on ul "1. uzdevums 2. uzdevums 3. uzdevums 4. uzdevums 5. uzdevums 6. uzdevums 7. uzde…" at bounding box center [480, 640] width 262 height 677
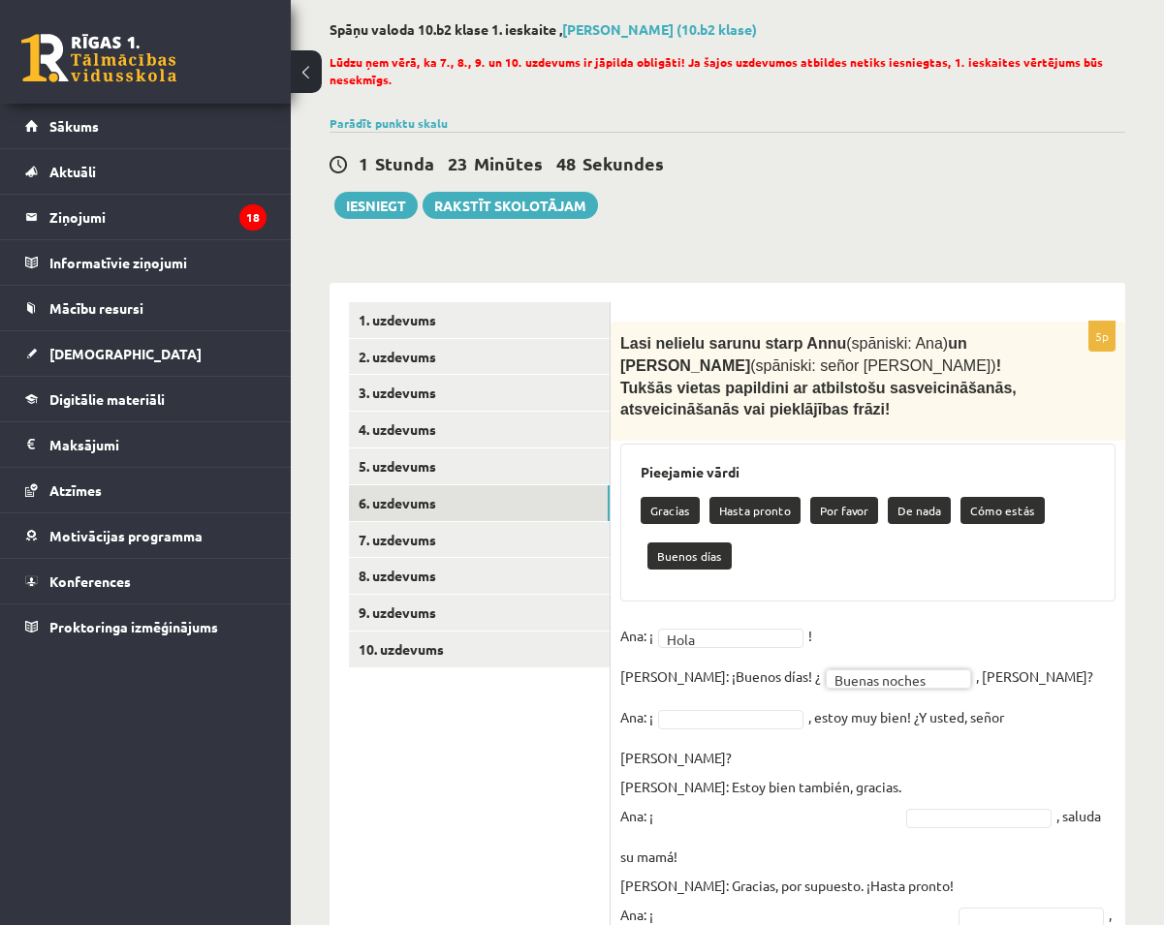
drag, startPoint x: 833, startPoint y: 771, endPoint x: 803, endPoint y: 578, distance: 196.1
click at [803, 578] on div "Pieejamie vārdi Gracias Hasta pronto Por favor De nada Cómo estás Buenos días" at bounding box center [867, 523] width 495 height 158
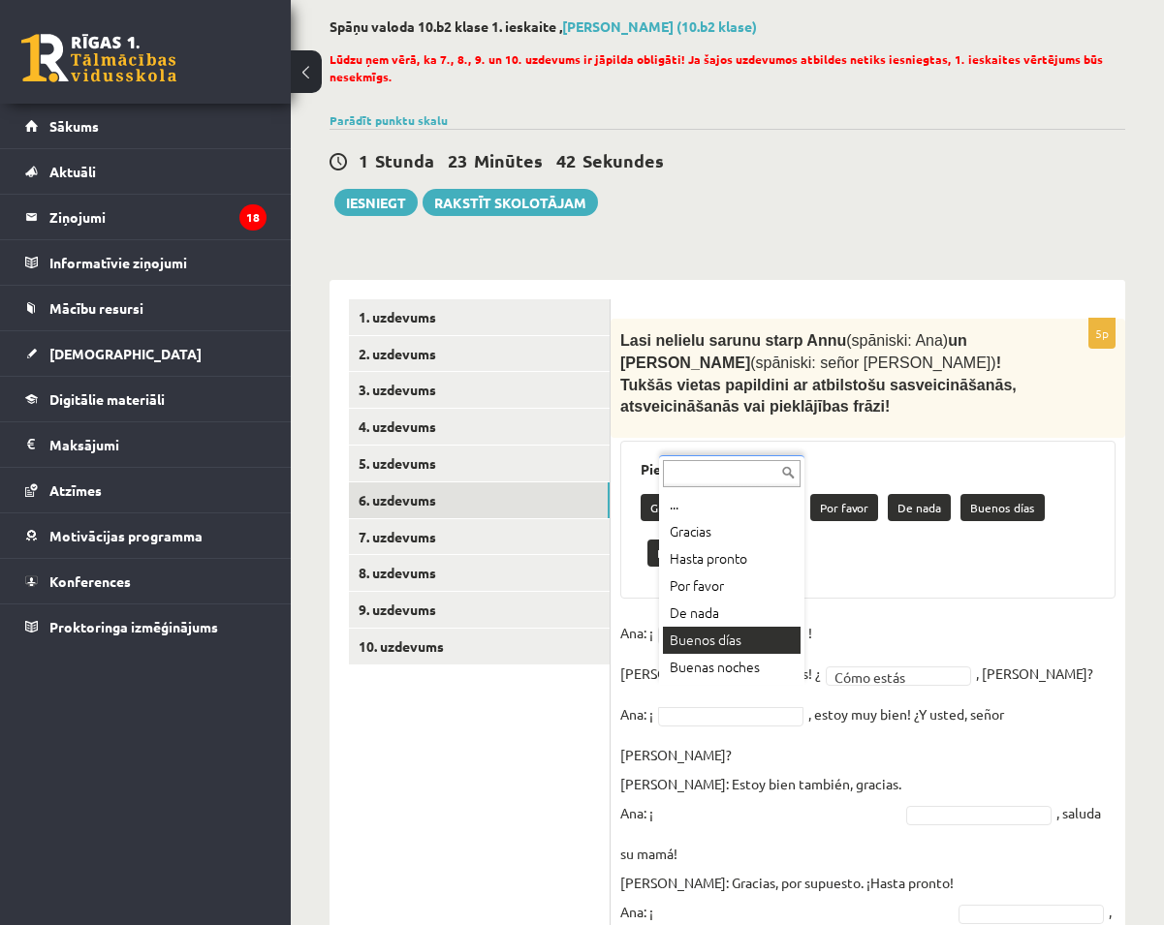
scroll to position [49, 0]
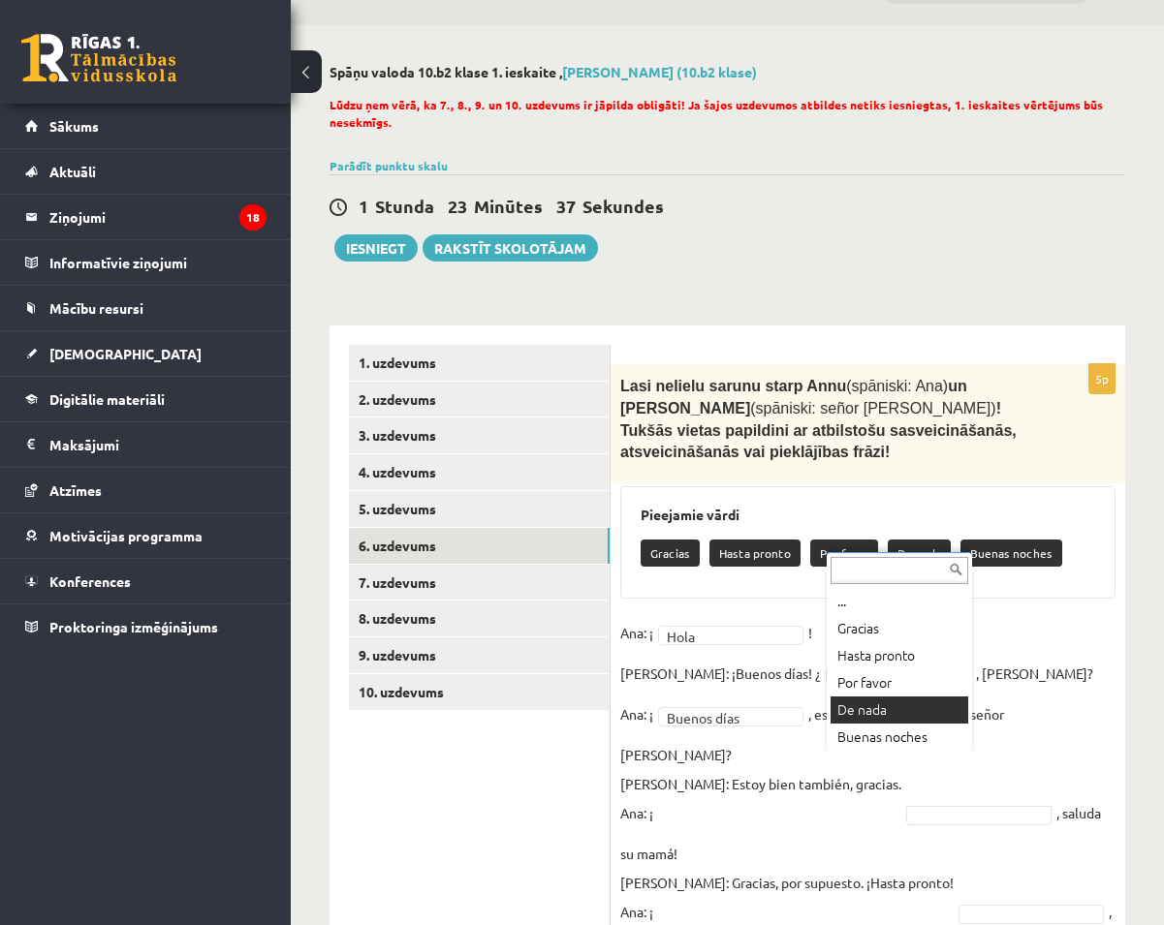
drag, startPoint x: 1037, startPoint y: 688, endPoint x: 1044, endPoint y: 642, distance: 46.0
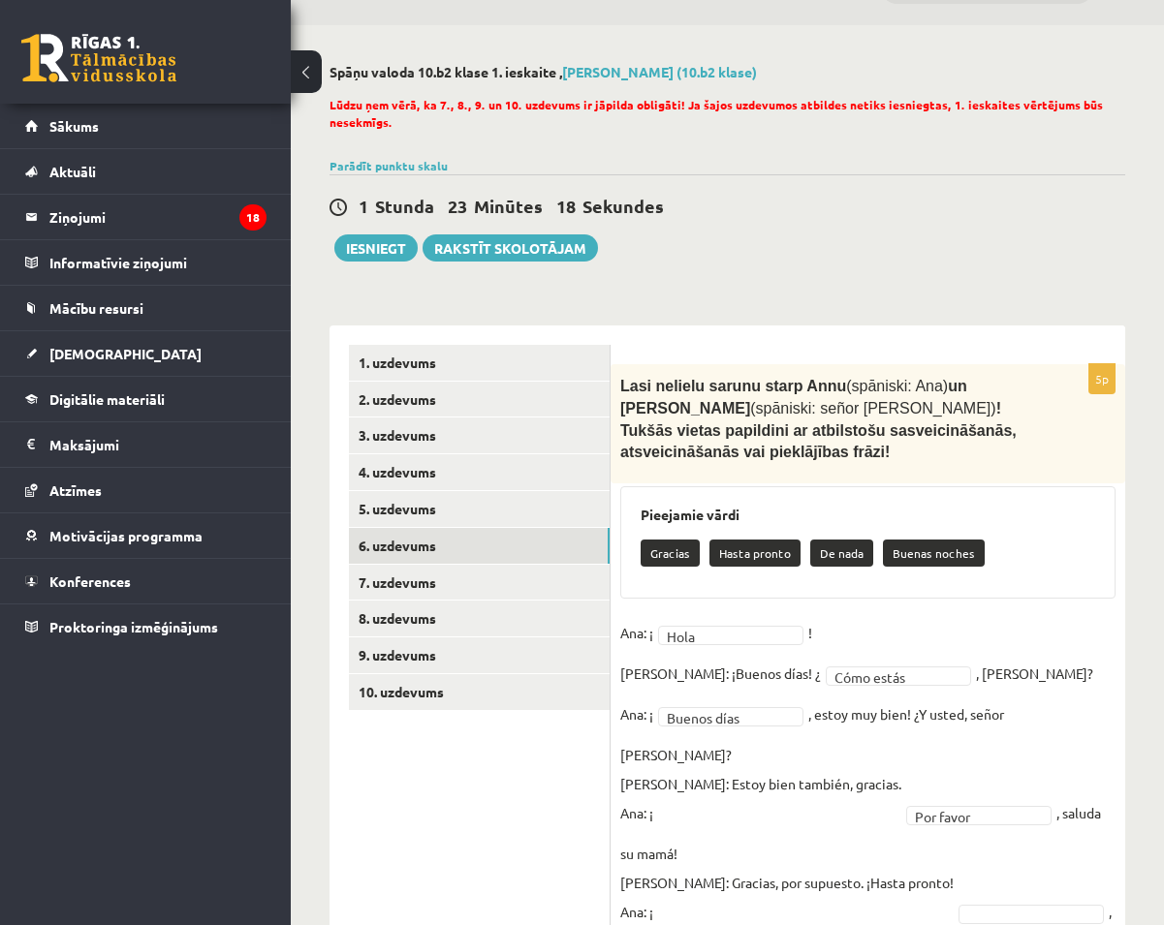
click at [984, 845] on fieldset "**********" at bounding box center [867, 792] width 495 height 349
click at [400, 571] on link "7. uzdevums" at bounding box center [479, 583] width 261 height 36
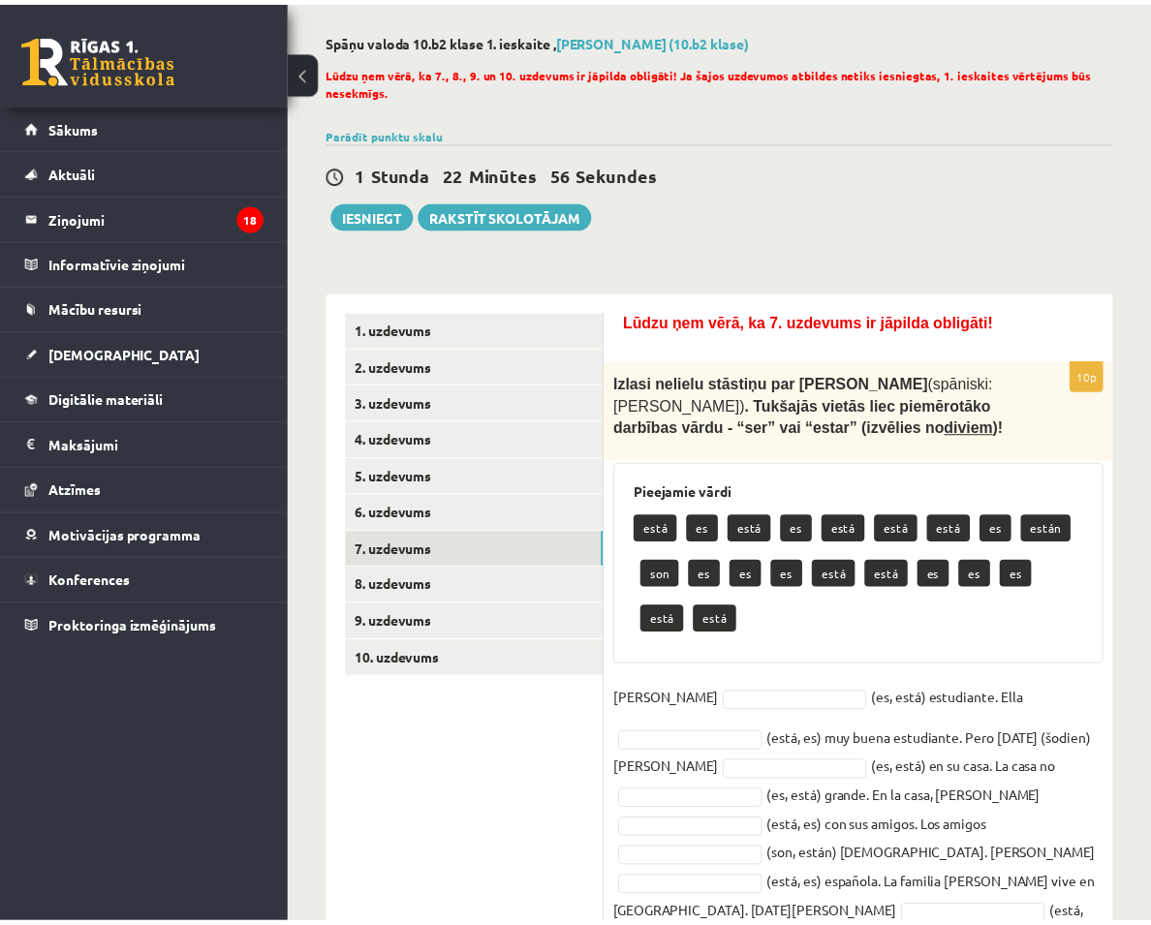
scroll to position [183, 0]
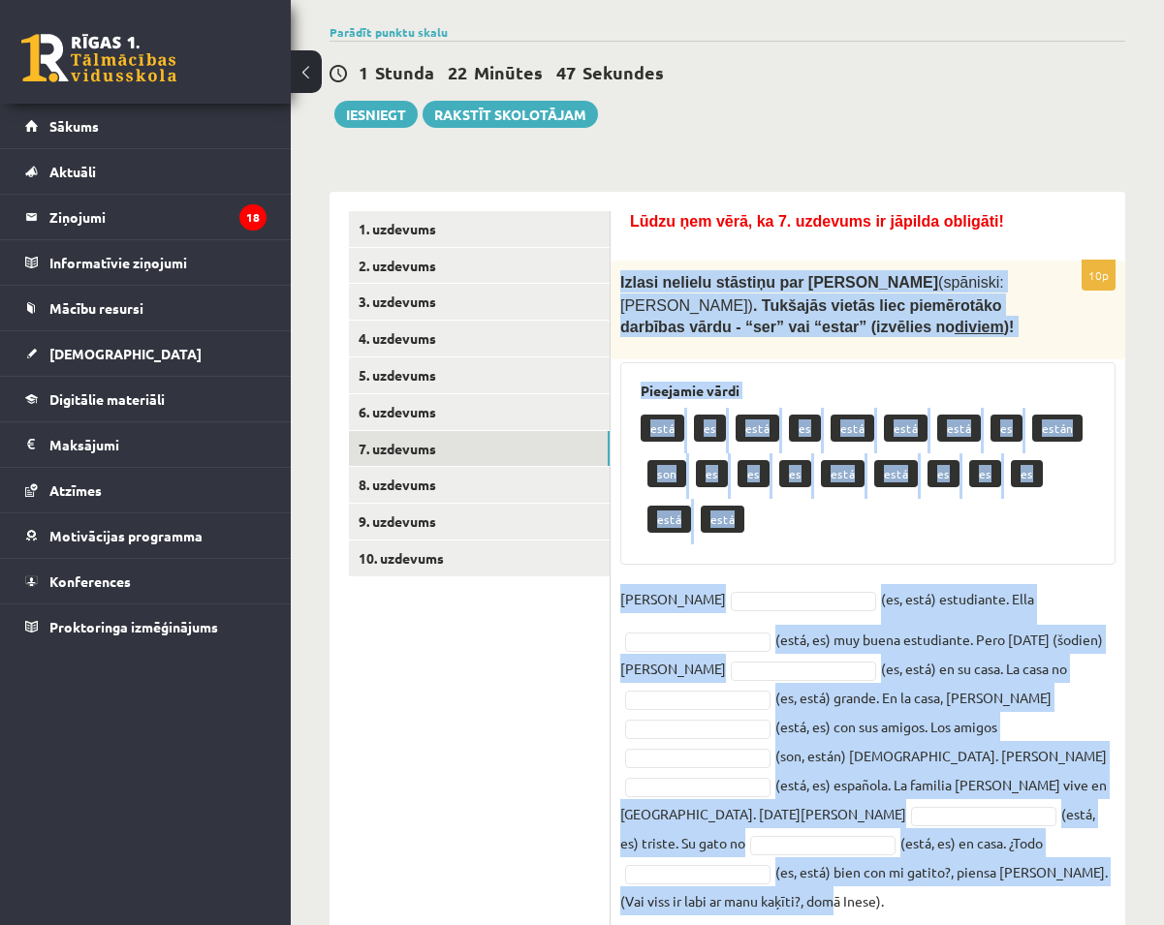
drag, startPoint x: 620, startPoint y: 277, endPoint x: 1121, endPoint y: 889, distance: 790.5
click at [1117, 903] on div "**********" at bounding box center [727, 437] width 873 height 1092
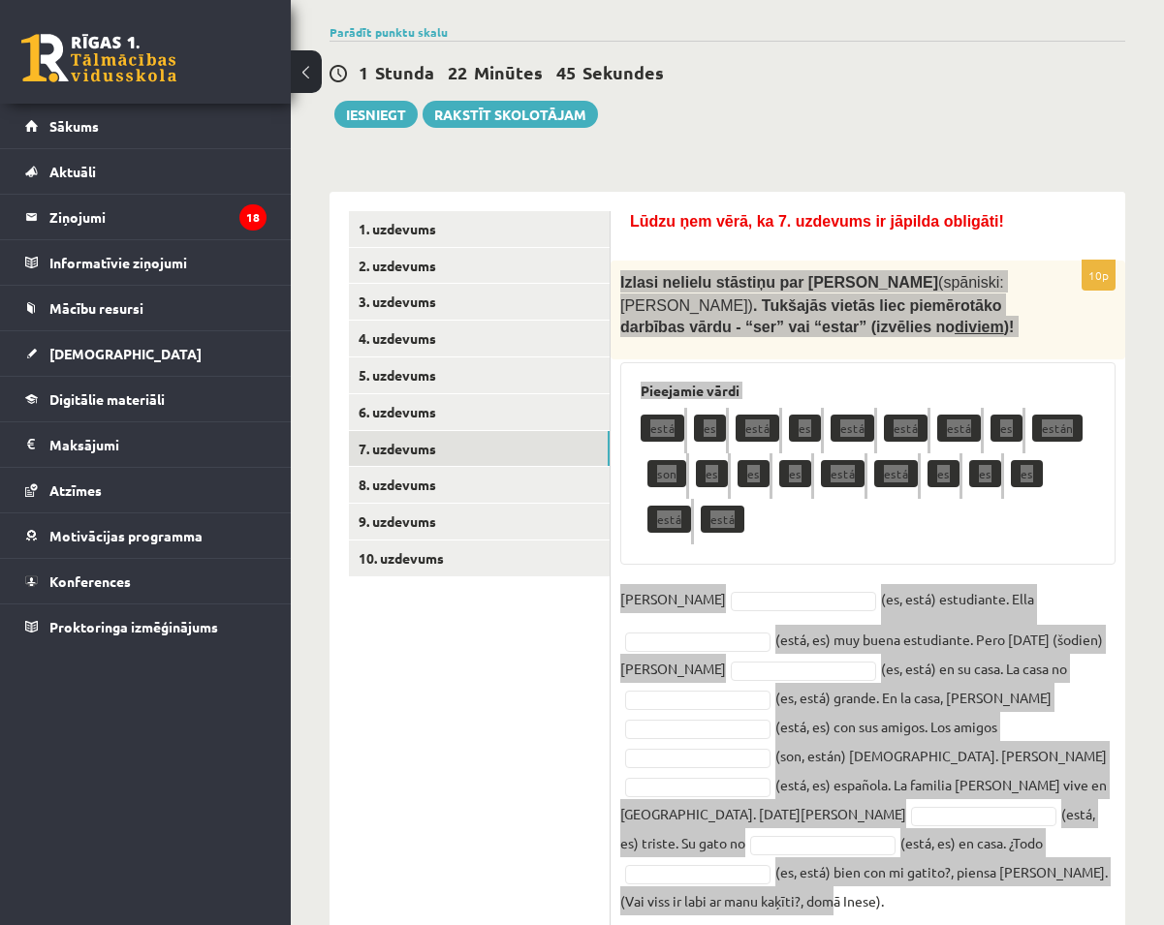
copy div "Izlasi nelielu stāstiņu par Inesi (spāniski: Inés) . Tukšajās vietās liec piemē…"
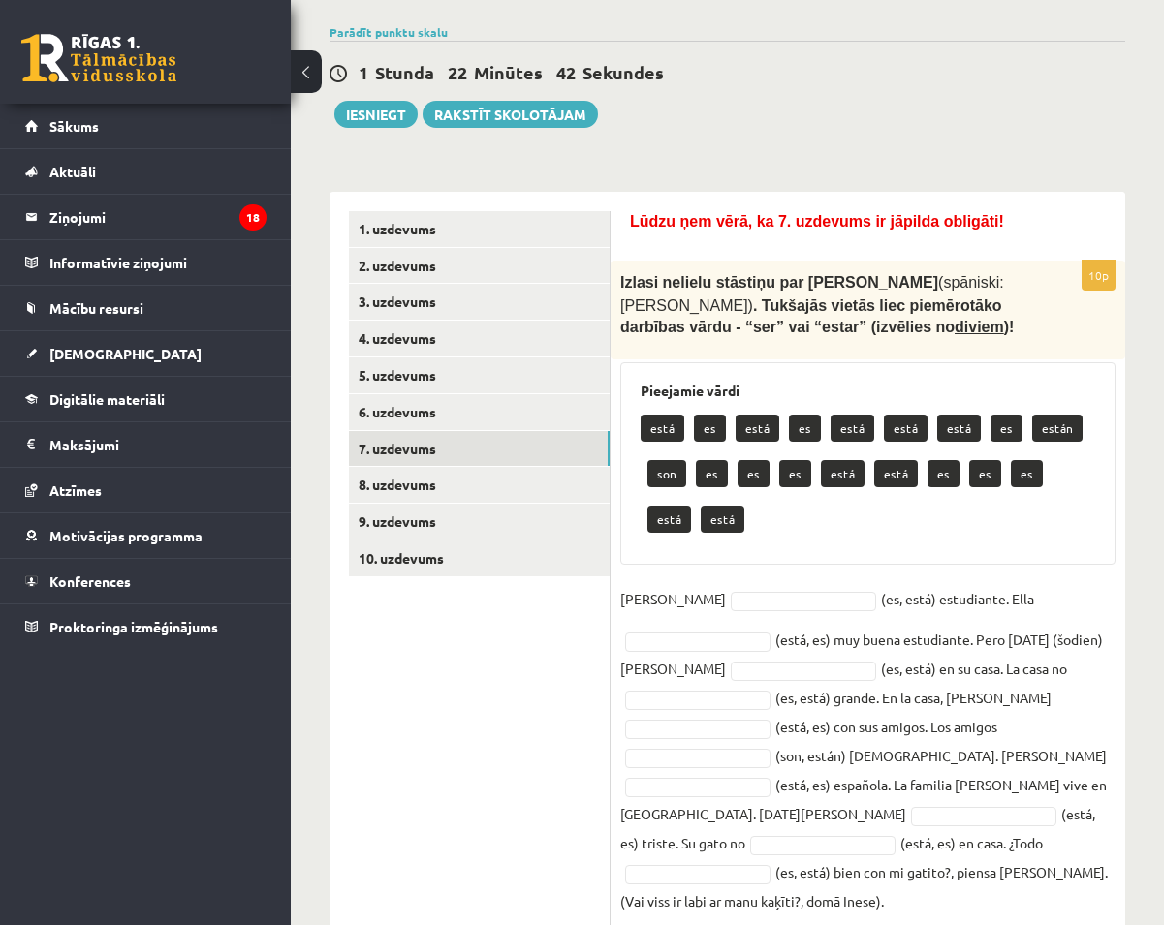
click at [485, 740] on ul "1. uzdevums 2. uzdevums 3. uzdevums 4. uzdevums 5. uzdevums 6. uzdevums 7. uzde…" at bounding box center [480, 568] width 262 height 715
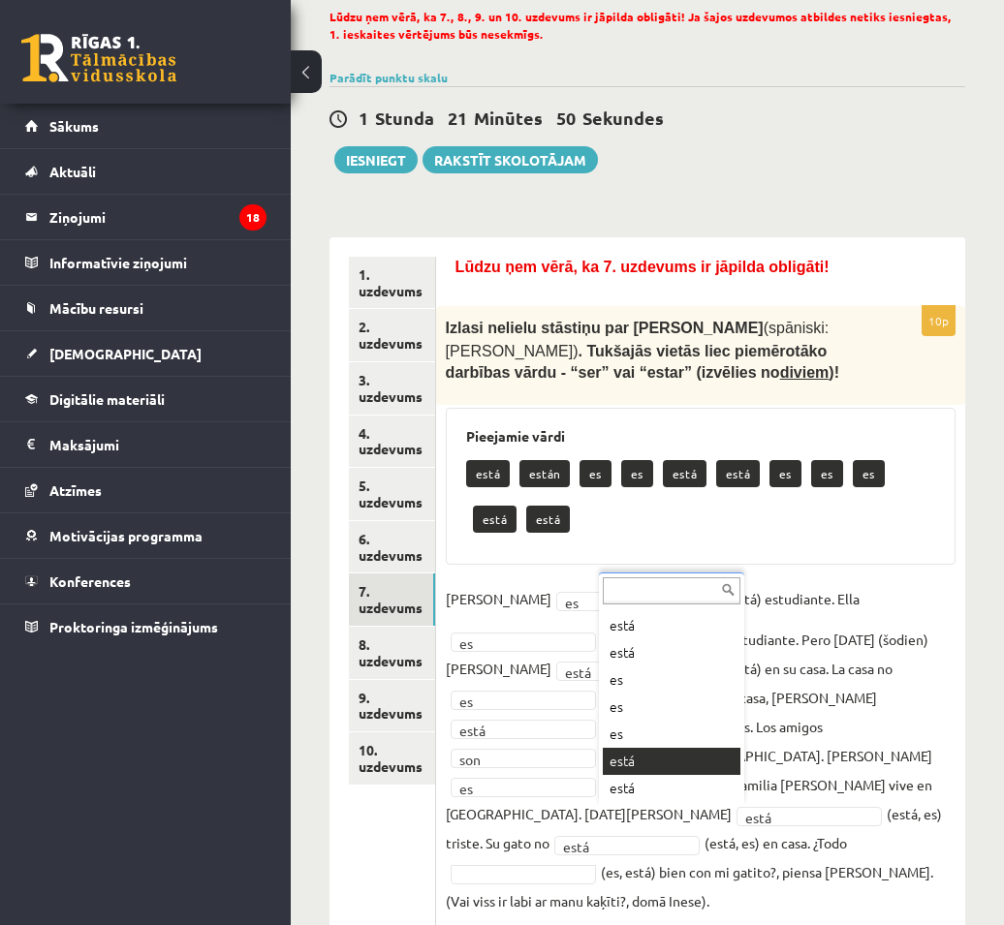
scroll to position [92, 0]
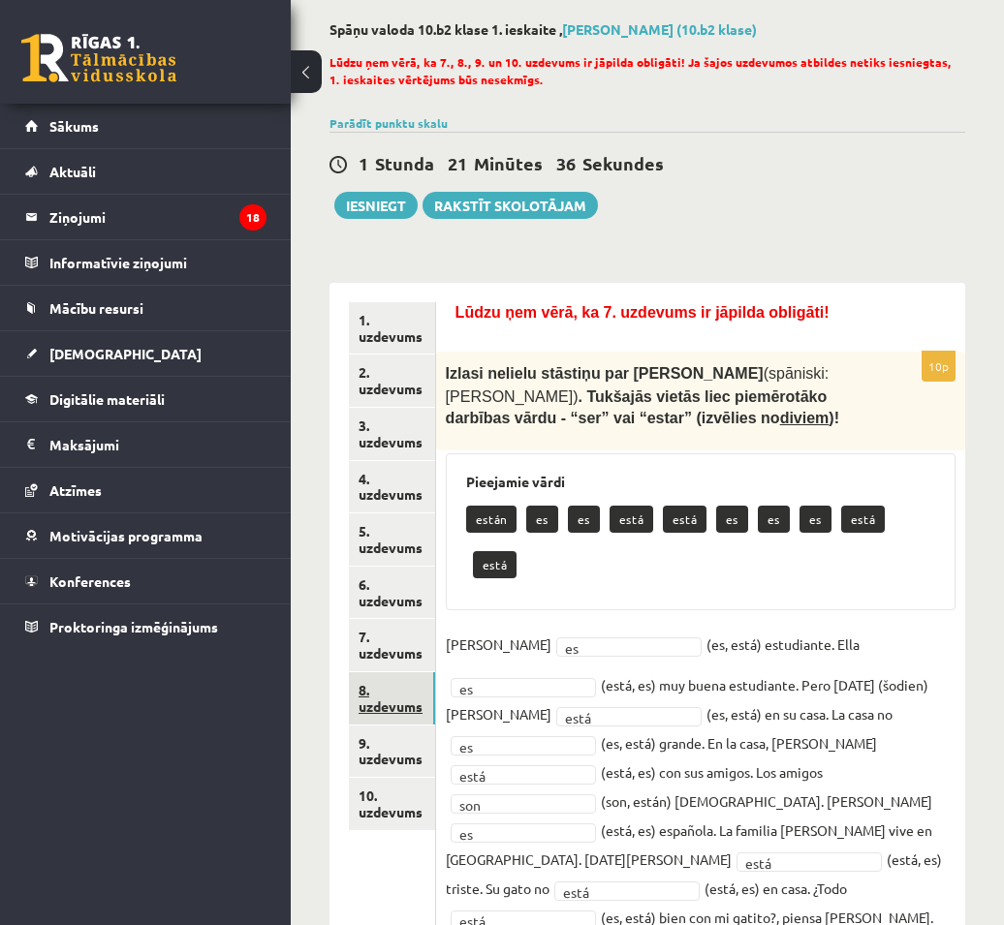
click at [366, 709] on link "8. uzdevums" at bounding box center [392, 698] width 86 height 52
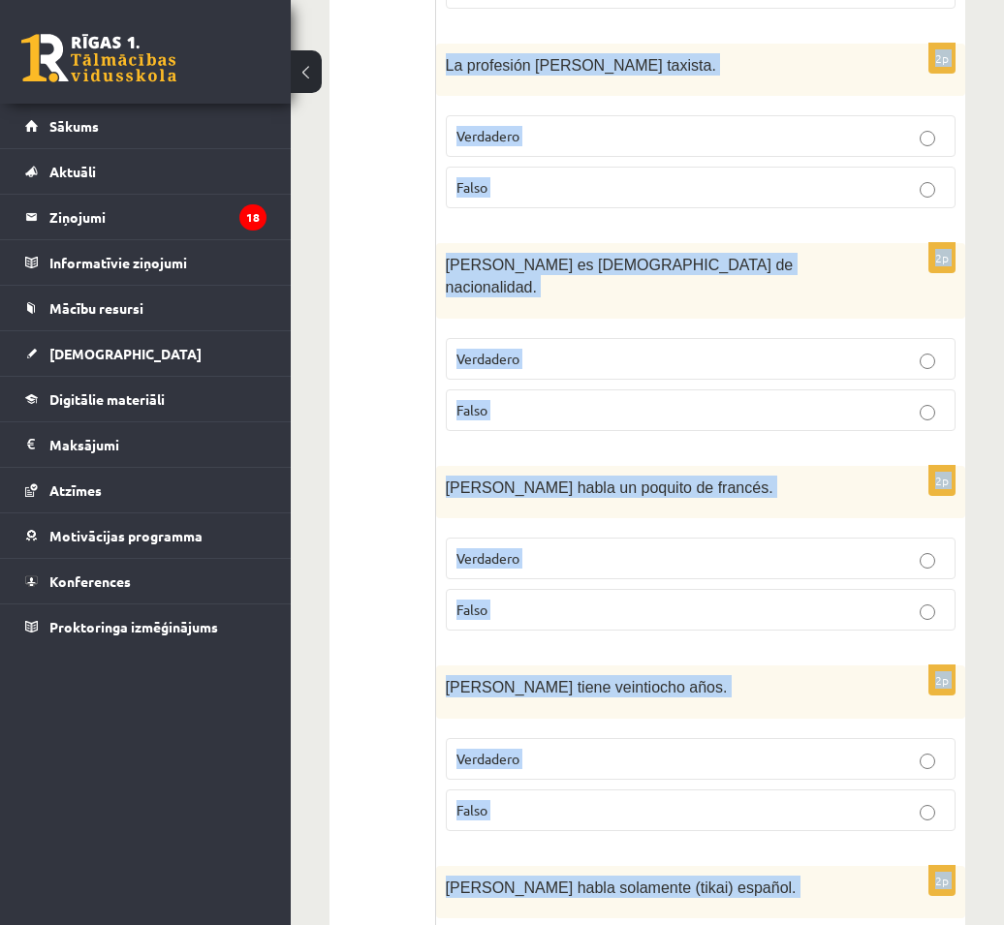
scroll to position [2382, 0]
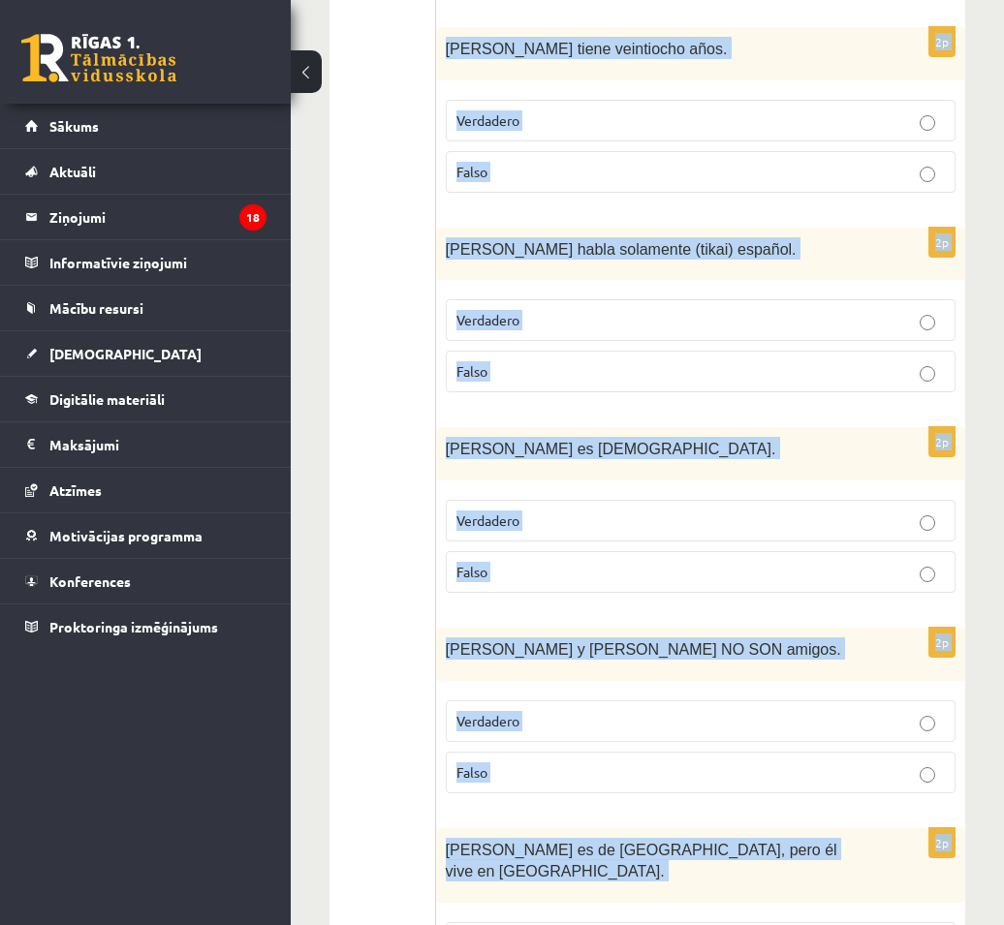
drag, startPoint x: 456, startPoint y: 435, endPoint x: 860, endPoint y: 974, distance: 672.9
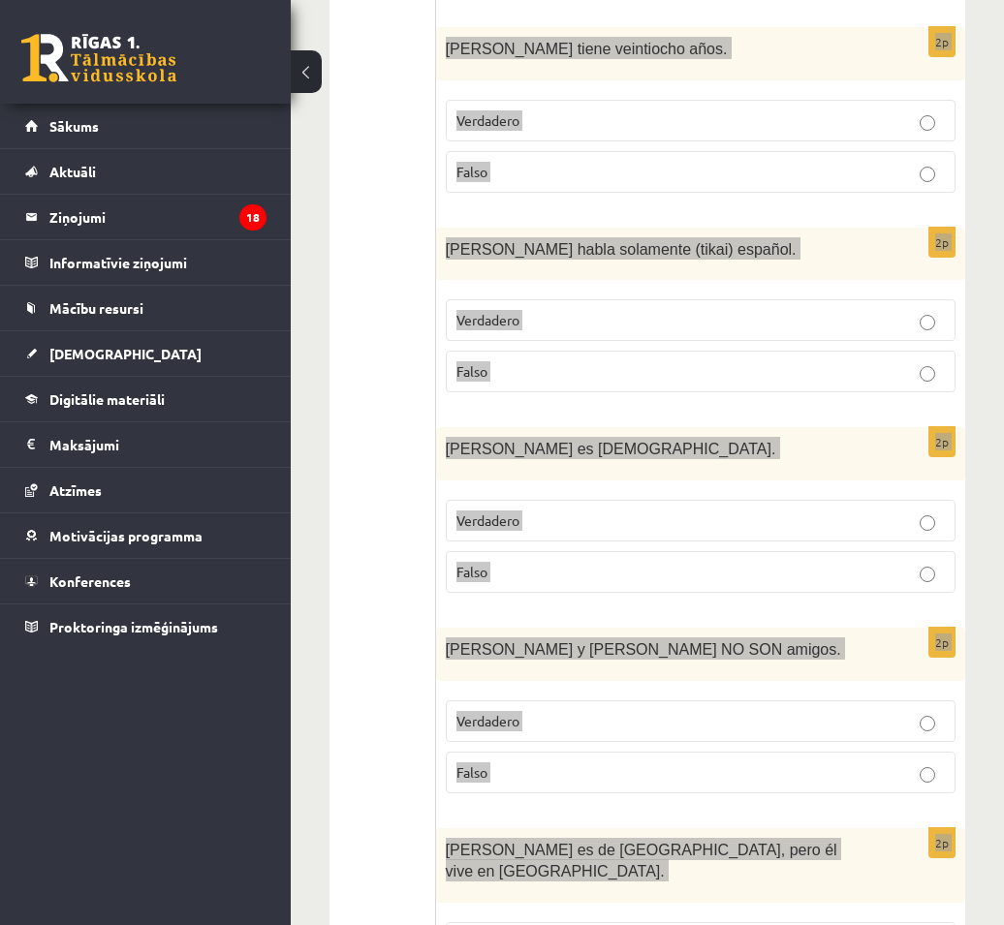
copy form "Izlasi dialogu (vismaz divas reizes )! Tad lasi apgalvojumu un atzīmē, vai tas …"
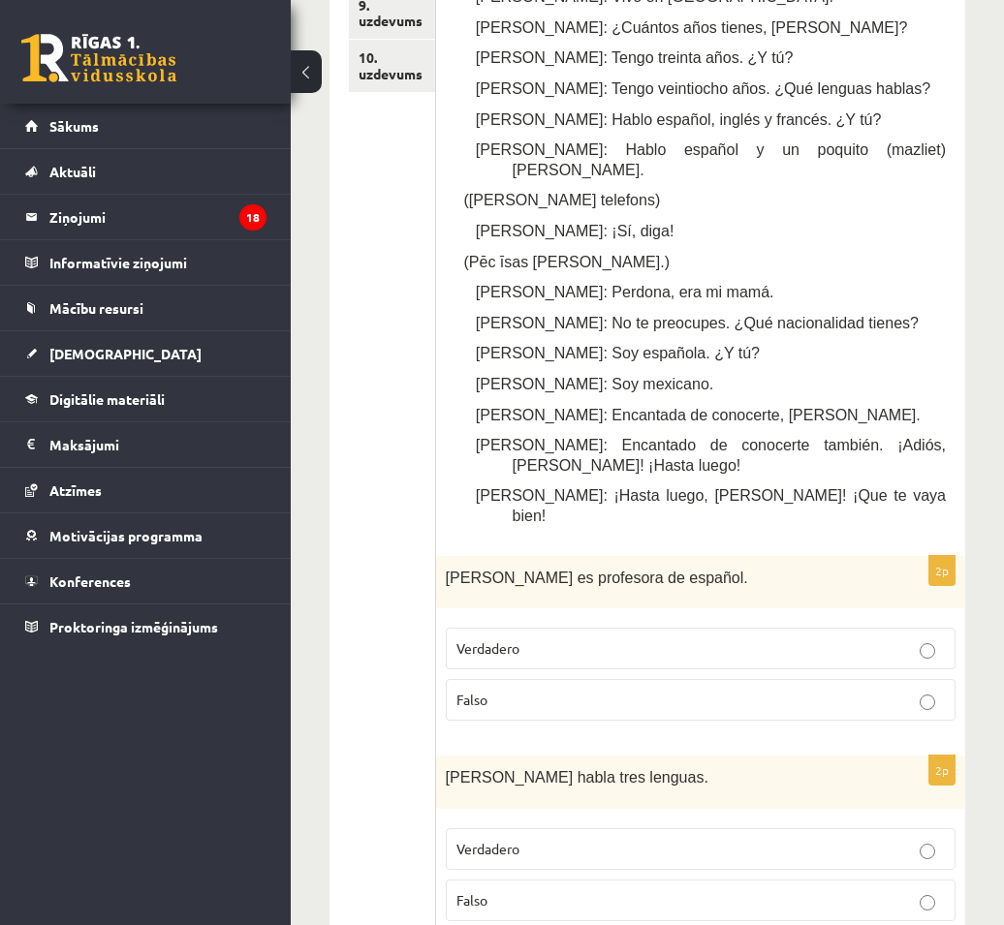
scroll to position [831, 0]
click at [604, 627] on label "Verdadero" at bounding box center [701, 648] width 510 height 42
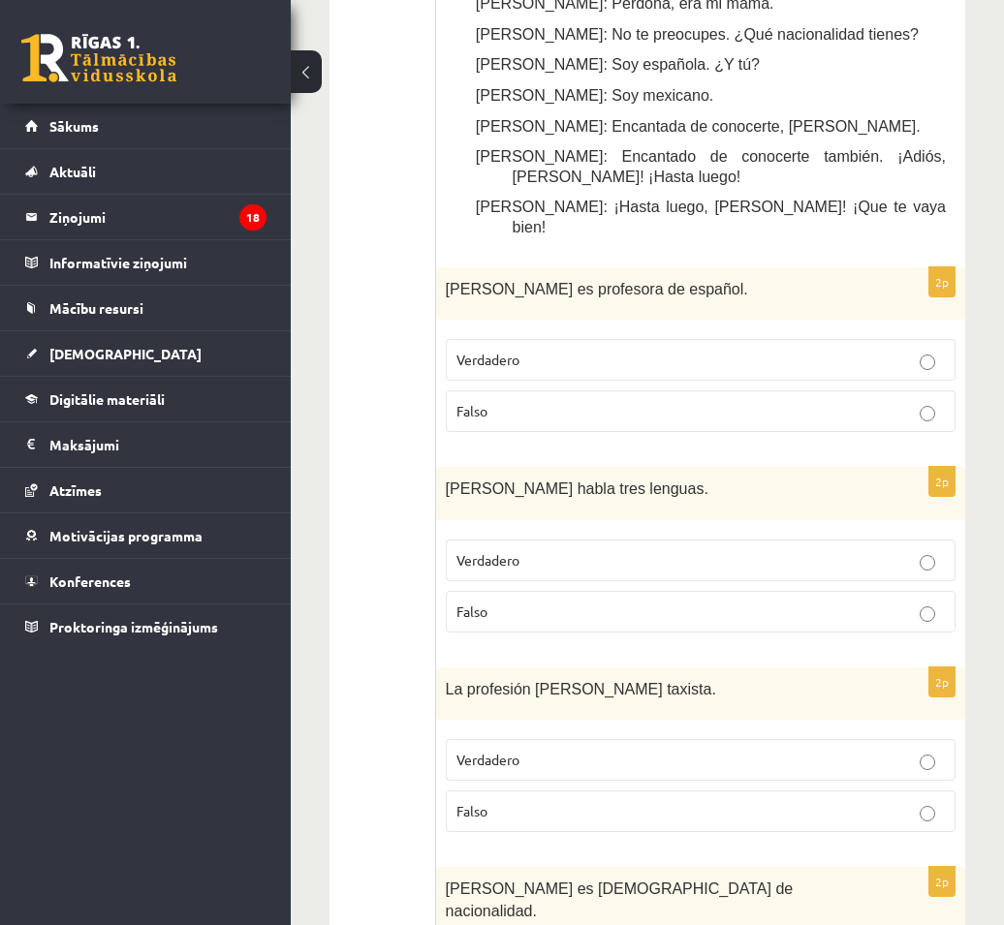
scroll to position [1122, 0]
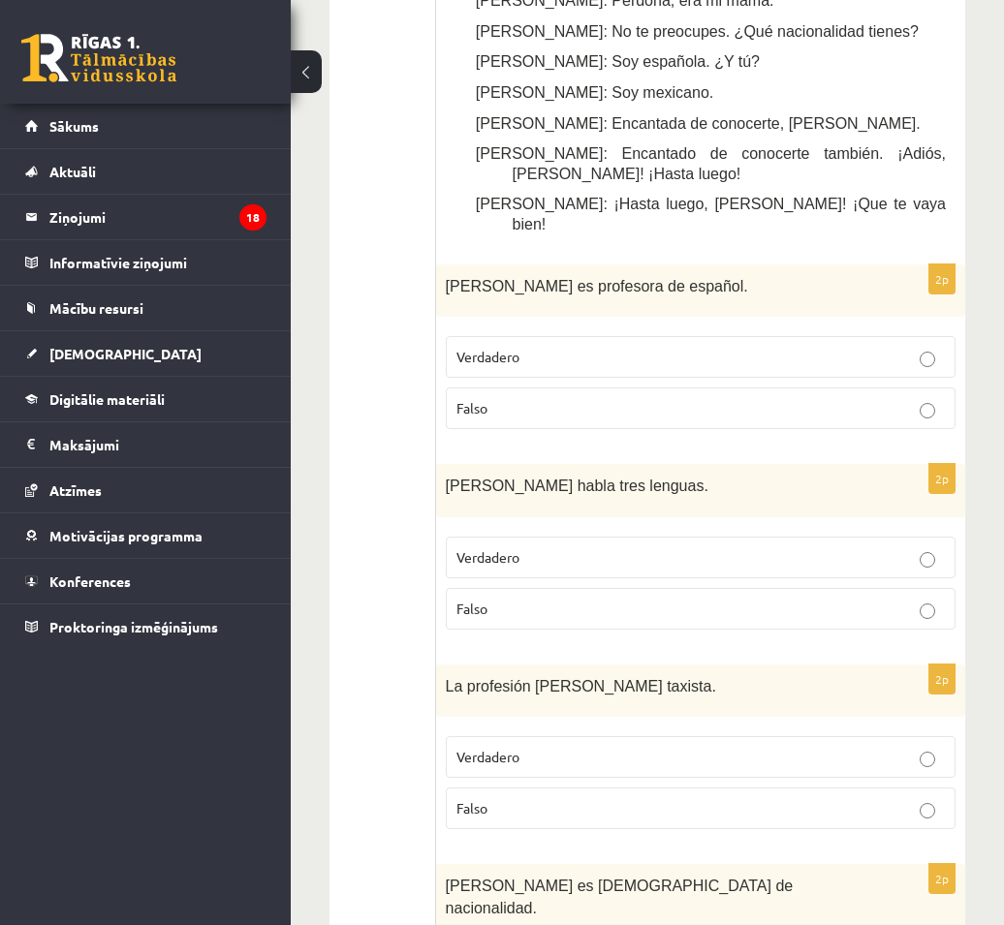
click at [622, 599] on p "Falso" at bounding box center [700, 609] width 488 height 20
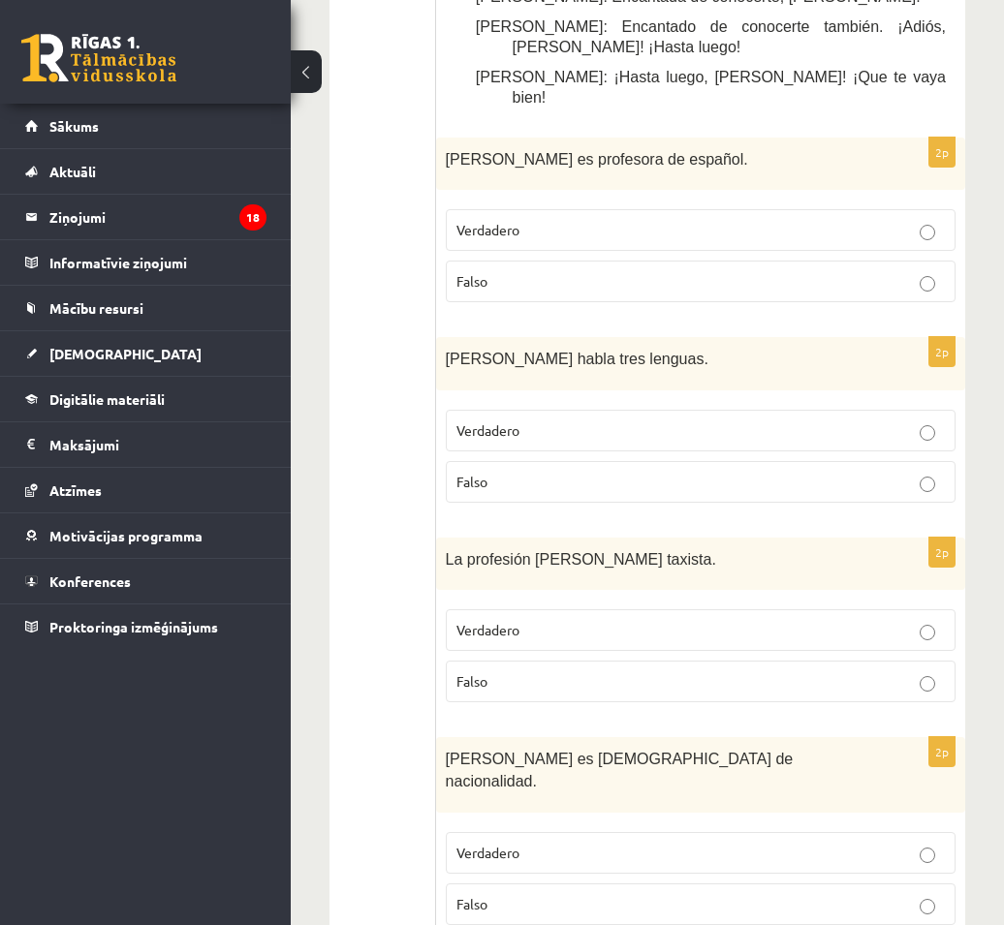
scroll to position [1316, 0]
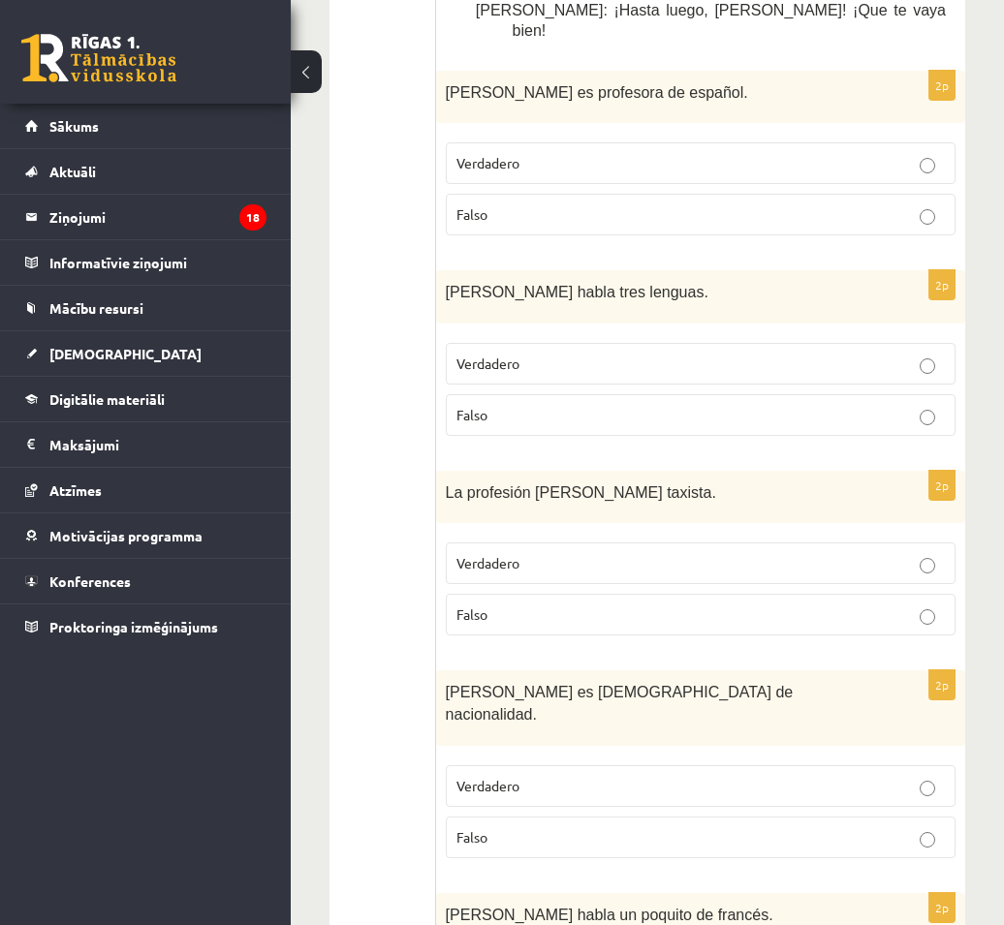
click at [541, 553] on p "Verdadero" at bounding box center [700, 563] width 488 height 20
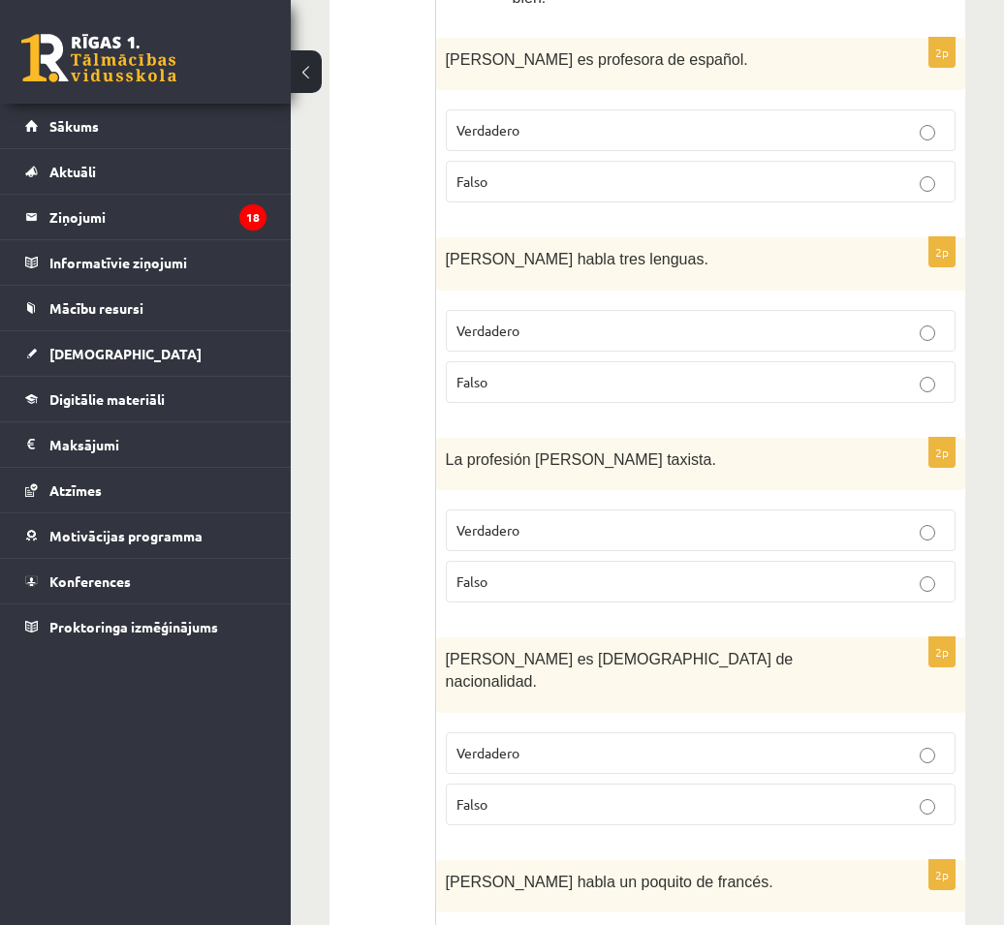
scroll to position [1510, 0]
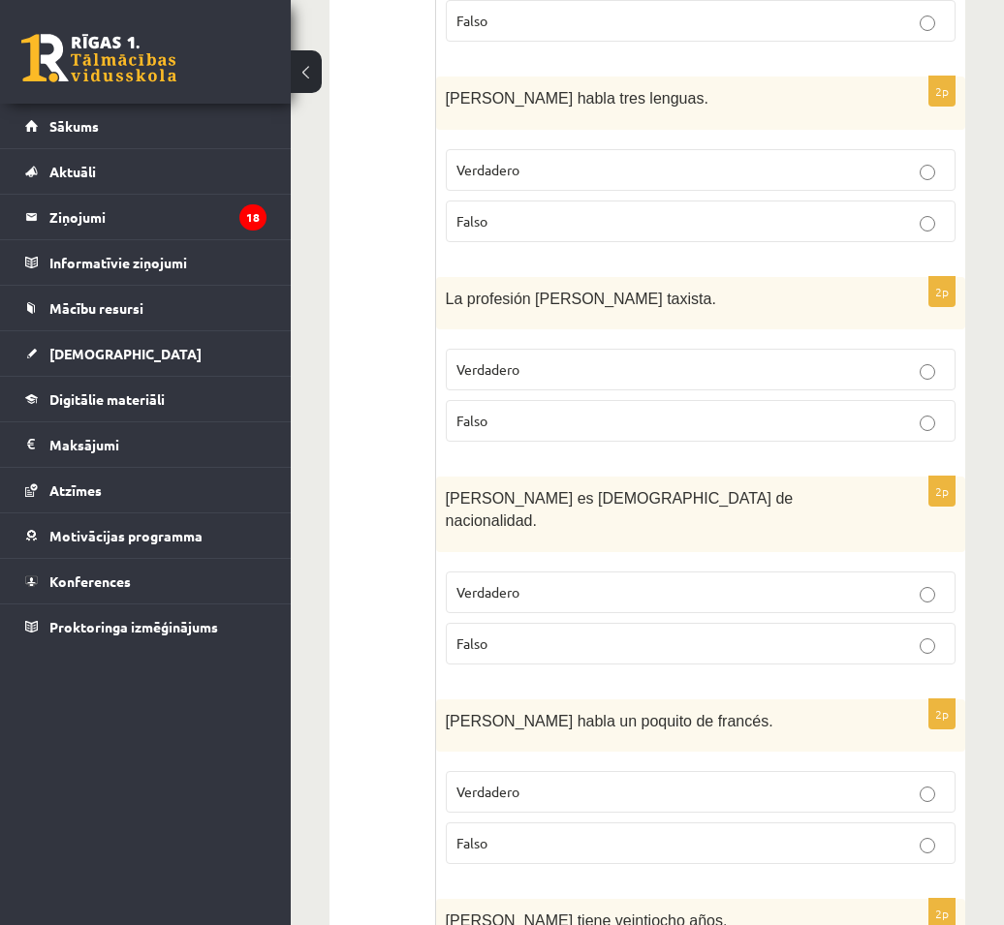
click at [566, 582] on p "Verdadero" at bounding box center [700, 592] width 488 height 20
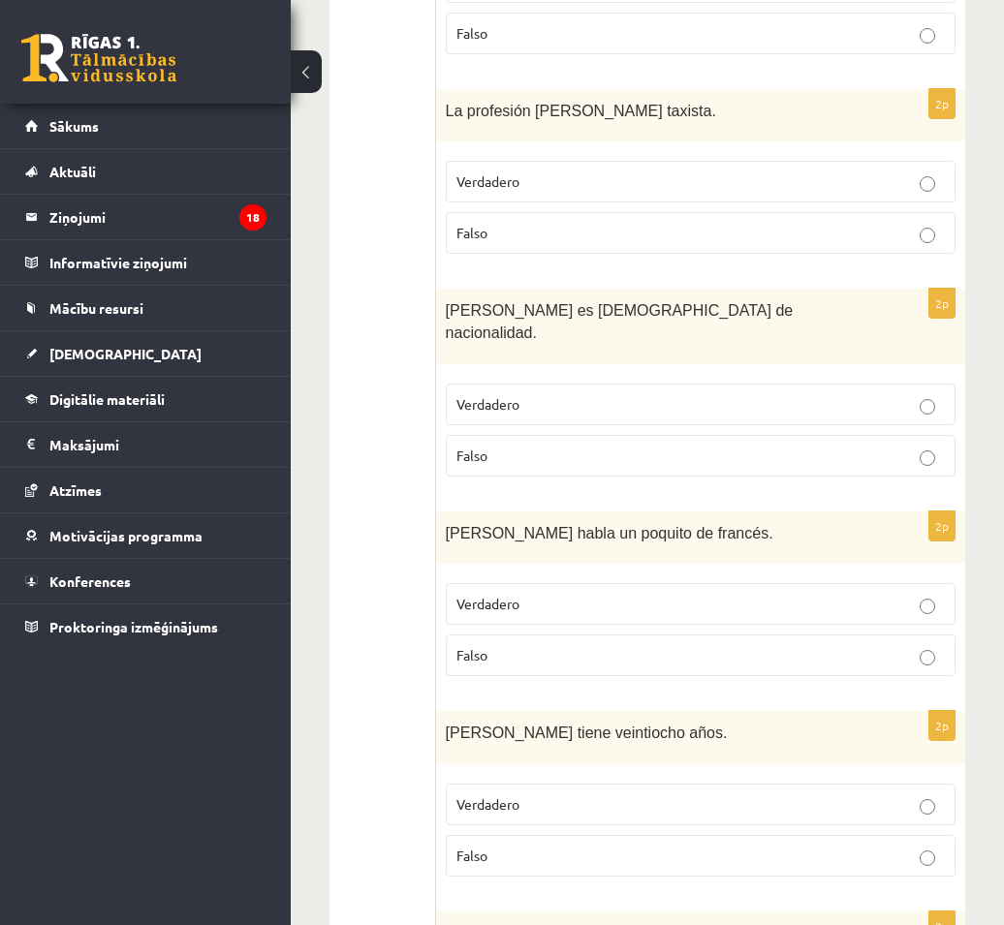
scroll to position [1704, 0]
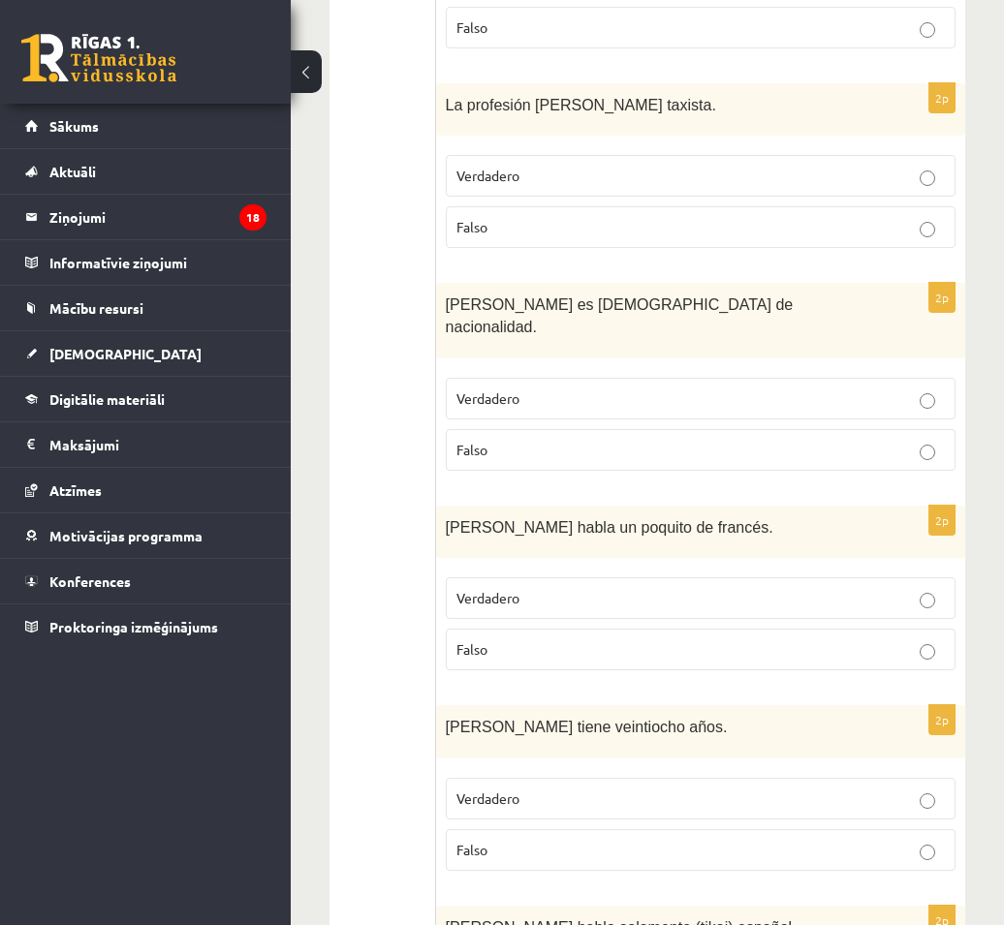
click at [569, 640] on p "Falso" at bounding box center [700, 650] width 488 height 20
click at [595, 840] on p "Falso" at bounding box center [700, 850] width 488 height 20
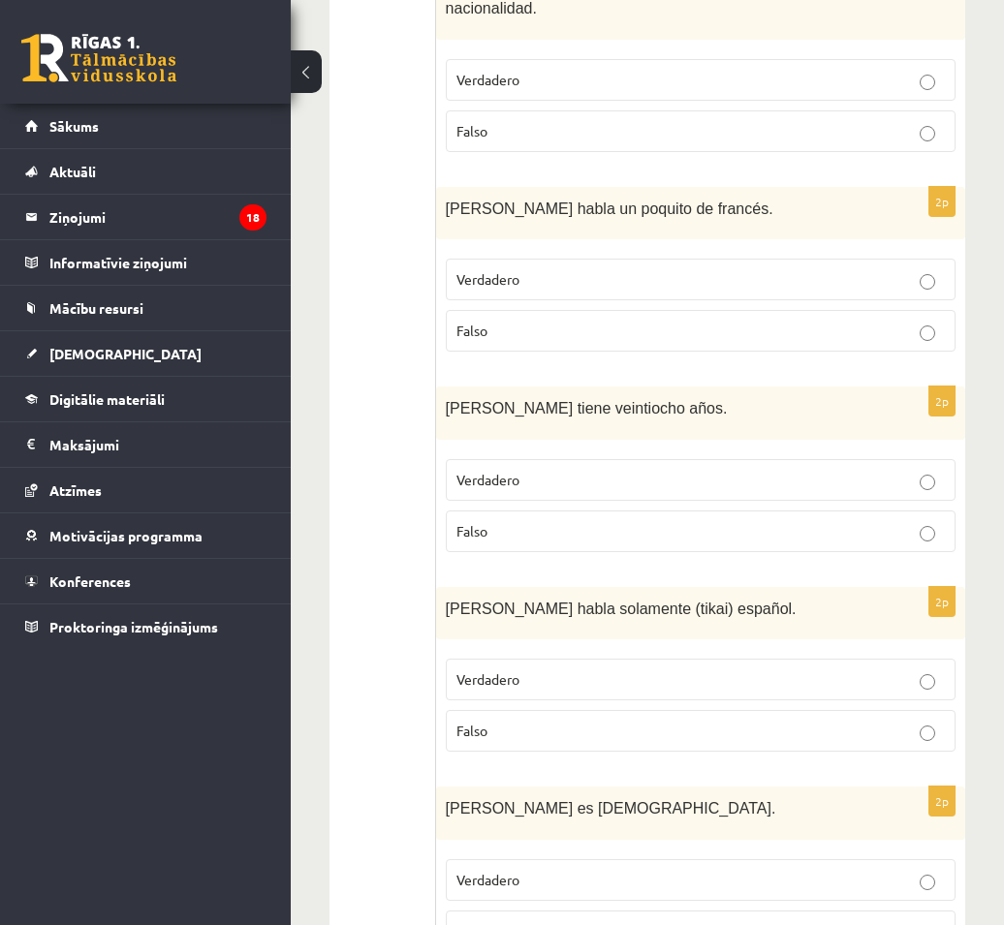
scroll to position [2091, 0]
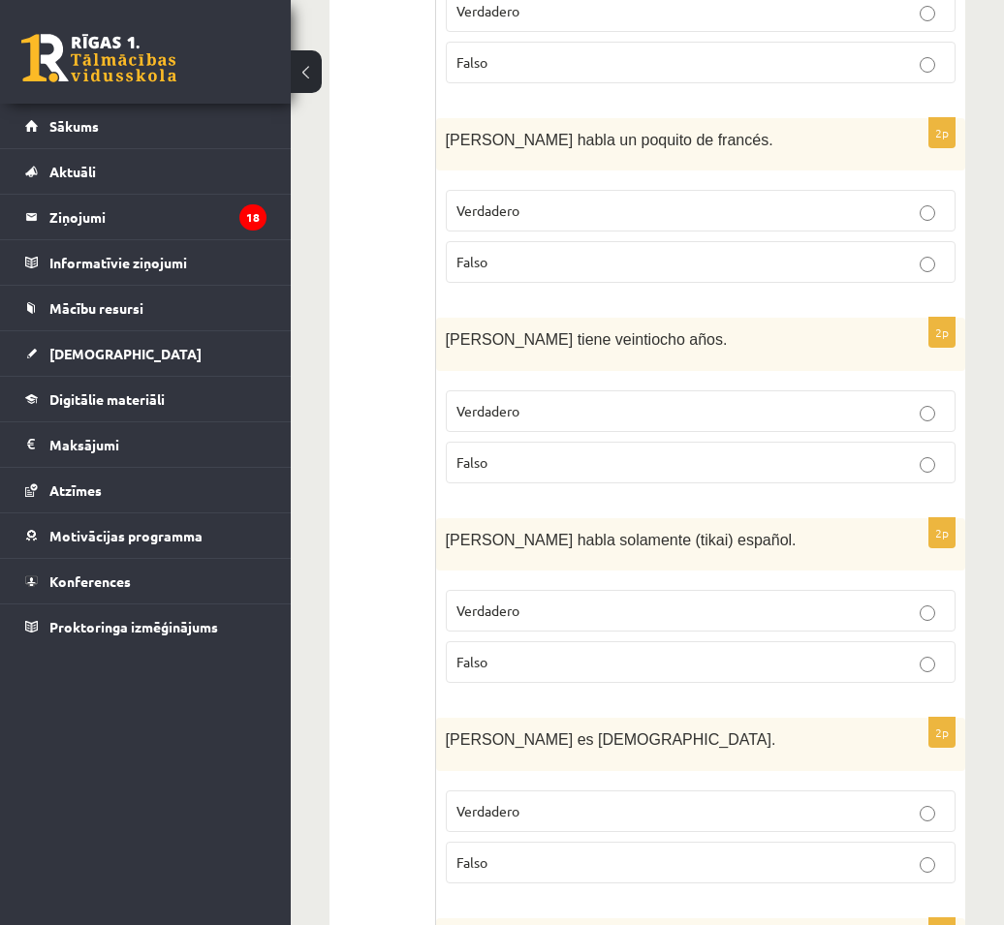
click at [592, 652] on p "Falso" at bounding box center [700, 662] width 488 height 20
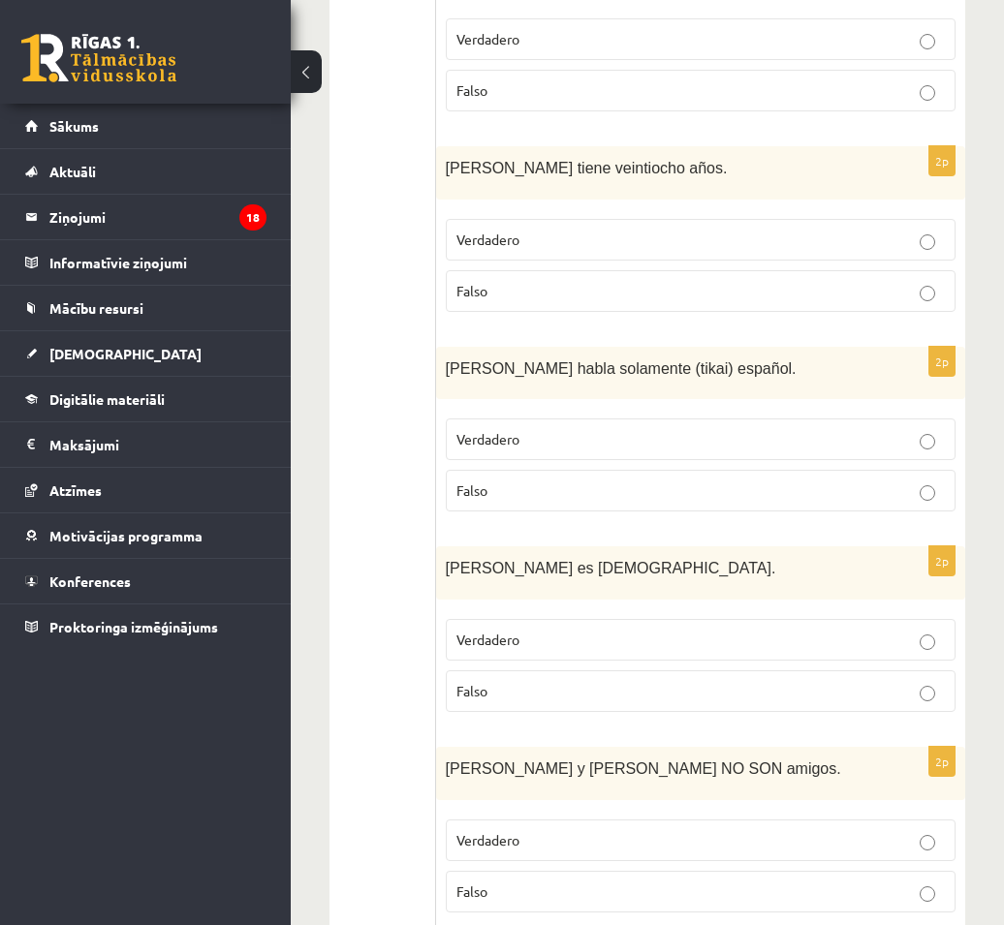
scroll to position [2285, 0]
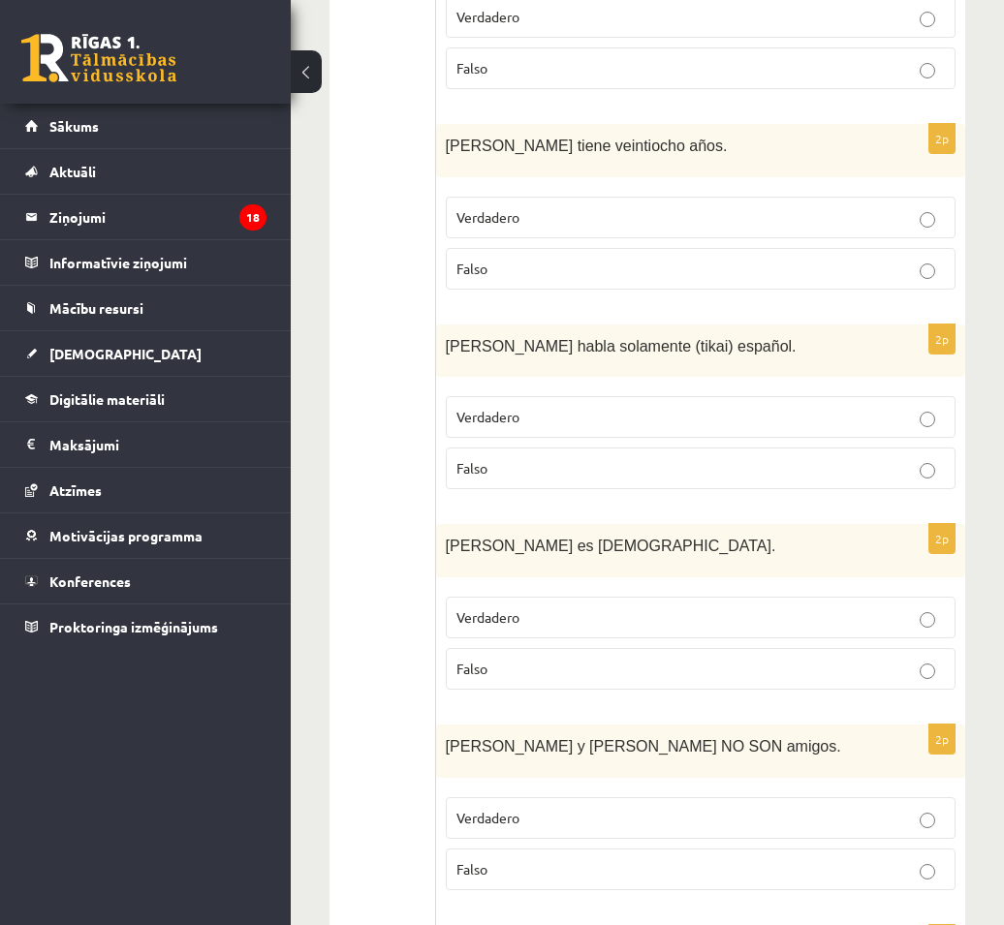
click at [597, 659] on p "Falso" at bounding box center [700, 669] width 488 height 20
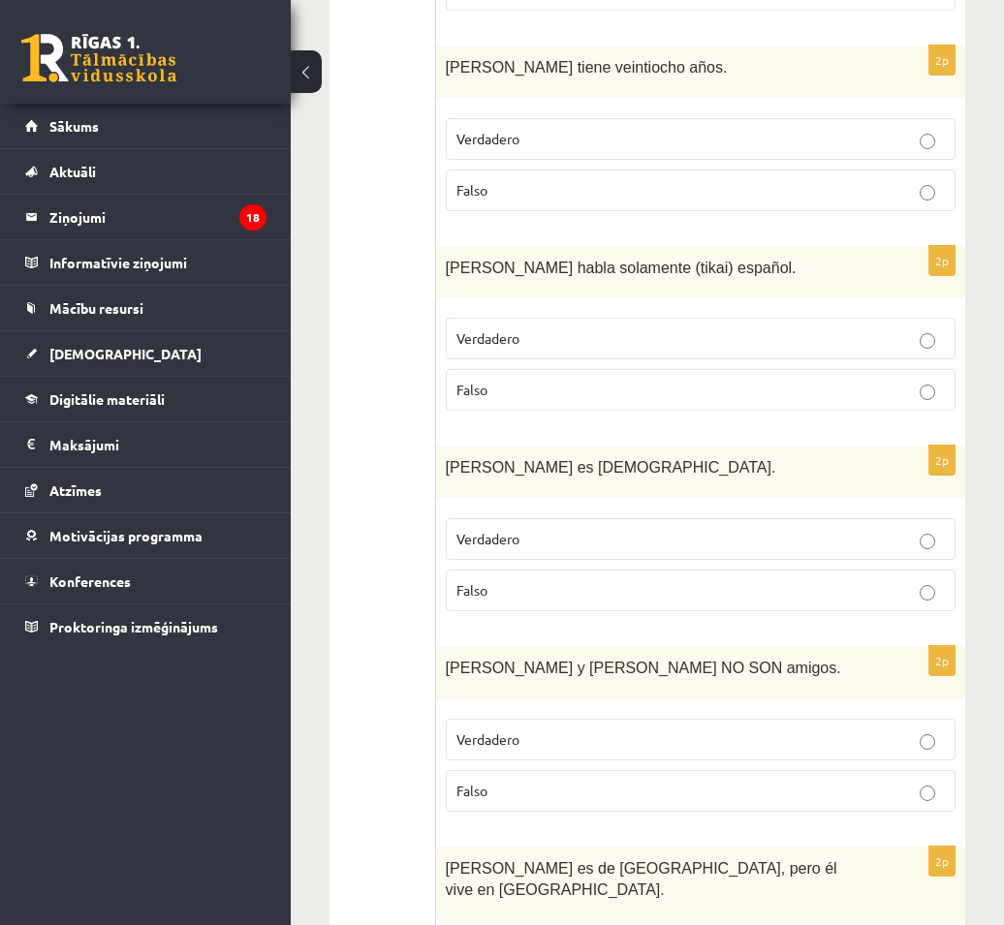
scroll to position [2382, 0]
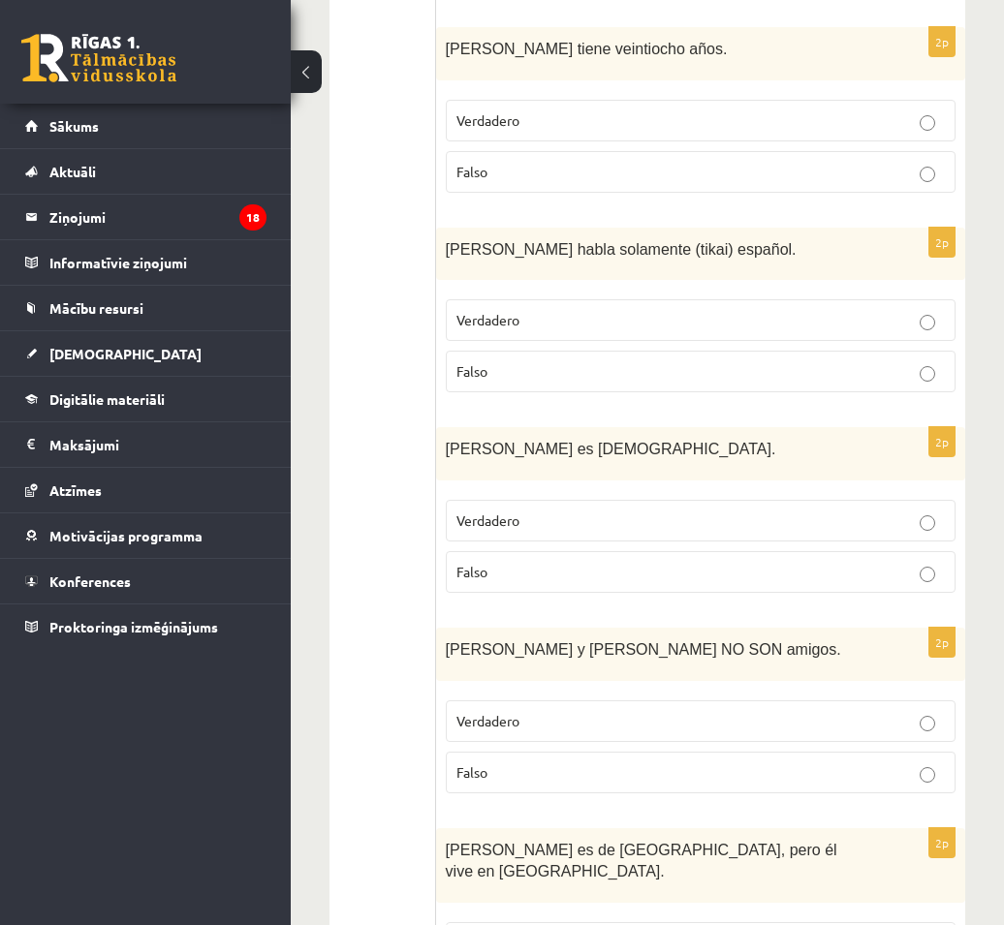
click at [608, 711] on p "Verdadero" at bounding box center [700, 721] width 488 height 20
click at [631, 924] on p "Verdadero" at bounding box center [700, 943] width 488 height 20
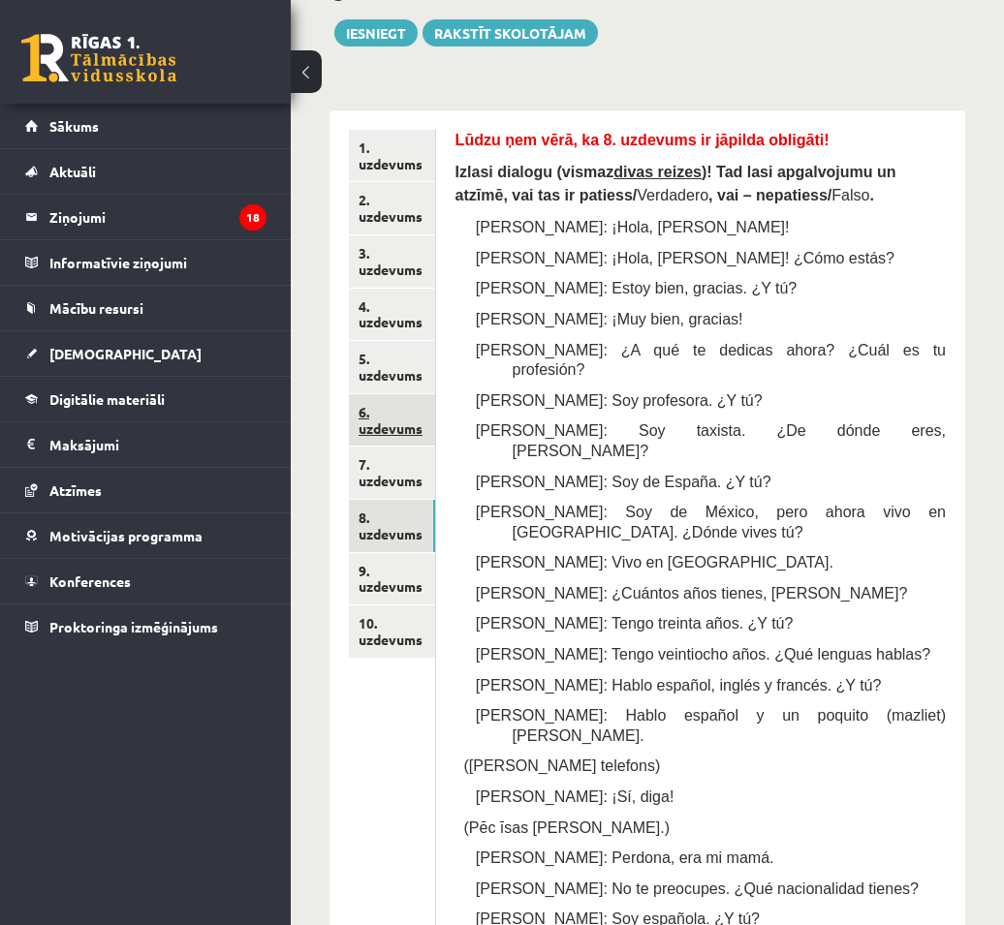
scroll to position [388, 0]
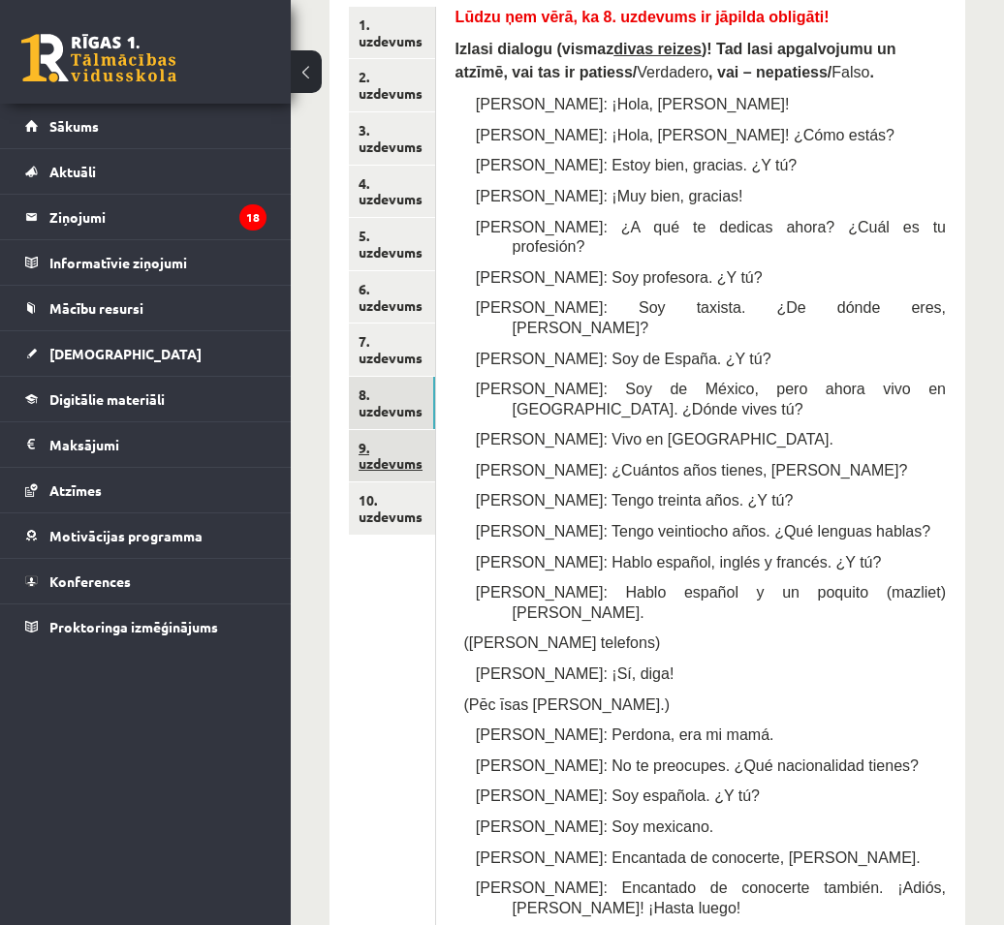
click at [391, 460] on link "9. uzdevums" at bounding box center [392, 456] width 86 height 52
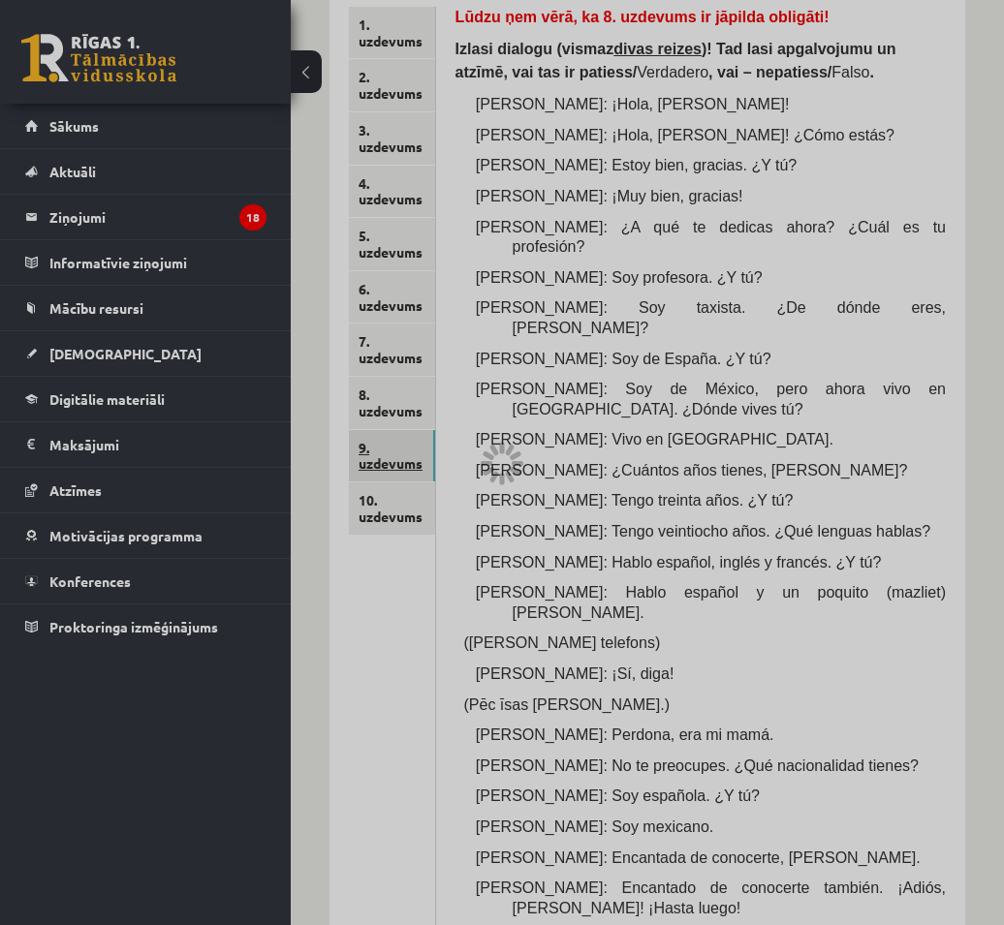
scroll to position [245, 0]
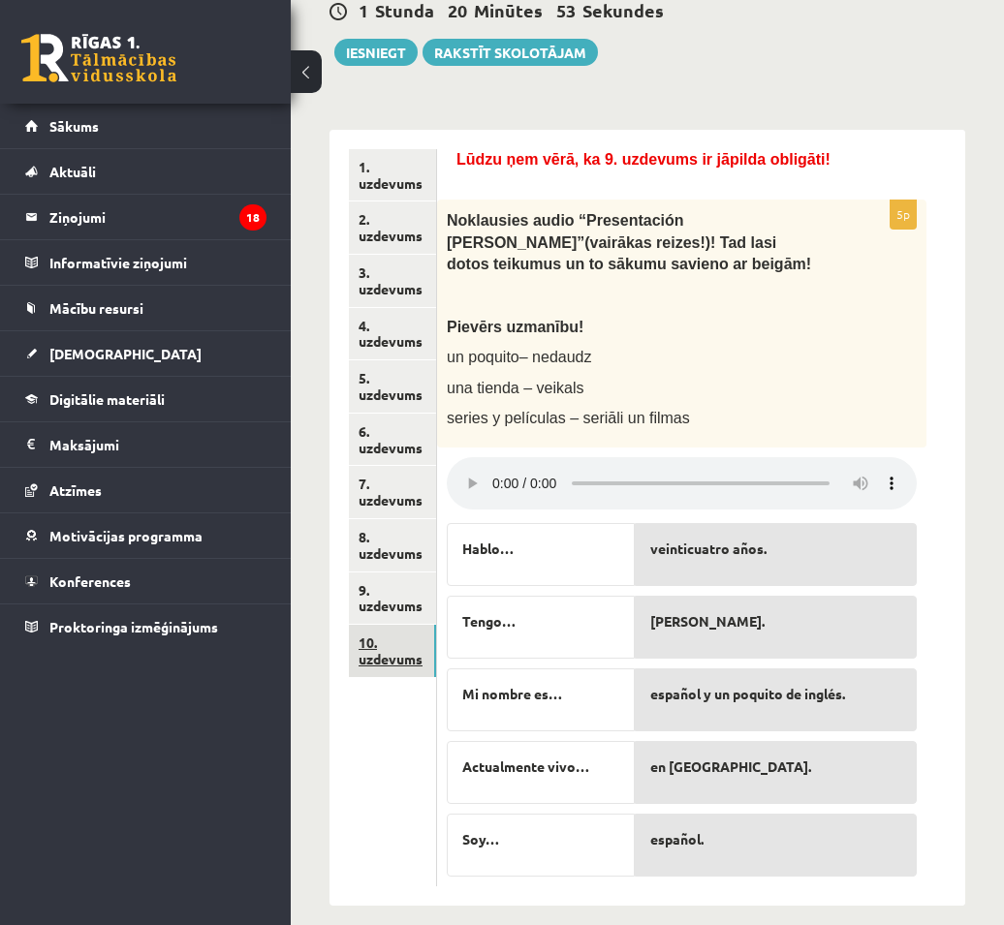
click at [382, 672] on link "10. uzdevums" at bounding box center [392, 651] width 87 height 52
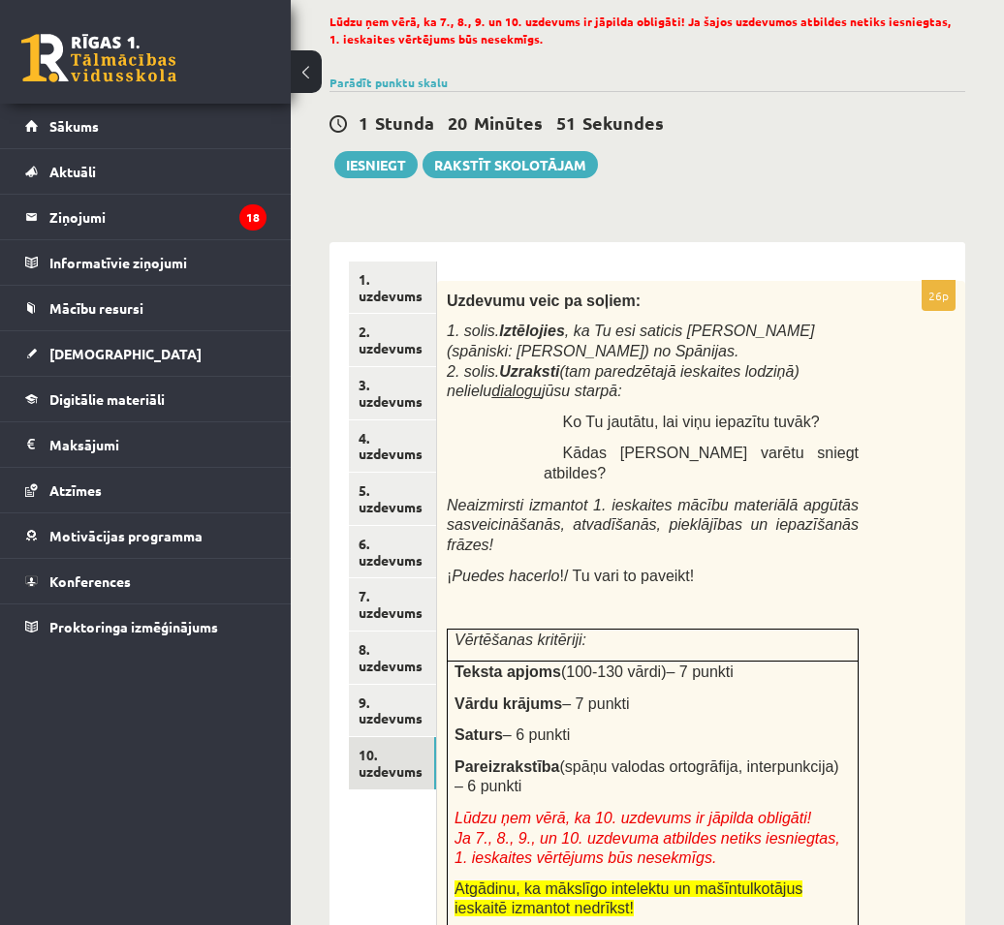
scroll to position [126, 0]
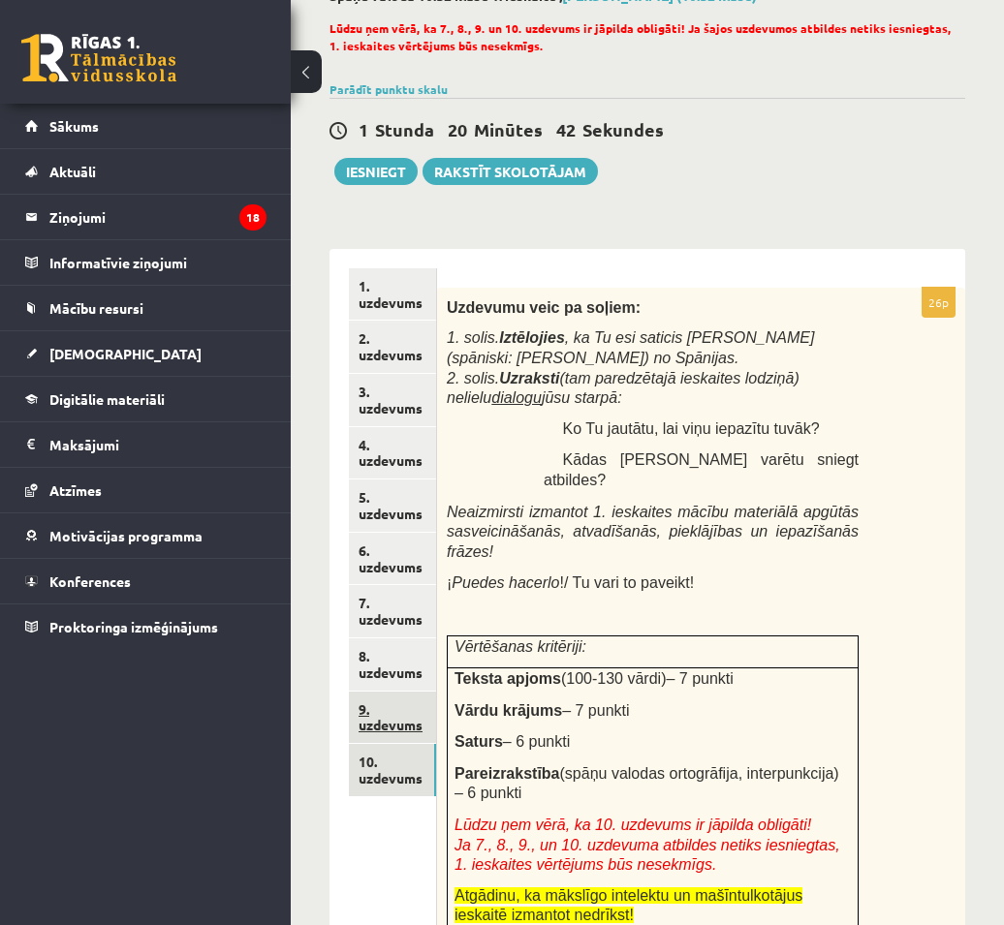
click at [405, 721] on link "9. uzdevums" at bounding box center [392, 718] width 87 height 52
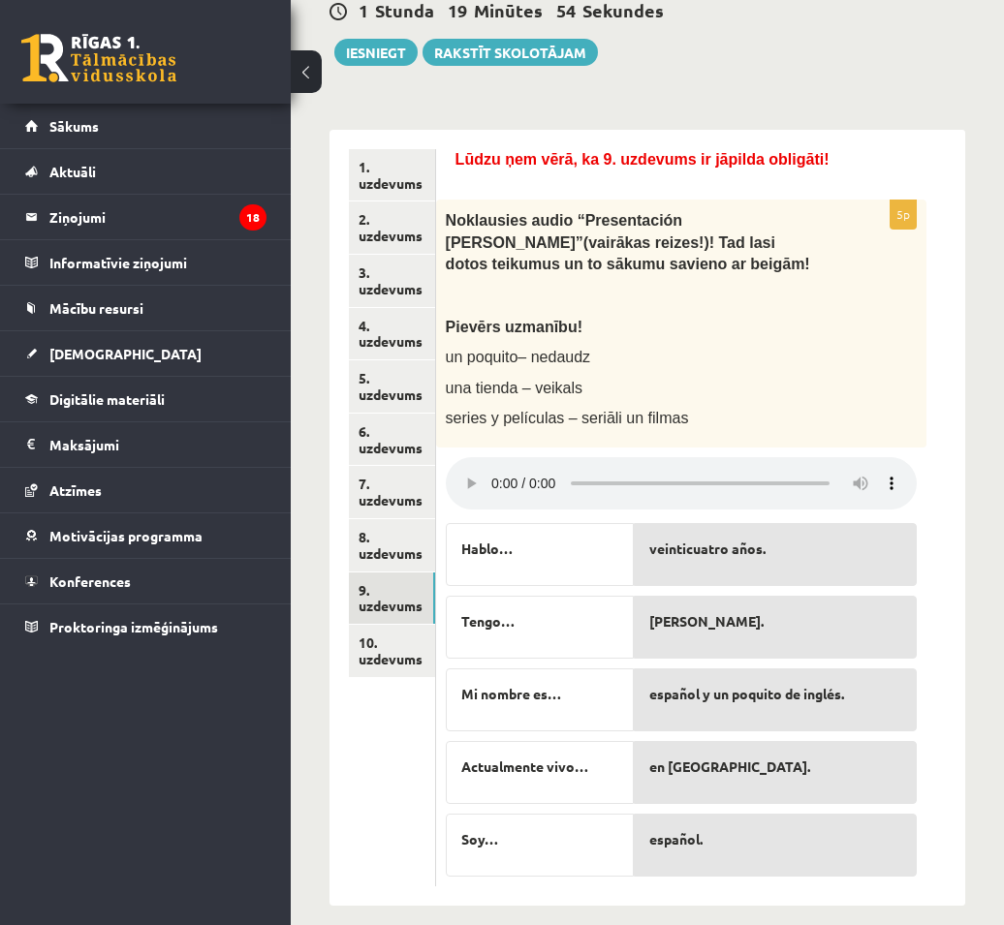
scroll to position [246, 0]
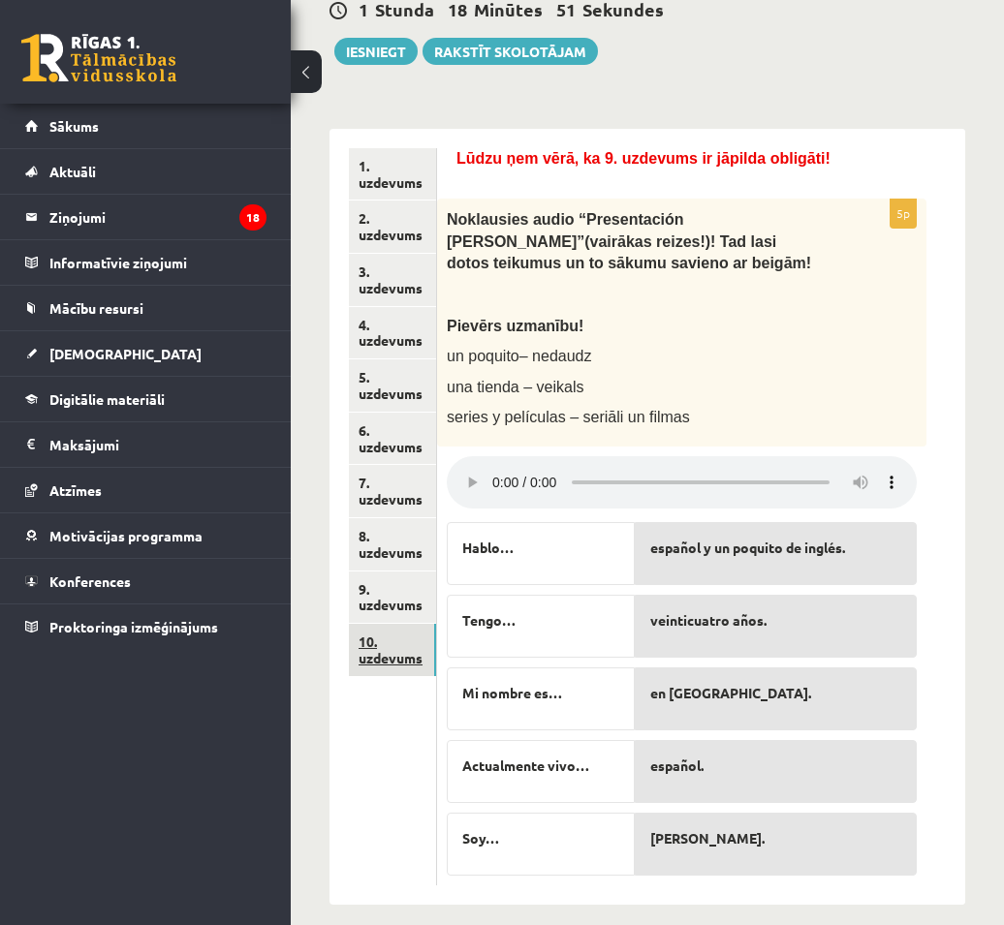
click at [382, 658] on link "10. uzdevums" at bounding box center [392, 650] width 87 height 52
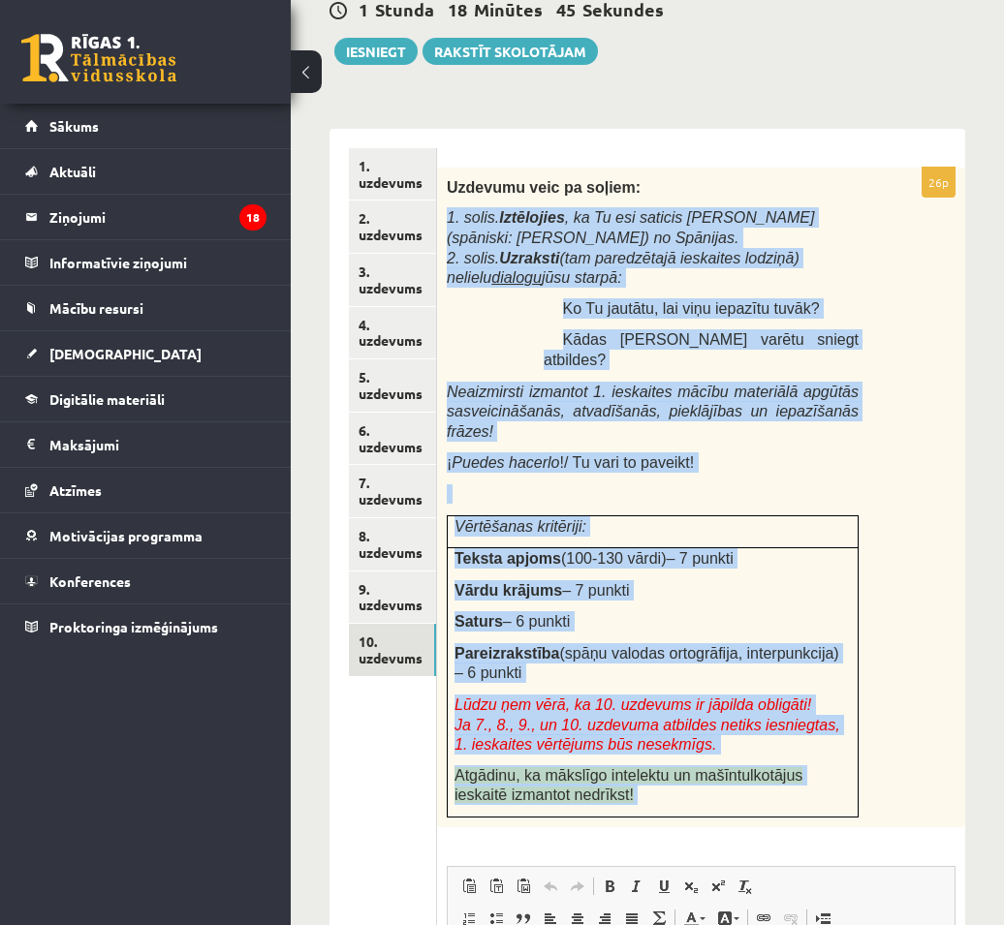
drag, startPoint x: 448, startPoint y: 213, endPoint x: 873, endPoint y: 798, distance: 723.5
click at [873, 798] on div "26p Uzdevumu veic pa soļiem: 1. solis. Iztēlojies , ka Tu esi saticis Manuelu (…" at bounding box center [701, 719] width 528 height 1102
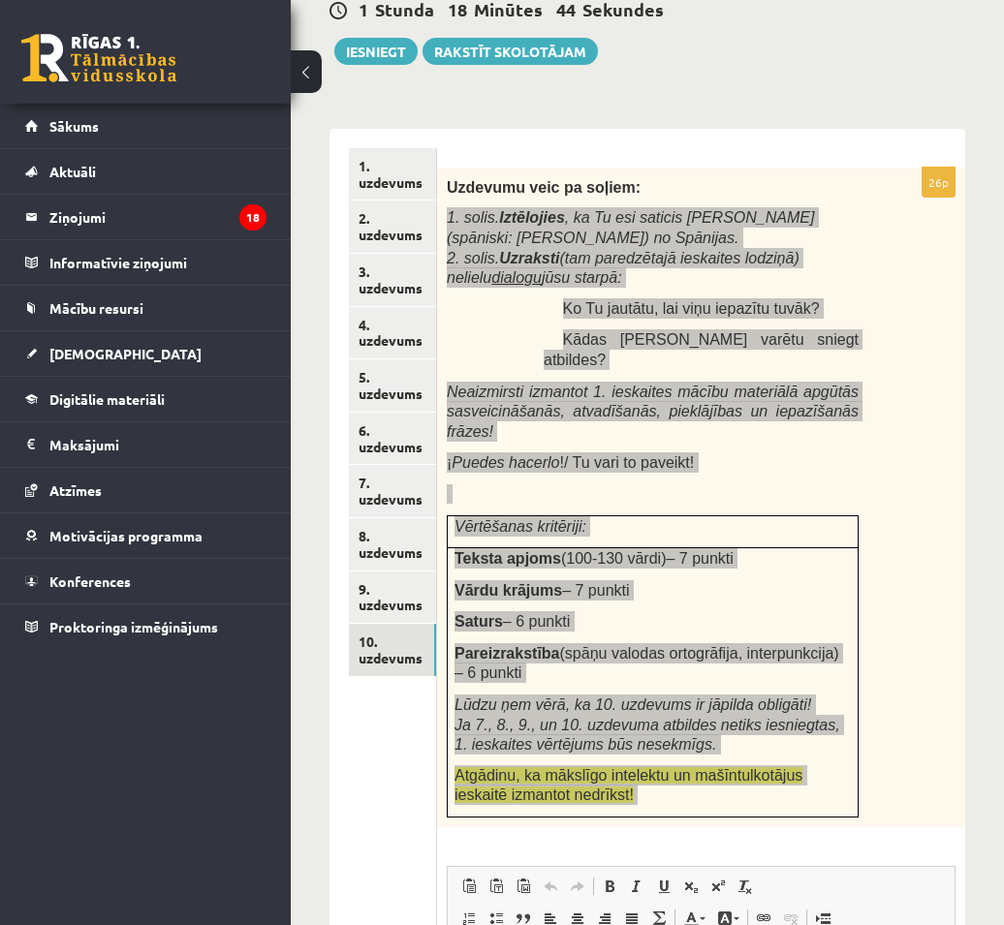
copy div "1. solis. Iztēlojies , ka Tu esi saticis Manuelu (spāniski: Manuel) no Spānijas…"
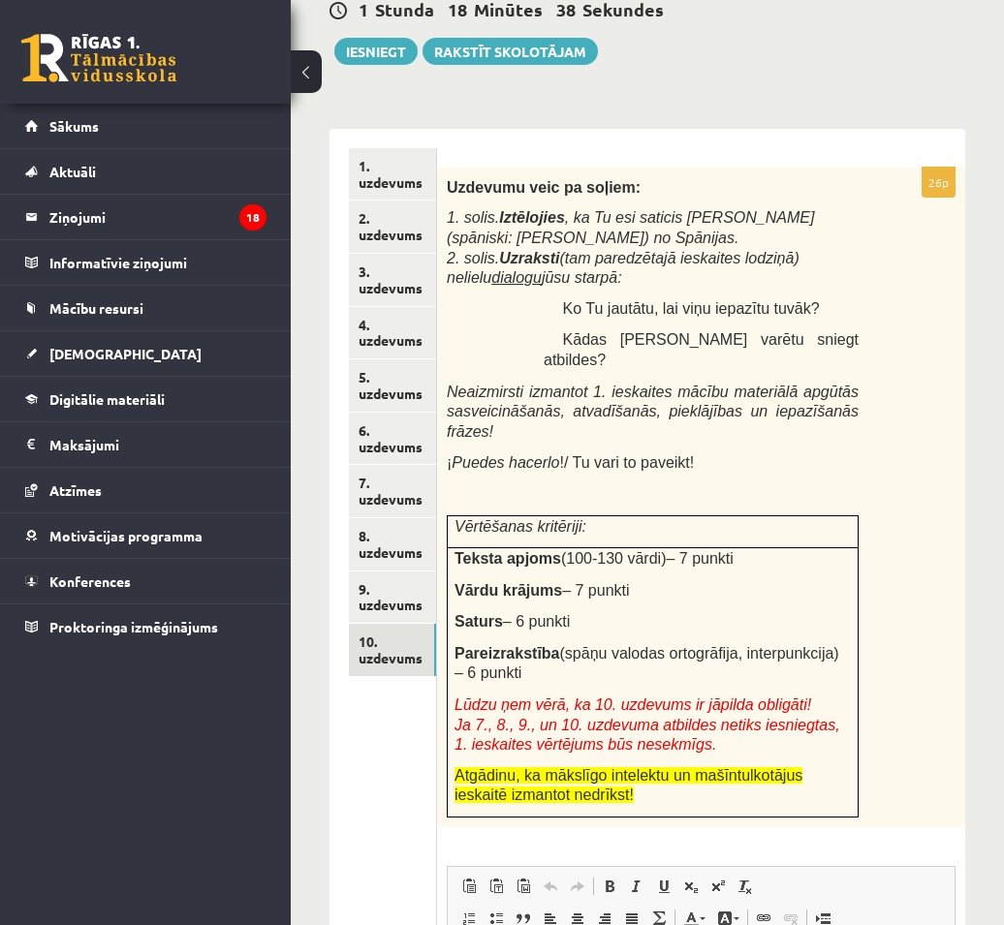
click at [790, 154] on form "26p Uzdevumu veic pa soļiem: 1. solis. Iztēlojies , ka Tu esi saticis Manuelu (…" at bounding box center [700, 708] width 489 height 1121
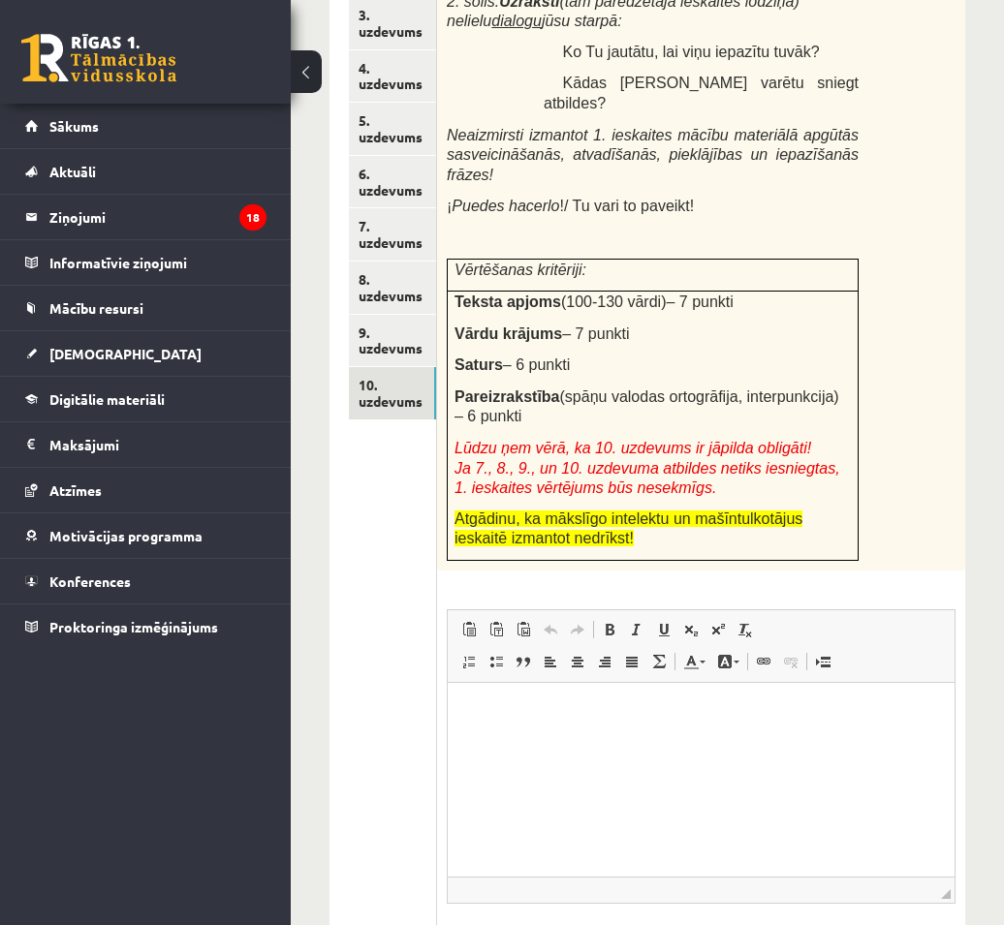
scroll to position [610, 0]
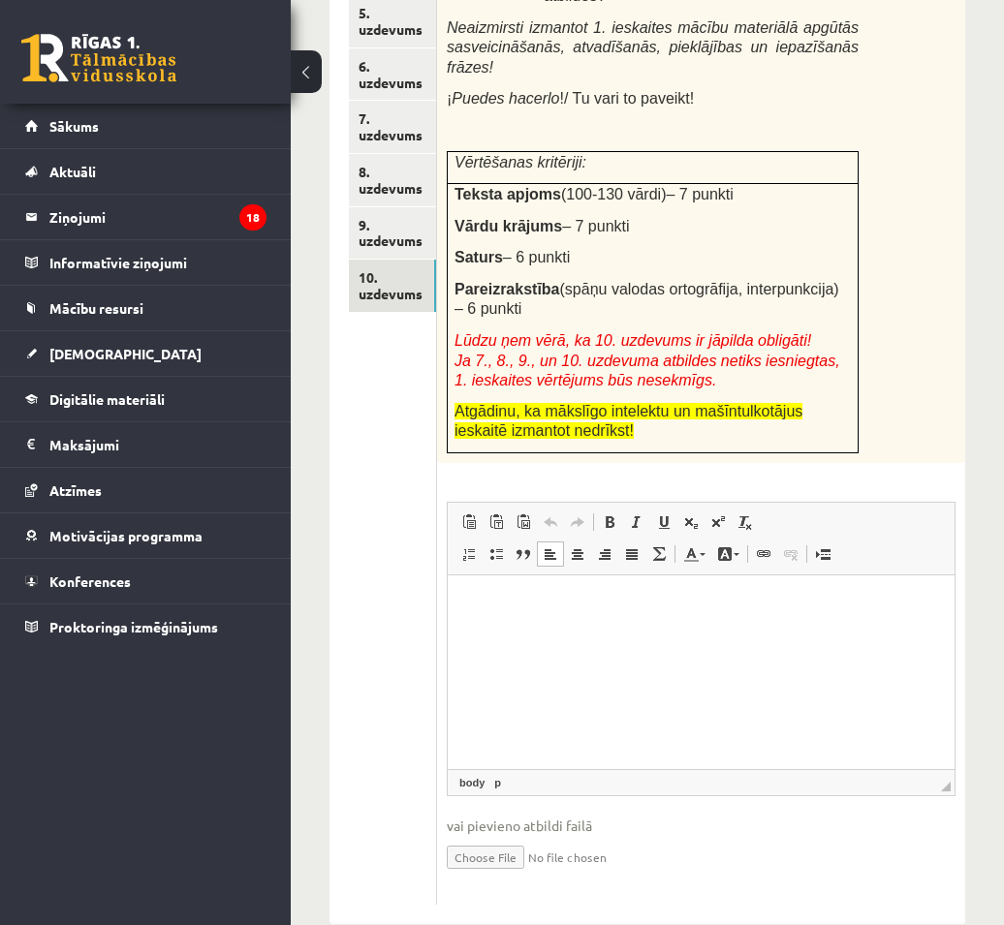
click at [684, 635] on html at bounding box center [701, 605] width 507 height 59
click at [381, 224] on link "9. uzdevums" at bounding box center [392, 233] width 86 height 52
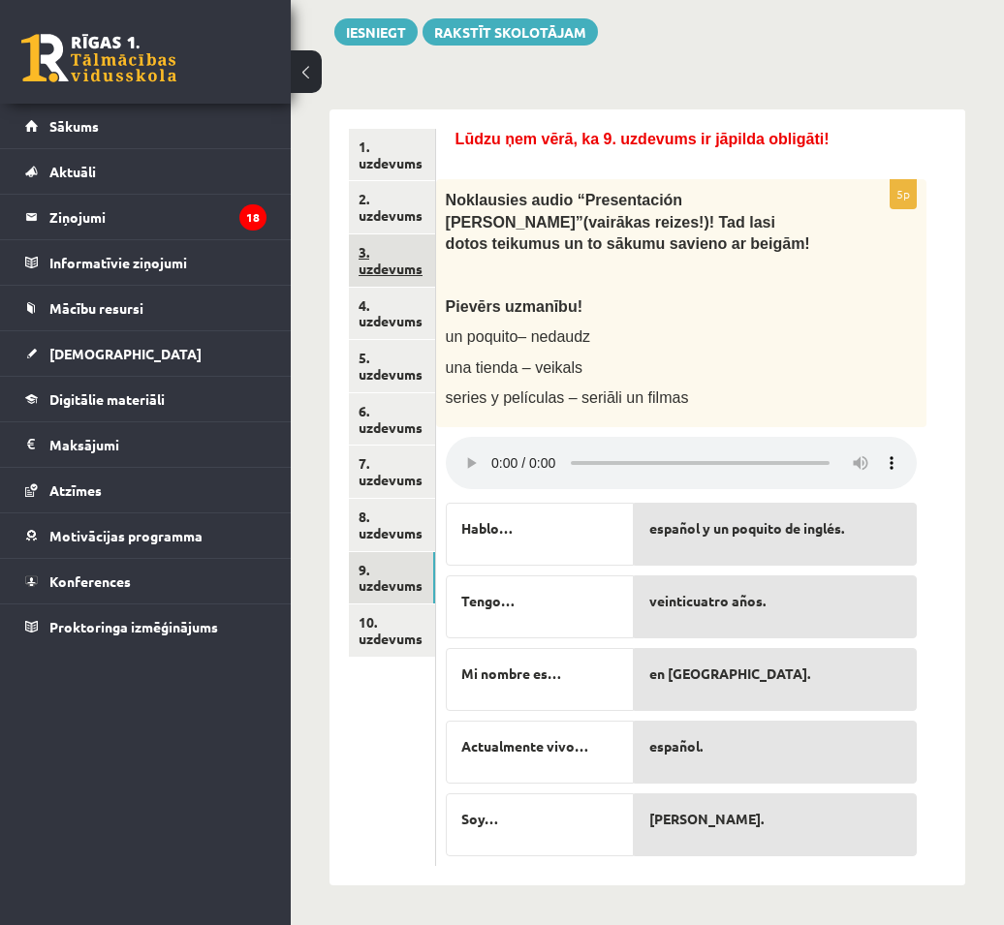
scroll to position [246, 0]
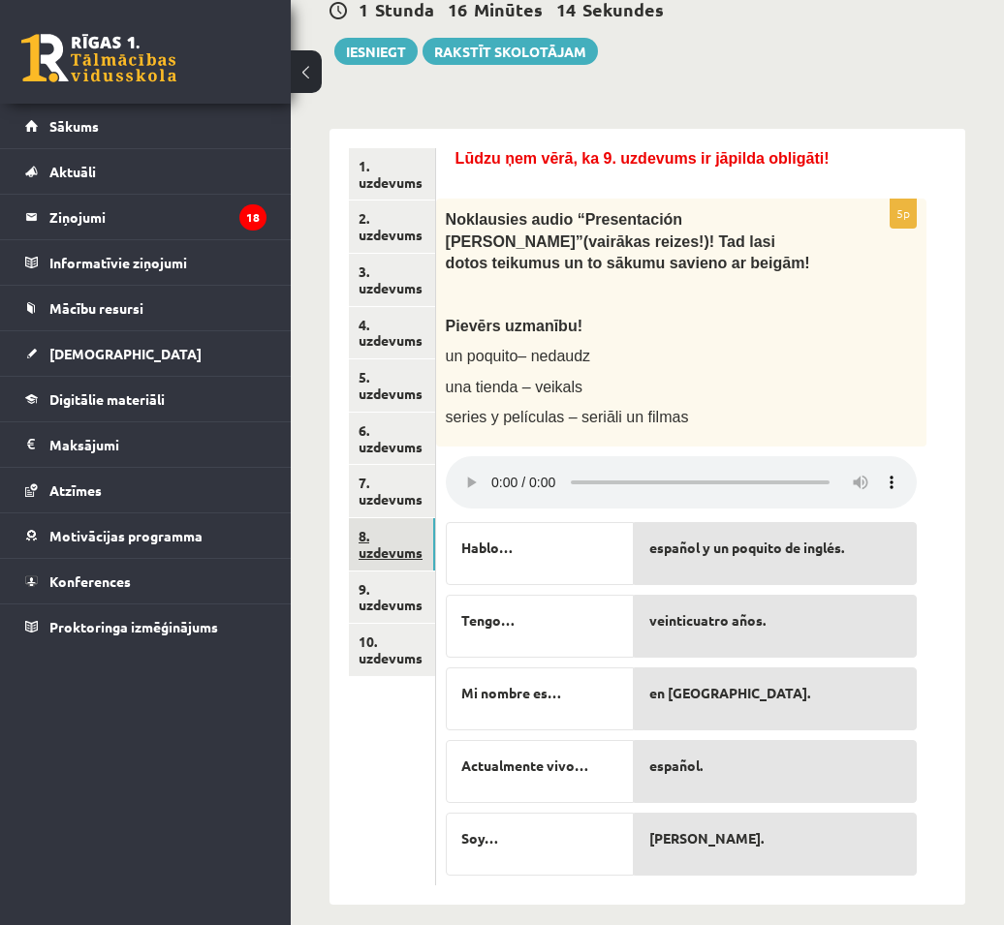
click at [391, 547] on link "8. uzdevums" at bounding box center [392, 544] width 86 height 52
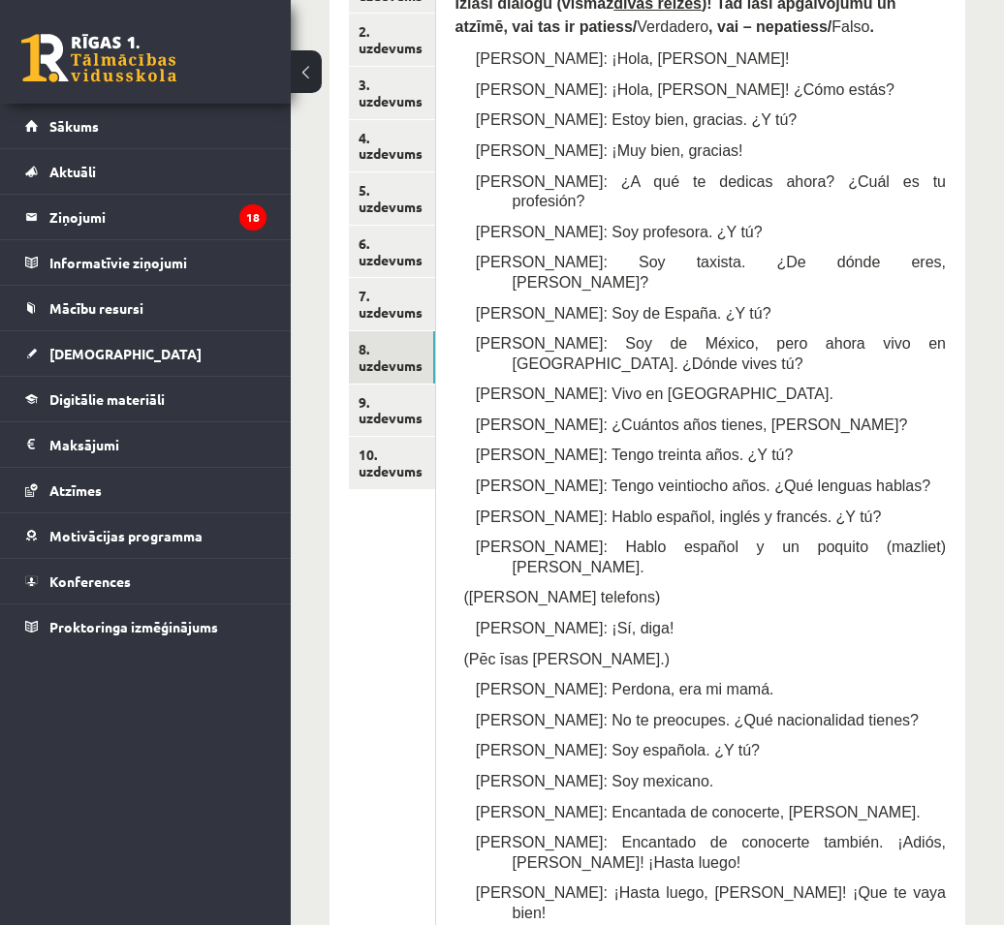
scroll to position [343, 0]
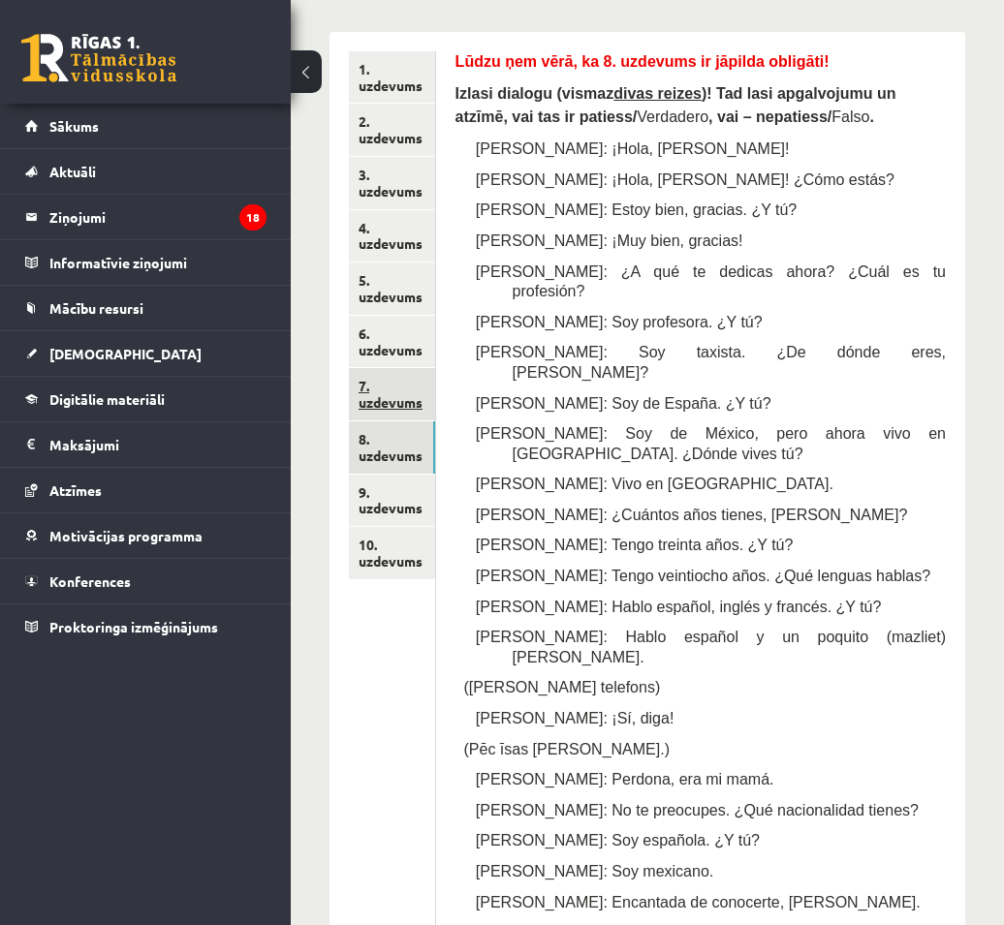
click at [399, 395] on link "7. uzdevums" at bounding box center [392, 394] width 86 height 52
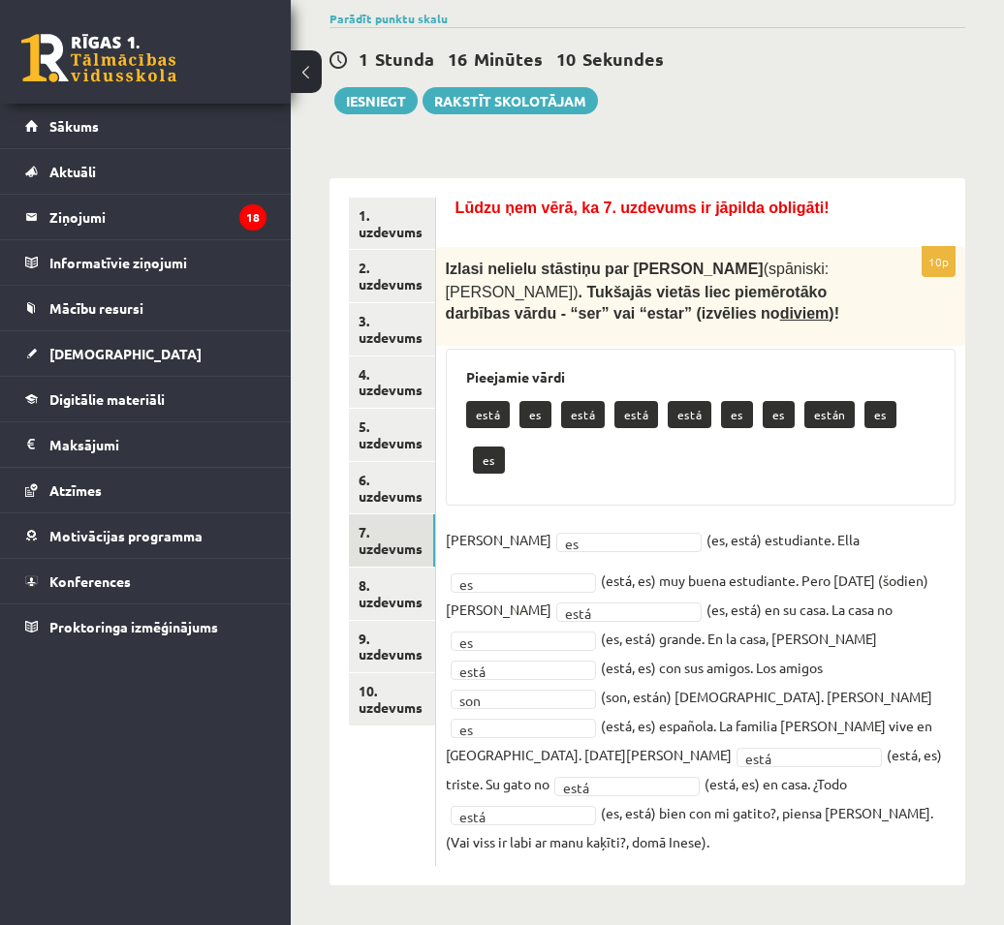
scroll to position [93, 0]
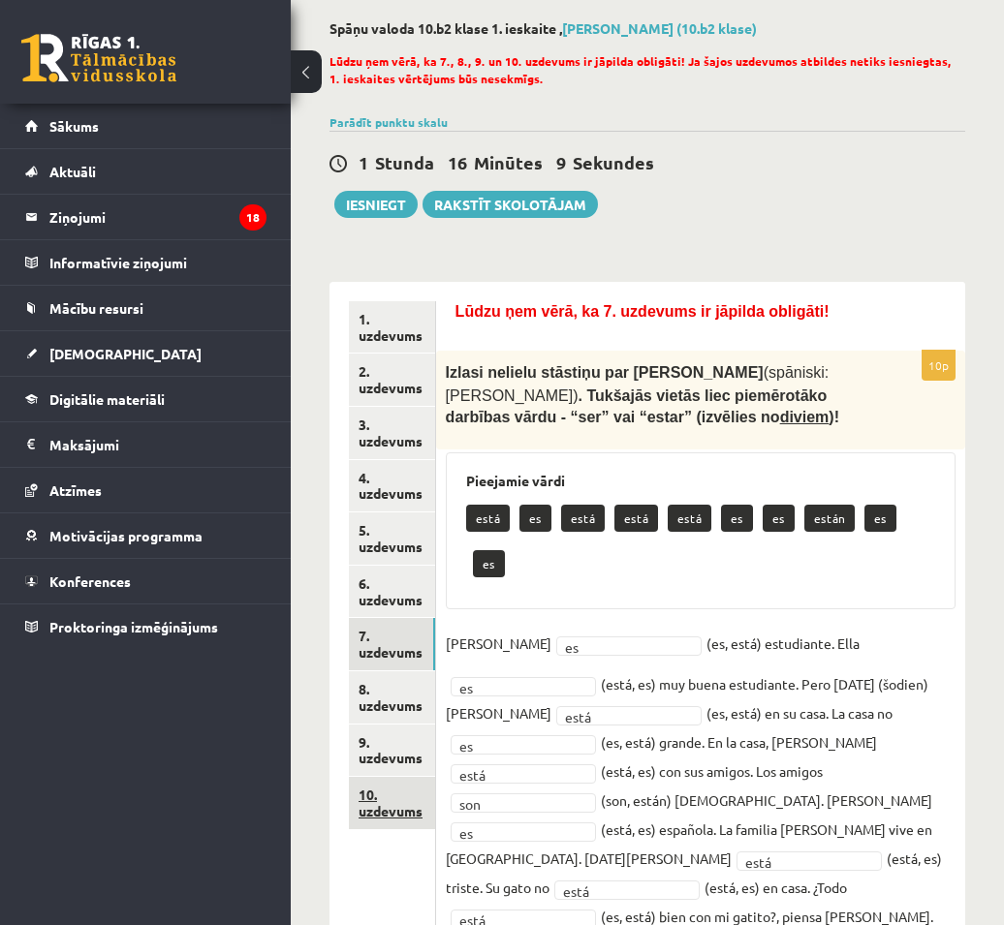
click at [392, 809] on link "10. uzdevums" at bounding box center [392, 803] width 86 height 52
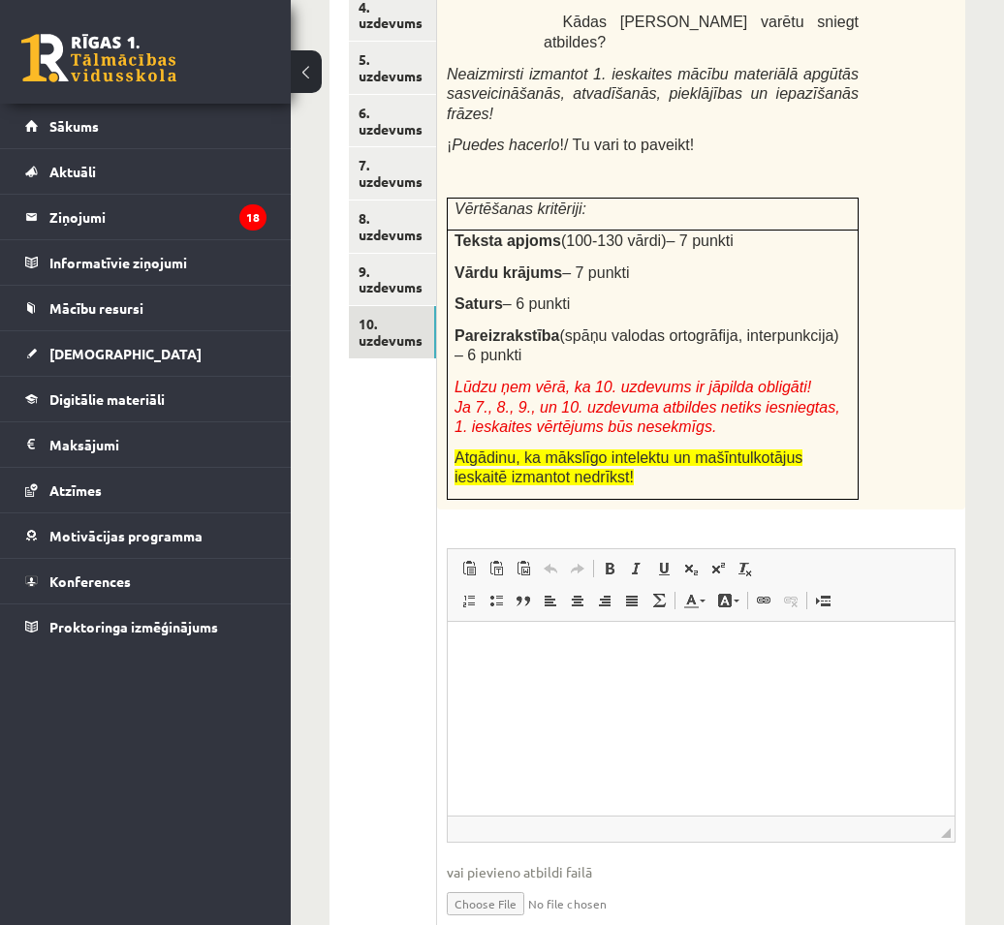
scroll to position [610, 0]
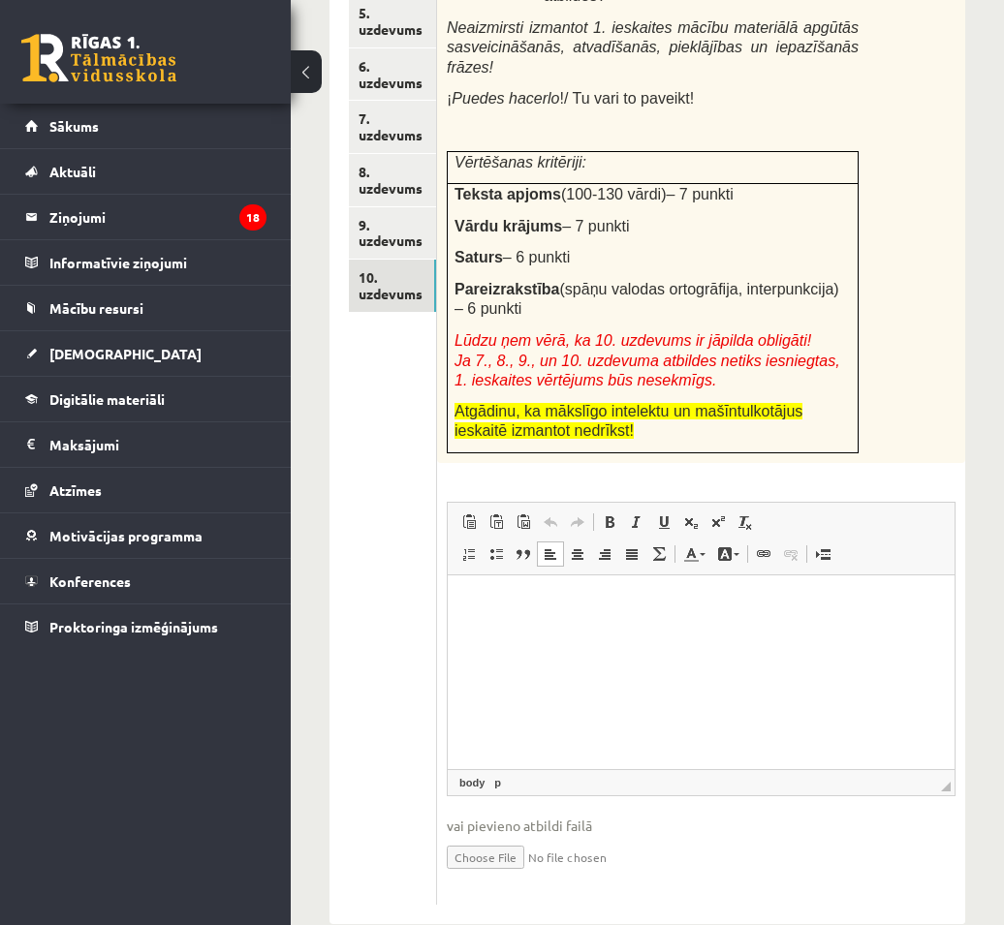
click at [640, 630] on html at bounding box center [701, 605] width 507 height 59
click at [695, 635] on html at bounding box center [701, 605] width 507 height 59
click at [550, 620] on html at bounding box center [701, 605] width 507 height 59
click at [467, 609] on p "**********" at bounding box center [700, 605] width 467 height 20
click at [471, 604] on p "**********" at bounding box center [700, 605] width 467 height 20
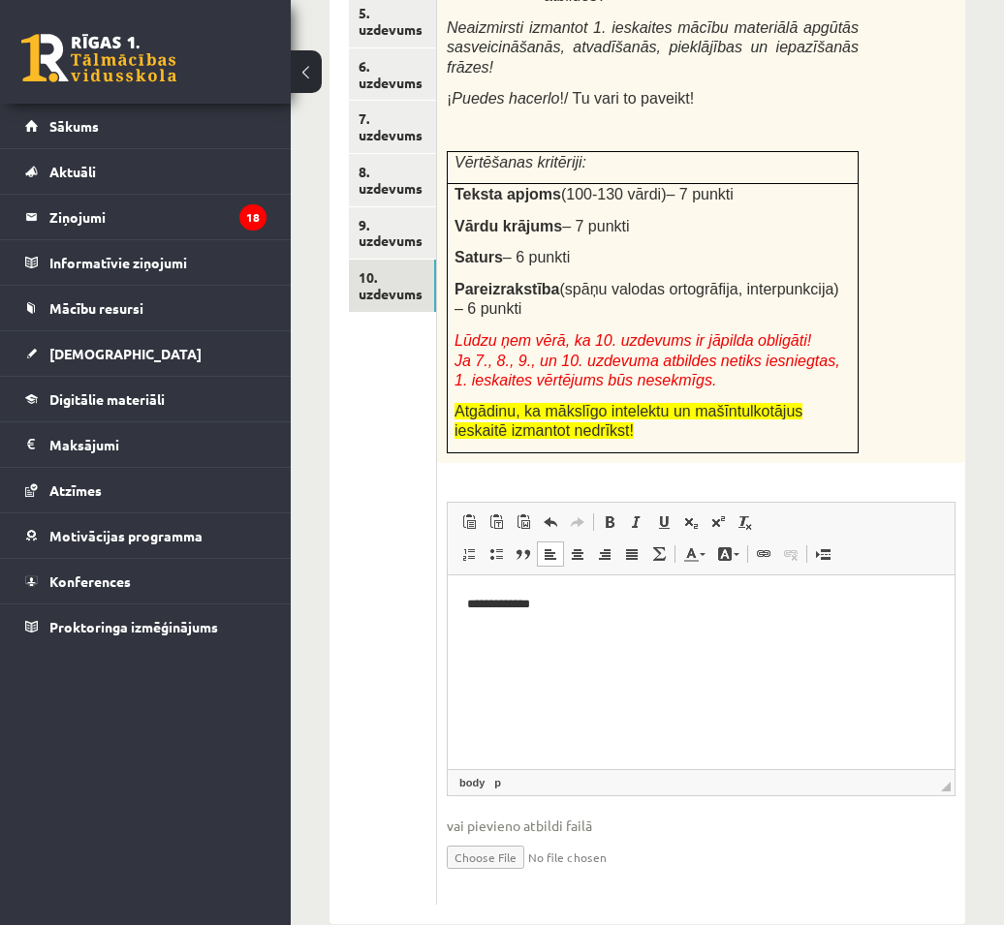
click at [462, 608] on html "**********" at bounding box center [701, 621] width 507 height 91
click at [633, 595] on p "**********" at bounding box center [700, 605] width 467 height 20
click at [563, 602] on p "**********" at bounding box center [700, 605] width 467 height 20
click at [564, 601] on p "**********" at bounding box center [700, 605] width 467 height 20
click at [568, 605] on p "**********" at bounding box center [700, 605] width 467 height 20
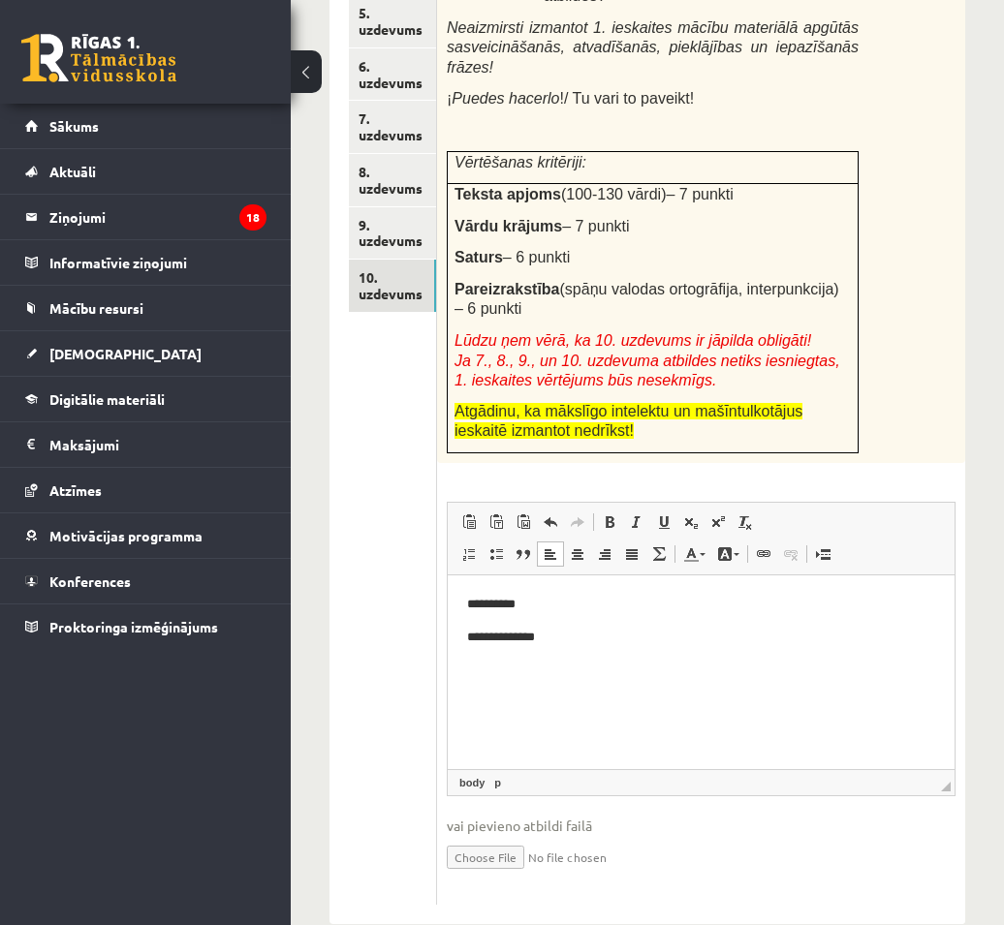
click at [567, 641] on p "**********" at bounding box center [700, 638] width 467 height 20
click at [570, 679] on p "Визуальный текстовый редактор, wiswyg-editor-user-answer-47433973221280" at bounding box center [701, 670] width 468 height 20
click at [564, 701] on p "**********" at bounding box center [700, 703] width 467 height 20
click at [561, 701] on p "**********" at bounding box center [700, 703] width 467 height 20
click at [556, 703] on p "**********" at bounding box center [700, 703] width 467 height 20
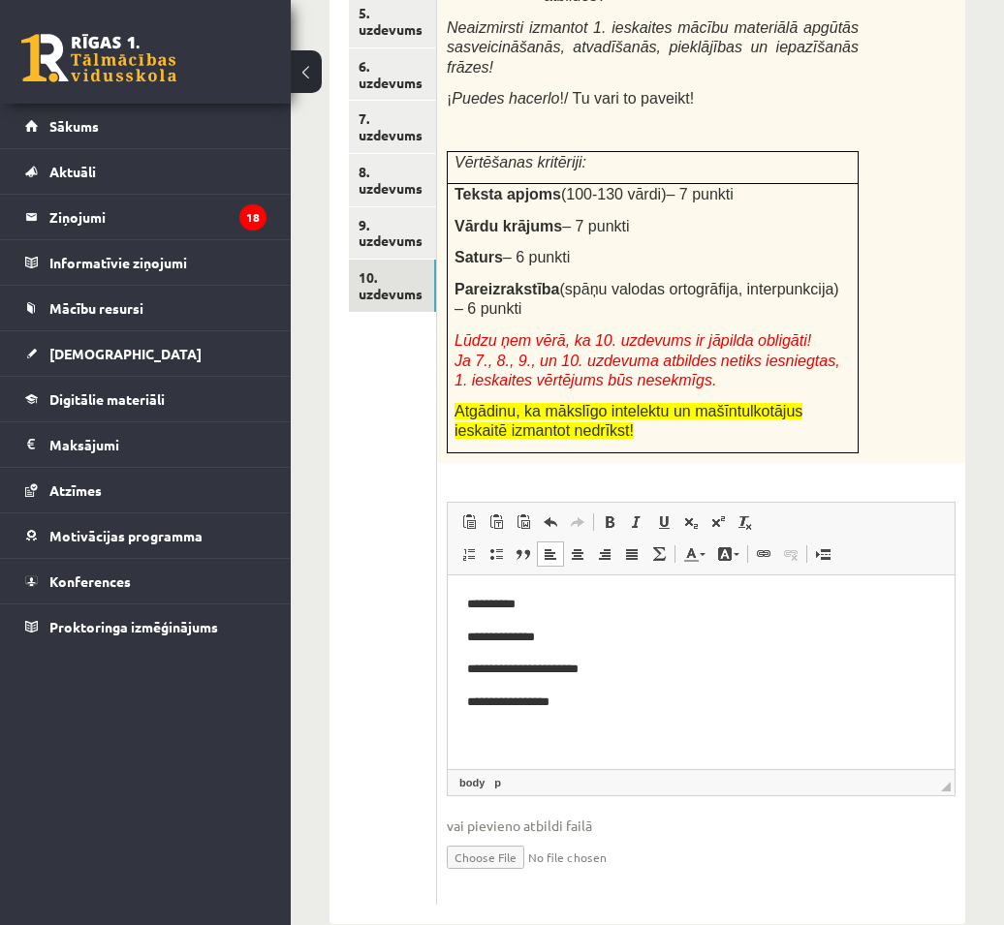
click at [582, 704] on p "**********" at bounding box center [700, 703] width 467 height 20
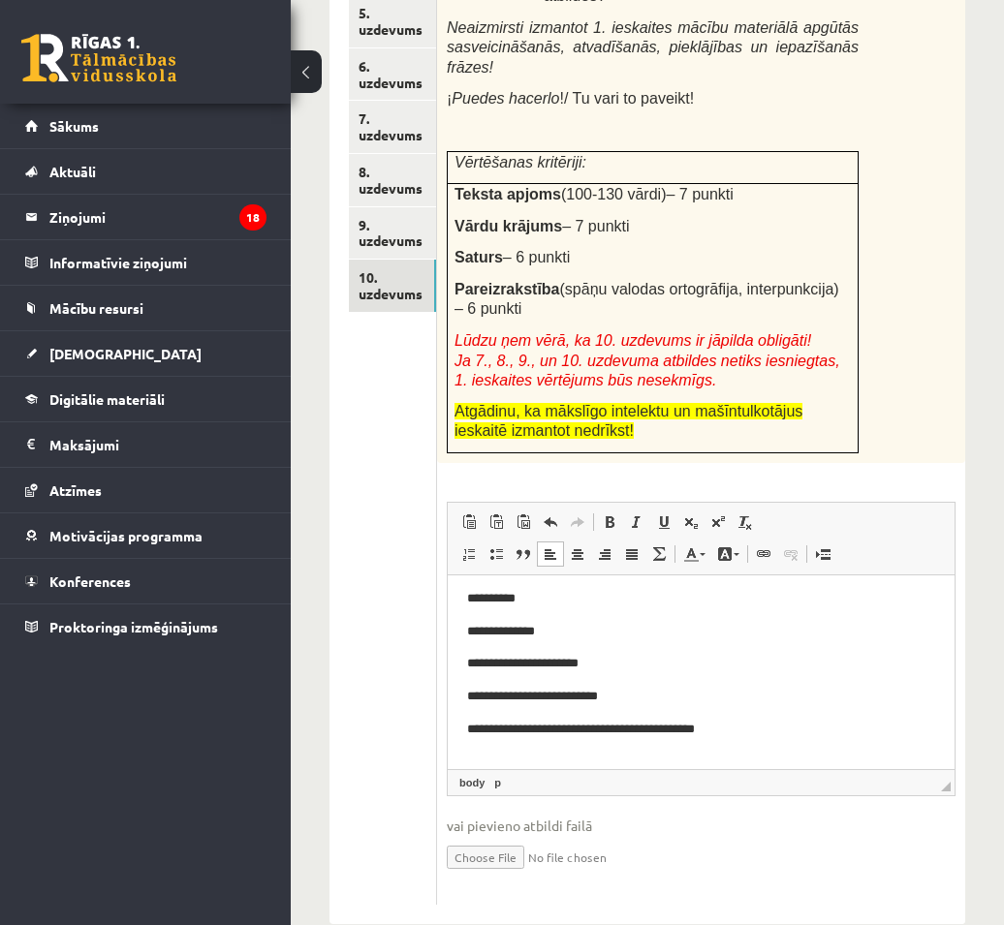
scroll to position [0, 0]
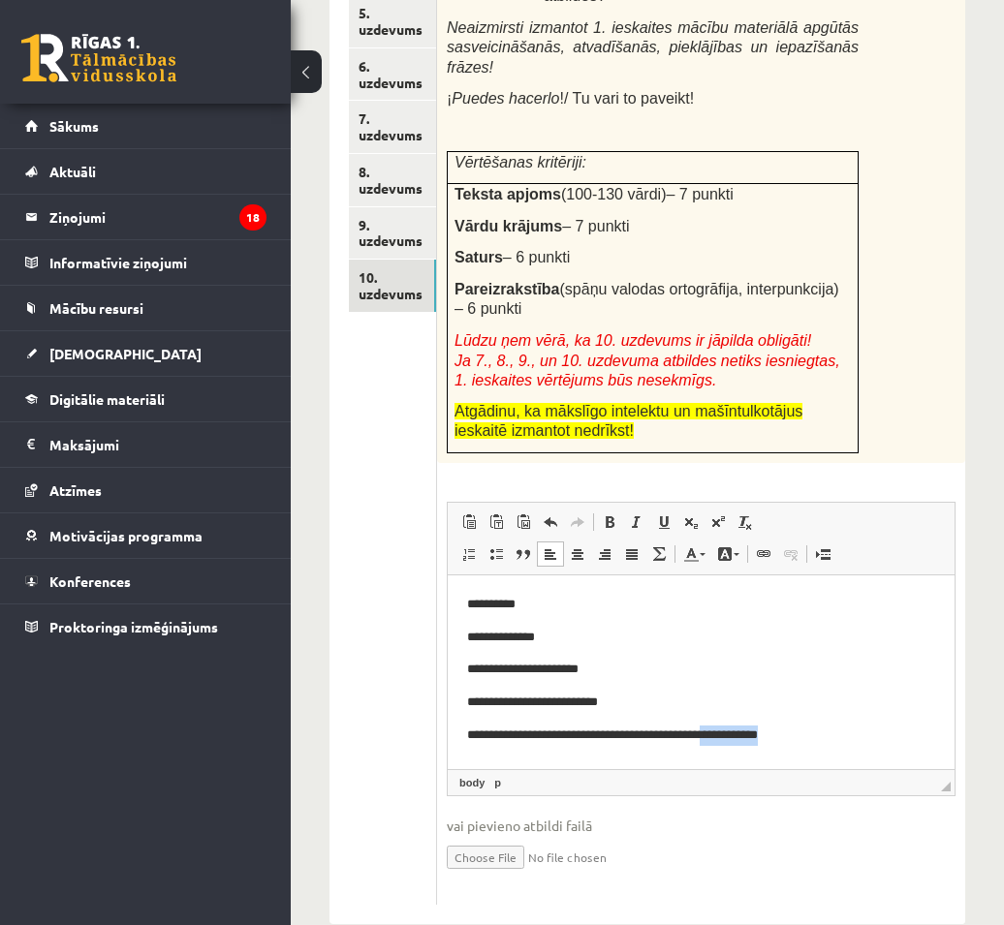
drag, startPoint x: 841, startPoint y: 735, endPoint x: 760, endPoint y: 742, distance: 81.7
click at [760, 742] on p "**********" at bounding box center [700, 736] width 467 height 20
copy p "**********"
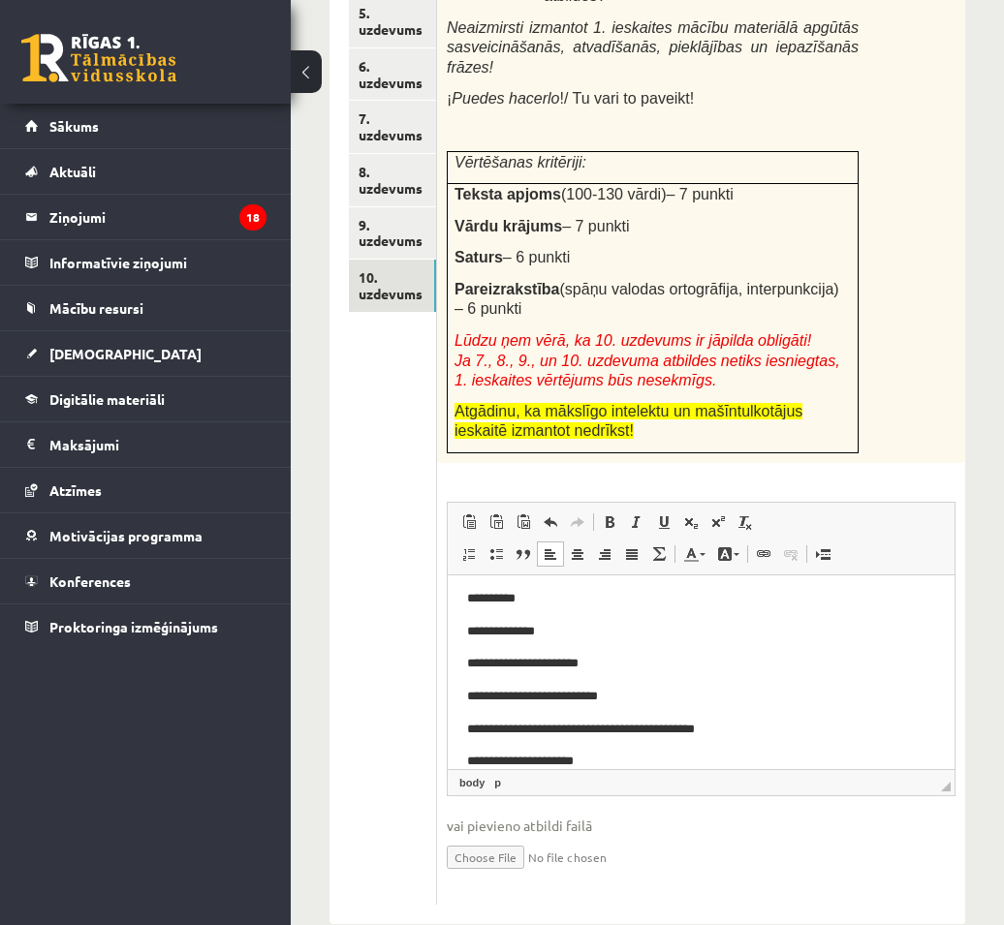
click at [593, 758] on p "**********" at bounding box center [693, 762] width 453 height 20
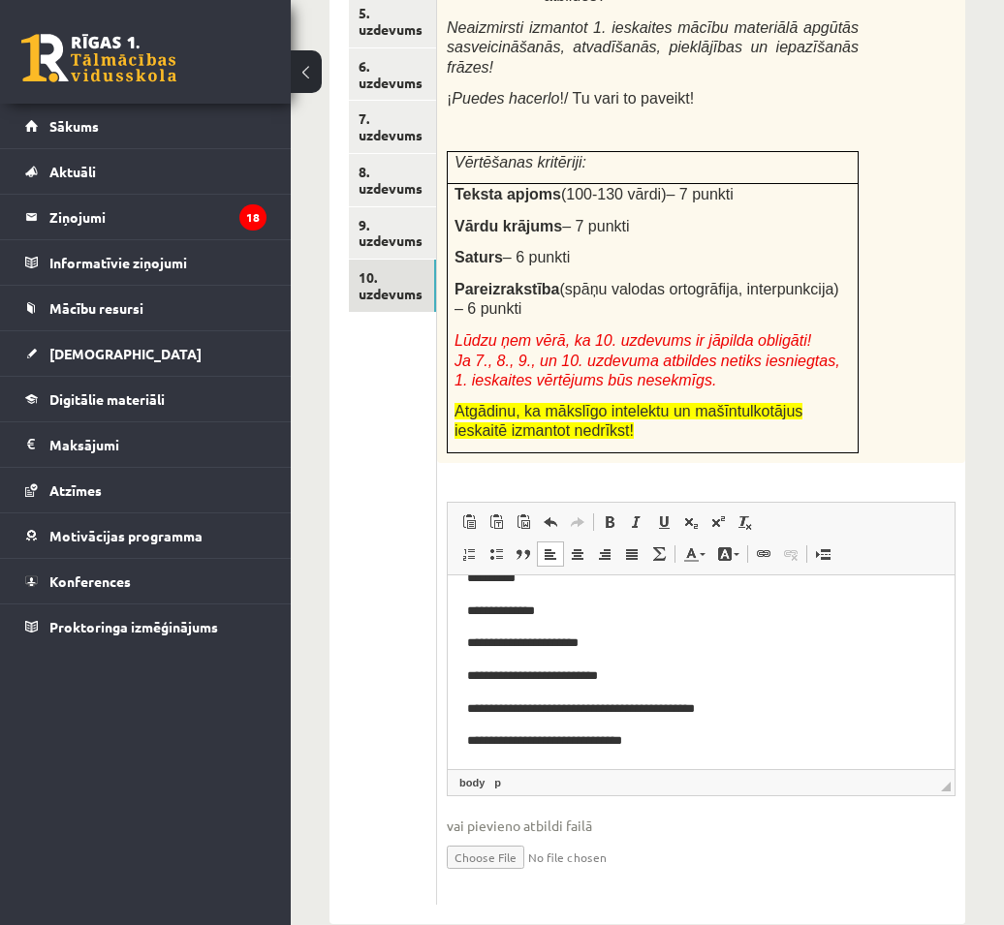
scroll to position [29, 0]
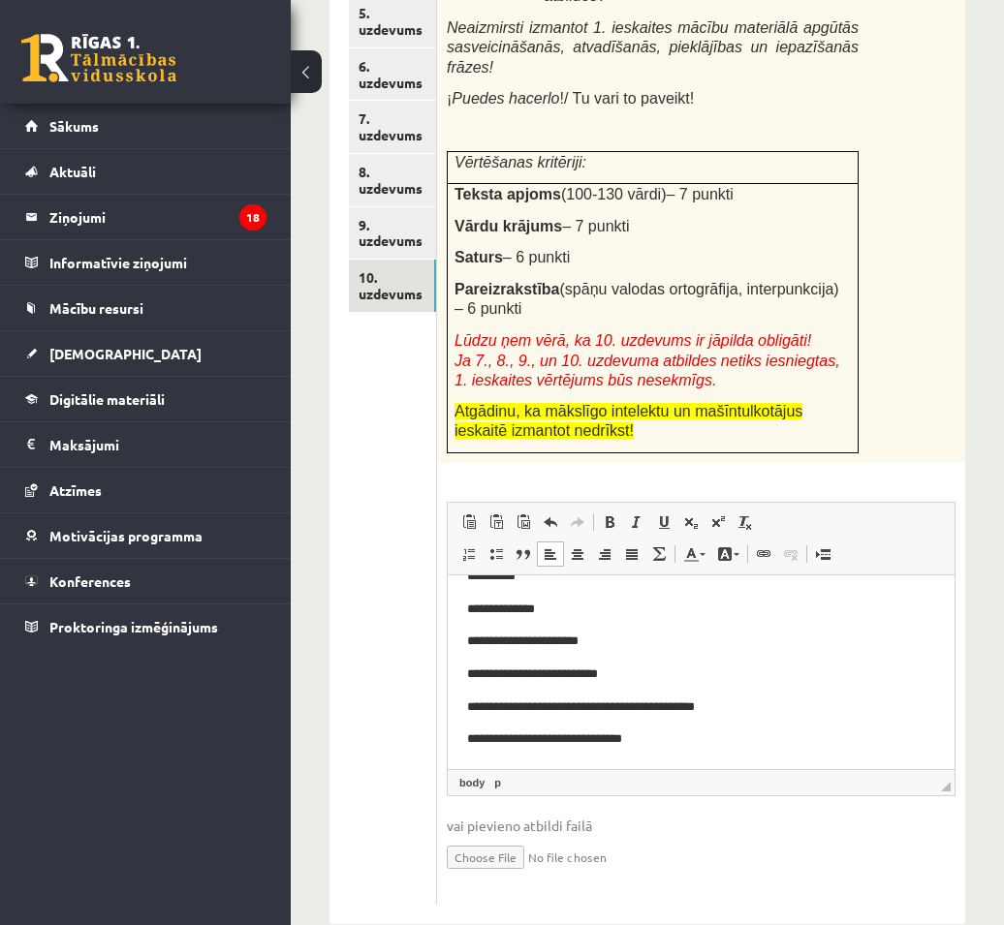
click at [707, 736] on p "**********" at bounding box center [693, 740] width 453 height 20
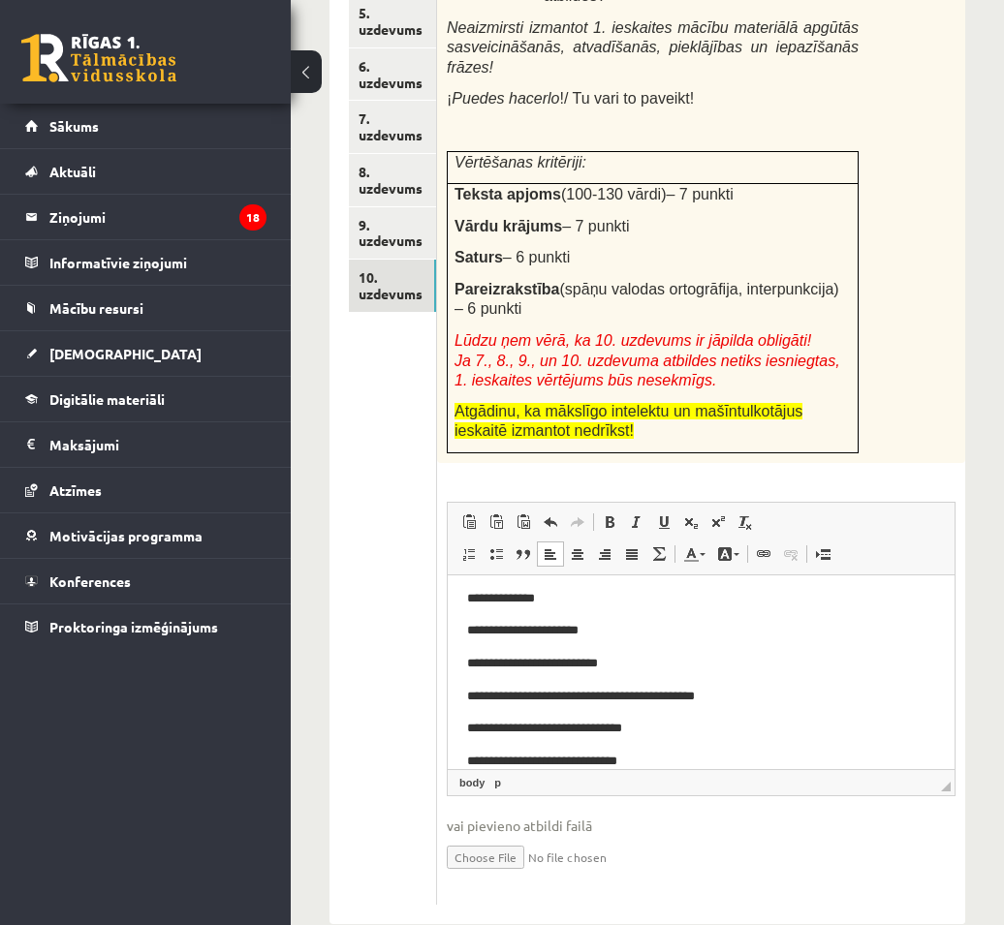
click at [642, 759] on p "**********" at bounding box center [693, 762] width 453 height 20
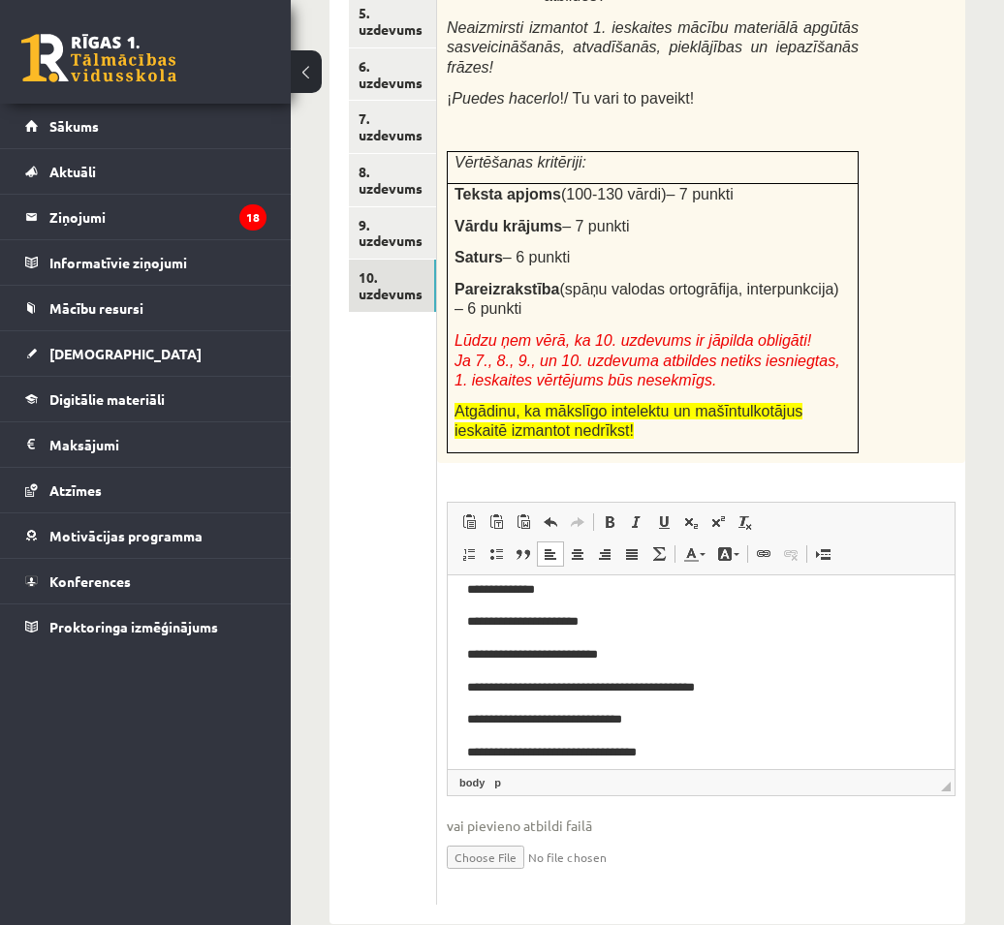
scroll to position [62, 0]
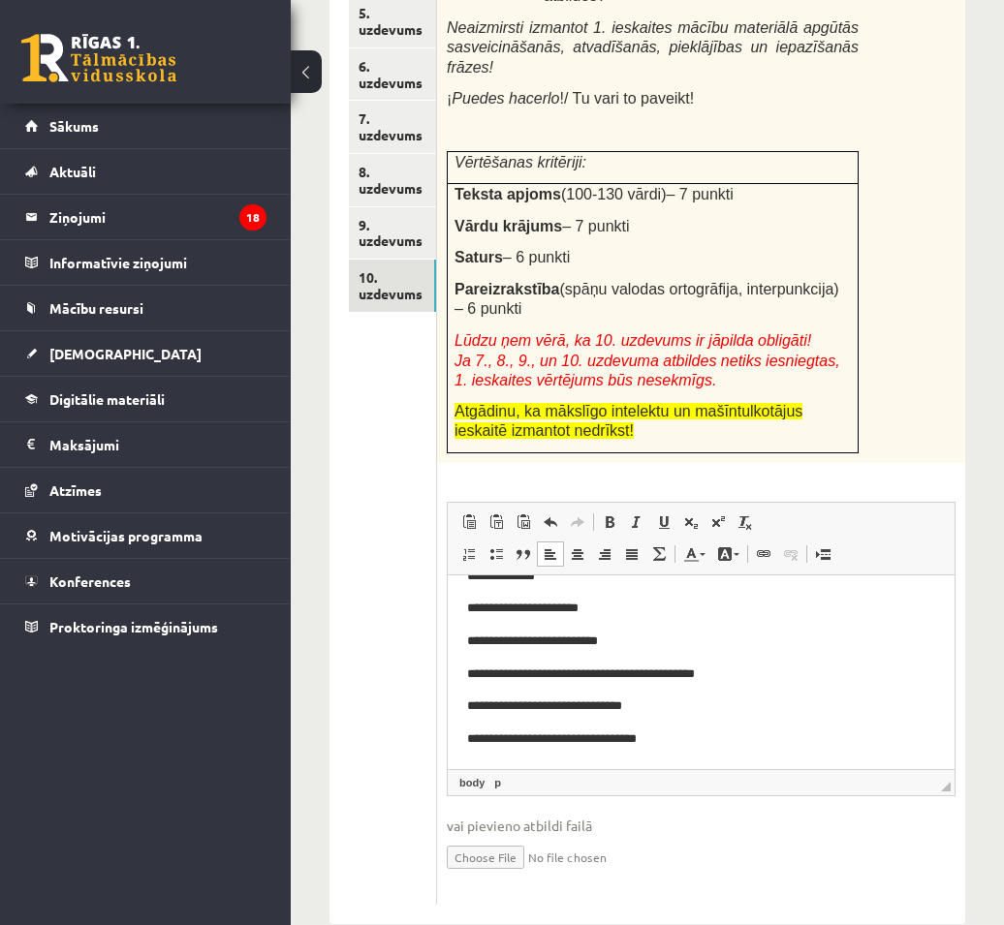
click at [736, 730] on p "**********" at bounding box center [693, 740] width 453 height 20
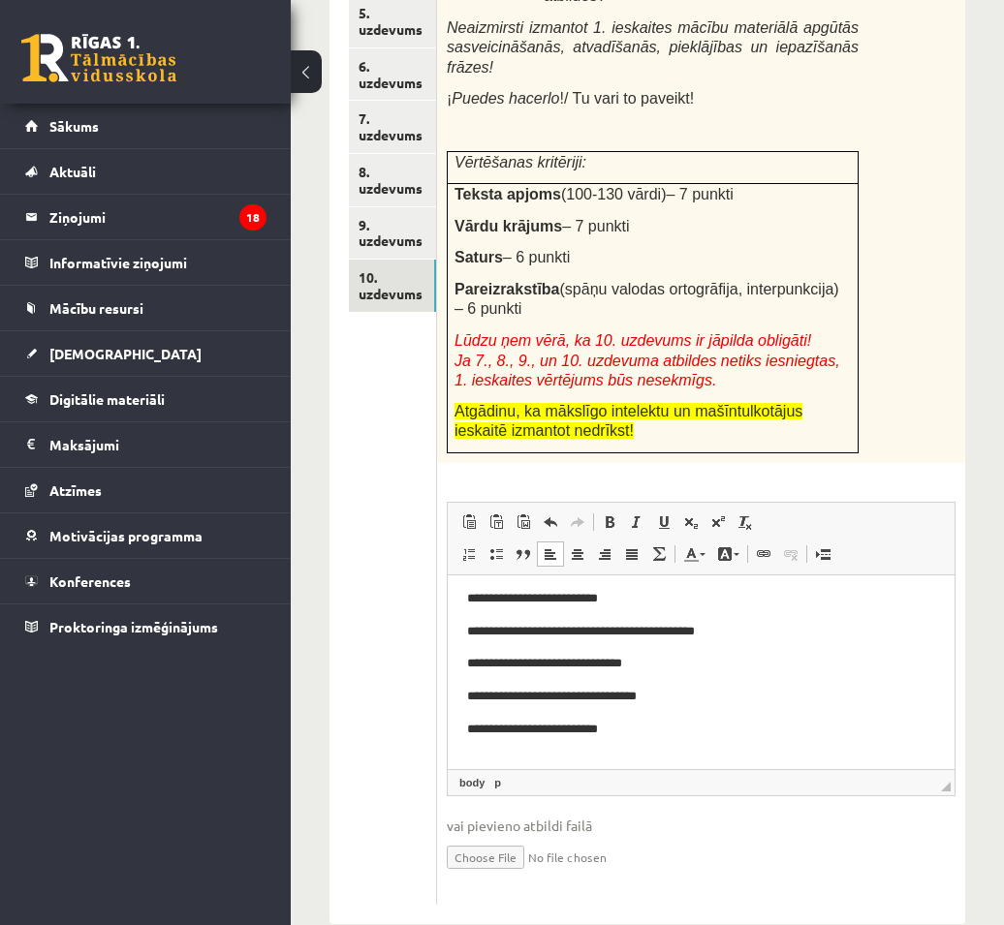
scroll to position [105, 0]
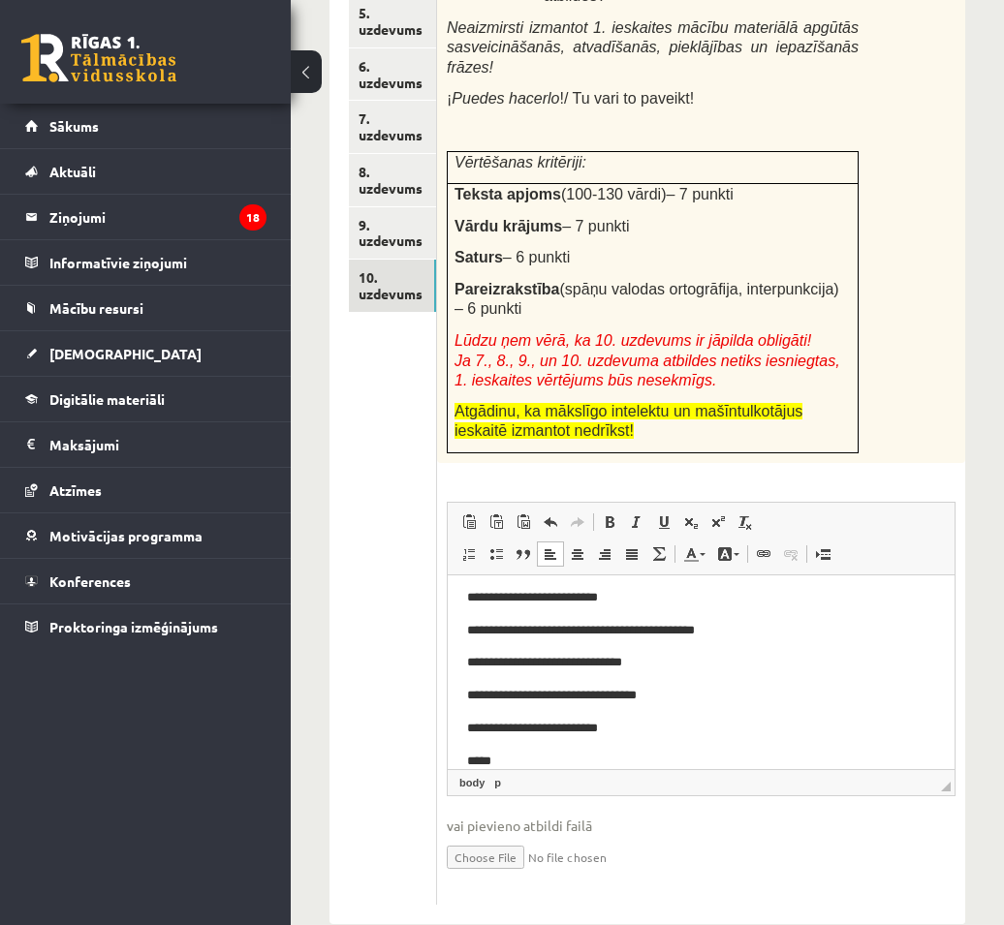
click at [498, 760] on p "*****" at bounding box center [693, 762] width 453 height 20
click at [628, 757] on p "**********" at bounding box center [693, 762] width 453 height 20
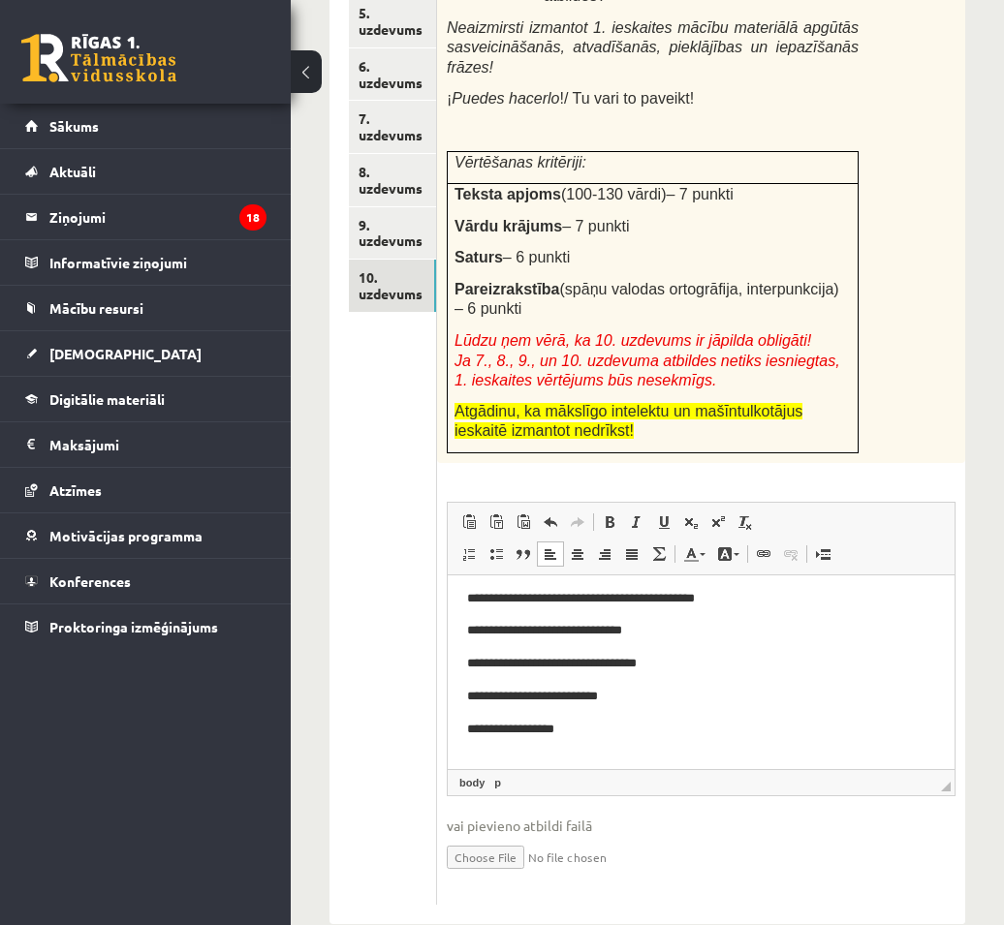
scroll to position [138, 0]
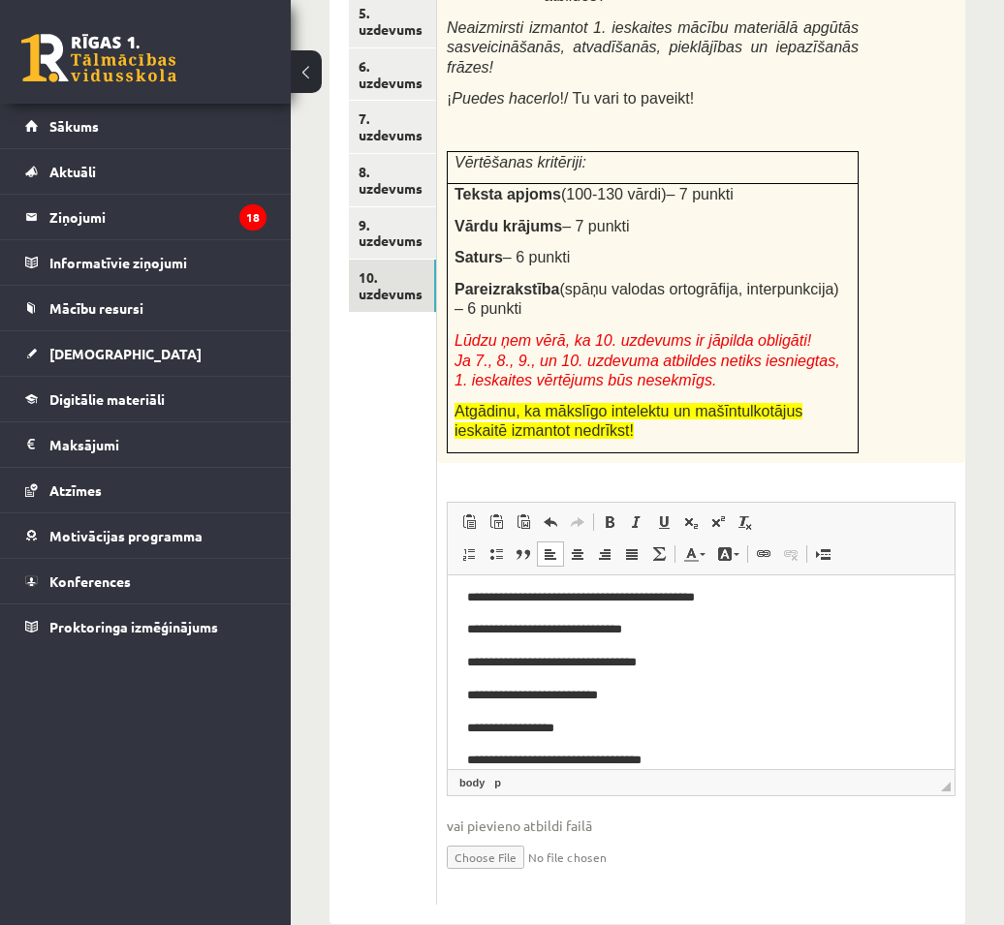
click at [678, 766] on p "**********" at bounding box center [693, 761] width 453 height 20
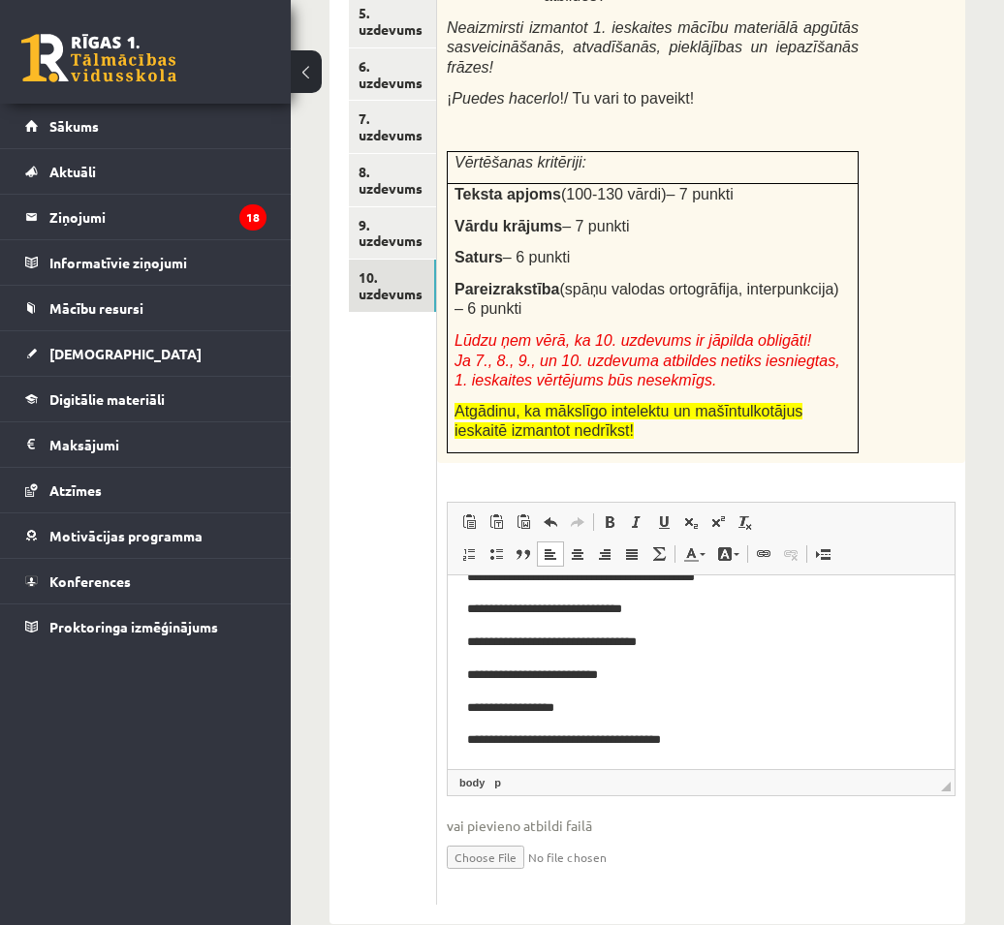
scroll to position [160, 0]
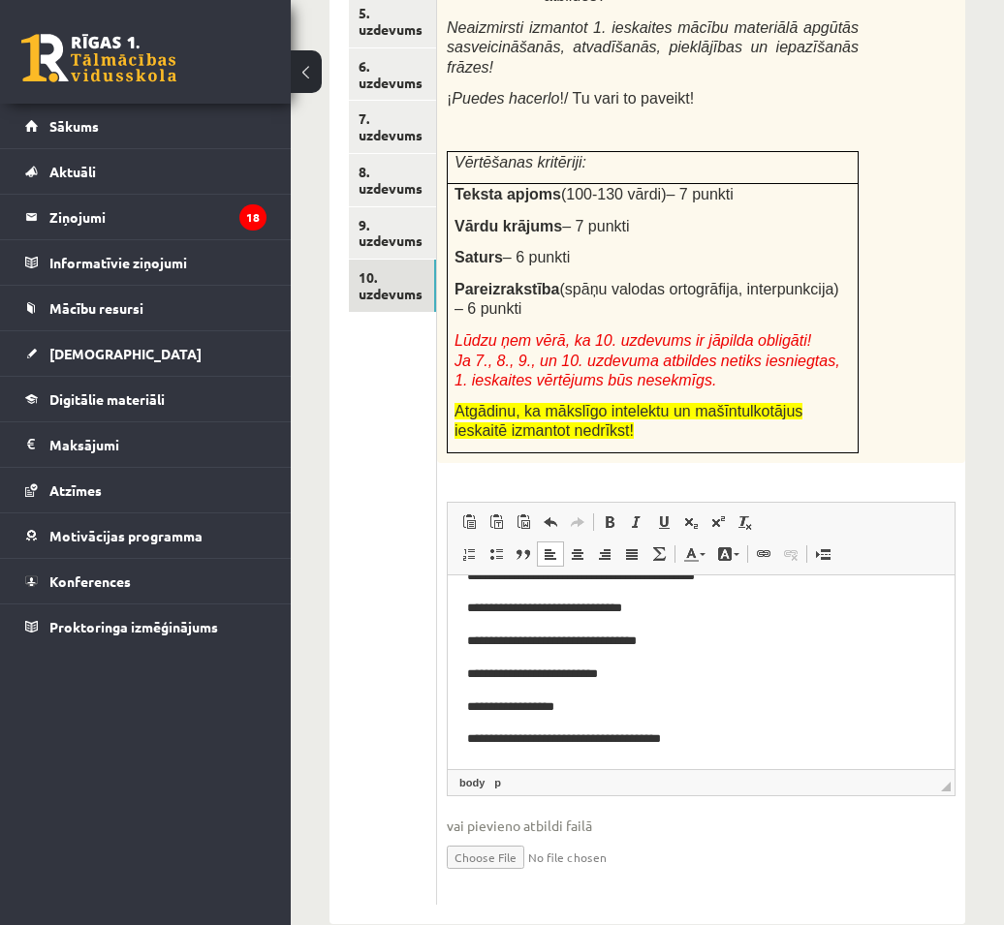
click at [734, 745] on p "**********" at bounding box center [693, 740] width 453 height 20
click at [763, 764] on html "**********" at bounding box center [701, 593] width 507 height 353
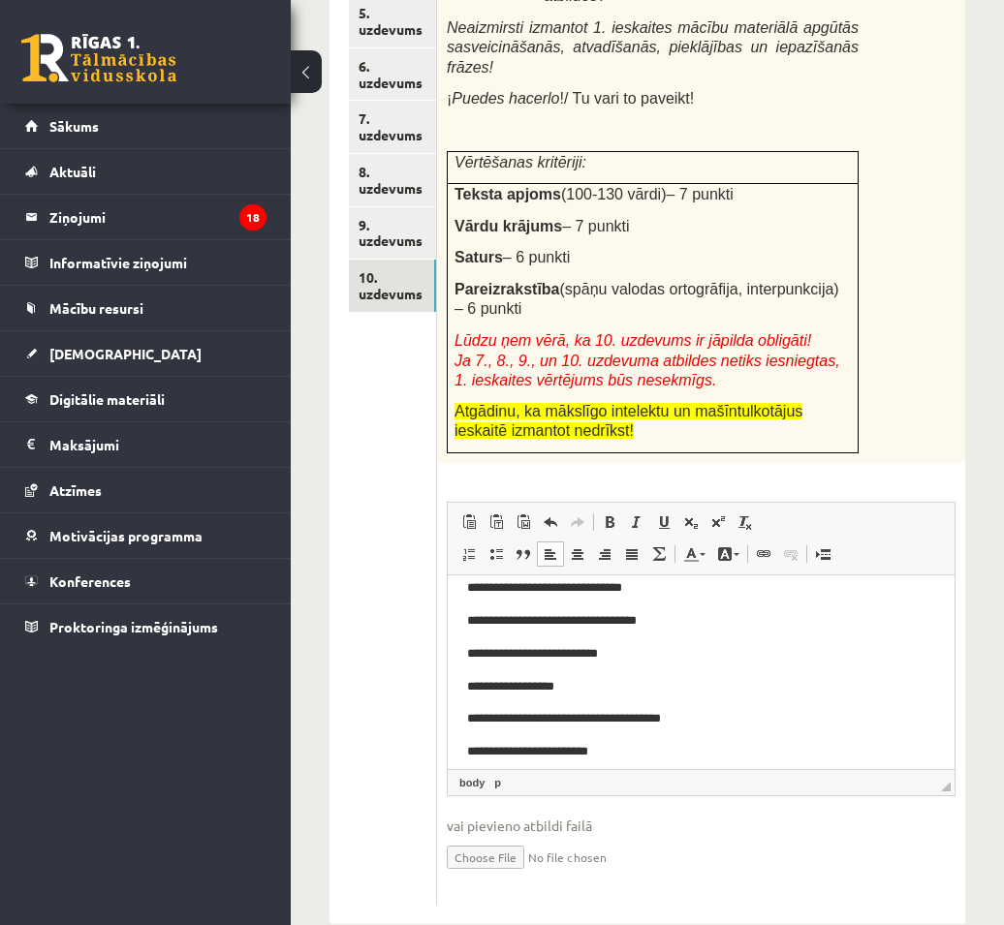
scroll to position [193, 0]
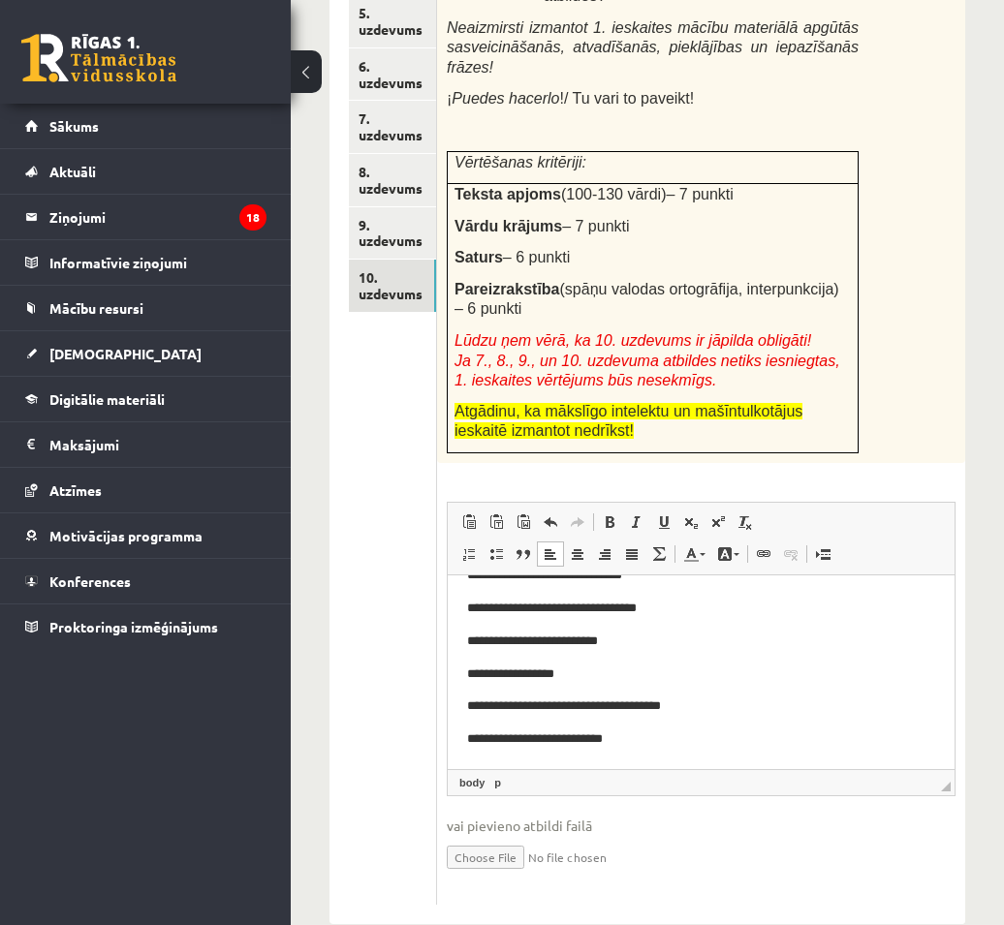
click at [621, 739] on p "**********" at bounding box center [693, 740] width 453 height 20
click at [773, 737] on p "**********" at bounding box center [693, 740] width 453 height 20
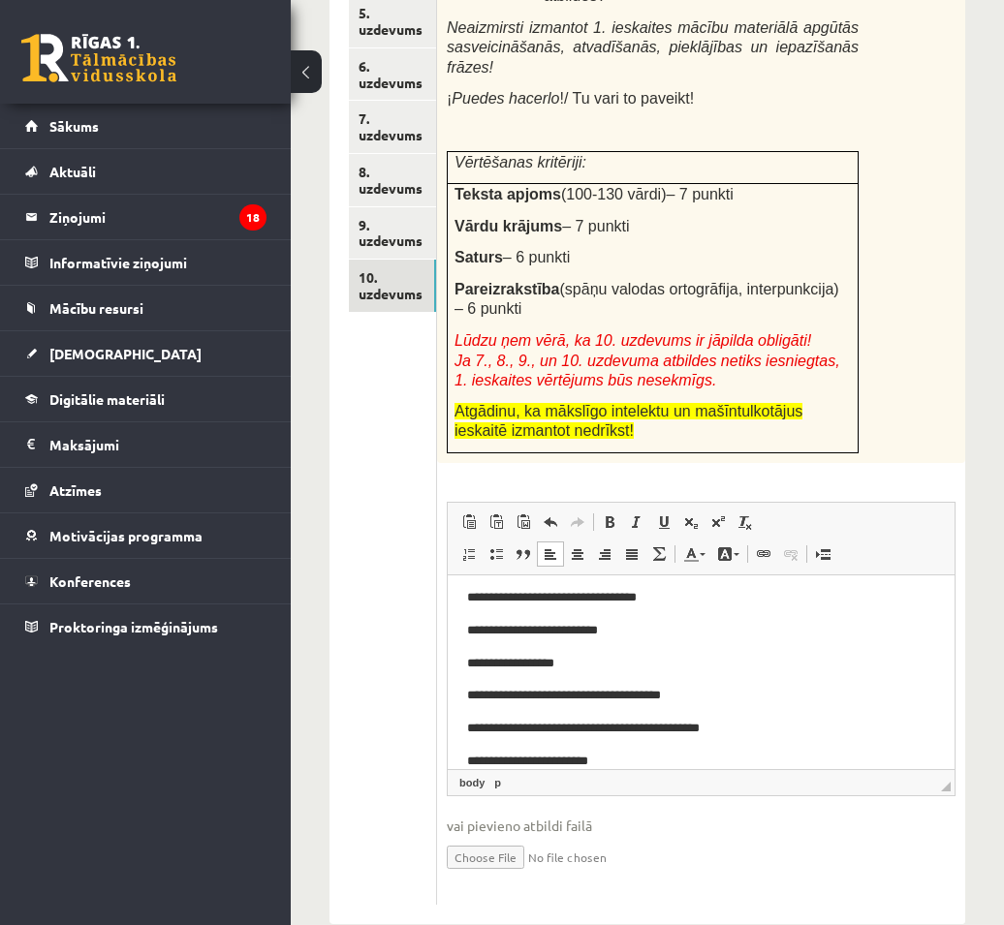
click at [607, 763] on p "**********" at bounding box center [693, 762] width 453 height 20
click at [686, 761] on p "**********" at bounding box center [693, 762] width 453 height 20
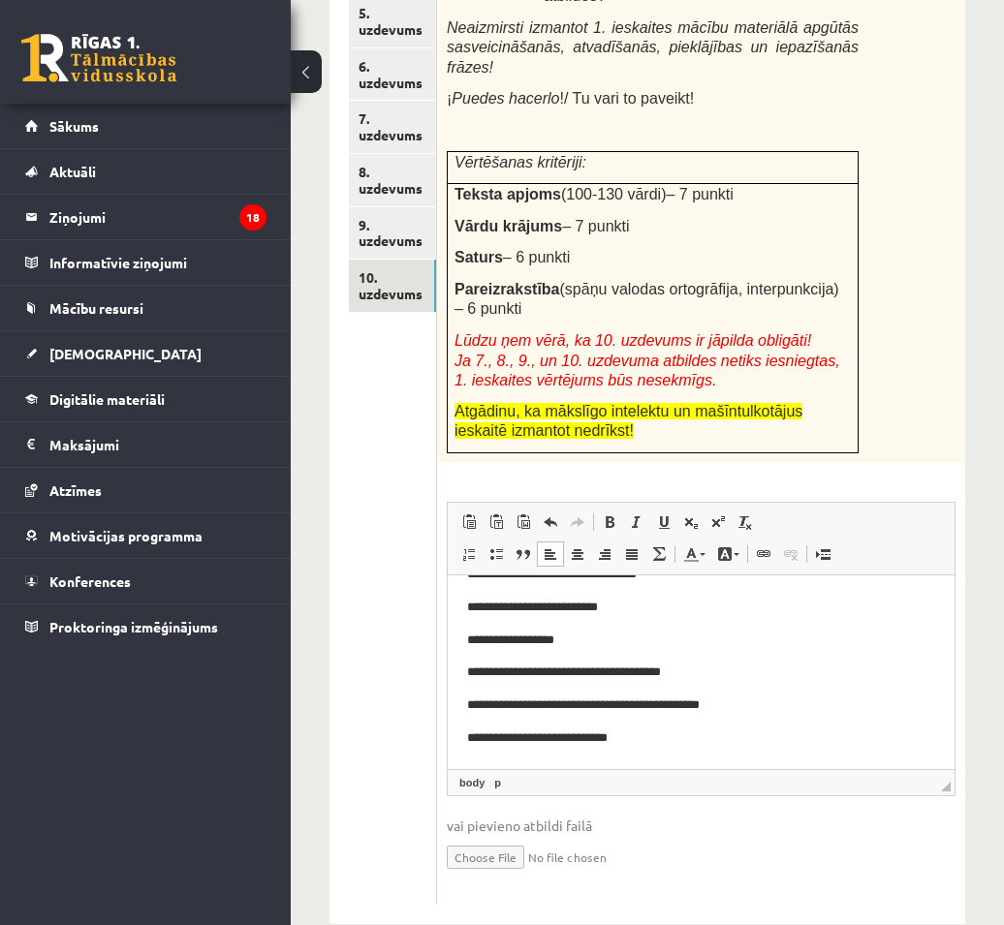
scroll to position [235, 0]
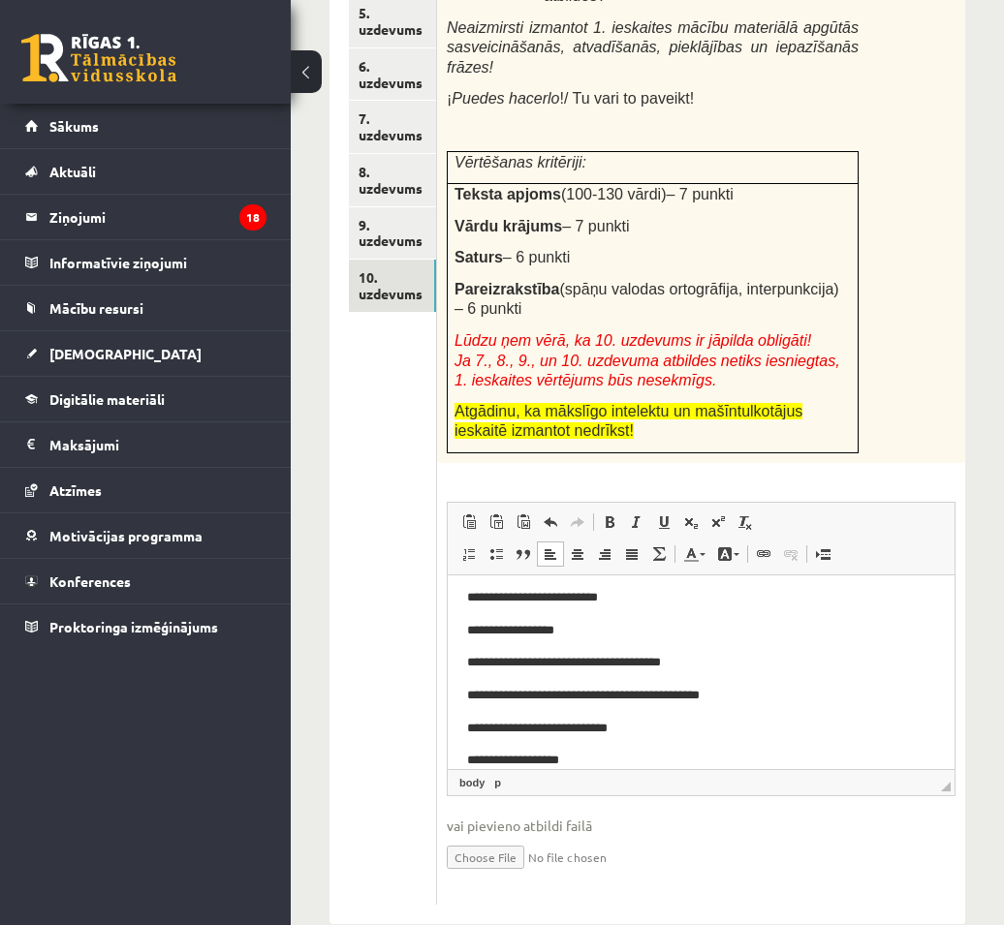
click at [489, 762] on p "**********" at bounding box center [693, 761] width 453 height 20
click at [493, 761] on p "**********" at bounding box center [693, 761] width 453 height 20
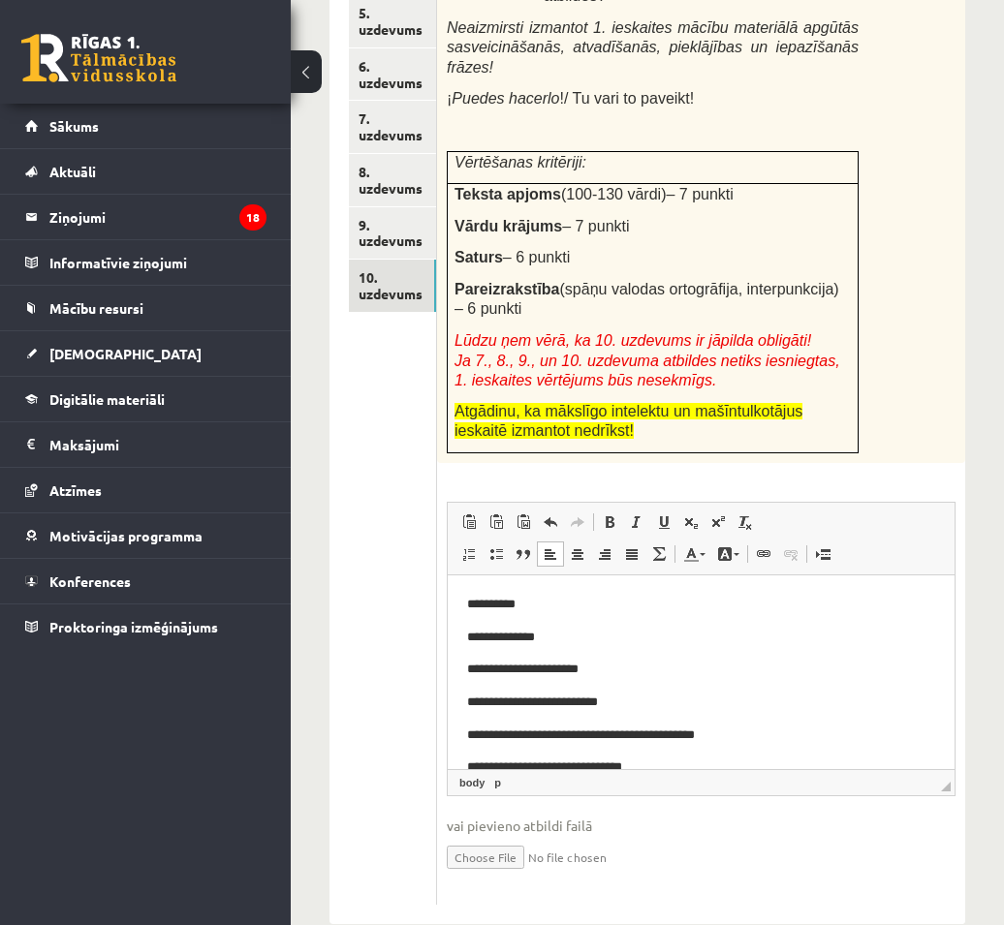
scroll to position [514, 0]
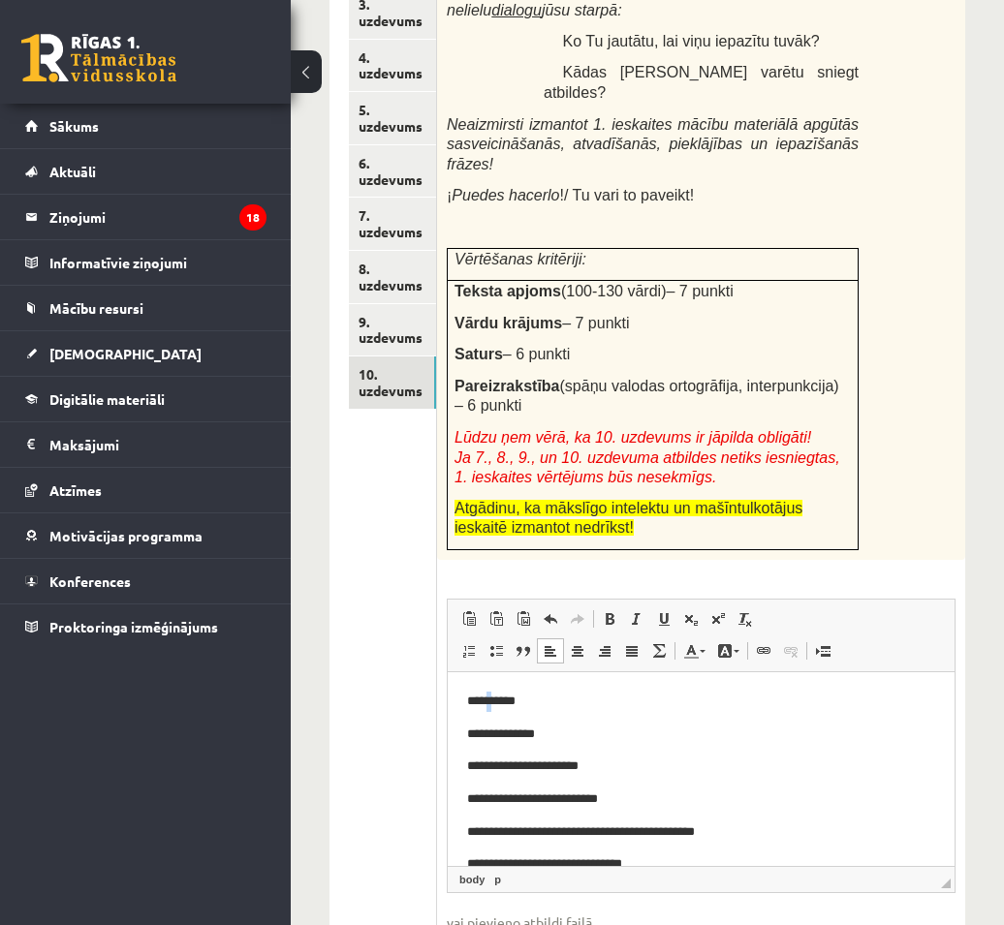
click at [493, 705] on p "**********" at bounding box center [693, 702] width 453 height 20
click at [516, 737] on p "**********" at bounding box center [693, 735] width 453 height 20
click at [491, 700] on p "*** *****" at bounding box center [693, 702] width 453 height 20
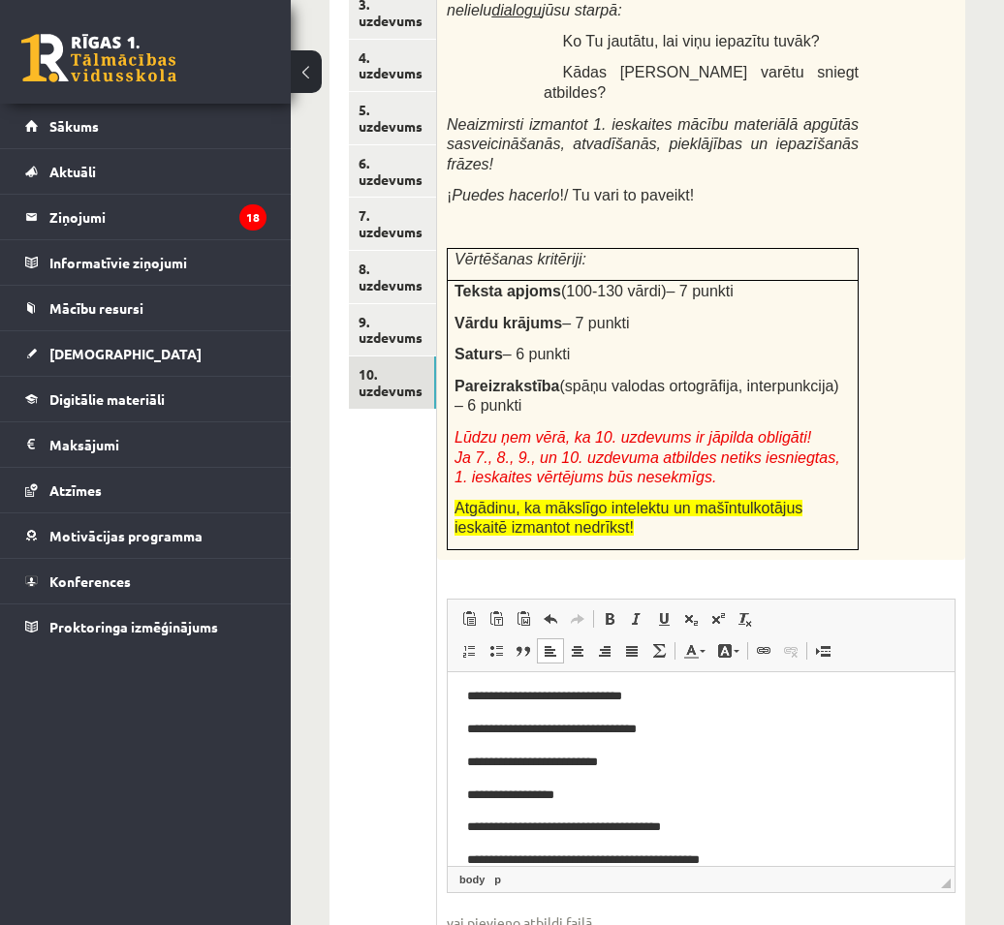
scroll to position [258, 0]
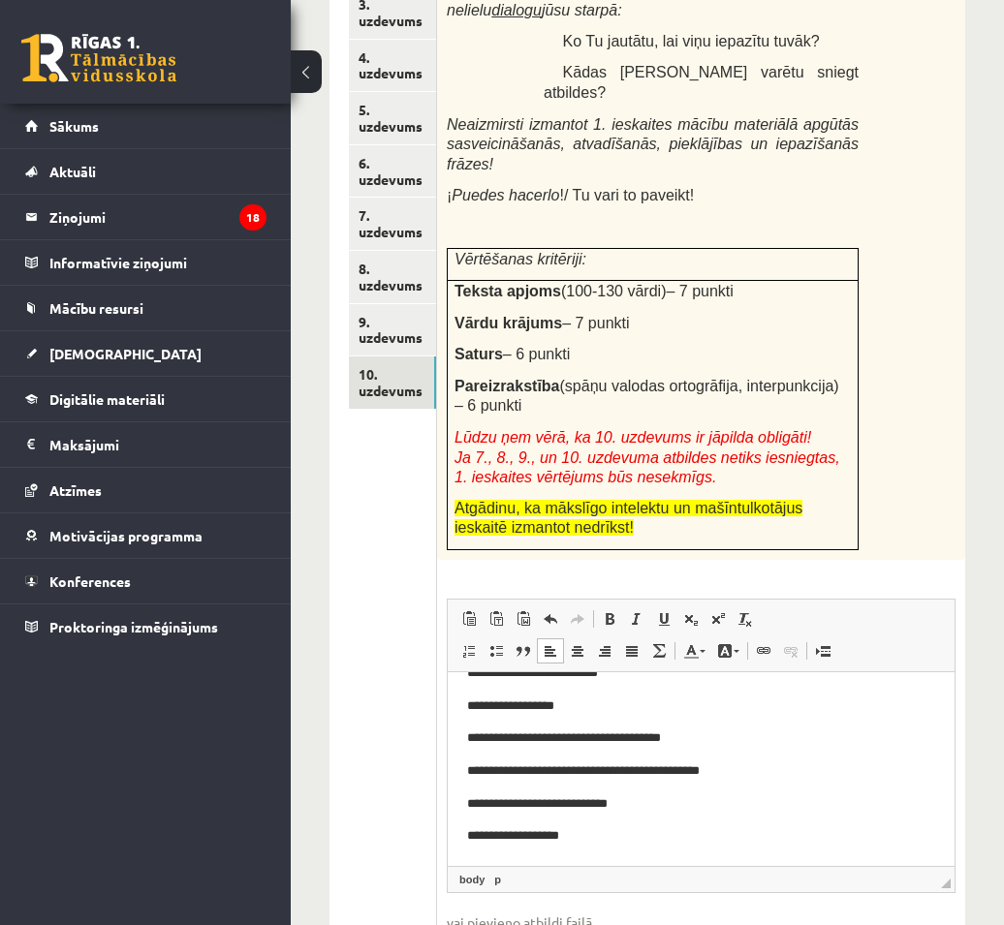
click at [492, 838] on p "**********" at bounding box center [693, 837] width 453 height 20
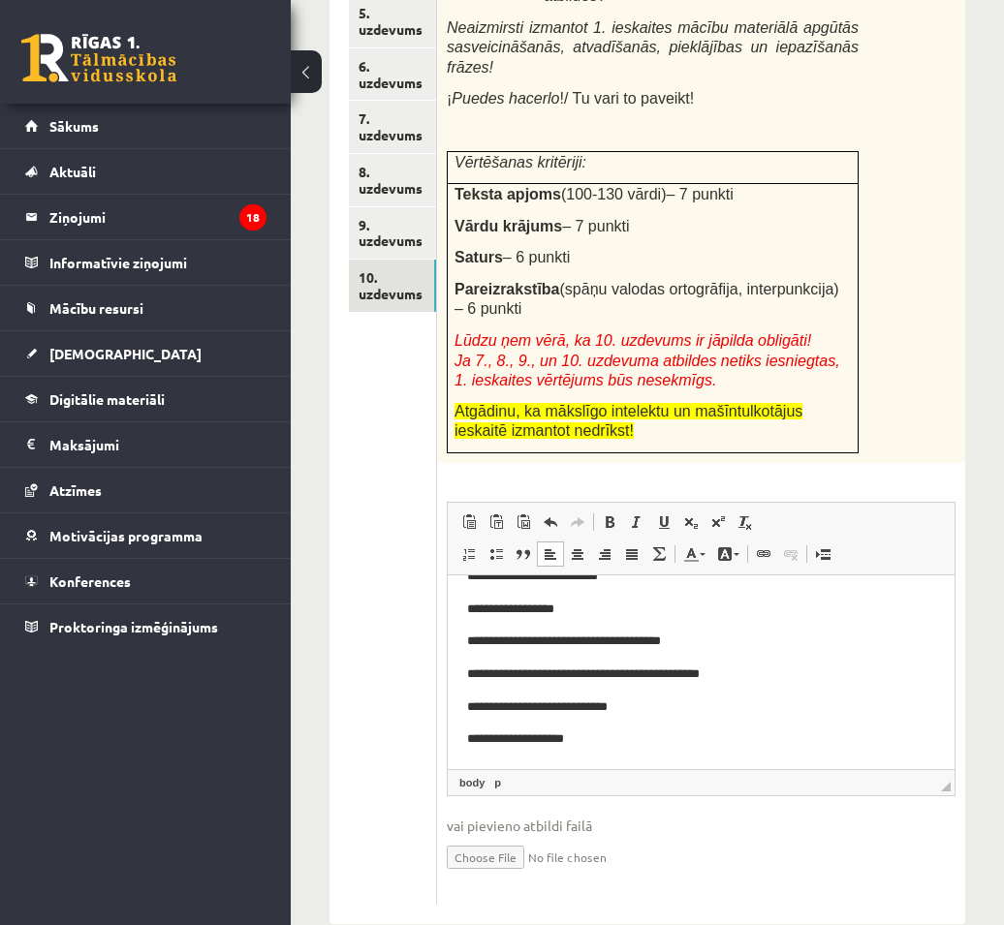
click at [625, 743] on p "**********" at bounding box center [693, 740] width 453 height 20
click at [684, 742] on p "**********" at bounding box center [693, 740] width 453 height 20
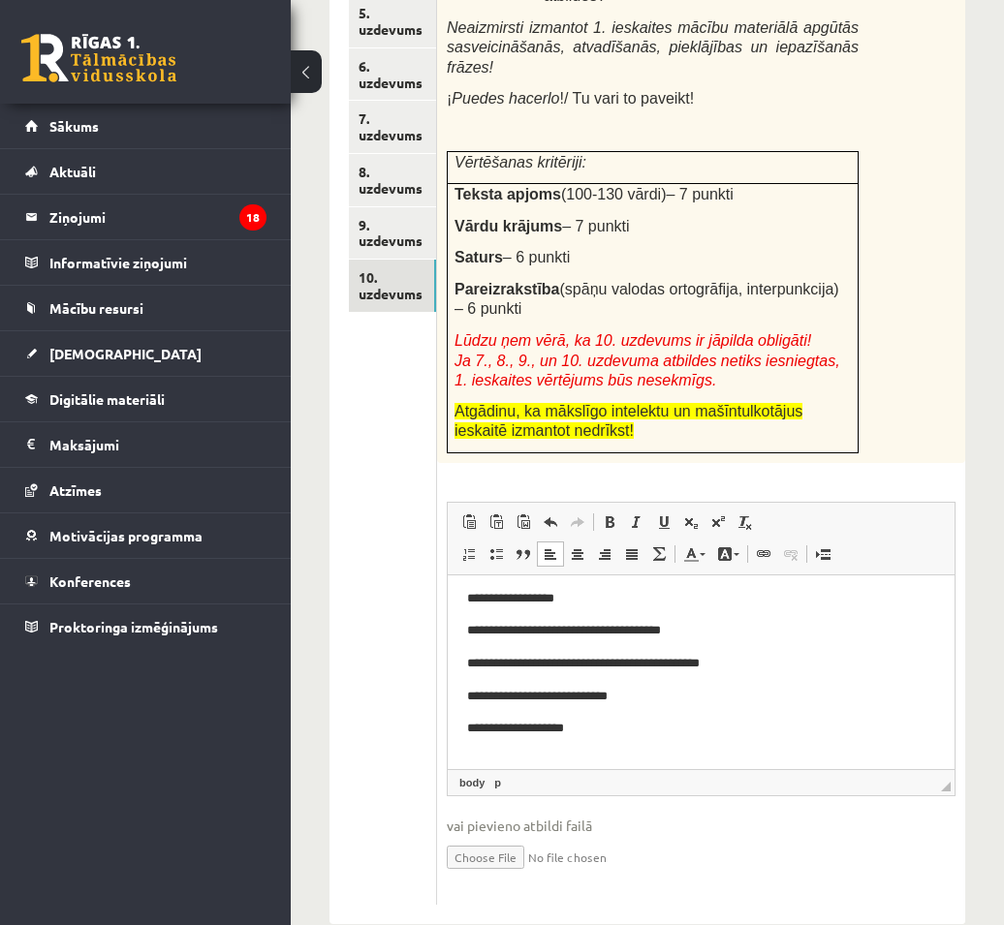
scroll to position [268, 0]
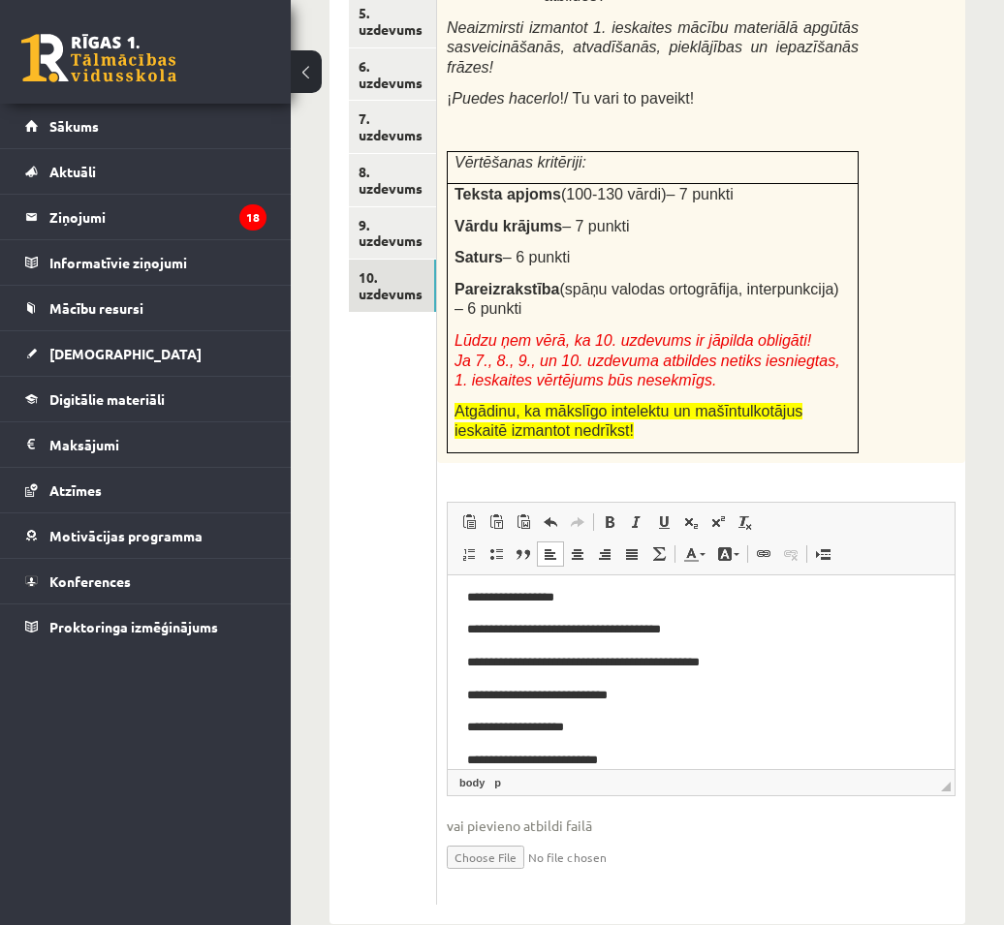
click at [622, 762] on p "**********" at bounding box center [693, 761] width 453 height 20
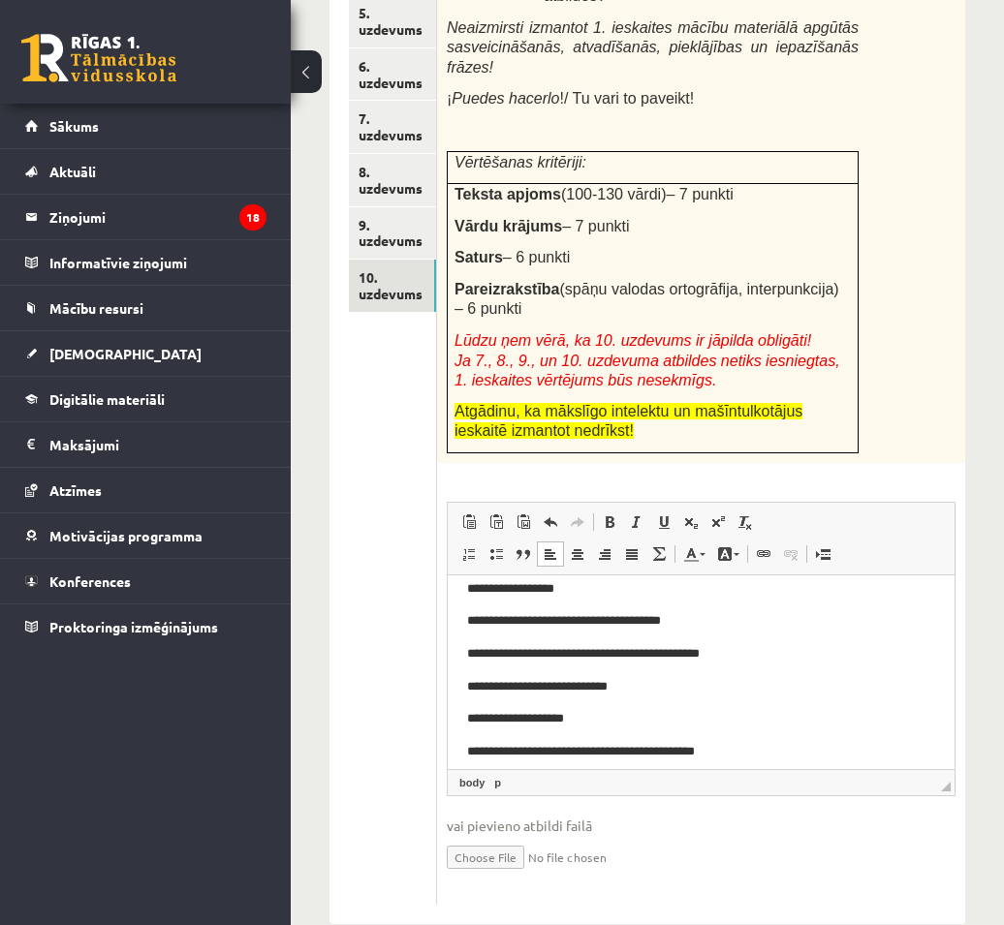
scroll to position [291, 0]
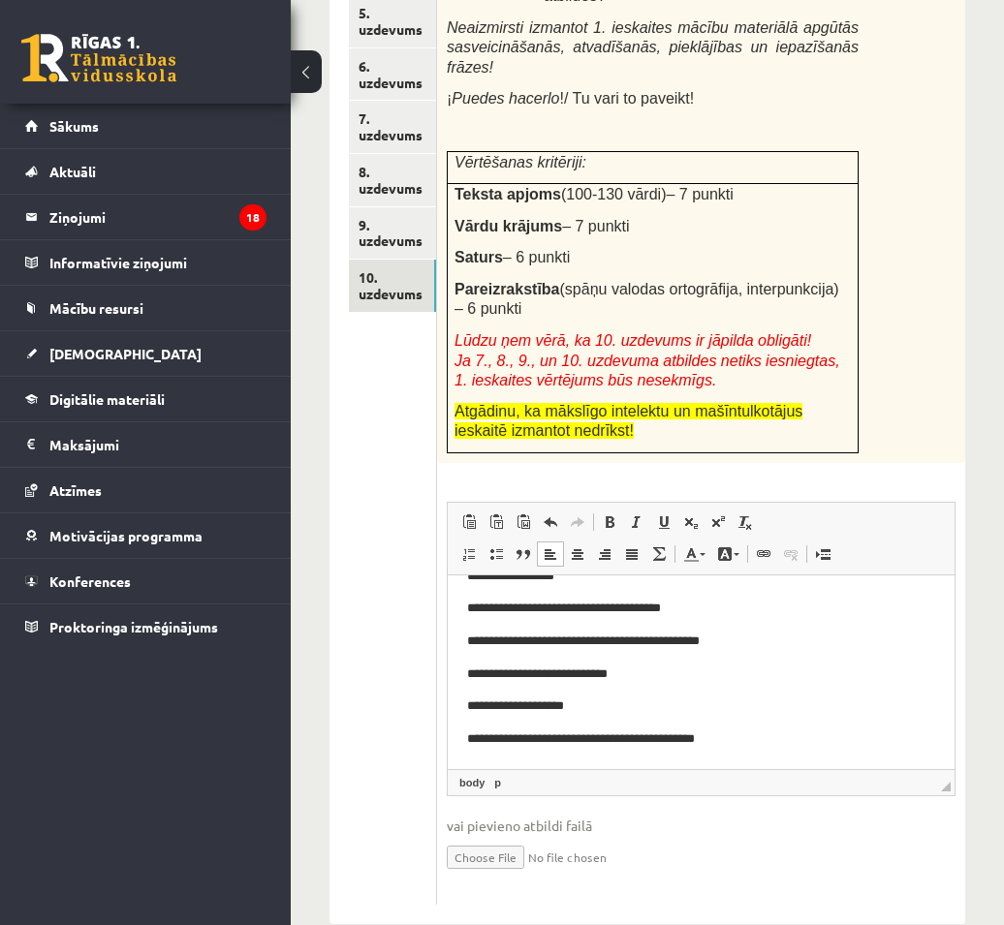
click at [793, 723] on body "**********" at bounding box center [701, 527] width 468 height 445
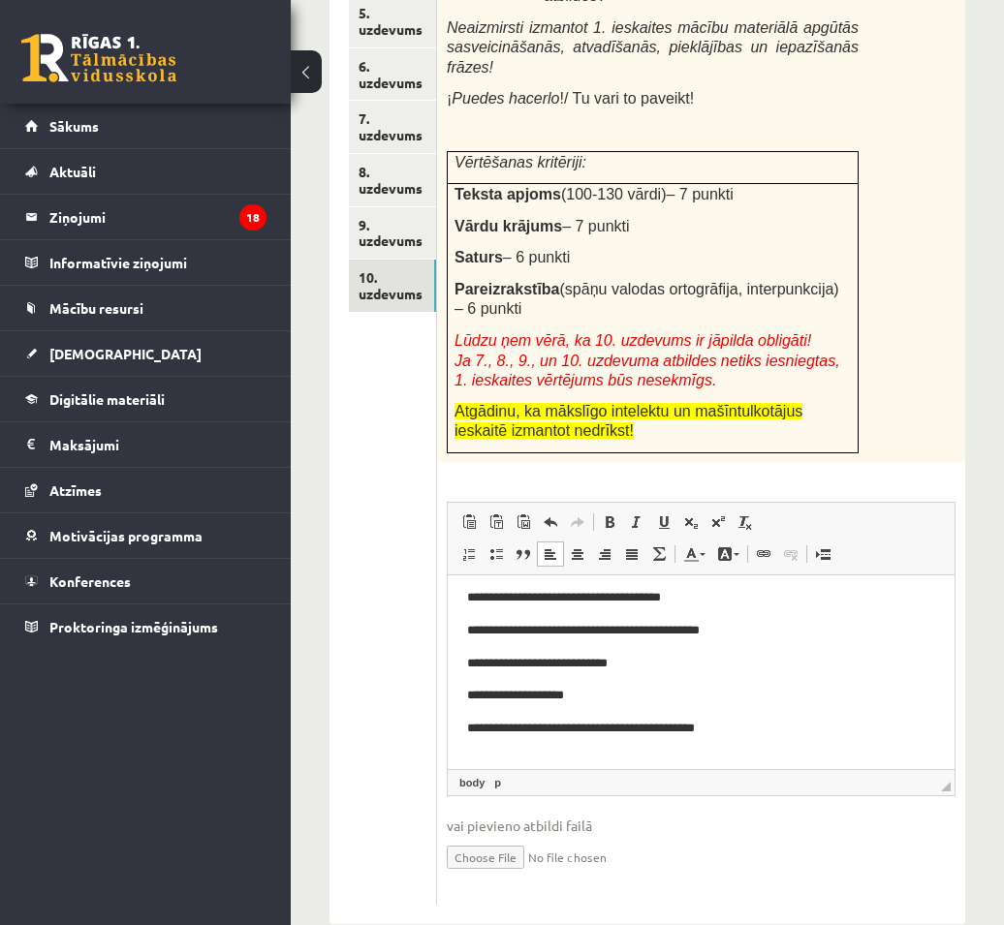
scroll to position [301, 0]
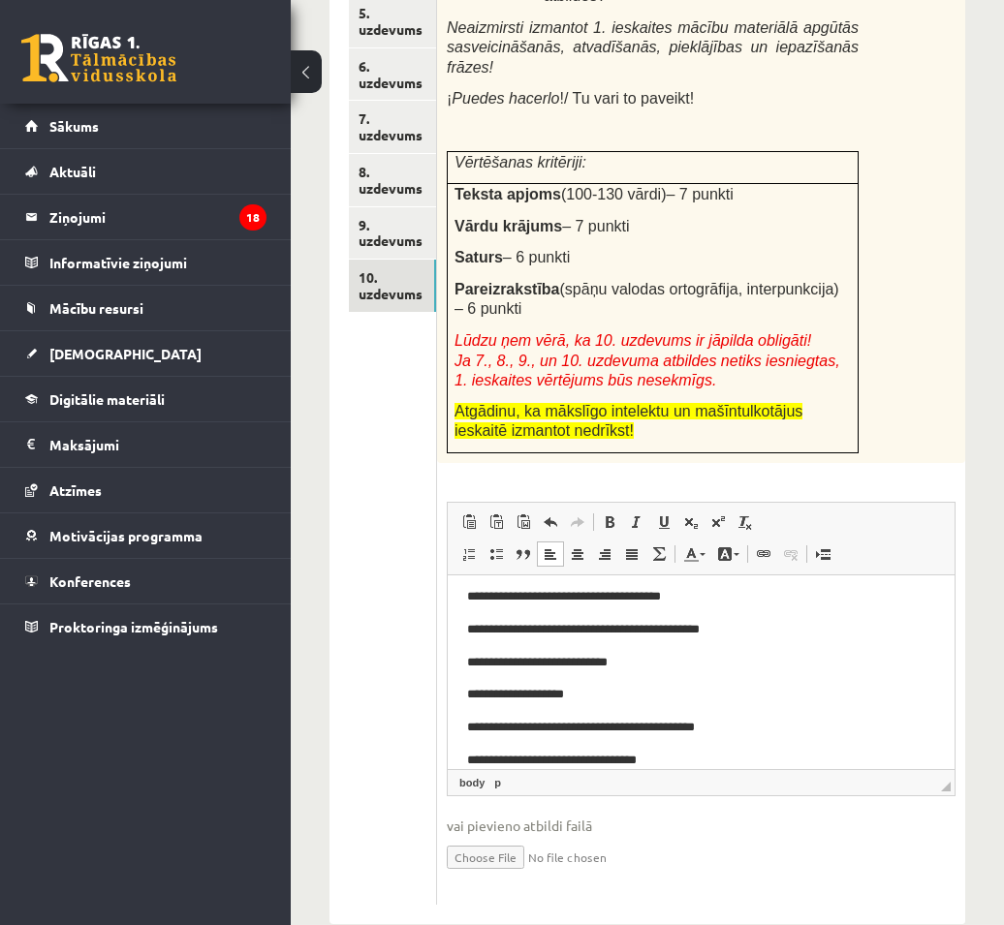
click at [514, 759] on p "**********" at bounding box center [693, 761] width 453 height 20
click at [660, 760] on p "**********" at bounding box center [693, 761] width 453 height 20
click at [663, 760] on p "**********" at bounding box center [693, 761] width 453 height 20
click at [715, 756] on p "**********" at bounding box center [693, 761] width 453 height 20
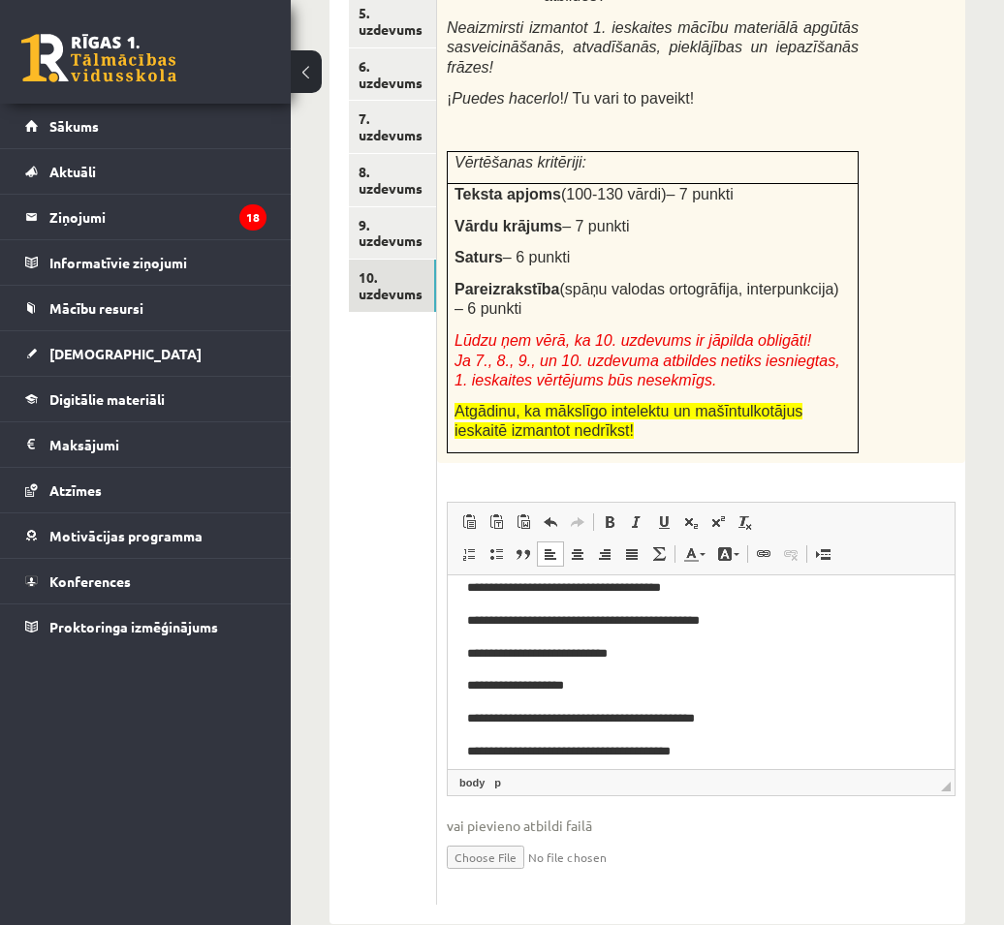
scroll to position [357, 0]
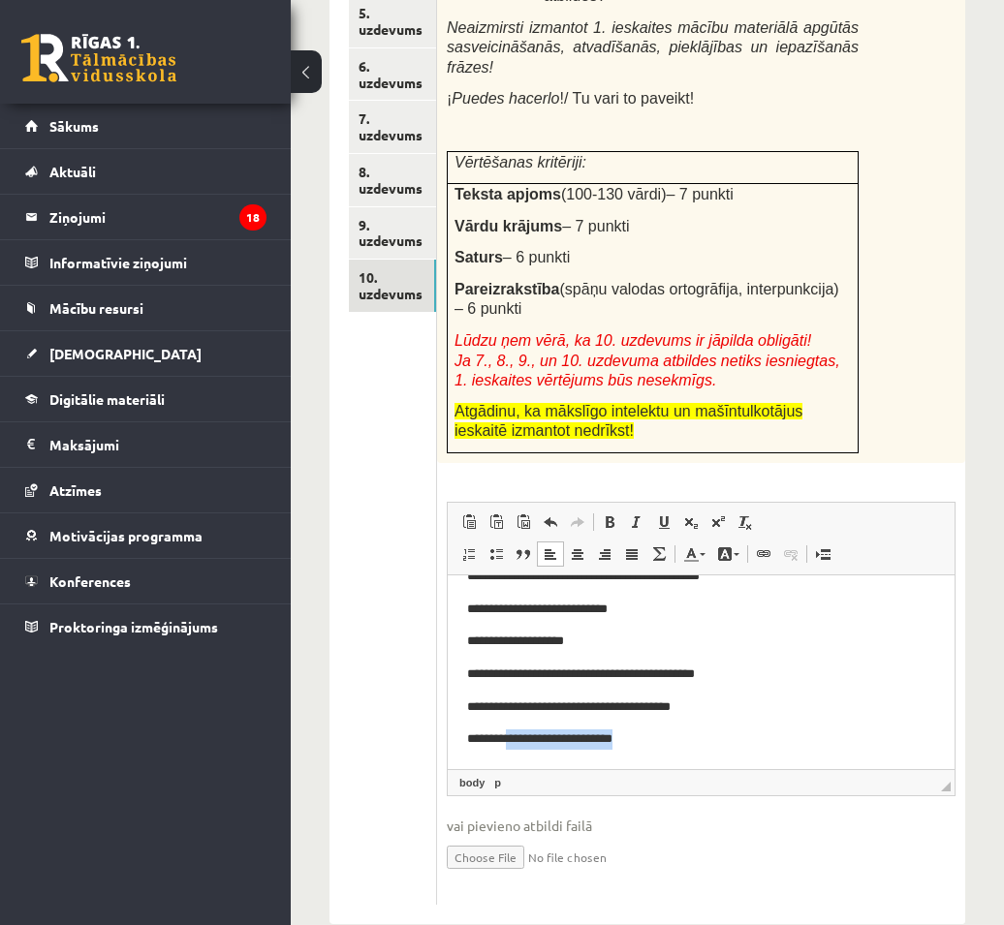
drag, startPoint x: 647, startPoint y: 745, endPoint x: 517, endPoint y: 751, distance: 130.0
click at [517, 751] on html "**********" at bounding box center [701, 495] width 507 height 548
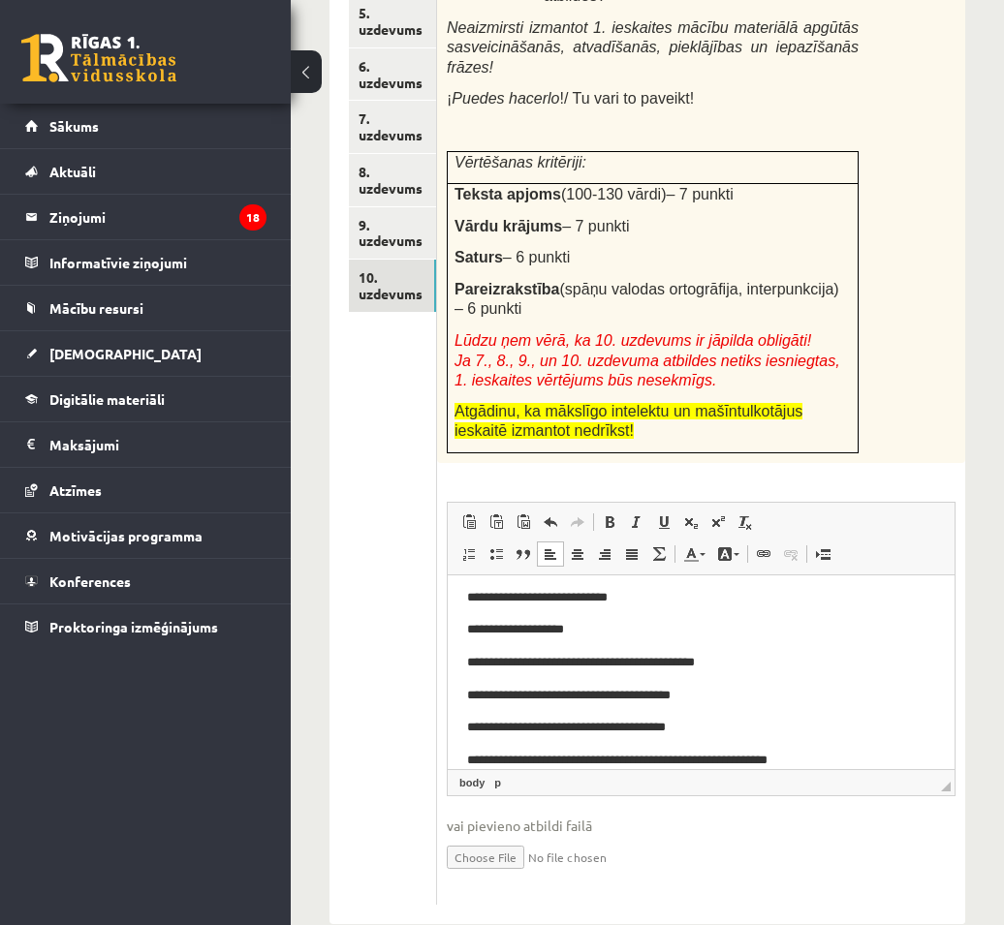
click at [808, 766] on p "**********" at bounding box center [693, 761] width 453 height 20
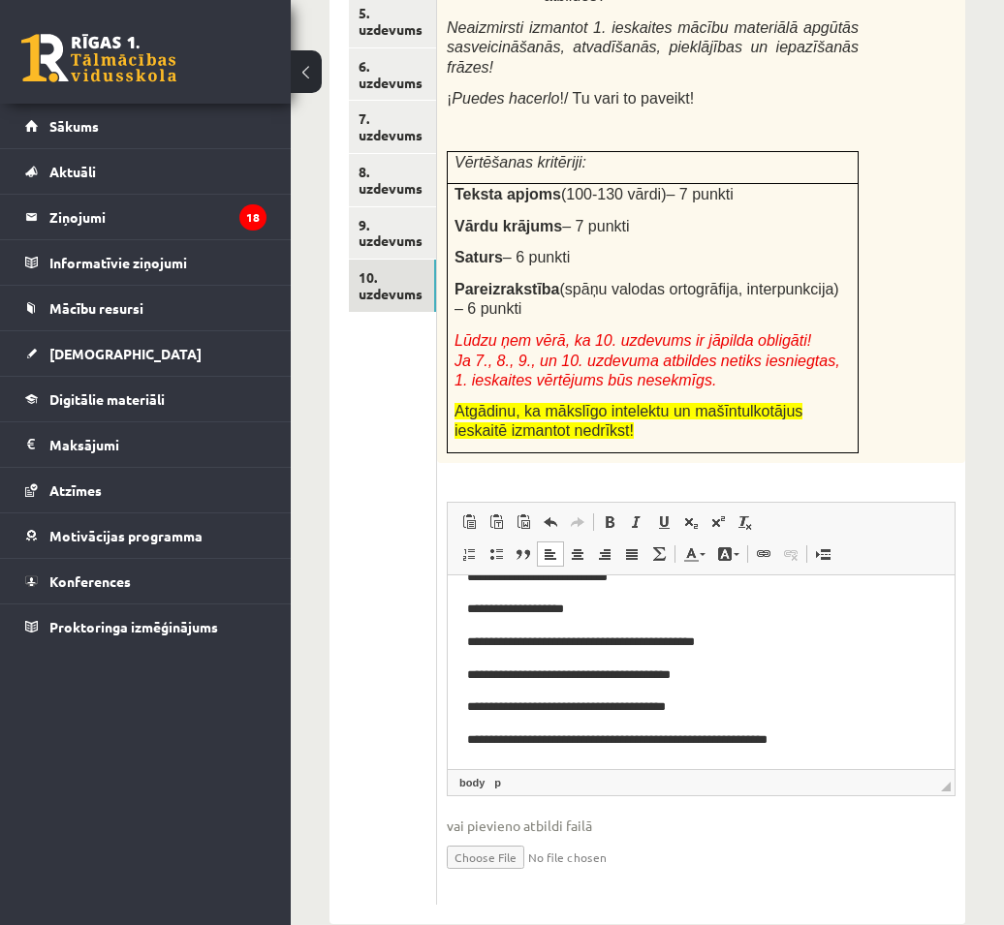
scroll to position [390, 0]
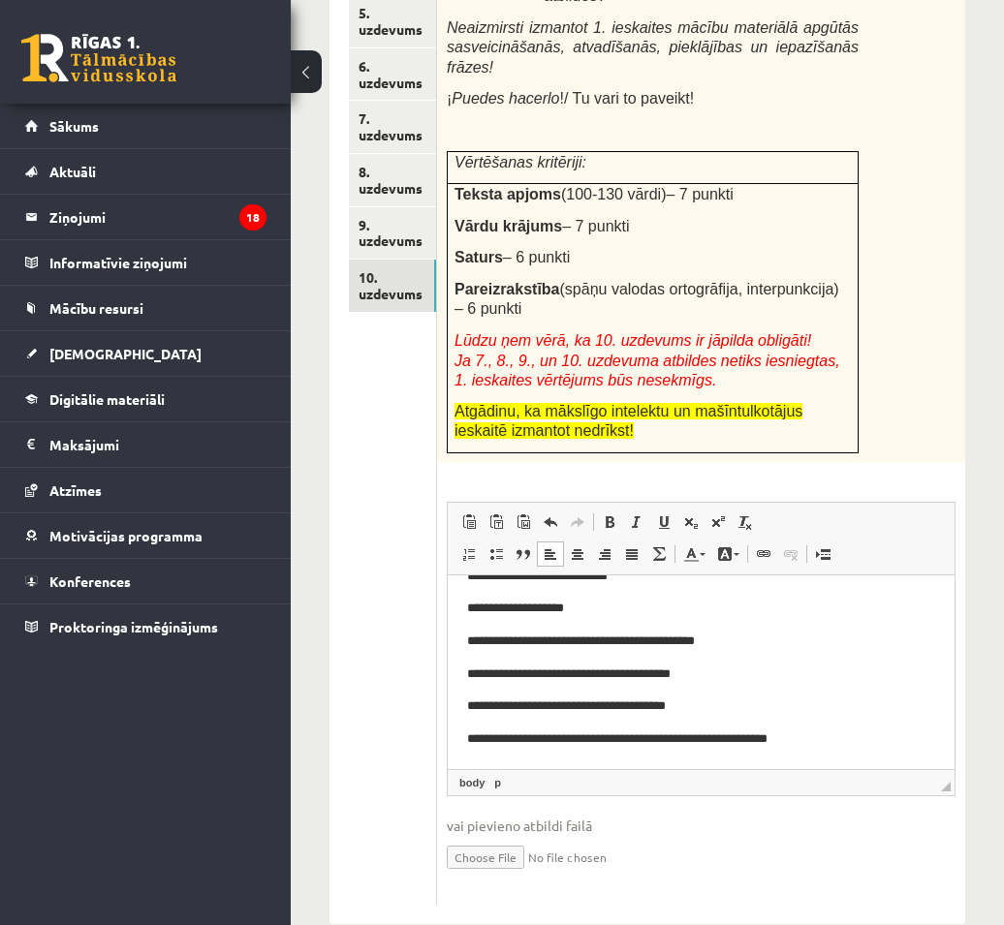
drag, startPoint x: 844, startPoint y: 741, endPoint x: 1274, endPoint y: 1320, distance: 720.9
click at [844, 741] on p "**********" at bounding box center [693, 740] width 453 height 20
click at [820, 751] on html "**********" at bounding box center [701, 478] width 507 height 581
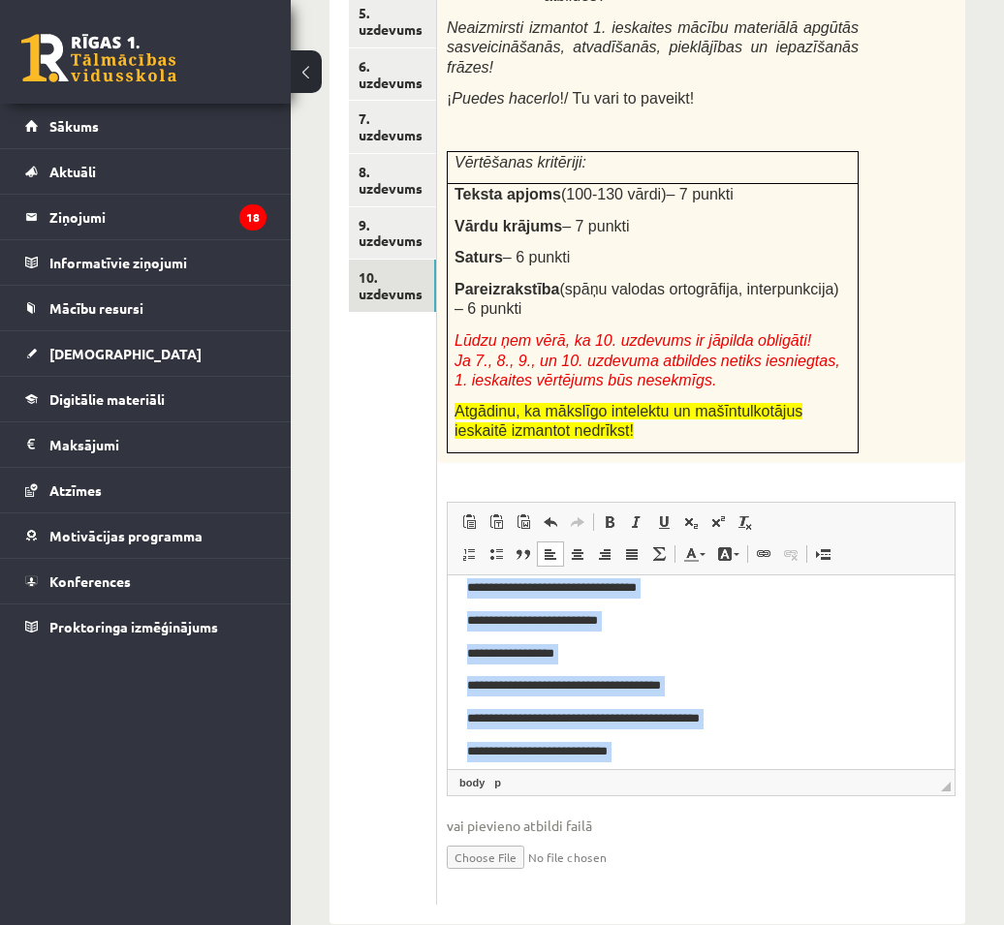
scroll to position [475, 0]
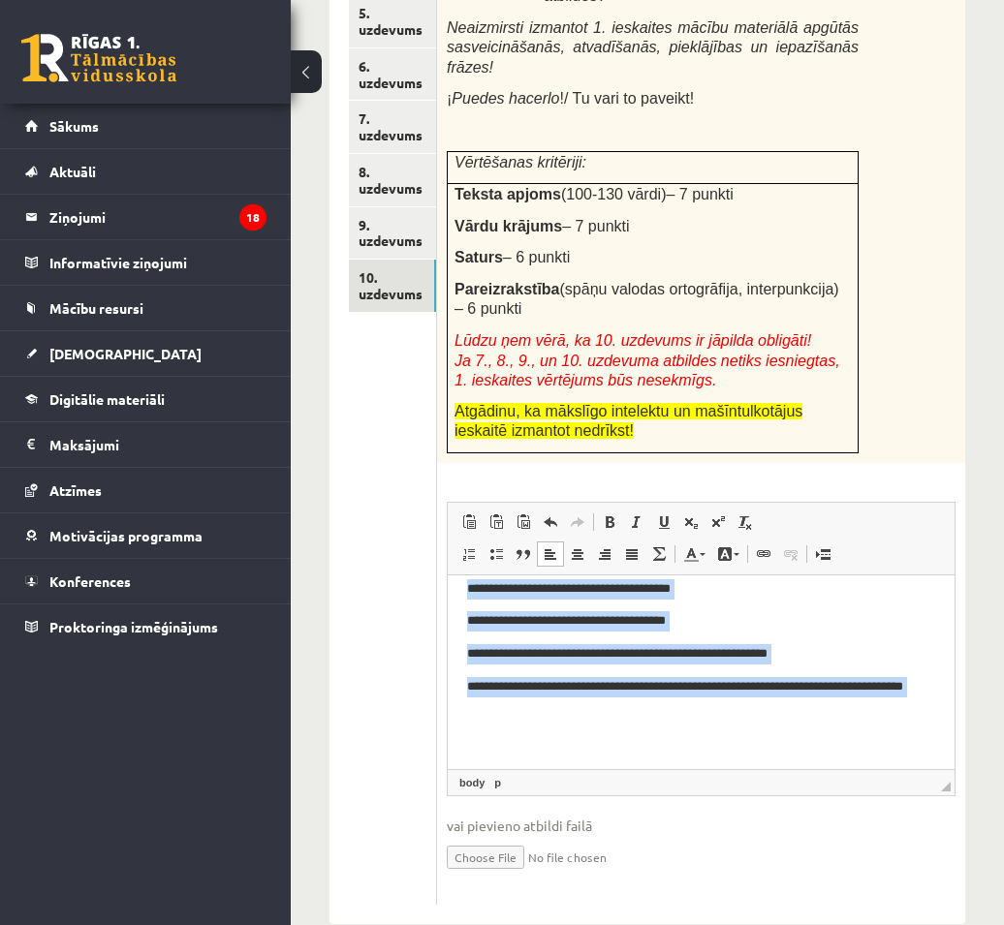
drag, startPoint x: 464, startPoint y: 604, endPoint x: 570, endPoint y: 735, distance: 168.1
click at [570, 735] on html "**********" at bounding box center [701, 436] width 507 height 667
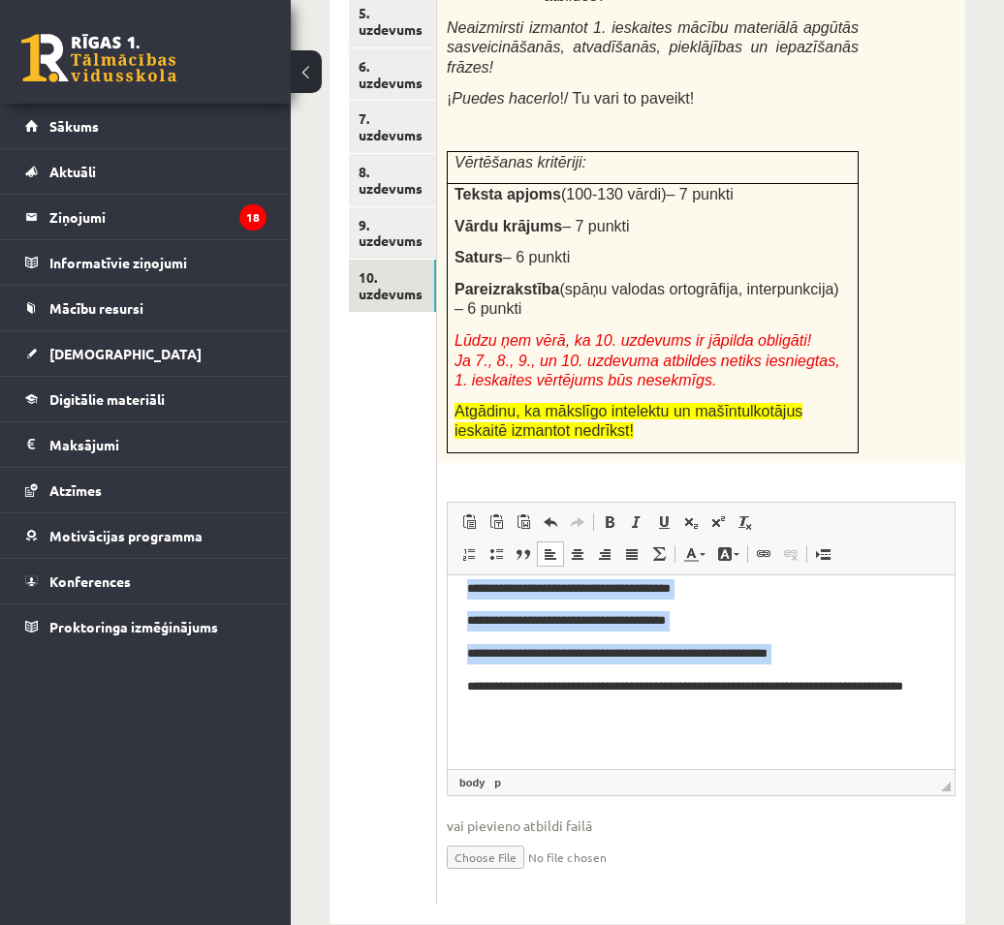
click at [535, 709] on p "**********" at bounding box center [693, 697] width 453 height 41
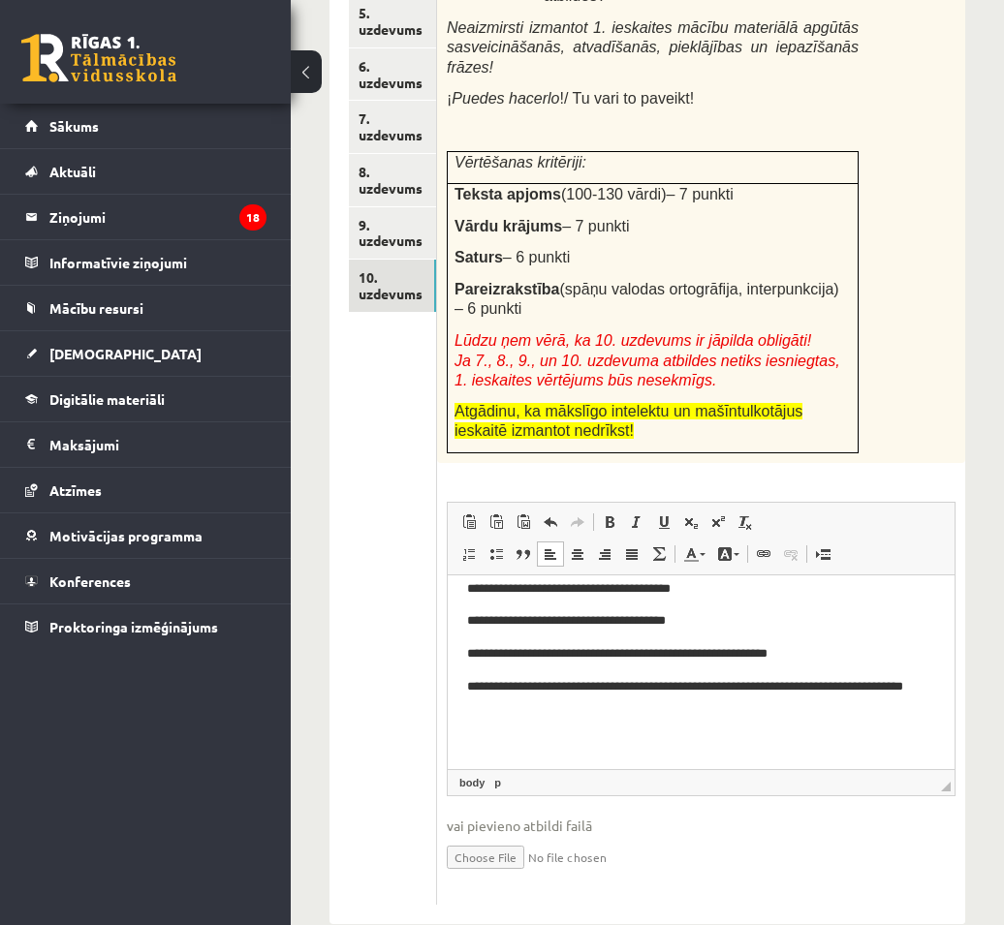
click at [531, 730] on body "**********" at bounding box center [701, 436] width 468 height 628
click at [666, 700] on p "**********" at bounding box center [693, 697] width 453 height 41
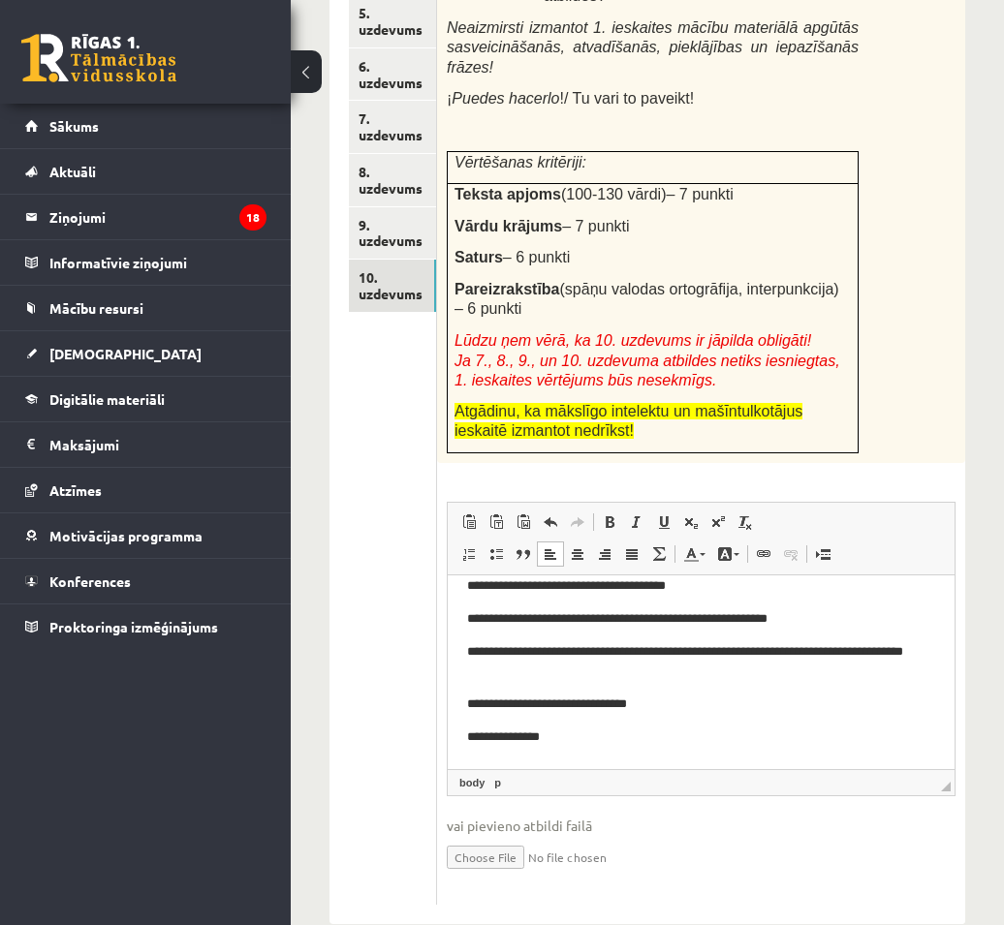
scroll to position [541, 0]
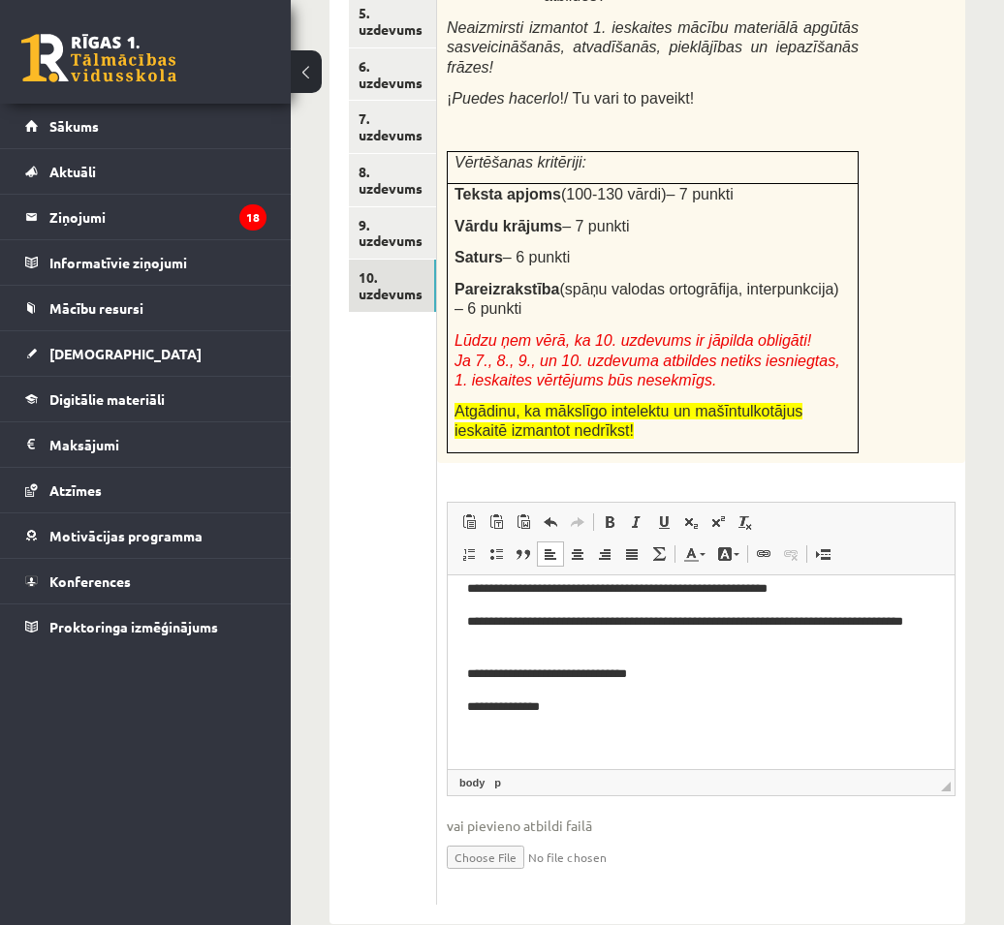
click at [587, 720] on body "**********" at bounding box center [701, 403] width 468 height 693
click at [576, 756] on html "**********" at bounding box center [701, 404] width 507 height 732
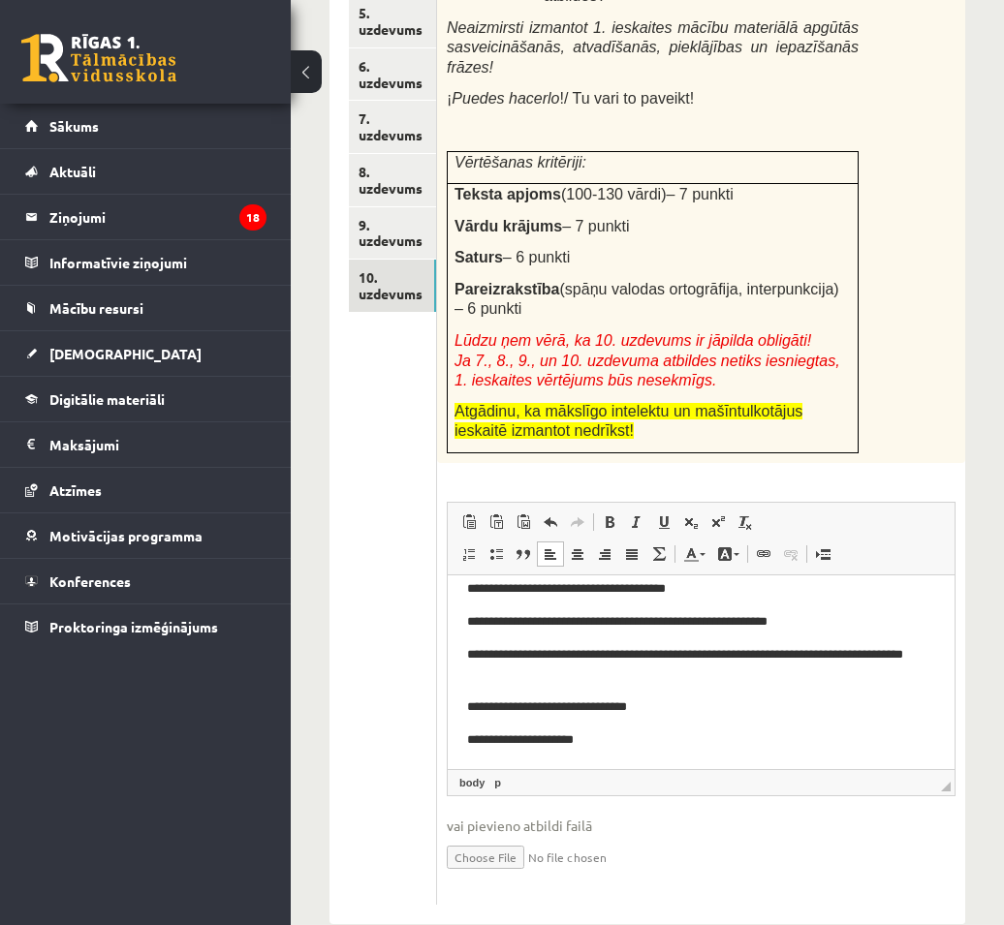
scroll to position [508, 0]
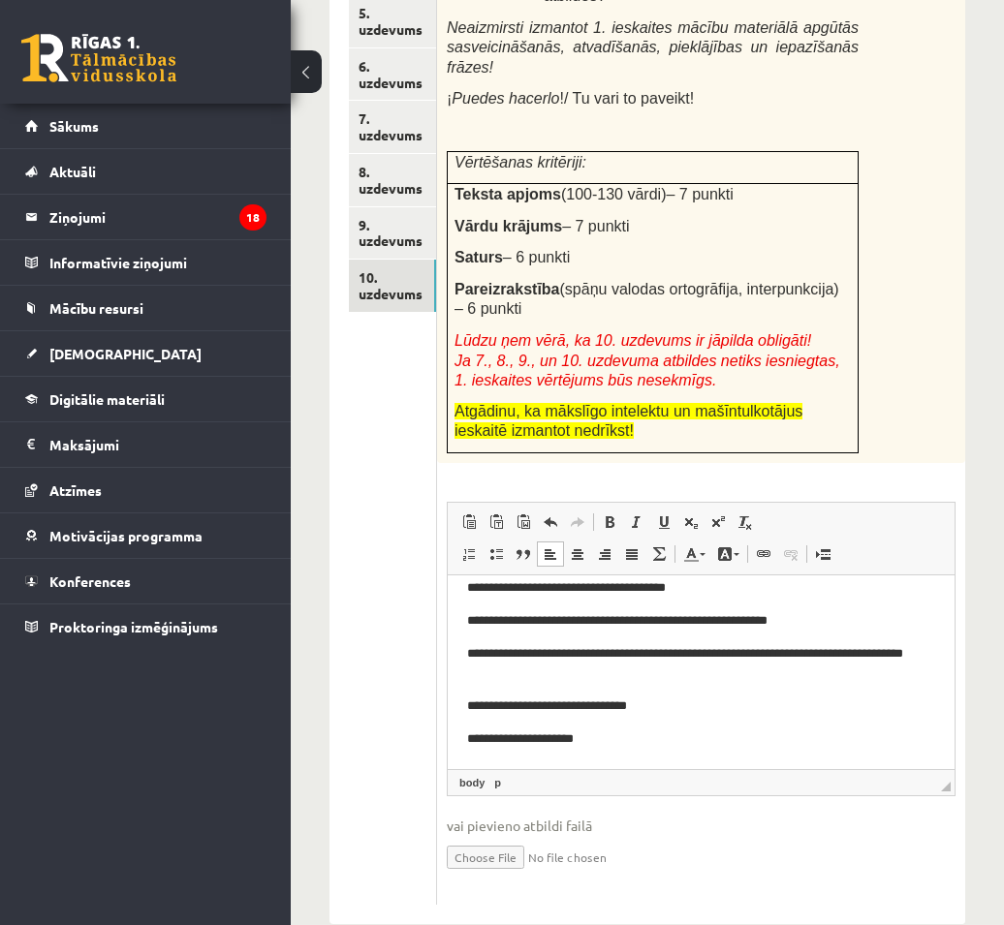
click at [642, 758] on html "**********" at bounding box center [701, 420] width 507 height 700
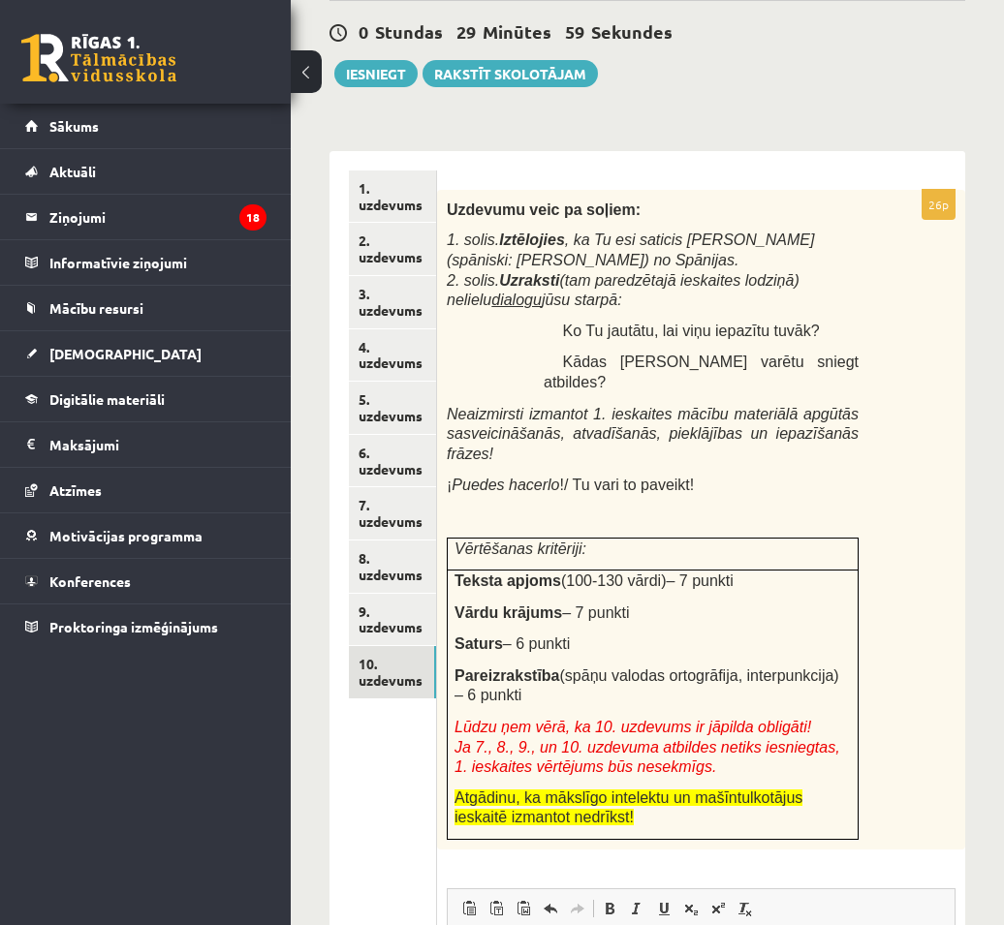
scroll to position [223, 0]
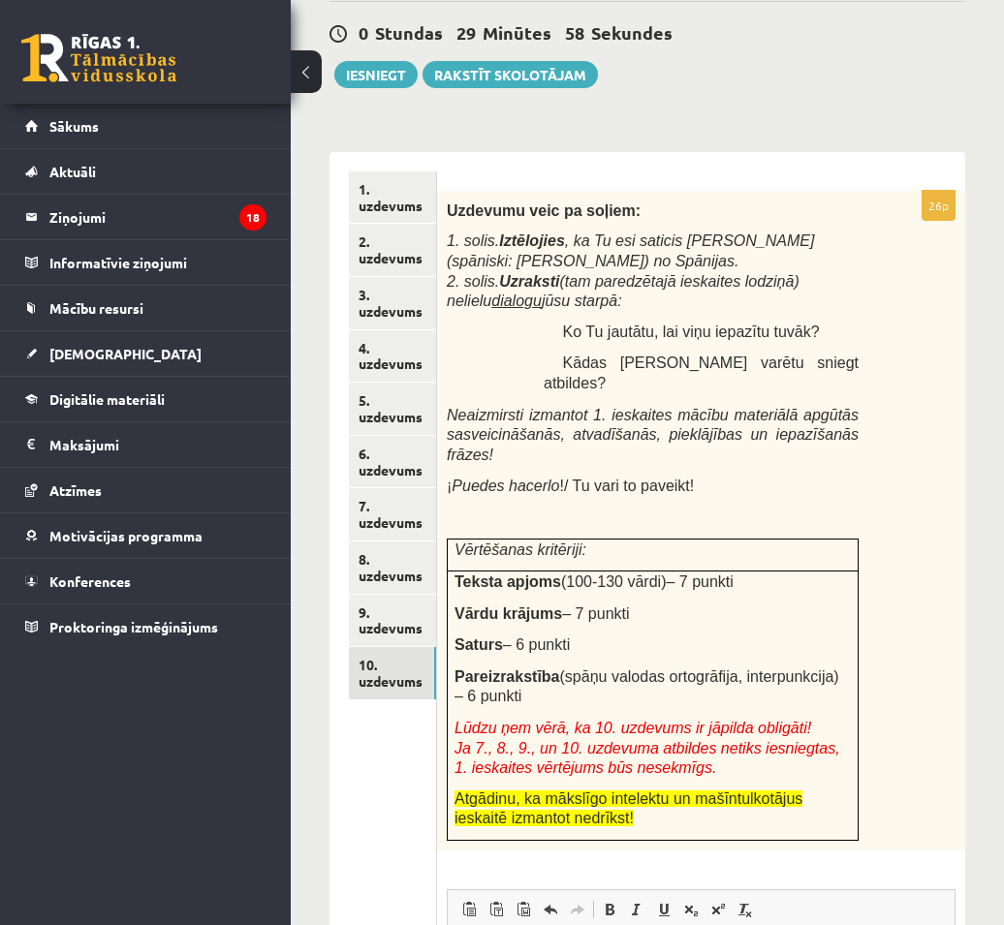
click at [733, 304] on p "1. solis. Iztēlojies , ka Tu esi saticis Manuelu (spāniski: Manuel) no Spānijas…" at bounding box center [653, 270] width 412 height 79
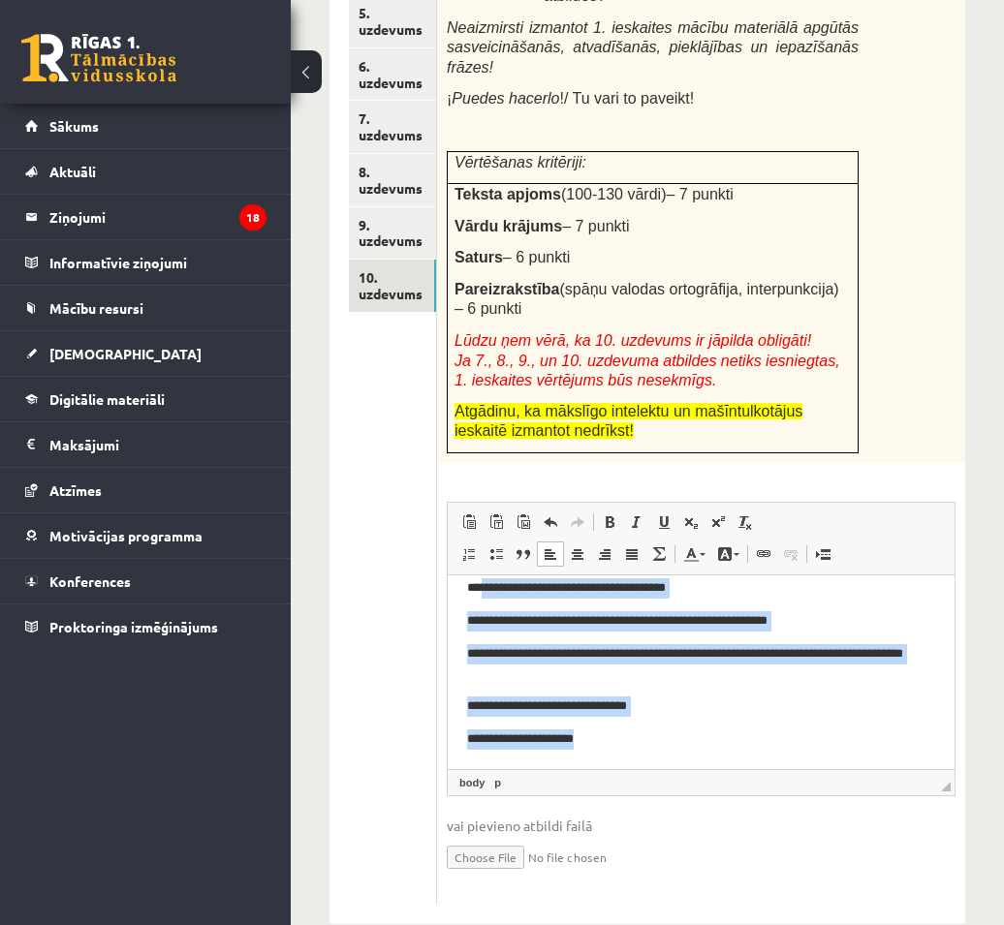
scroll to position [0, 0]
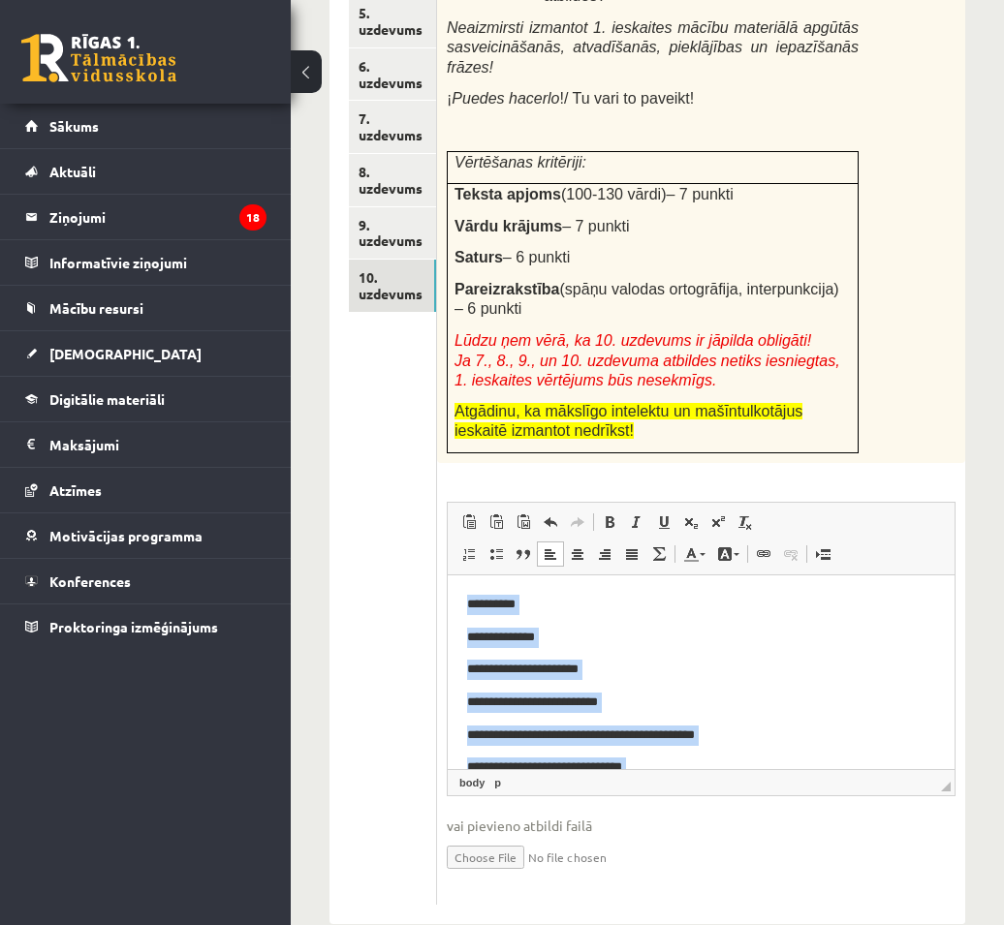
drag, startPoint x: 619, startPoint y: 739, endPoint x: 897, endPoint y: 1098, distance: 453.7
click at [448, 576] on html "**********" at bounding box center [701, 926] width 507 height 700
click at [843, 691] on body "**********" at bounding box center [701, 925] width 468 height 661
drag, startPoint x: 631, startPoint y: 748, endPoint x: 922, endPoint y: 1088, distance: 447.4
click at [457, 576] on html "**********" at bounding box center [701, 926] width 507 height 700
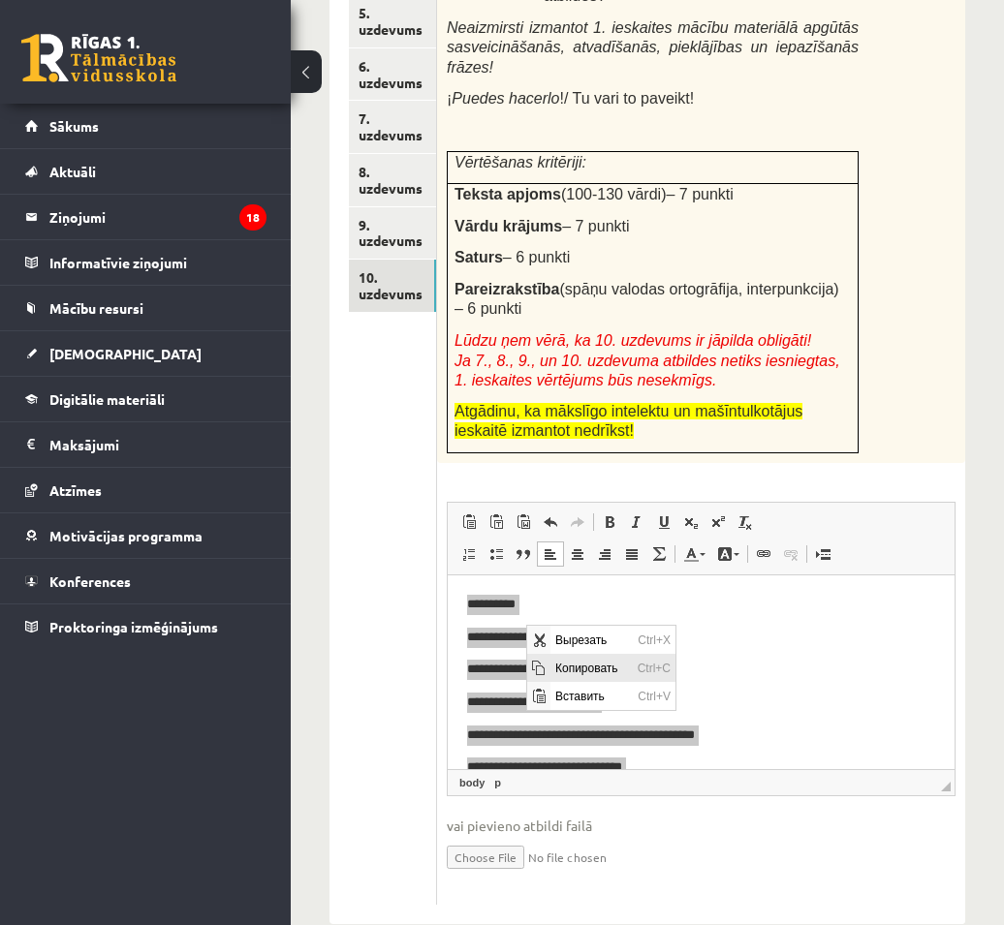
click at [557, 661] on span "Копировать" at bounding box center [590, 667] width 82 height 28
click at [915, 405] on div "Uzdevumu veic pa soļiem: 1. solis. Iztēlojies , ka Tu esi saticis Manuelu (spān…" at bounding box center [701, 133] width 528 height 660
click at [386, 217] on link "9. uzdevums" at bounding box center [392, 233] width 87 height 52
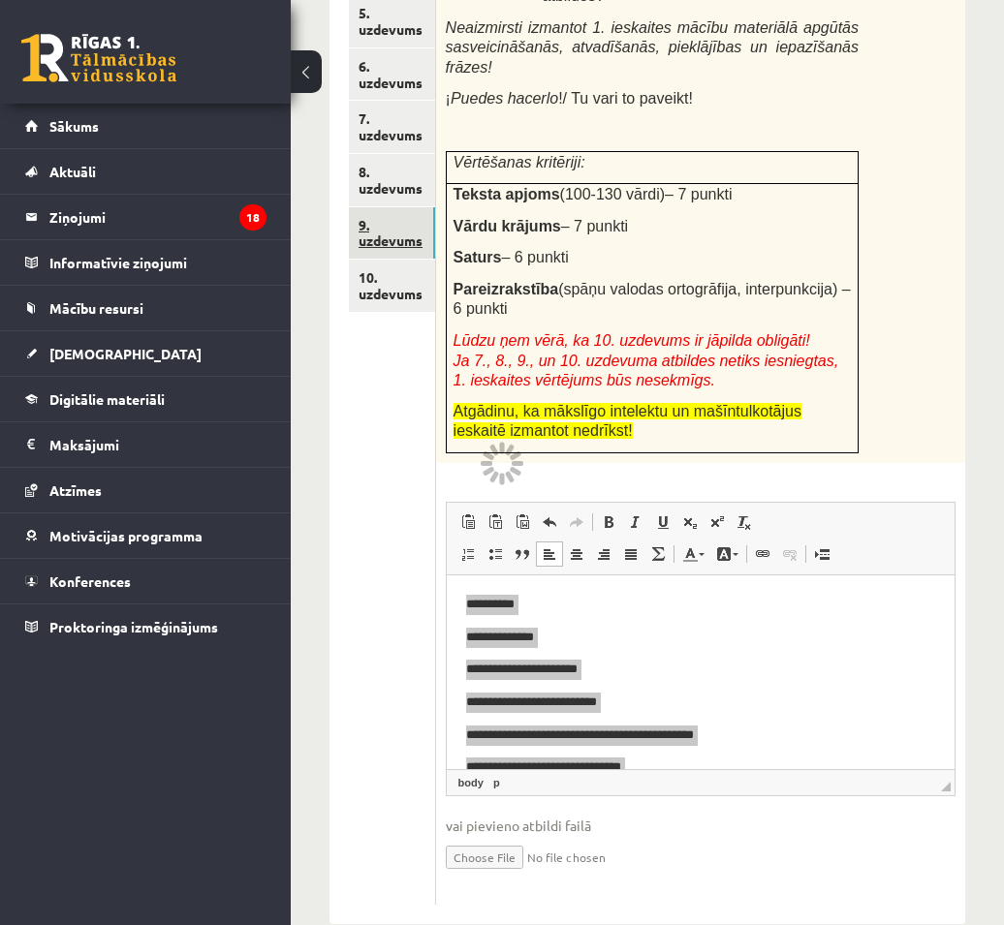
scroll to position [246, 0]
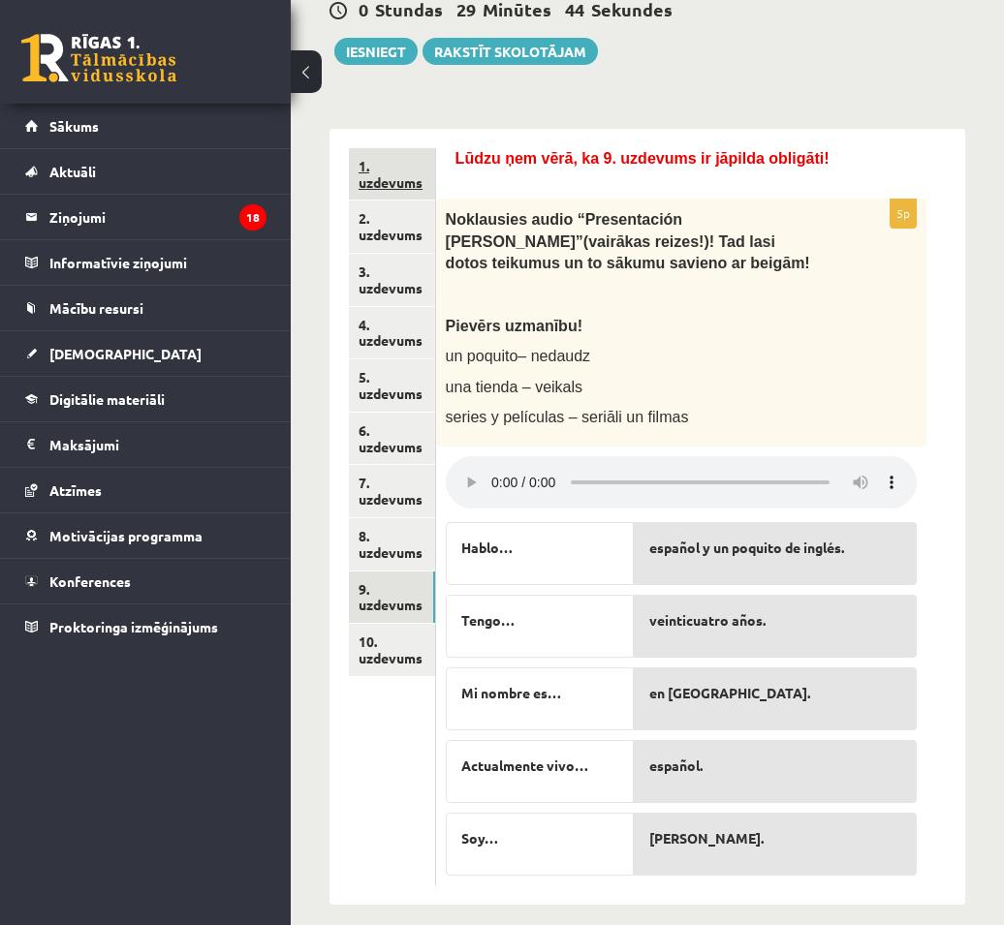
click at [395, 164] on link "1. uzdevums" at bounding box center [392, 174] width 86 height 52
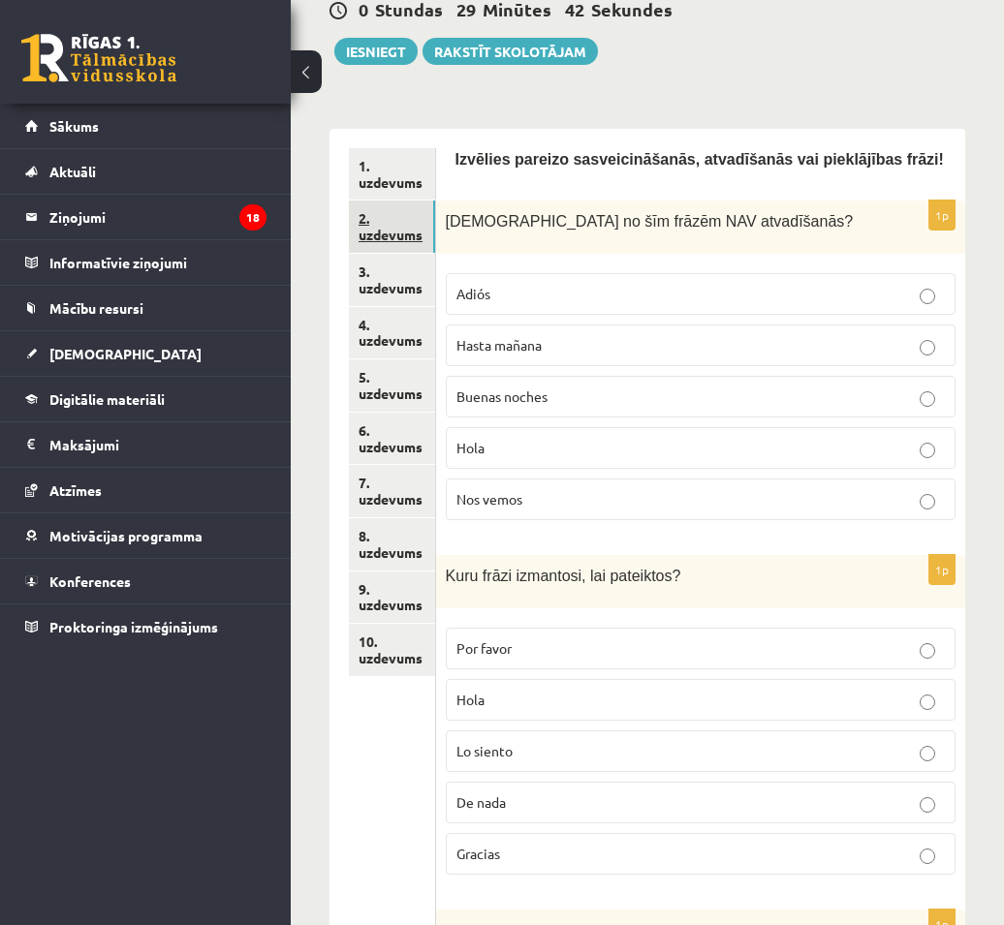
click at [373, 234] on link "2. uzdevums" at bounding box center [392, 227] width 86 height 52
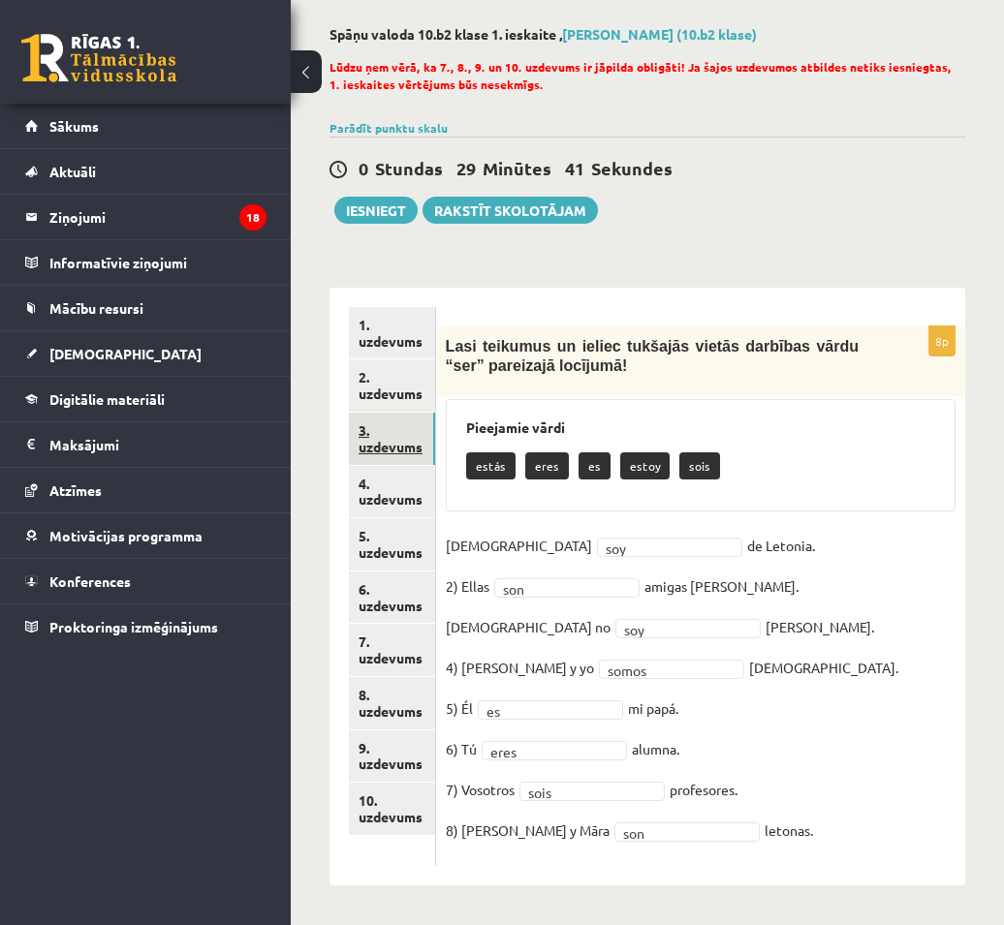
click at [377, 432] on link "3. uzdevums" at bounding box center [392, 439] width 86 height 52
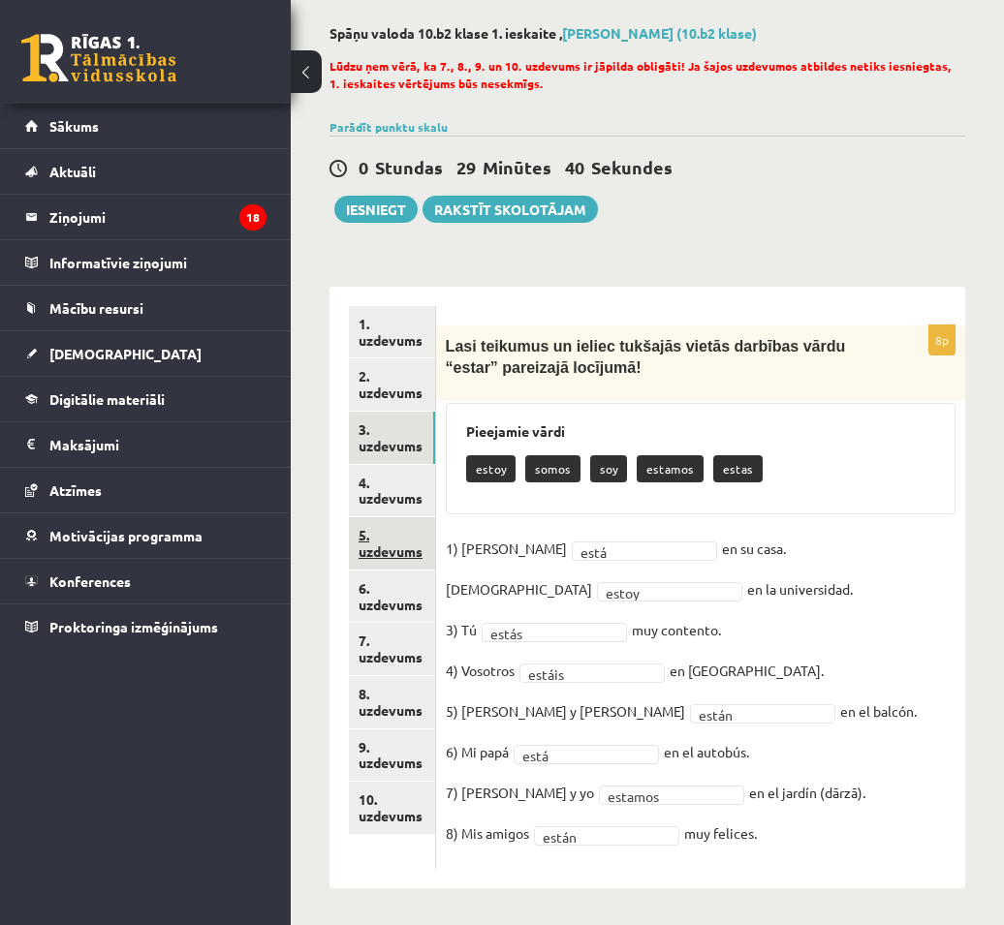
click at [393, 520] on link "5. uzdevums" at bounding box center [392, 543] width 86 height 52
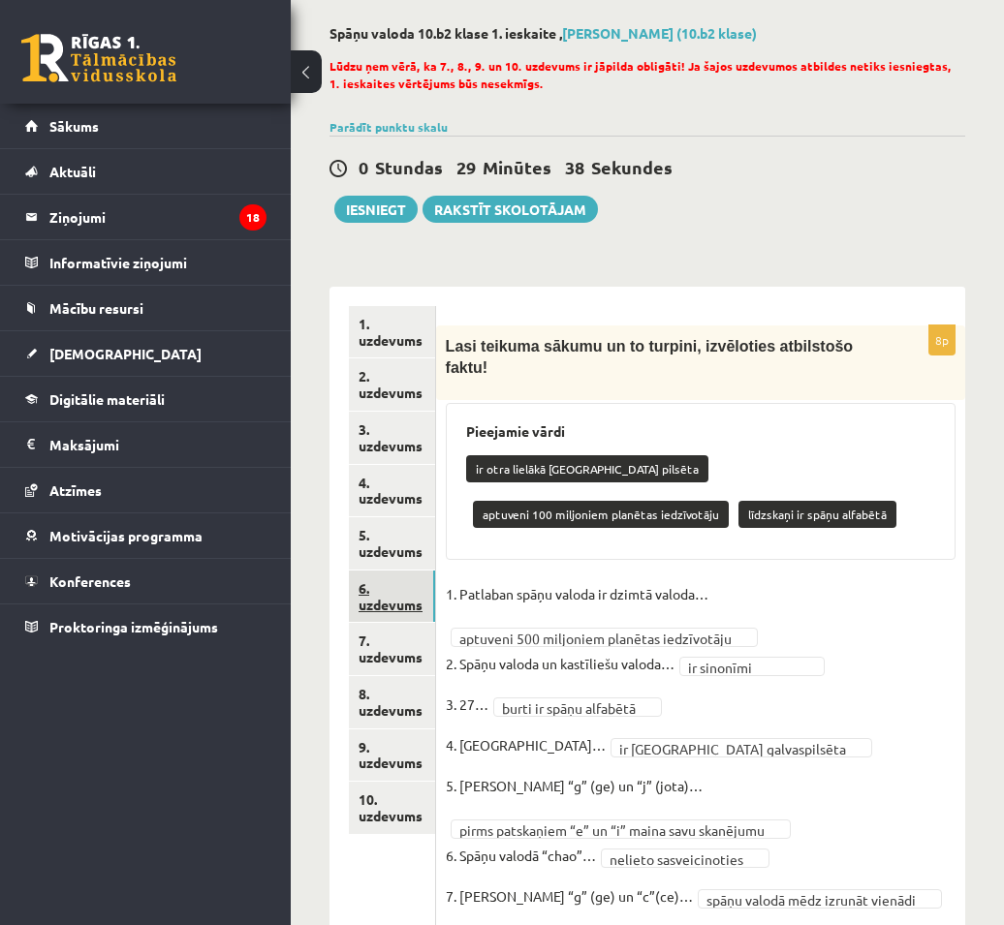
click at [405, 605] on link "6. uzdevums" at bounding box center [392, 597] width 86 height 52
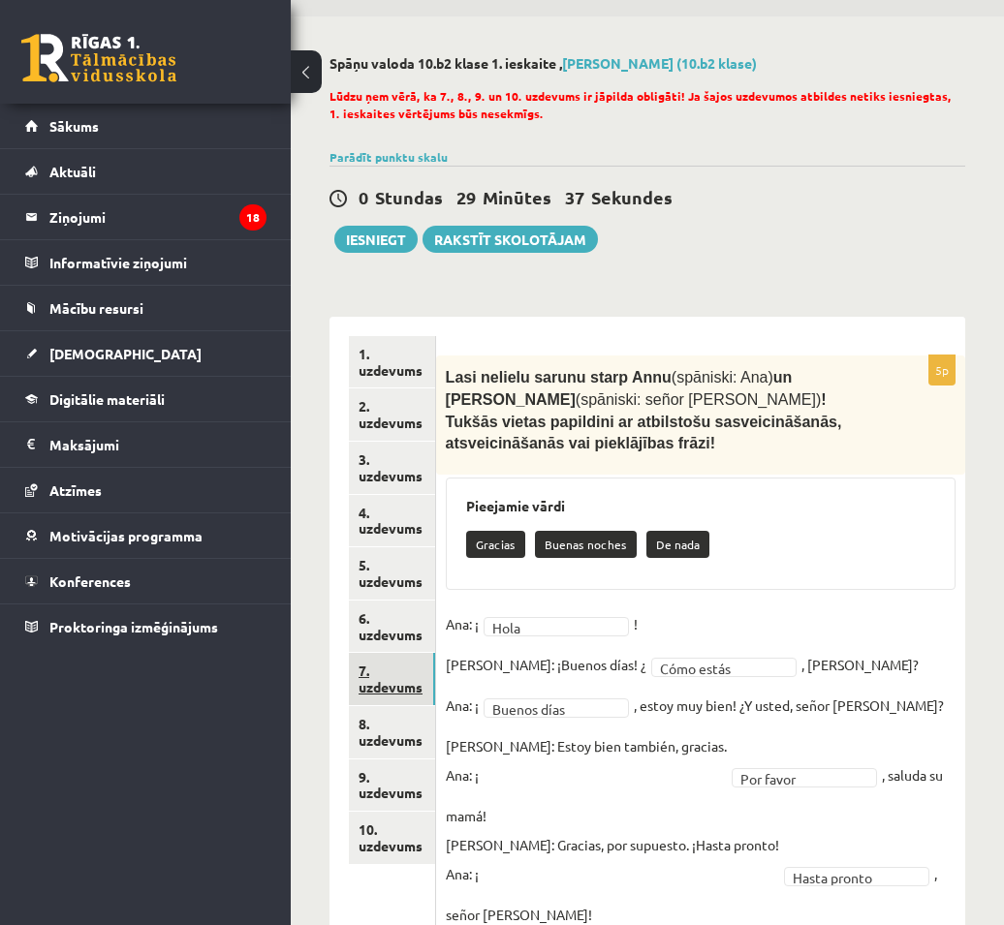
click at [424, 655] on link "7. uzdevums" at bounding box center [392, 679] width 86 height 52
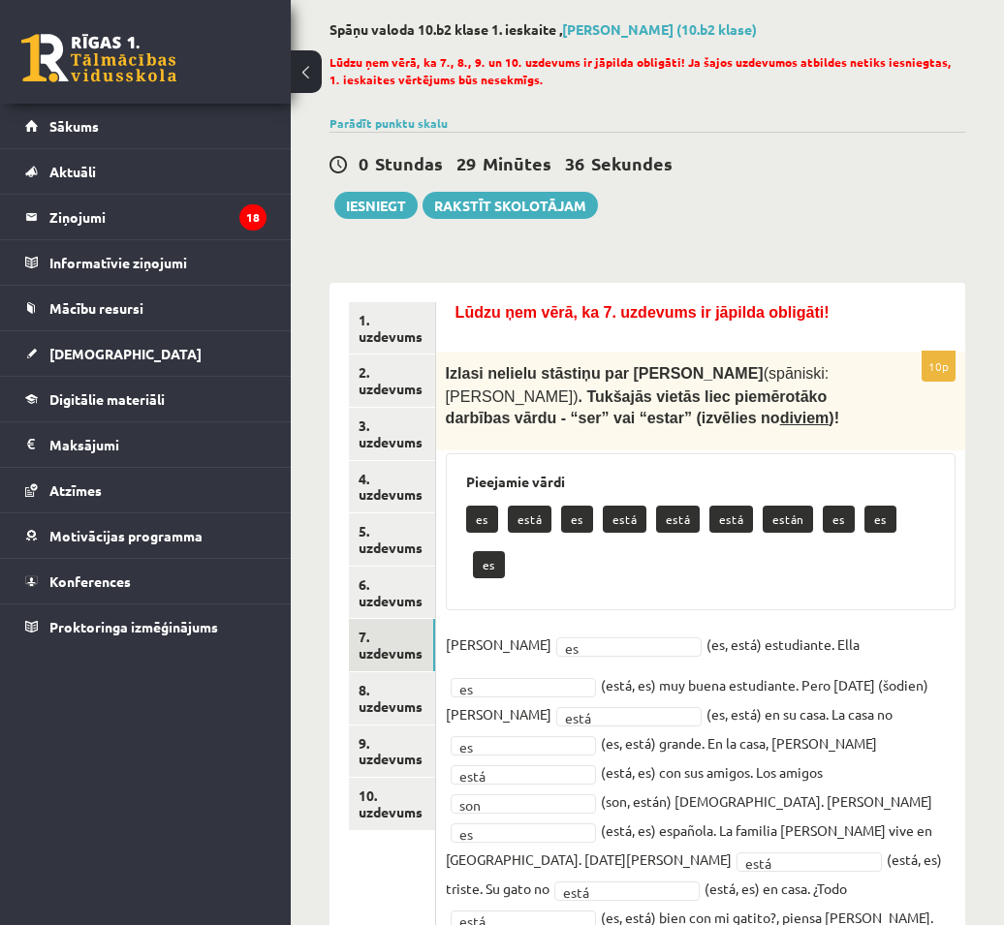
scroll to position [93, 0]
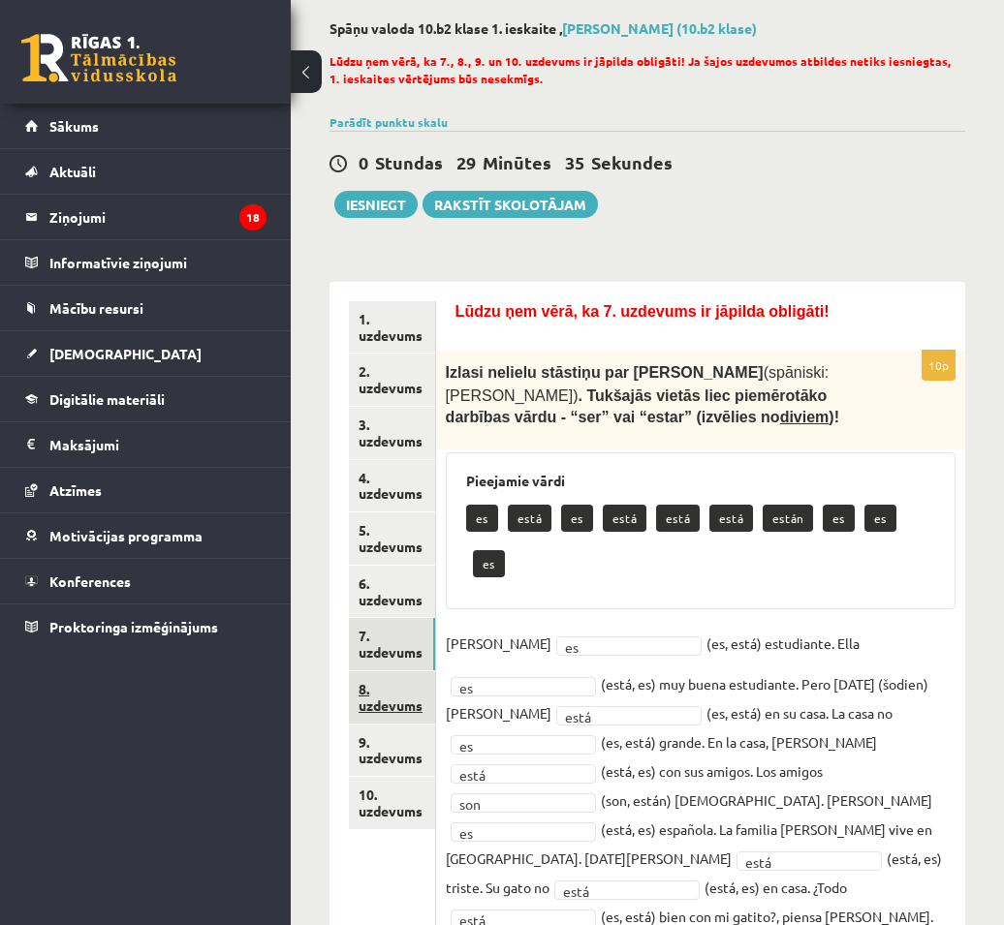
click at [399, 683] on link "8. uzdevums" at bounding box center [392, 698] width 86 height 52
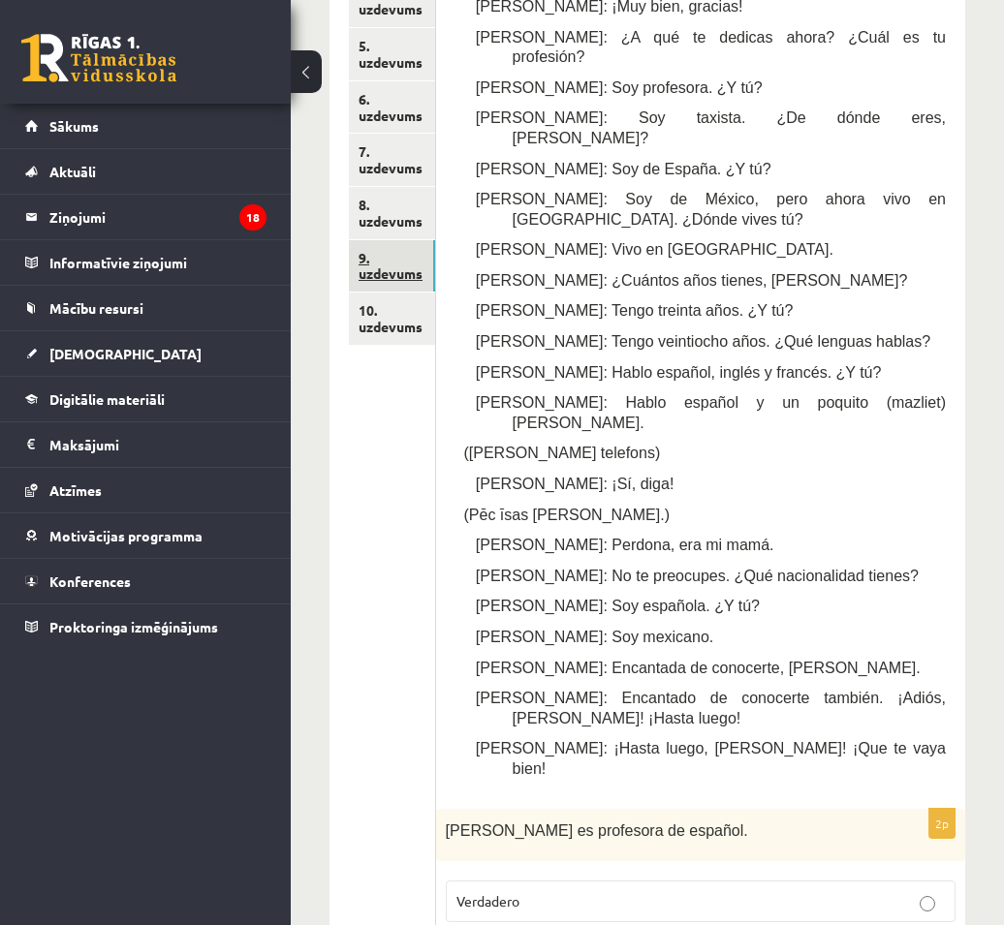
click at [362, 277] on link "9. uzdevums" at bounding box center [392, 266] width 86 height 52
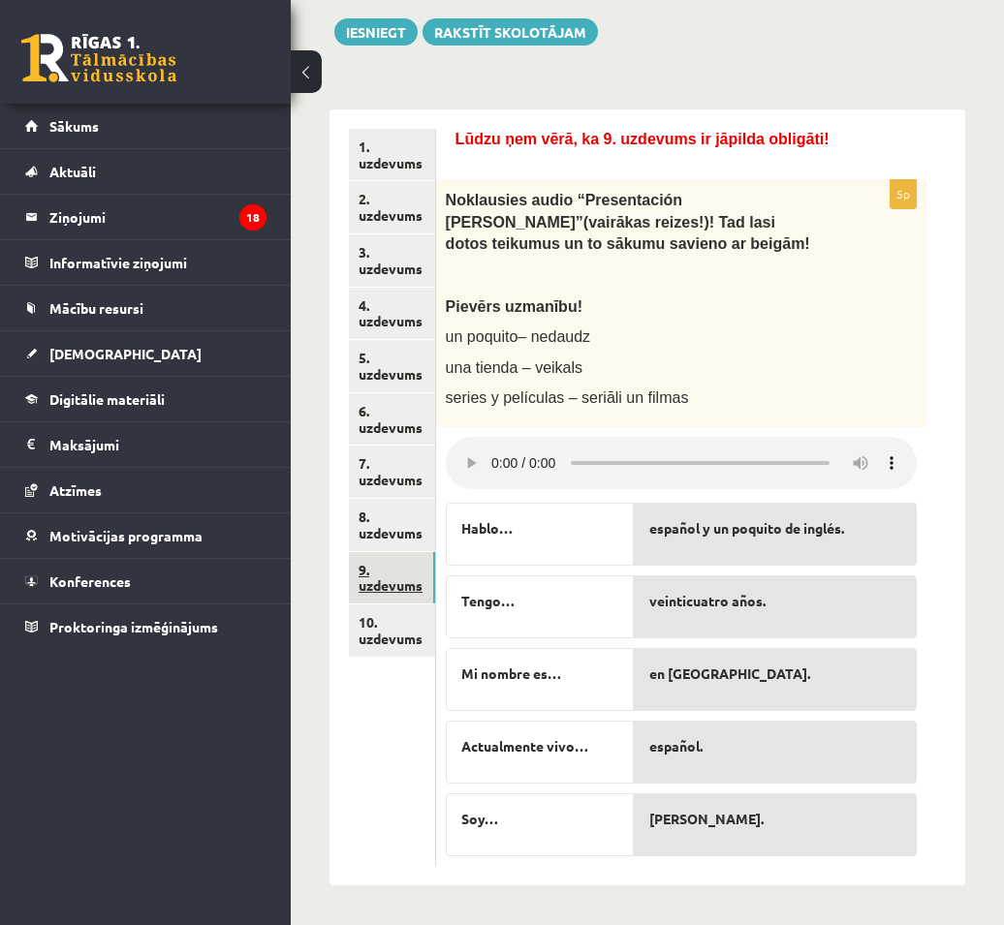
scroll to position [246, 0]
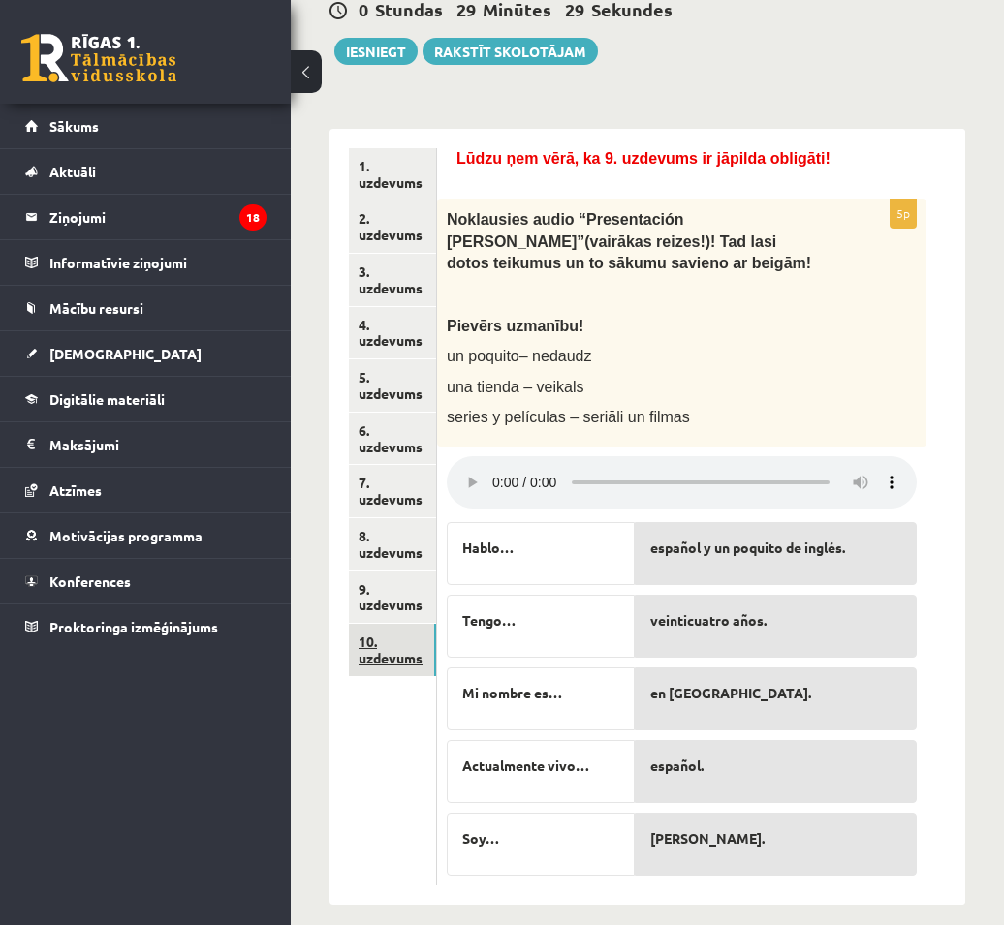
click at [408, 649] on link "10. uzdevums" at bounding box center [392, 650] width 87 height 52
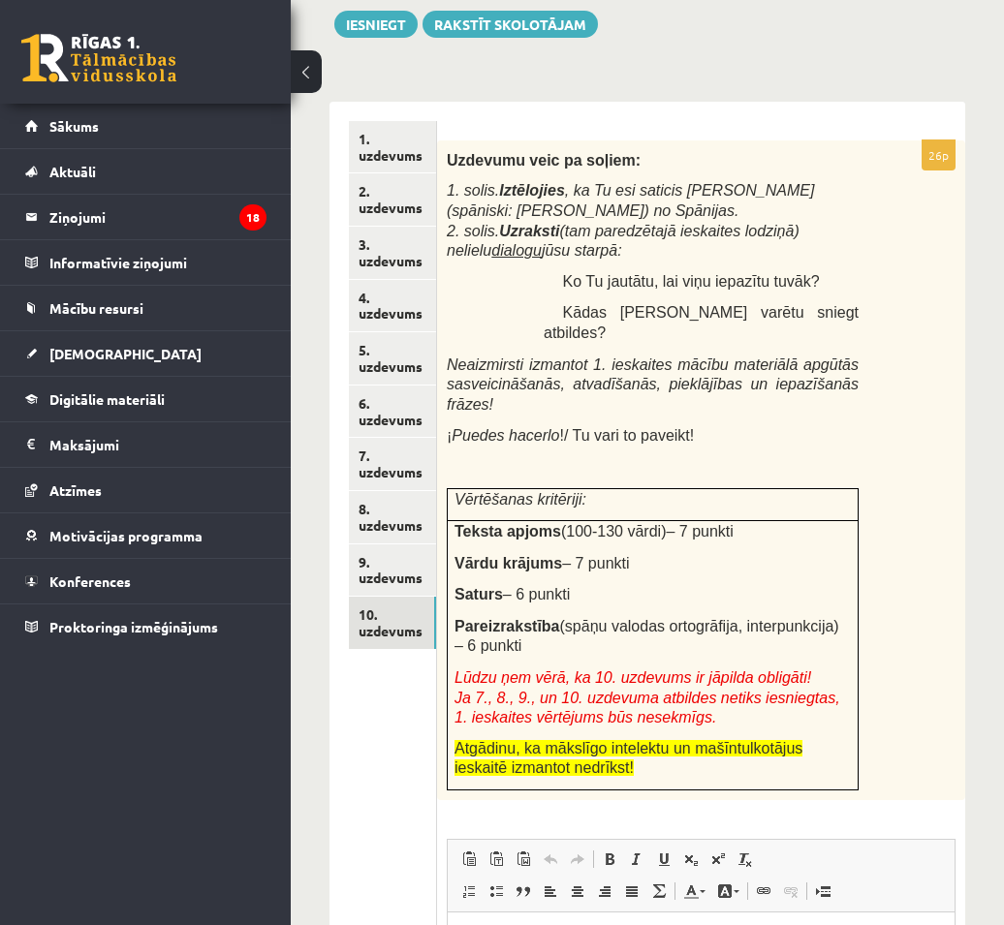
scroll to position [223, 0]
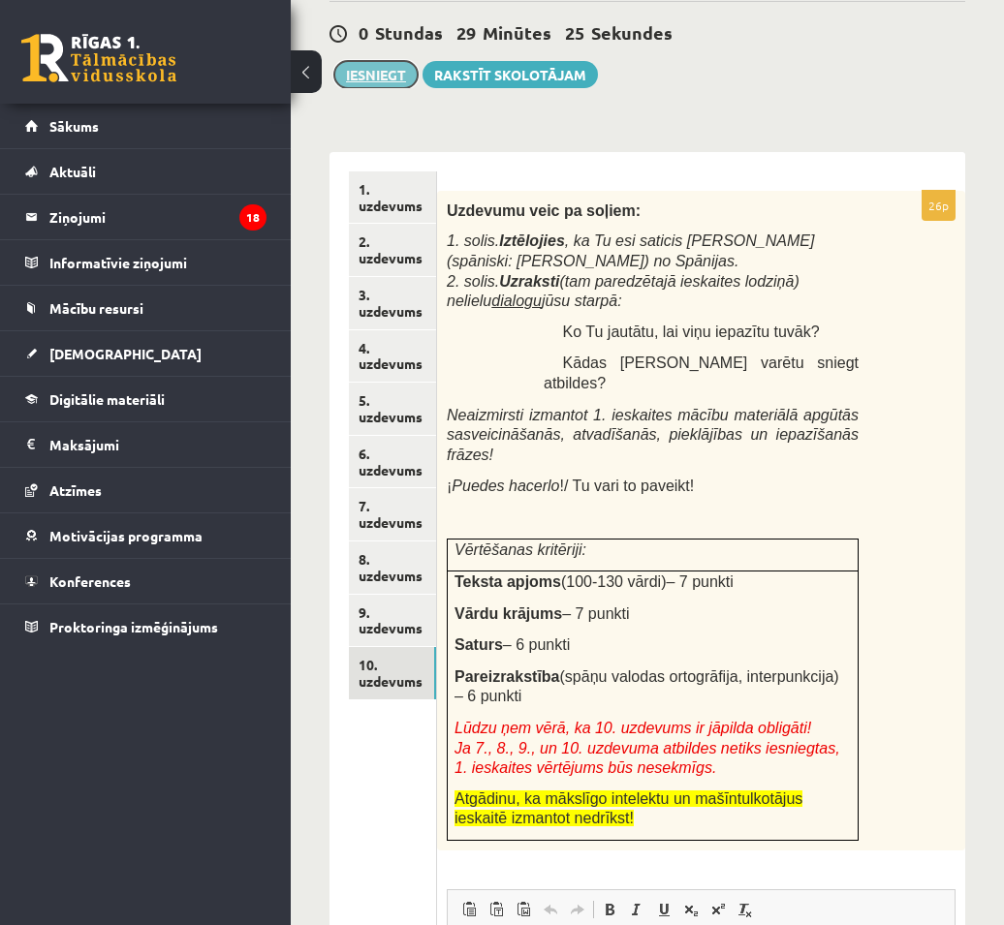
click at [378, 72] on button "Iesniegt" at bounding box center [375, 74] width 83 height 27
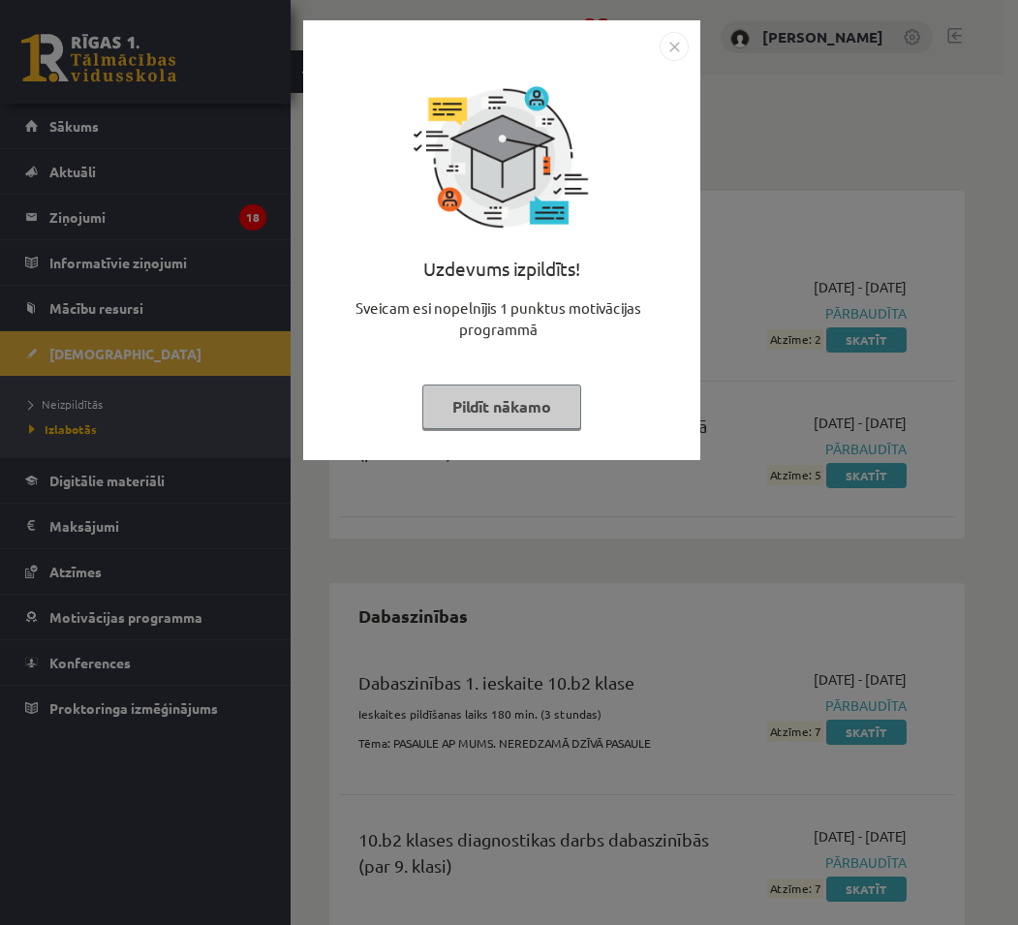
click at [519, 402] on button "Pildīt nākamo" at bounding box center [501, 407] width 159 height 45
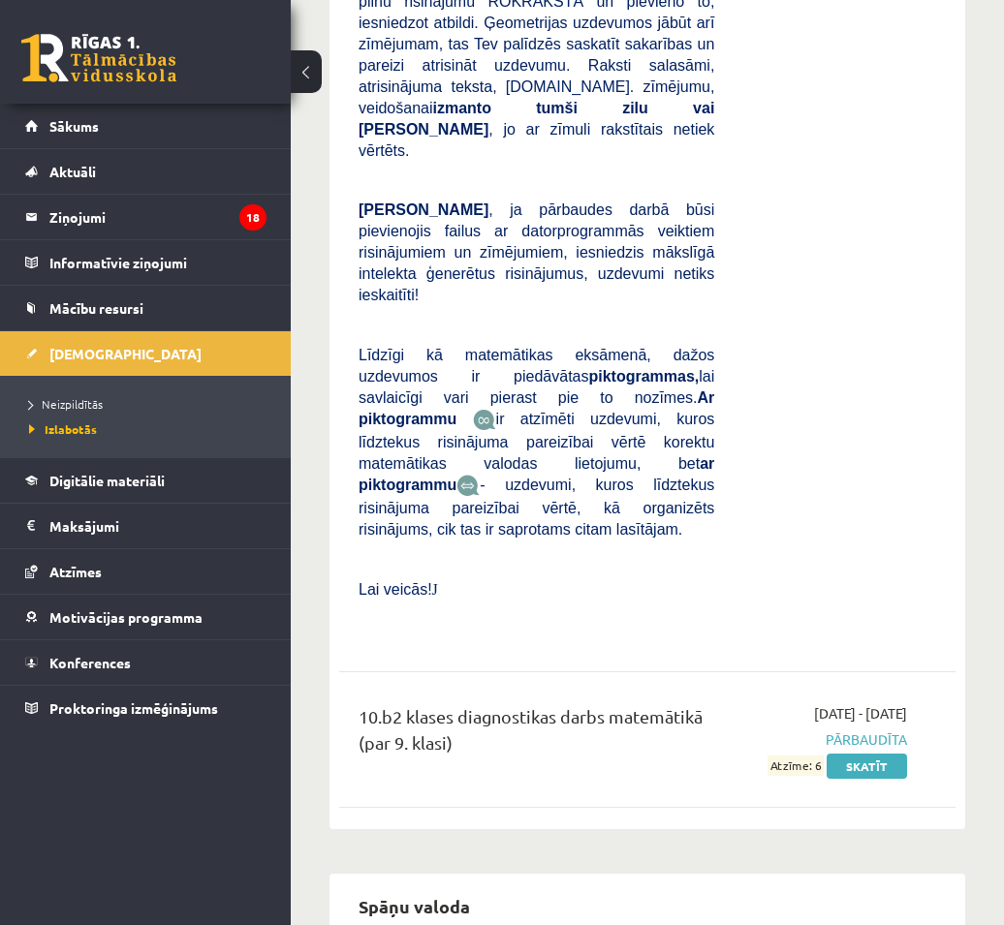
scroll to position [3295, 0]
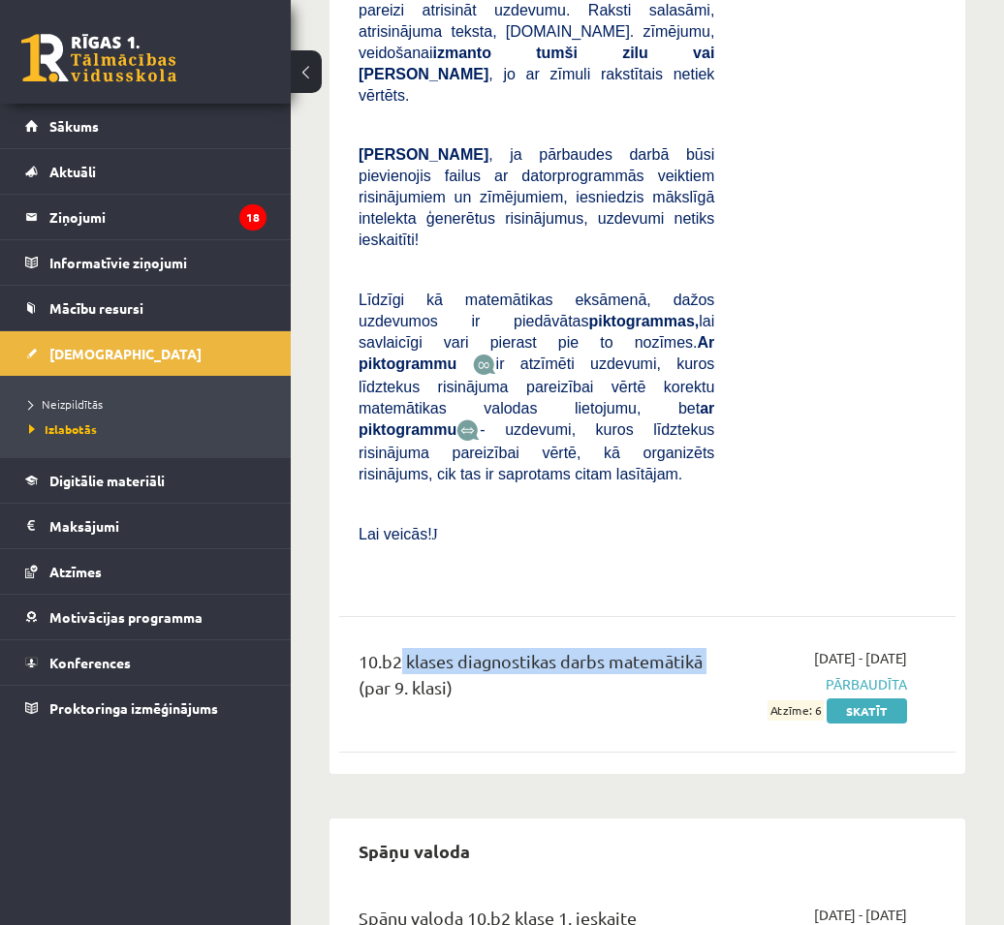
drag, startPoint x: 396, startPoint y: 500, endPoint x: 703, endPoint y: 494, distance: 306.3
click at [703, 648] on div "10.b2 klases diagnostikas darbs matemātikā (par 9. klasi)" at bounding box center [537, 679] width 356 height 62
click at [659, 629] on div "10.b2 klases diagnostikas darbs matemātikā (par 9. klasi) [DATE] - [DATE] Pārba…" at bounding box center [647, 684] width 616 height 111
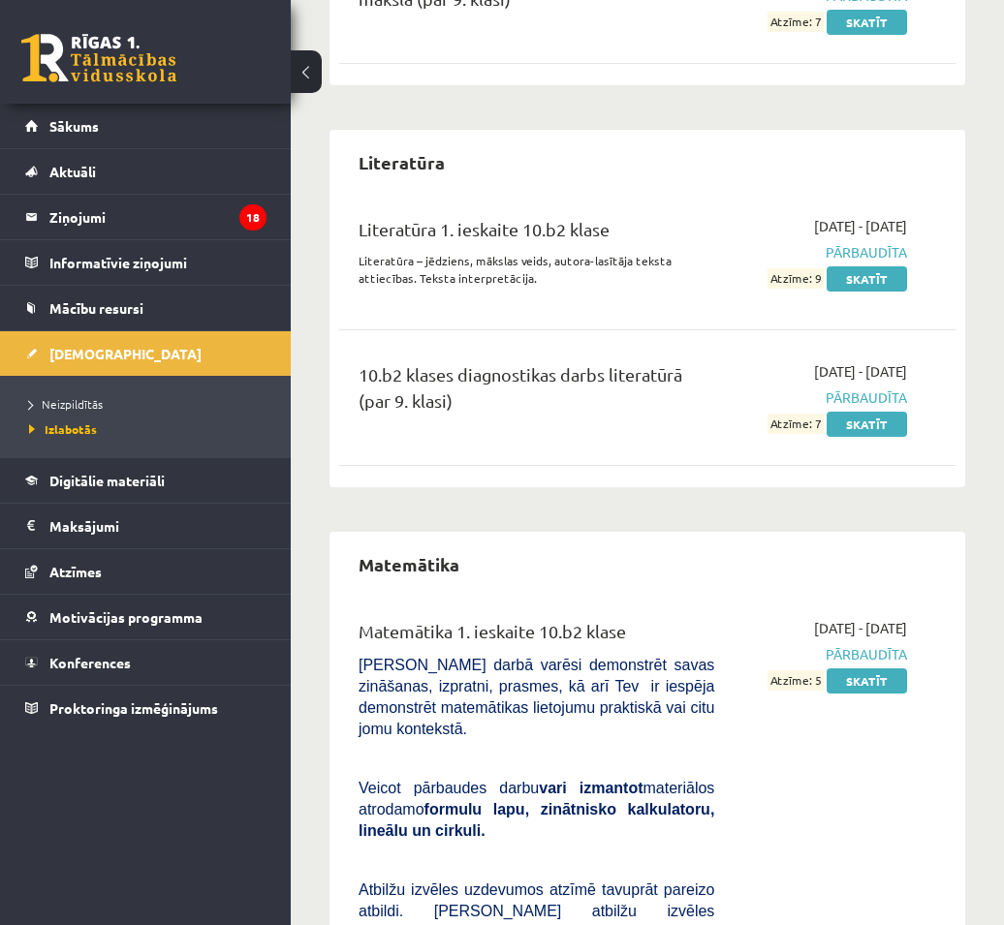
scroll to position [2229, 0]
